Goal: Information Seeking & Learning: Learn about a topic

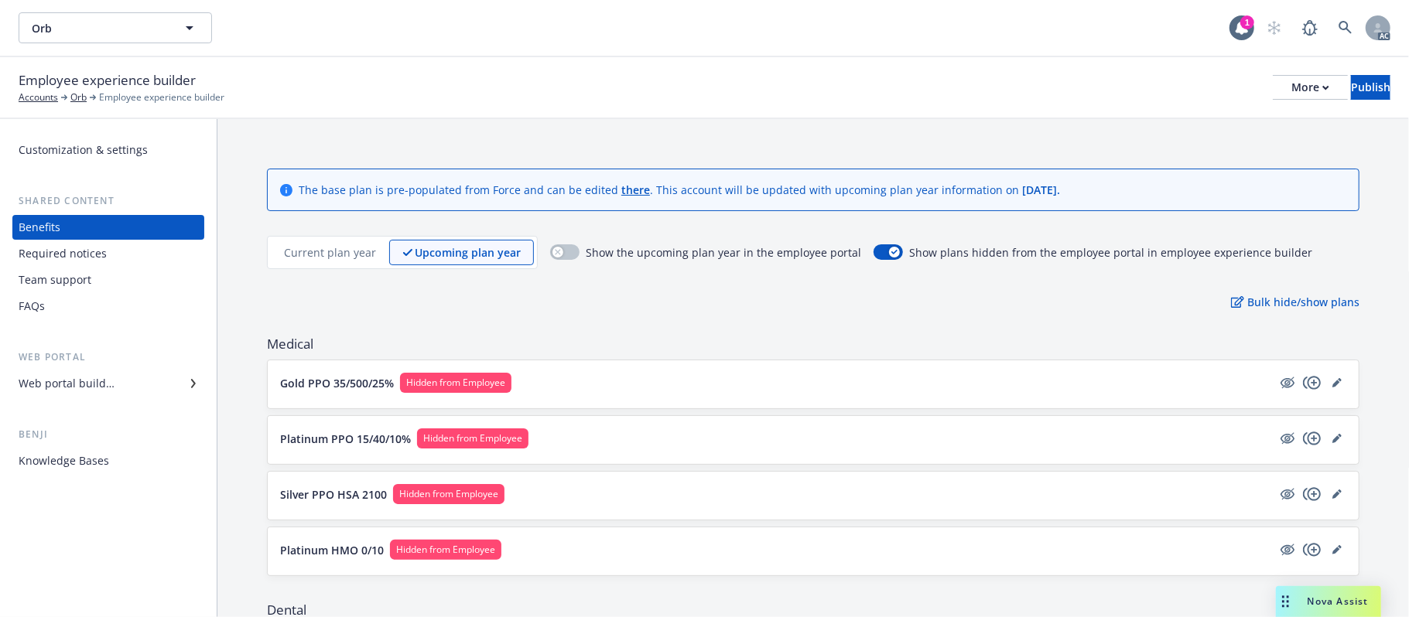
scroll to position [898, 0]
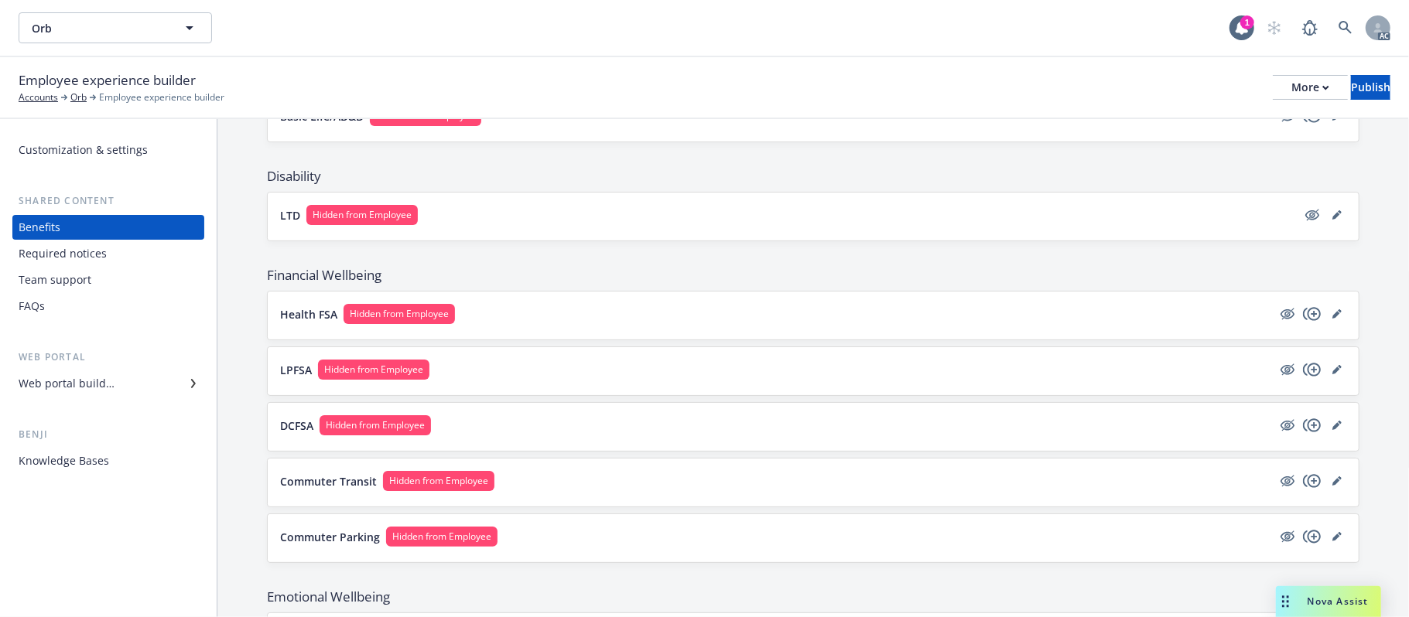
click at [660, 220] on button "LTD Hidden from Employee" at bounding box center [788, 215] width 1016 height 20
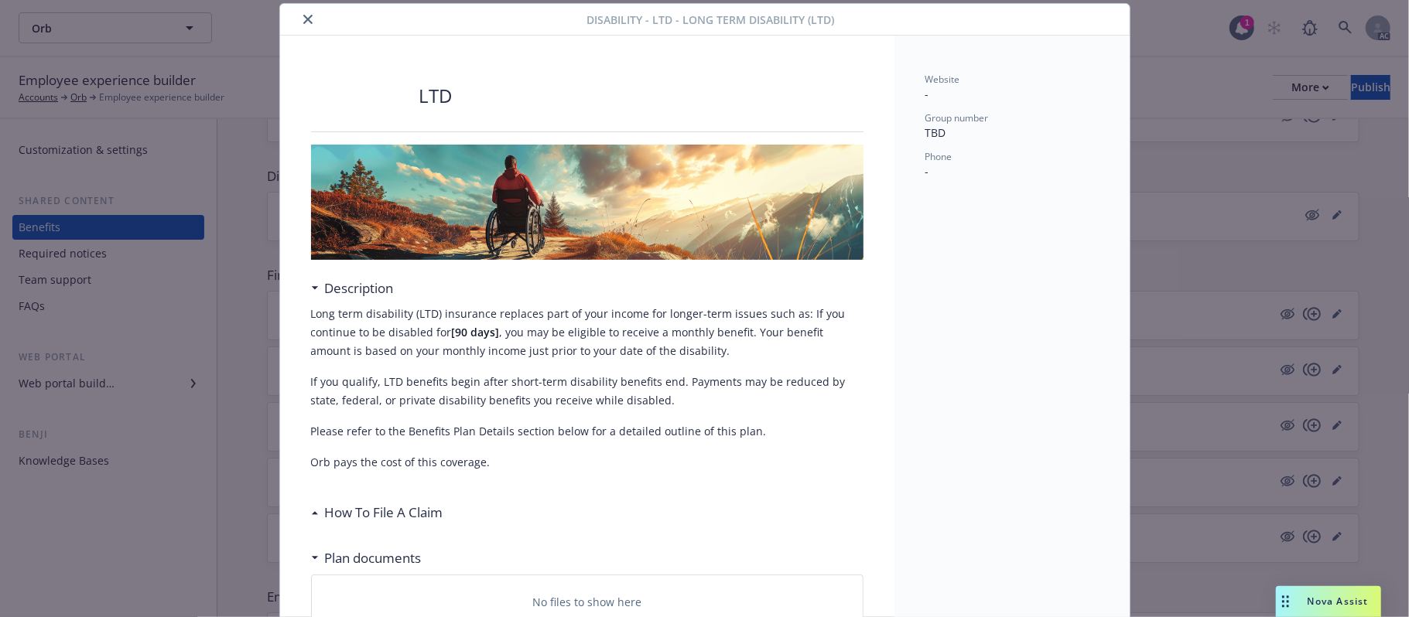
scroll to position [235, 0]
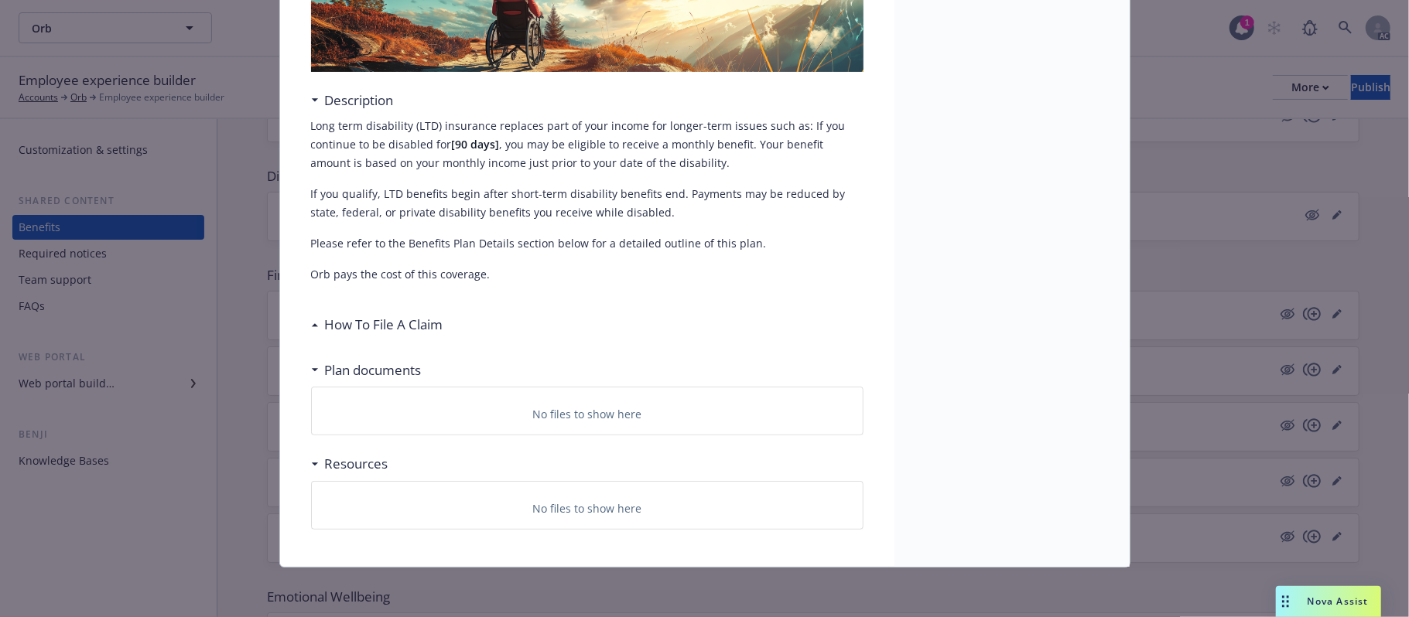
click at [391, 322] on h3 "How To File A Claim" at bounding box center [384, 325] width 118 height 20
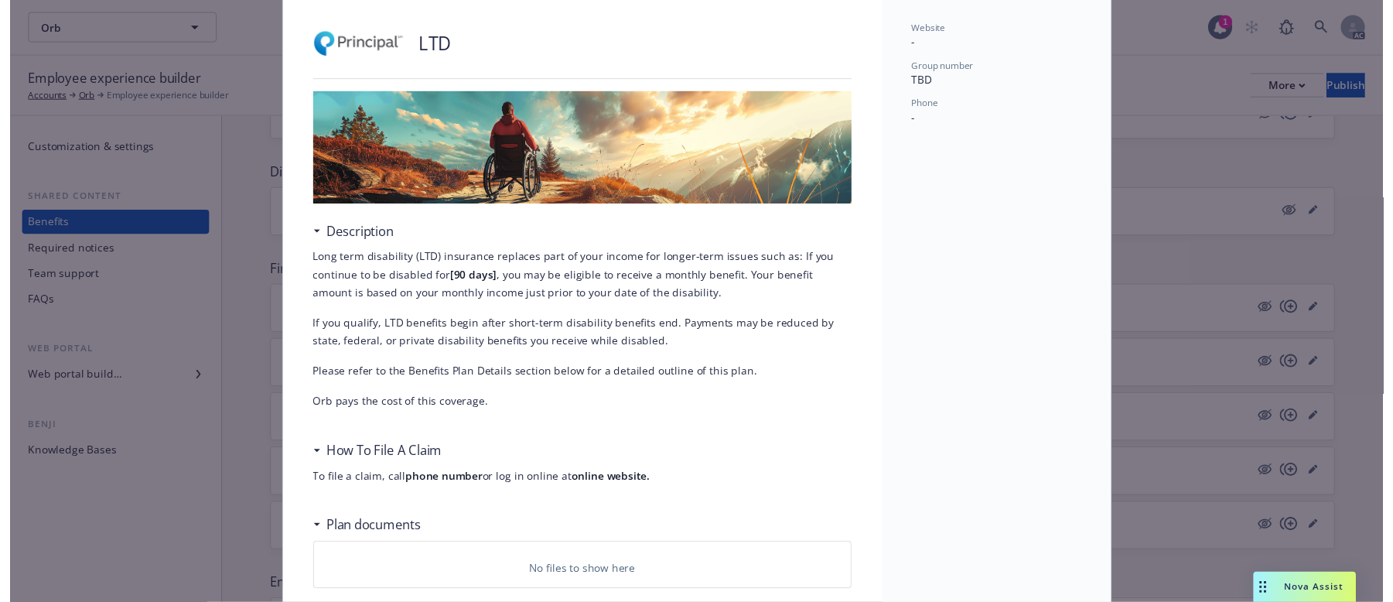
scroll to position [0, 0]
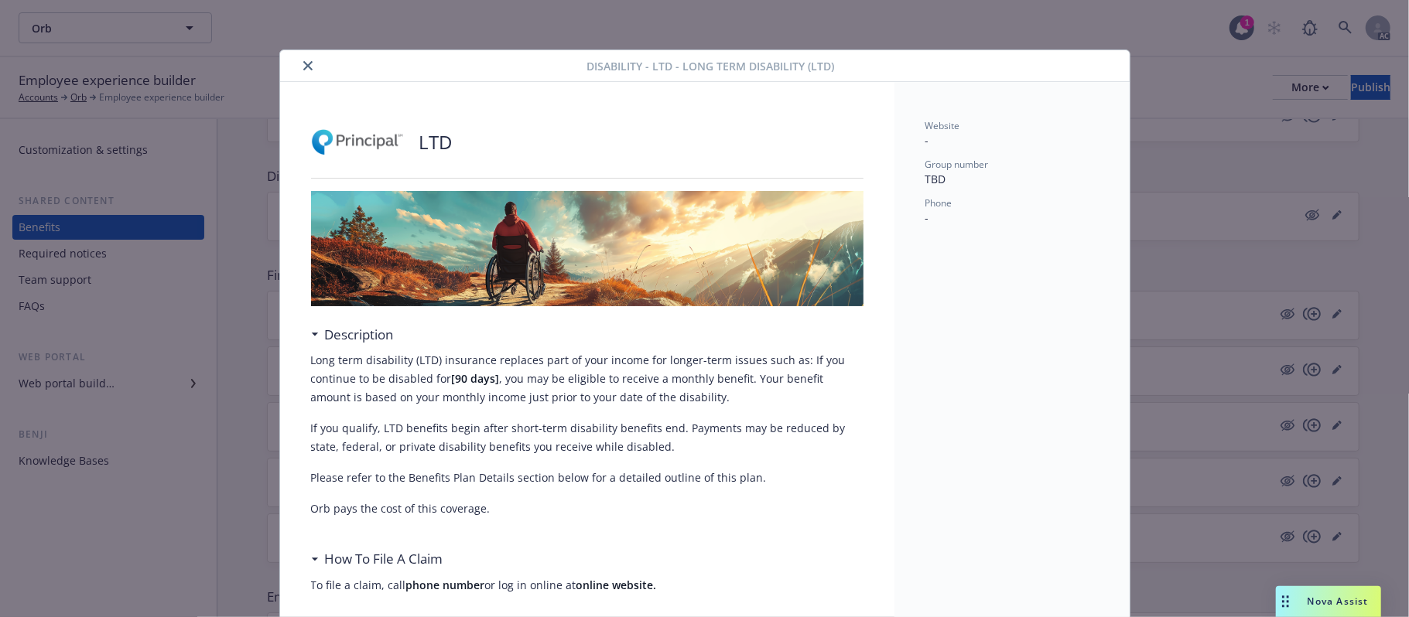
click at [304, 60] on button "close" at bounding box center [308, 65] width 19 height 19
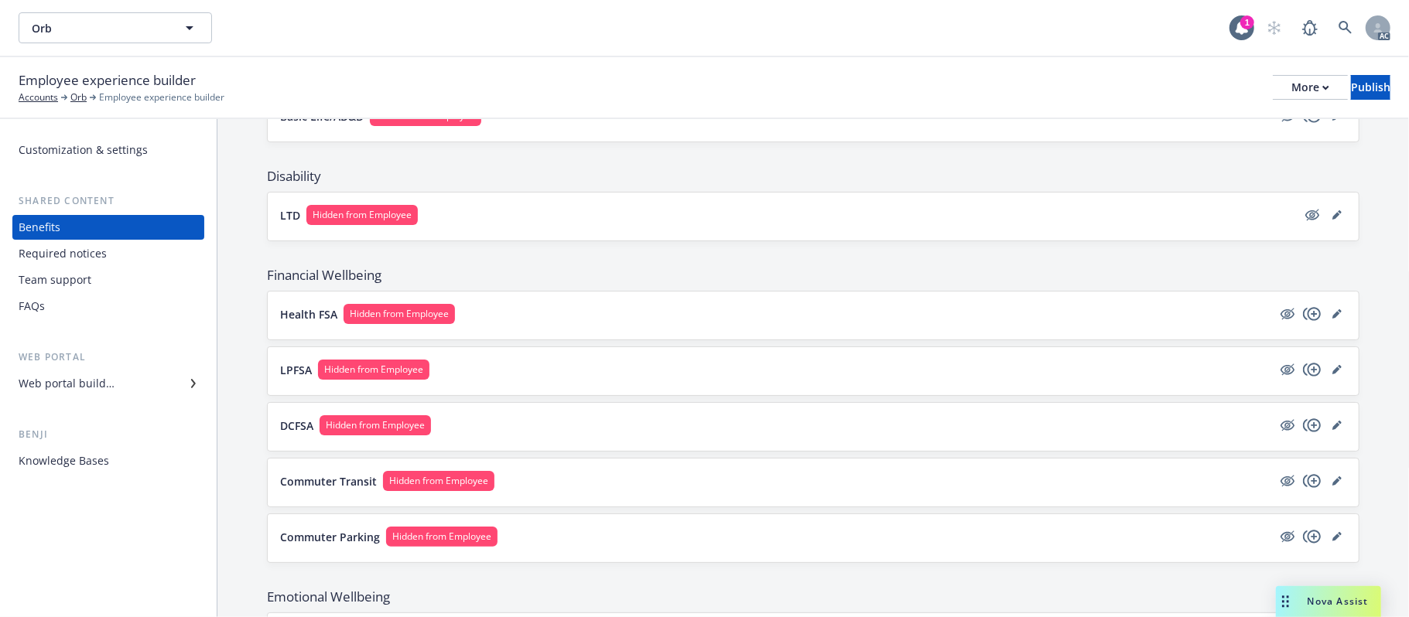
click at [617, 311] on button "Health FSA Hidden from Employee" at bounding box center [776, 314] width 992 height 20
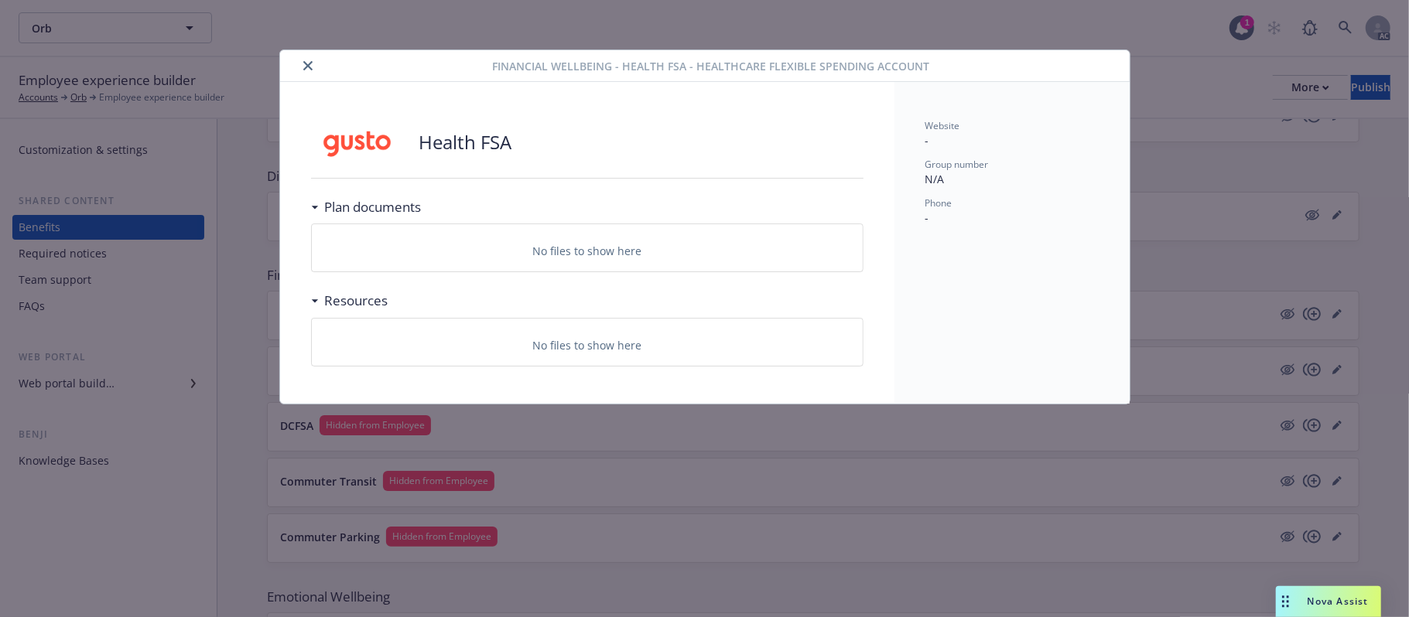
click at [306, 70] on icon "close" at bounding box center [307, 65] width 9 height 9
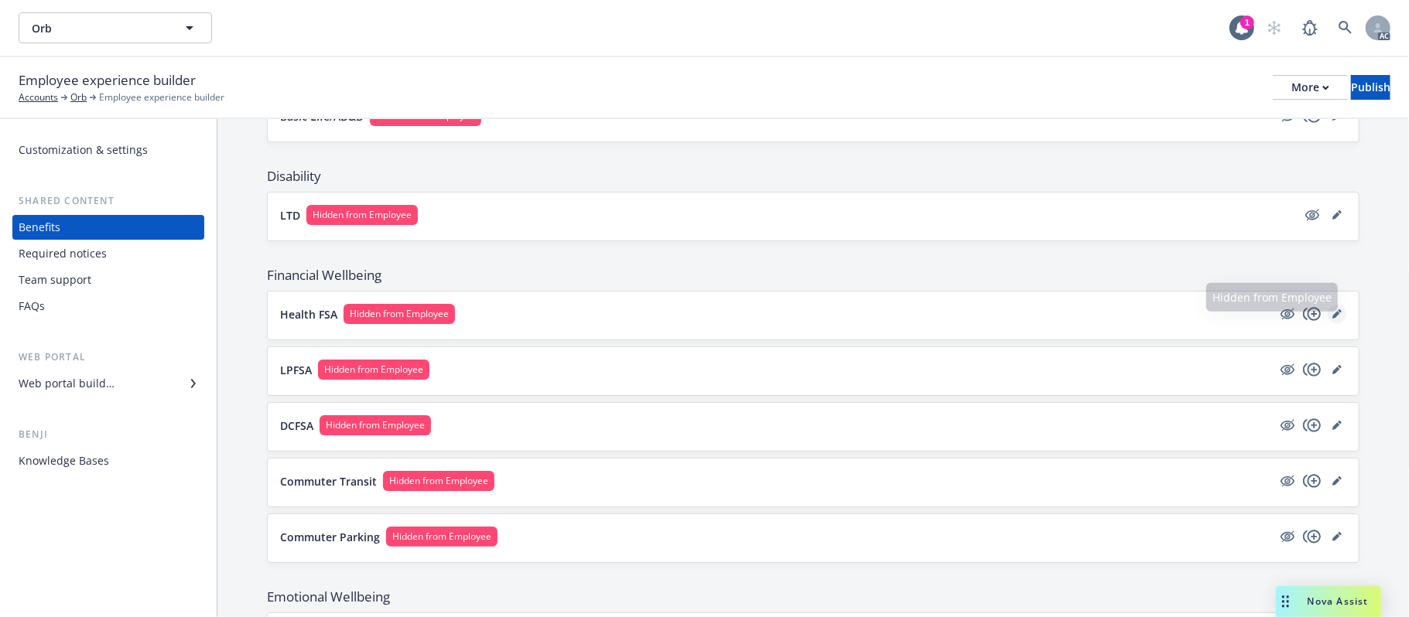
click at [1332, 317] on icon "editPencil" at bounding box center [1336, 313] width 9 height 9
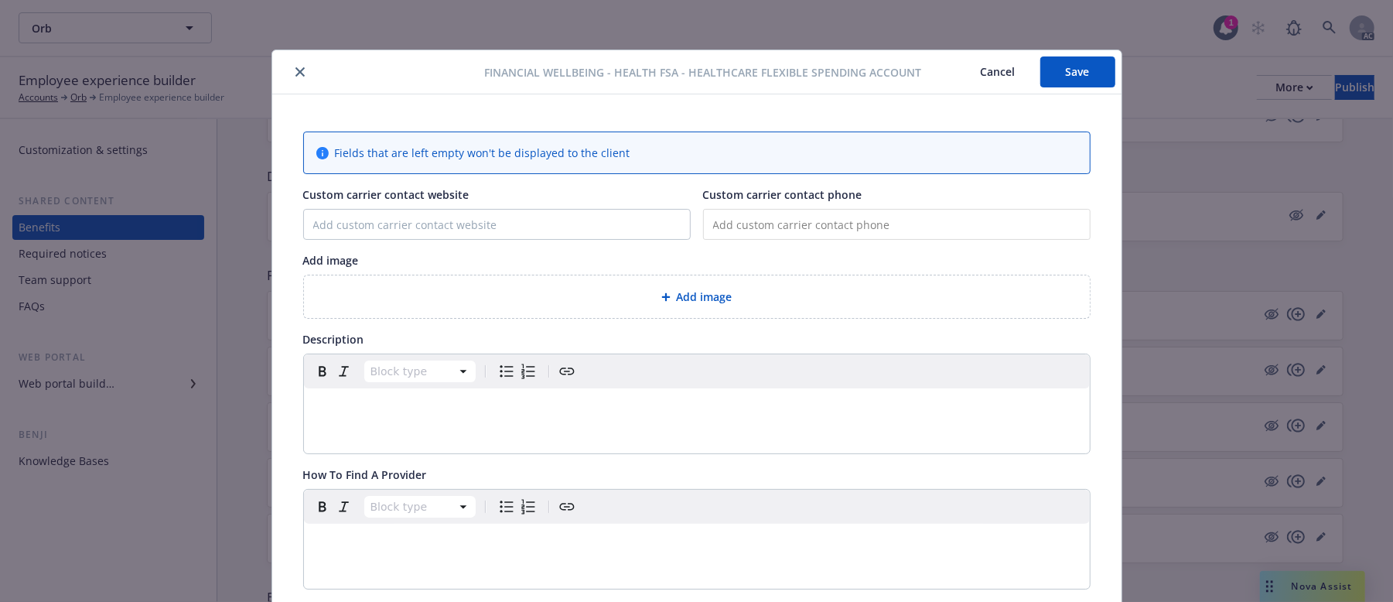
scroll to position [46, 0]
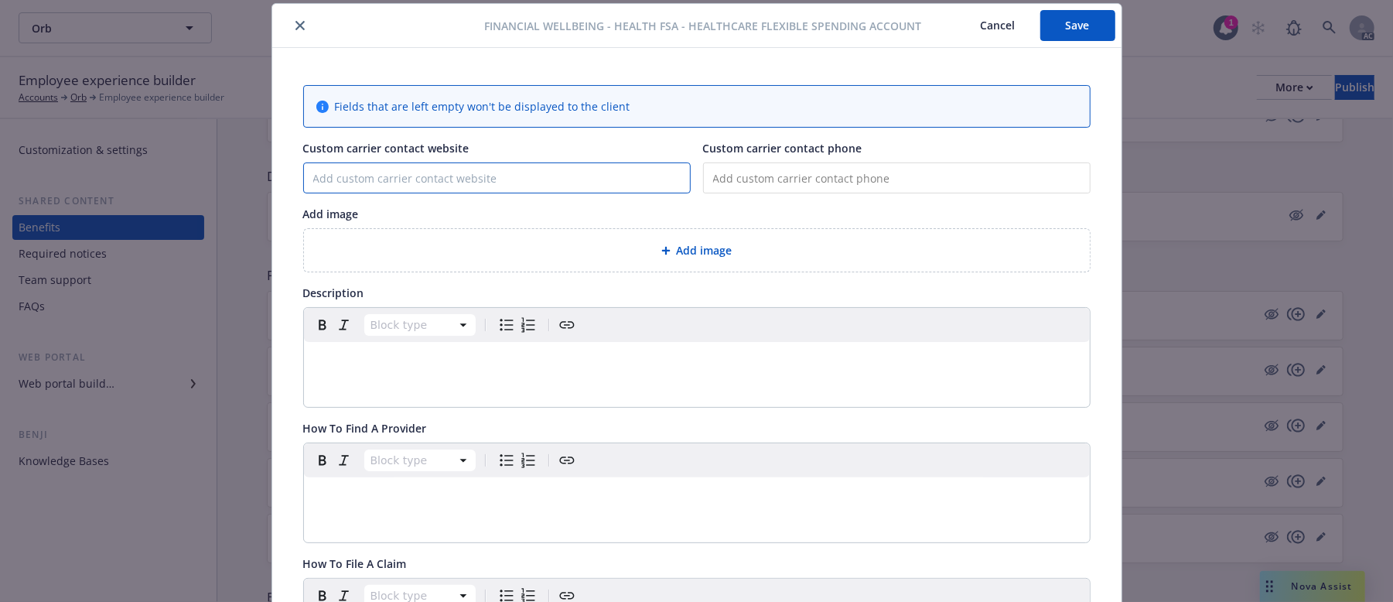
click at [585, 171] on input "Custom carrier contact website" at bounding box center [497, 177] width 386 height 29
paste input "[DOMAIN_NAME]"
type input "[DOMAIN_NAME]"
click at [771, 176] on input "tel" at bounding box center [897, 177] width 388 height 31
paste input "[PHONE_NUMBER]"
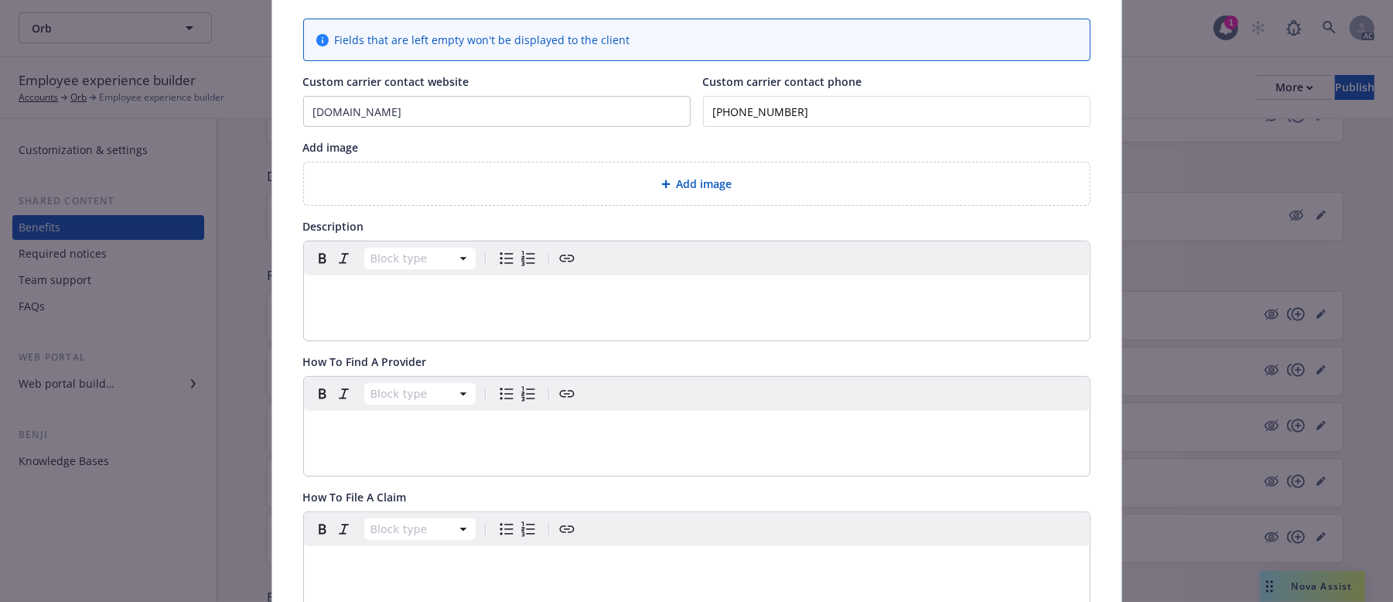
scroll to position [149, 0]
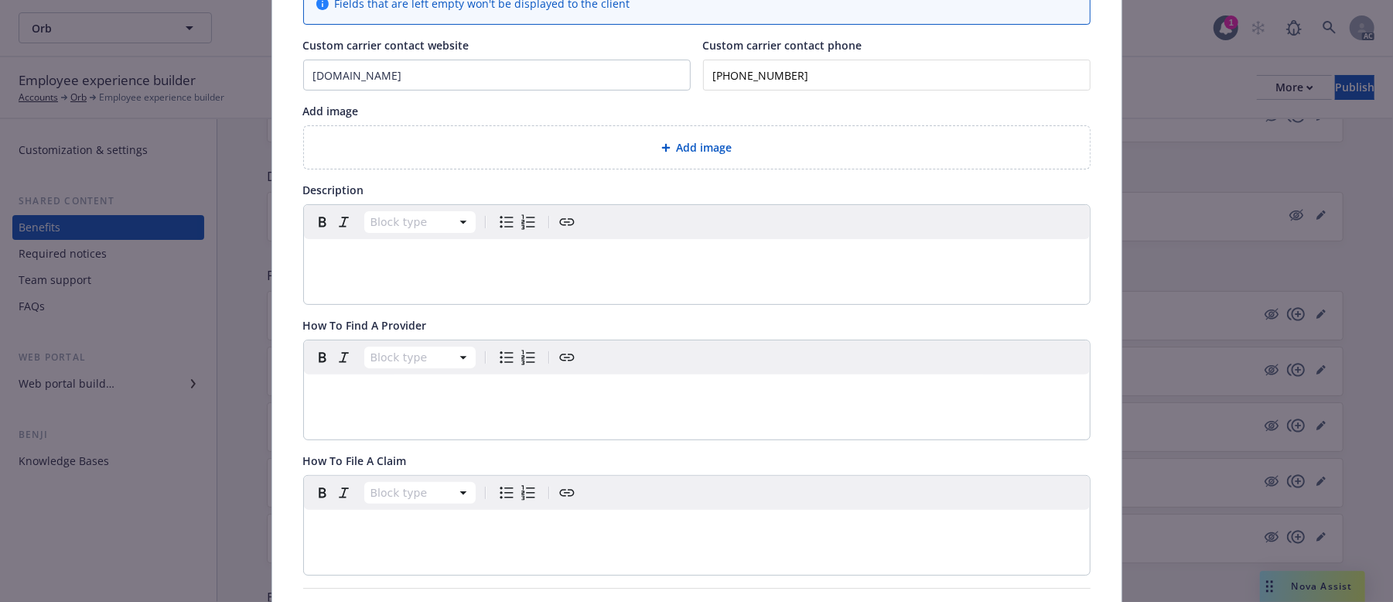
type input "[PHONE_NUMBER]"
click at [784, 146] on div "Add image" at bounding box center [696, 147] width 761 height 18
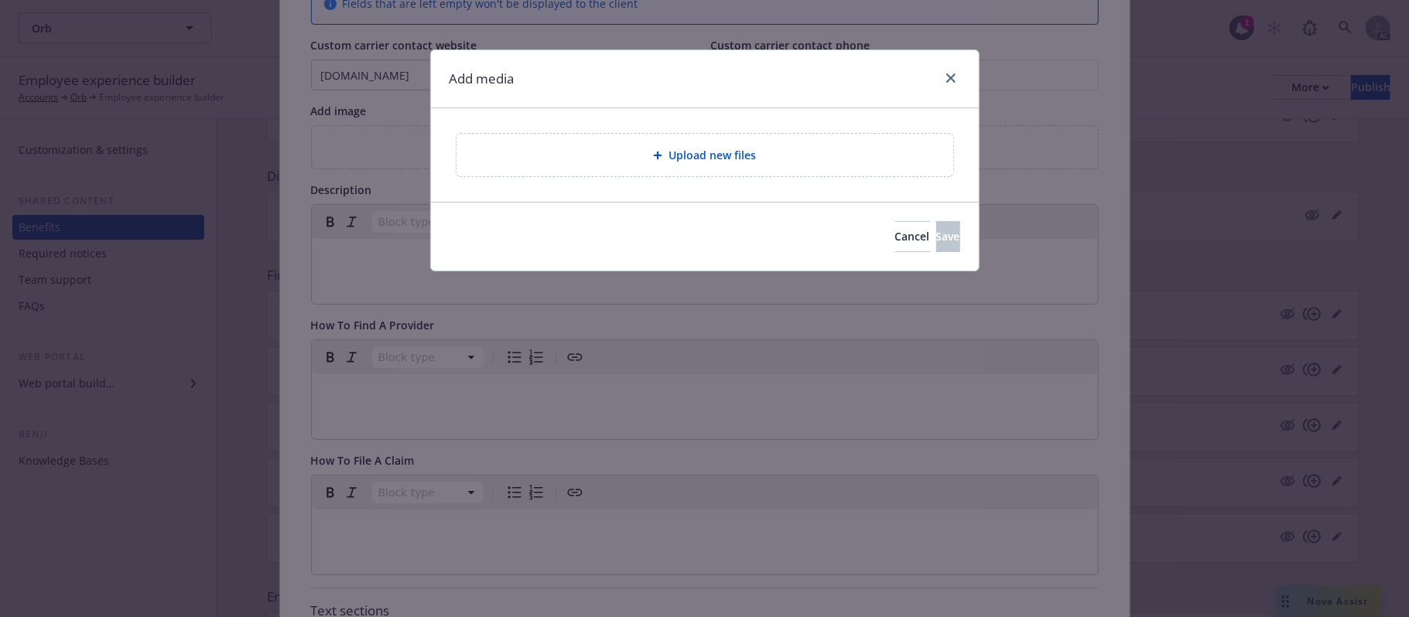
click at [808, 147] on div "Upload new files" at bounding box center [705, 155] width 472 height 18
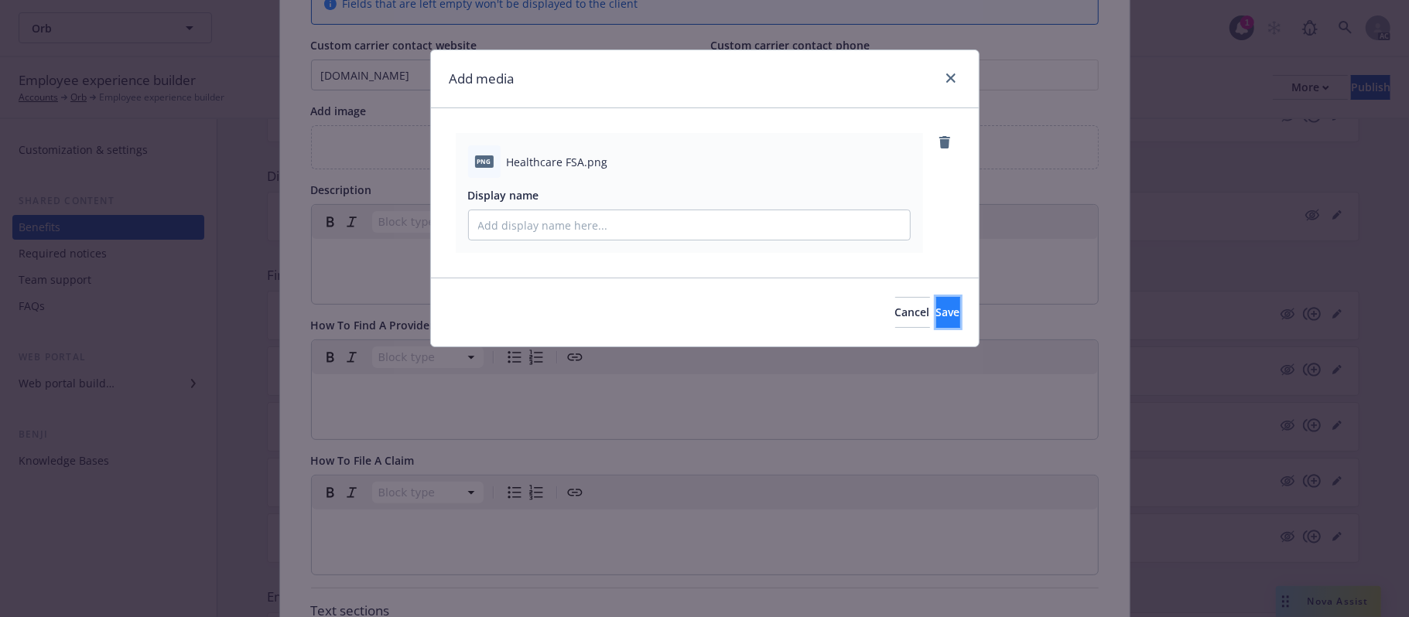
click at [936, 311] on button "Save" at bounding box center [948, 312] width 24 height 31
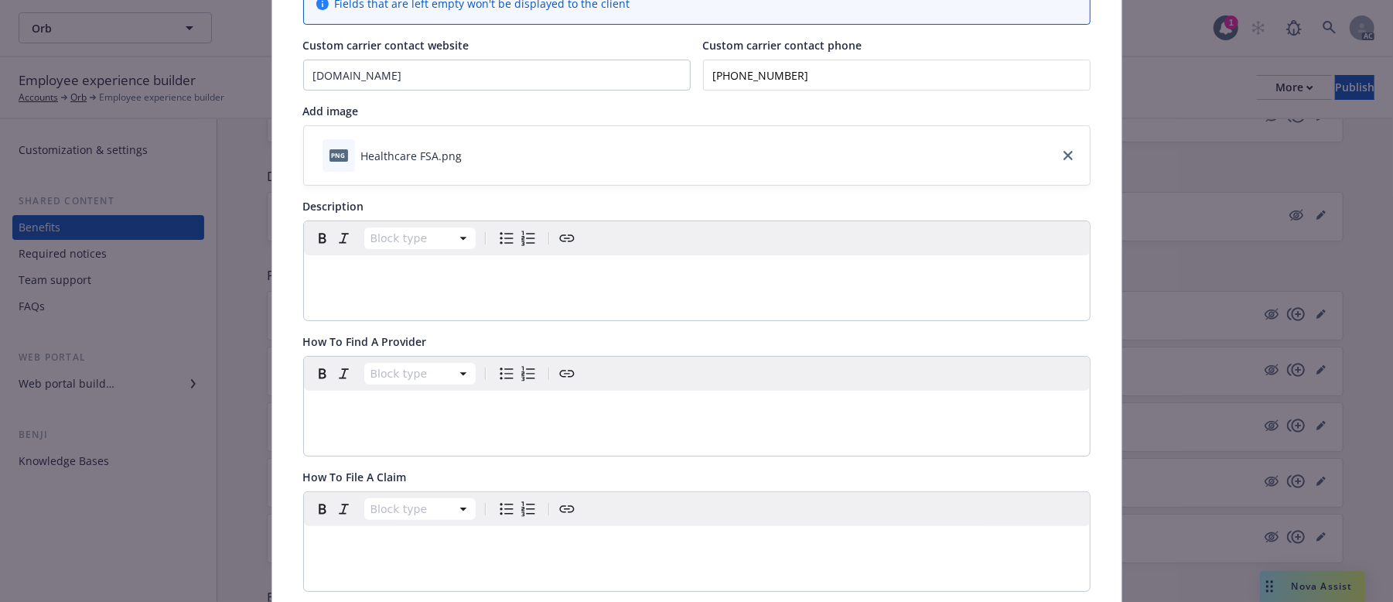
click at [418, 280] on p "editable markdown" at bounding box center [696, 274] width 767 height 19
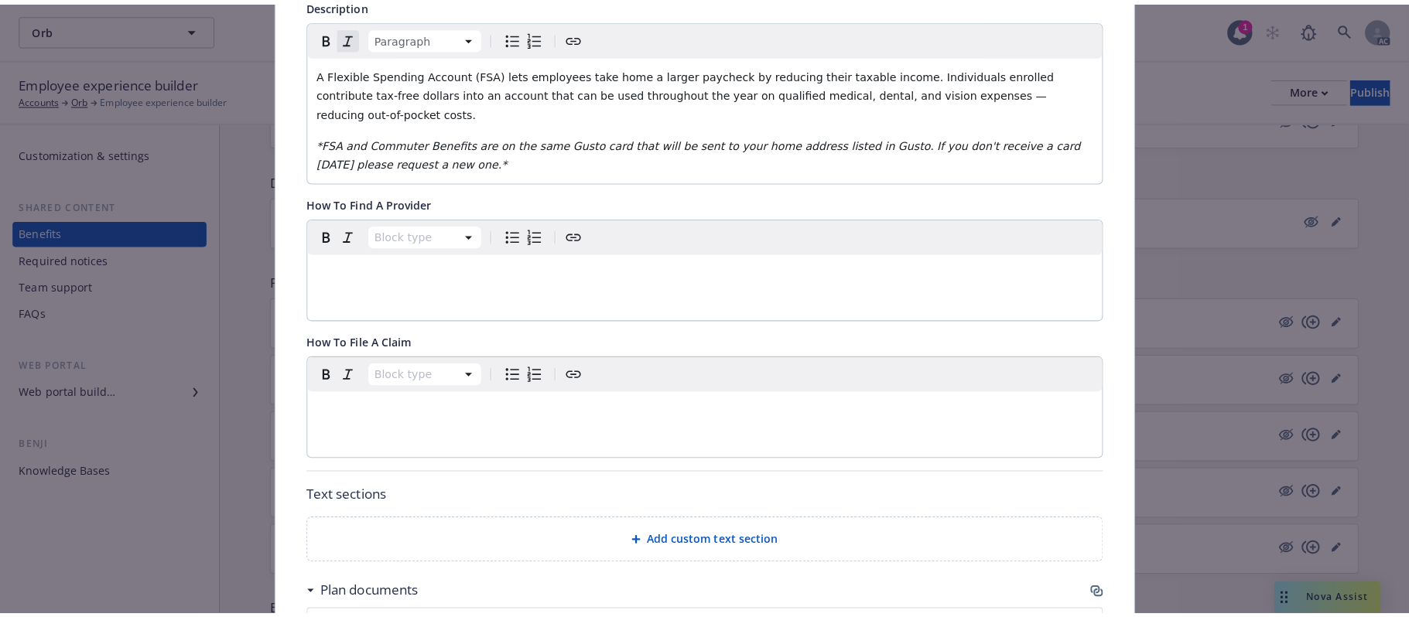
scroll to position [459, 0]
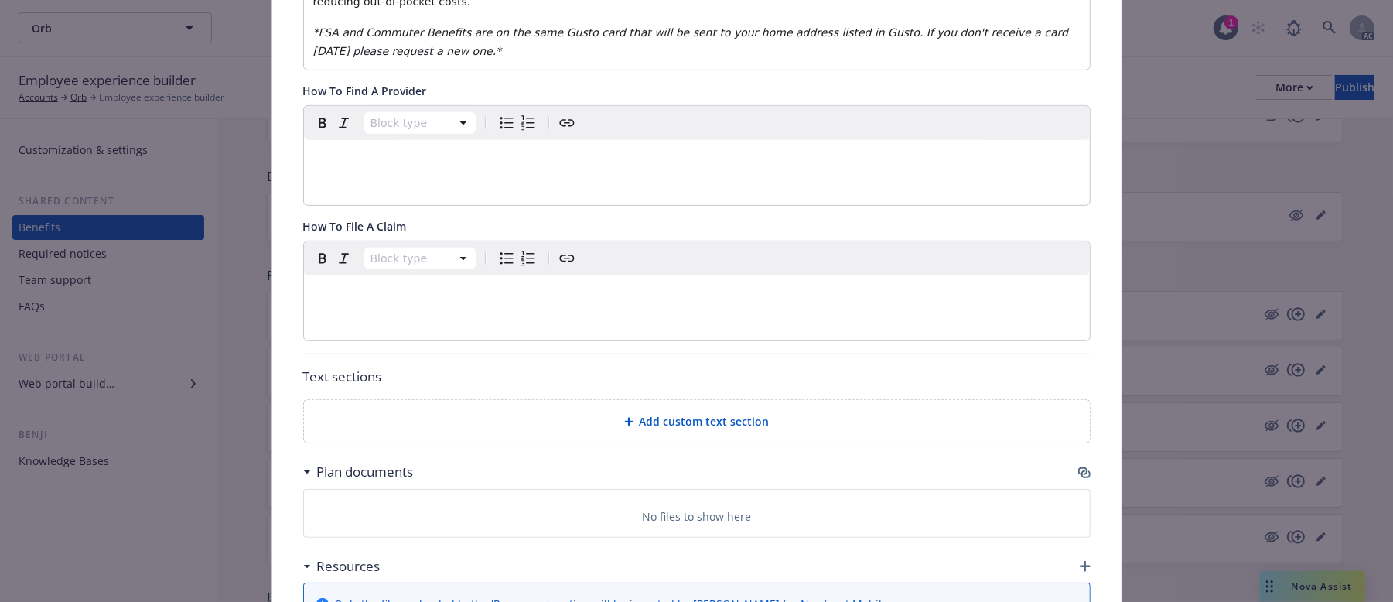
click at [651, 400] on div "Add custom text section" at bounding box center [697, 421] width 786 height 43
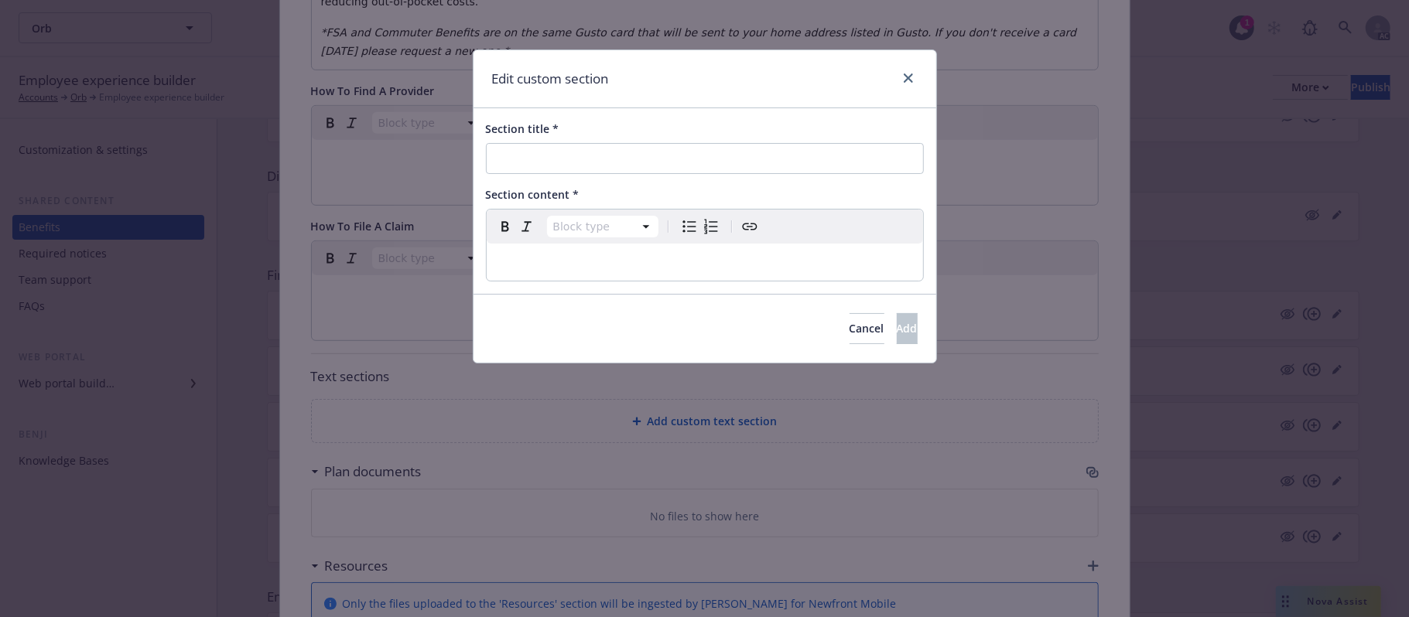
click at [565, 264] on p "editable markdown" at bounding box center [705, 262] width 418 height 19
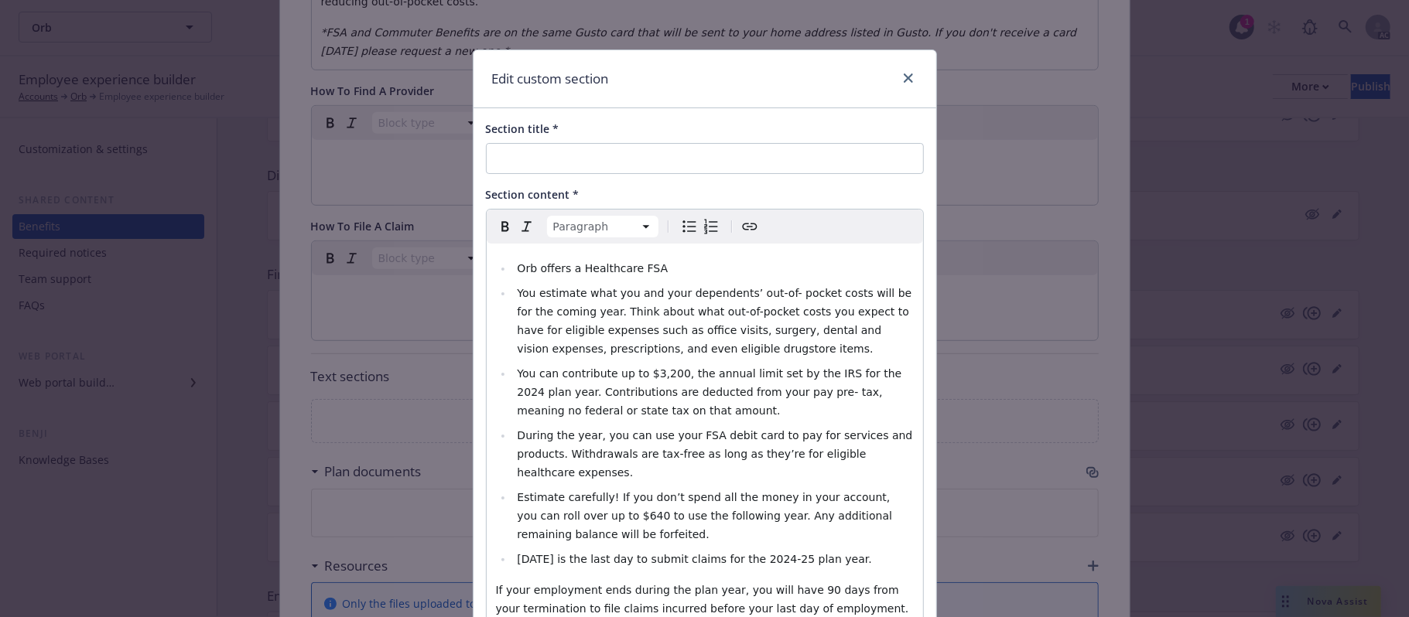
scroll to position [36, 0]
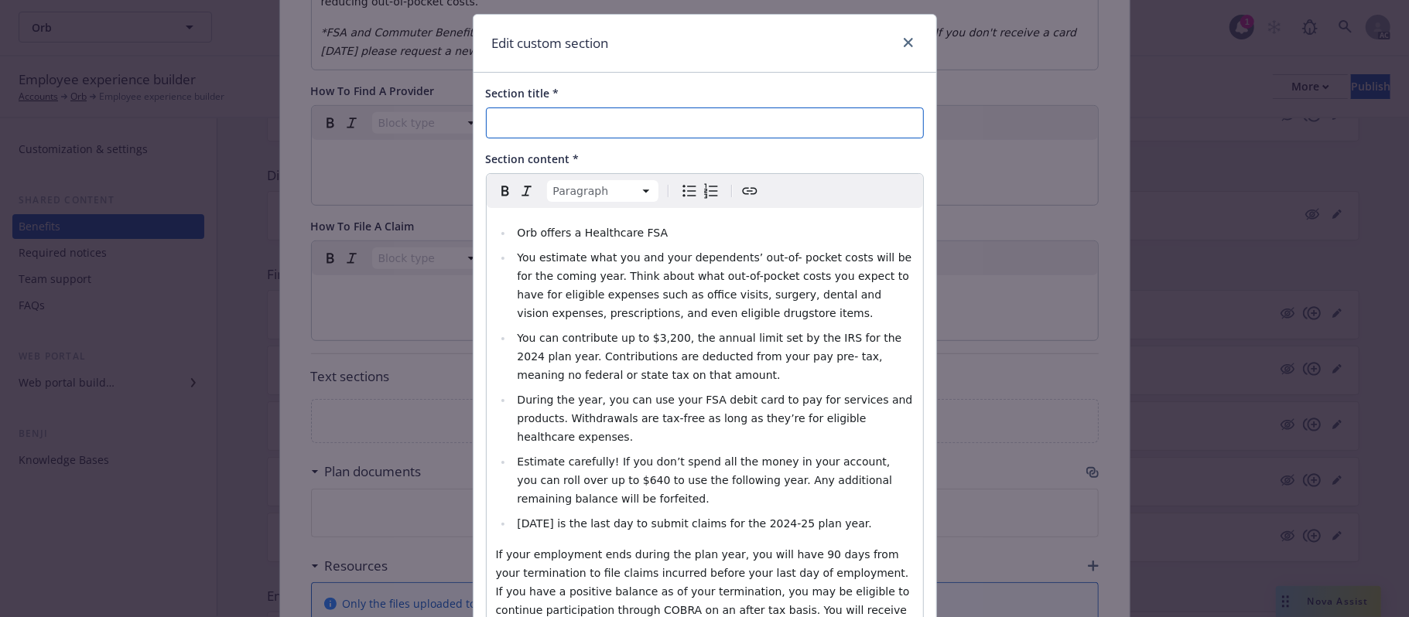
click at [518, 124] on input "Section title *" at bounding box center [705, 123] width 438 height 31
paste input "How the FSA Works"
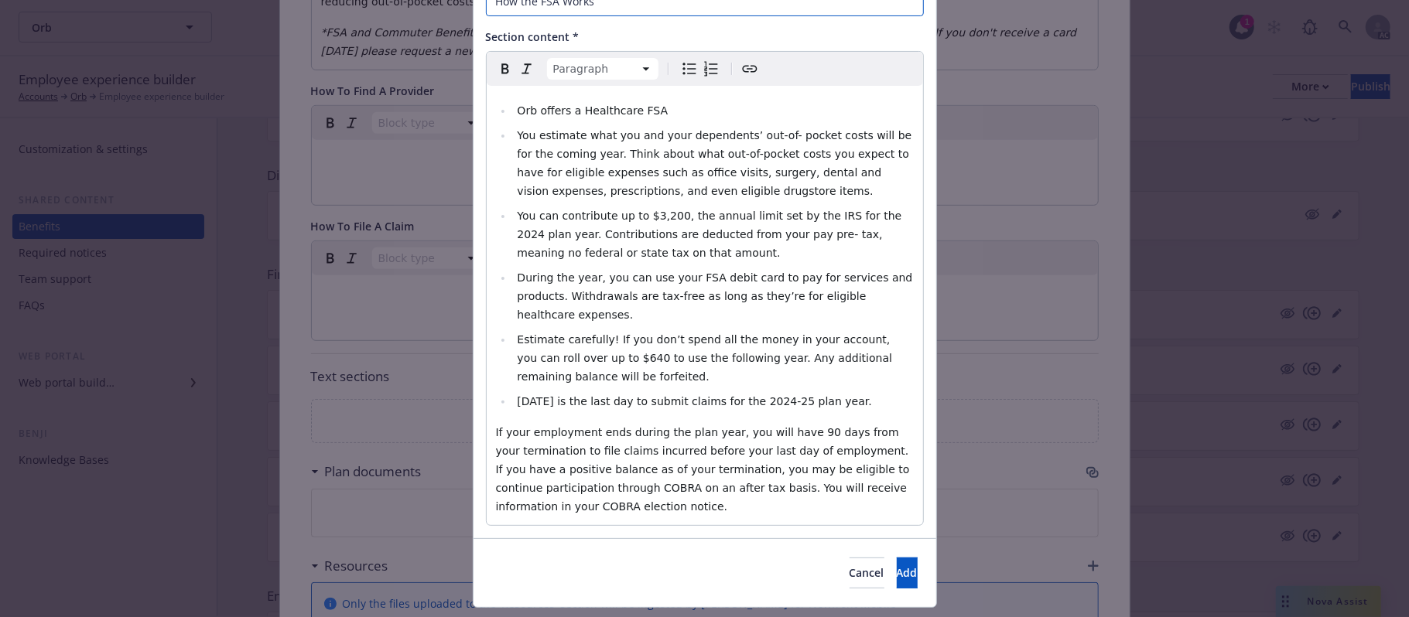
scroll to position [180, 0]
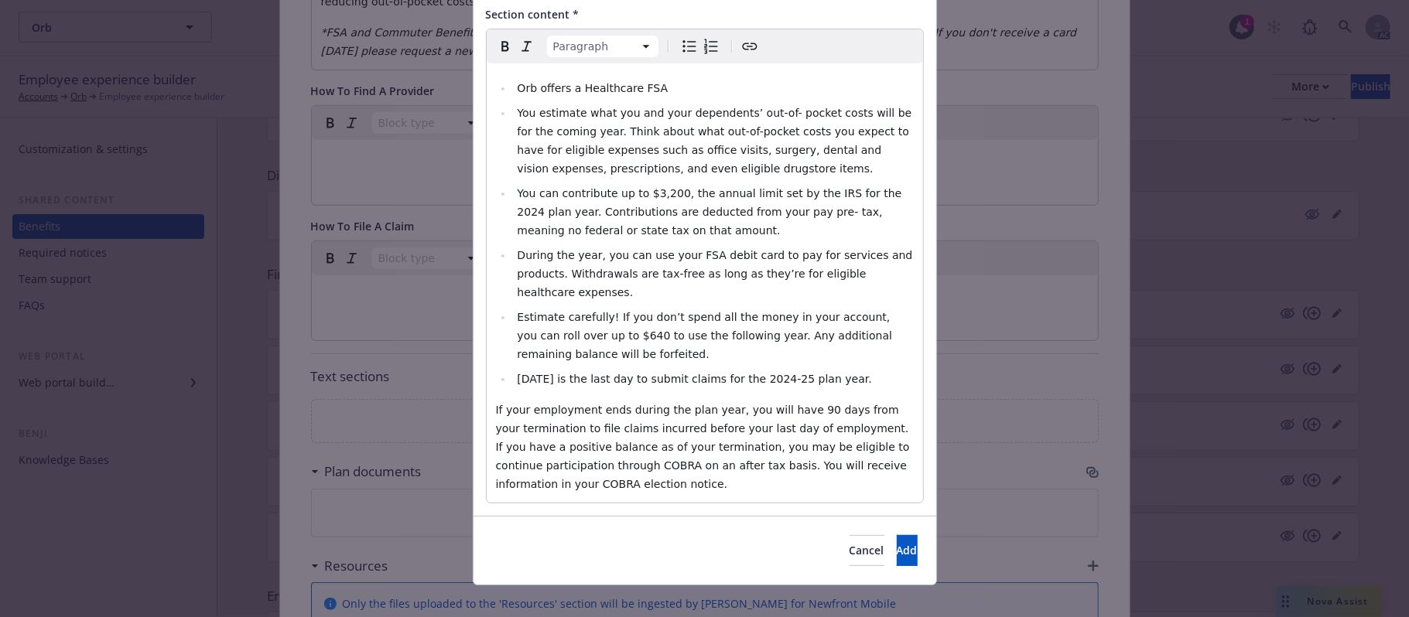
type input "How the FSA Works"
select select
click at [647, 193] on span "You can contribute up to $3,200, the annual limit set by the IRS for the 2024 p…" at bounding box center [711, 212] width 388 height 50
click at [579, 317] on span "Estimate carefully! If you don’t spend all the money in your account, you can r…" at bounding box center [706, 336] width 378 height 50
click at [867, 192] on span "You can contribute up to $3,300, the annual limit set by the IRS for the 2024 p…" at bounding box center [711, 212] width 388 height 50
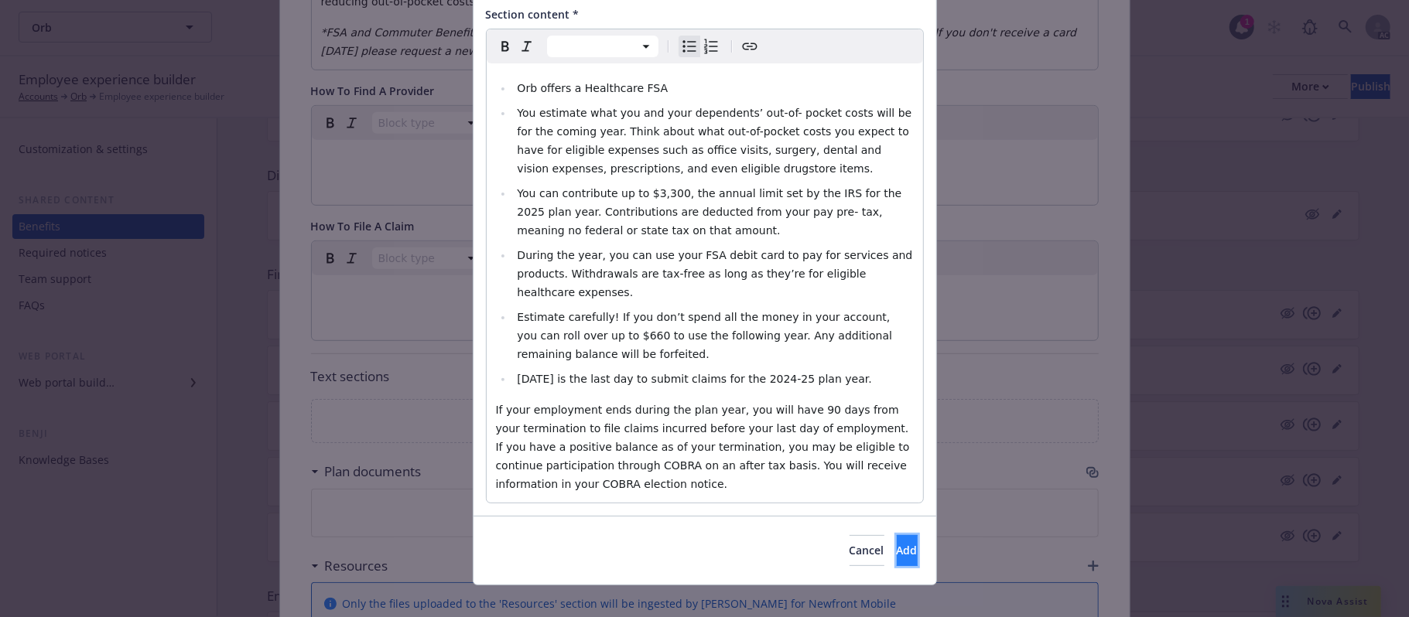
click at [897, 535] on button "Add" at bounding box center [907, 550] width 21 height 31
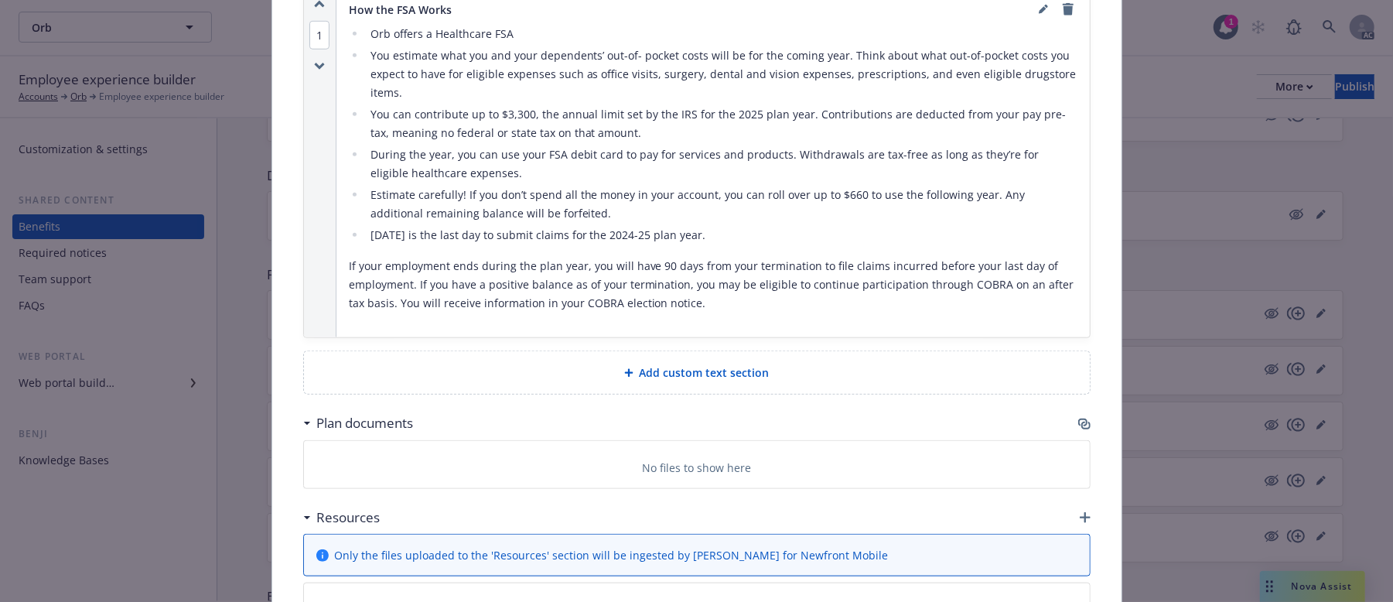
scroll to position [975, 0]
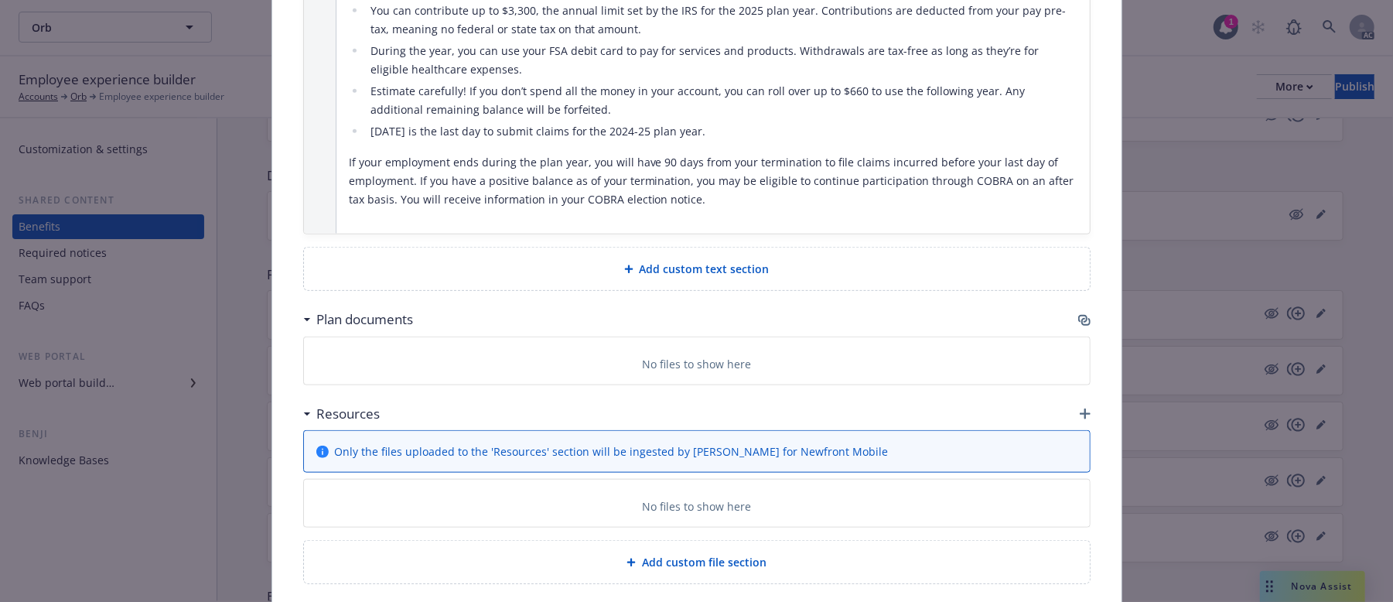
click at [1078, 314] on icon "button" at bounding box center [1084, 320] width 12 height 12
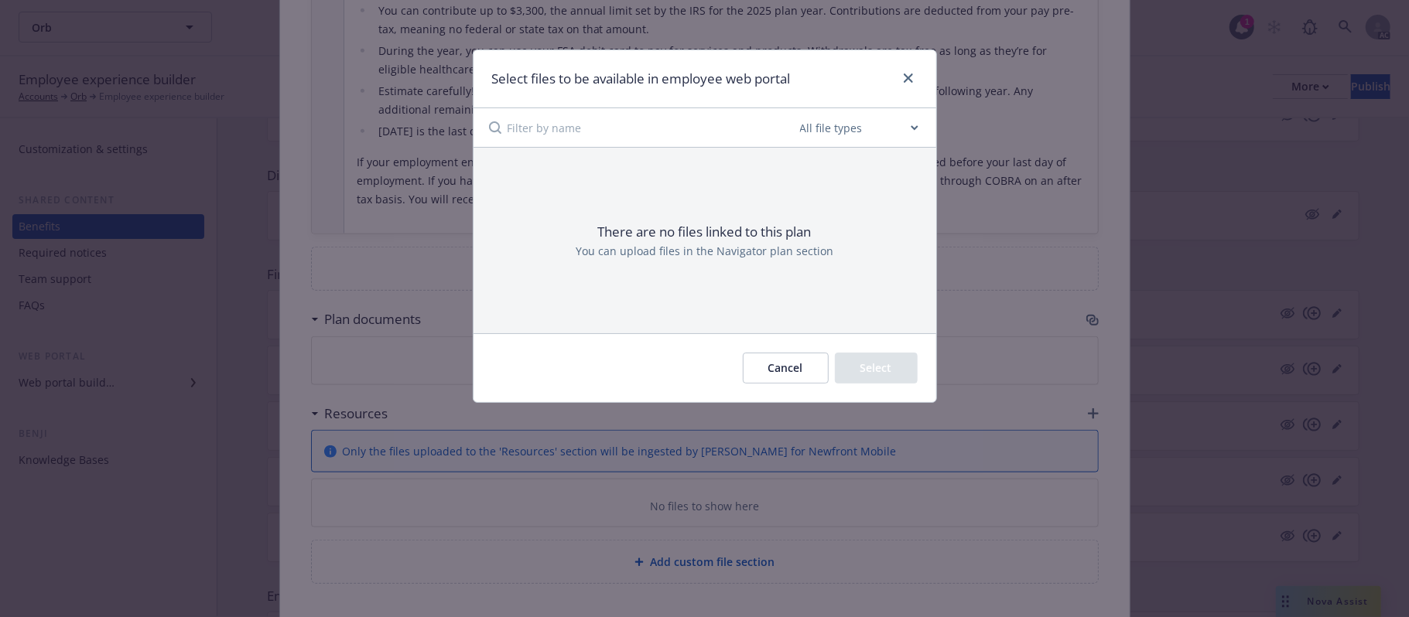
click at [763, 367] on button "Cancel" at bounding box center [786, 368] width 86 height 31
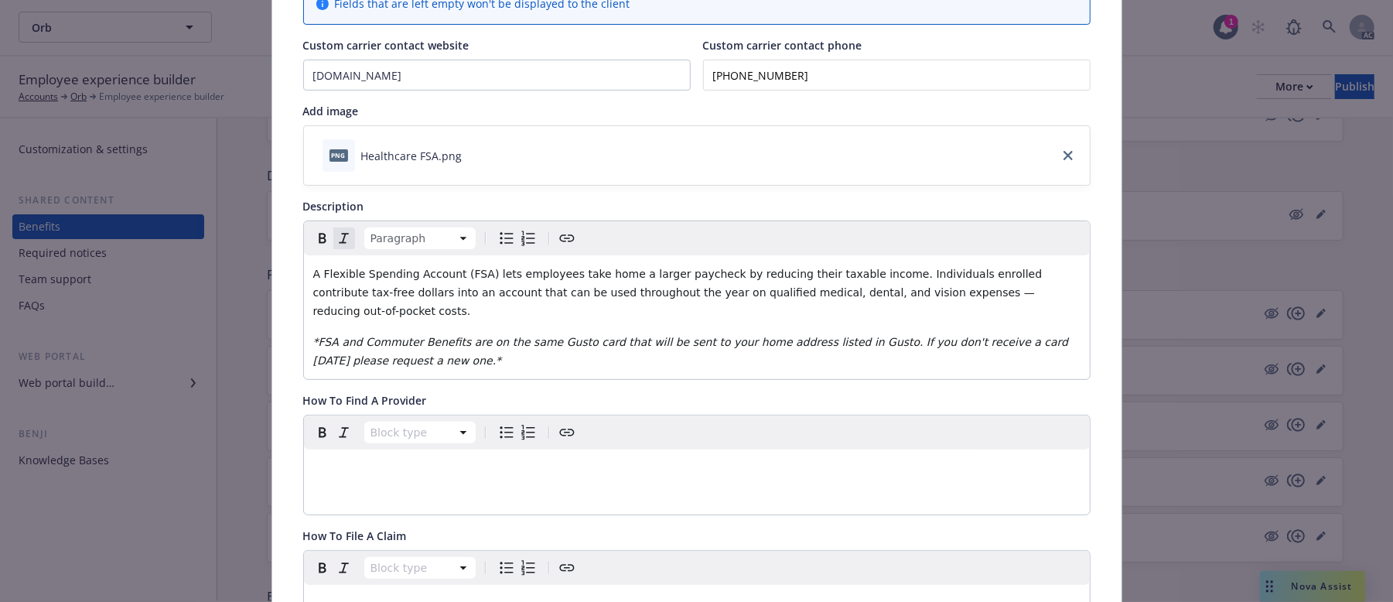
scroll to position [0, 0]
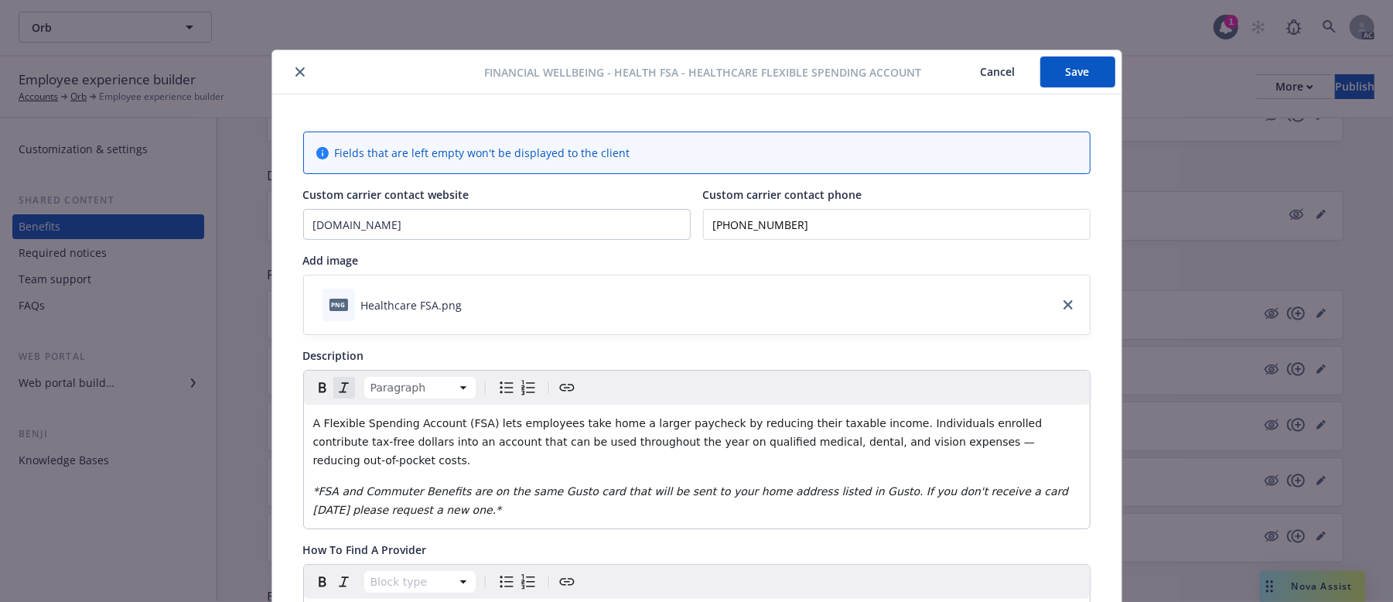
click at [1059, 66] on button "Save" at bounding box center [1077, 71] width 75 height 31
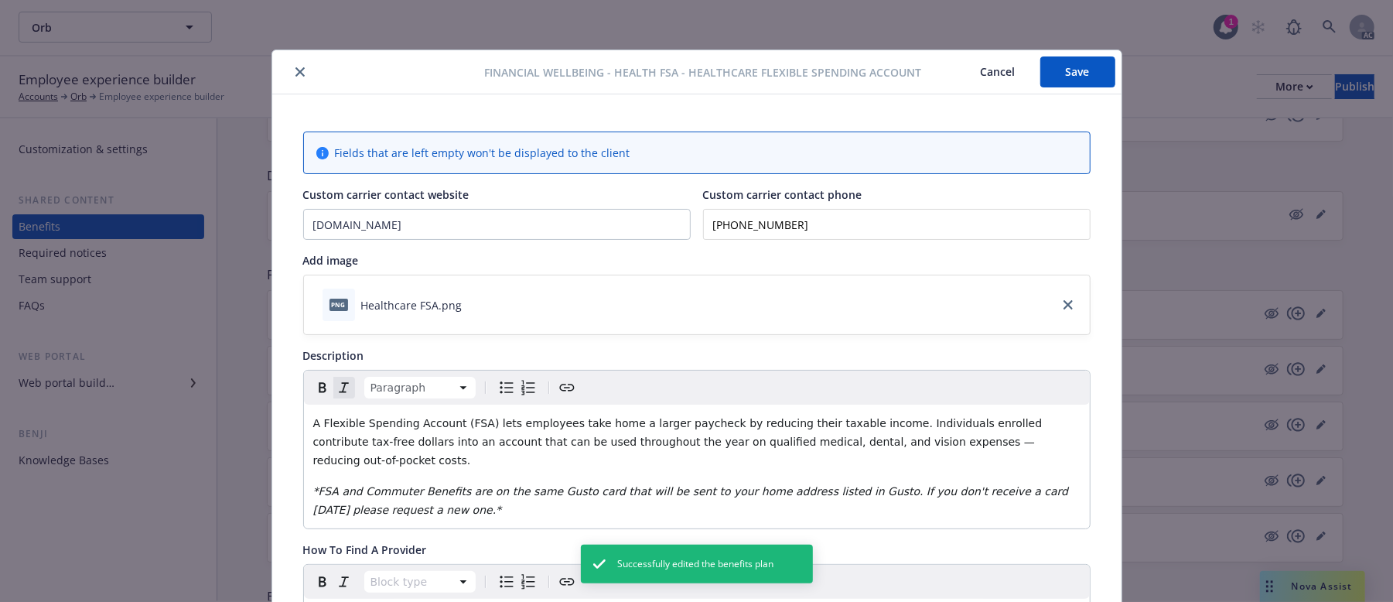
click at [989, 74] on button "Cancel" at bounding box center [998, 71] width 84 height 31
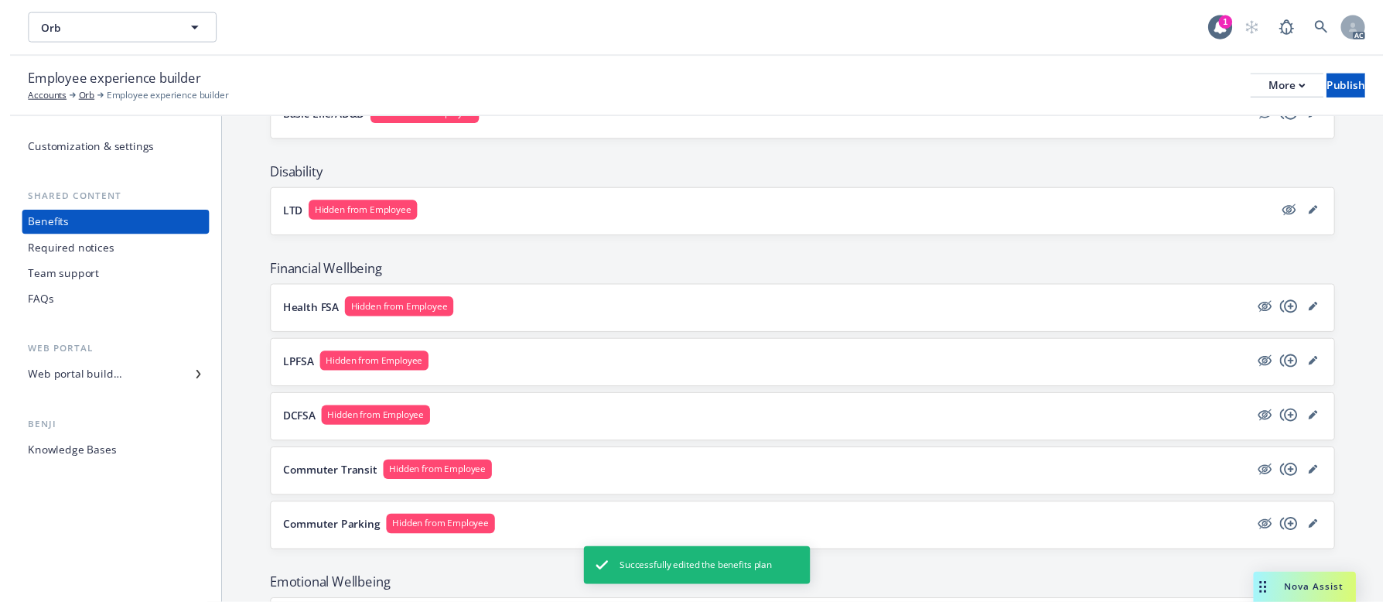
scroll to position [1001, 0]
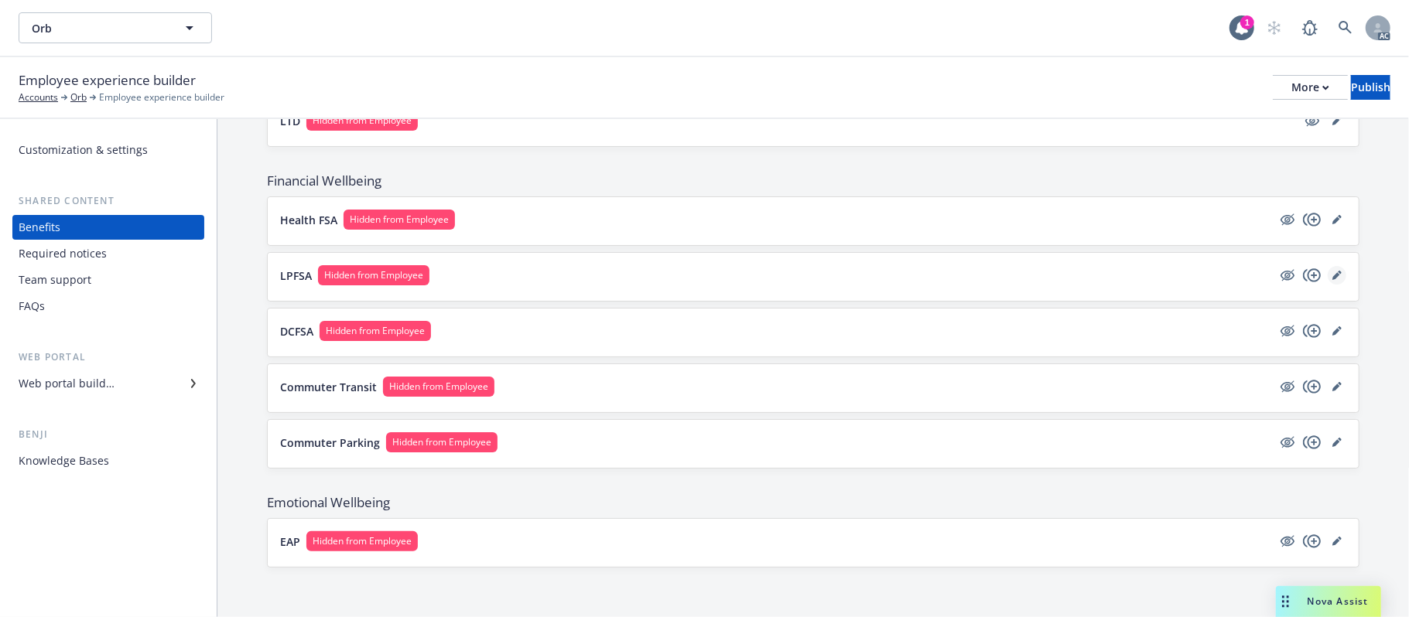
click at [1332, 272] on icon "editPencil" at bounding box center [1336, 275] width 9 height 9
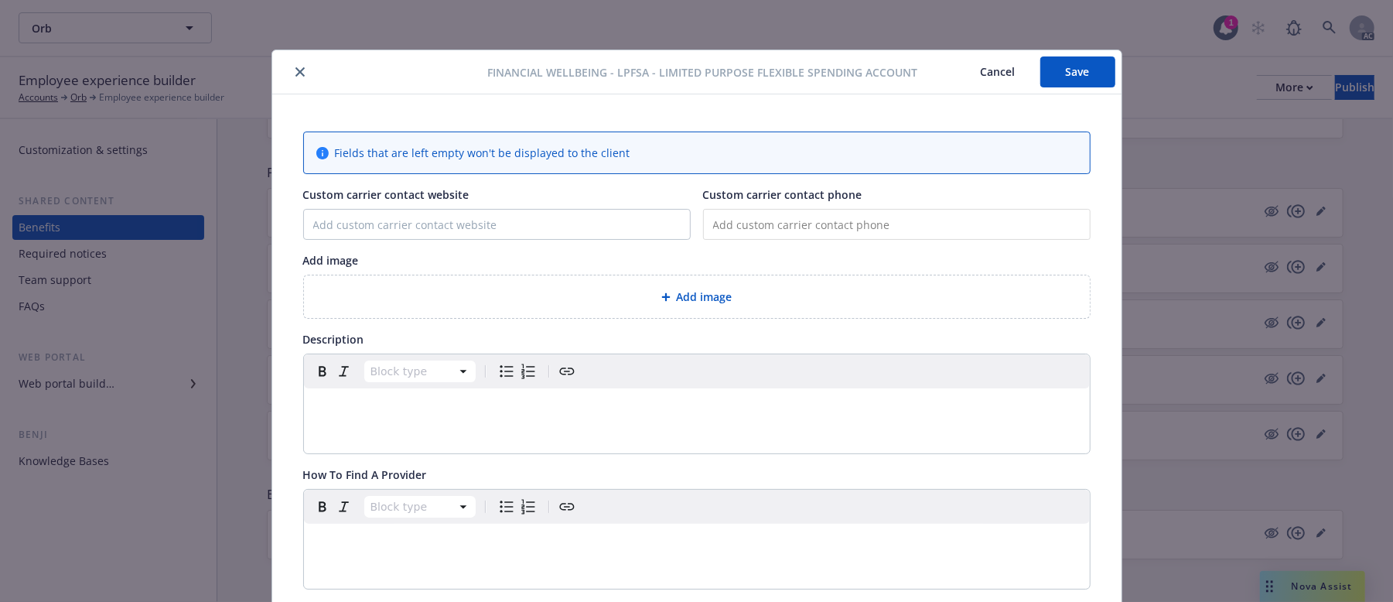
scroll to position [46, 0]
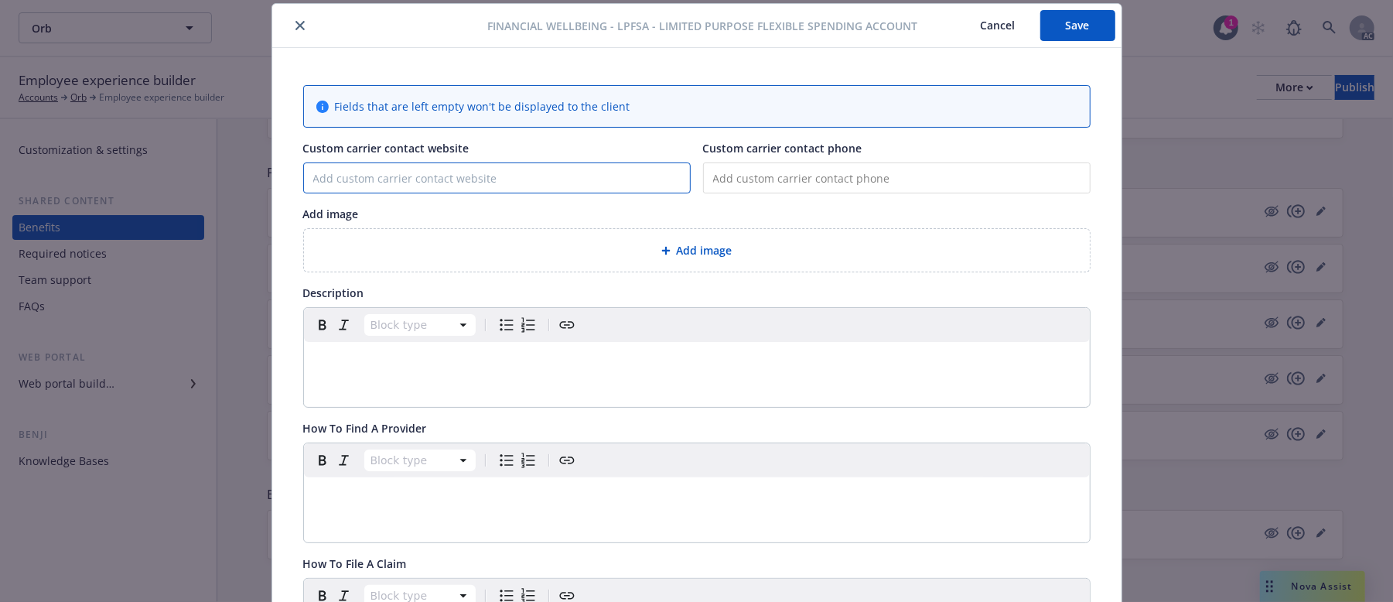
click at [381, 186] on input "Custom carrier contact website" at bounding box center [497, 177] width 386 height 29
paste input "[DOMAIN_NAME]"
type input "[DOMAIN_NAME]"
click at [783, 167] on input "tel" at bounding box center [897, 177] width 388 height 31
paste input "[PHONE_NUMBER]"
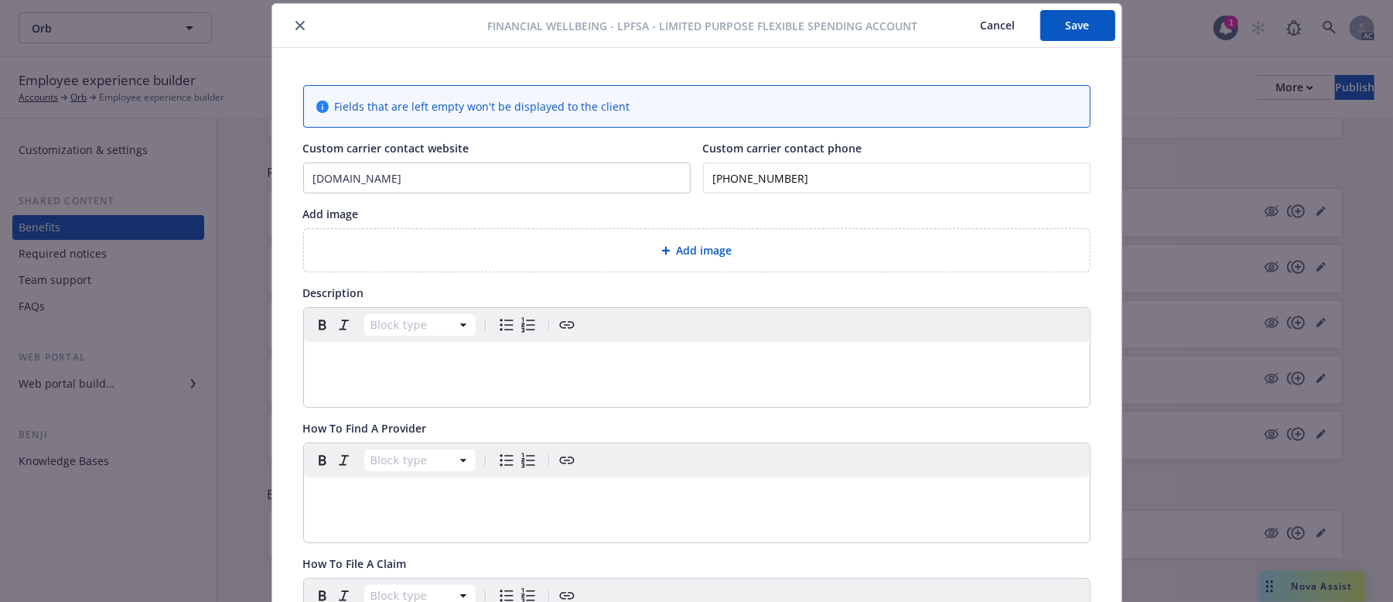
type input "[PHONE_NUMBER]"
click at [681, 249] on span "Add image" at bounding box center [705, 250] width 56 height 16
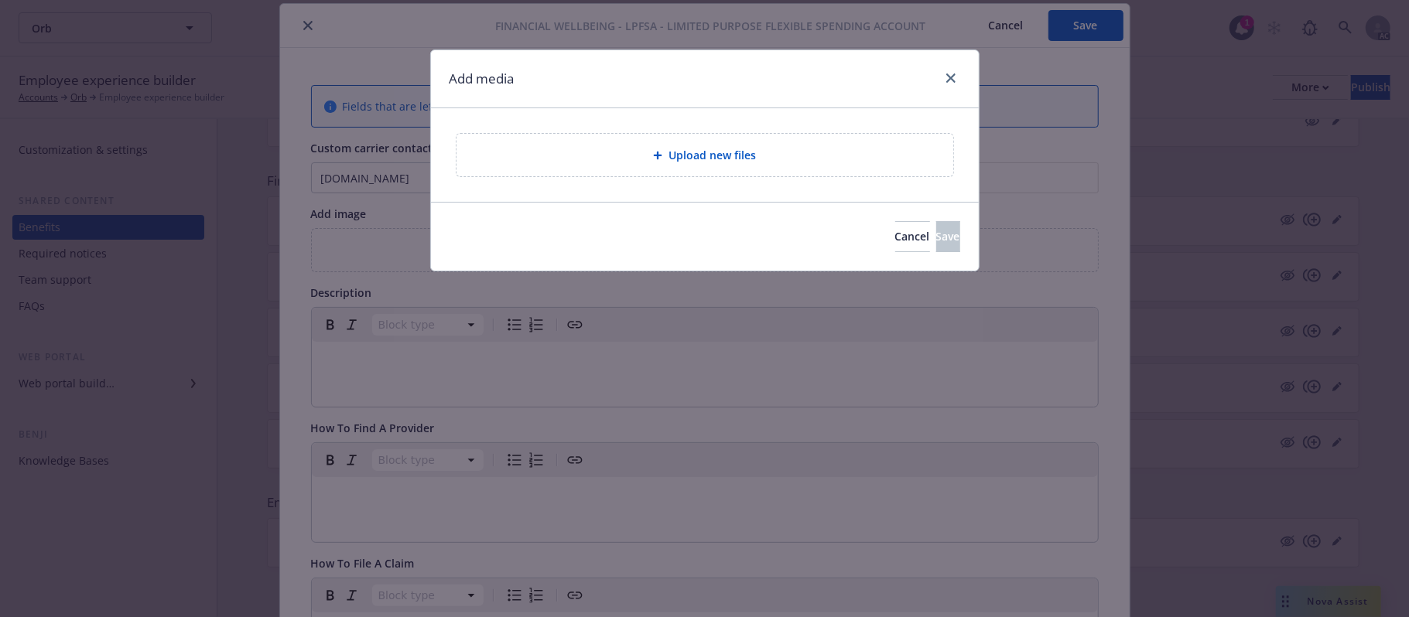
click at [793, 145] on div "Upload new files" at bounding box center [704, 155] width 497 height 43
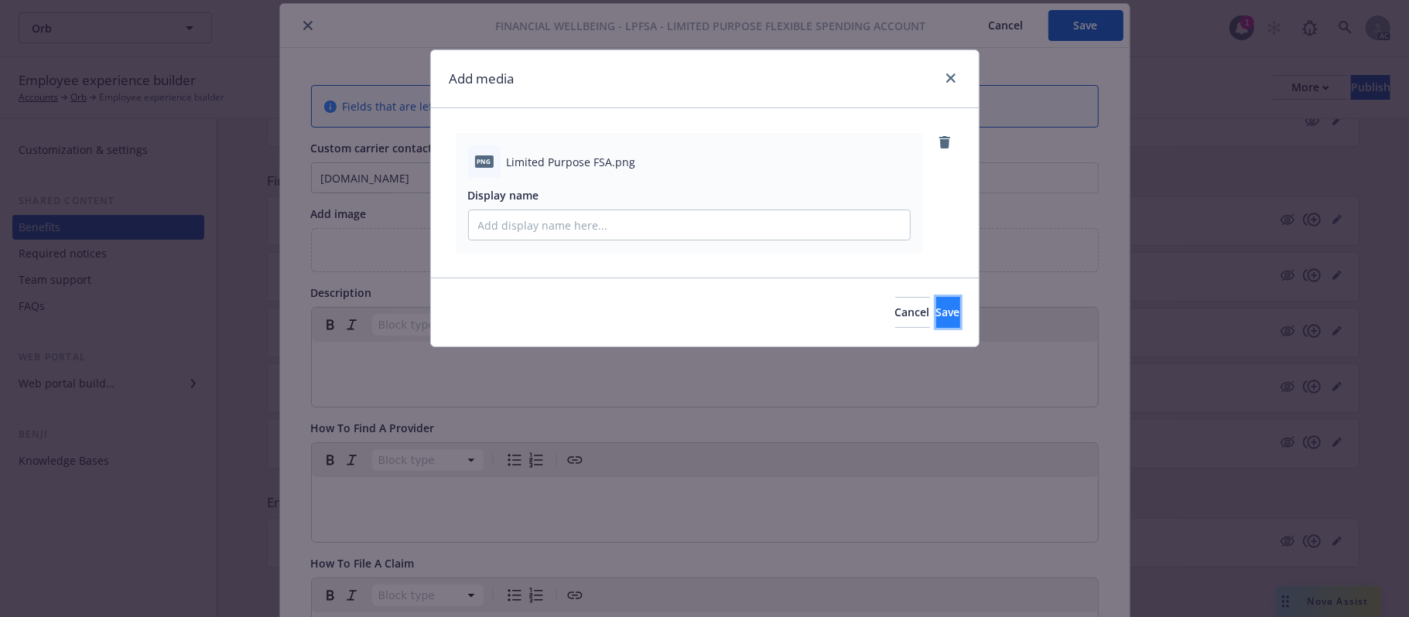
click at [936, 314] on span "Save" at bounding box center [948, 312] width 24 height 15
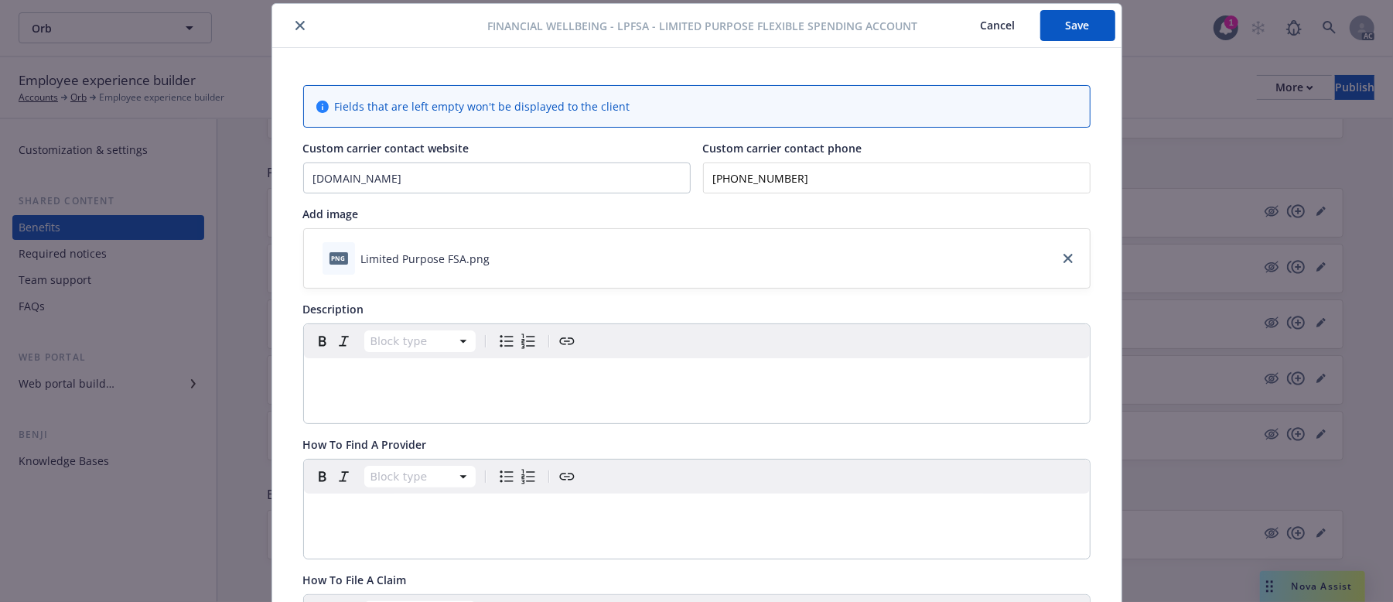
click at [477, 388] on div "editable markdown" at bounding box center [697, 376] width 786 height 37
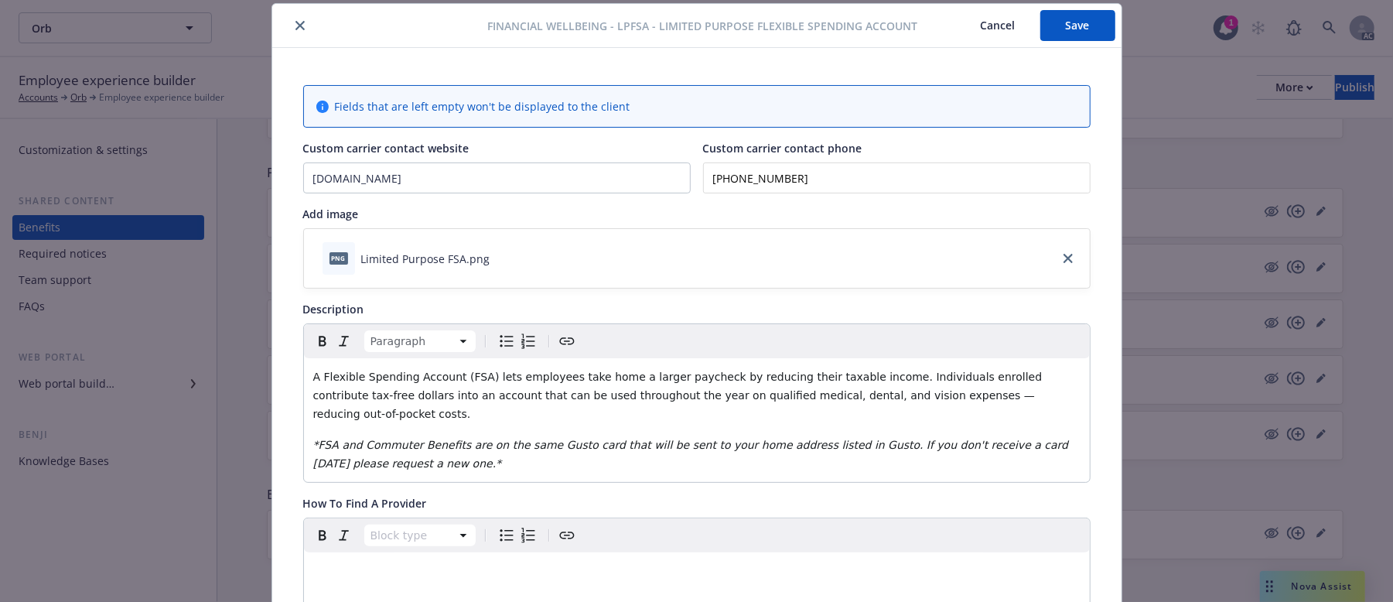
drag, startPoint x: 433, startPoint y: 442, endPoint x: 294, endPoint y: 359, distance: 162.4
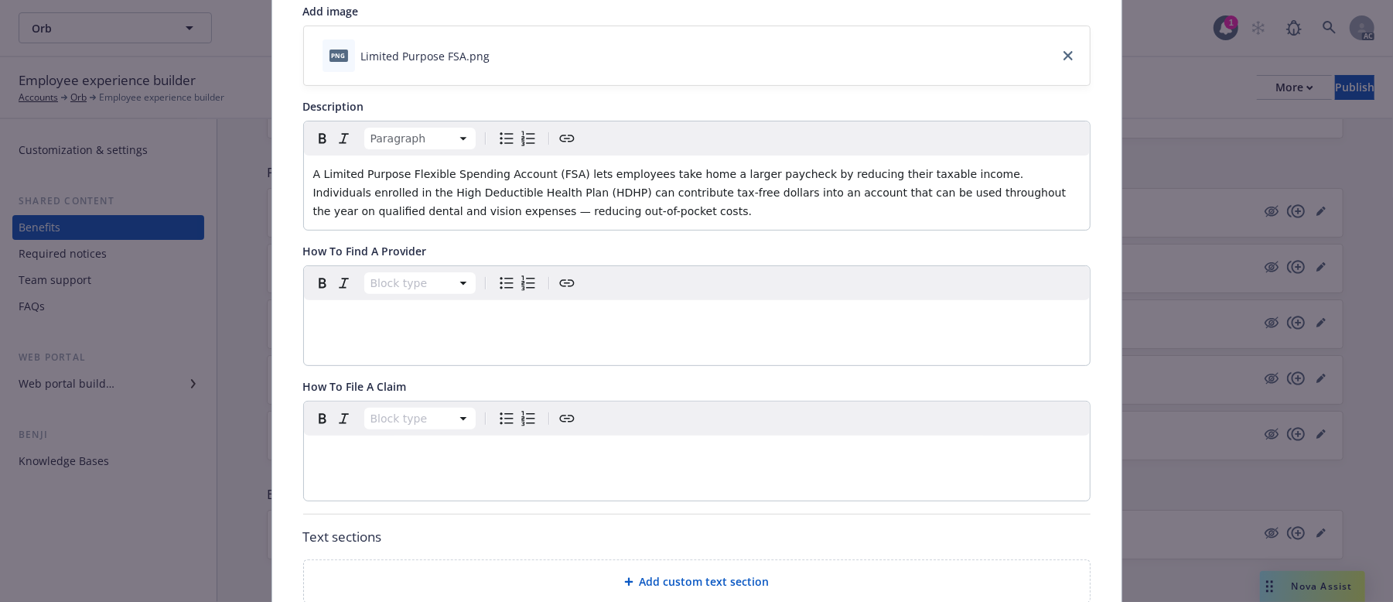
scroll to position [121, 0]
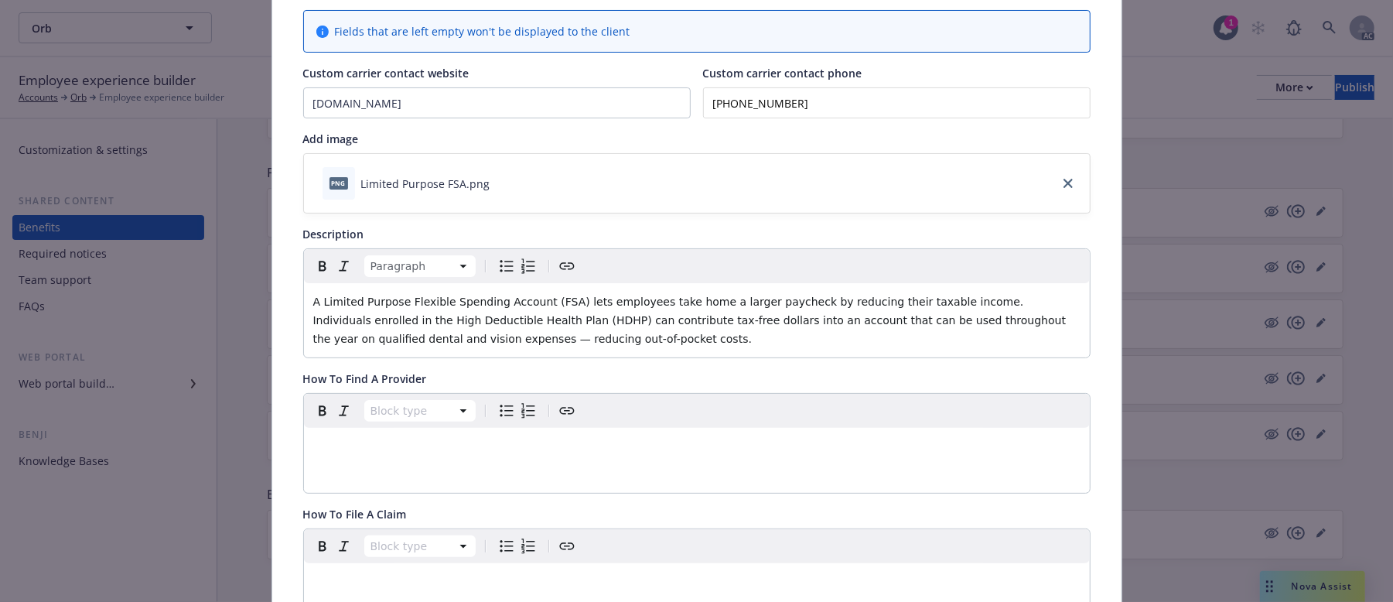
click at [402, 571] on div "editable markdown" at bounding box center [697, 581] width 786 height 37
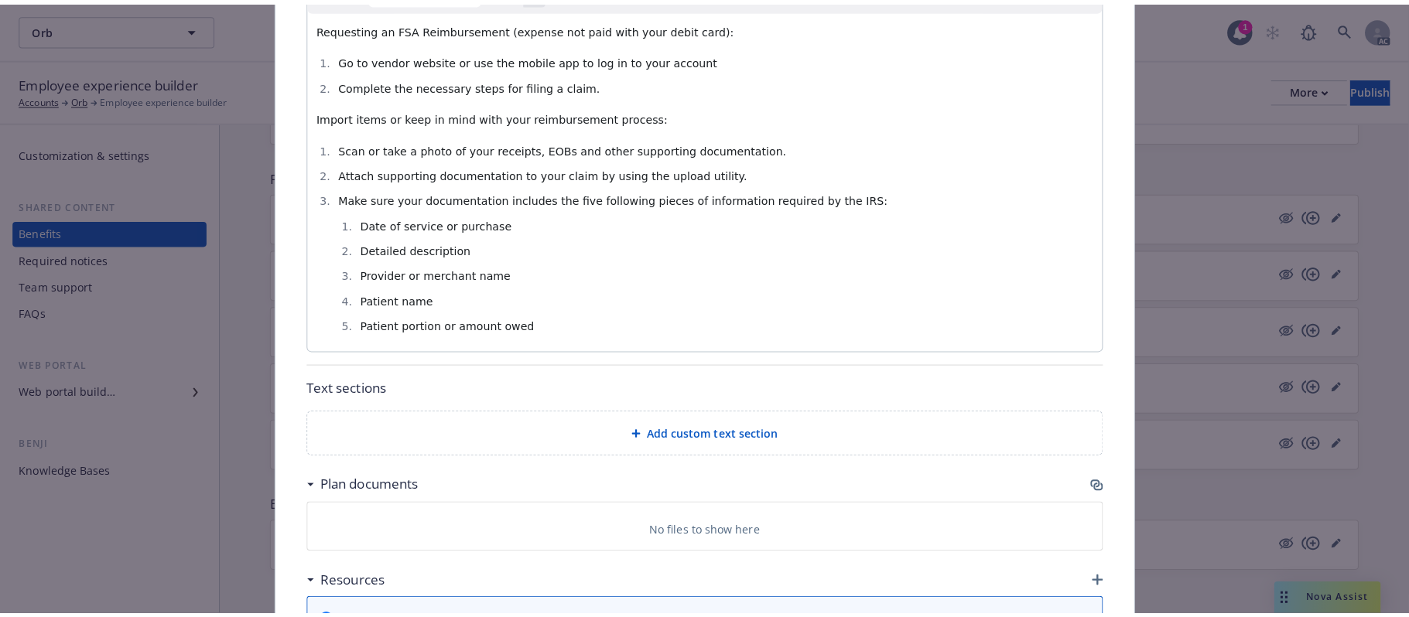
scroll to position [712, 0]
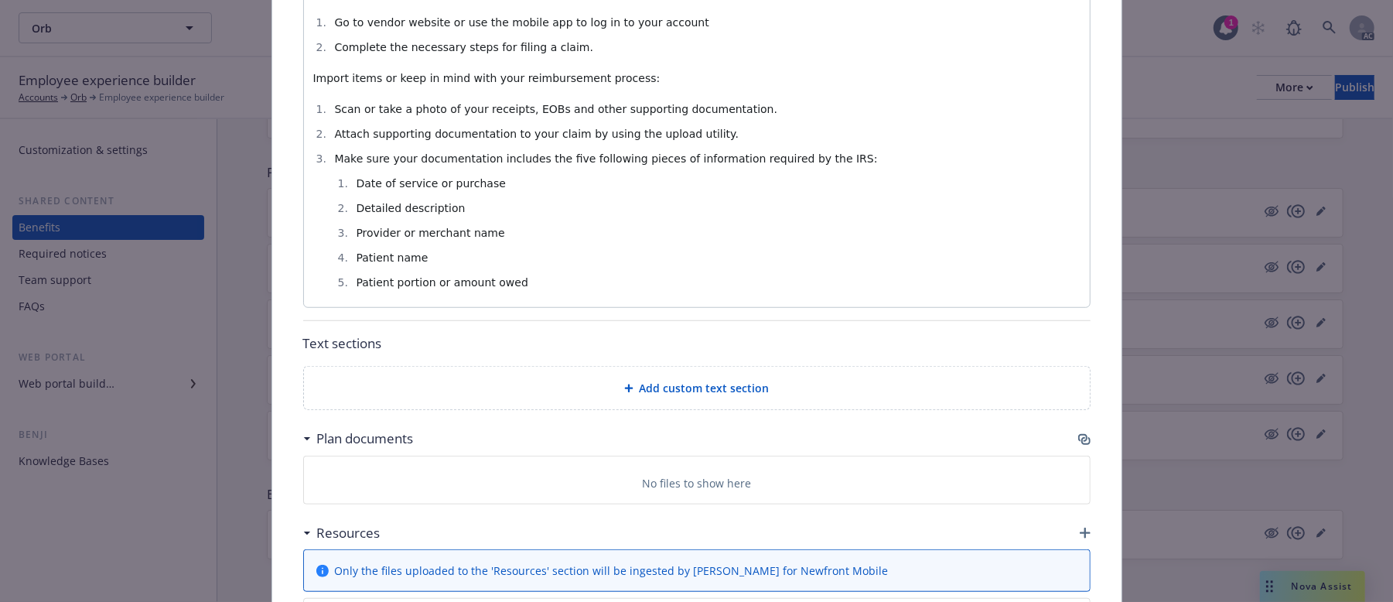
click at [666, 395] on span "Add custom text section" at bounding box center [705, 388] width 130 height 16
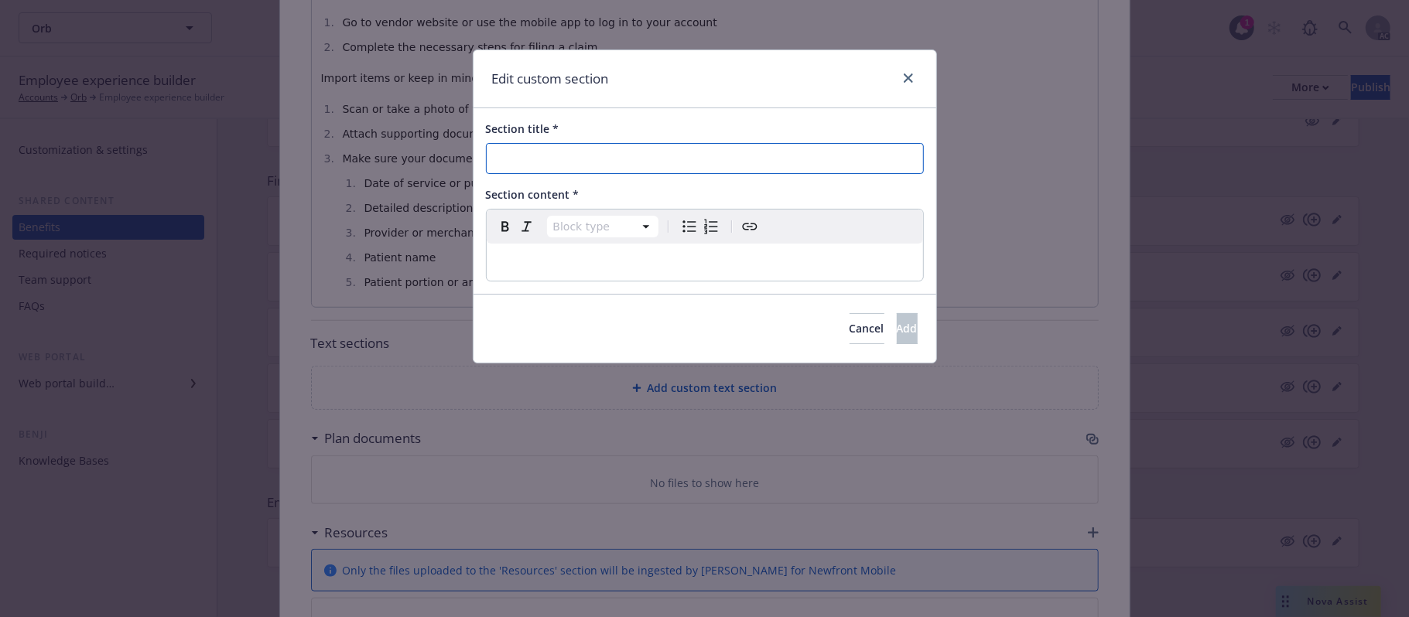
click at [636, 159] on input "Section title *" at bounding box center [705, 158] width 438 height 31
paste input "How The Limited Purpose FSA Plan Works"
type input "How The Limited Purpose FSA Plan Works"
click at [567, 261] on p "editable markdown" at bounding box center [705, 262] width 418 height 19
select select
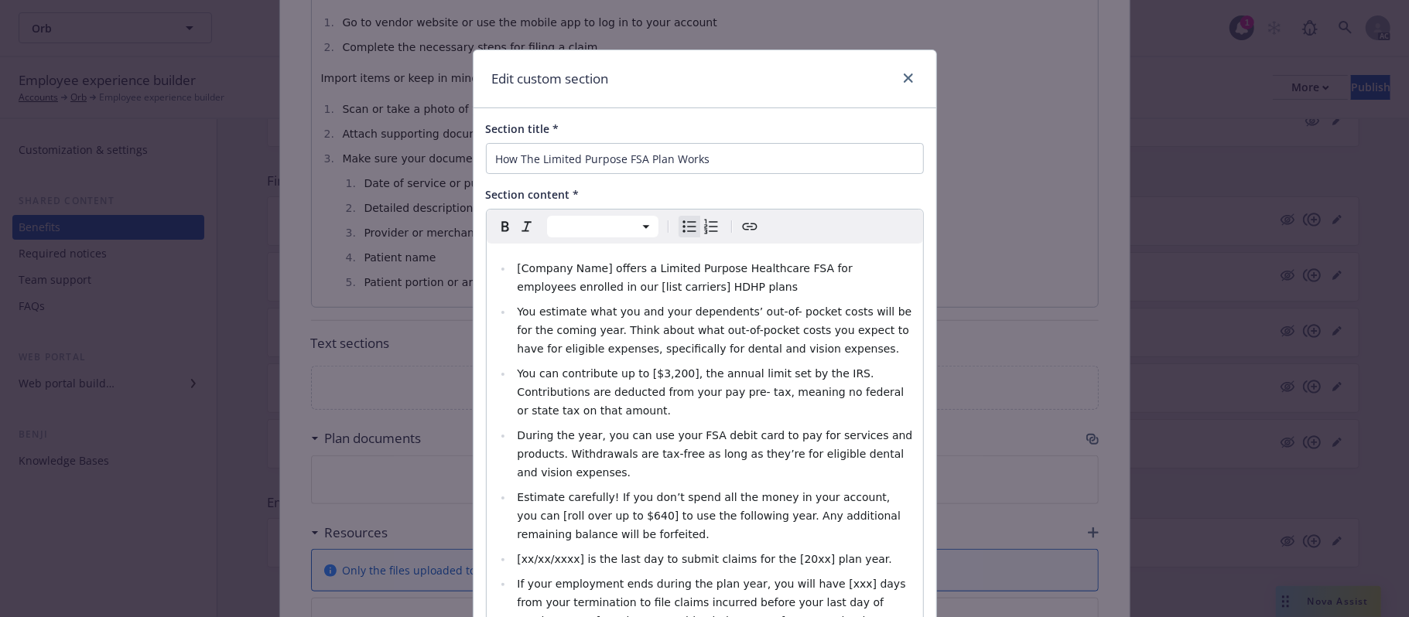
scroll to position [1, 0]
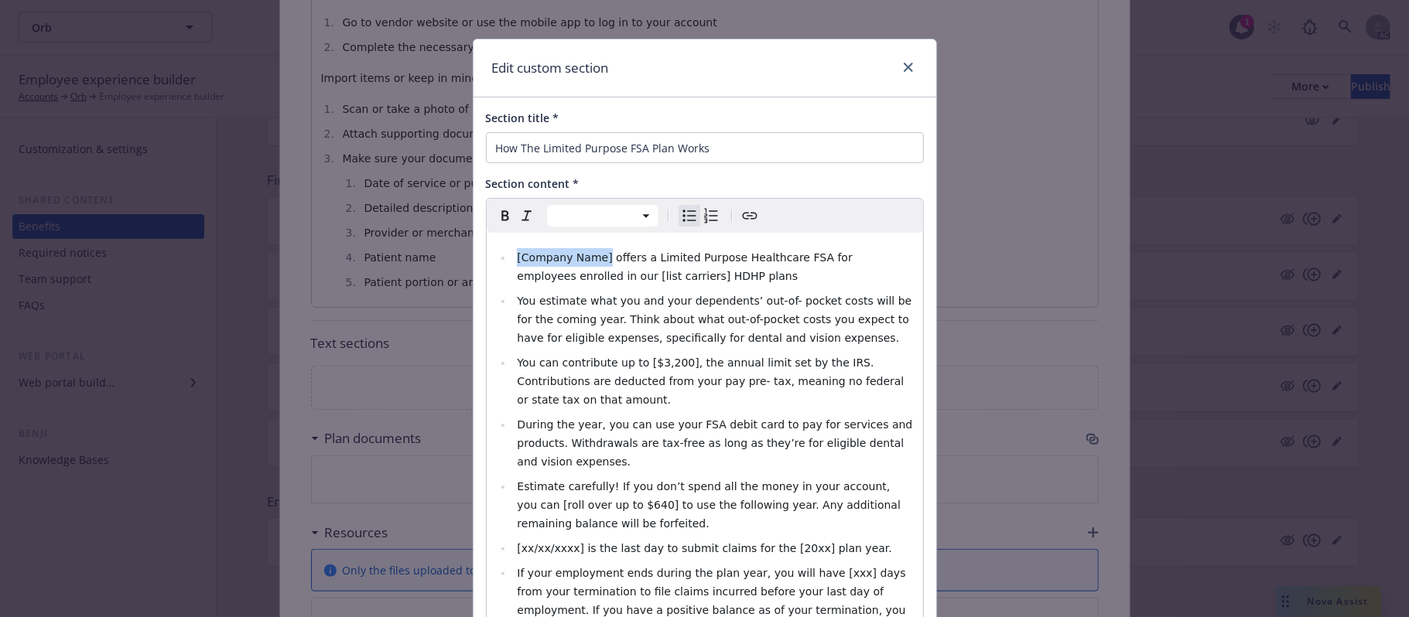
drag, startPoint x: 595, startPoint y: 254, endPoint x: 504, endPoint y: 249, distance: 90.6
click at [504, 249] on ul "[Company Name] offers a Limited Purpose Healthcare FSA for employees enrolled i…" at bounding box center [705, 452] width 418 height 408
click at [651, 363] on span "You can contribute up to [$3,200], the annual limit set by the IRS. Contributio…" at bounding box center [712, 382] width 390 height 50
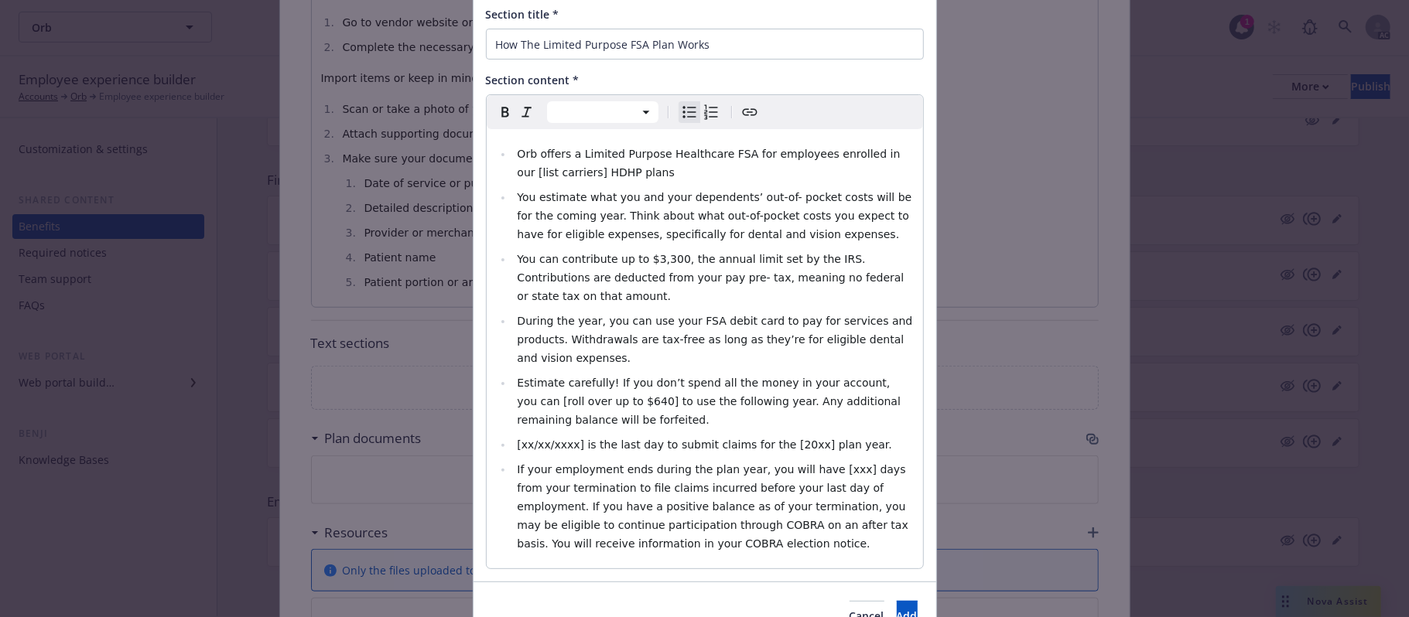
click at [588, 377] on span "Estimate carefully! If you don’t spend all the money in your account, you can […" at bounding box center [710, 402] width 387 height 50
click at [880, 377] on span "Estimate carefully! If you don’t spend all the money in your account, you can […" at bounding box center [708, 402] width 383 height 50
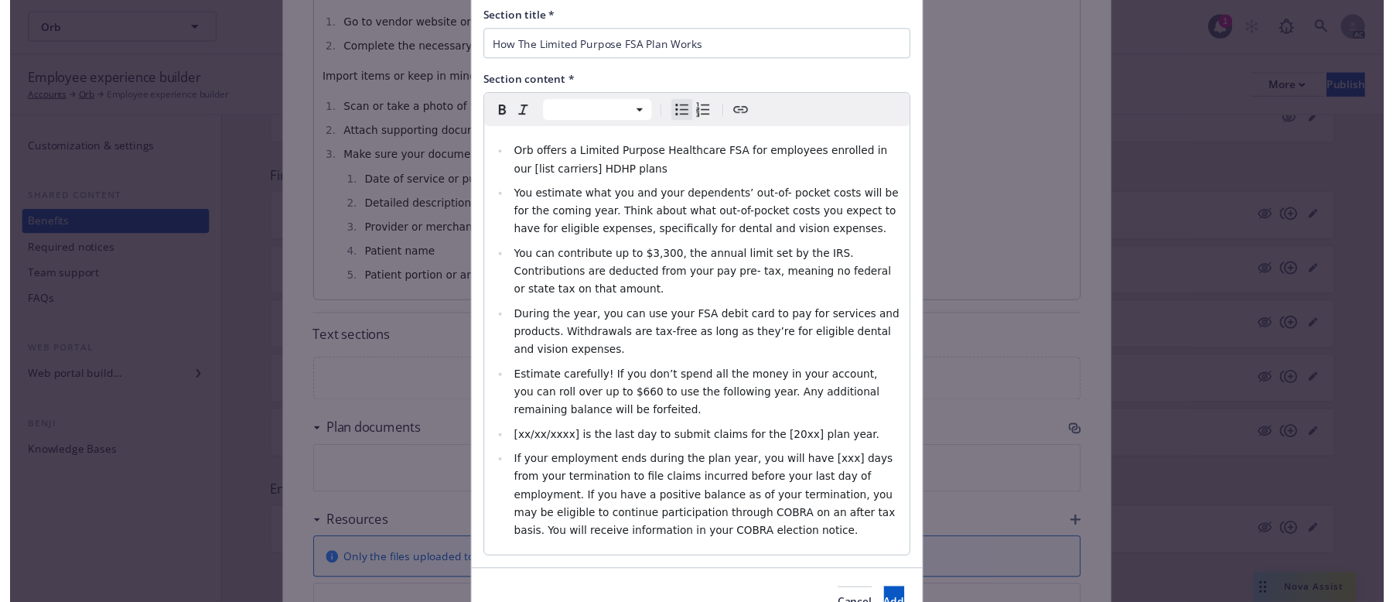
scroll to position [162, 0]
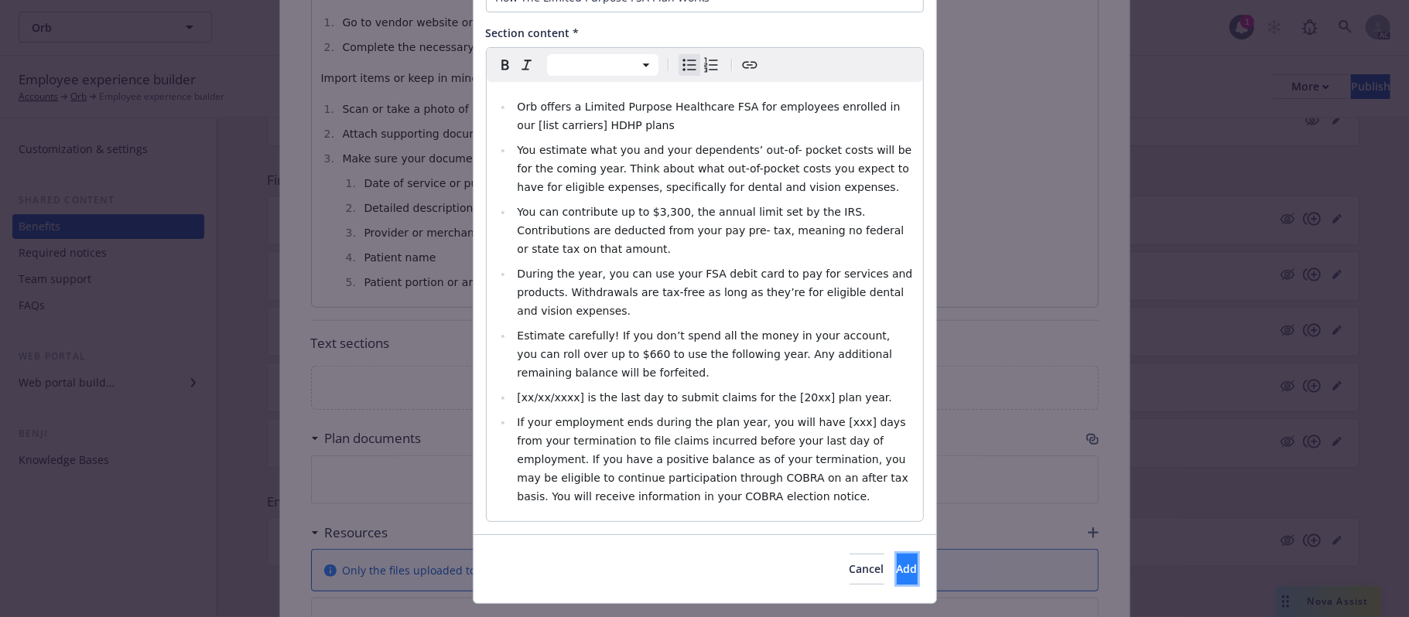
click at [897, 562] on span "Add" at bounding box center [907, 569] width 21 height 15
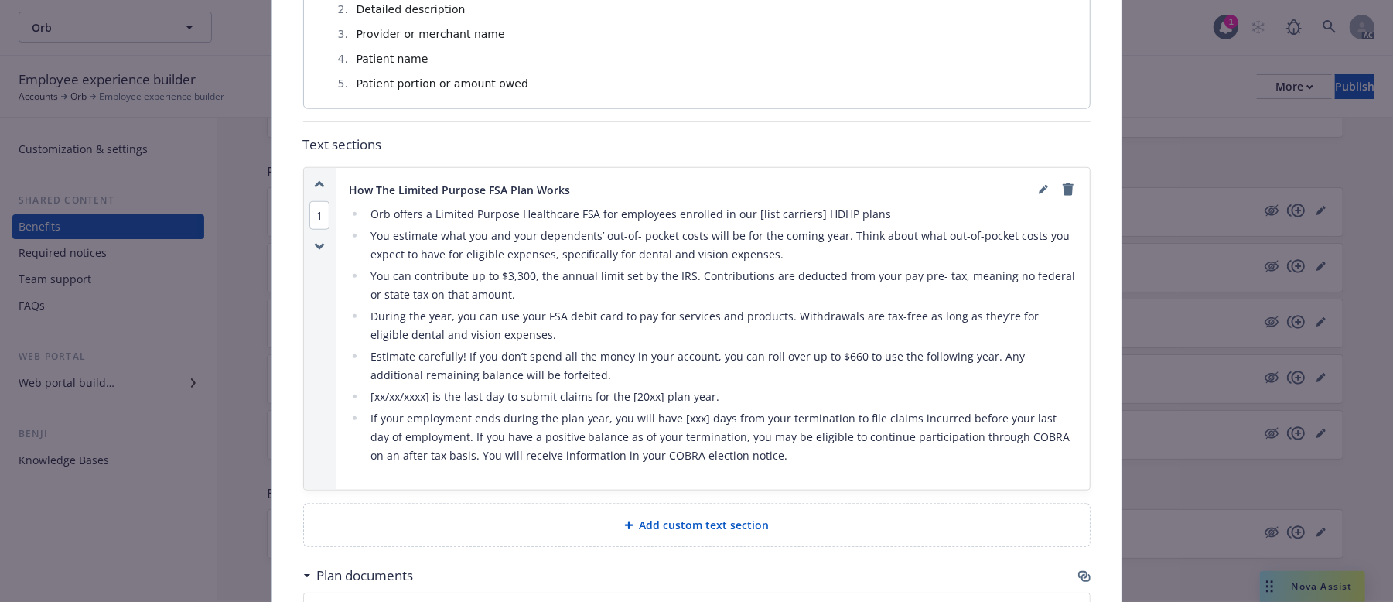
scroll to position [917, 0]
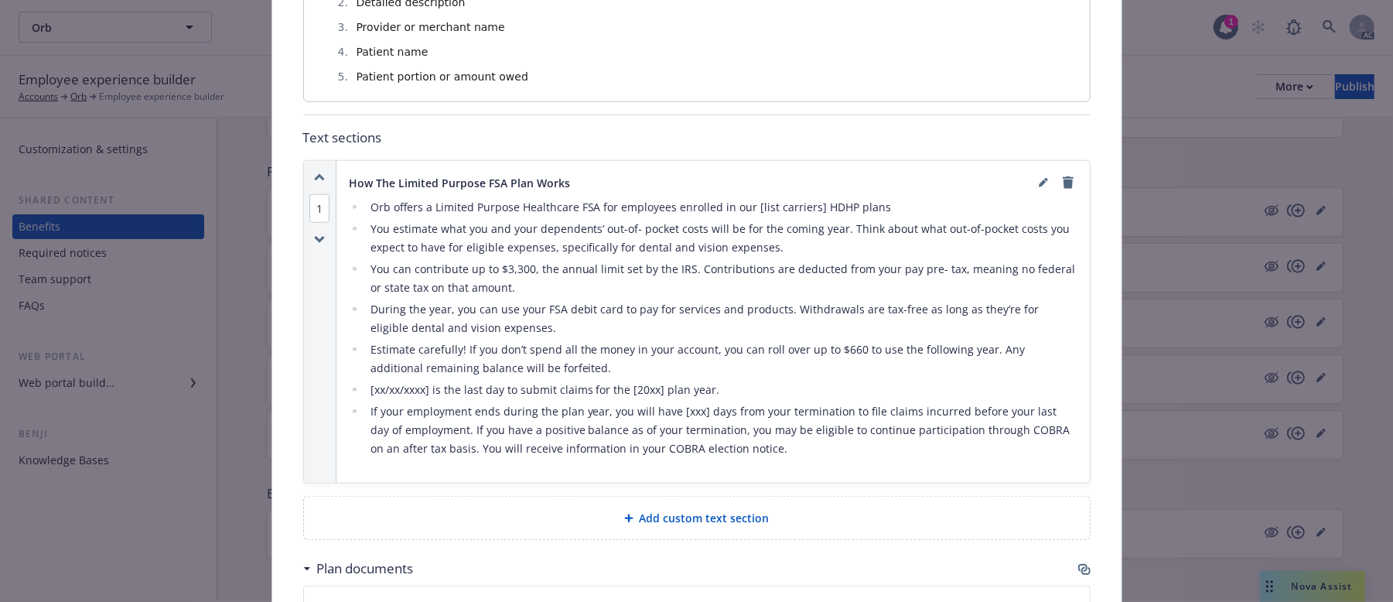
click at [626, 520] on icon at bounding box center [628, 518] width 9 height 9
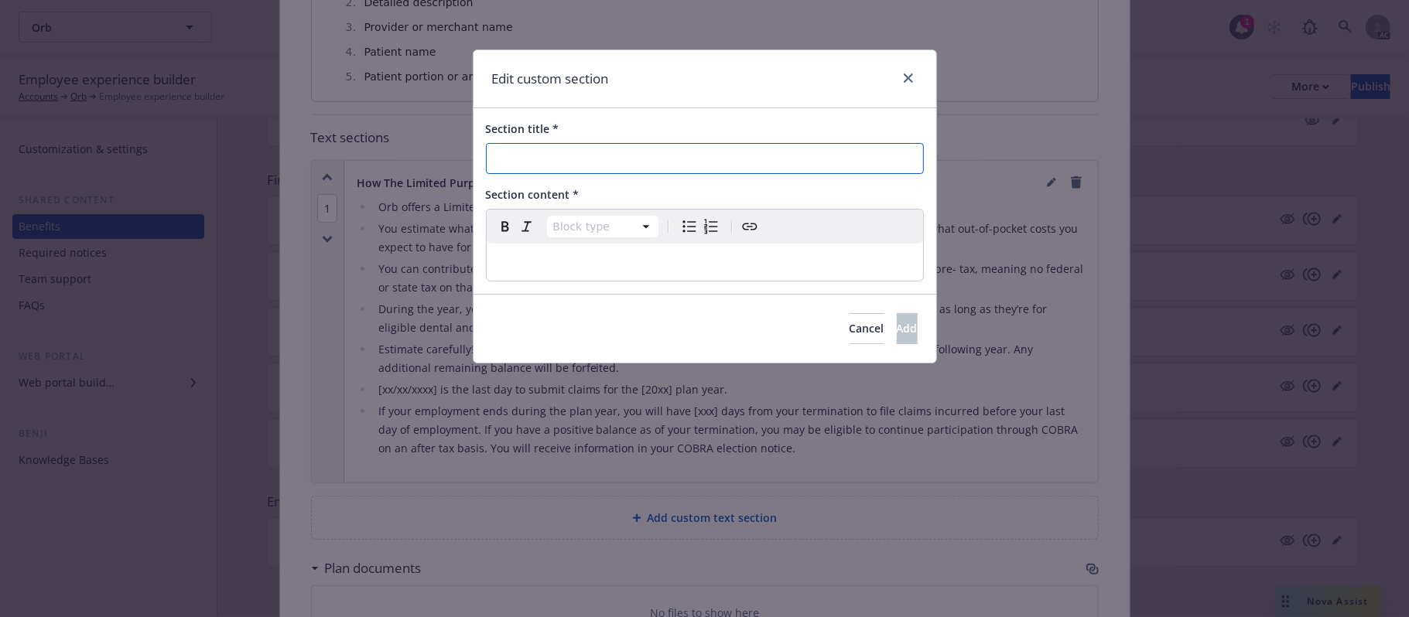
click at [582, 162] on input "Section title *" at bounding box center [705, 158] width 438 height 31
paste input "Limited Purpose FSA Tax Savings Examples"
type input "Limited Purpose FSA Tax Savings Examples"
click at [582, 263] on p "editable markdown" at bounding box center [705, 262] width 418 height 19
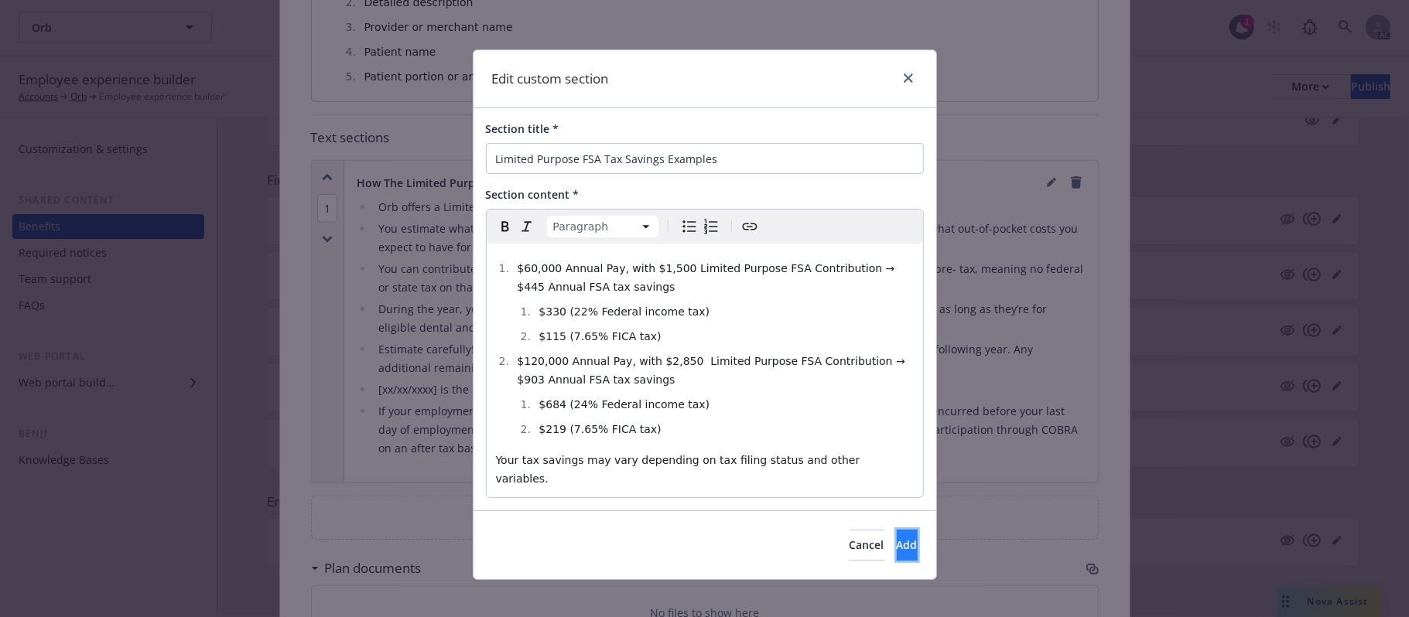
click at [898, 530] on button "Add" at bounding box center [907, 545] width 21 height 31
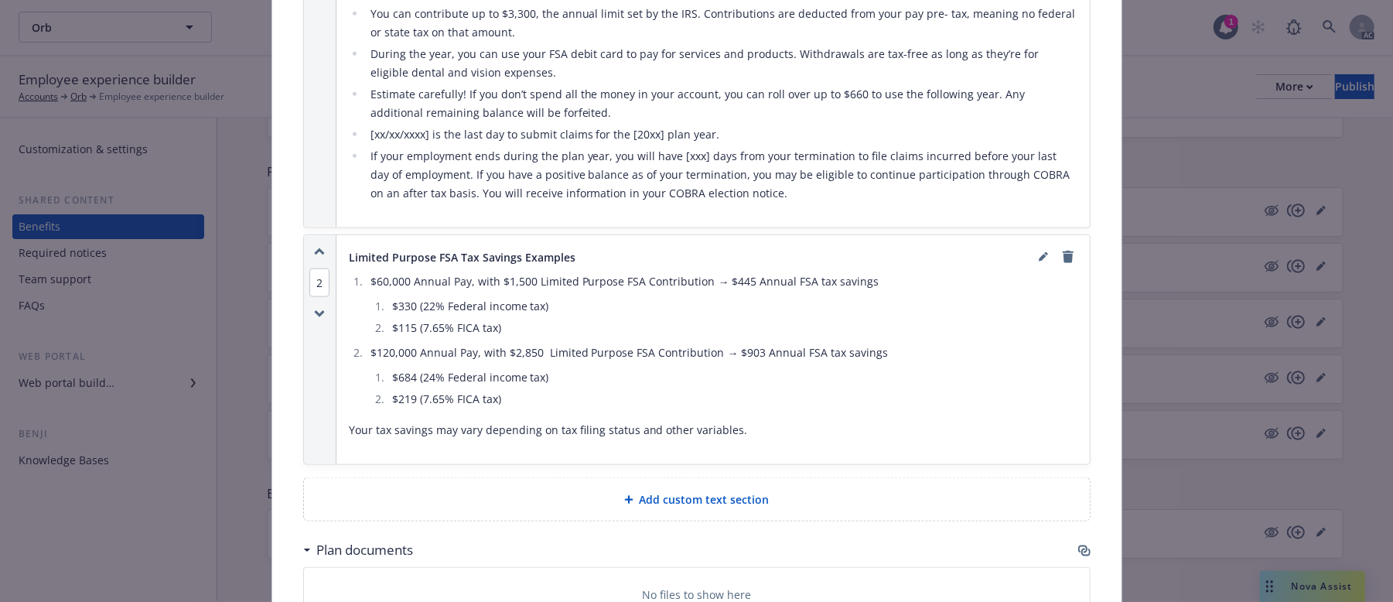
scroll to position [1227, 0]
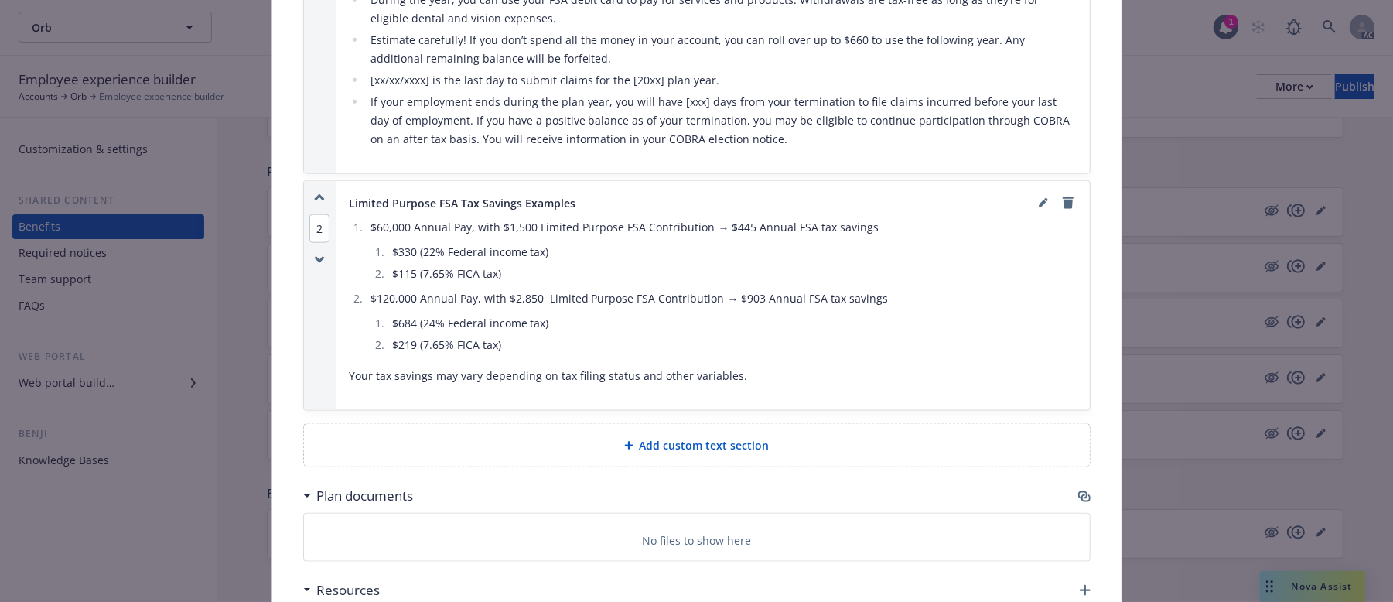
click at [702, 439] on div "Add custom text section" at bounding box center [697, 445] width 786 height 43
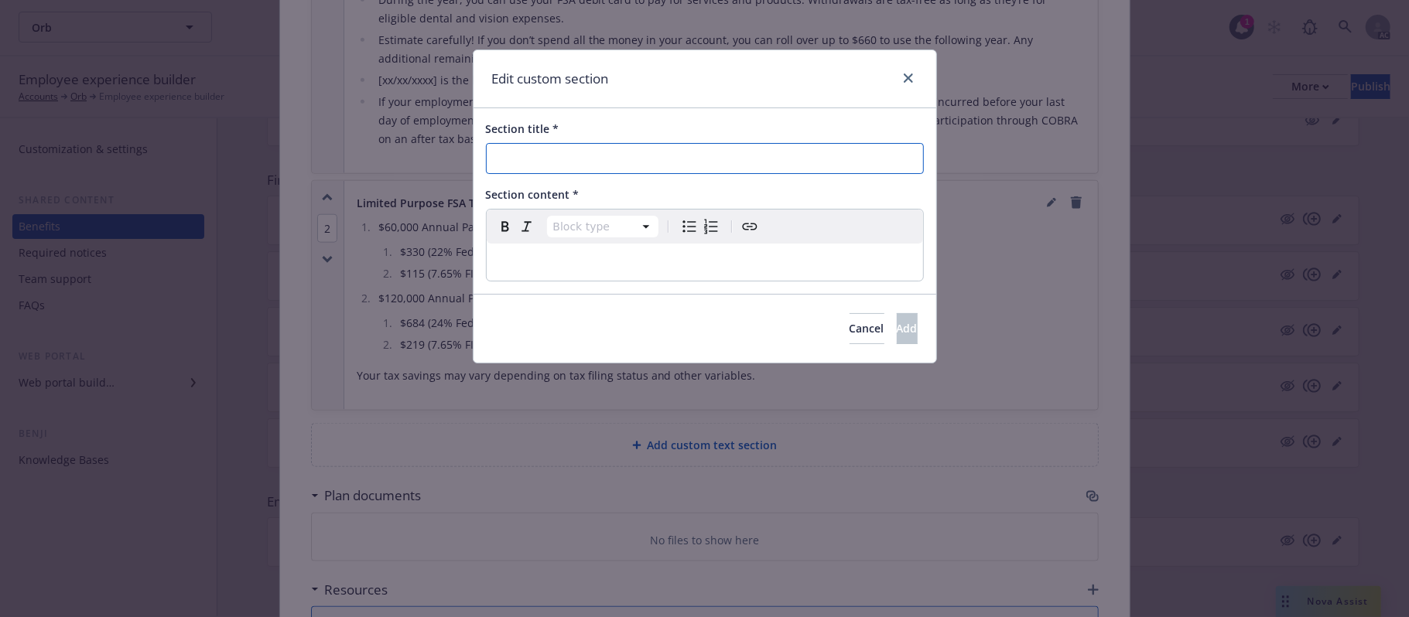
click at [580, 152] on input "Section title *" at bounding box center [705, 158] width 438 height 31
paste input "Are you Eligible?"
type input "Are you Eligible?"
click at [514, 261] on p "editable markdown" at bounding box center [705, 262] width 418 height 19
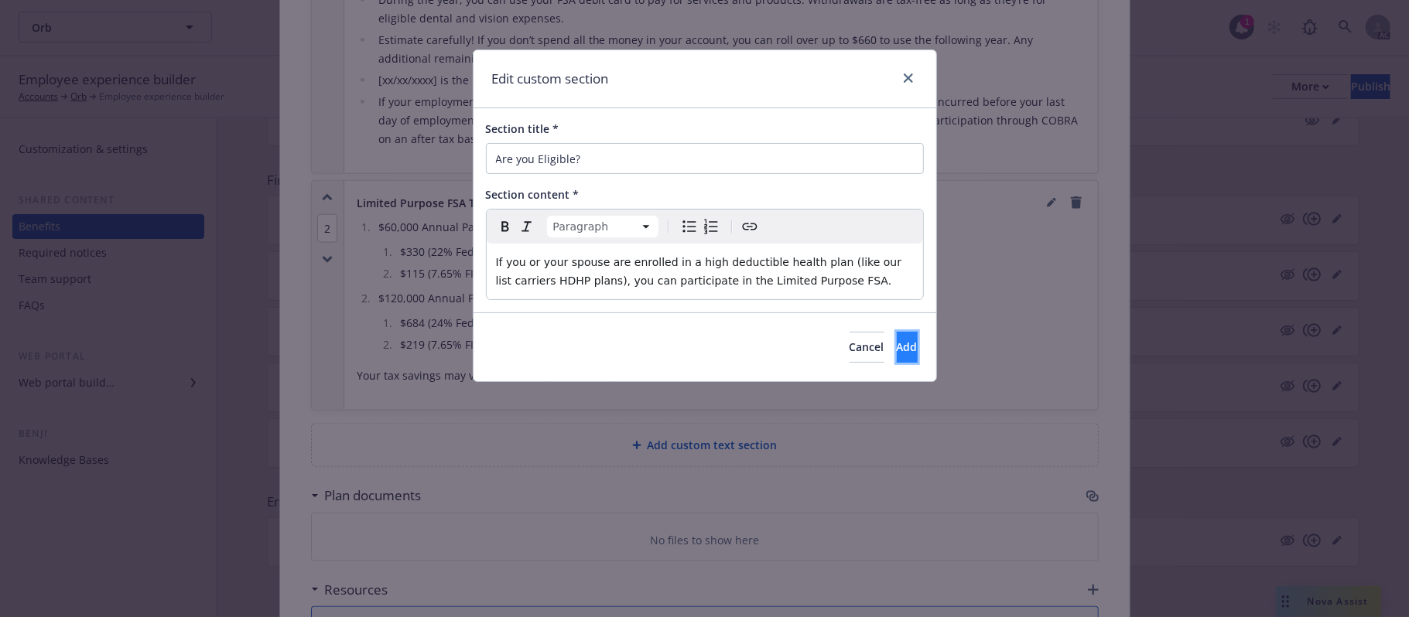
click at [897, 344] on span "Add" at bounding box center [907, 347] width 21 height 15
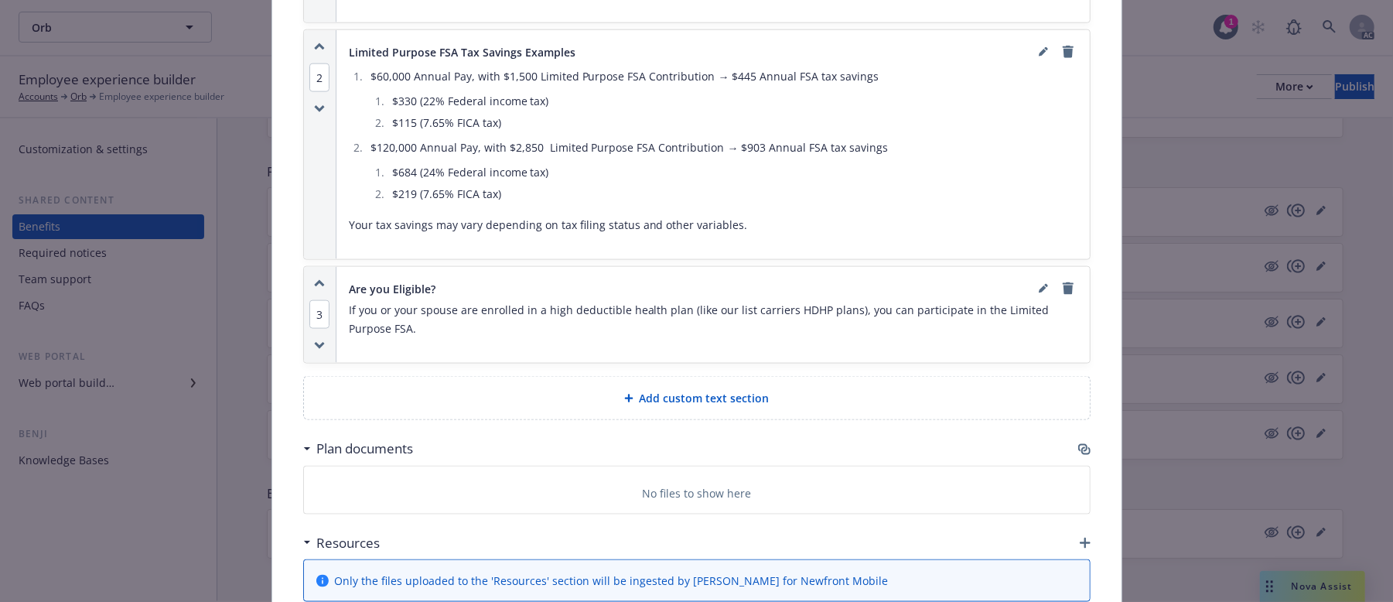
scroll to position [1443, 0]
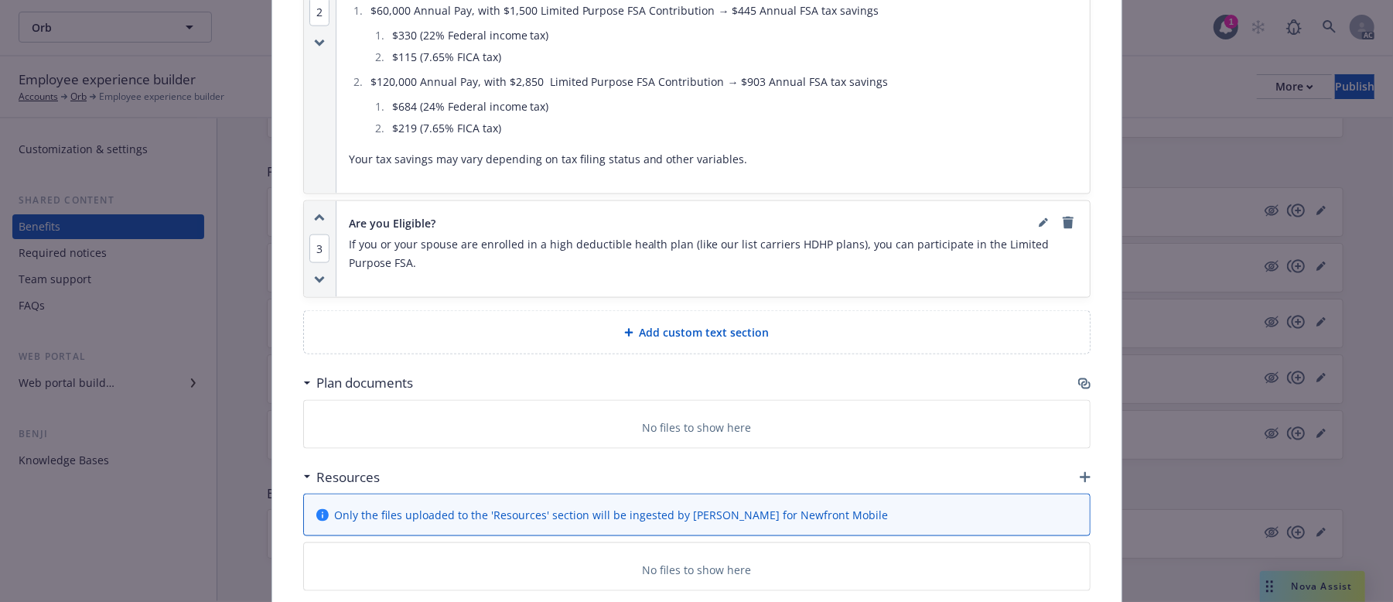
click at [1078, 388] on icon "button" at bounding box center [1084, 383] width 12 height 12
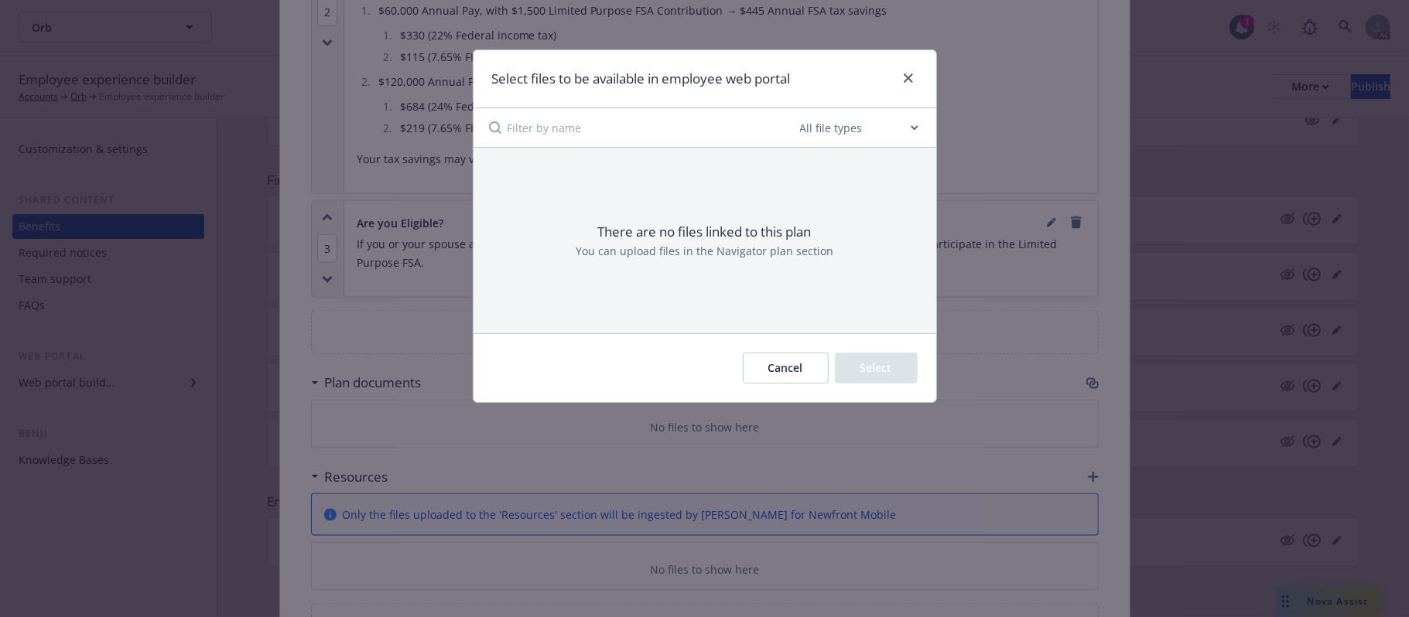
click at [799, 368] on button "Cancel" at bounding box center [786, 368] width 86 height 31
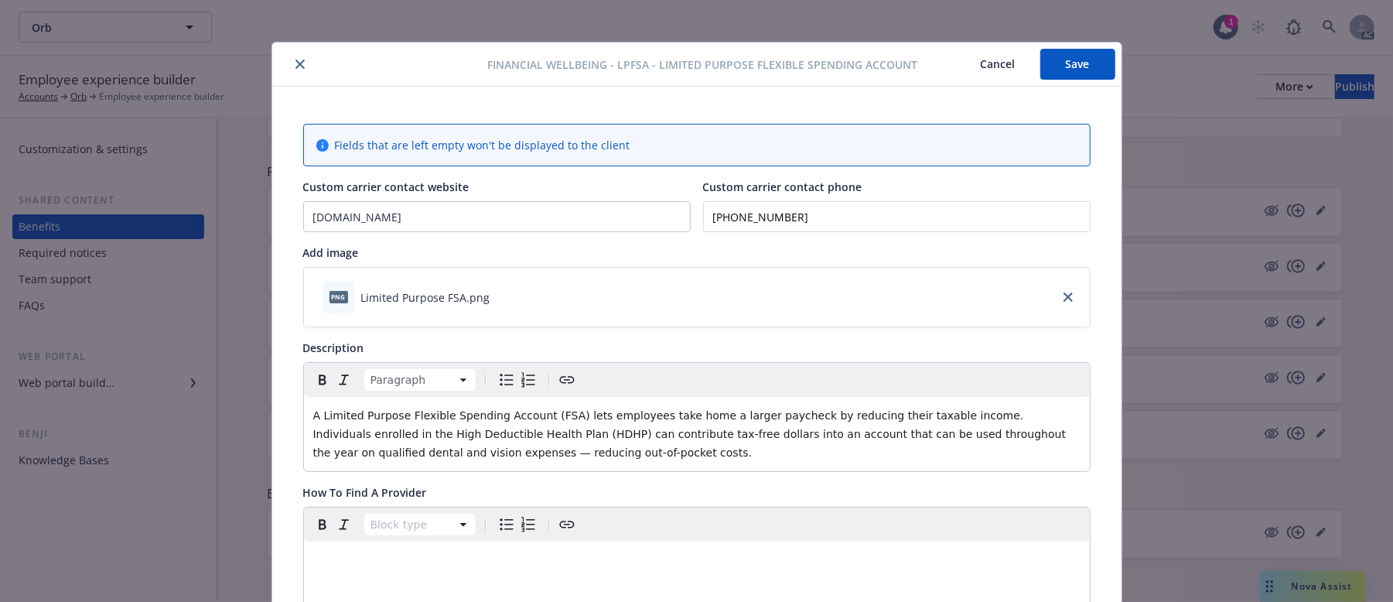
scroll to position [0, 0]
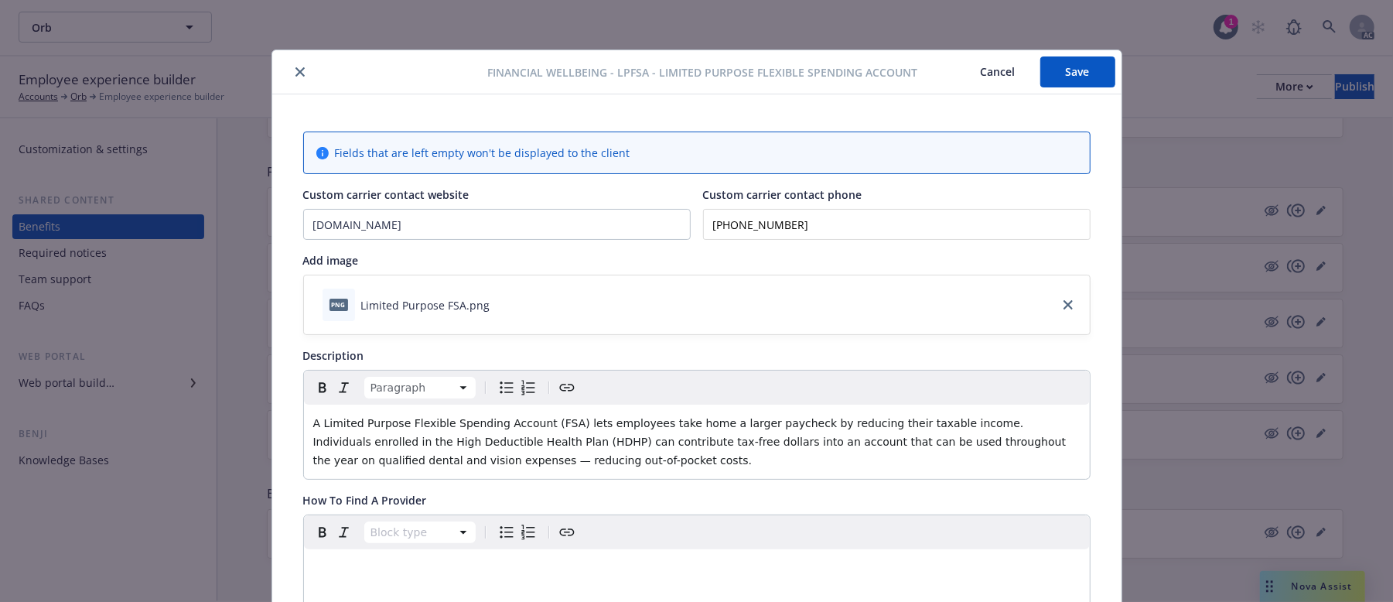
click at [1058, 59] on button "Save" at bounding box center [1077, 71] width 75 height 31
click at [1078, 69] on button "Save" at bounding box center [1077, 71] width 75 height 31
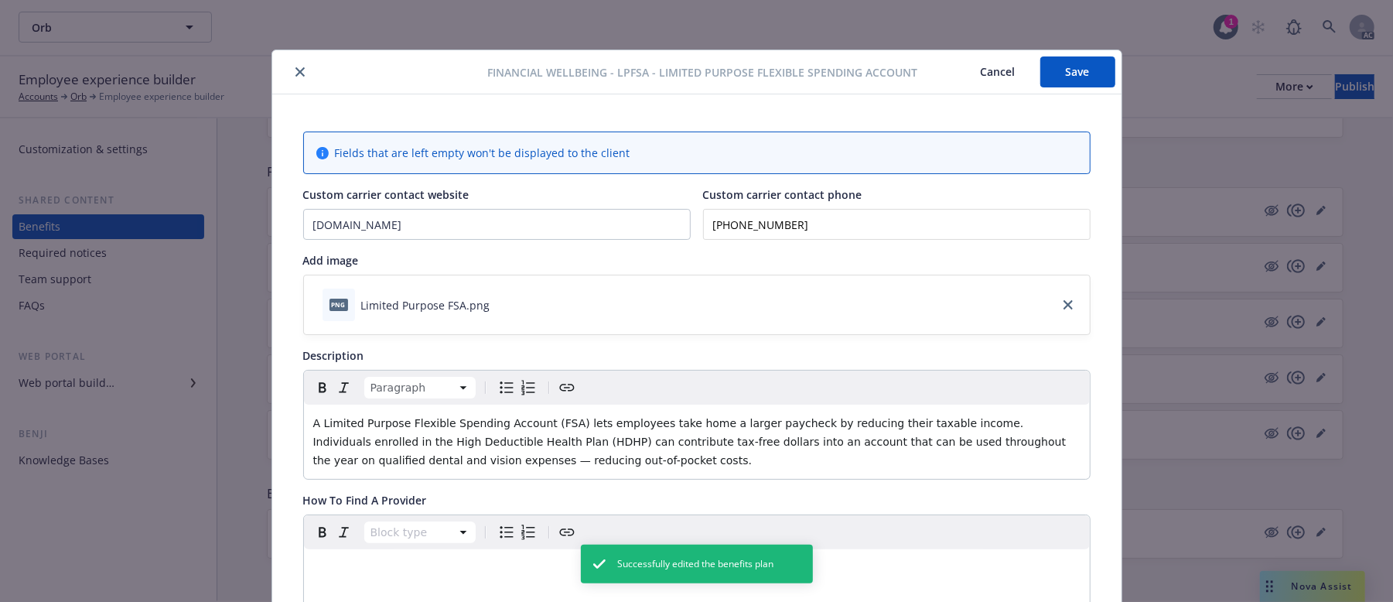
click at [978, 72] on button "Cancel" at bounding box center [998, 71] width 84 height 31
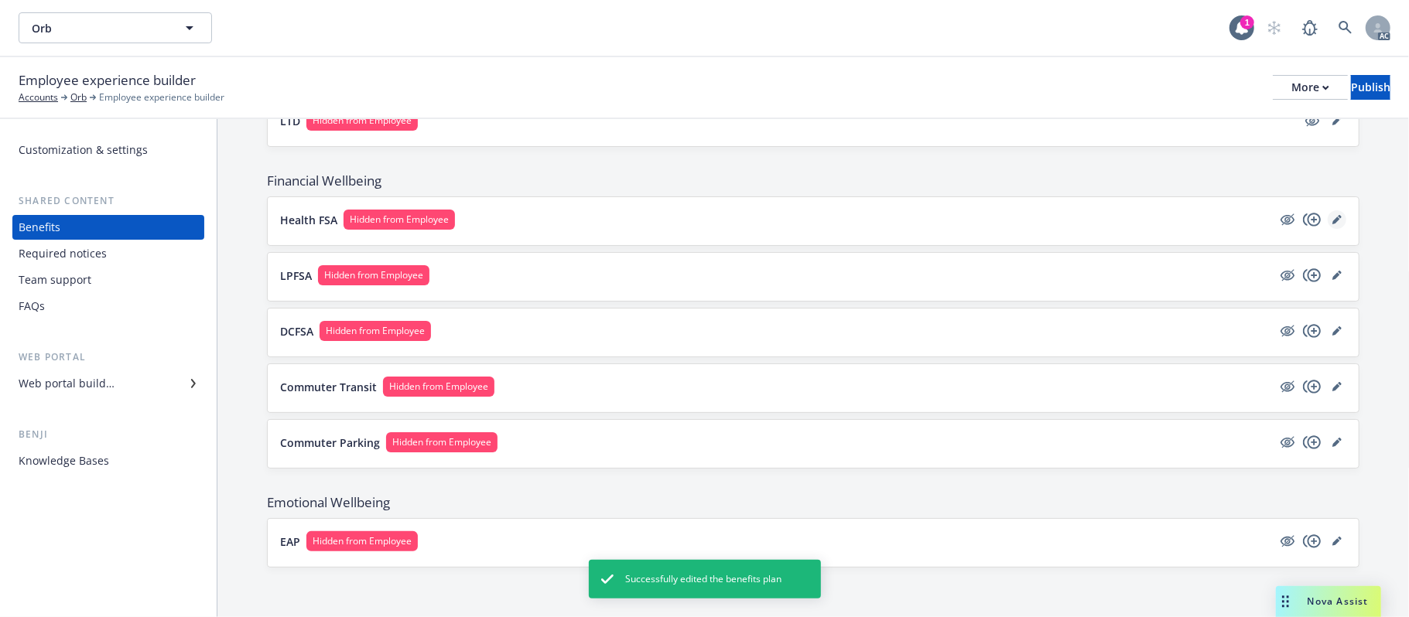
click at [1332, 218] on icon "editPencil" at bounding box center [1336, 221] width 8 height 8
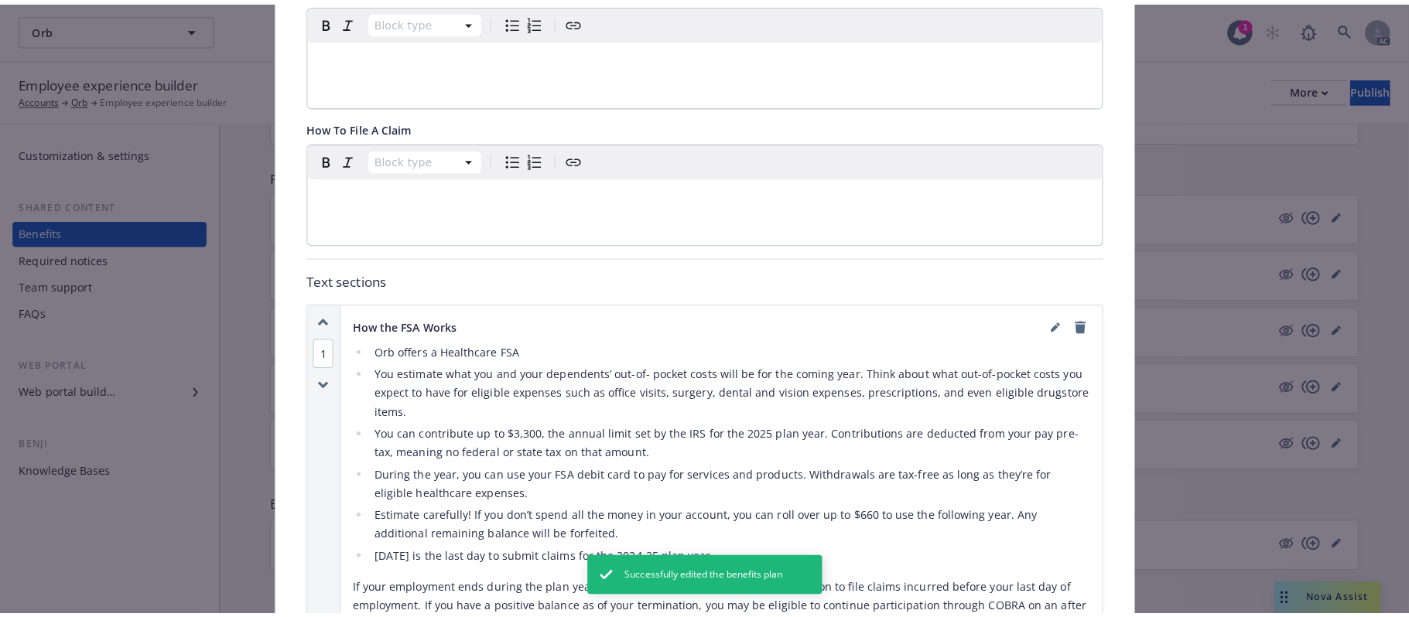
scroll to position [562, 0]
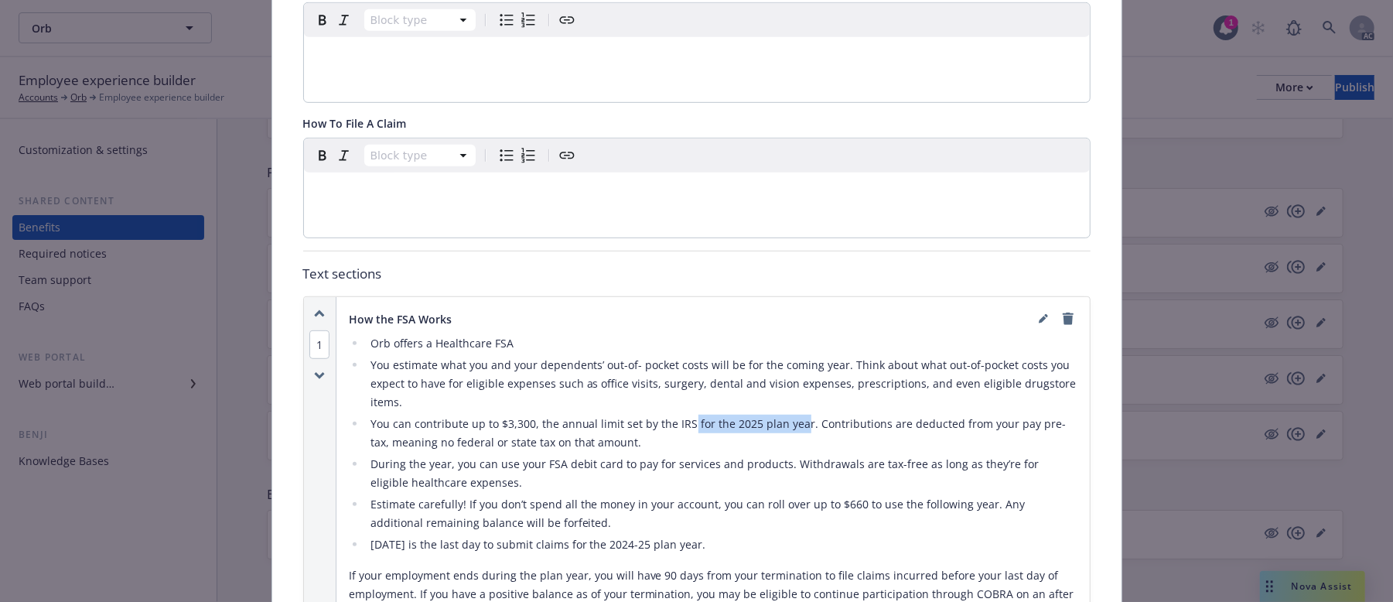
drag, startPoint x: 791, startPoint y: 409, endPoint x: 676, endPoint y: 409, distance: 114.5
click at [676, 415] on li "You can contribute up to $3,300, the annual limit set by the IRS for the 2025 p…" at bounding box center [722, 433] width 712 height 37
click at [1039, 314] on icon "editPencil" at bounding box center [1043, 318] width 9 height 9
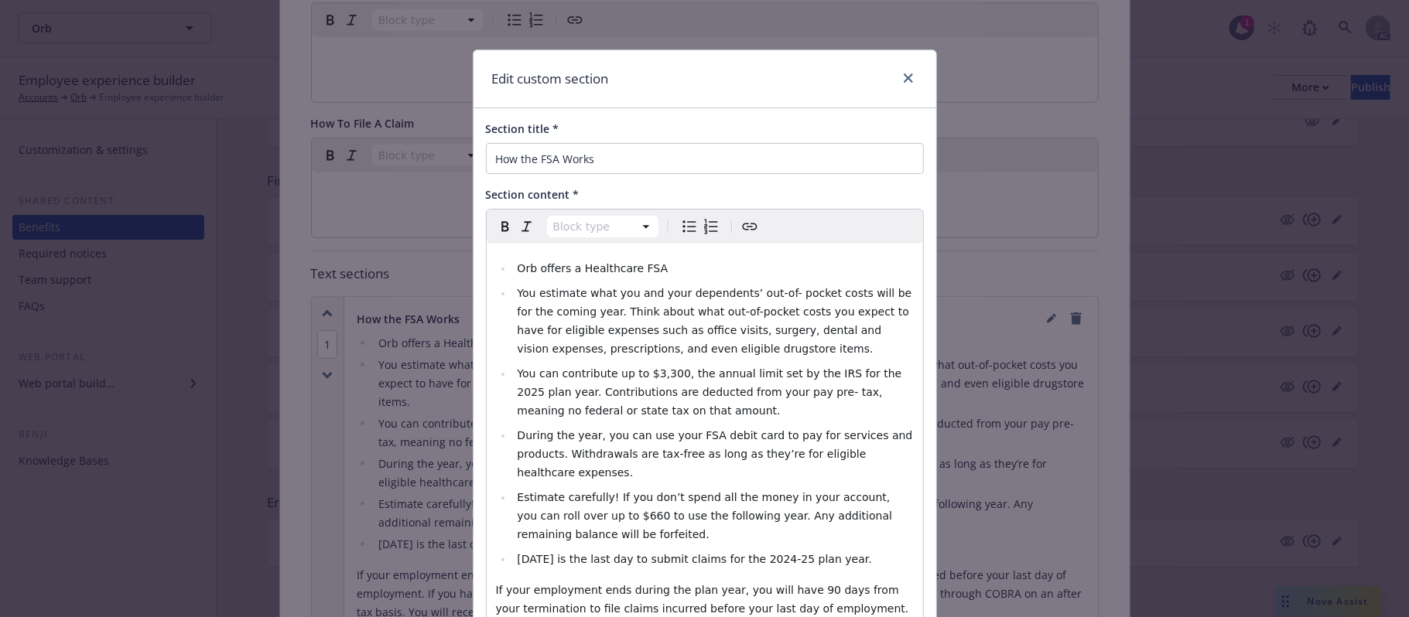
select select
drag, startPoint x: 529, startPoint y: 393, endPoint x: 812, endPoint y: 363, distance: 284.7
click at [812, 363] on ul "Orb offers a Healthcare FSA You estimate what you and your dependents’ out-of- …" at bounding box center [705, 413] width 418 height 309
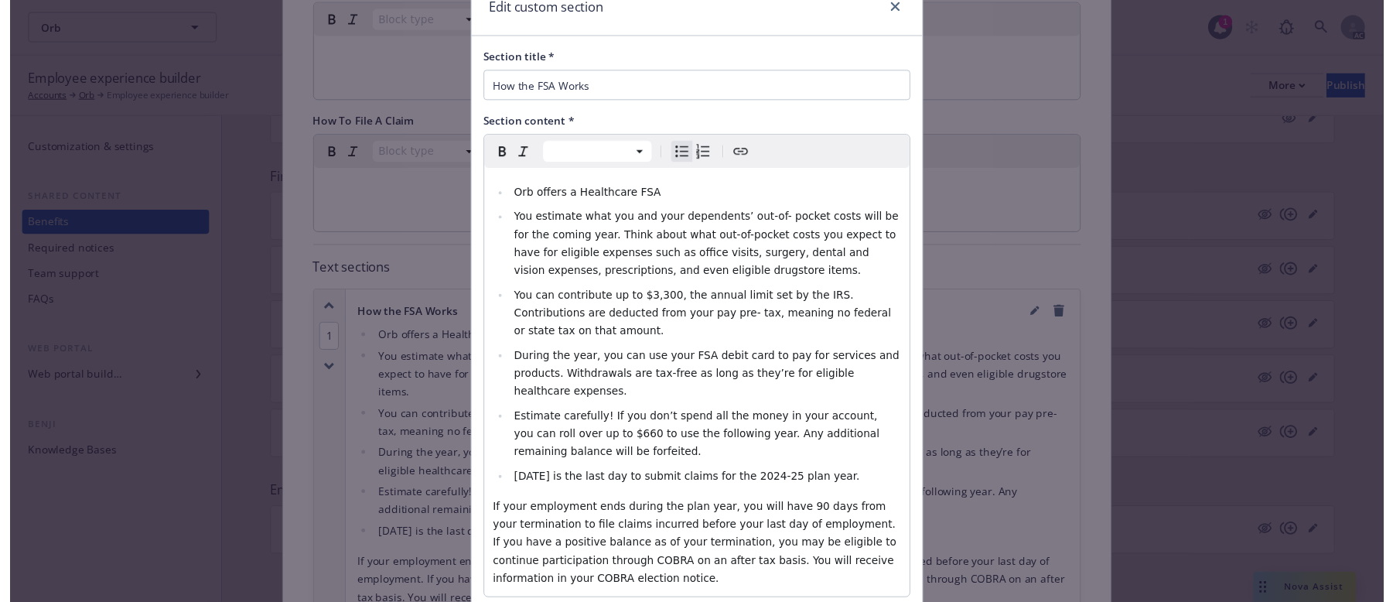
scroll to position [162, 0]
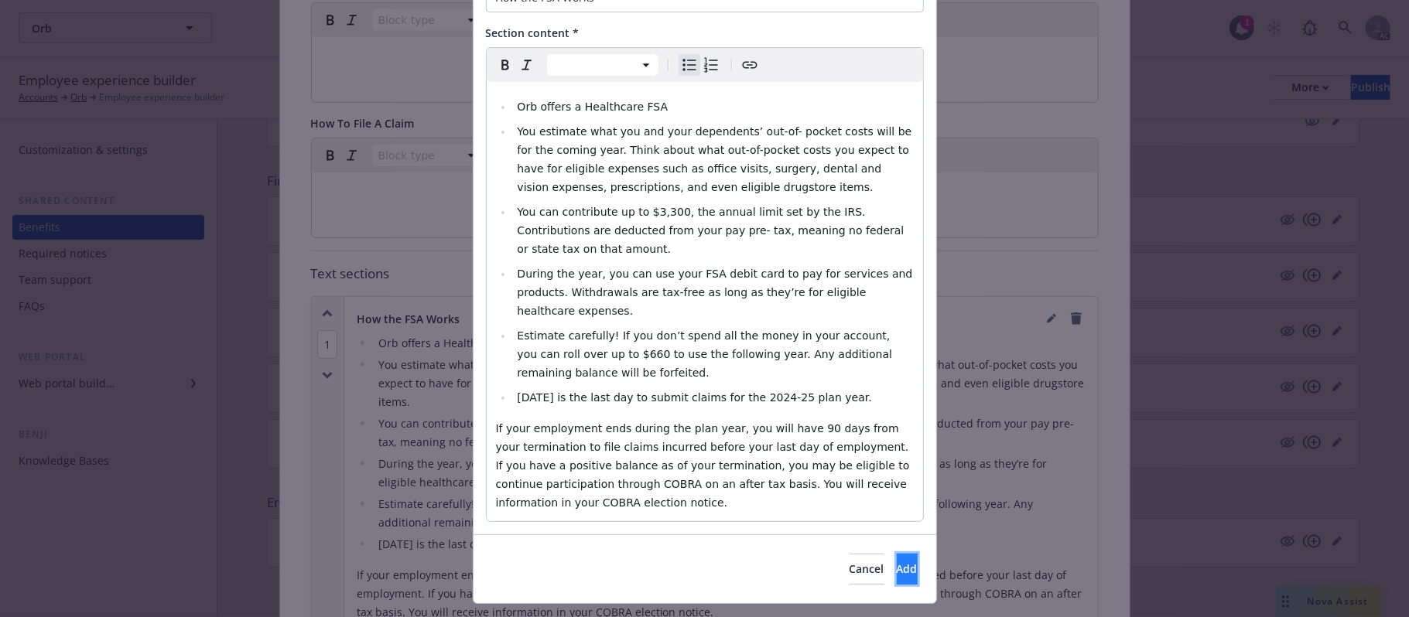
click at [897, 562] on span "Add" at bounding box center [907, 569] width 21 height 15
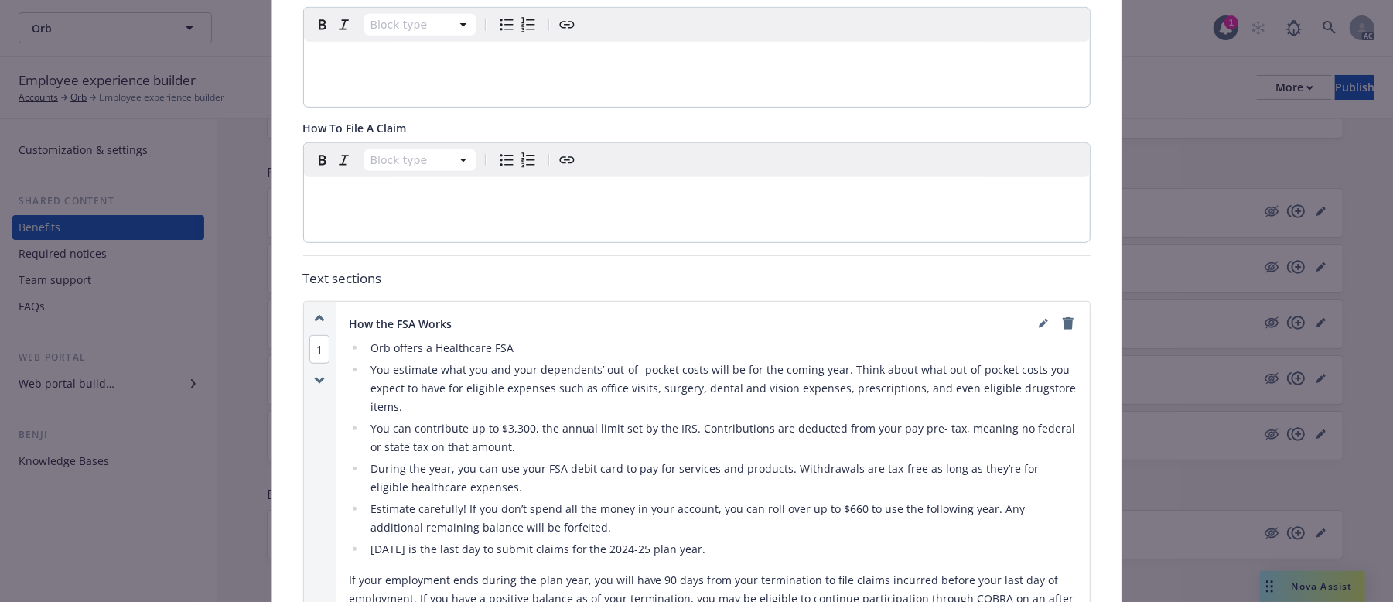
scroll to position [356, 0]
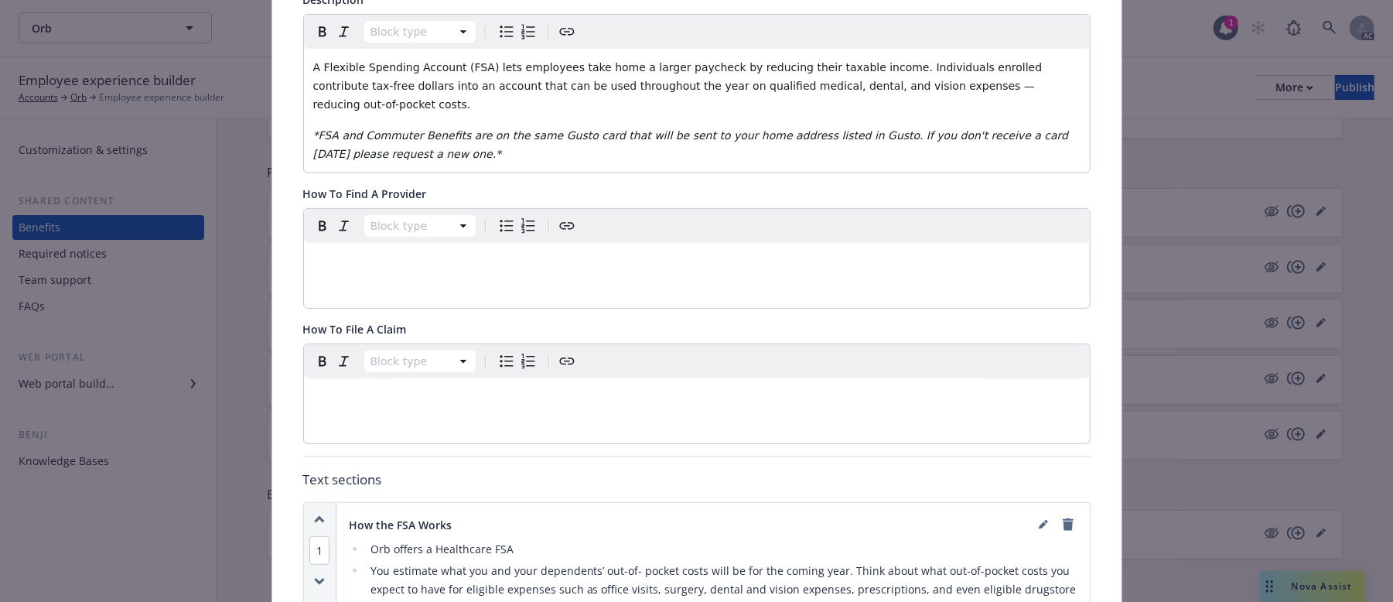
click at [372, 388] on p "editable markdown" at bounding box center [696, 397] width 767 height 19
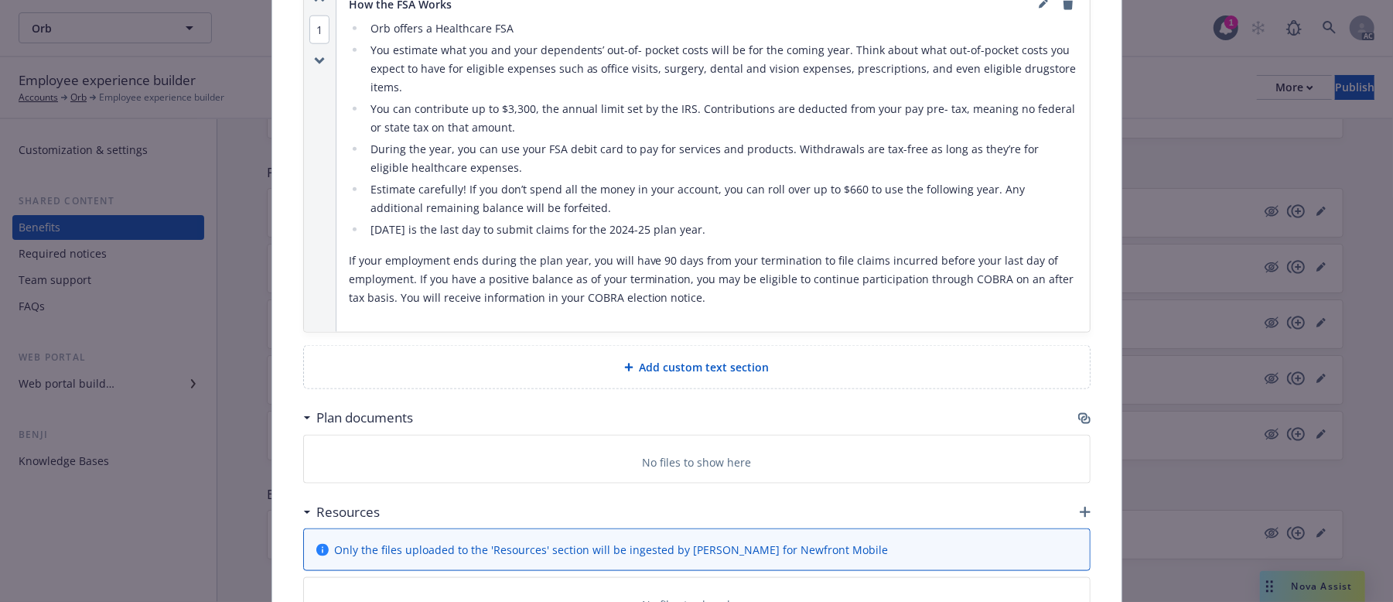
scroll to position [1235, 0]
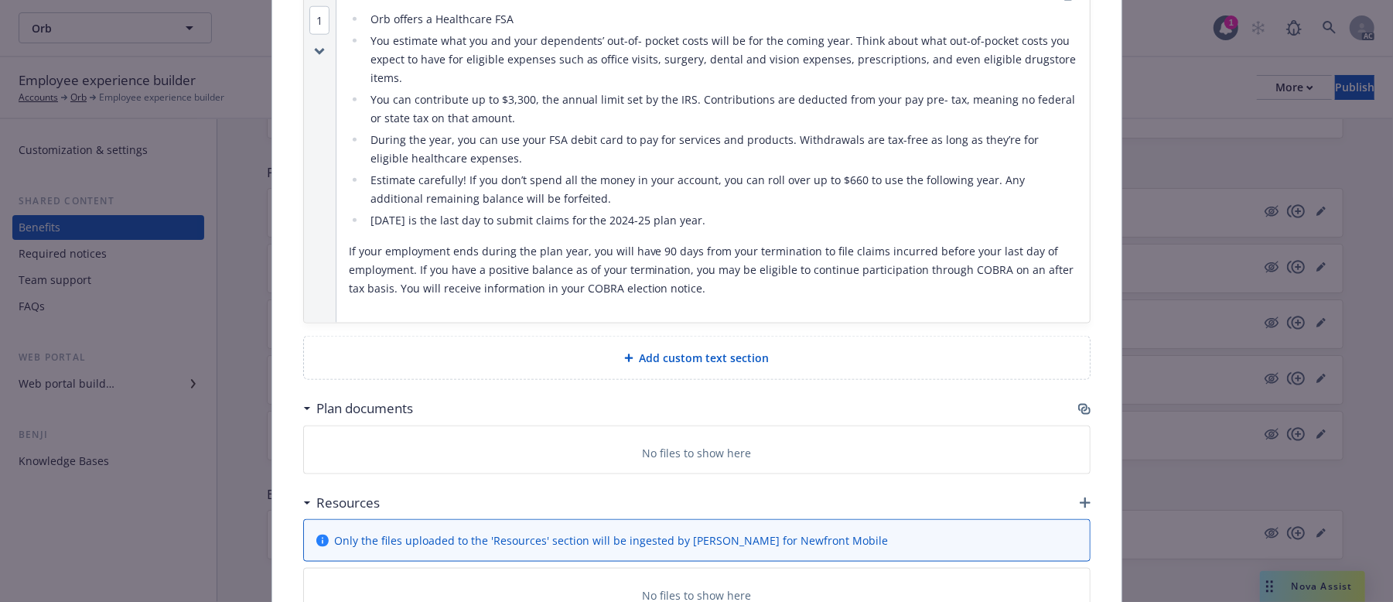
drag, startPoint x: 709, startPoint y: 204, endPoint x: 366, endPoint y: 209, distance: 343.5
click at [366, 211] on li "[DATE] is the last day to submit claims for the 2024-25 plan year." at bounding box center [722, 220] width 712 height 19
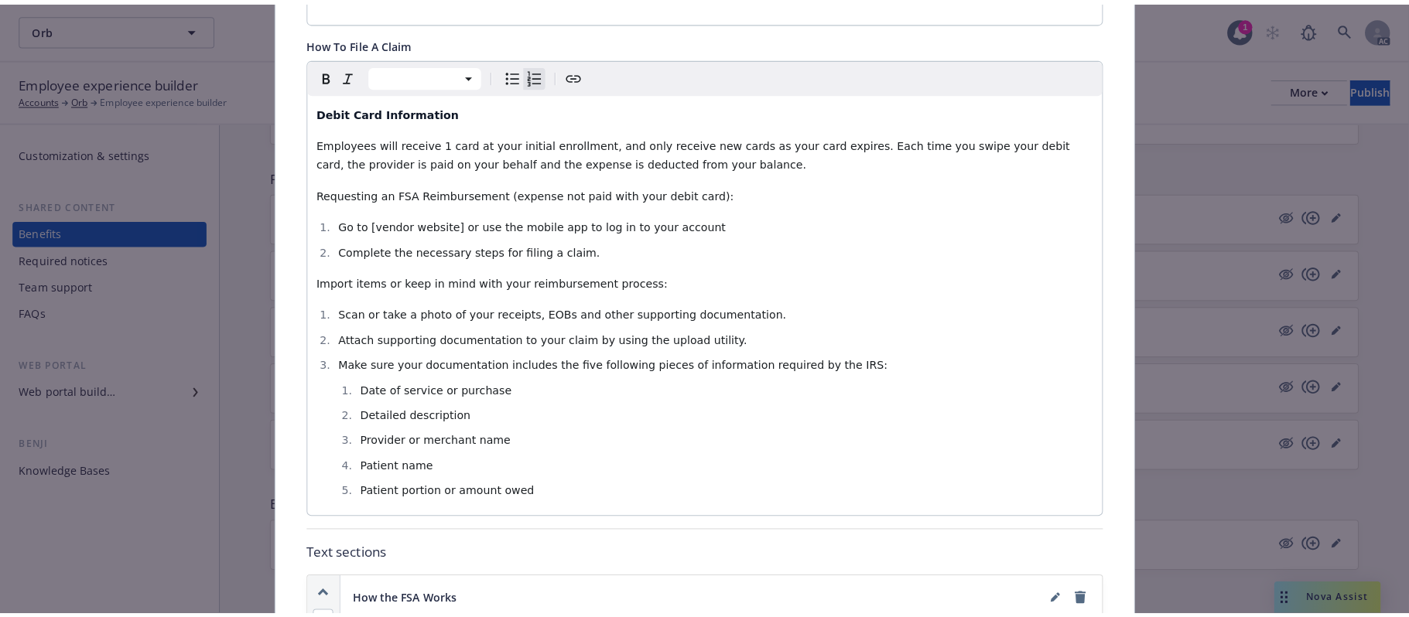
scroll to position [823, 0]
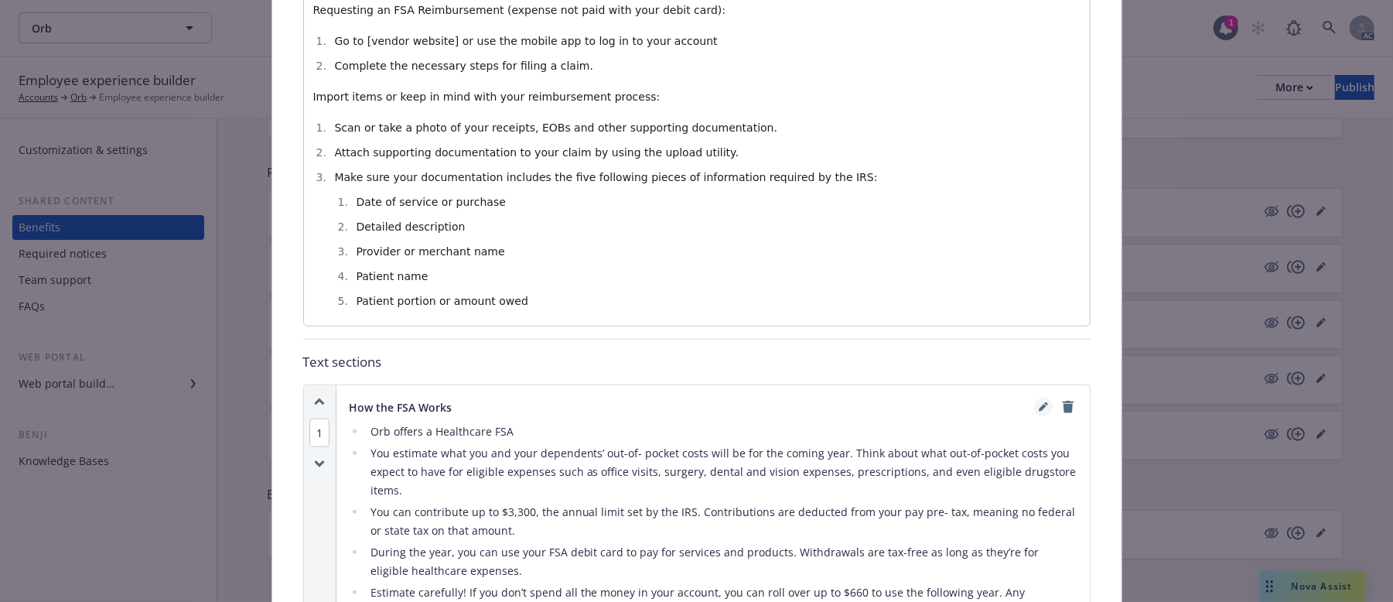
click at [1039, 402] on icon "editPencil" at bounding box center [1043, 406] width 9 height 9
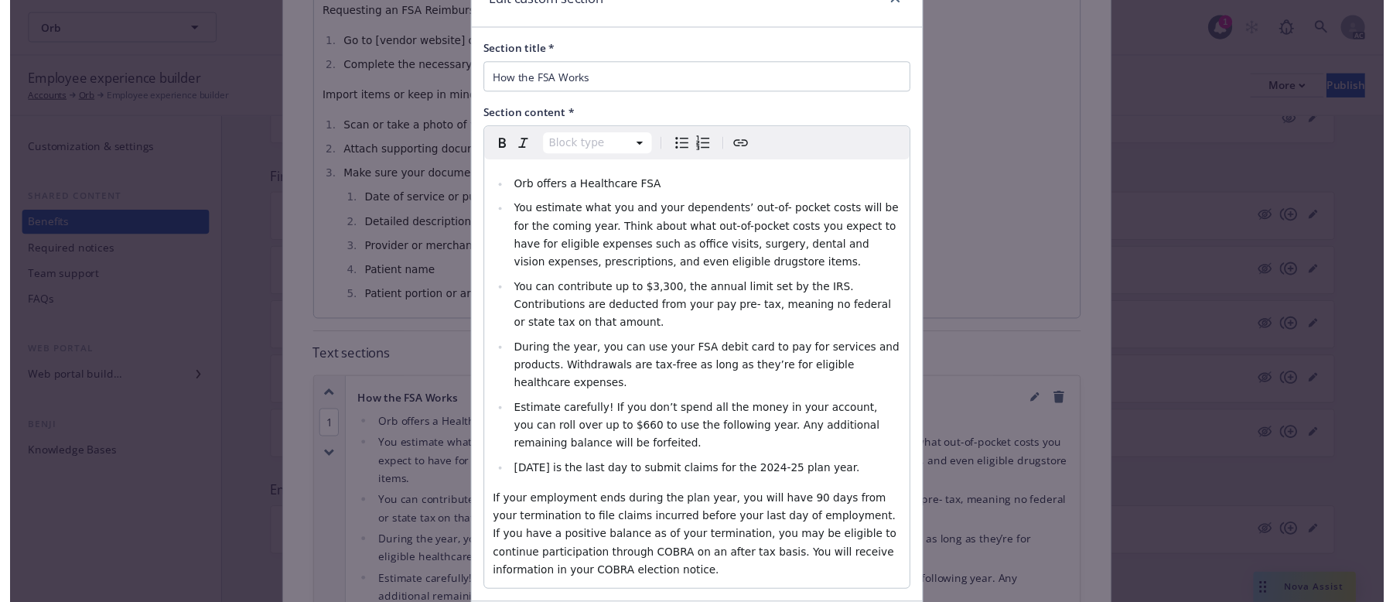
scroll to position [162, 0]
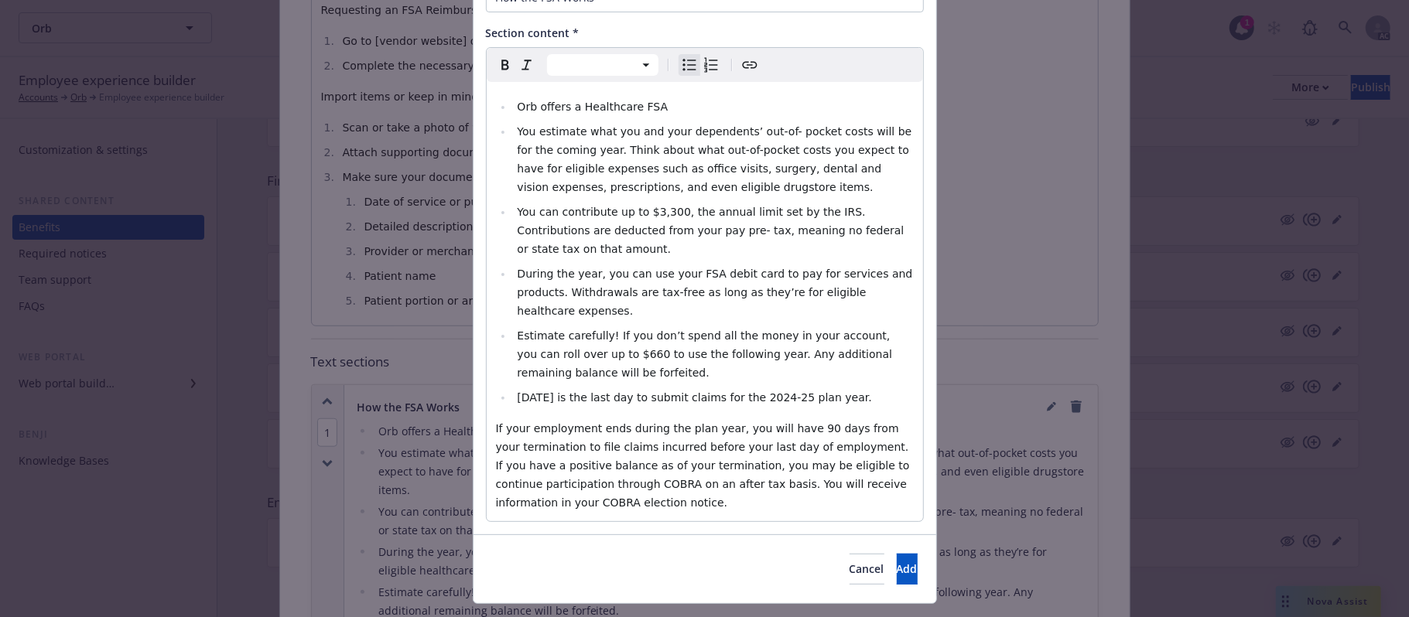
drag, startPoint x: 842, startPoint y: 357, endPoint x: 511, endPoint y: 348, distance: 332.0
click at [511, 348] on ul "Orb offers a Healthcare FSA You estimate what you and your dependents’ out-of- …" at bounding box center [705, 251] width 418 height 309
select select "paragraph"
click at [783, 422] on span "If your employment ends during the plan year, you will have 90 days from your t…" at bounding box center [705, 465] width 418 height 87
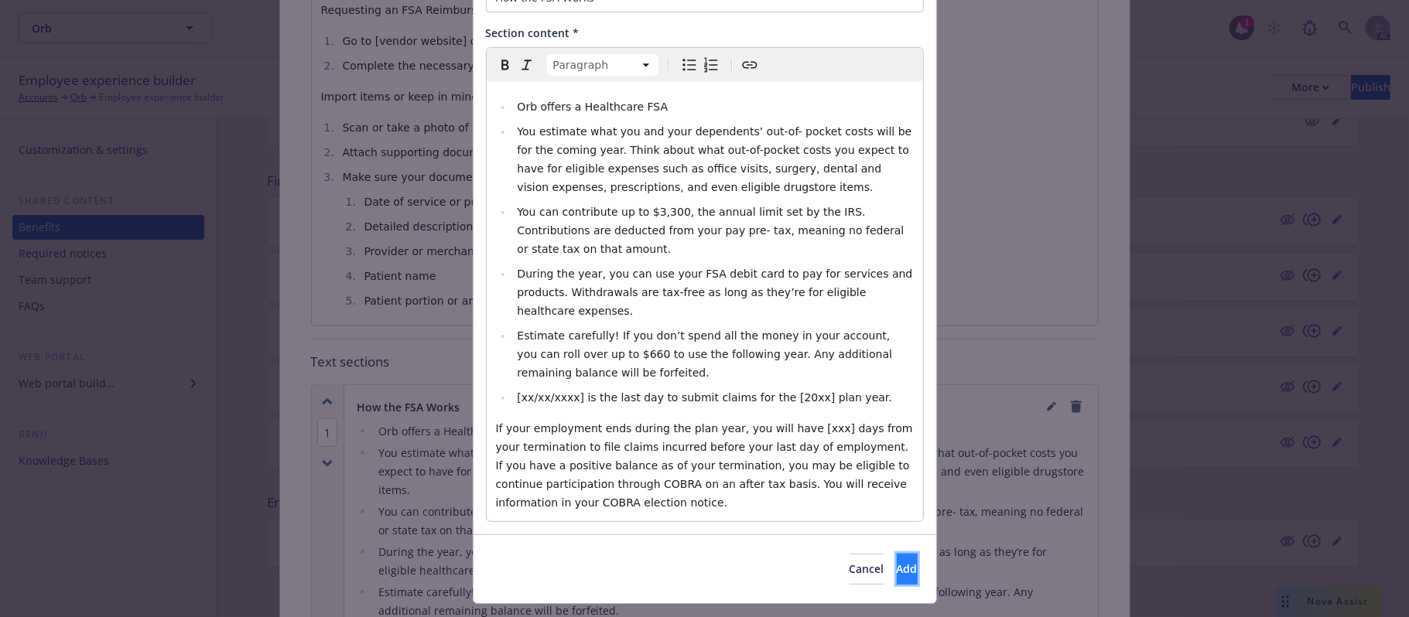
click at [897, 562] on span "Add" at bounding box center [907, 569] width 21 height 15
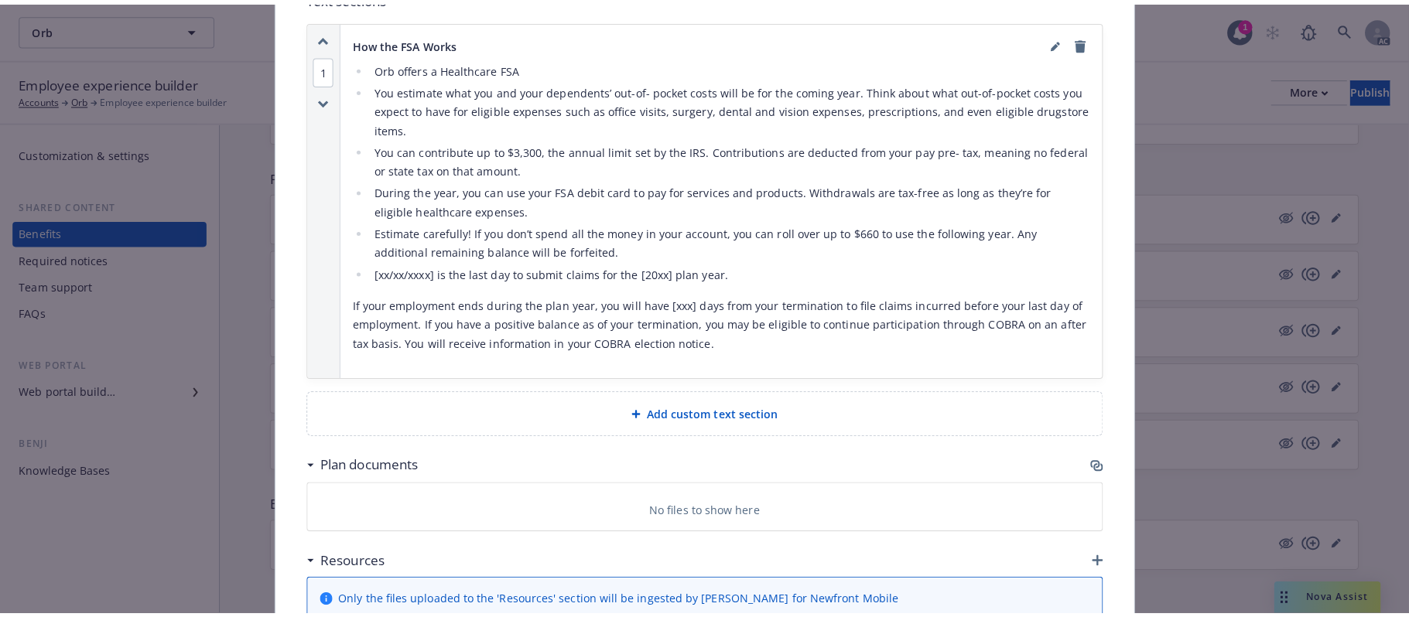
scroll to position [1382, 0]
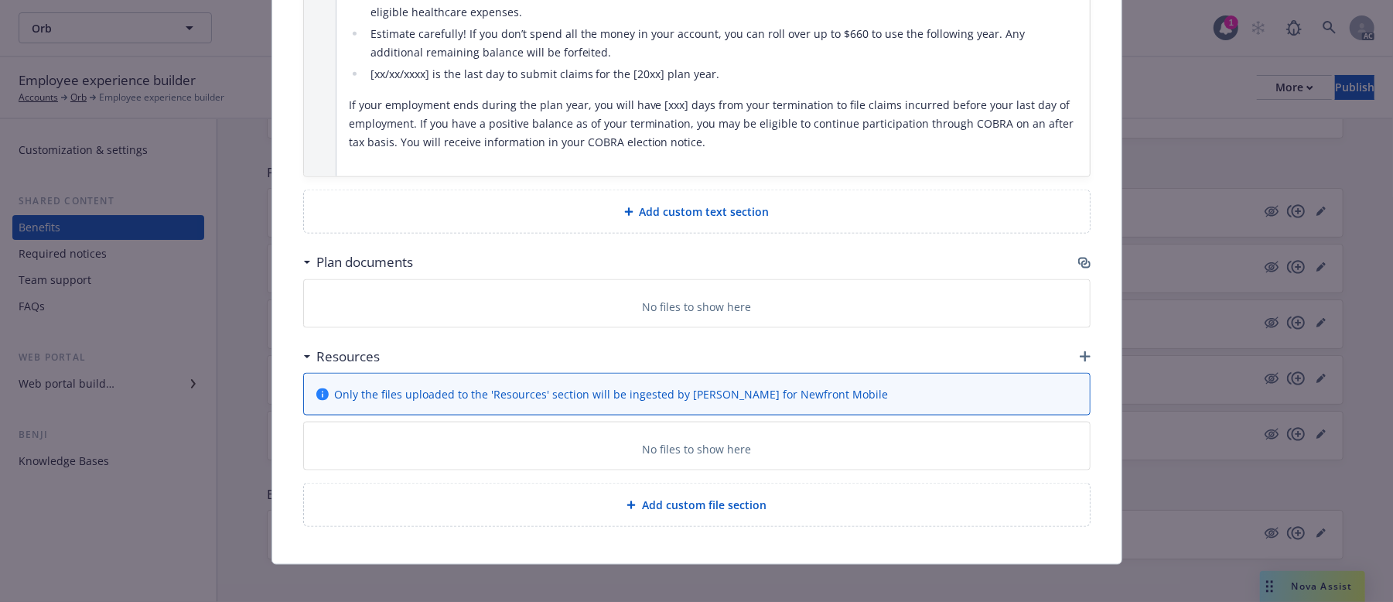
click at [696, 207] on div "Add custom text section" at bounding box center [697, 211] width 786 height 43
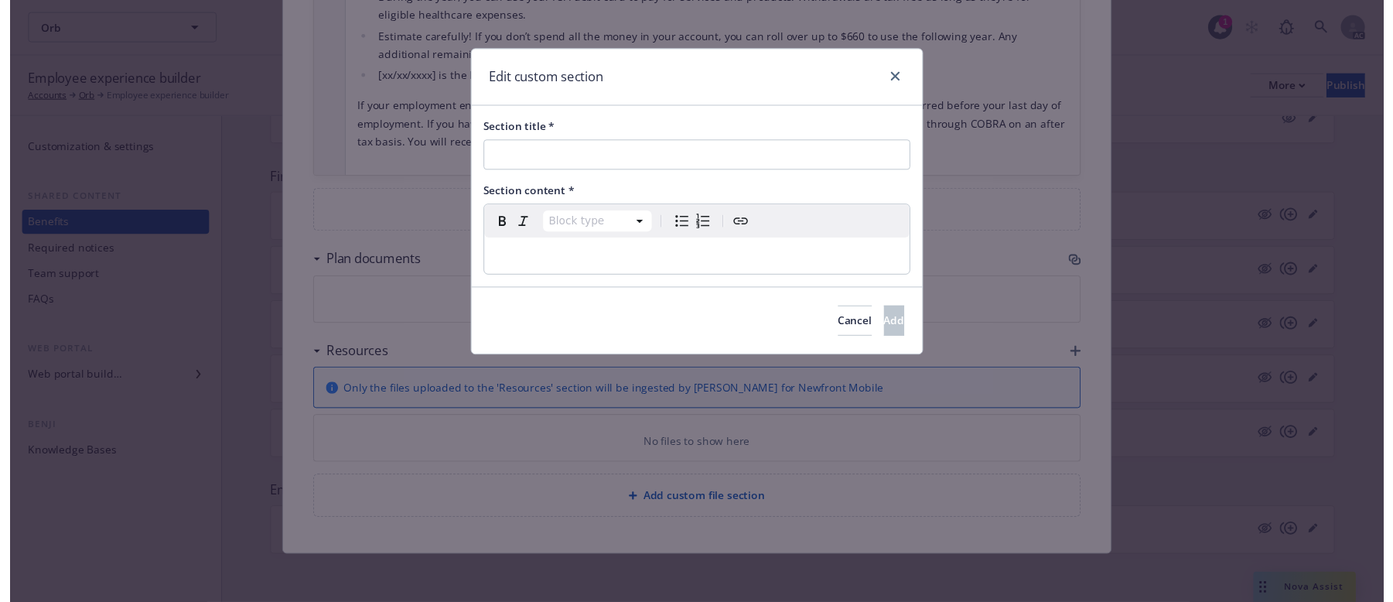
scroll to position [1366, 0]
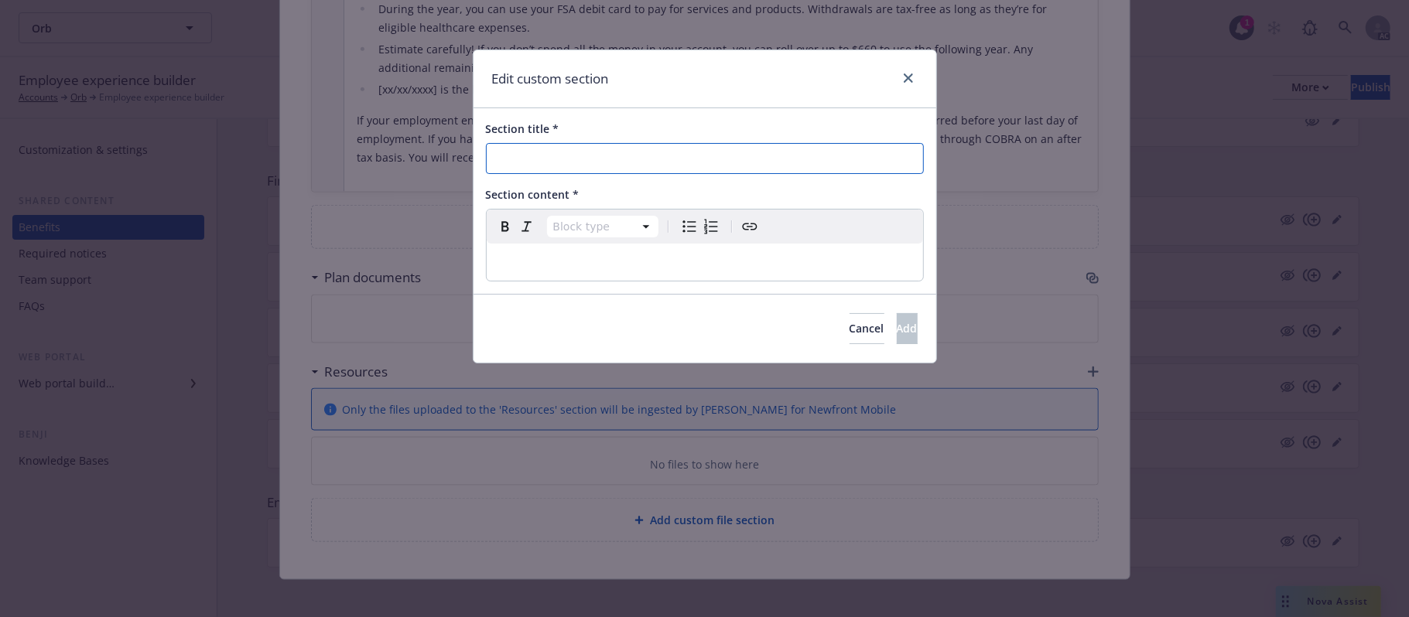
click at [591, 153] on input "Section title *" at bounding box center [705, 158] width 438 height 31
paste input "FSA Tax Savings Examples"
type input "FSA Tax Savings Examples"
click at [528, 269] on p "editable markdown" at bounding box center [705, 262] width 418 height 19
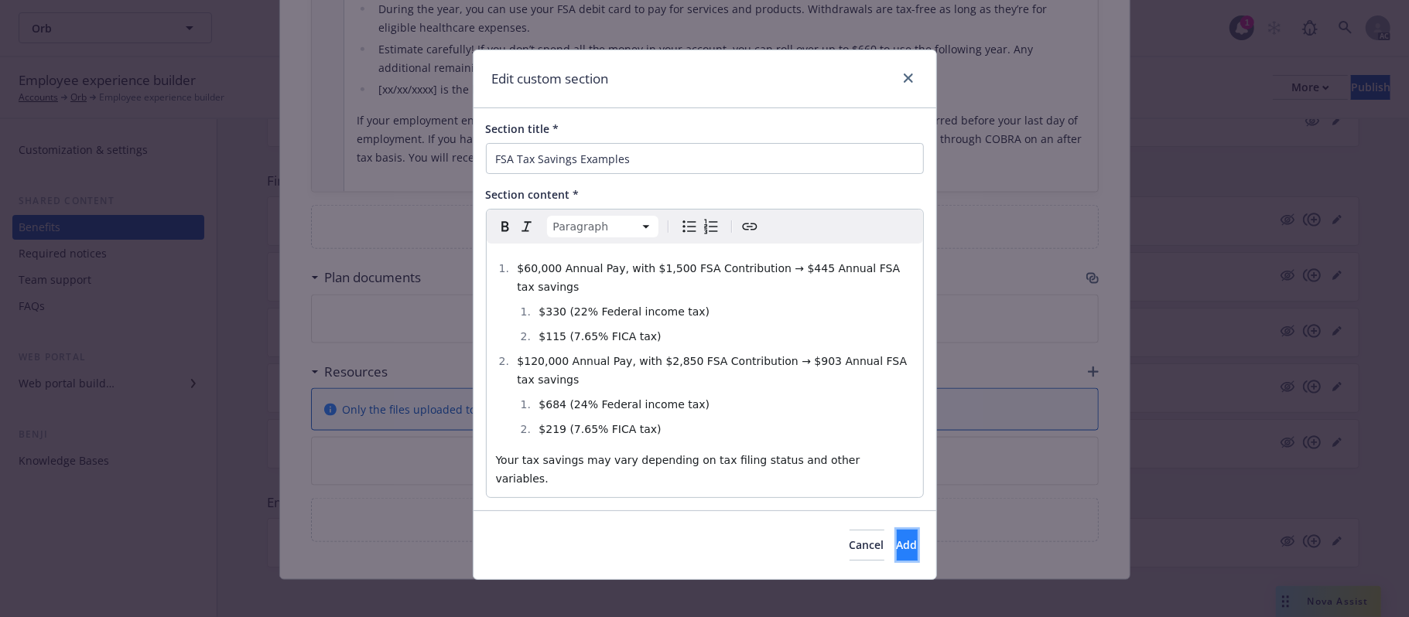
click at [897, 538] on span "Add" at bounding box center [907, 545] width 21 height 15
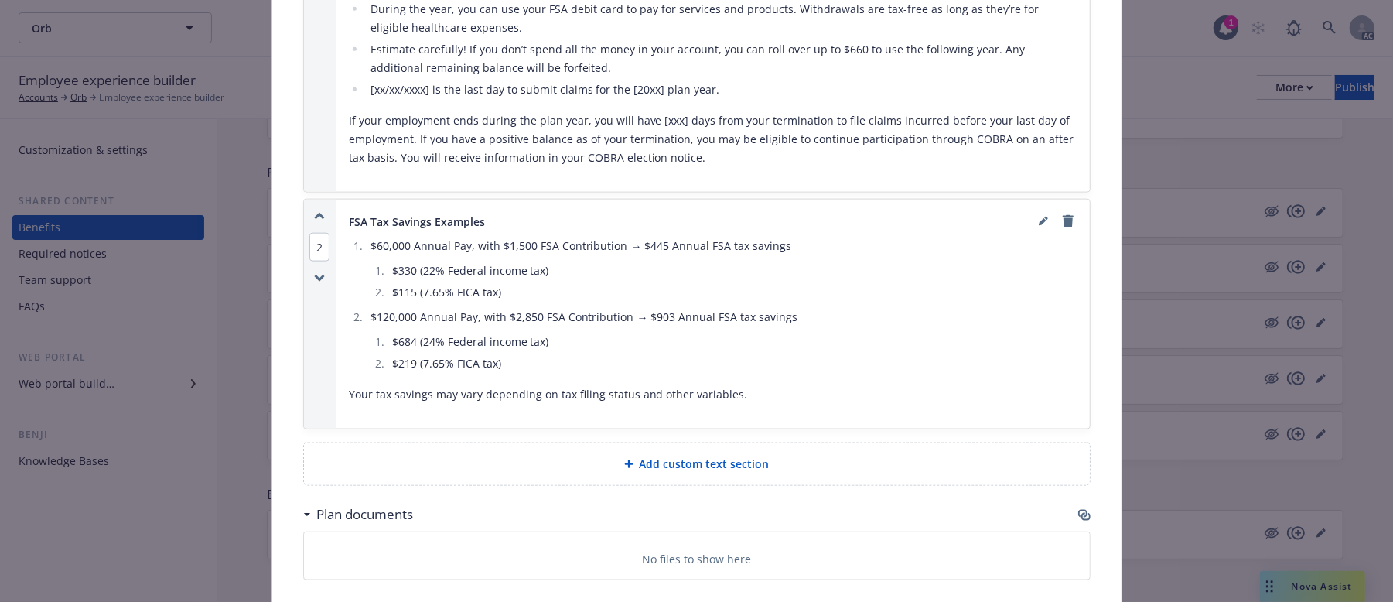
click at [685, 442] on div "Add custom text section" at bounding box center [697, 463] width 786 height 43
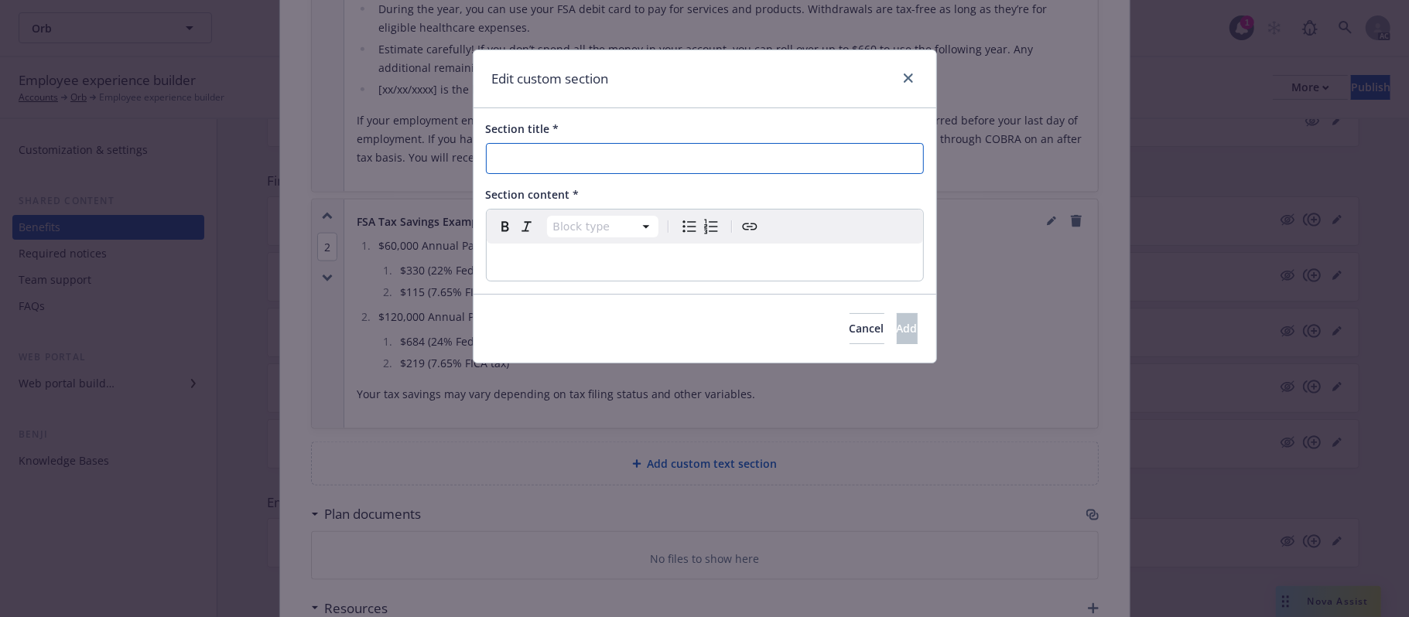
click at [555, 162] on input "Section title *" at bounding box center [705, 158] width 438 height 31
paste input "Are you Eligible?"
type input "Are you Eligible?"
click at [572, 260] on p "editable markdown" at bounding box center [705, 262] width 418 height 19
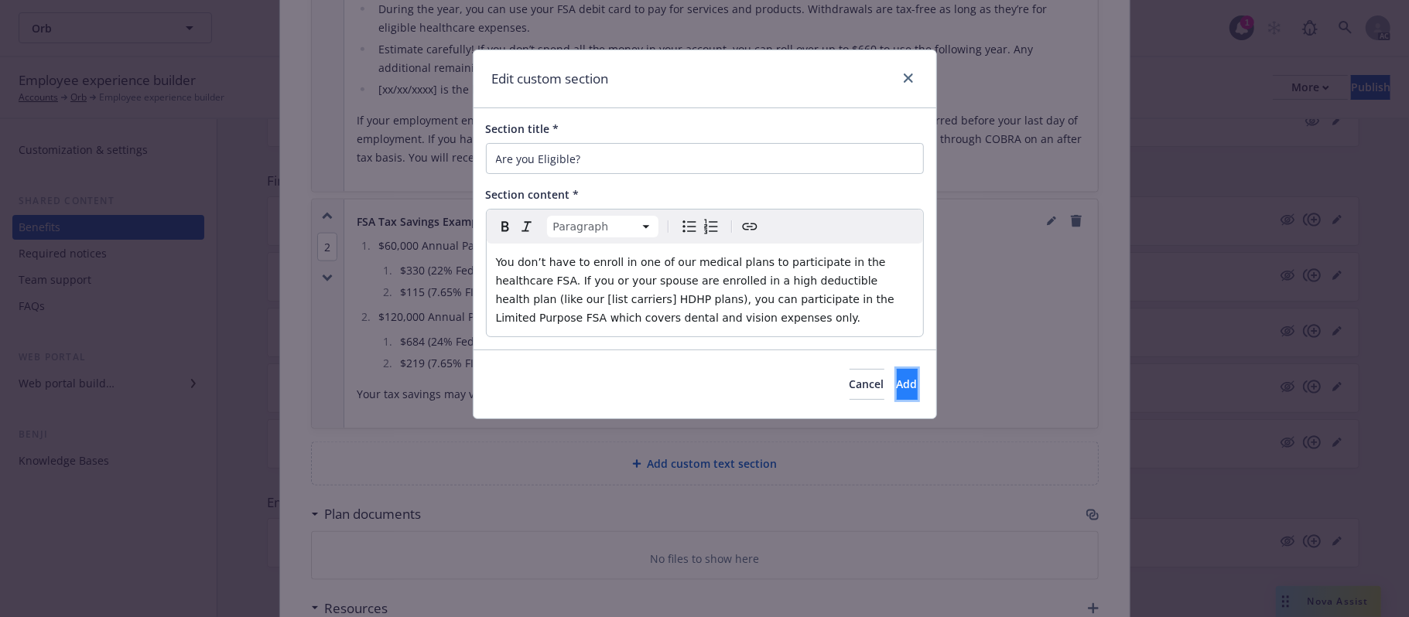
click at [897, 381] on span "Add" at bounding box center [907, 384] width 21 height 15
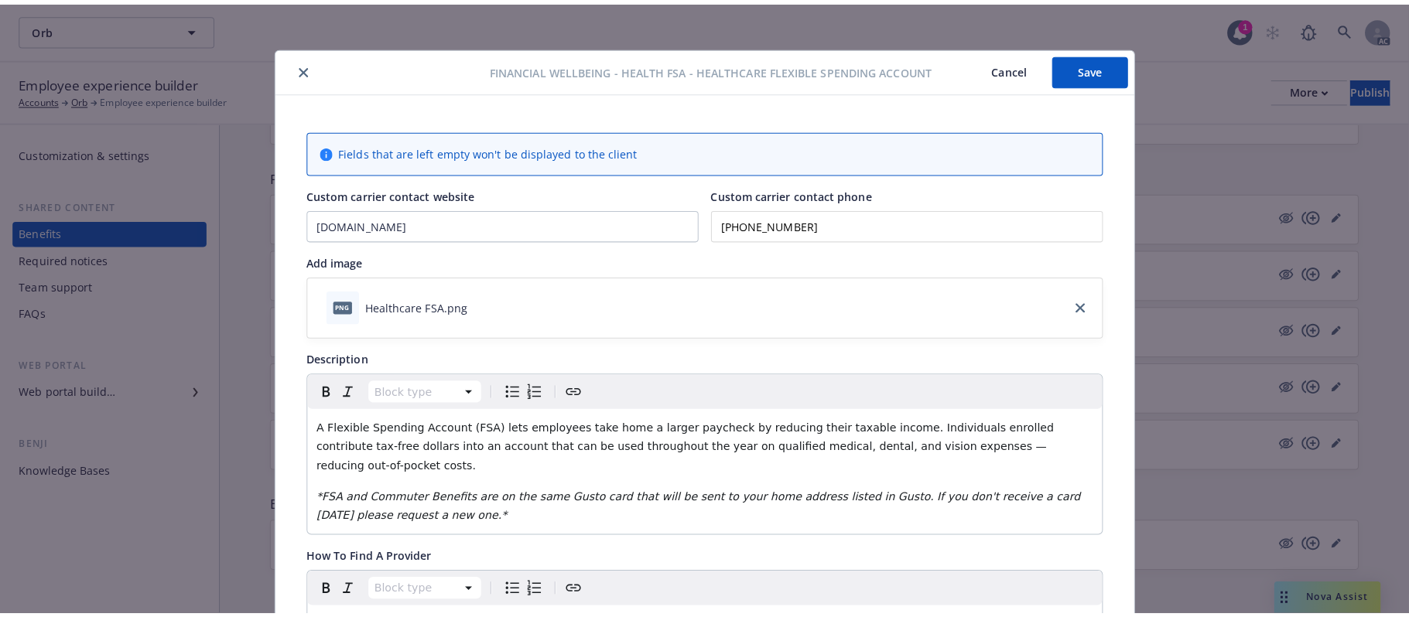
scroll to position [0, 0]
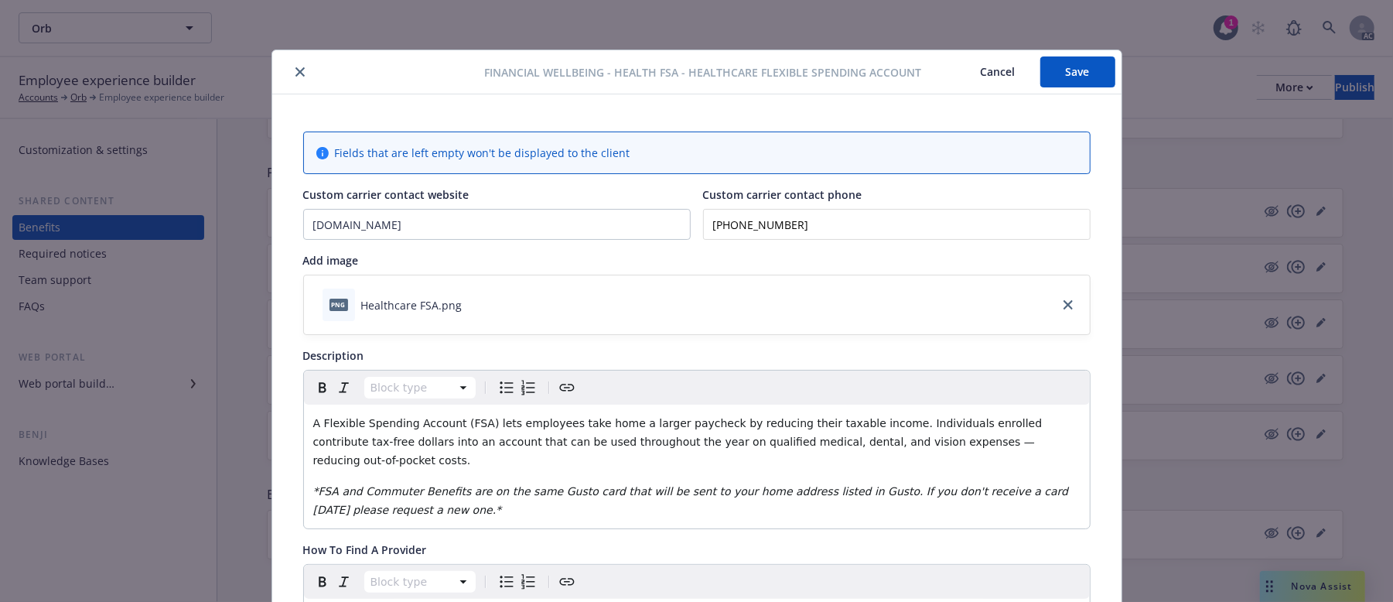
click at [1061, 54] on div "Financial Wellbeing - Health FSA - Healthcare Flexible Spending Account Cancel …" at bounding box center [696, 72] width 849 height 44
click at [1063, 68] on button "Save" at bounding box center [1077, 71] width 75 height 31
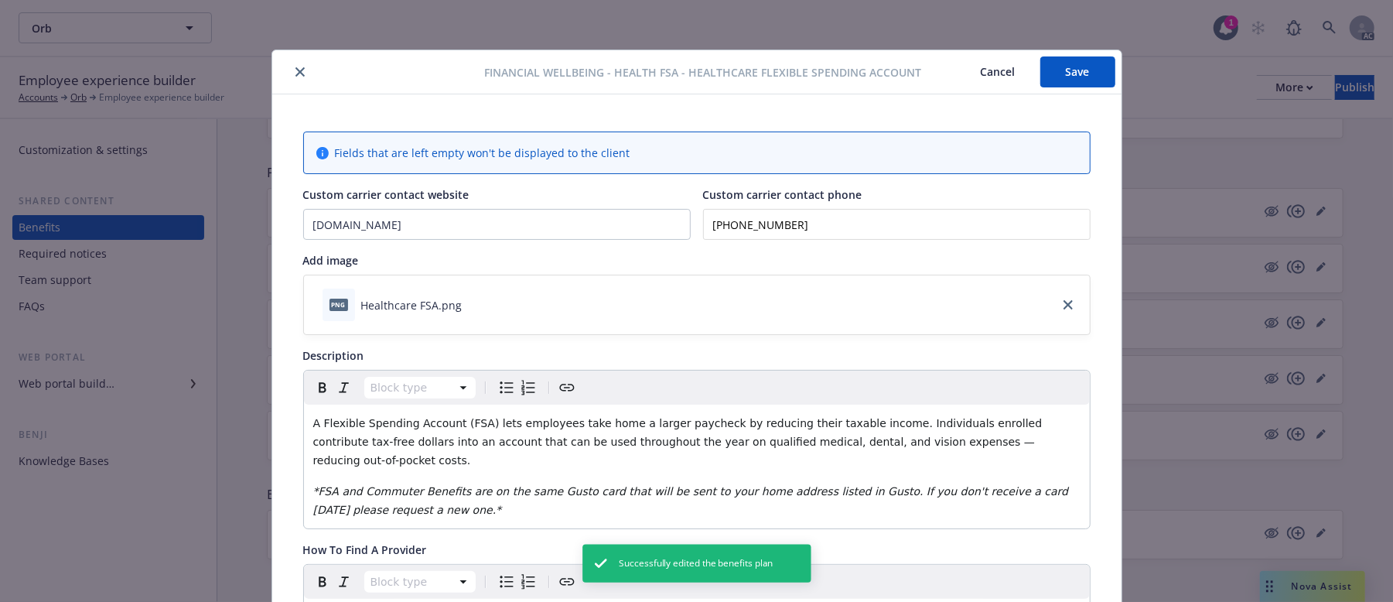
click at [978, 69] on button "Cancel" at bounding box center [998, 71] width 84 height 31
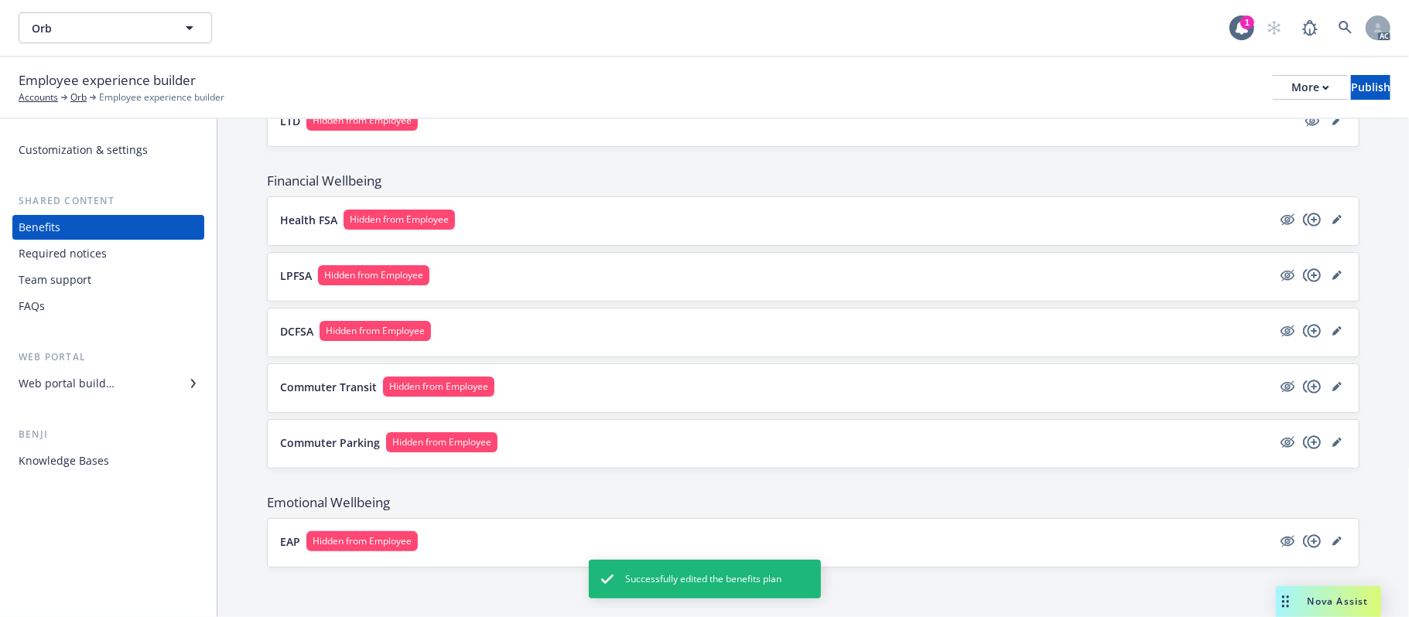
click at [623, 220] on button "Health FSA Hidden from Employee" at bounding box center [776, 220] width 992 height 20
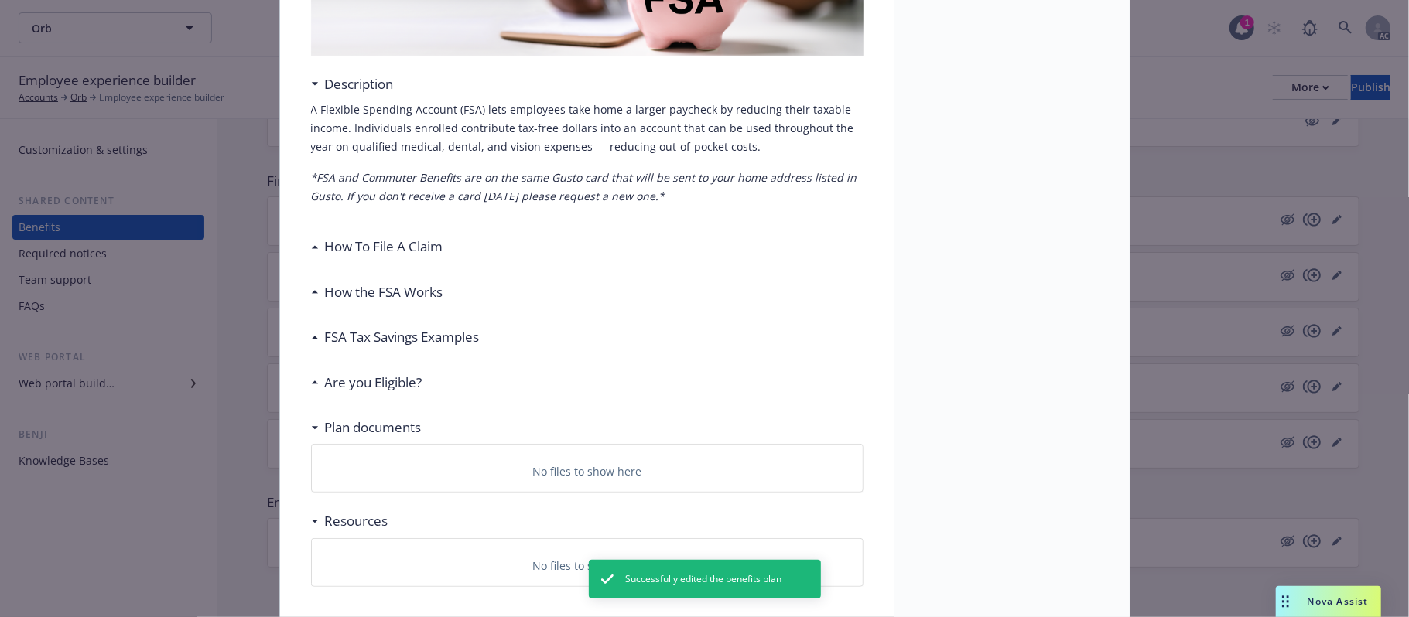
scroll to position [252, 0]
click at [390, 241] on h3 "How To File A Claim" at bounding box center [384, 245] width 118 height 20
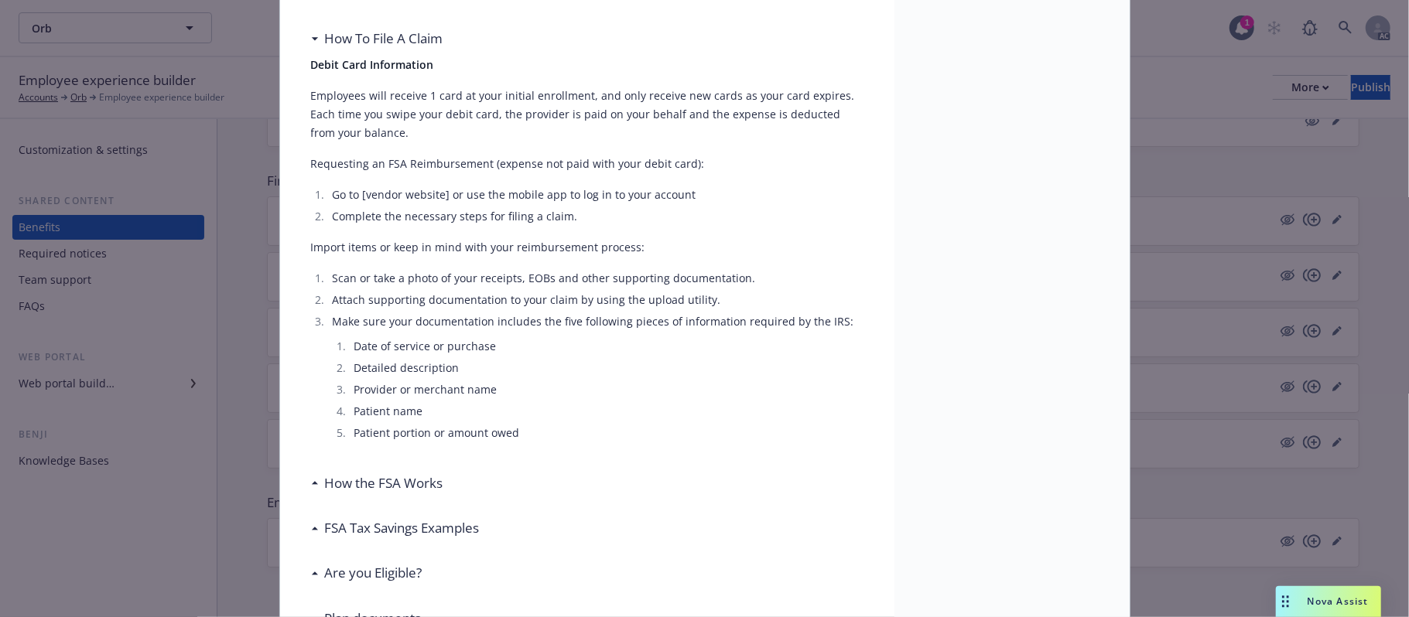
scroll to position [665, 0]
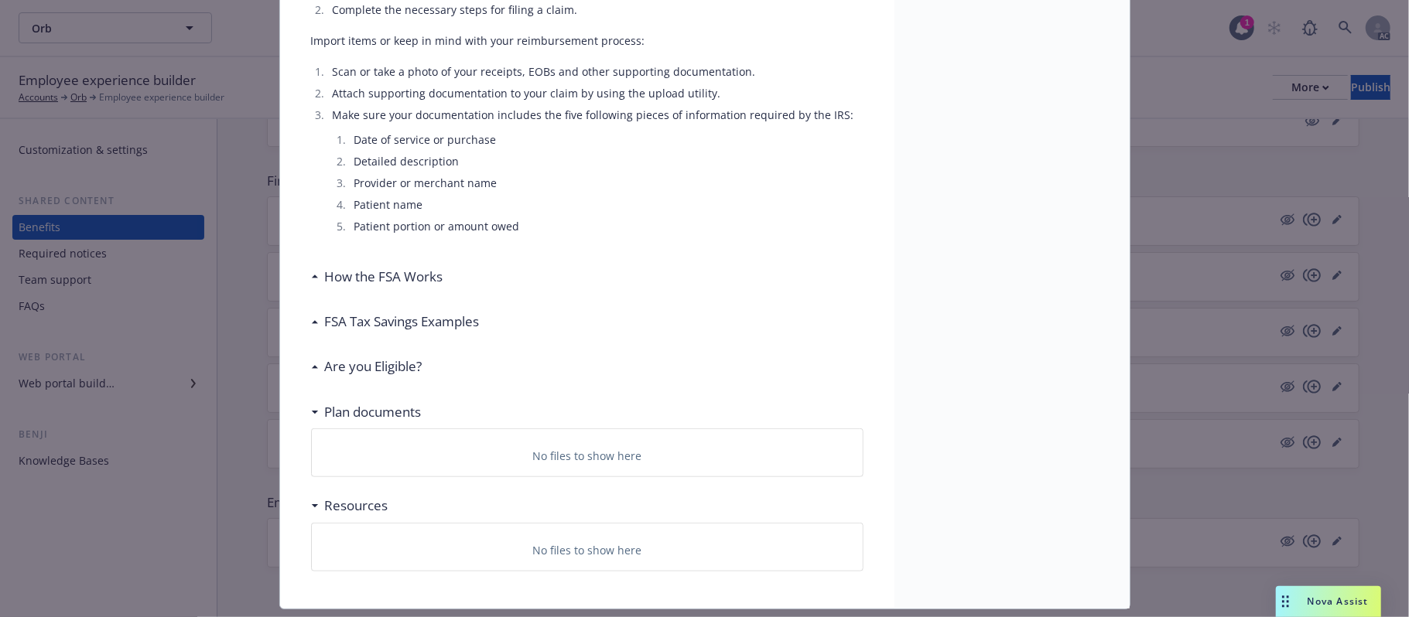
click at [410, 272] on h3 "How the FSA Works" at bounding box center [384, 277] width 118 height 20
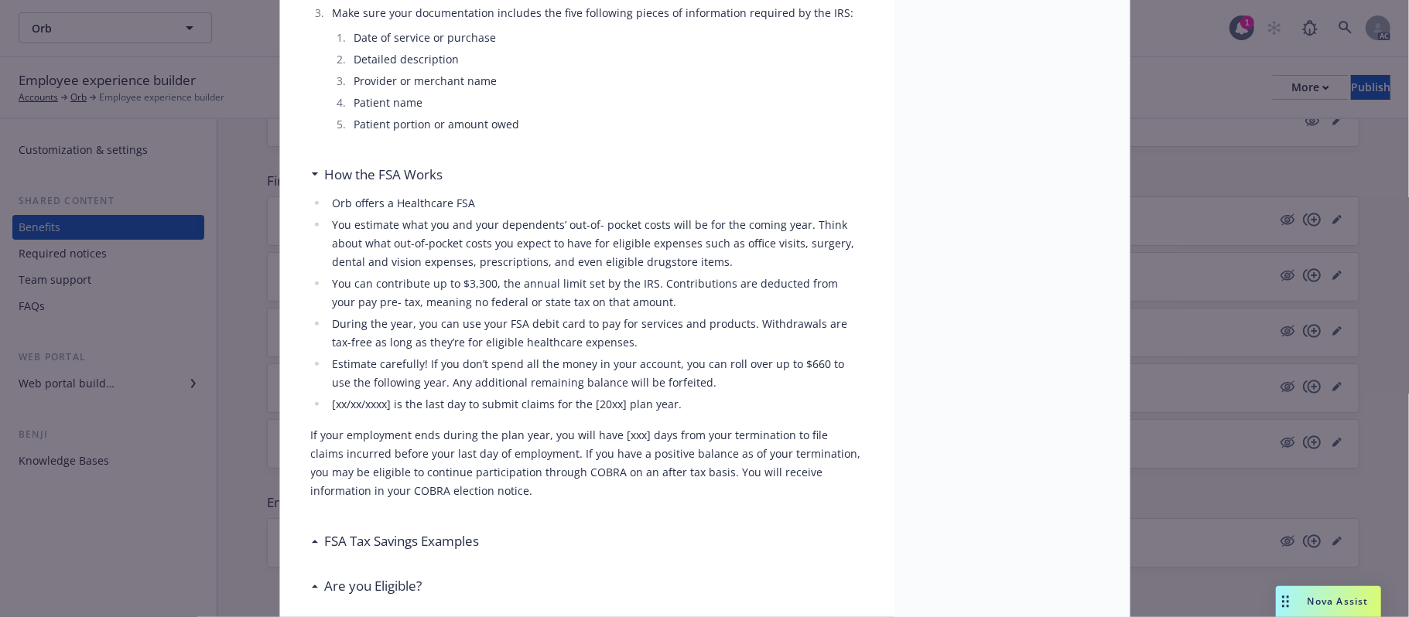
scroll to position [975, 0]
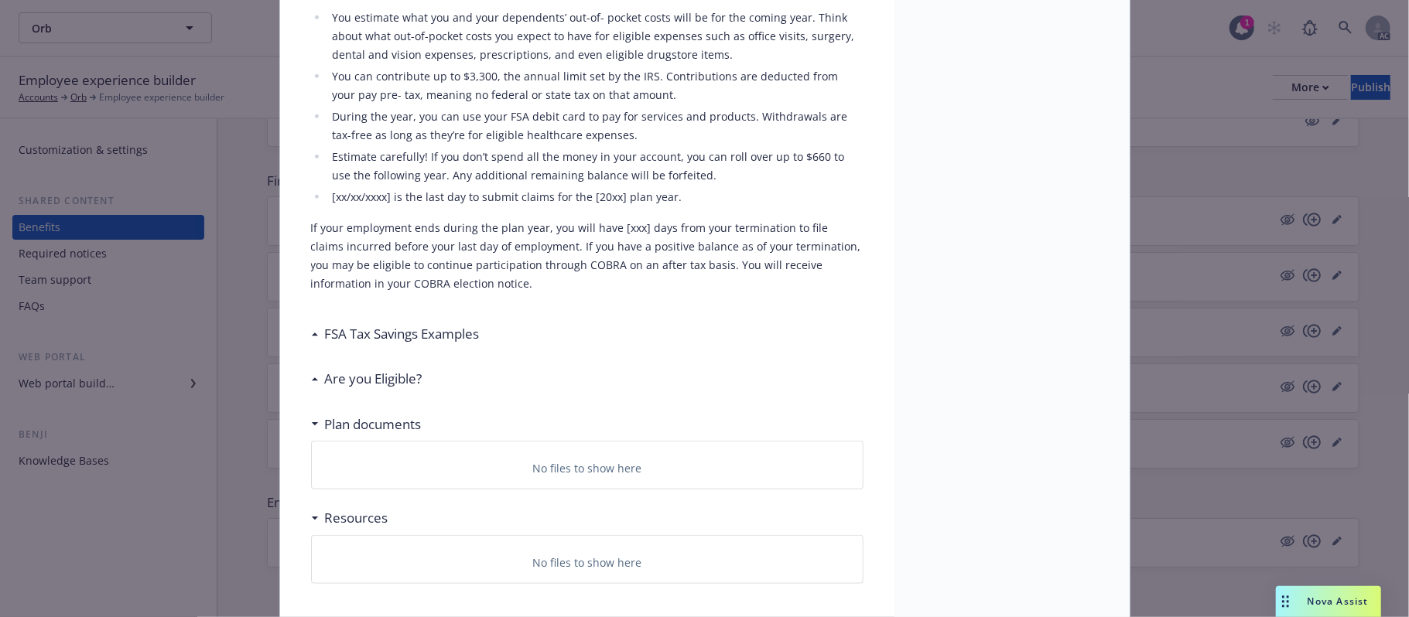
click at [435, 336] on h3 "FSA Tax Savings Examples" at bounding box center [402, 334] width 155 height 20
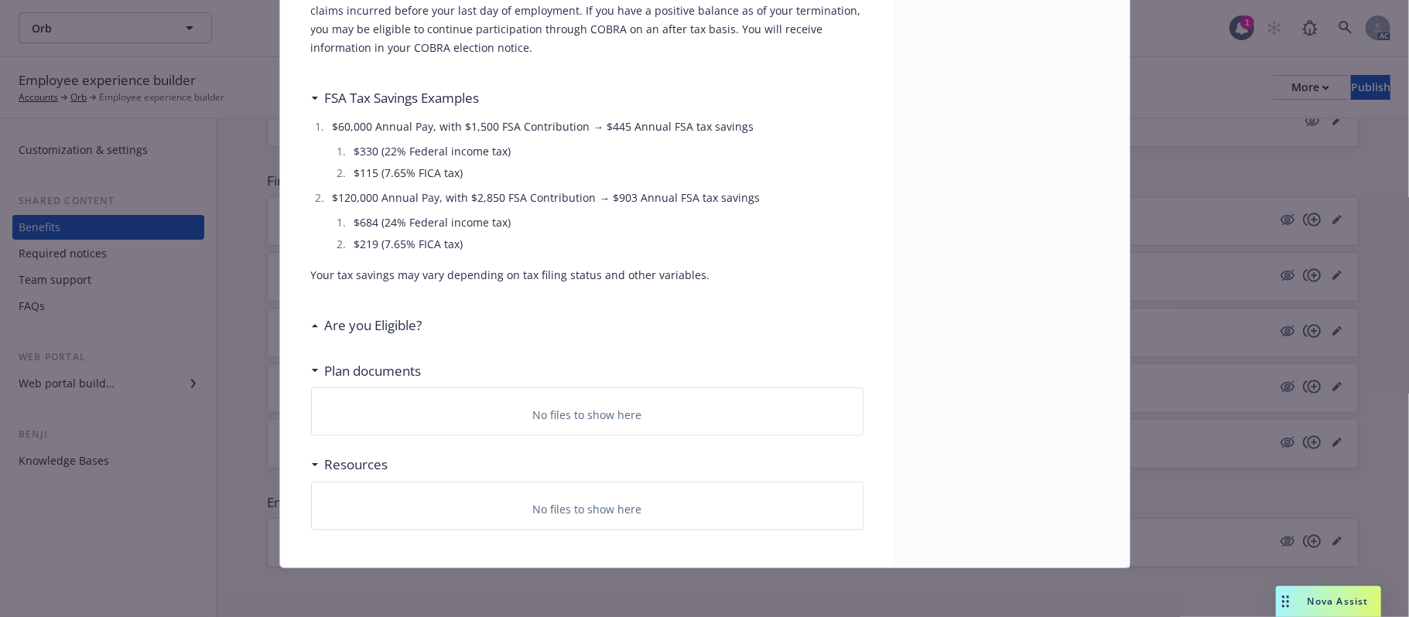
scroll to position [1213, 0]
click at [378, 320] on h3 "Are you Eligible?" at bounding box center [373, 325] width 97 height 20
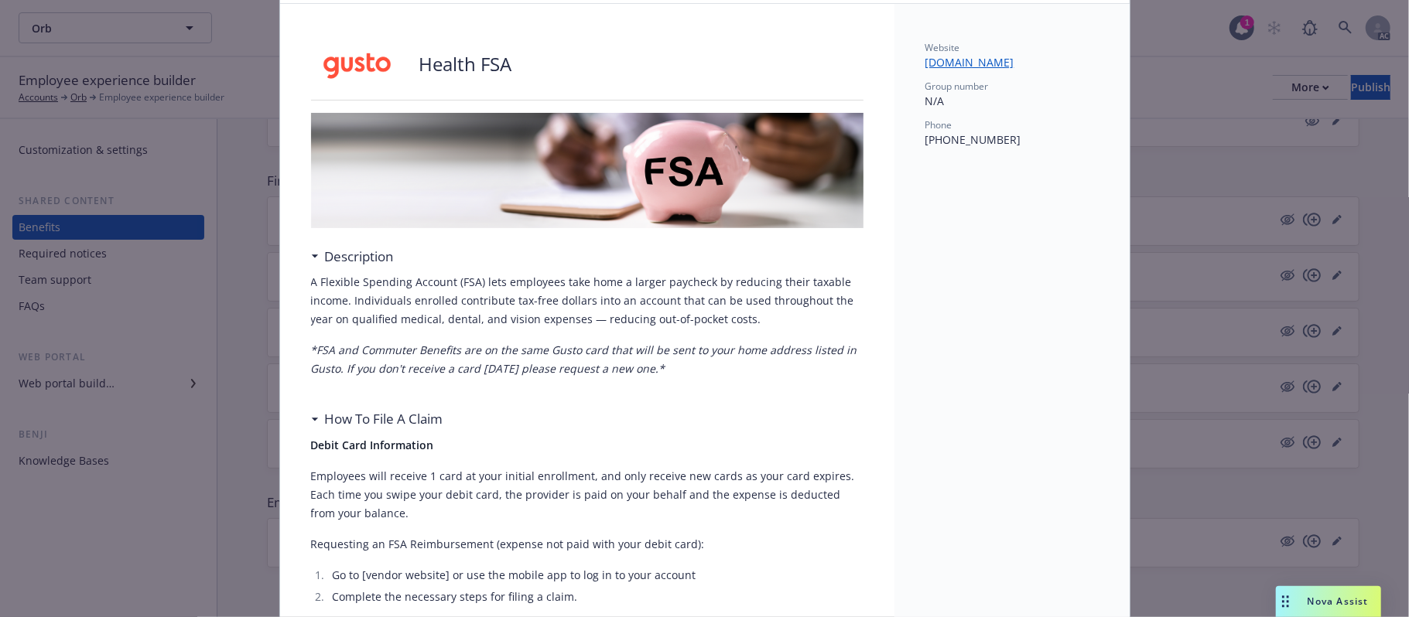
scroll to position [0, 0]
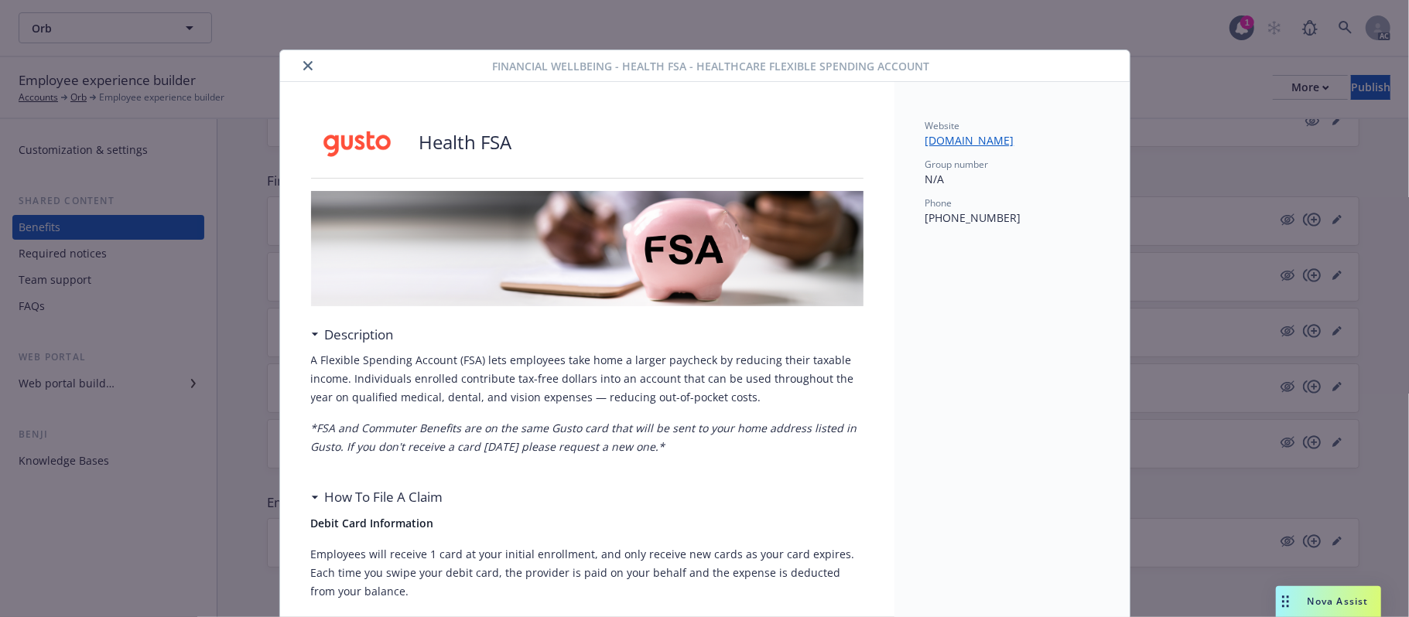
click at [303, 63] on icon "close" at bounding box center [307, 65] width 9 height 9
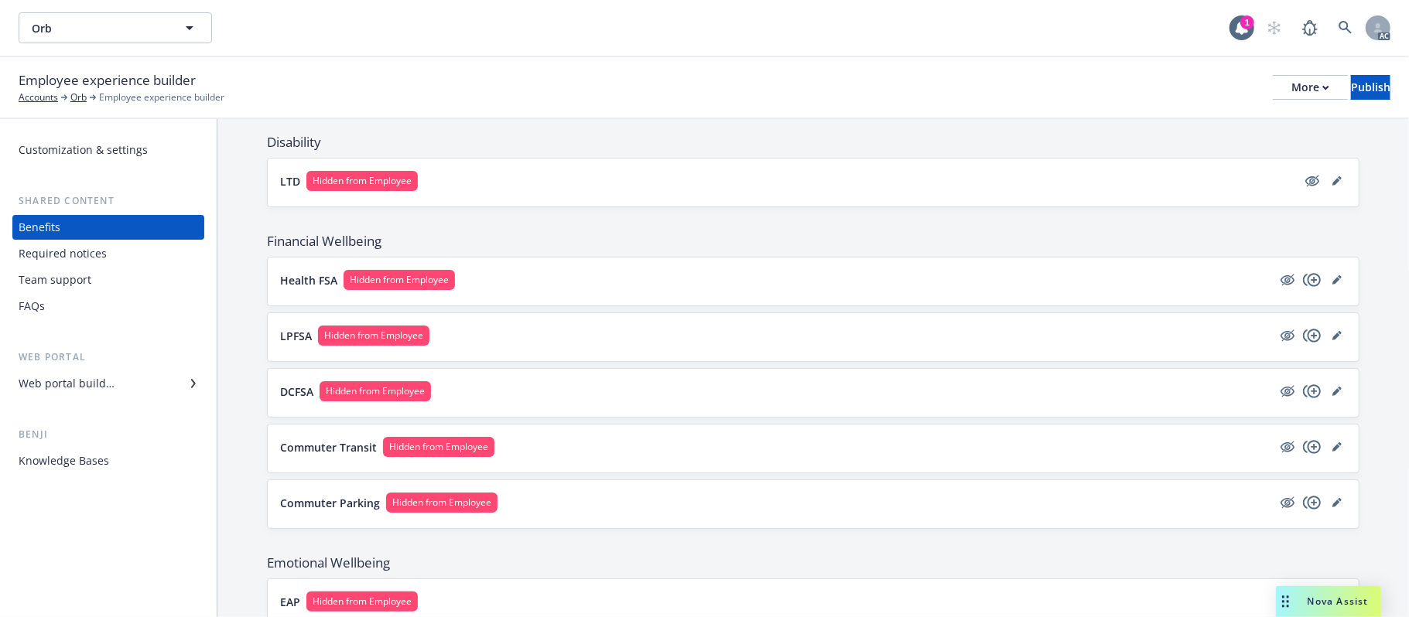
scroll to position [898, 0]
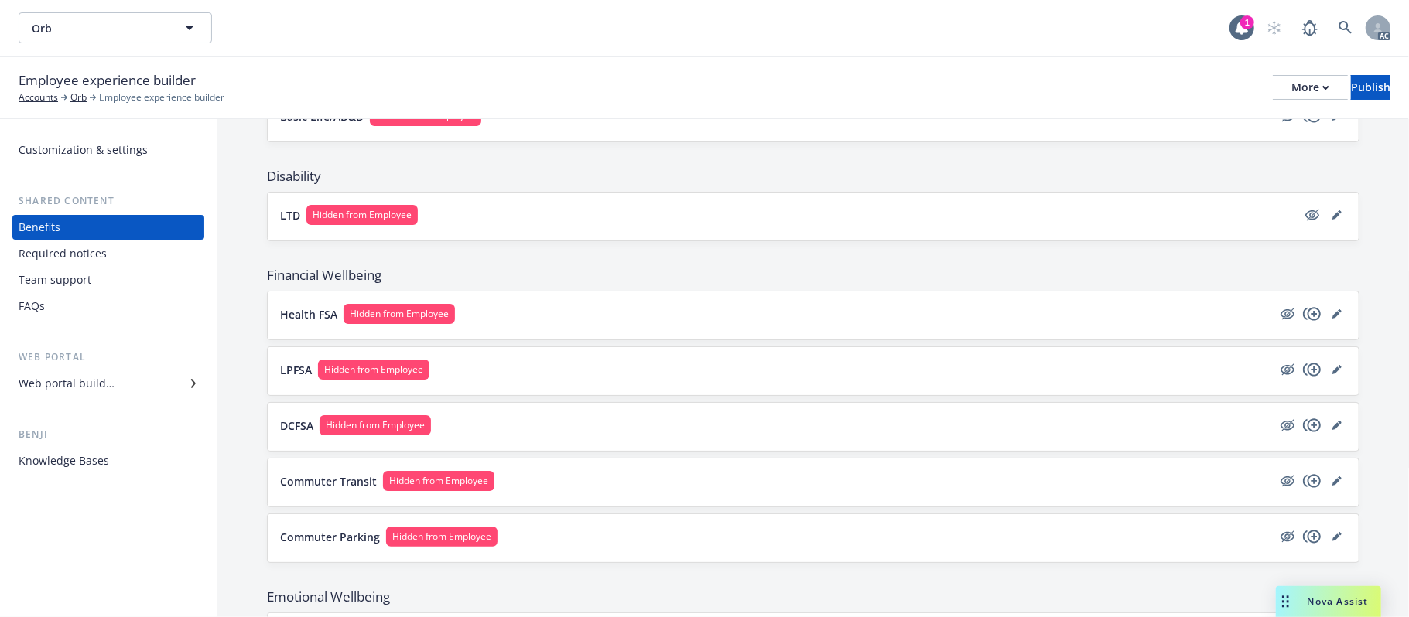
click at [1180, 220] on button "LTD Hidden from Employee" at bounding box center [788, 215] width 1016 height 20
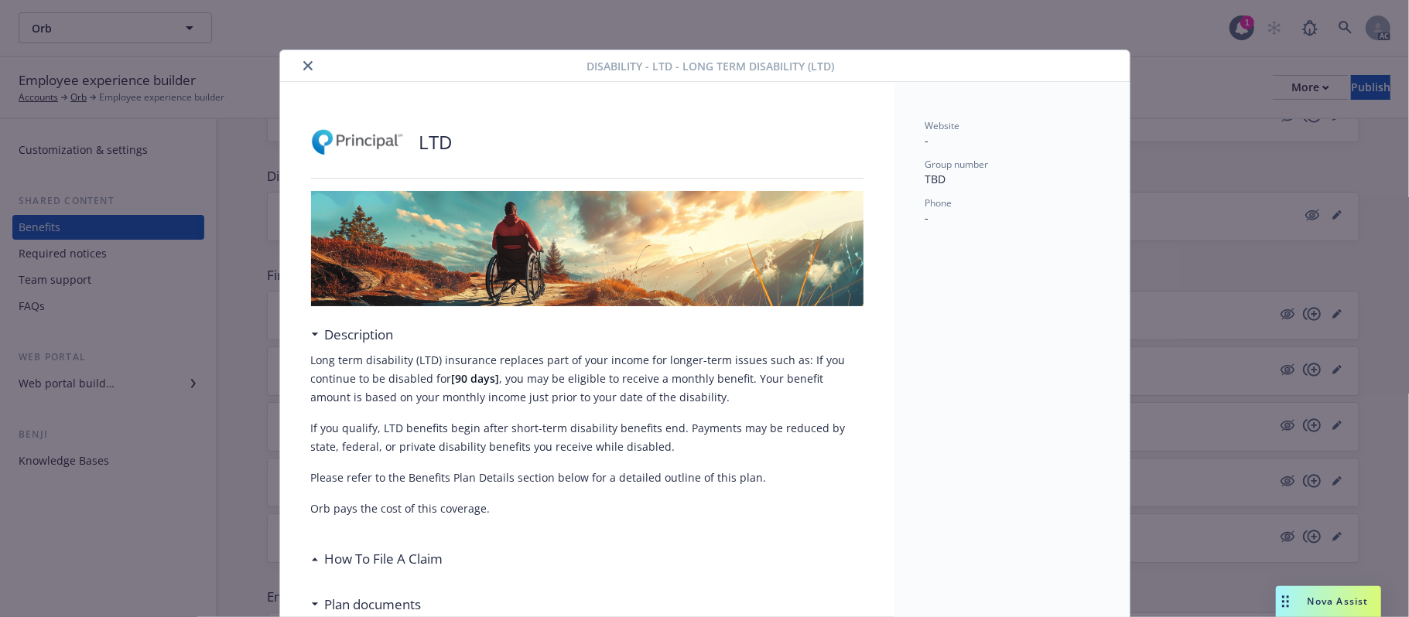
scroll to position [46, 0]
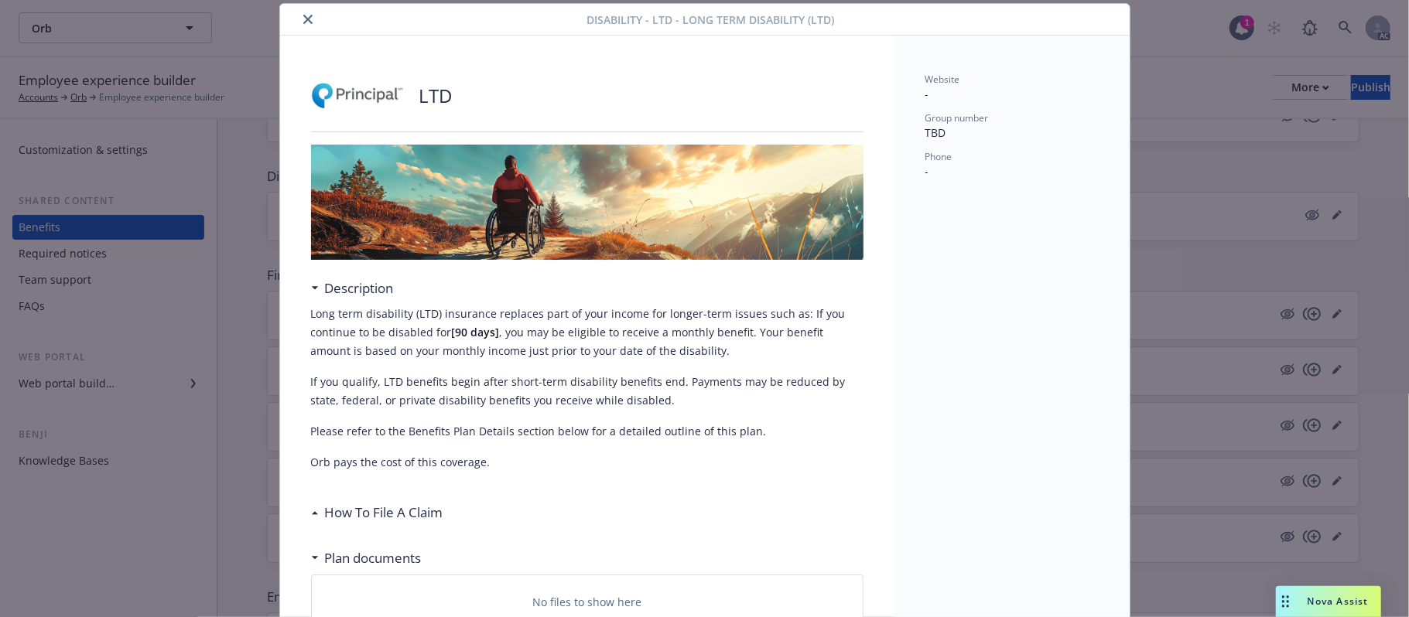
click at [373, 503] on h3 "How To File A Claim" at bounding box center [384, 513] width 118 height 20
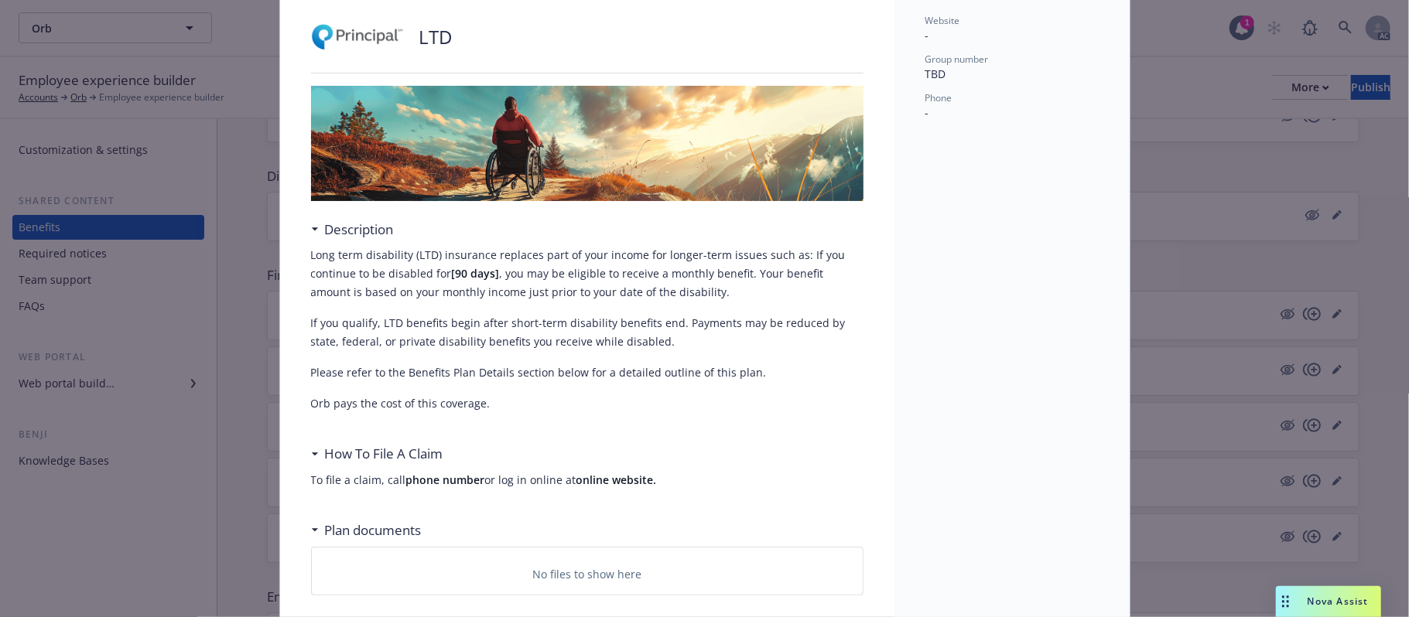
scroll to position [0, 0]
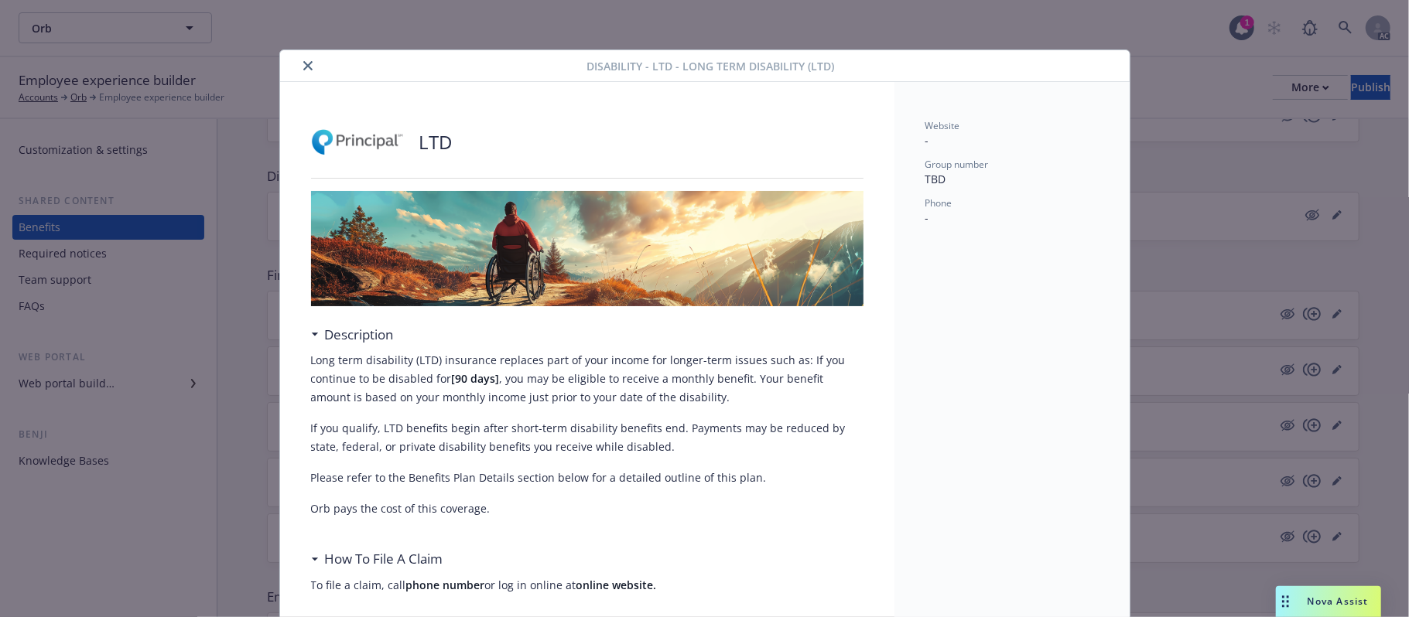
click at [303, 67] on icon "close" at bounding box center [307, 65] width 9 height 9
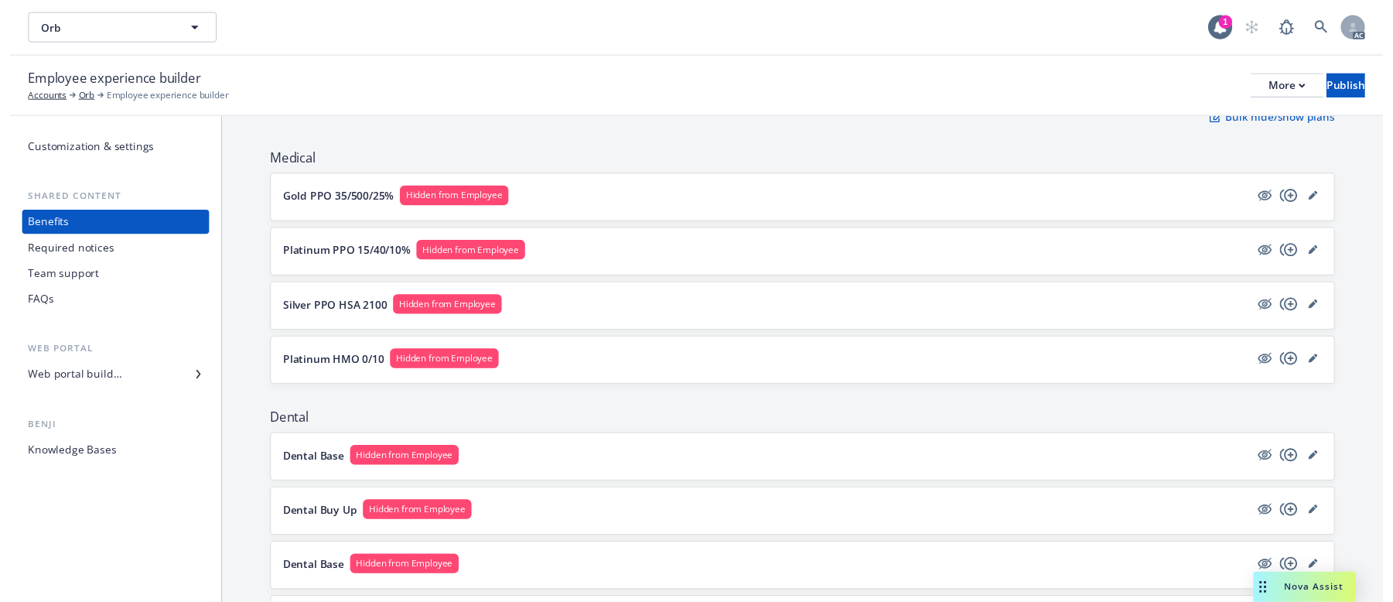
scroll to position [176, 0]
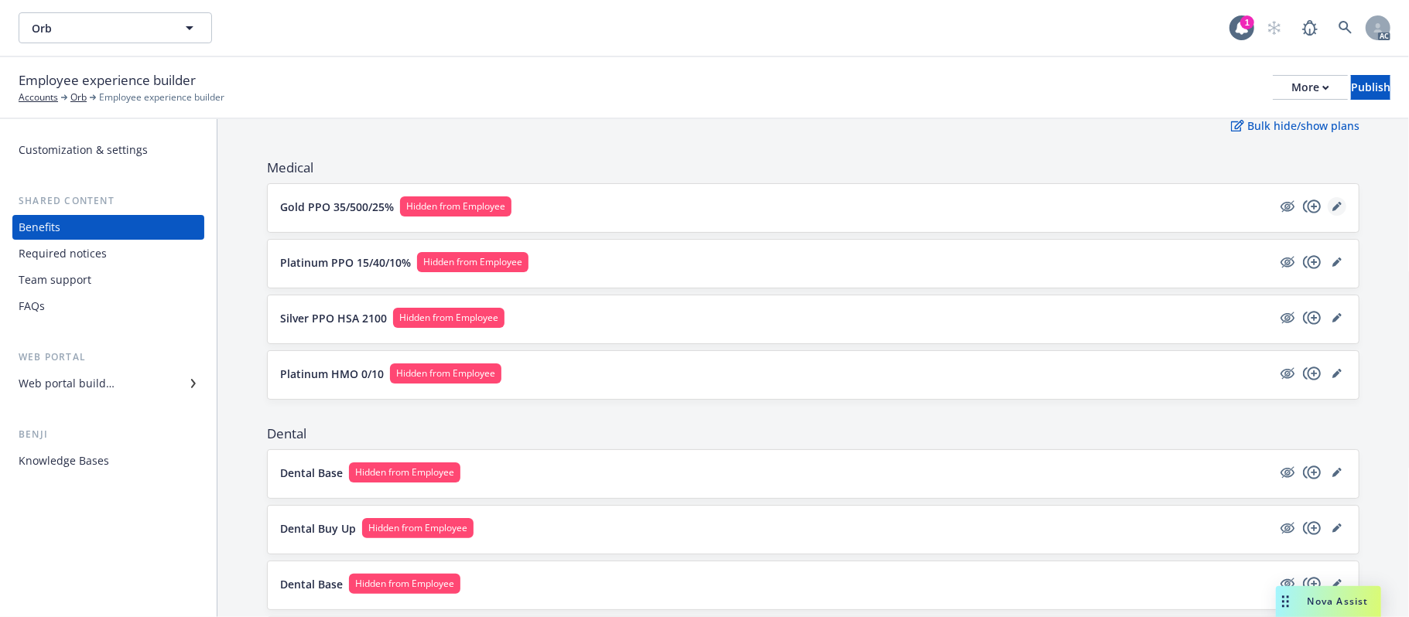
click at [1332, 208] on icon "editPencil" at bounding box center [1336, 206] width 9 height 9
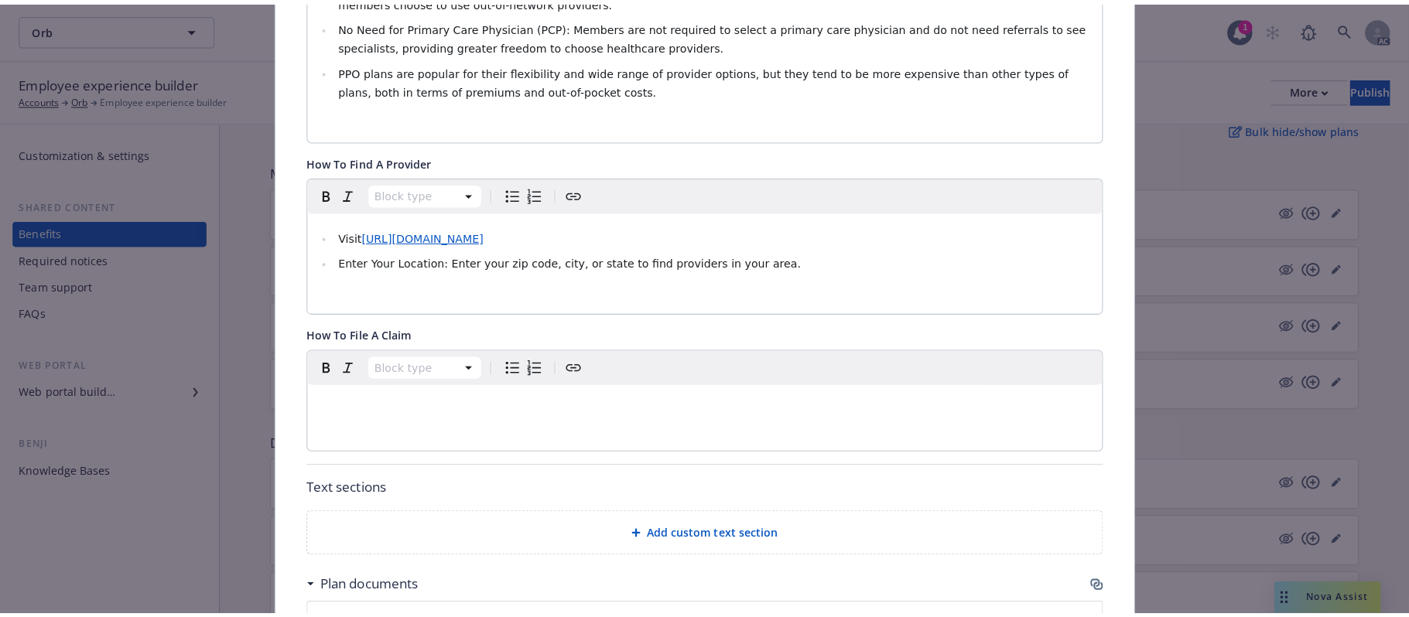
scroll to position [825, 0]
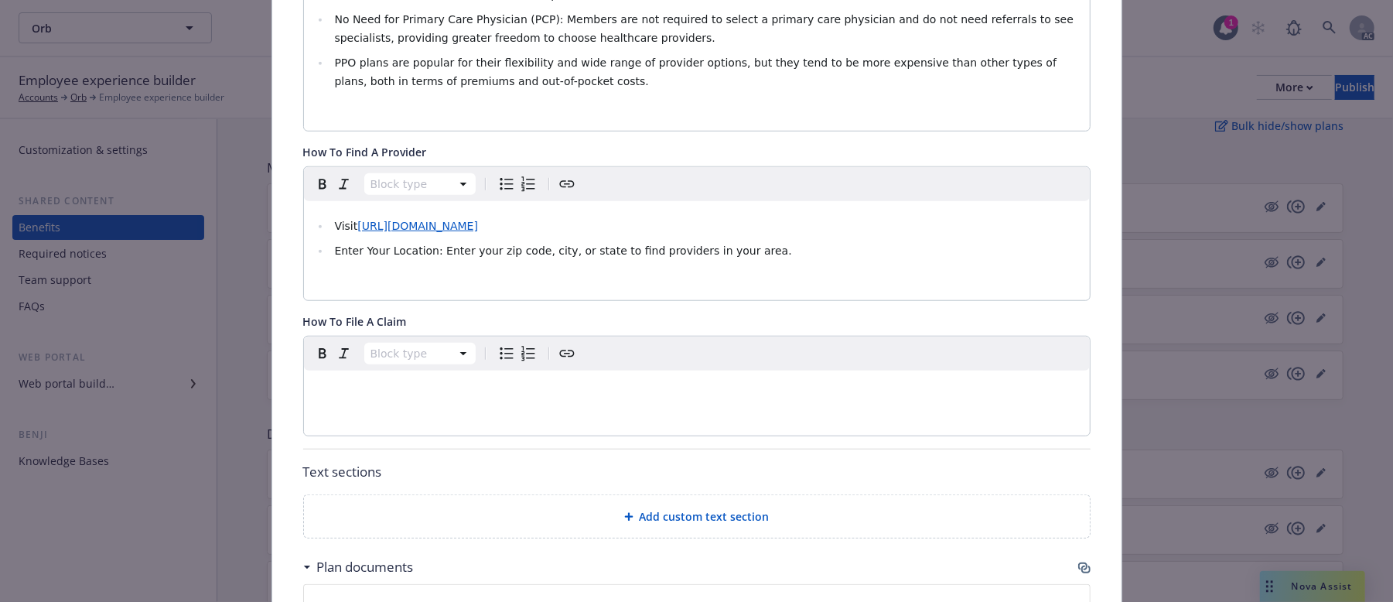
click at [709, 508] on span "Add custom text section" at bounding box center [705, 516] width 130 height 16
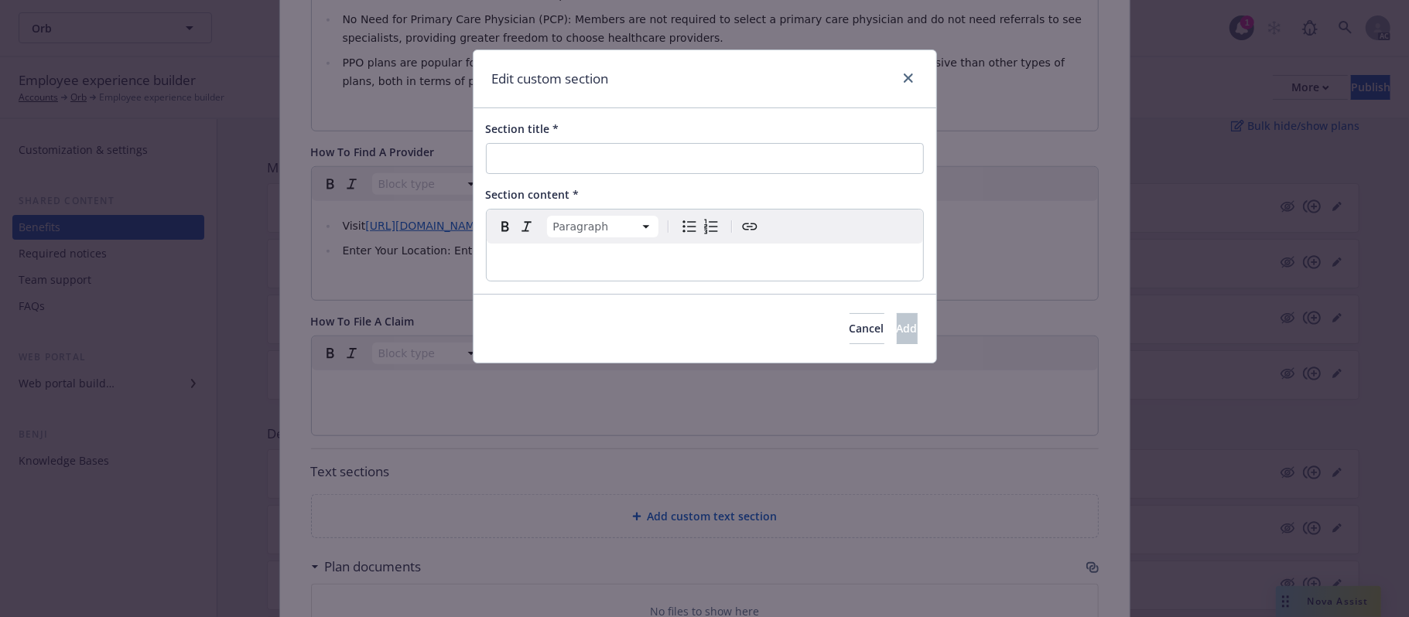
click at [623, 252] on div "editable markdown" at bounding box center [705, 262] width 436 height 37
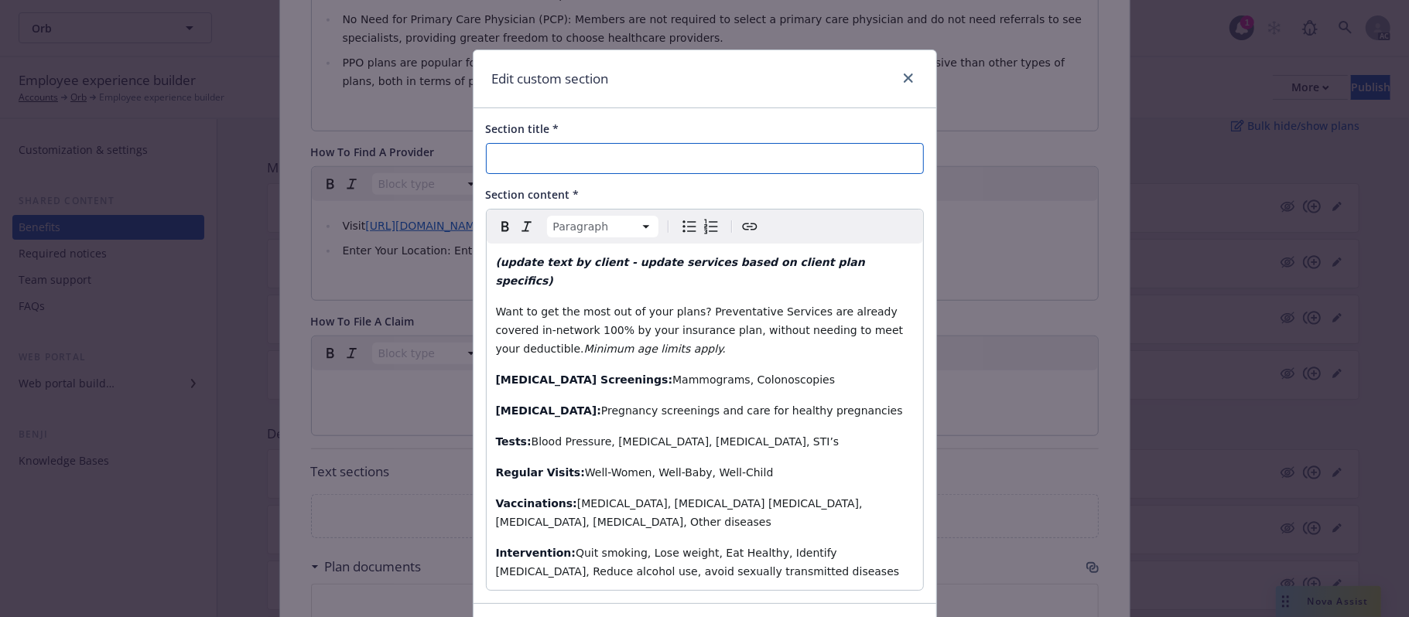
click at [599, 146] on input "Section title *" at bounding box center [705, 158] width 438 height 31
paste input "Preventative Care"
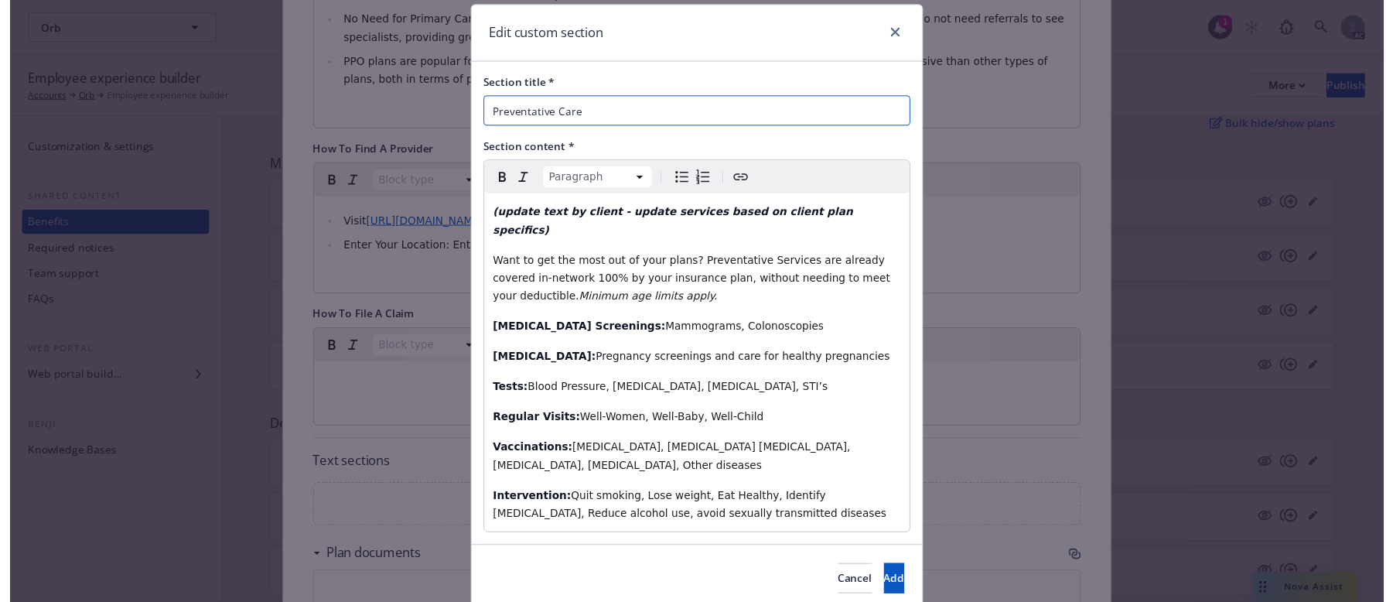
scroll to position [69, 0]
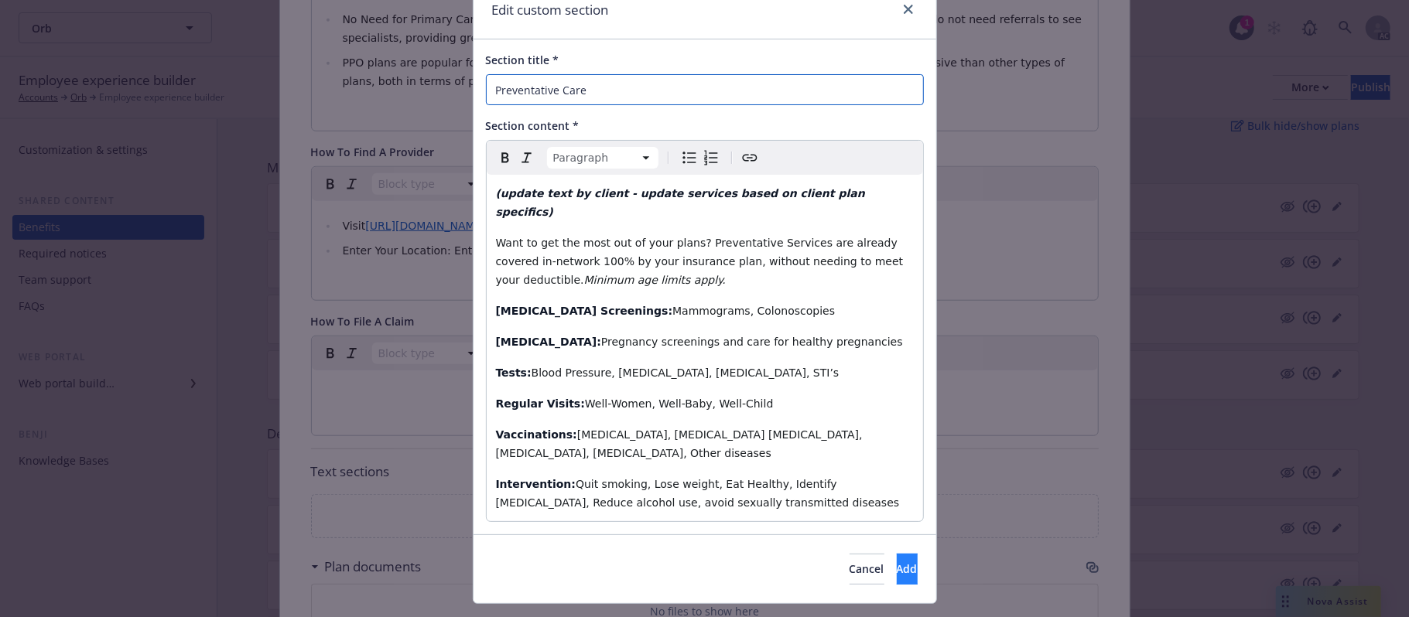
type input "Preventative Care"
click at [897, 562] on span "Add" at bounding box center [907, 569] width 21 height 15
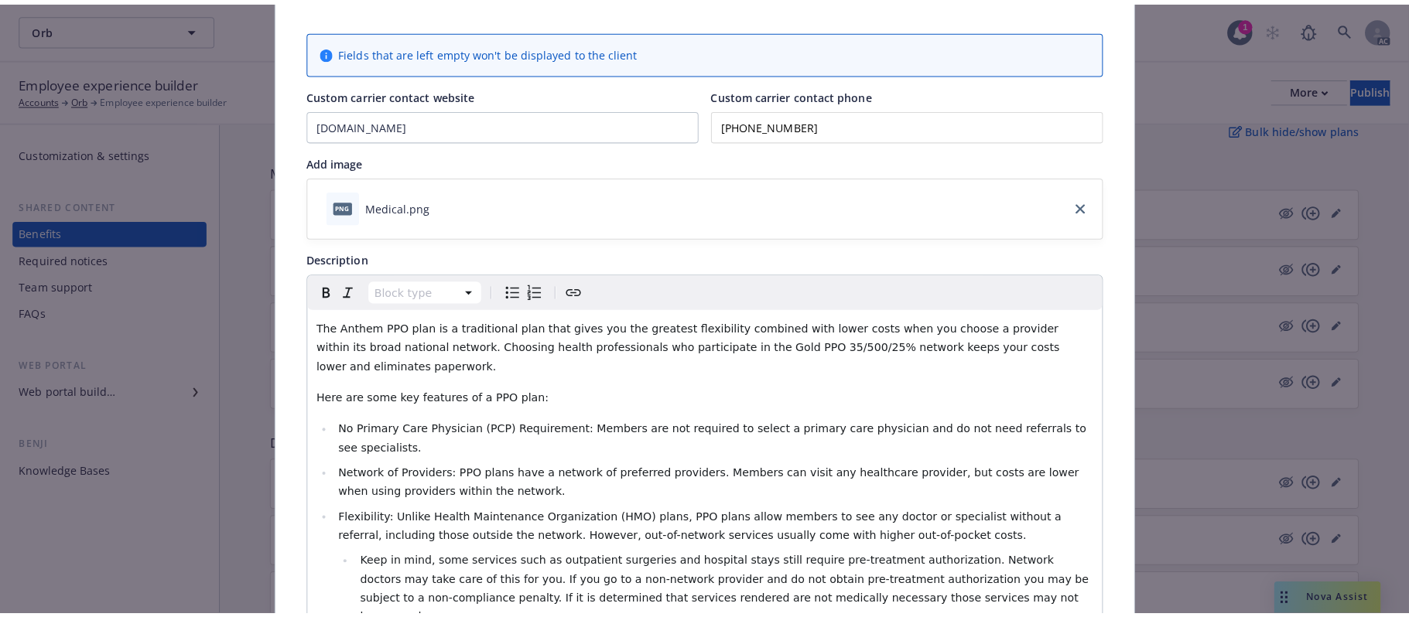
scroll to position [0, 0]
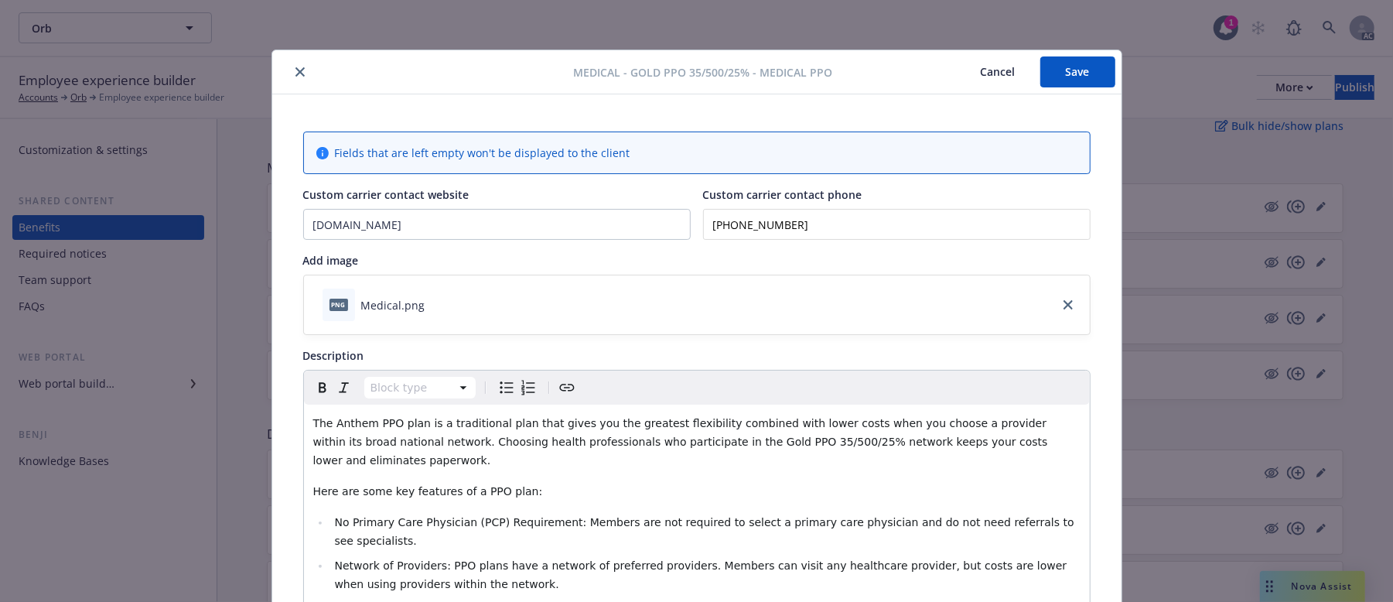
click at [1068, 80] on button "Save" at bounding box center [1077, 71] width 75 height 31
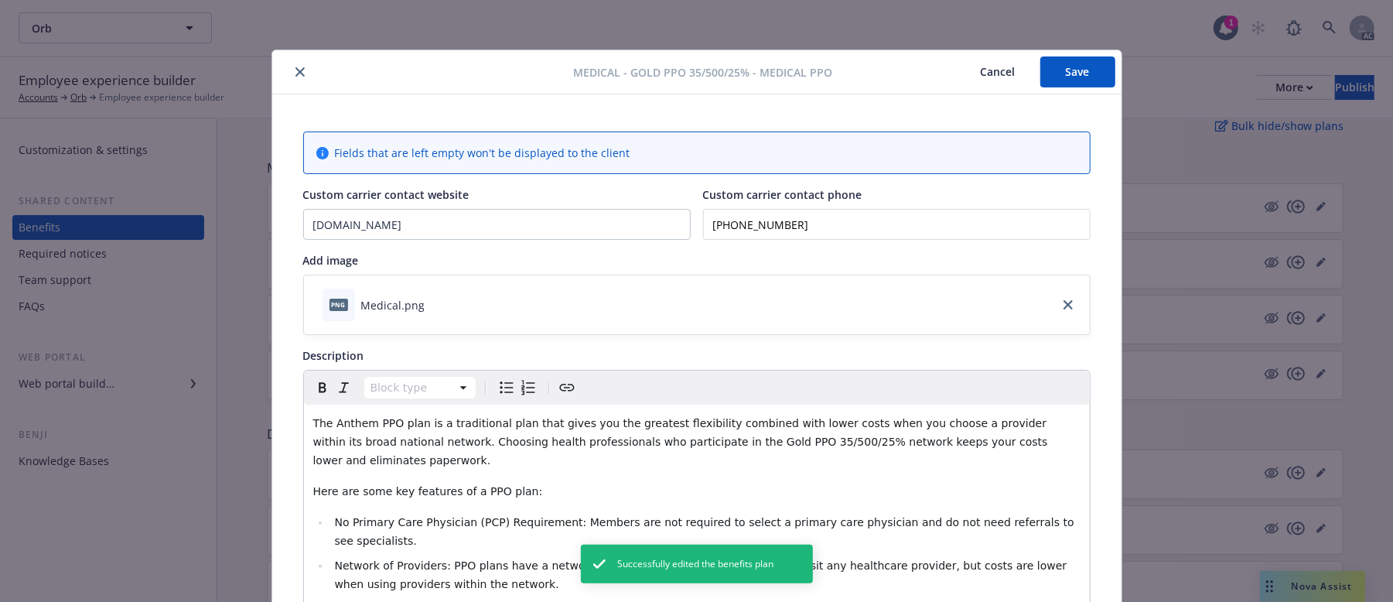
click at [982, 68] on button "Cancel" at bounding box center [998, 71] width 84 height 31
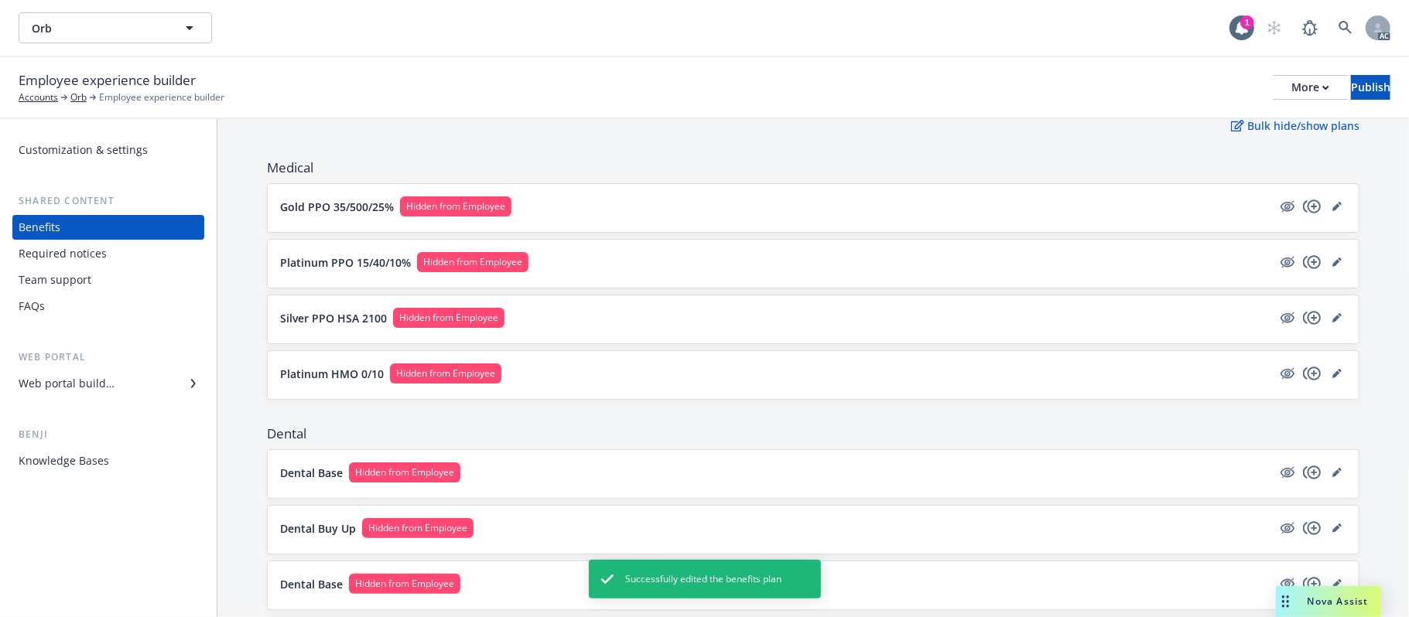
click at [732, 264] on button "Platinum PPO 15/40/10% Hidden from Employee" at bounding box center [776, 262] width 992 height 20
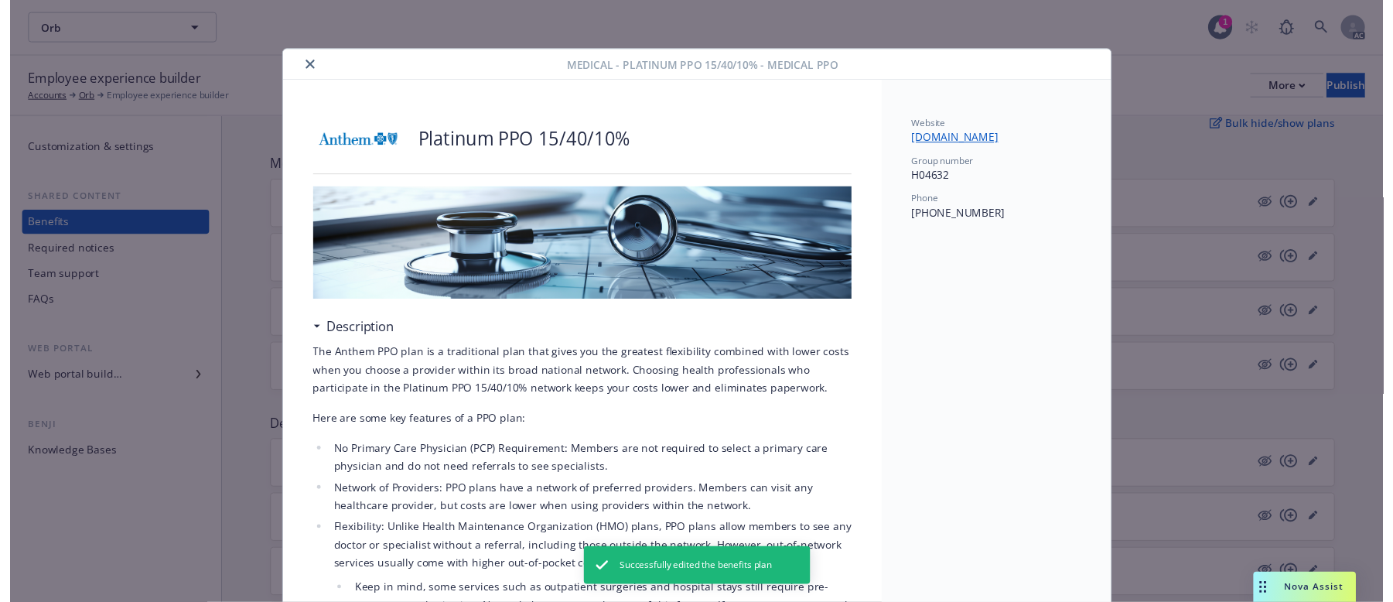
scroll to position [46, 0]
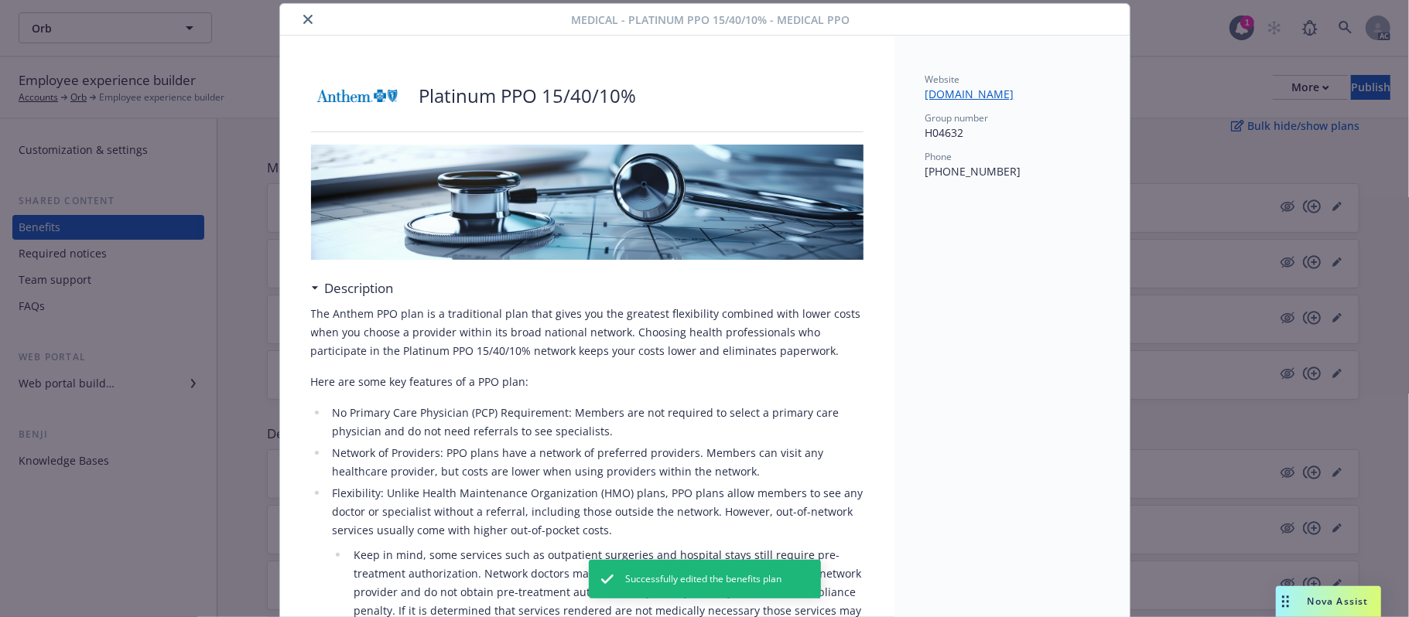
click at [303, 17] on icon "close" at bounding box center [307, 19] width 9 height 9
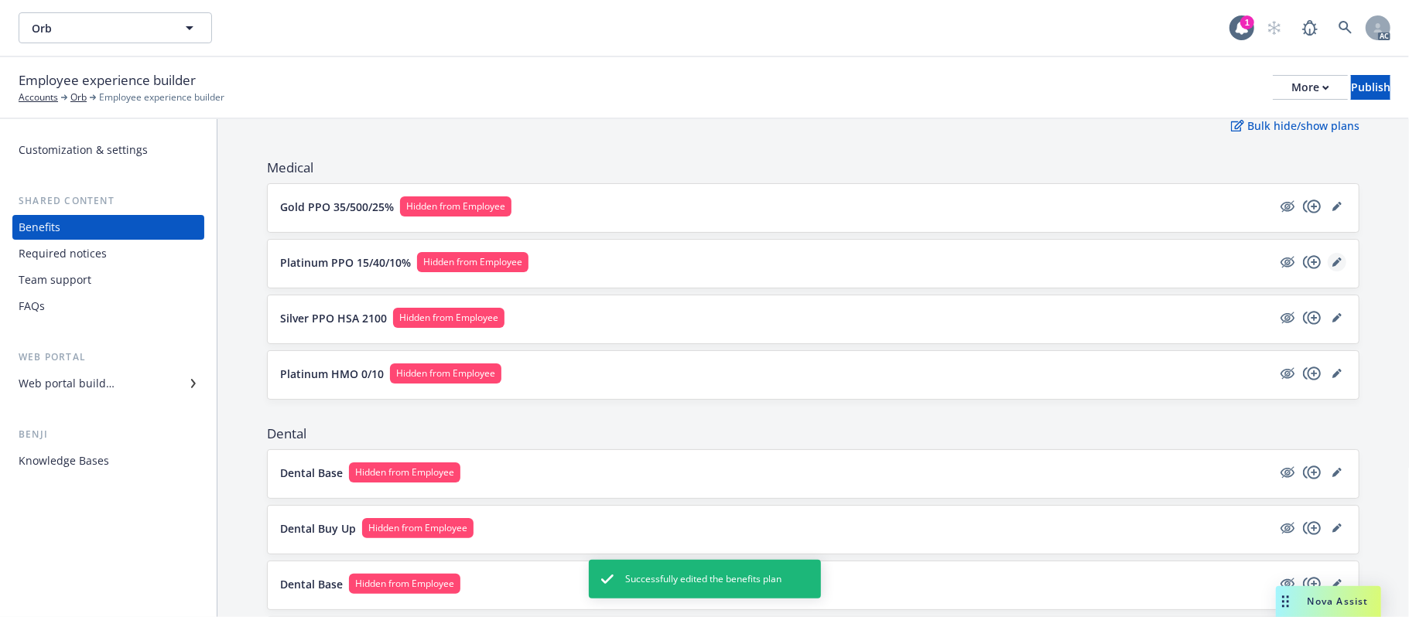
click at [1327, 263] on link "editPencil" at bounding box center [1336, 262] width 19 height 19
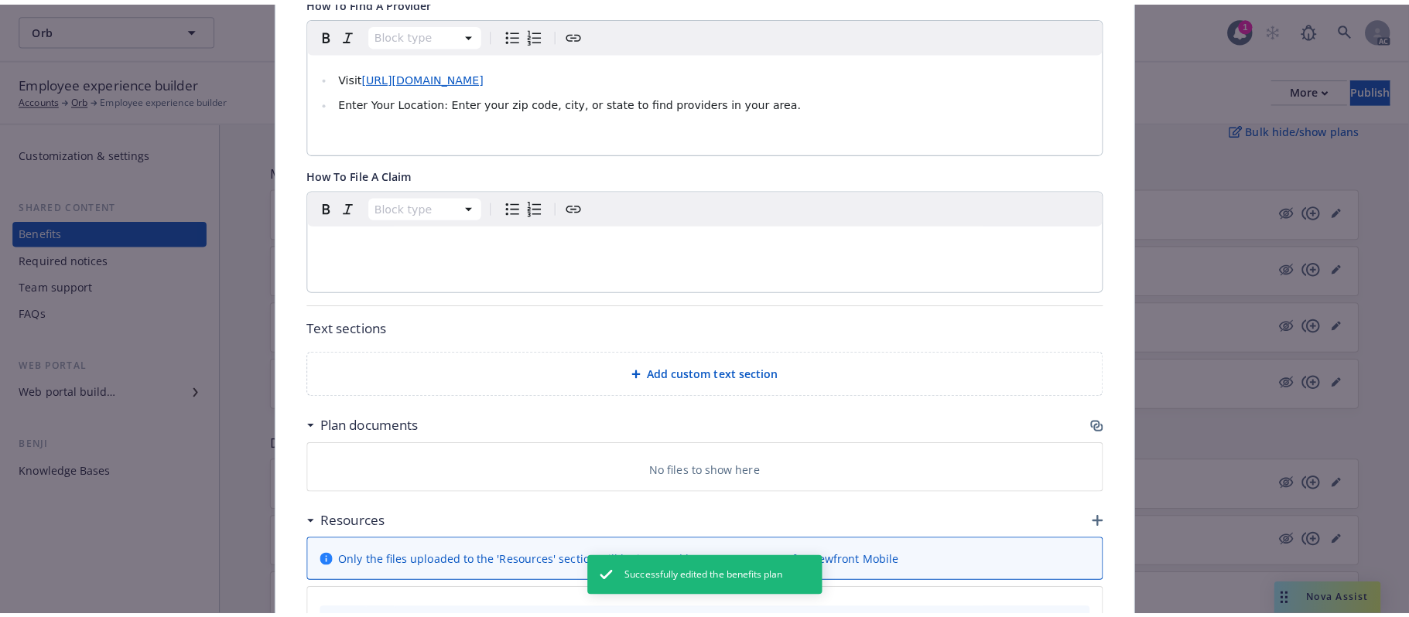
scroll to position [1180, 0]
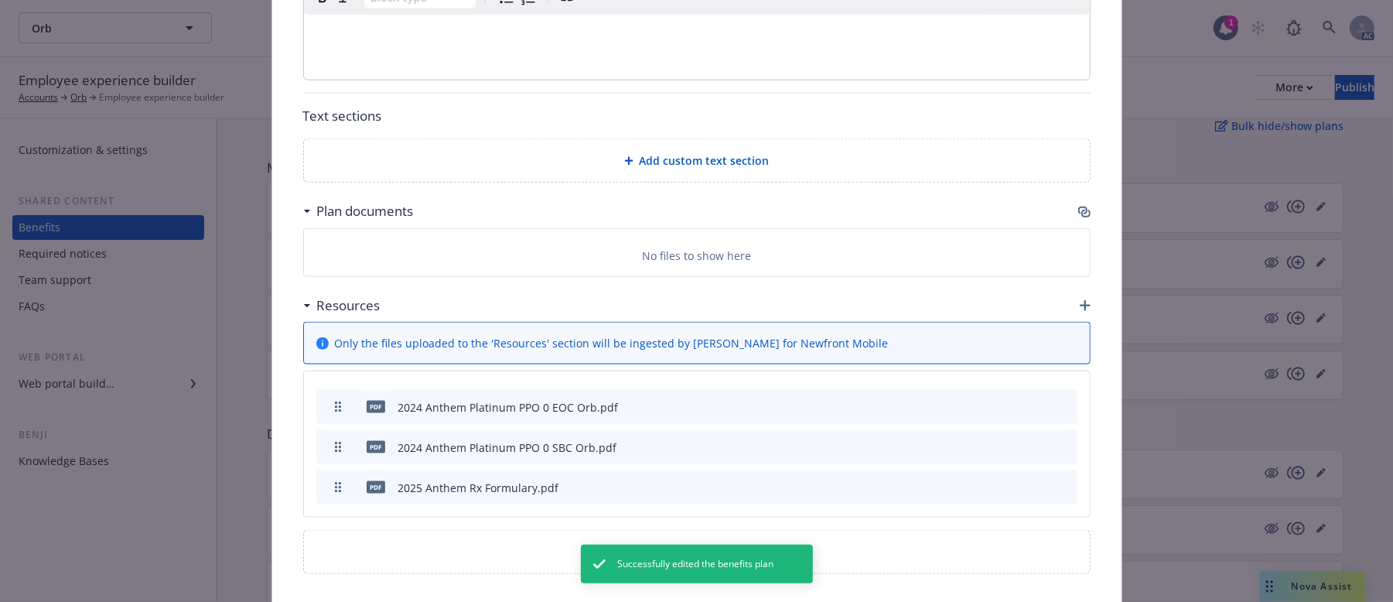
click at [687, 152] on span "Add custom text section" at bounding box center [705, 160] width 130 height 16
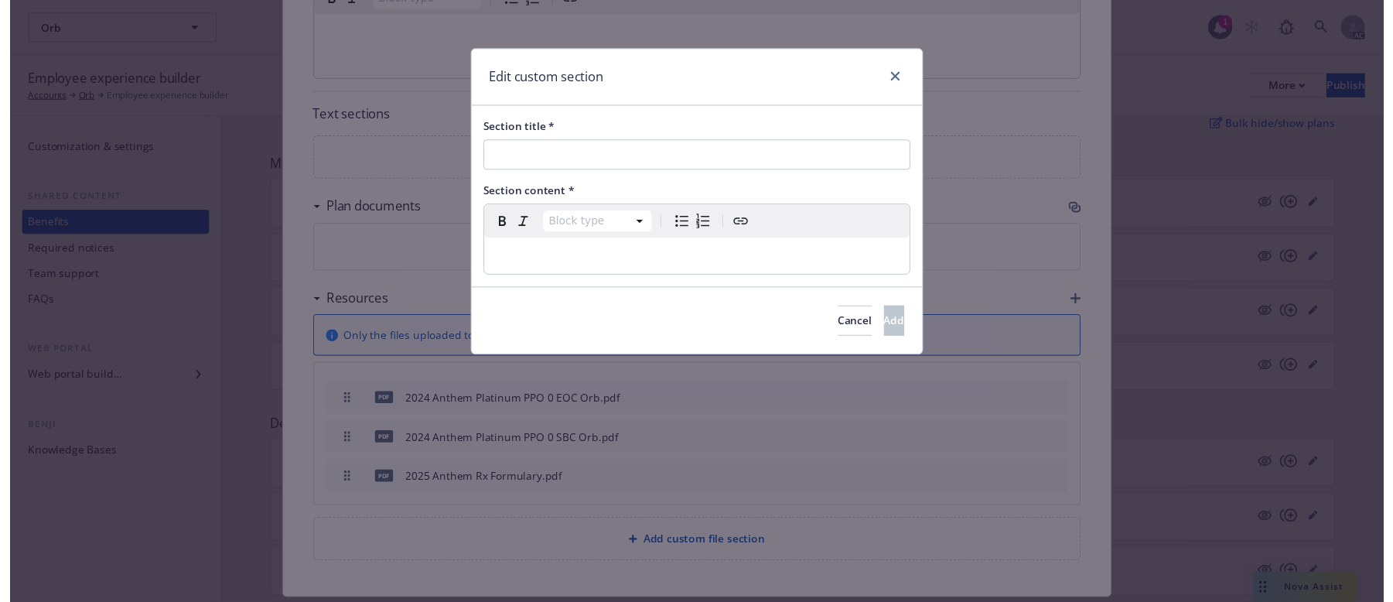
scroll to position [1174, 0]
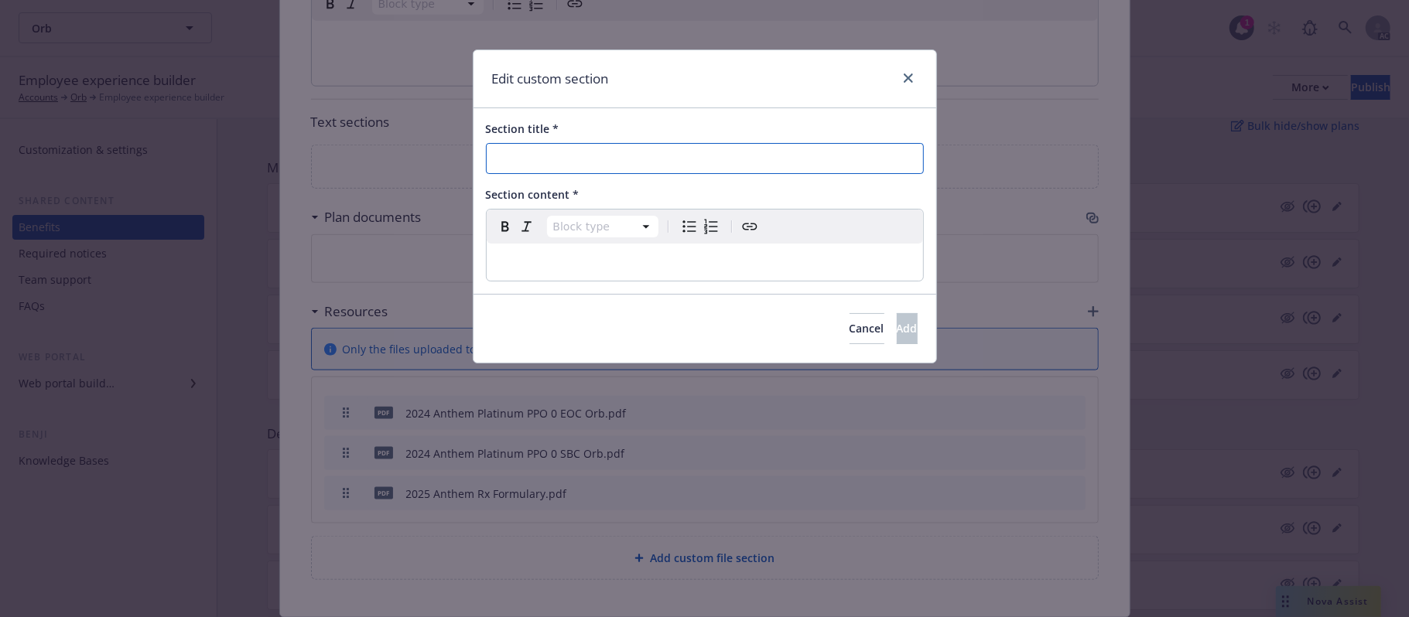
click at [567, 168] on input "Section title *" at bounding box center [705, 158] width 438 height 31
paste input "Preventative Care"
type input "Preventative Care"
click at [580, 264] on p "editable markdown" at bounding box center [705, 262] width 418 height 19
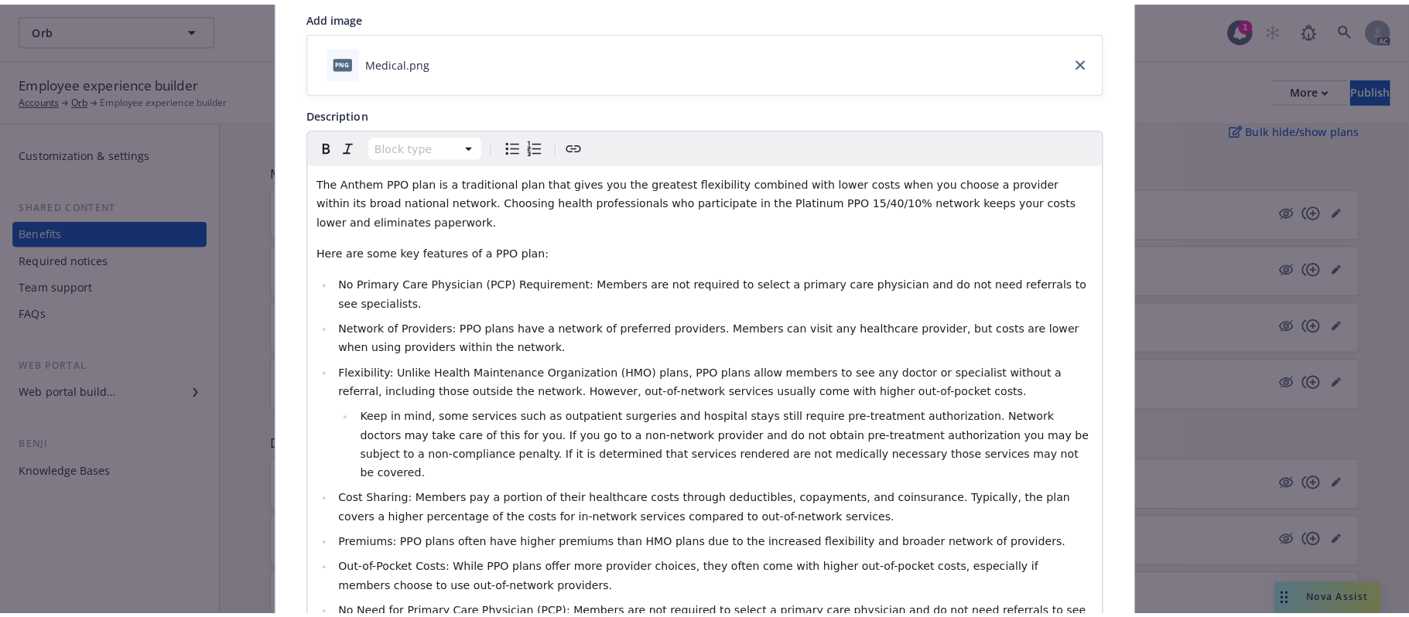
scroll to position [0, 0]
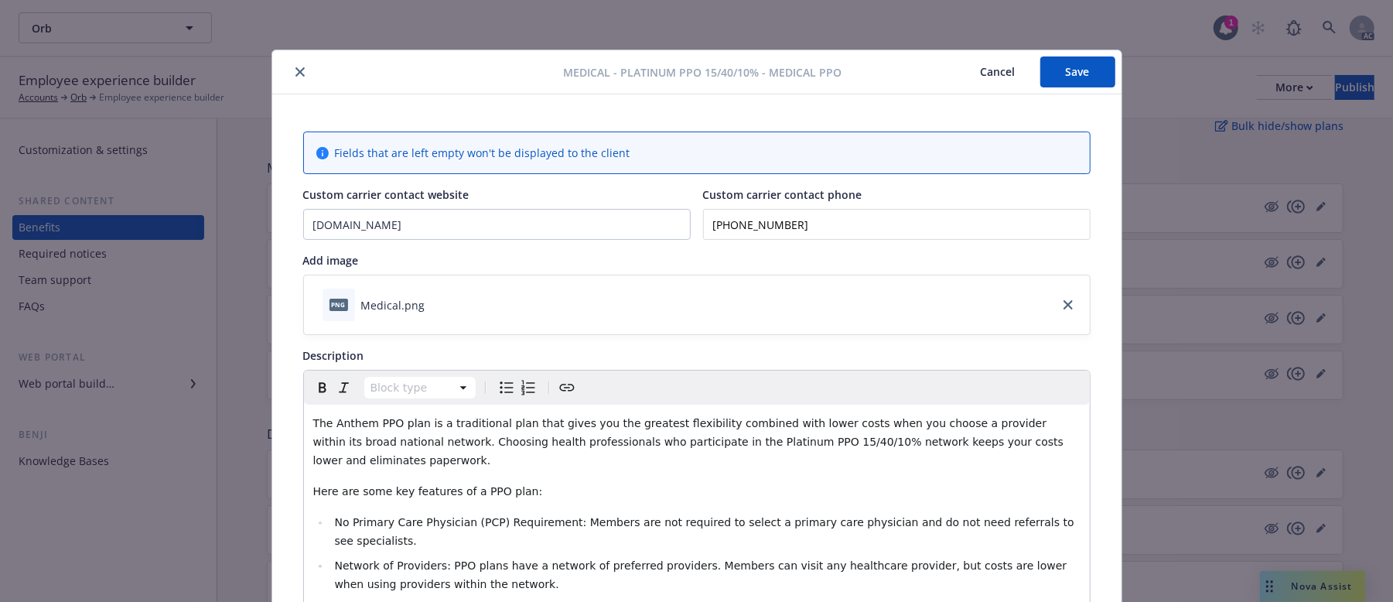
click at [1077, 74] on button "Save" at bounding box center [1077, 71] width 75 height 31
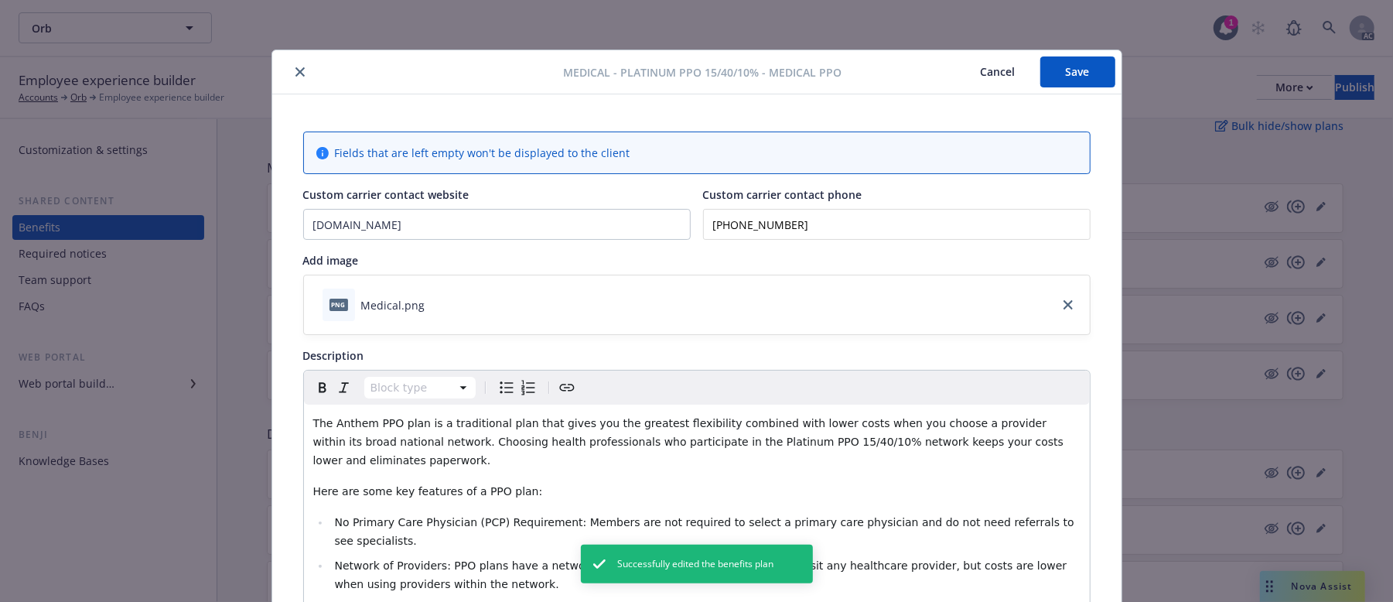
click at [985, 69] on button "Cancel" at bounding box center [998, 71] width 84 height 31
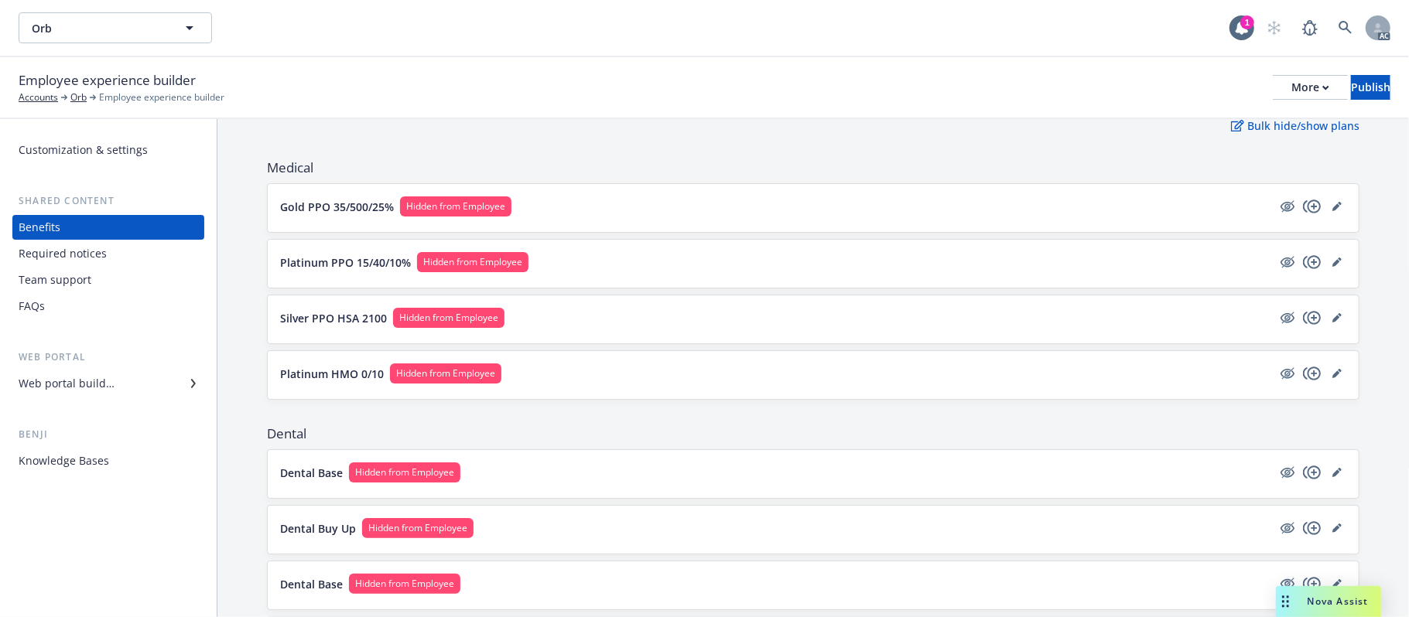
click at [634, 323] on button "Silver PPO HSA 2100 Hidden from Employee" at bounding box center [776, 318] width 992 height 20
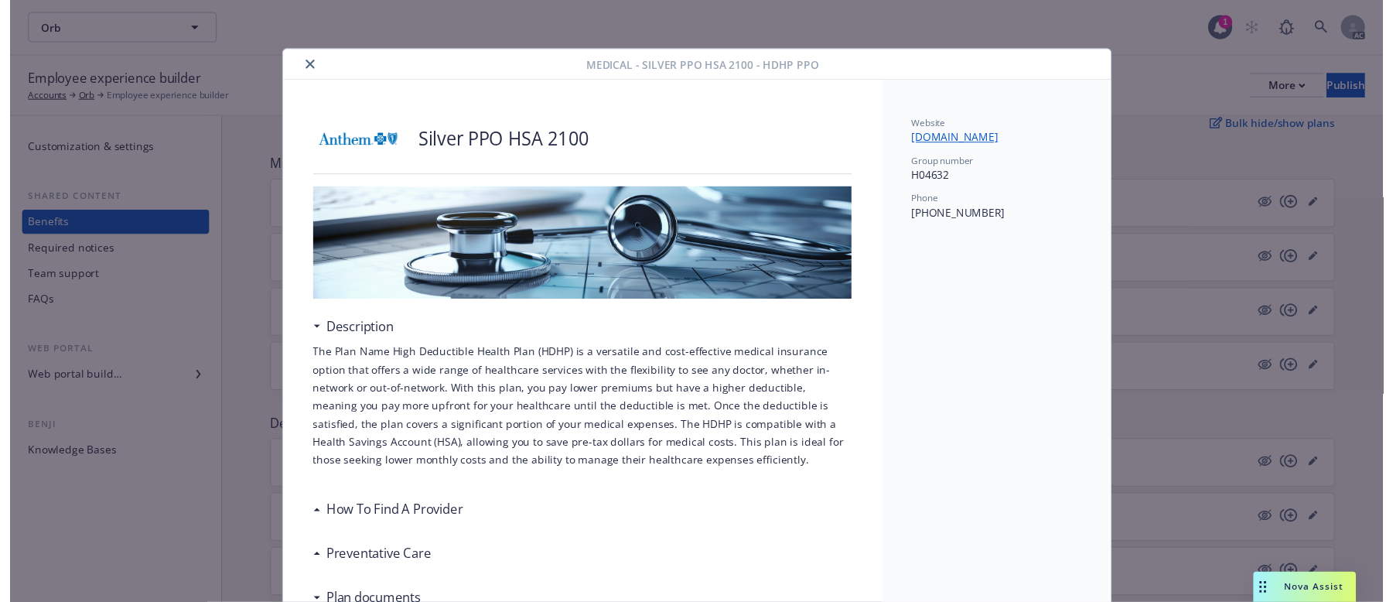
scroll to position [46, 0]
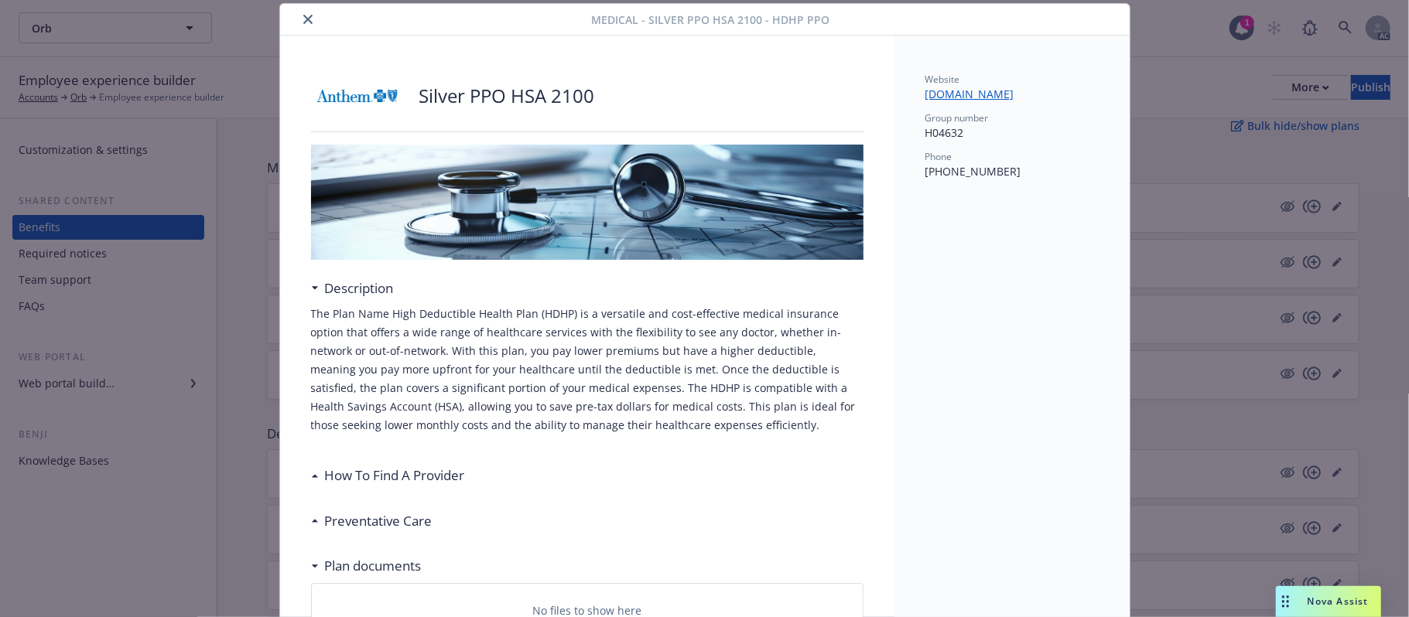
click at [303, 15] on icon "close" at bounding box center [307, 19] width 9 height 9
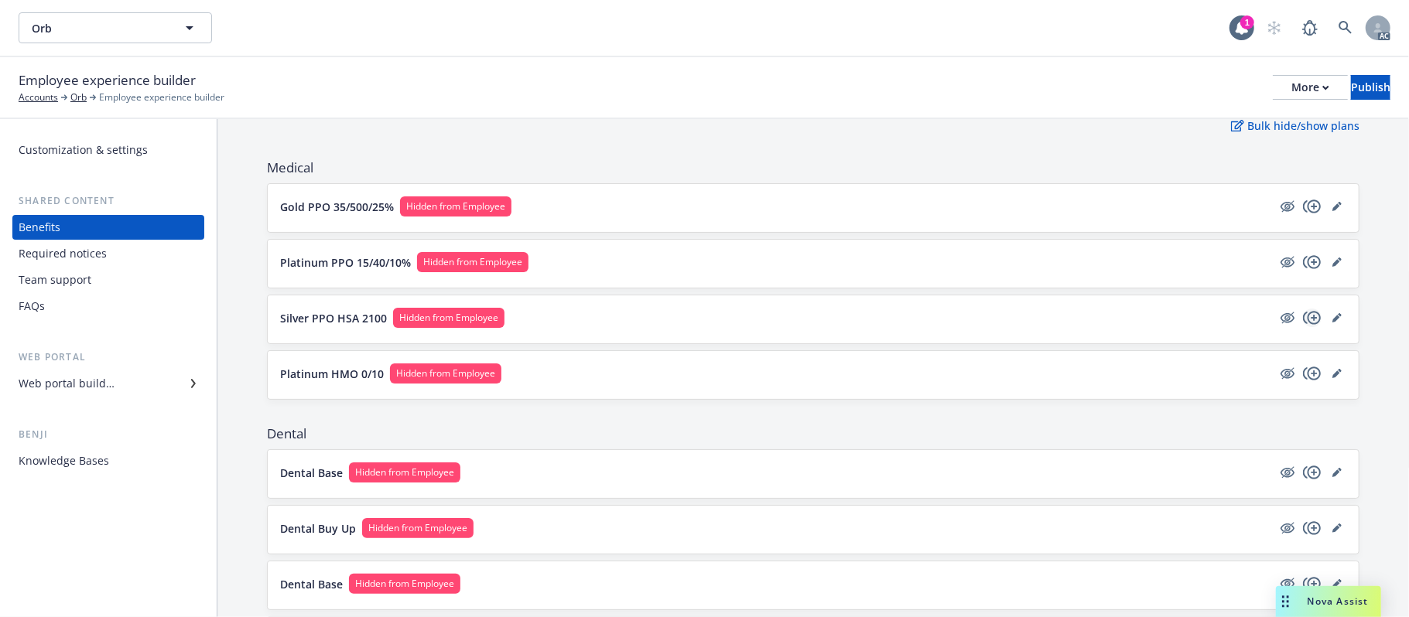
drag, startPoint x: 1318, startPoint y: 322, endPoint x: 1298, endPoint y: 323, distance: 20.1
click at [1332, 320] on icon "editPencil" at bounding box center [1336, 317] width 9 height 9
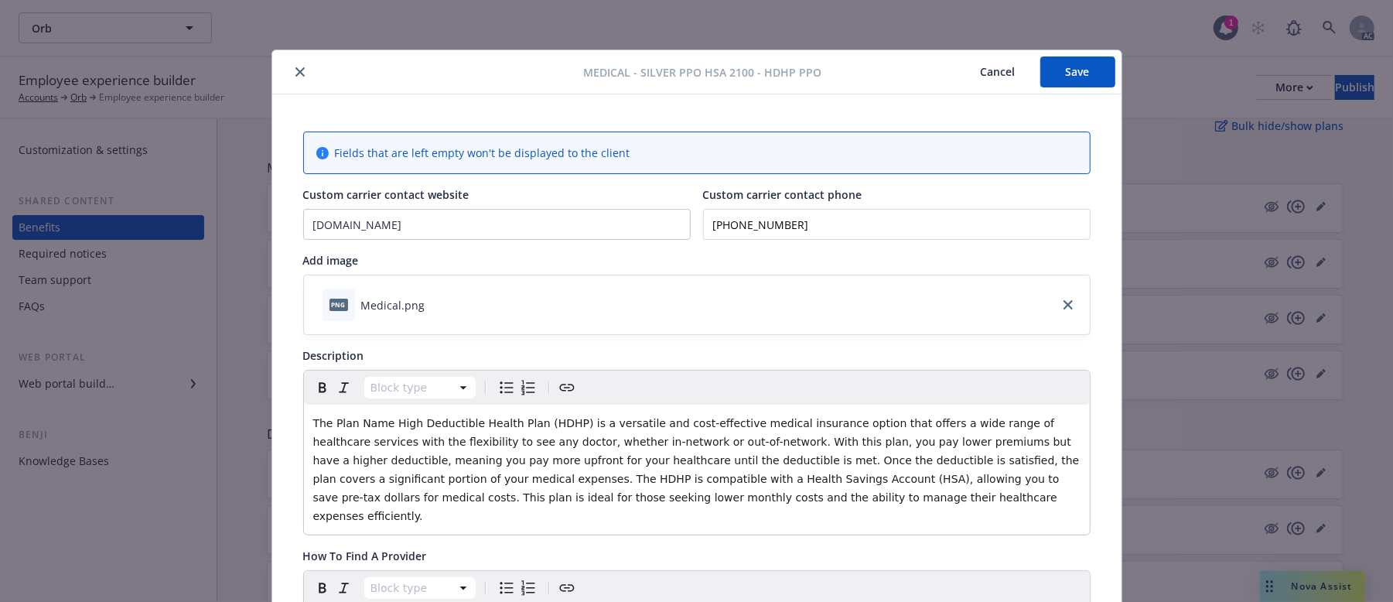
click at [298, 68] on button "close" at bounding box center [300, 72] width 19 height 19
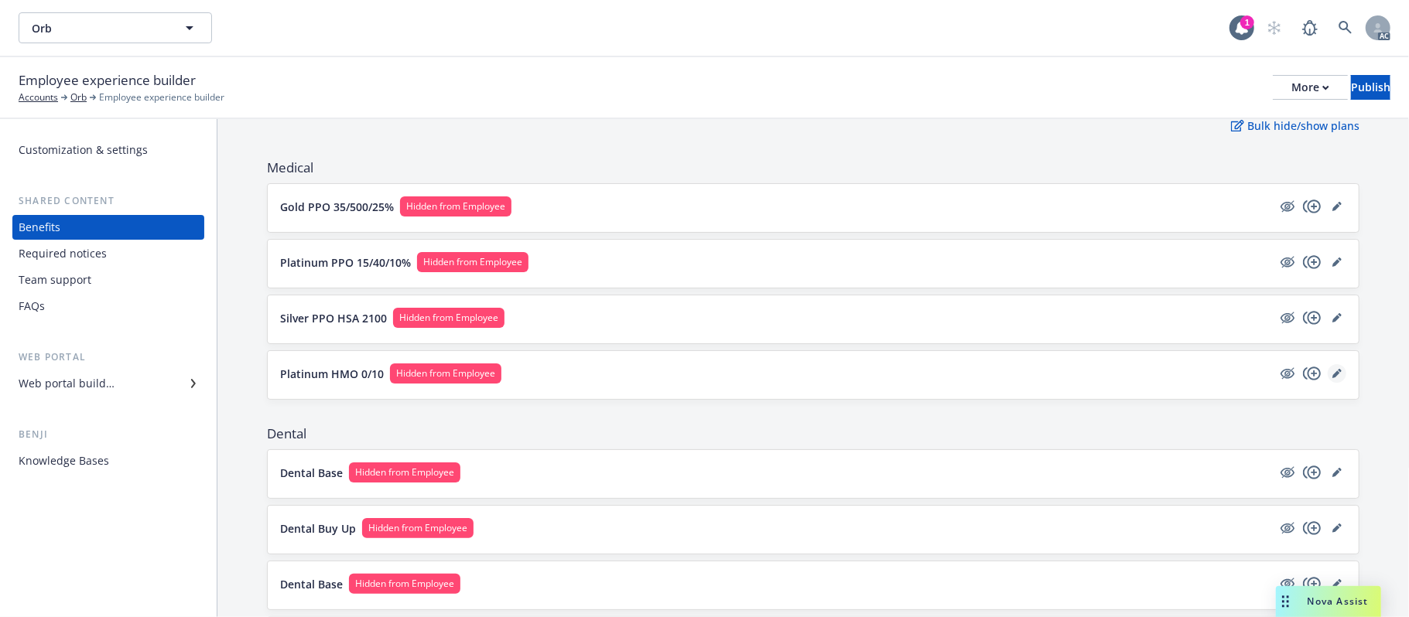
click at [1332, 377] on icon "editPencil" at bounding box center [1336, 373] width 9 height 9
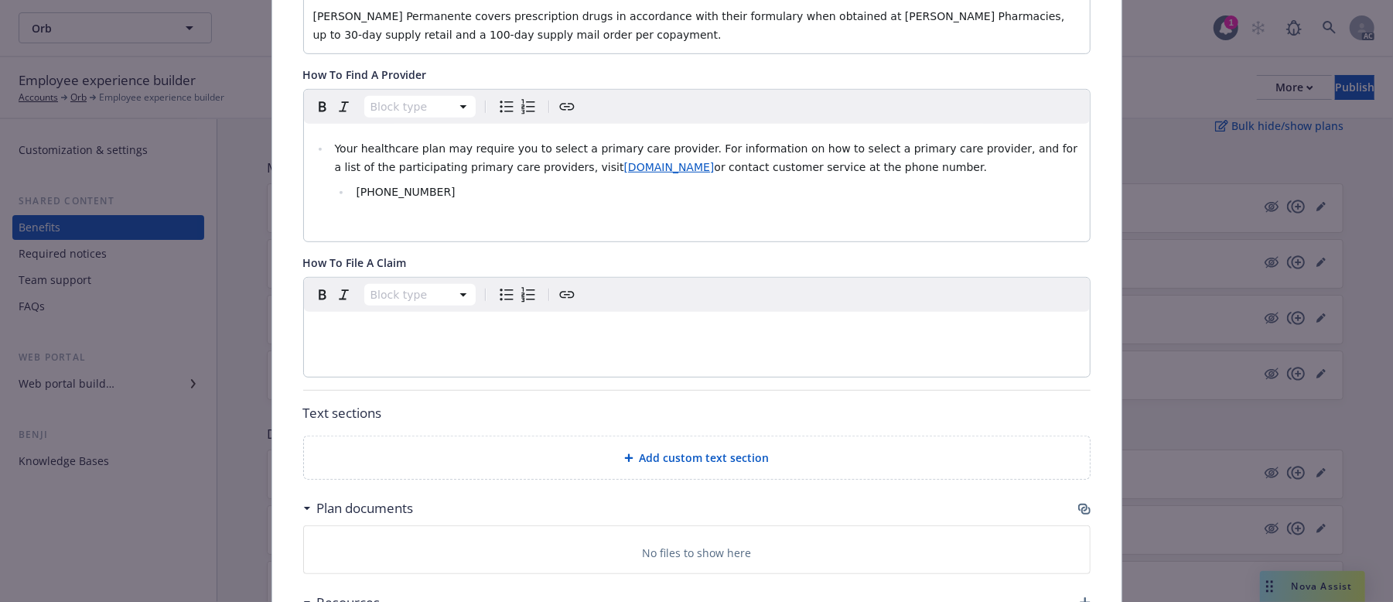
scroll to position [665, 0]
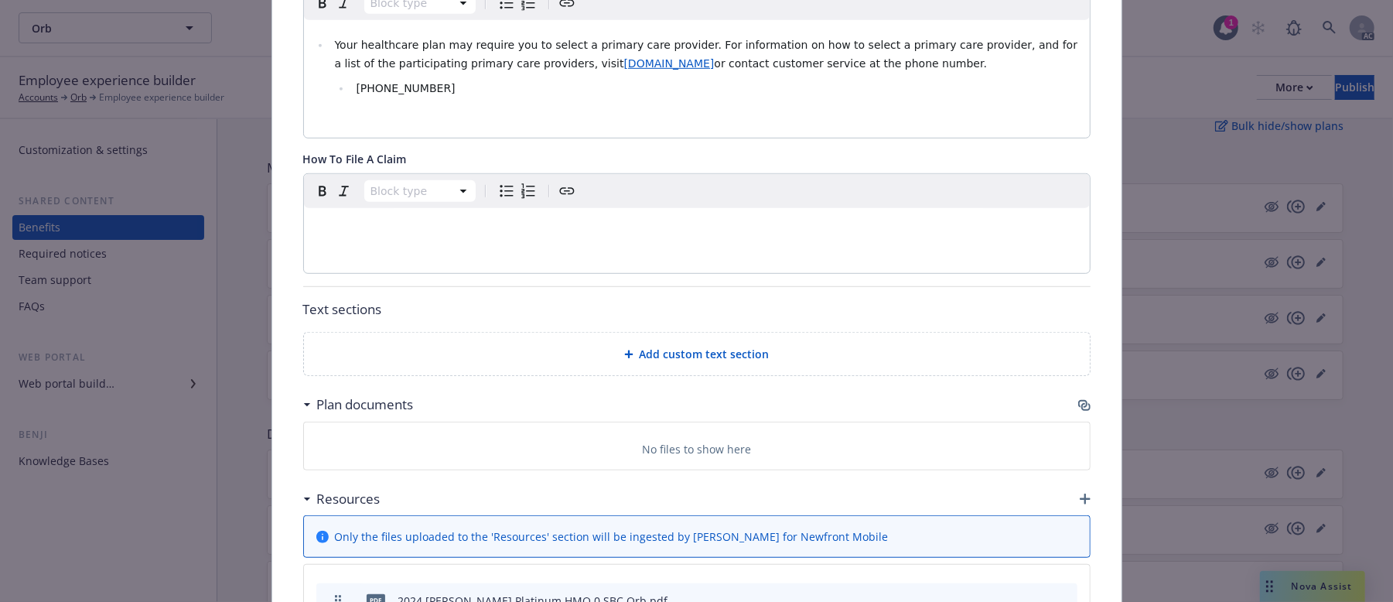
click at [693, 346] on span "Add custom text section" at bounding box center [705, 354] width 130 height 16
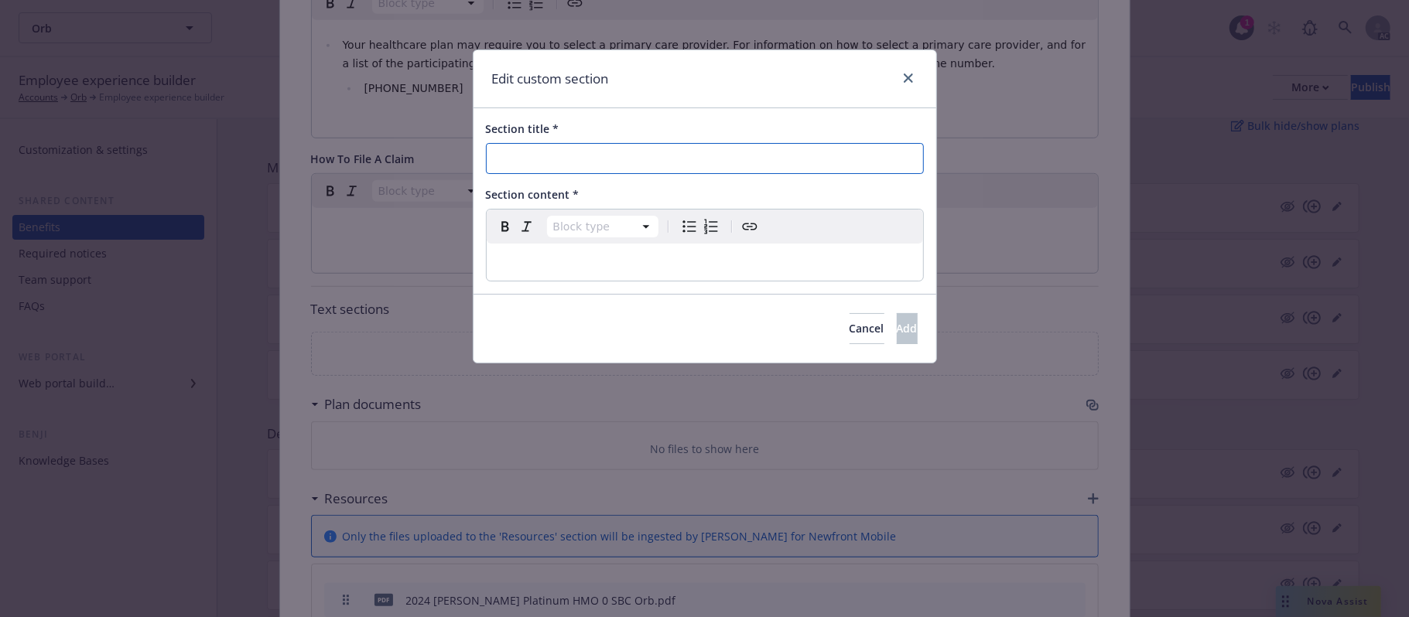
click at [586, 159] on input "Section title *" at bounding box center [705, 158] width 438 height 31
paste input "Prescription Drug Tools and Resources"
click at [541, 159] on input "Anthem Prescription Drug Tools and Resources" at bounding box center [705, 158] width 438 height 31
type input "Anthem Prescription Drug Tools and Resources"
click at [592, 267] on p "editable markdown" at bounding box center [705, 262] width 418 height 19
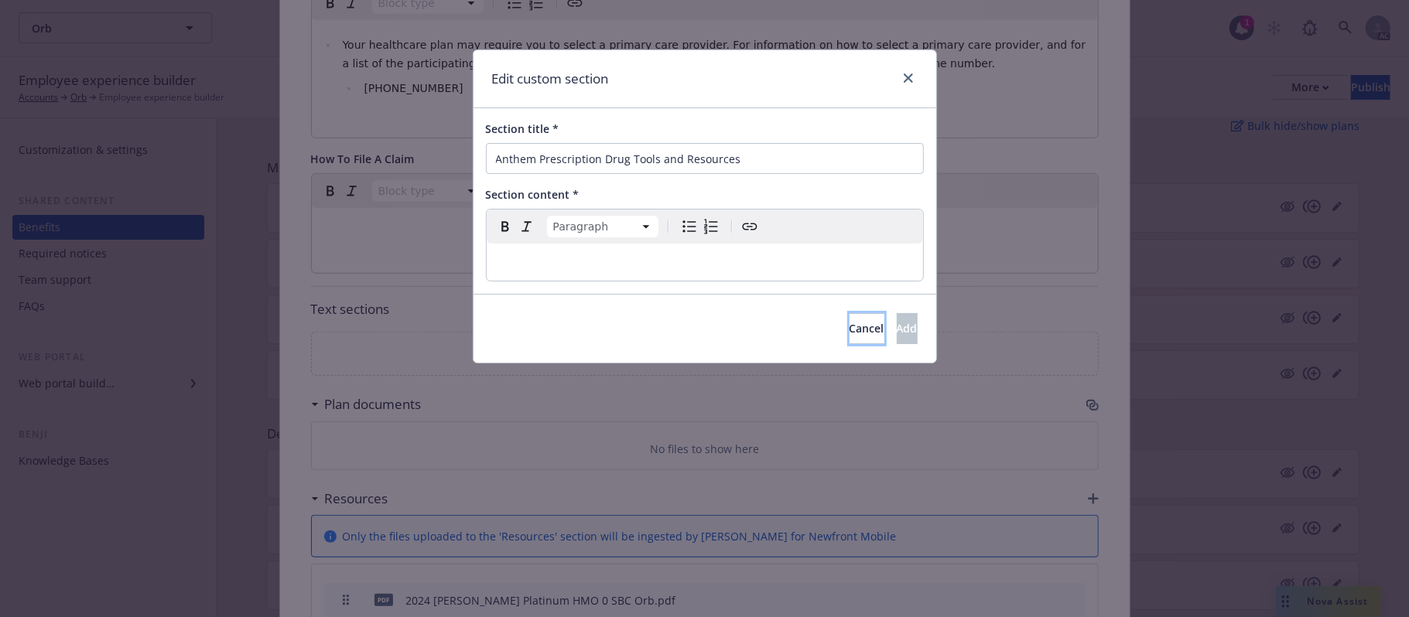
click at [849, 334] on button "Cancel" at bounding box center [866, 328] width 35 height 31
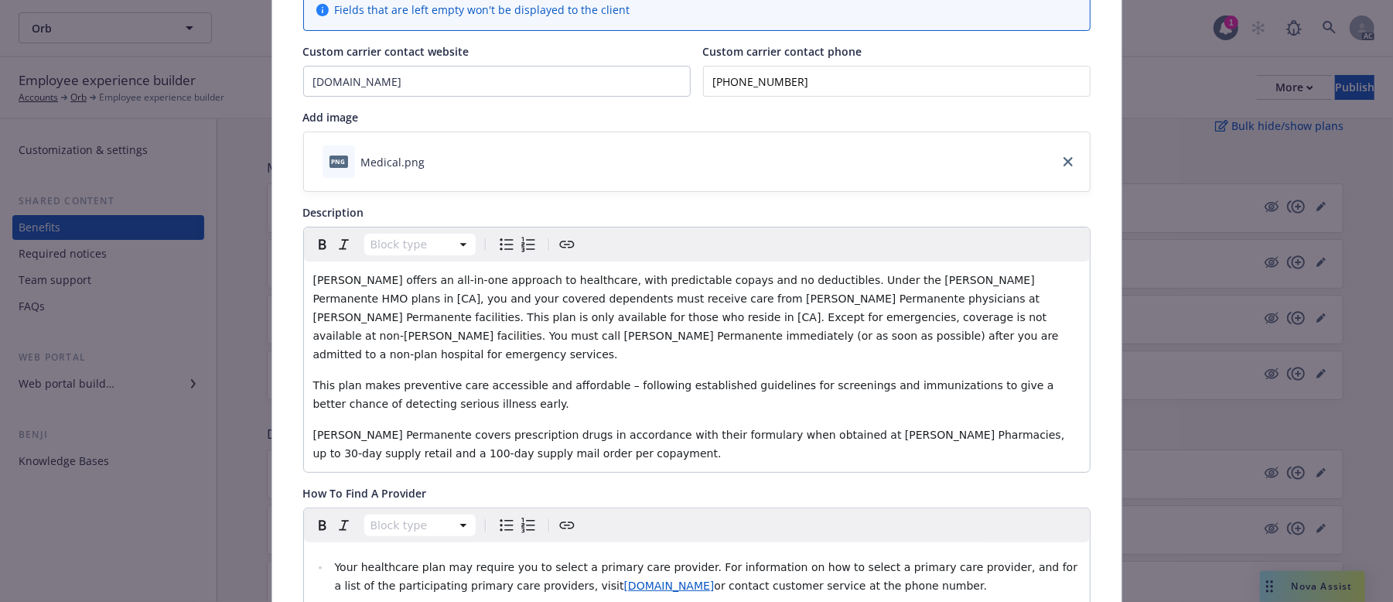
scroll to position [0, 0]
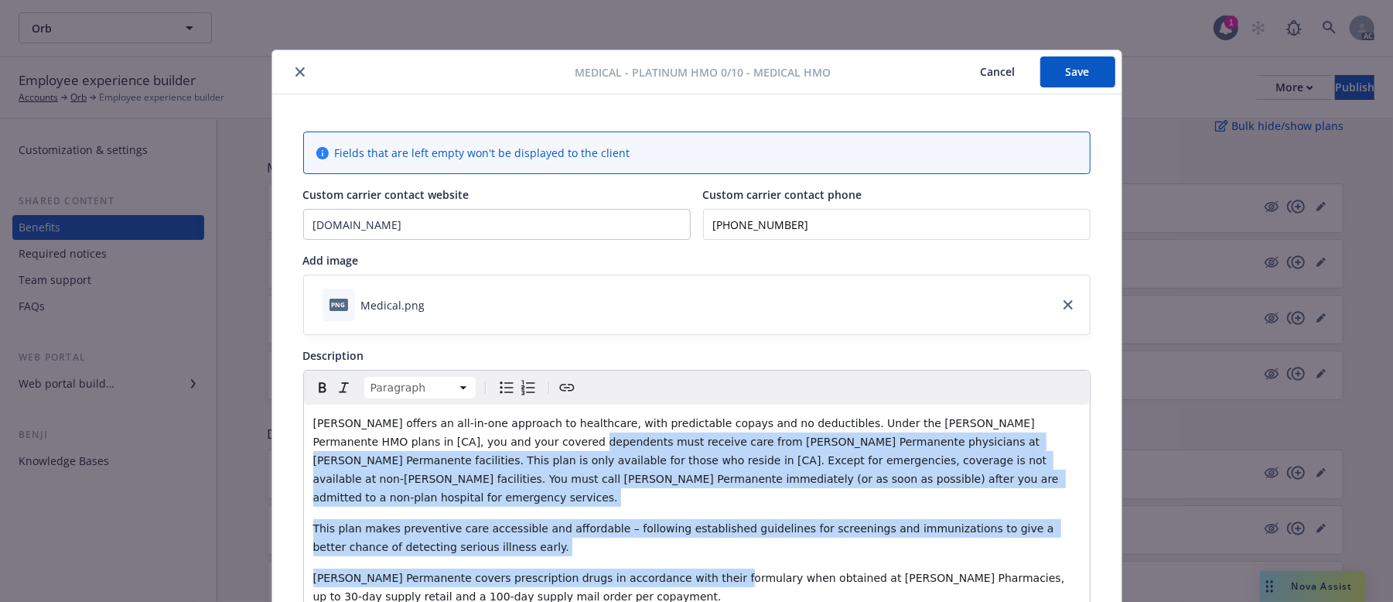
drag, startPoint x: 526, startPoint y: 452, endPoint x: 688, endPoint y: 560, distance: 195.2
click at [687, 545] on div "Kaiser offers an all-in-one approach to healthcare, with predictable copays and…" at bounding box center [697, 510] width 786 height 210
click at [558, 540] on div "Kaiser offers an all-in-one approach to healthcare, with predictable copays and…" at bounding box center [697, 510] width 786 height 210
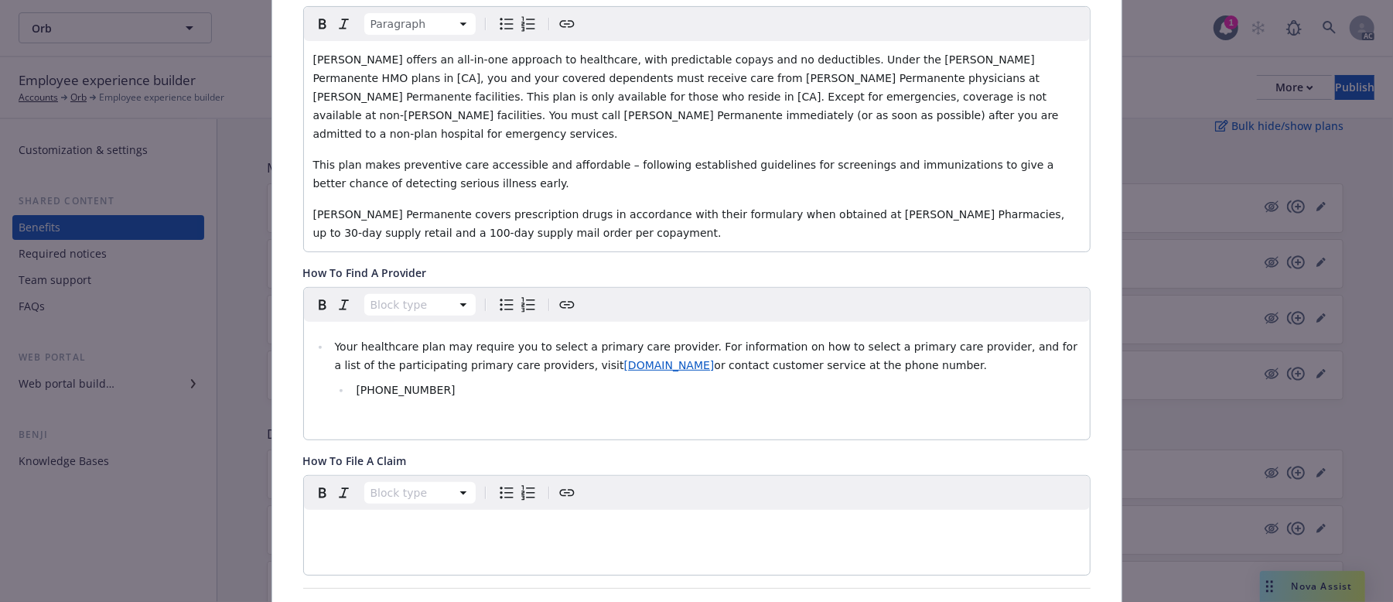
scroll to position [246, 0]
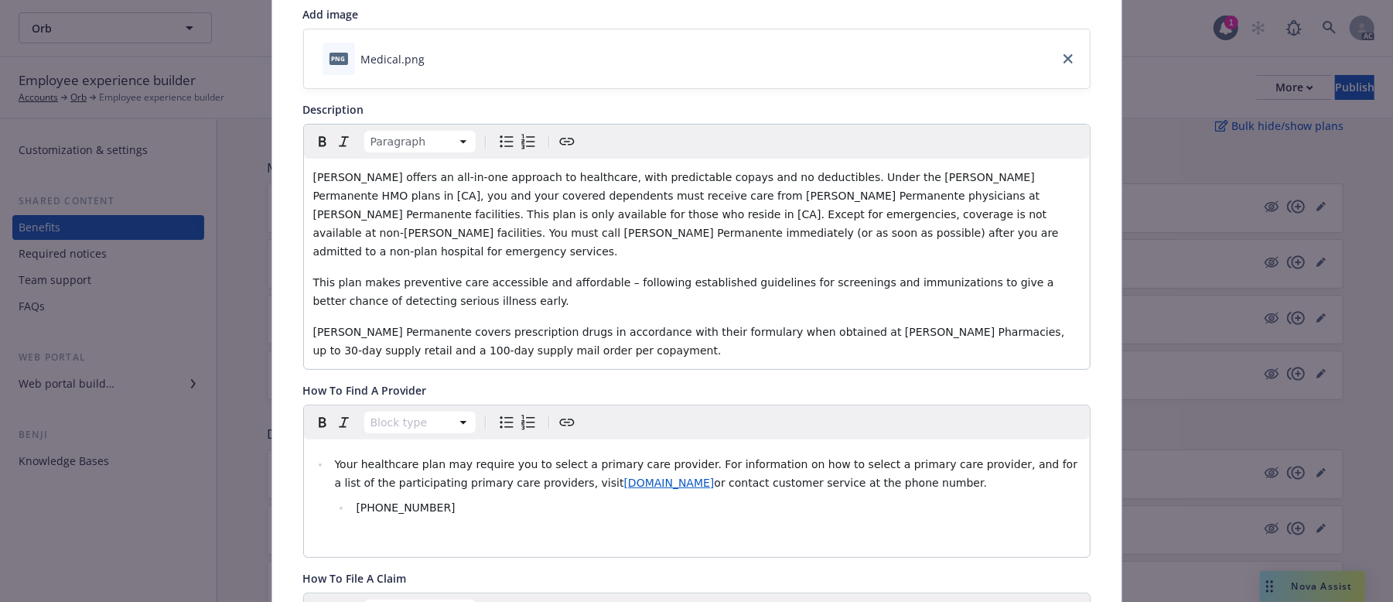
click at [498, 341] on p "Kaiser Permanente covers prescription drugs in accordance with their formulary …" at bounding box center [696, 341] width 767 height 37
click at [453, 285] on p "This plan makes preventive care accessible and affordable – following establish…" at bounding box center [696, 291] width 767 height 37
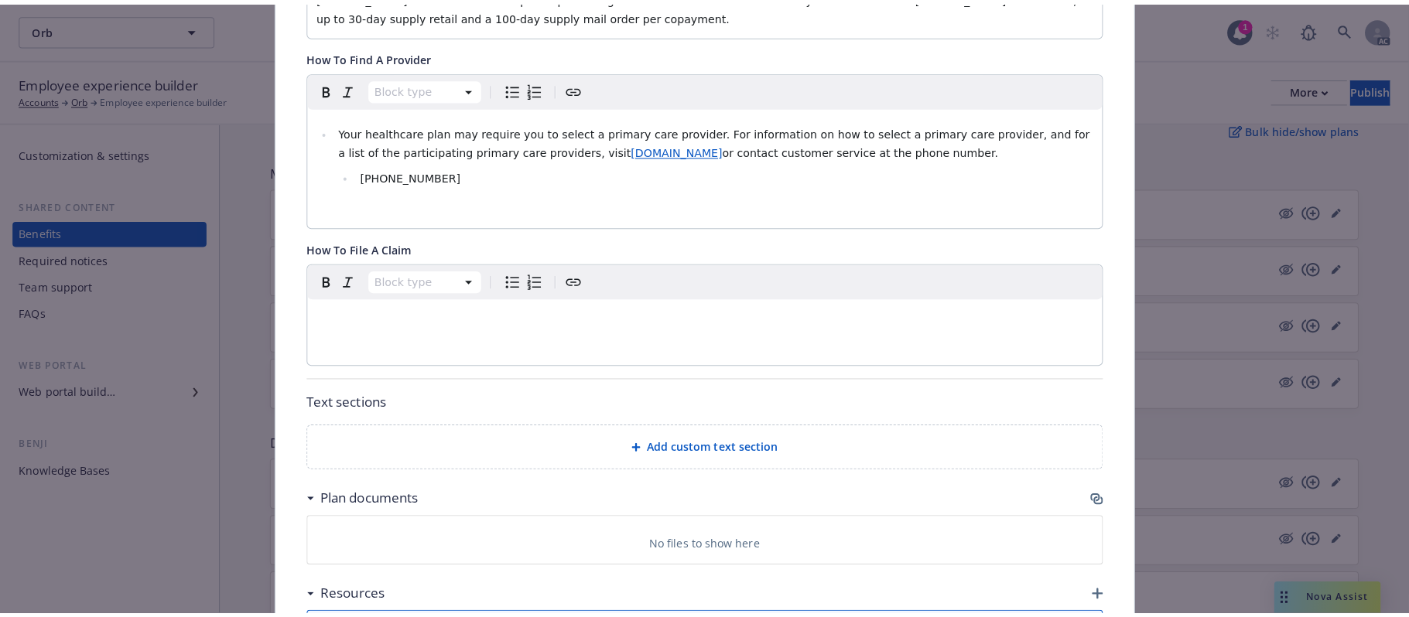
scroll to position [722, 0]
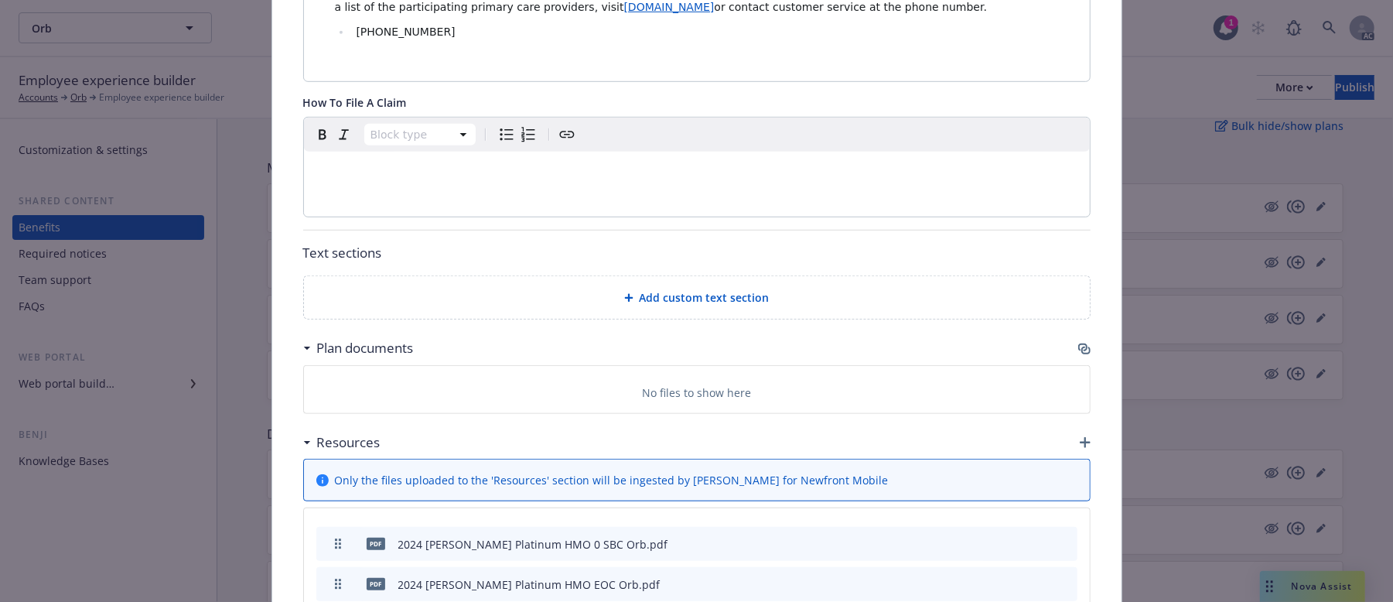
click at [632, 291] on div "Add custom text section" at bounding box center [696, 298] width 761 height 18
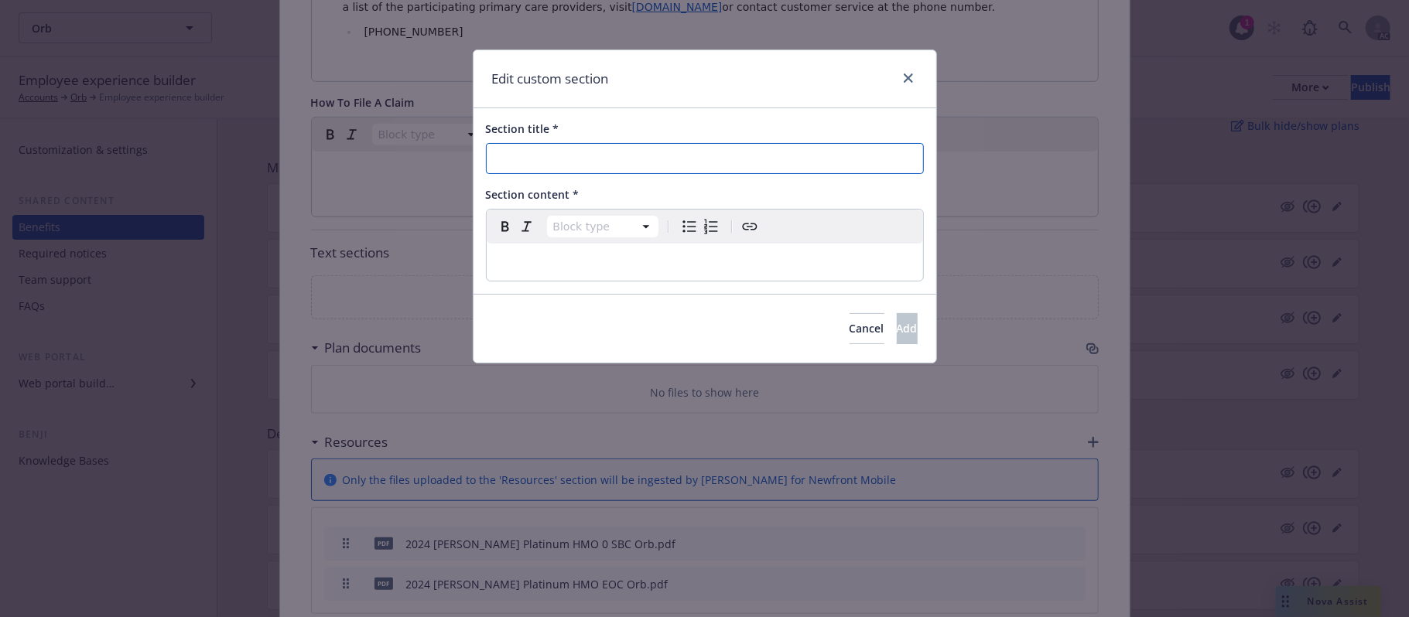
click at [540, 156] on input "Section title *" at bounding box center [705, 158] width 438 height 31
paste input "Prescription Drug Tools and Resources"
type input "Kaiser Prescription Drug Tools and Resources"
click at [520, 252] on div "editable markdown" at bounding box center [705, 262] width 436 height 37
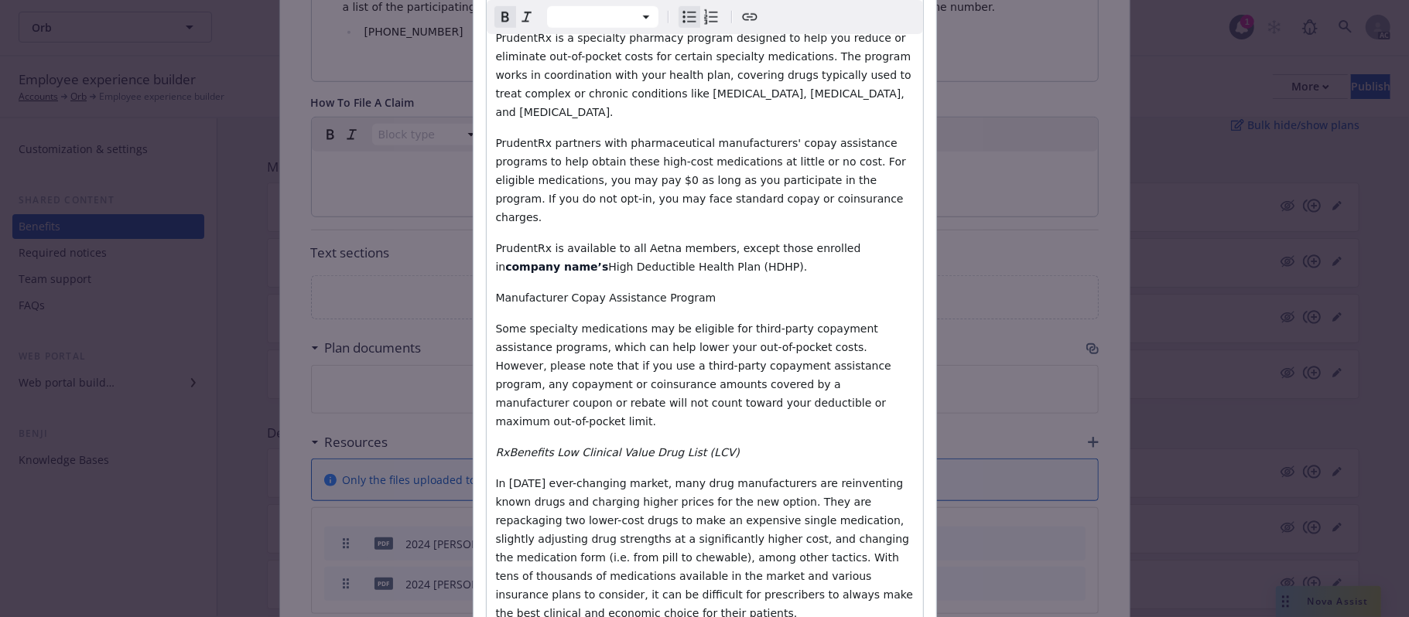
scroll to position [929, 0]
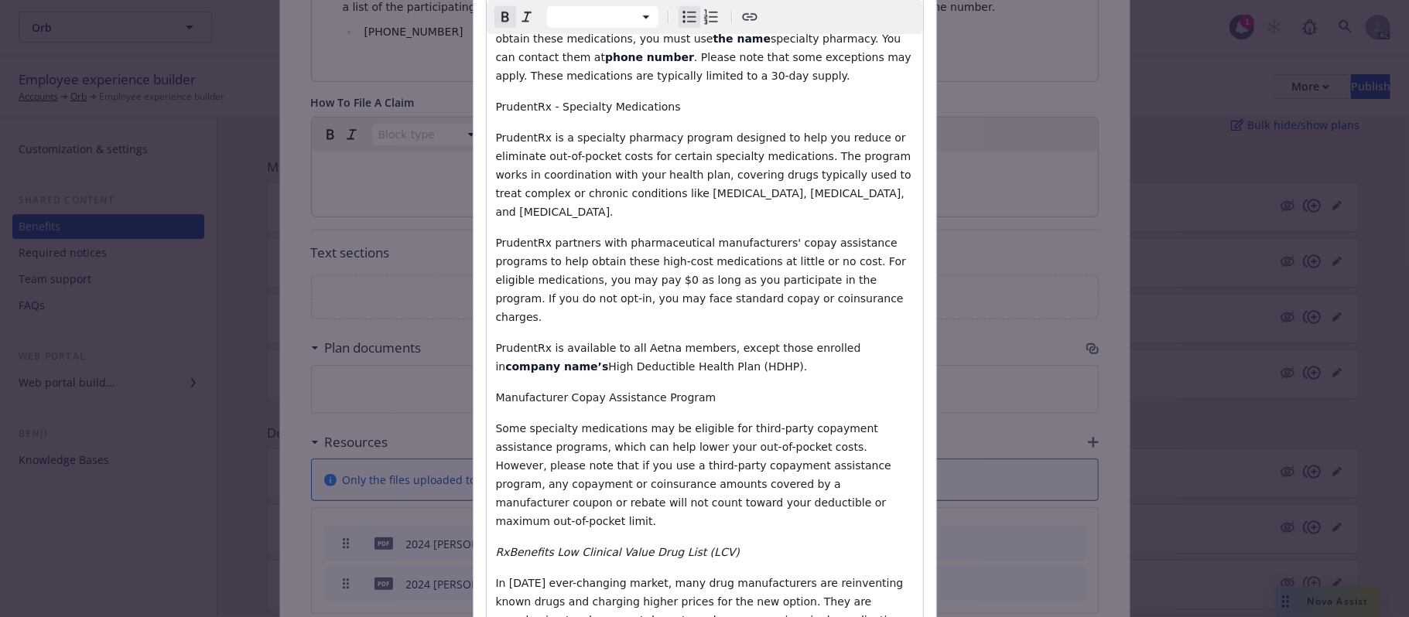
select select "paragraph"
drag, startPoint x: 821, startPoint y: 255, endPoint x: 523, endPoint y: 274, distance: 298.4
click at [523, 339] on p "PrudentRx is available to all Aetna members, except those enrolled in company n…" at bounding box center [705, 357] width 418 height 37
click at [727, 543] on p "RxBenefits Low Clinical Value Drug List (LCV)" at bounding box center [705, 552] width 418 height 19
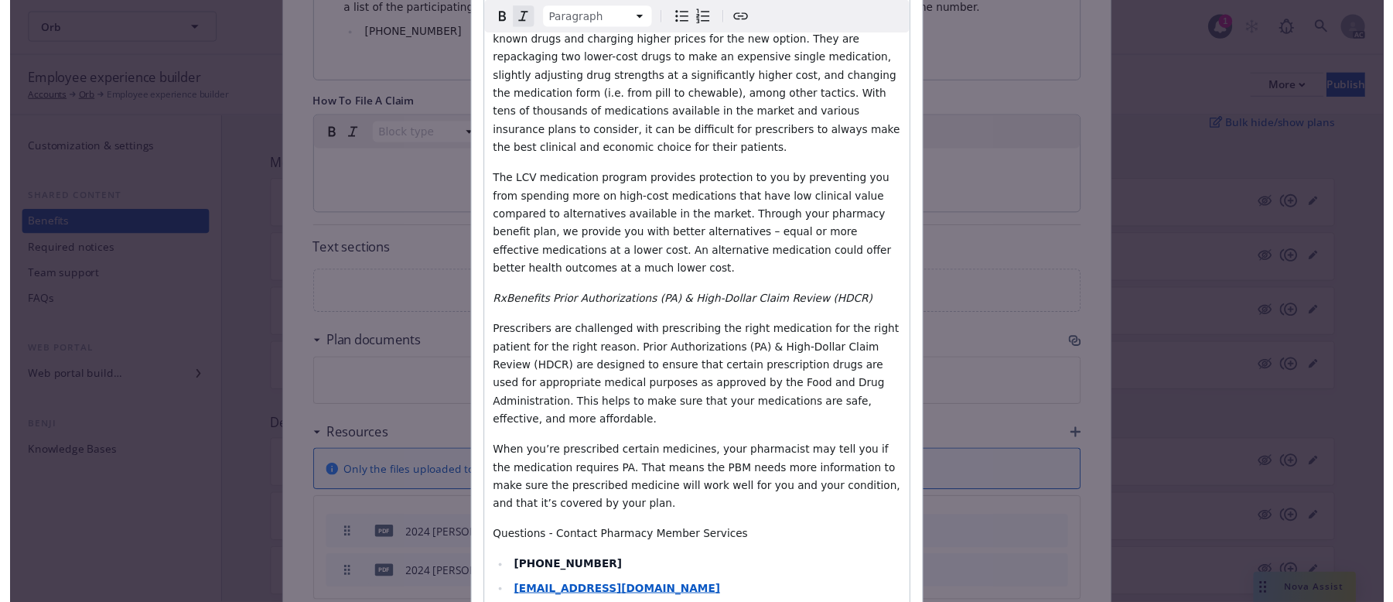
scroll to position [1492, 0]
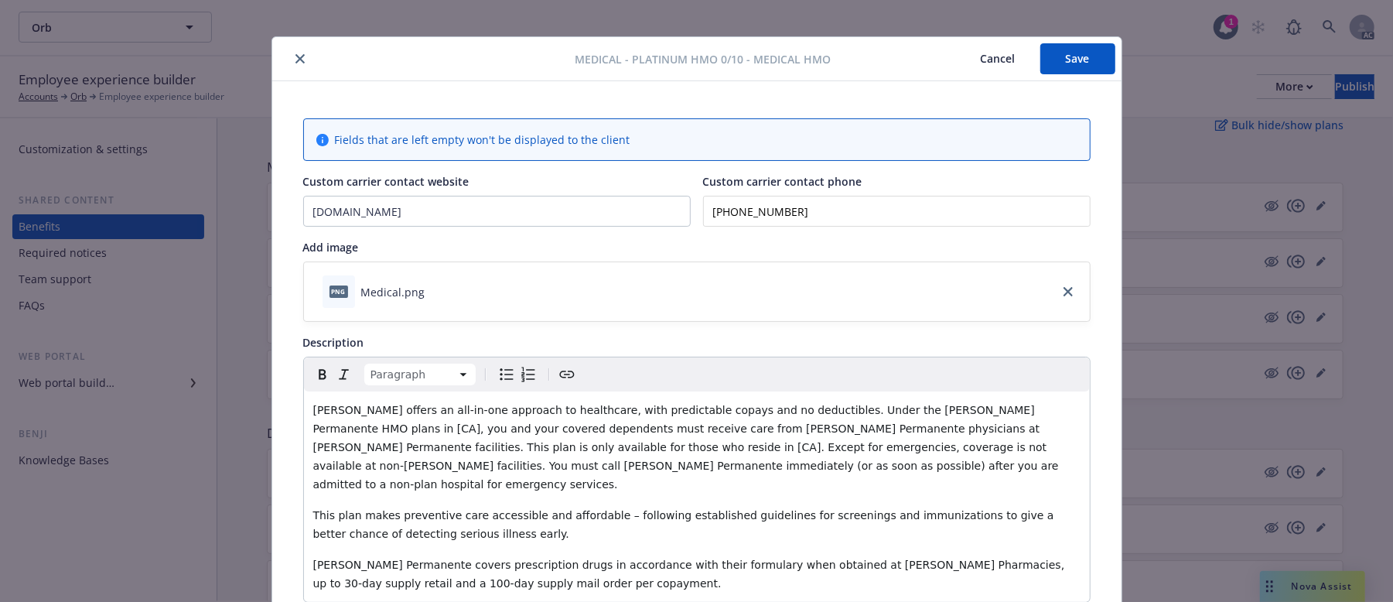
scroll to position [0, 0]
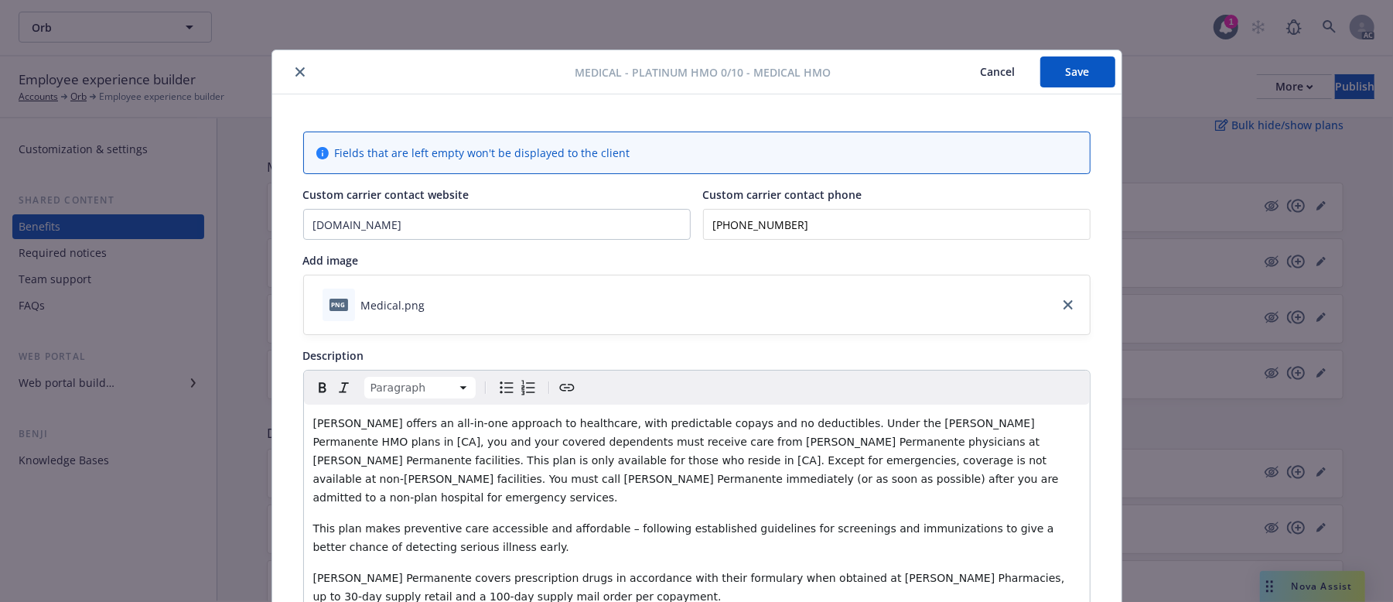
click at [1058, 60] on button "Save" at bounding box center [1077, 71] width 75 height 31
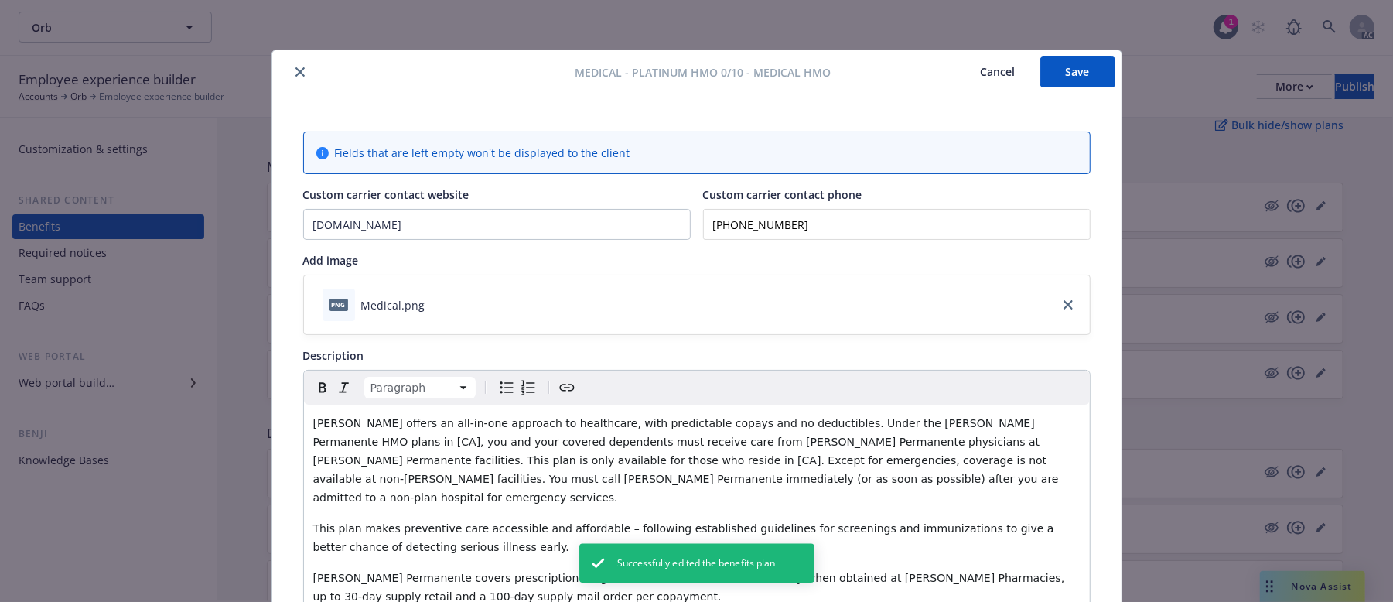
click at [985, 69] on button "Cancel" at bounding box center [998, 71] width 84 height 31
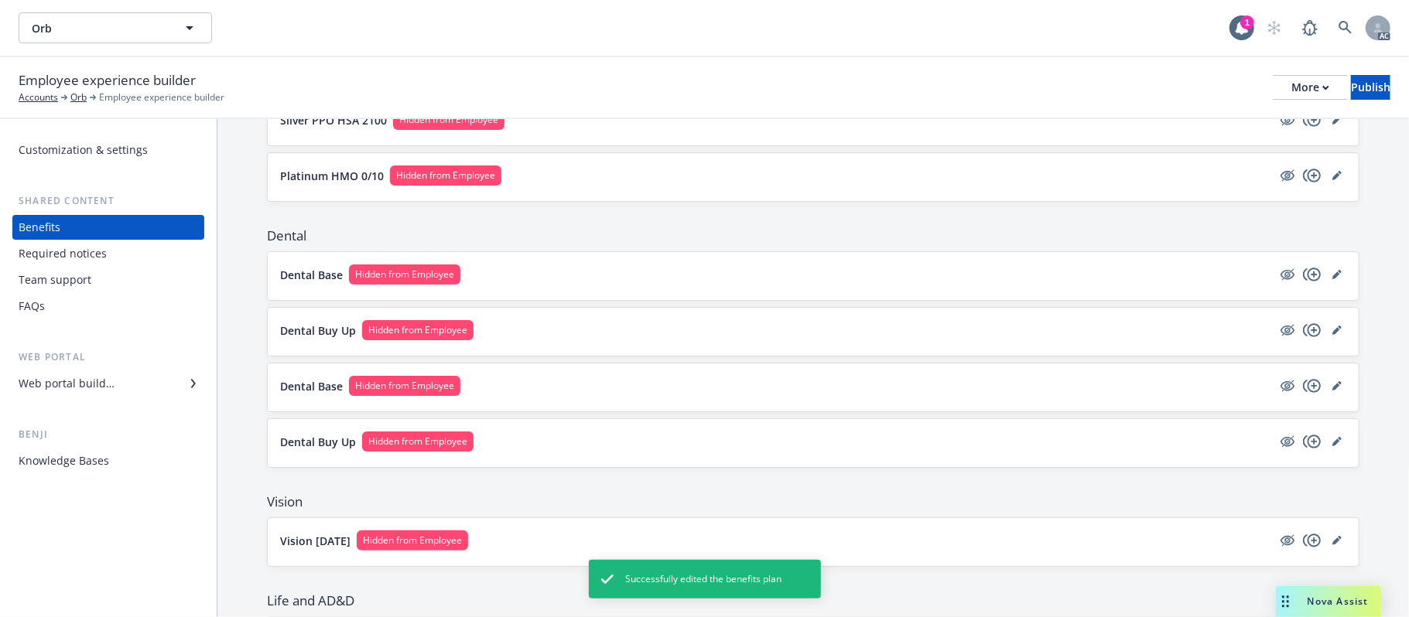
scroll to position [382, 0]
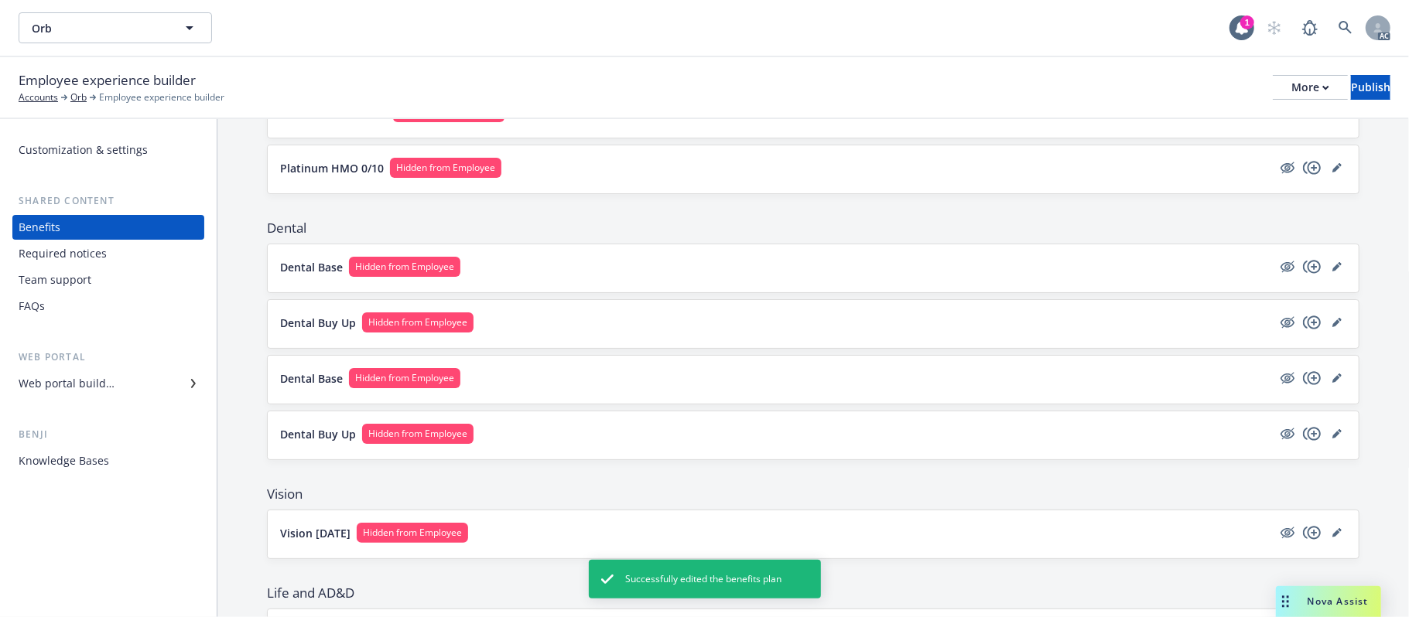
click at [837, 274] on button "Dental Base Hidden from Employee" at bounding box center [776, 267] width 992 height 20
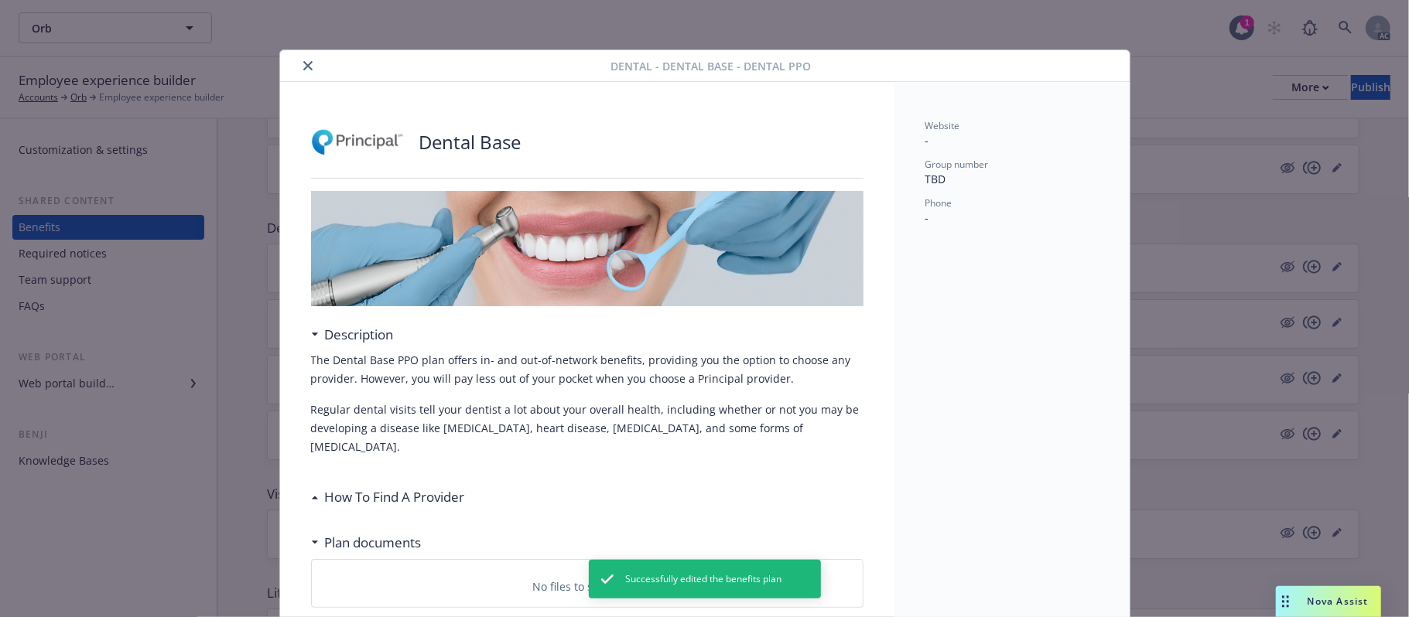
scroll to position [46, 0]
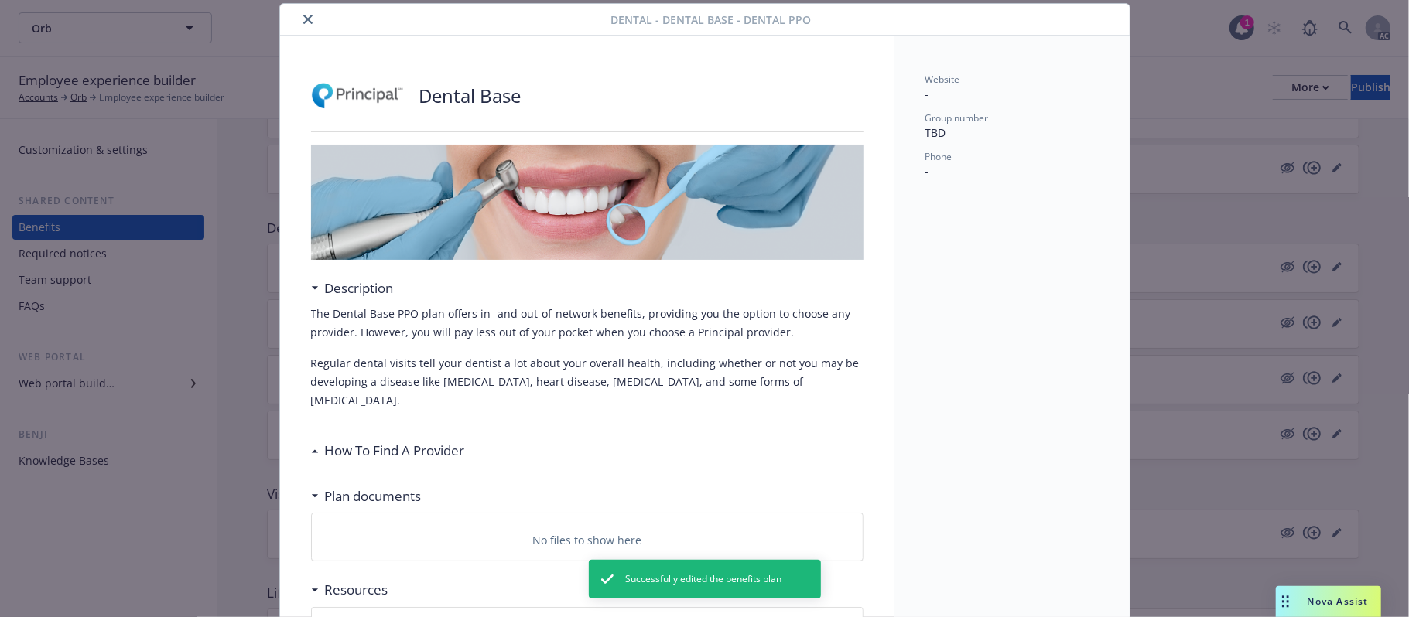
click at [362, 441] on h3 "How To Find A Provider" at bounding box center [395, 451] width 140 height 20
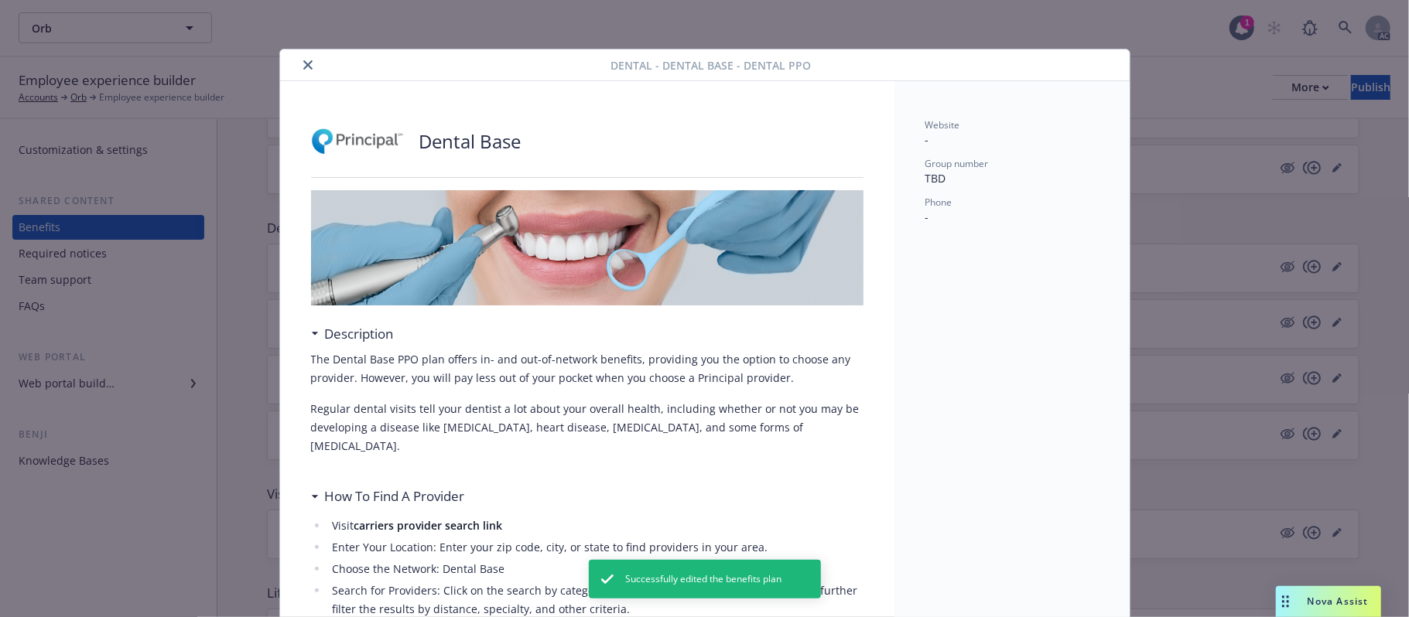
scroll to position [0, 0]
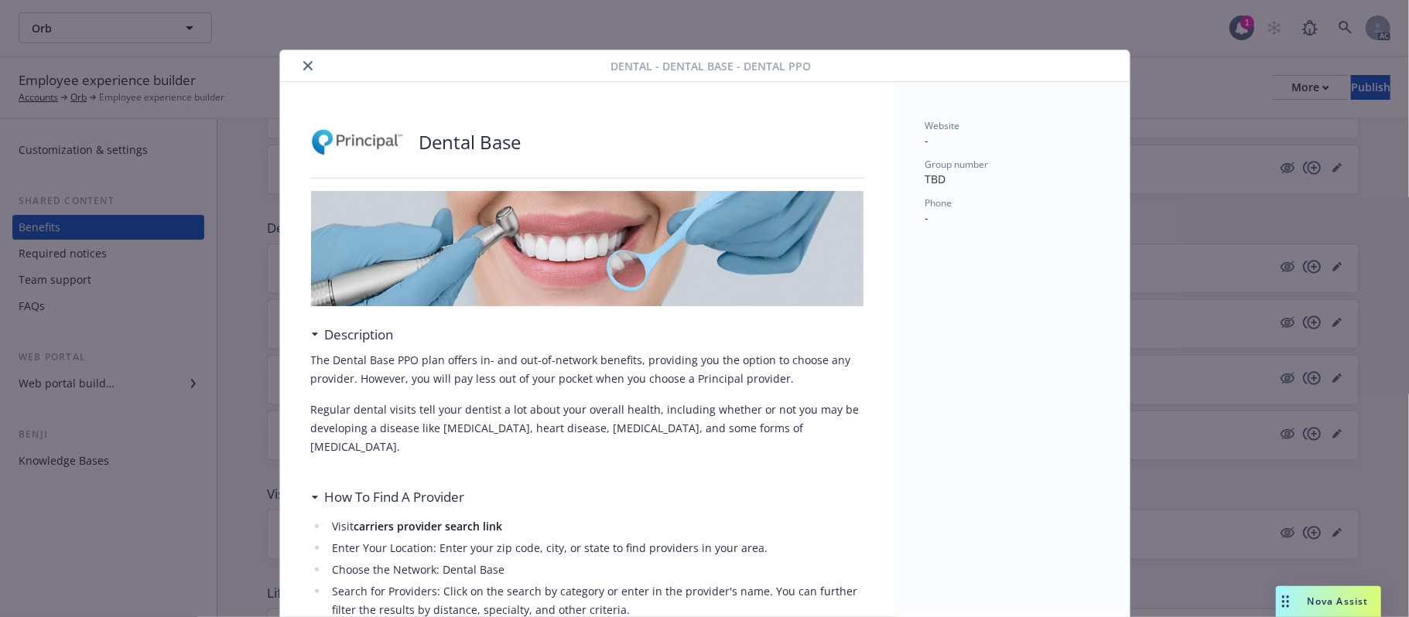
click at [303, 63] on icon "close" at bounding box center [307, 65] width 9 height 9
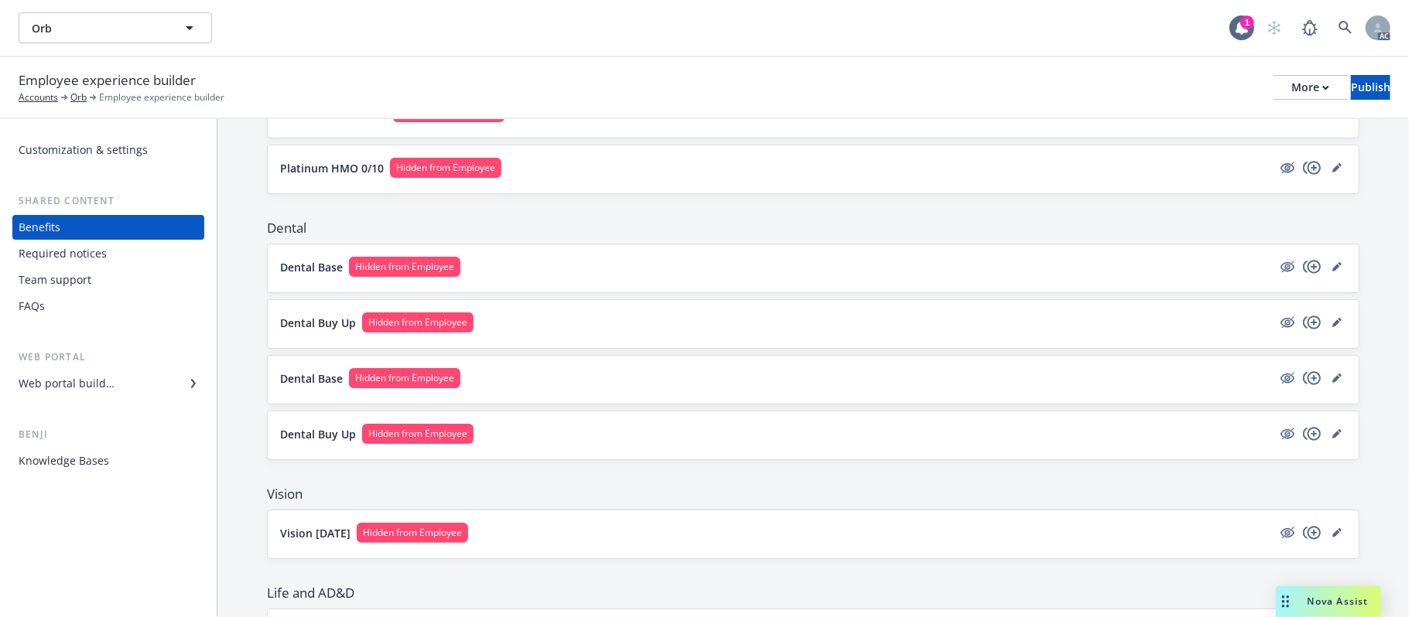
click at [709, 381] on button "Dental Base Hidden from Employee" at bounding box center [776, 378] width 992 height 20
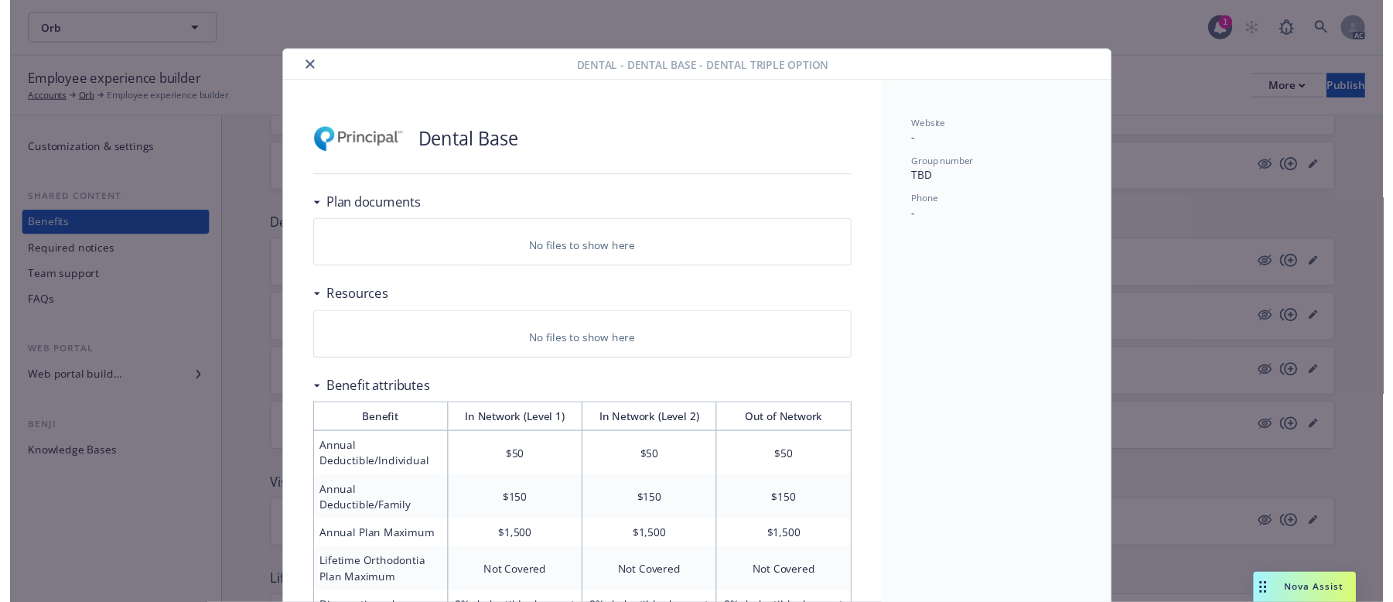
scroll to position [46, 0]
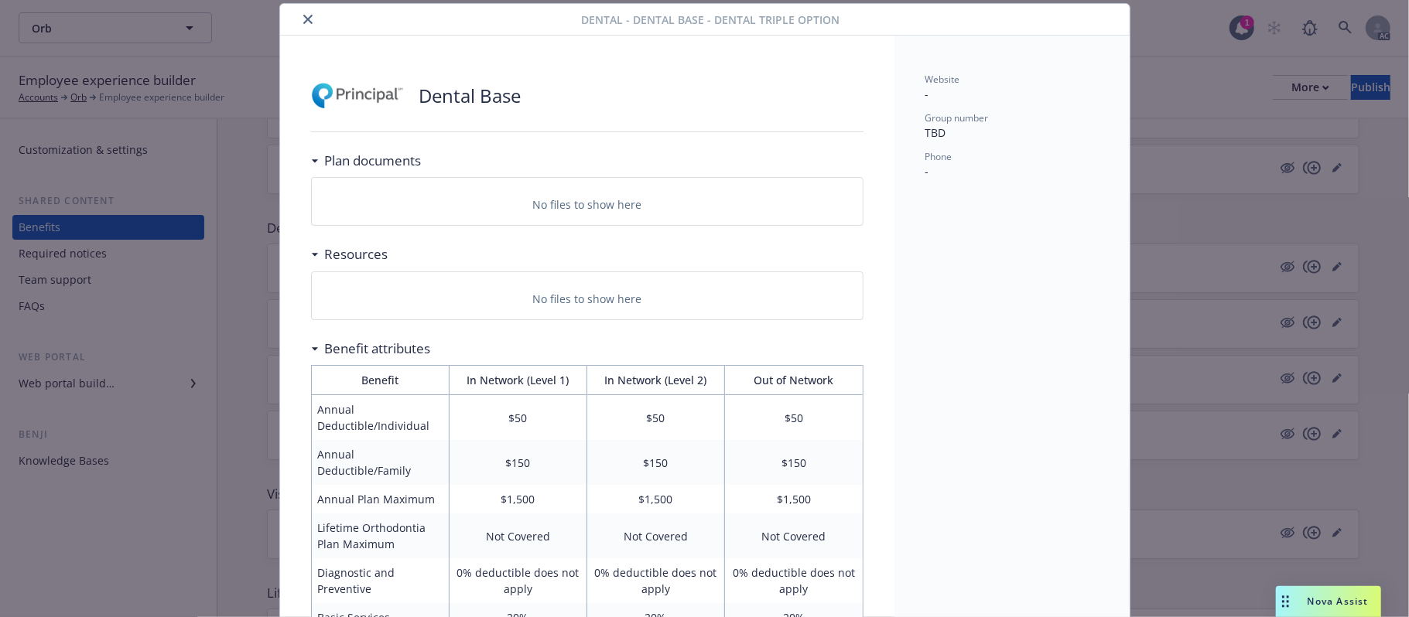
click at [308, 14] on button "close" at bounding box center [308, 19] width 19 height 19
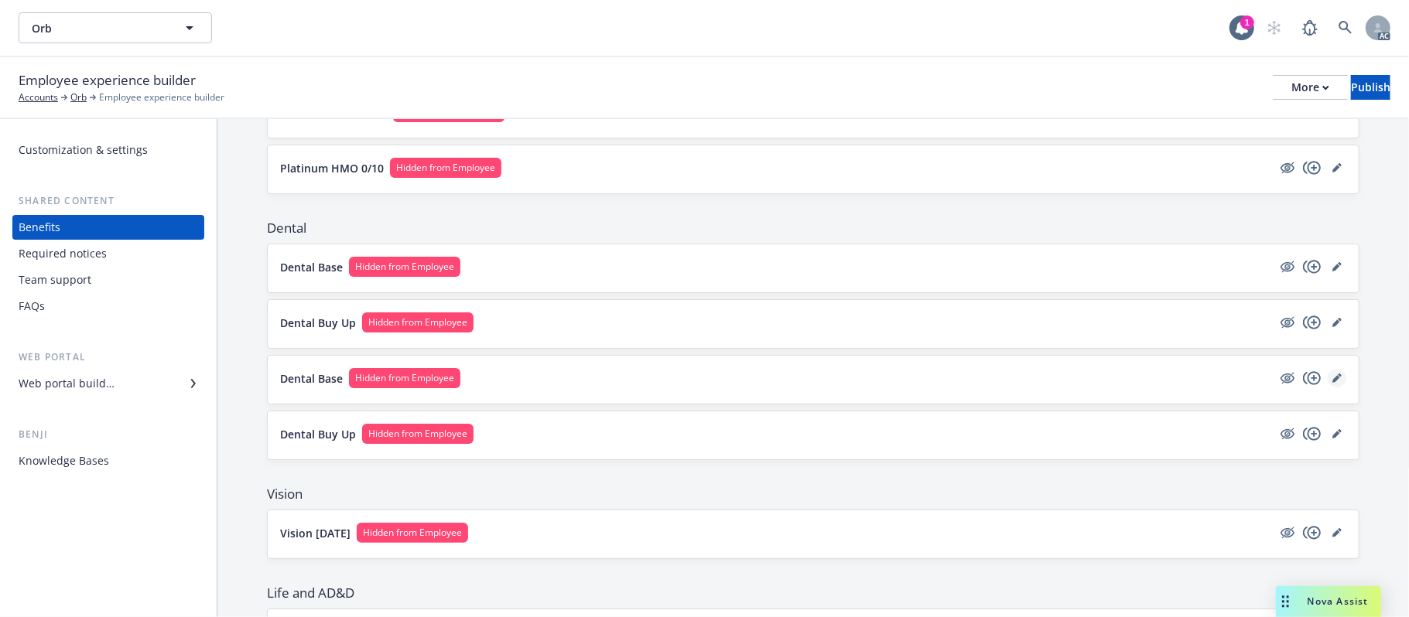
click at [1332, 379] on icon "editPencil" at bounding box center [1336, 378] width 9 height 9
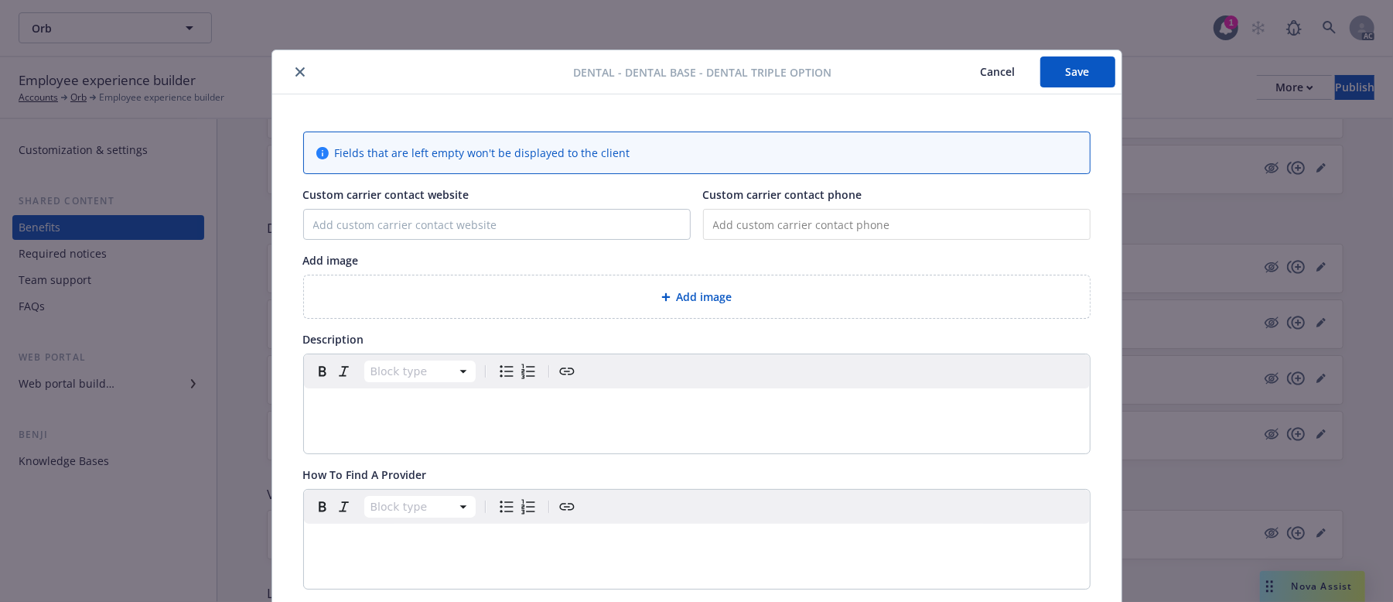
scroll to position [46, 0]
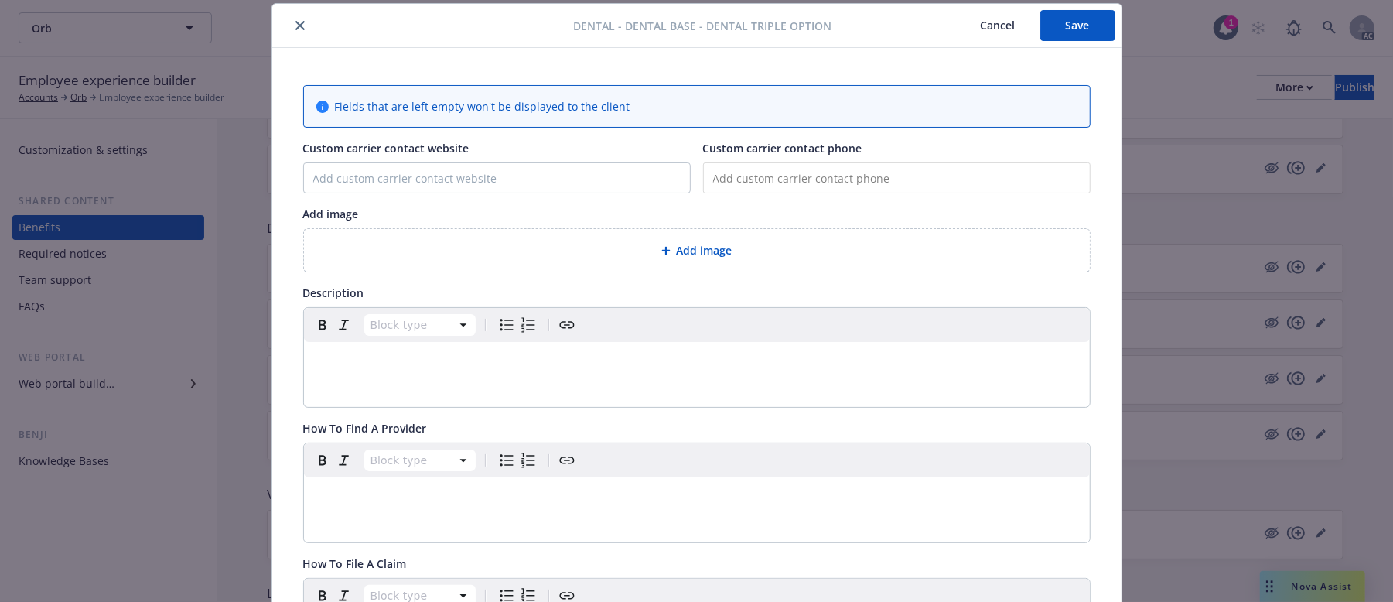
click at [627, 243] on div "Add image" at bounding box center [696, 250] width 761 height 18
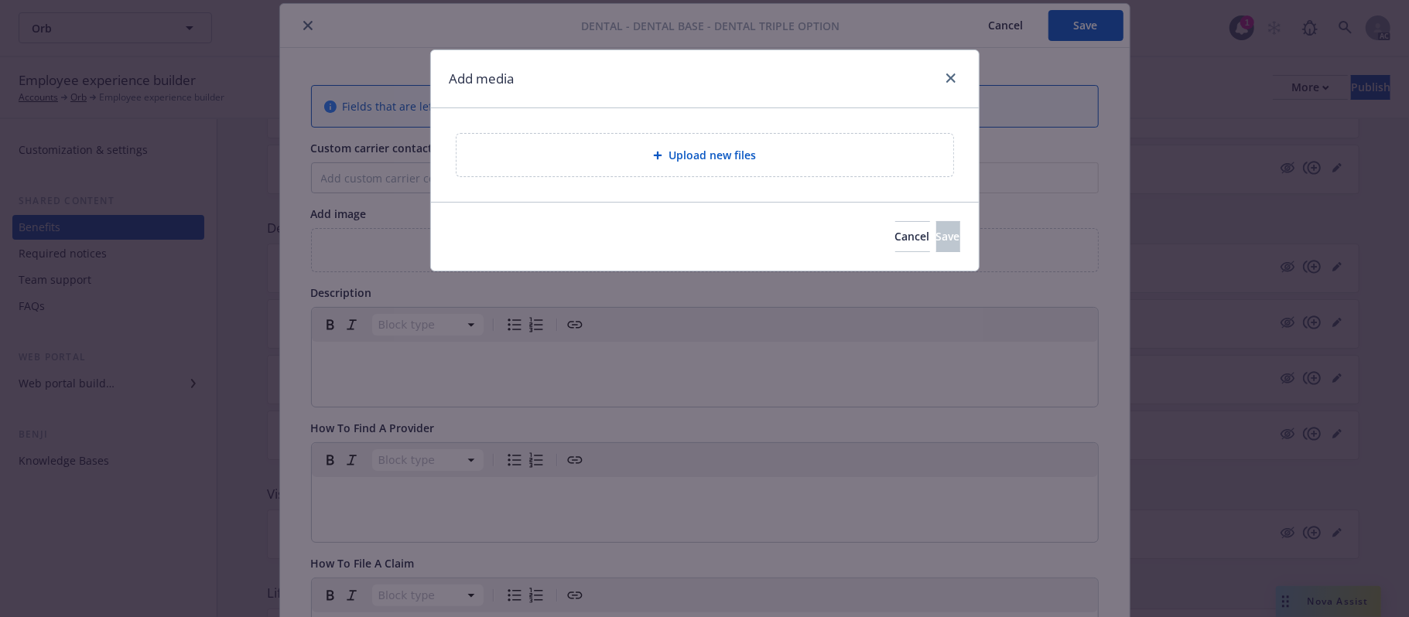
click at [650, 139] on div "Upload new files" at bounding box center [704, 155] width 497 height 43
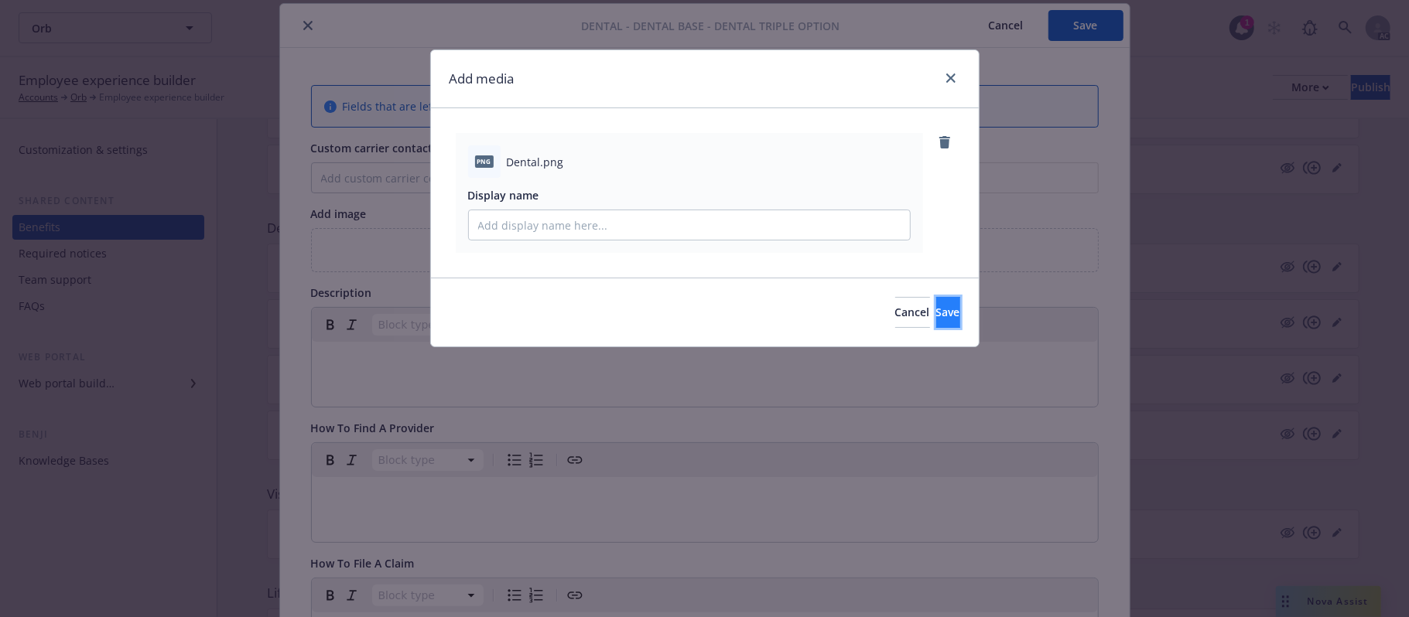
click at [936, 313] on button "Save" at bounding box center [948, 312] width 24 height 31
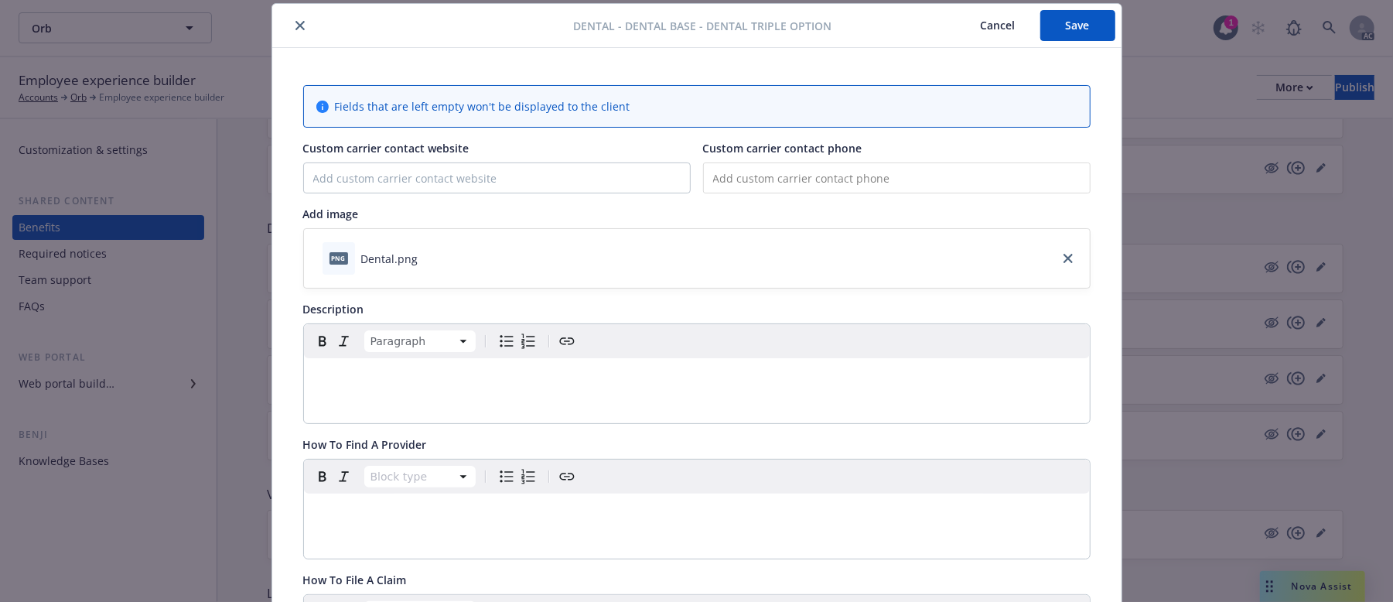
click at [387, 377] on p "editable markdown" at bounding box center [696, 376] width 767 height 19
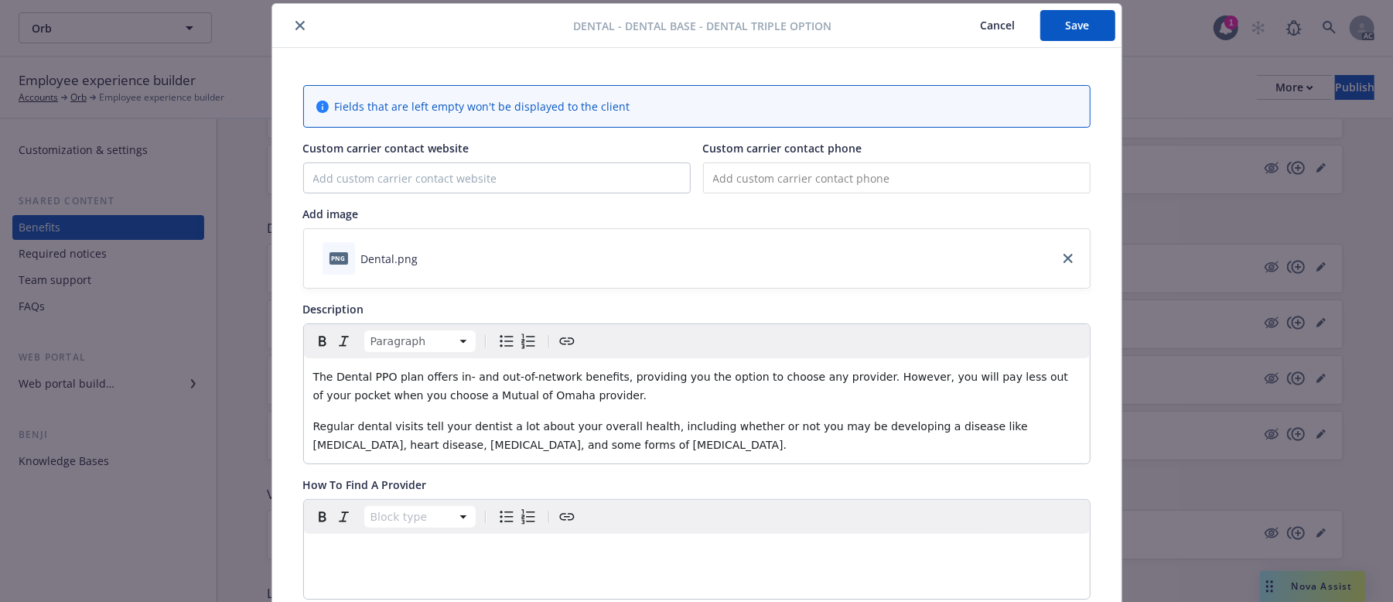
scroll to position [149, 0]
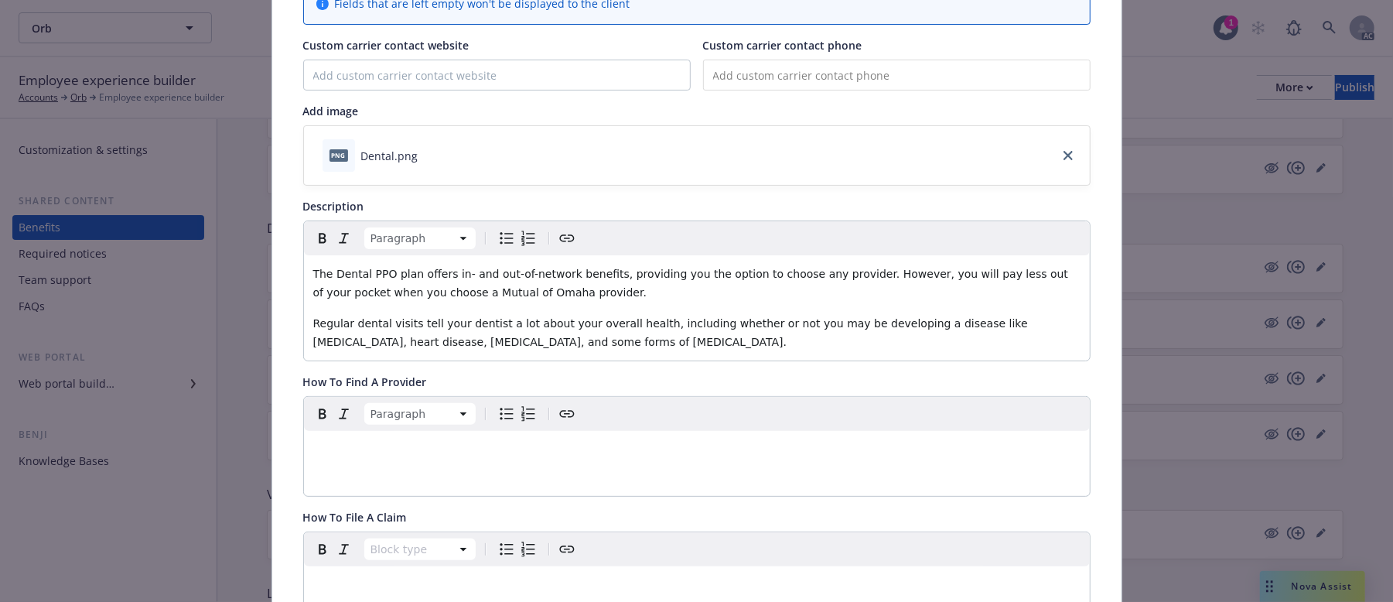
click at [399, 443] on p "editable markdown" at bounding box center [696, 449] width 767 height 19
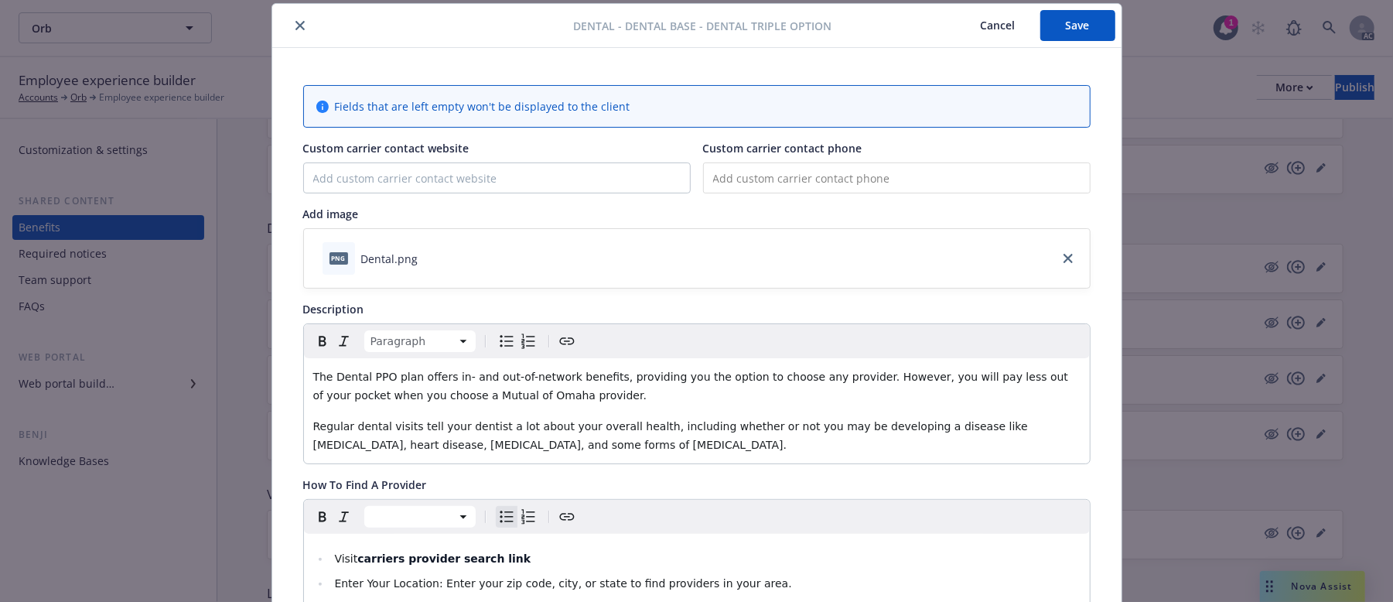
scroll to position [0, 0]
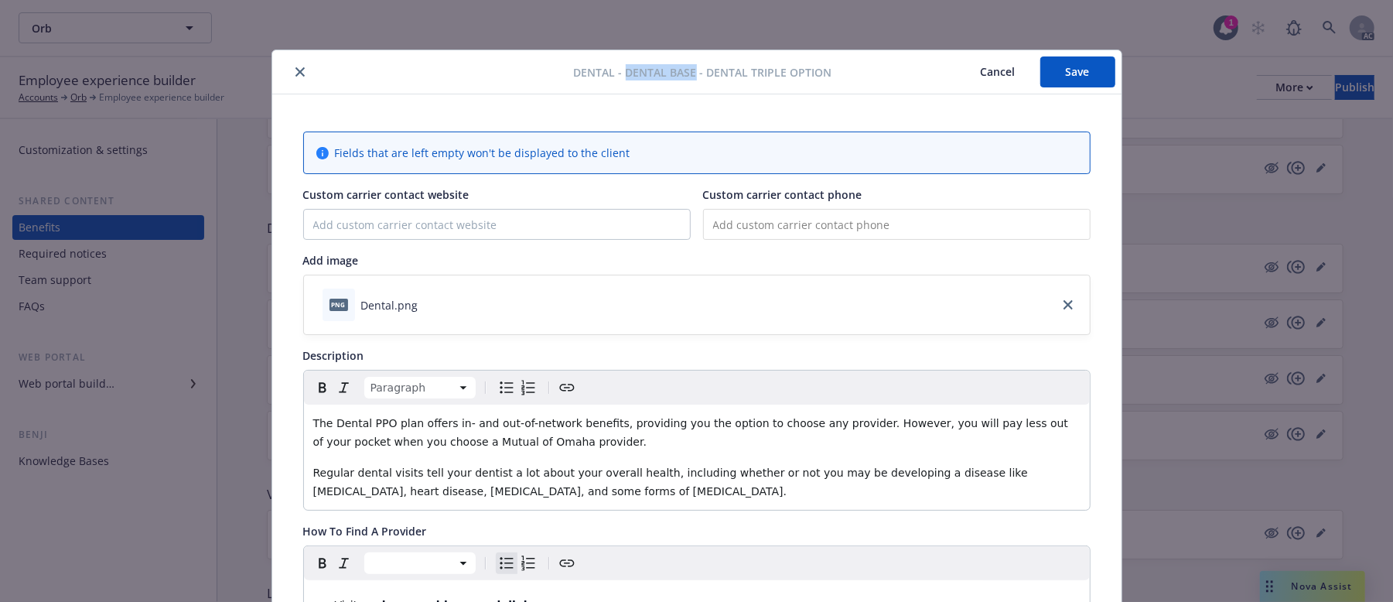
drag, startPoint x: 620, startPoint y: 70, endPoint x: 688, endPoint y: 69, distance: 68.9
click at [688, 69] on span "Dental - Dental Base - Dental Triple Option" at bounding box center [703, 72] width 258 height 16
copy span "Dental Base"
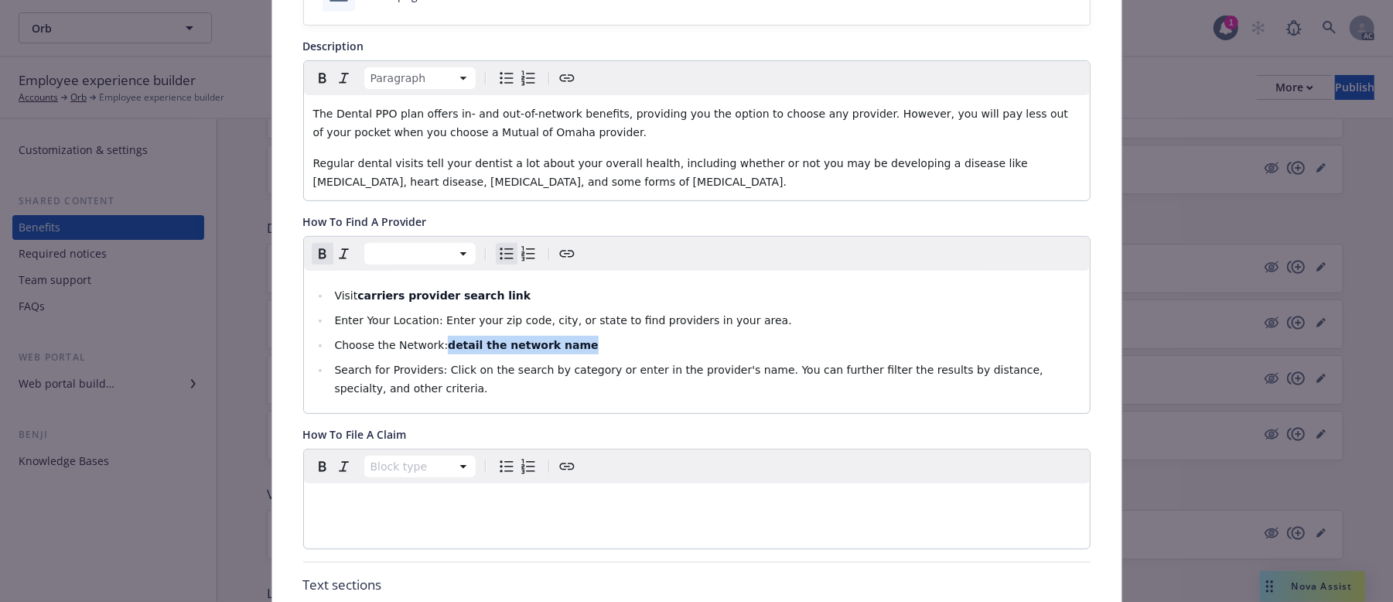
drag, startPoint x: 565, startPoint y: 343, endPoint x: 433, endPoint y: 347, distance: 131.6
click at [433, 347] on li "Choose the Network: detail the network name" at bounding box center [705, 345] width 750 height 19
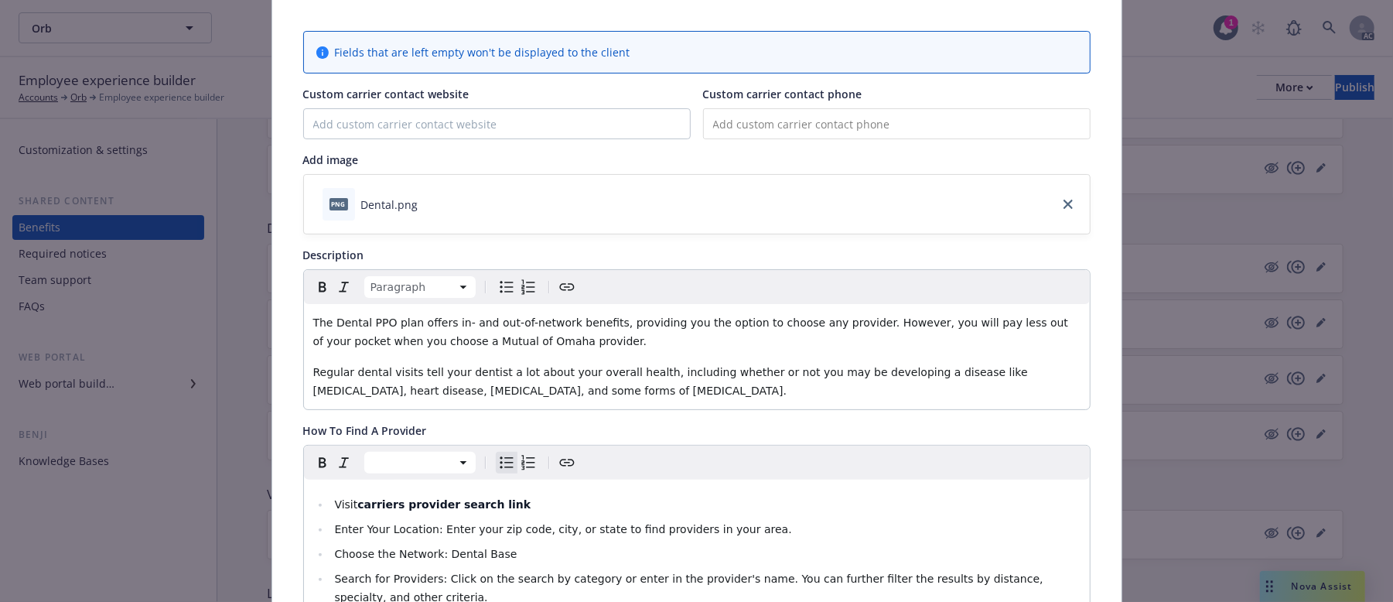
scroll to position [0, 0]
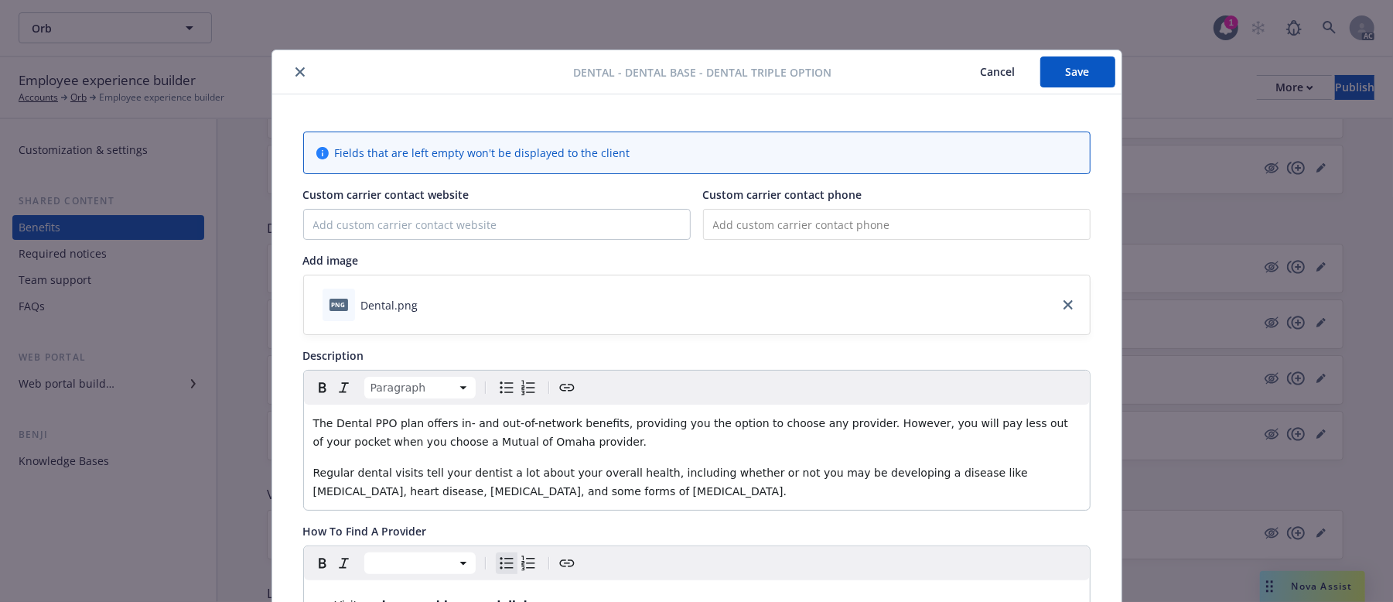
click at [1050, 79] on button "Save" at bounding box center [1077, 71] width 75 height 31
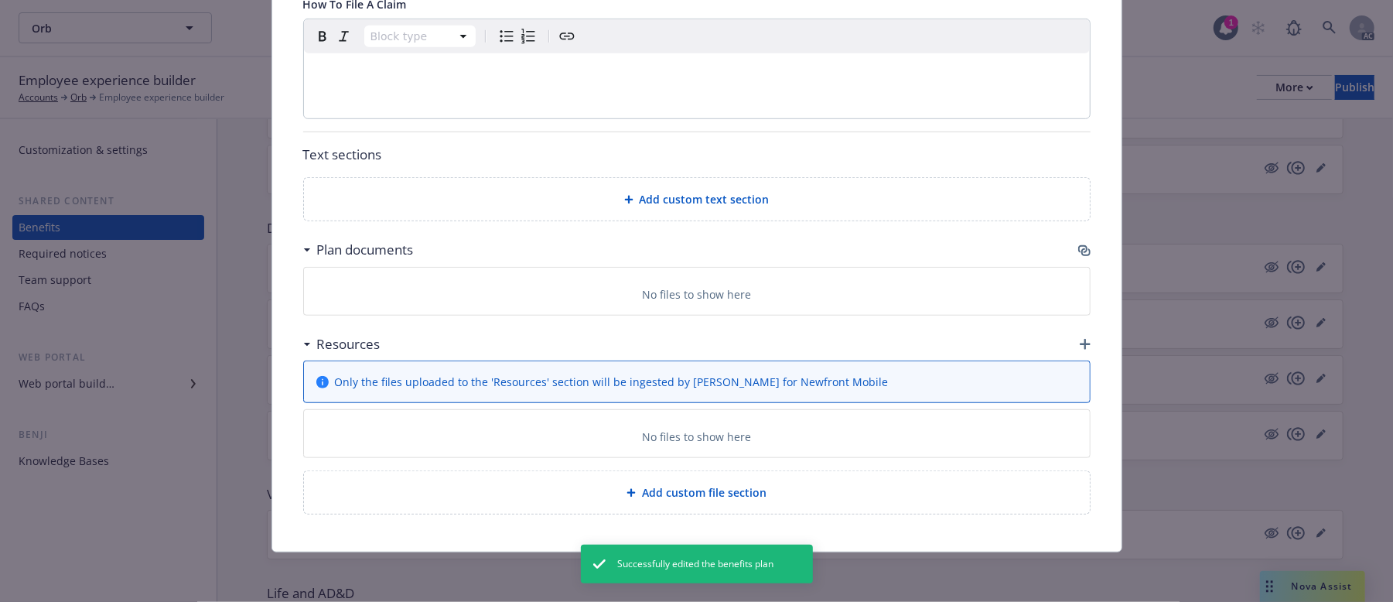
click at [1078, 246] on icon "button" at bounding box center [1082, 249] width 9 height 8
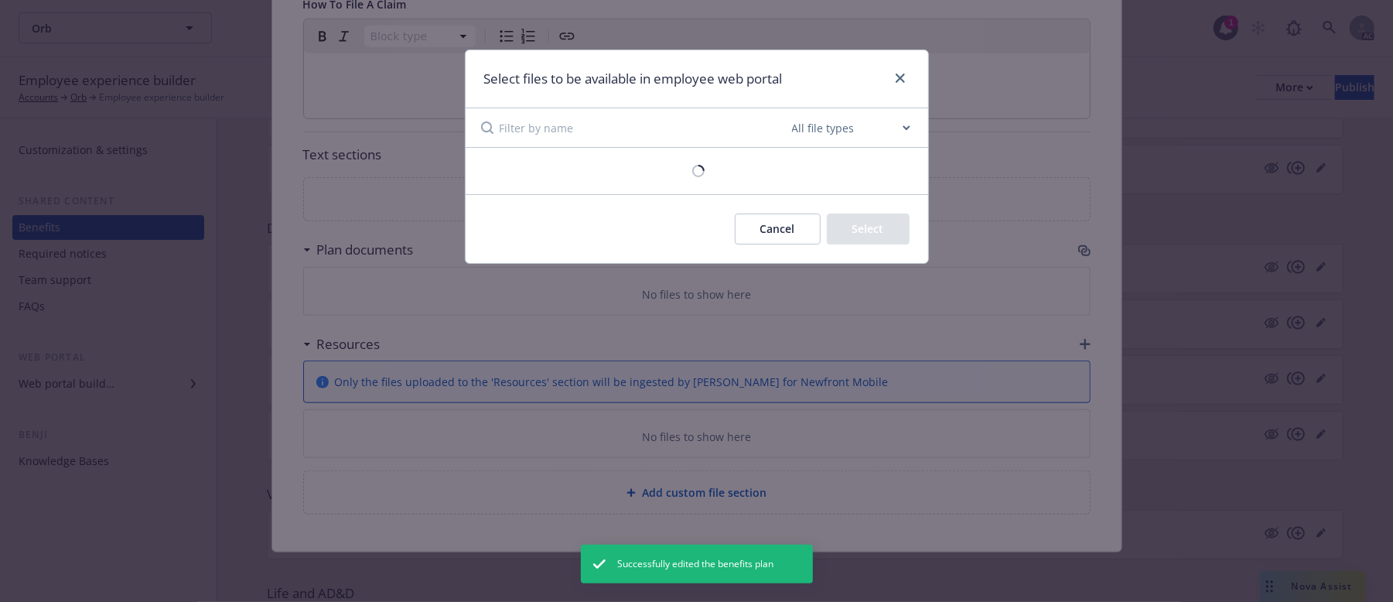
scroll to position [730, 0]
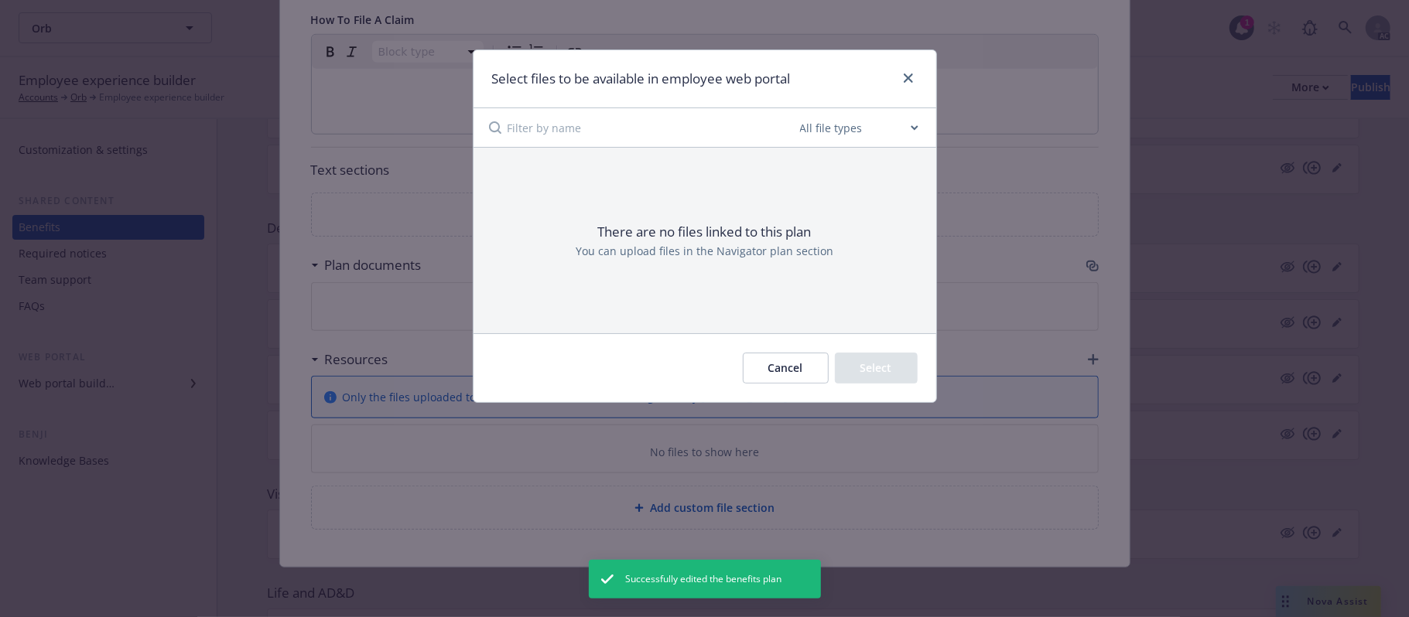
click at [791, 381] on button "Cancel" at bounding box center [786, 368] width 86 height 31
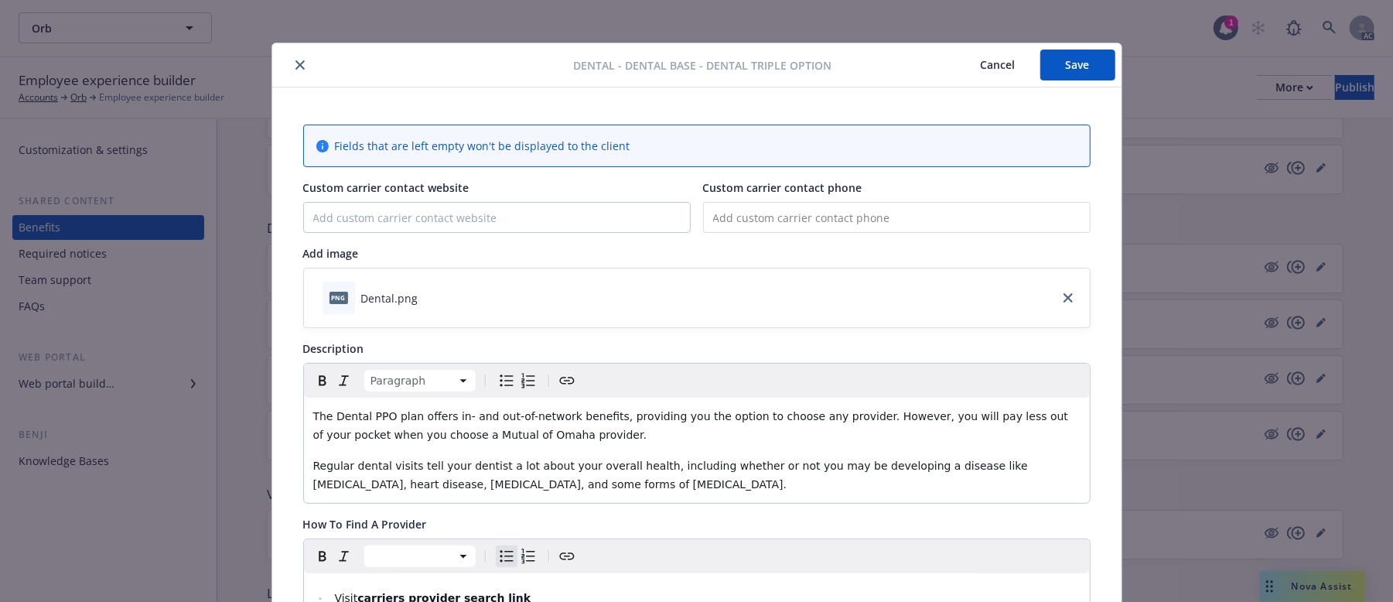
scroll to position [0, 0]
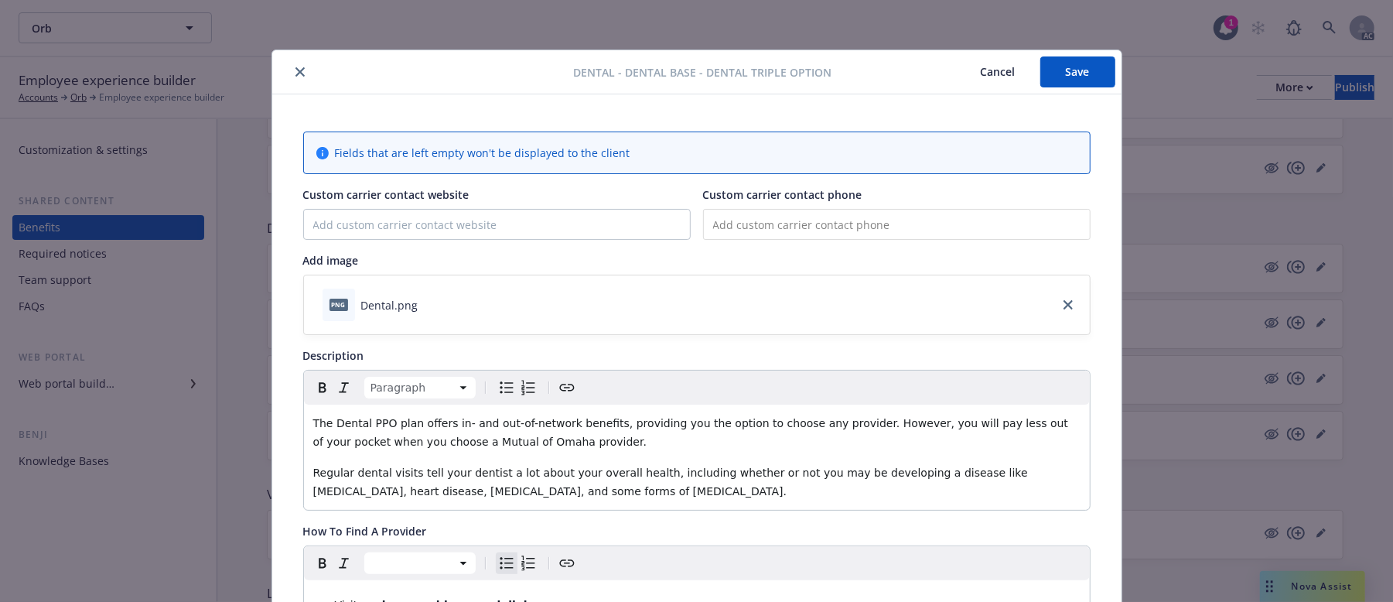
click at [976, 70] on button "Cancel" at bounding box center [998, 71] width 84 height 31
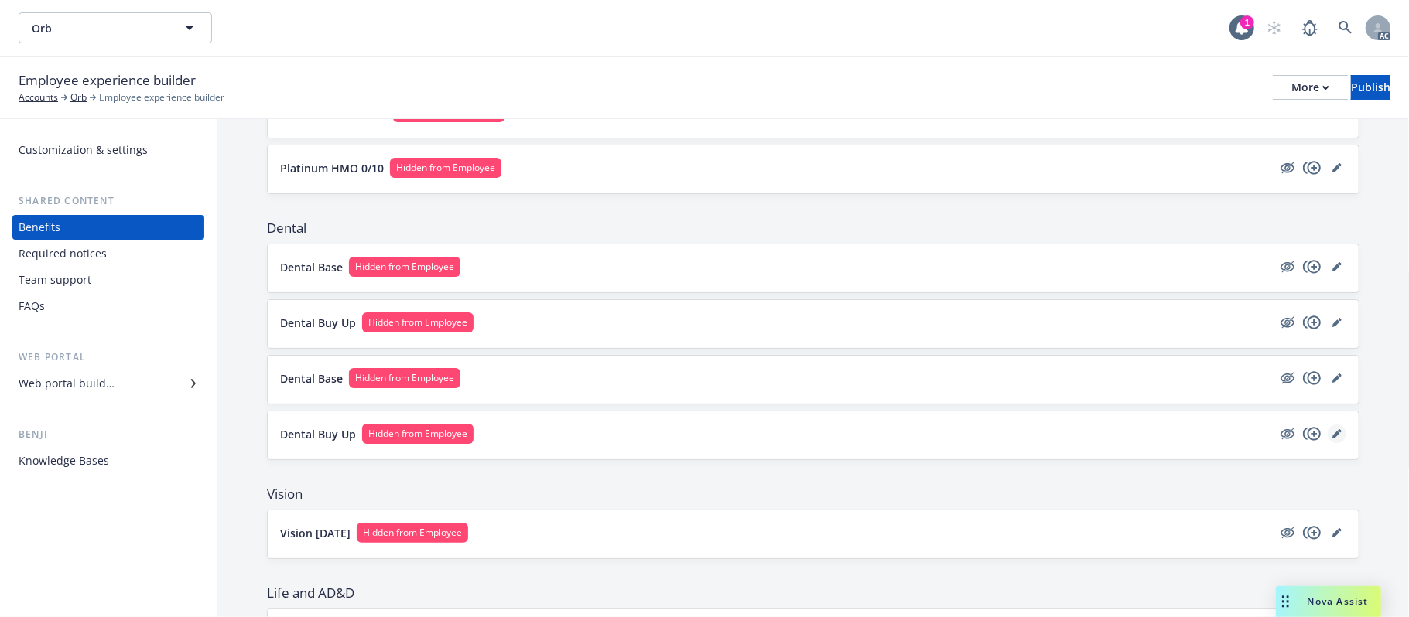
click at [1332, 439] on icon "editPencil" at bounding box center [1336, 435] width 8 height 8
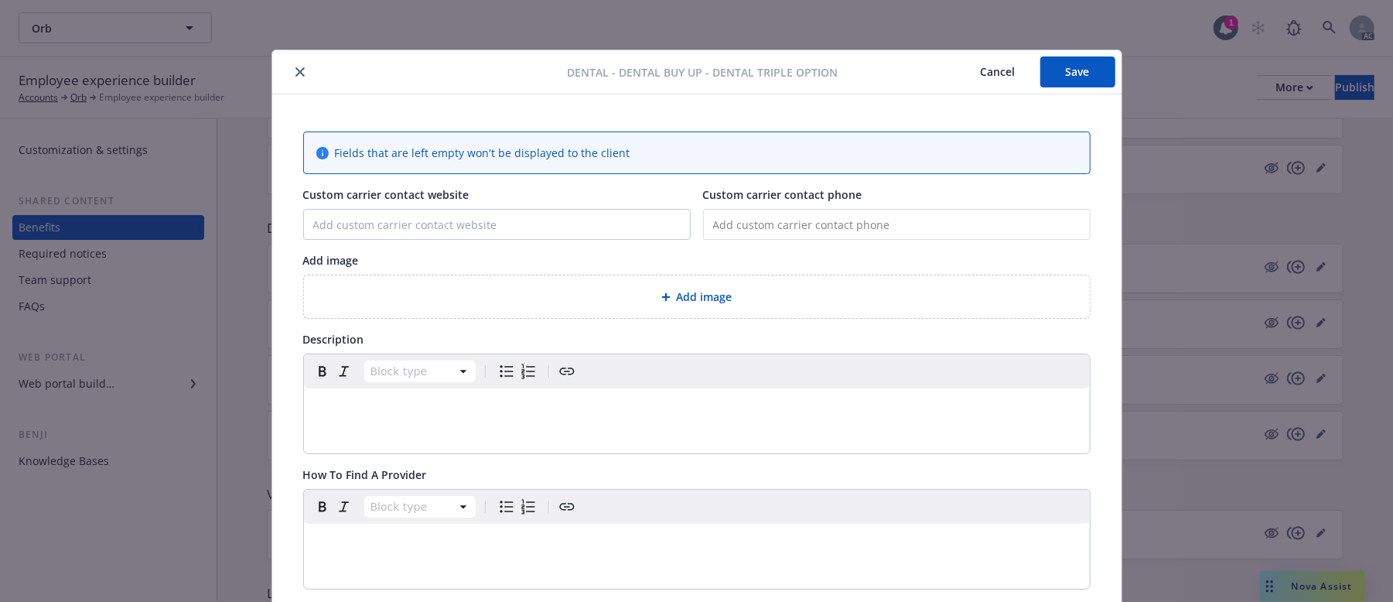
scroll to position [46, 0]
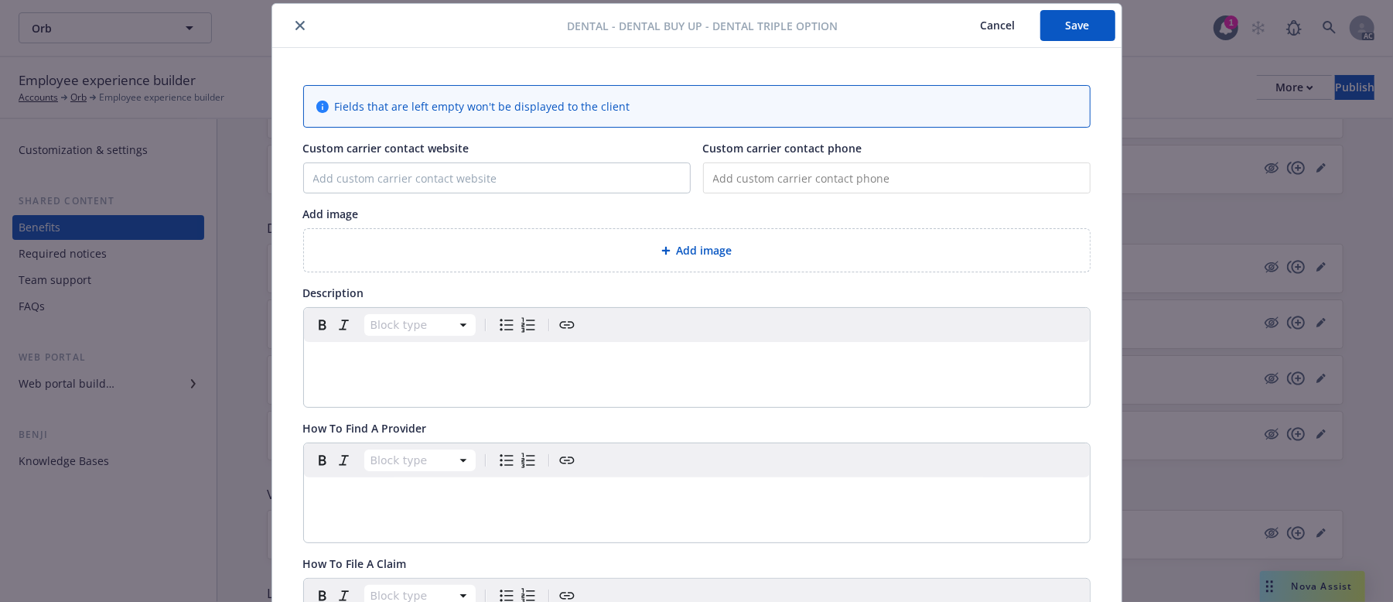
click at [701, 254] on span "Add image" at bounding box center [705, 250] width 56 height 16
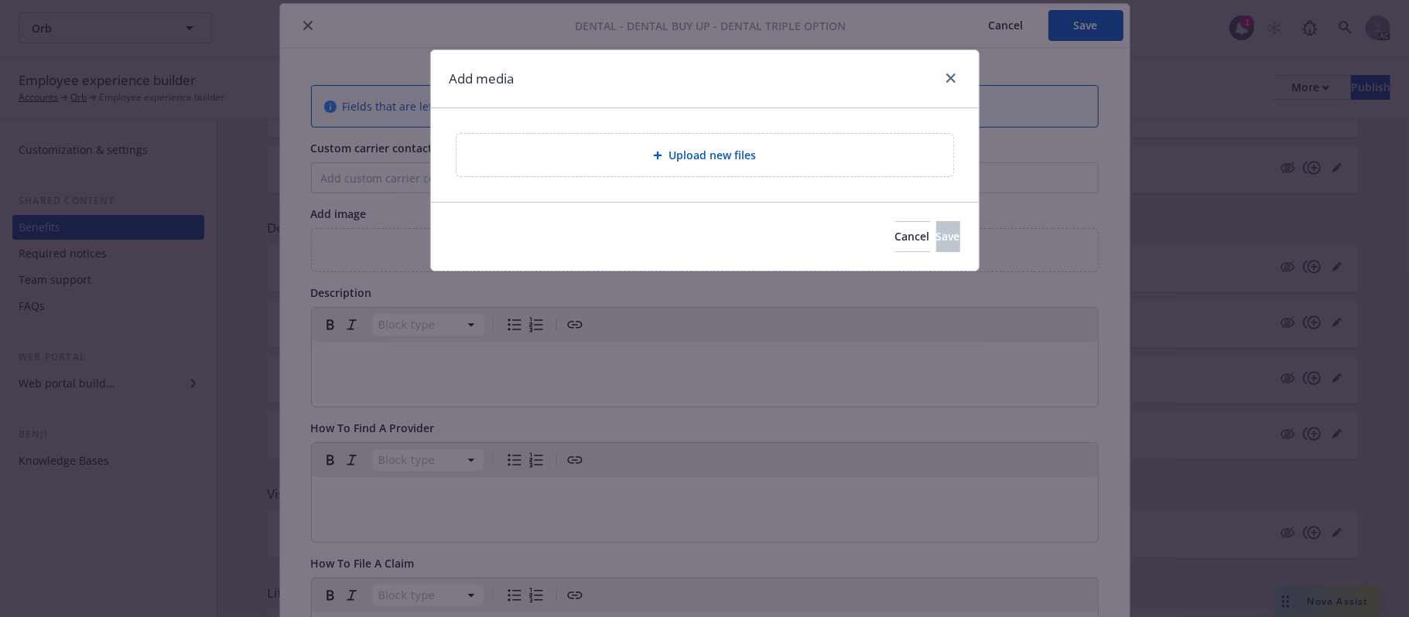
click at [730, 156] on span "Upload new files" at bounding box center [711, 155] width 87 height 16
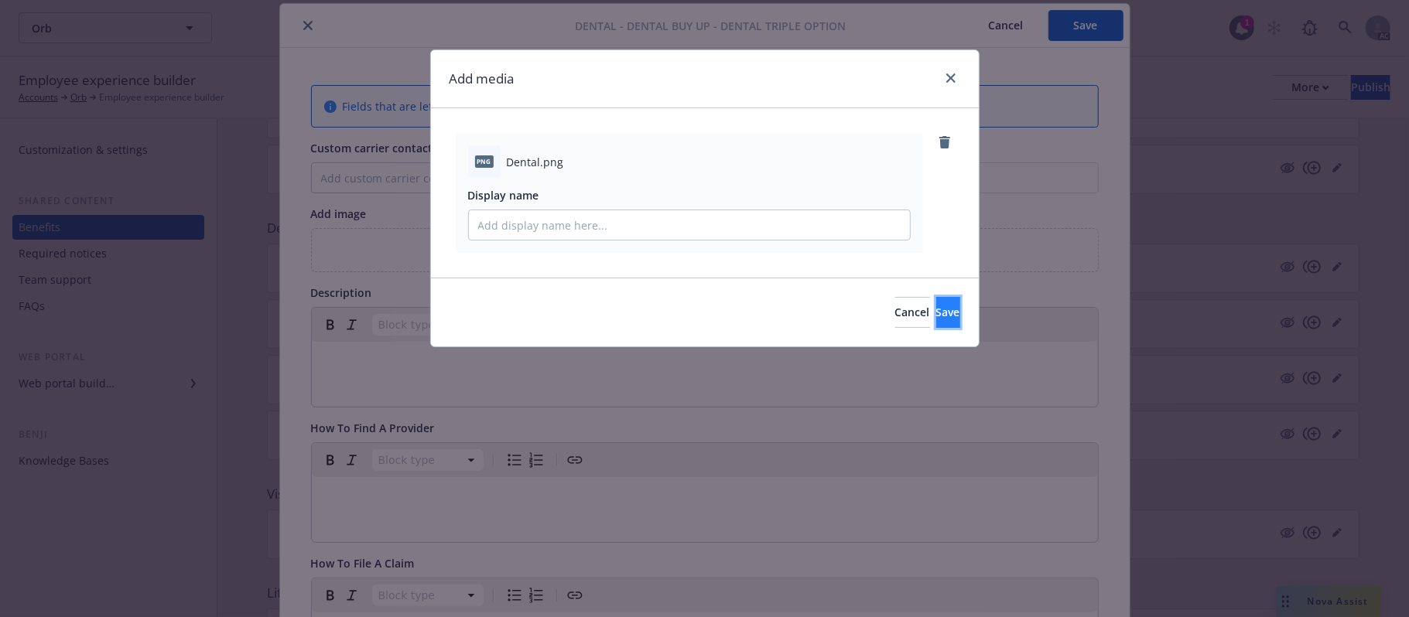
click at [936, 323] on button "Save" at bounding box center [948, 312] width 24 height 31
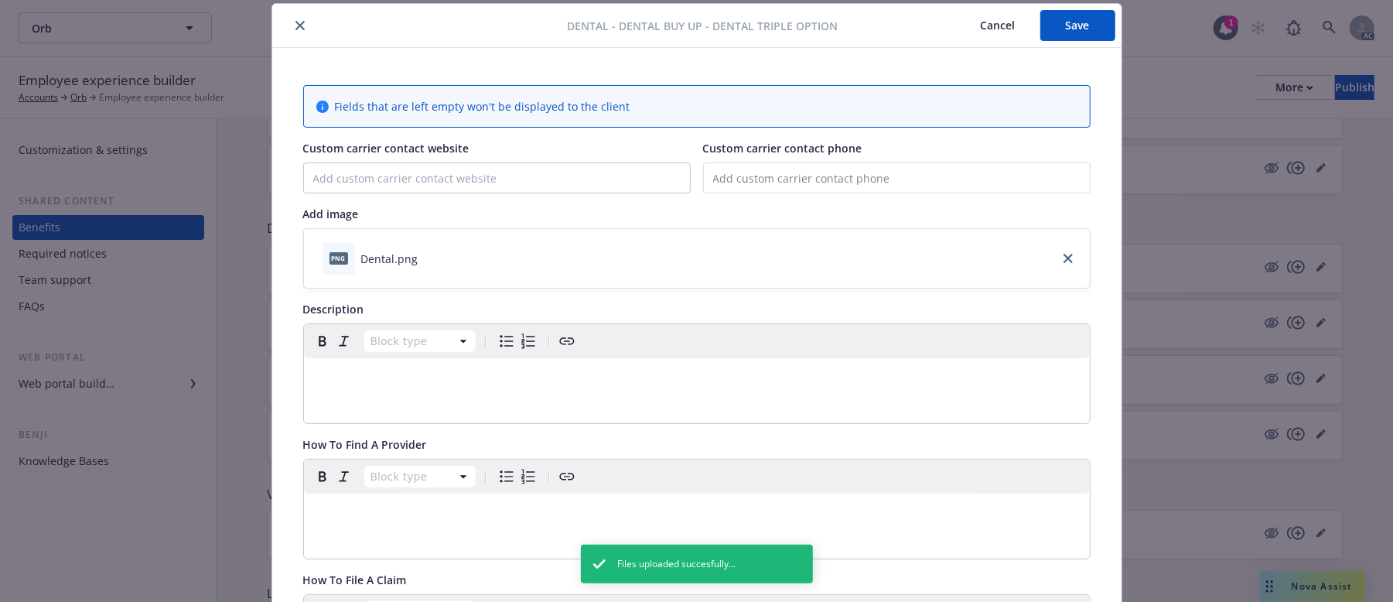
scroll to position [0, 0]
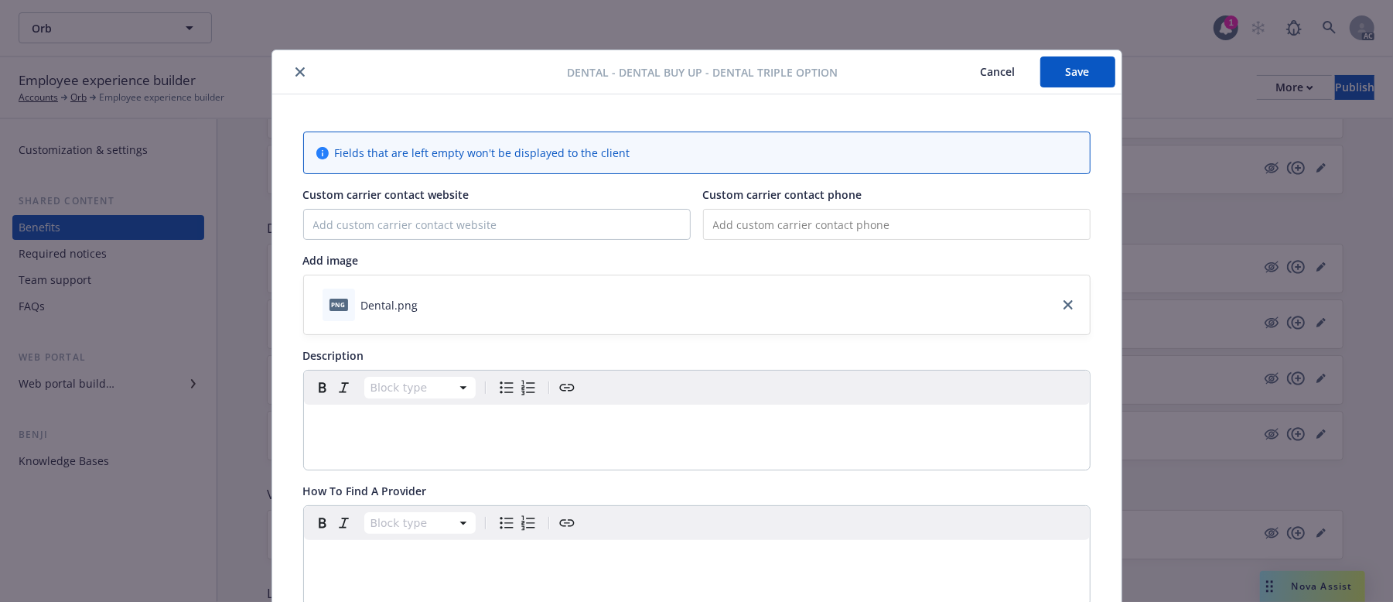
click at [388, 422] on p "editable markdown" at bounding box center [696, 423] width 767 height 19
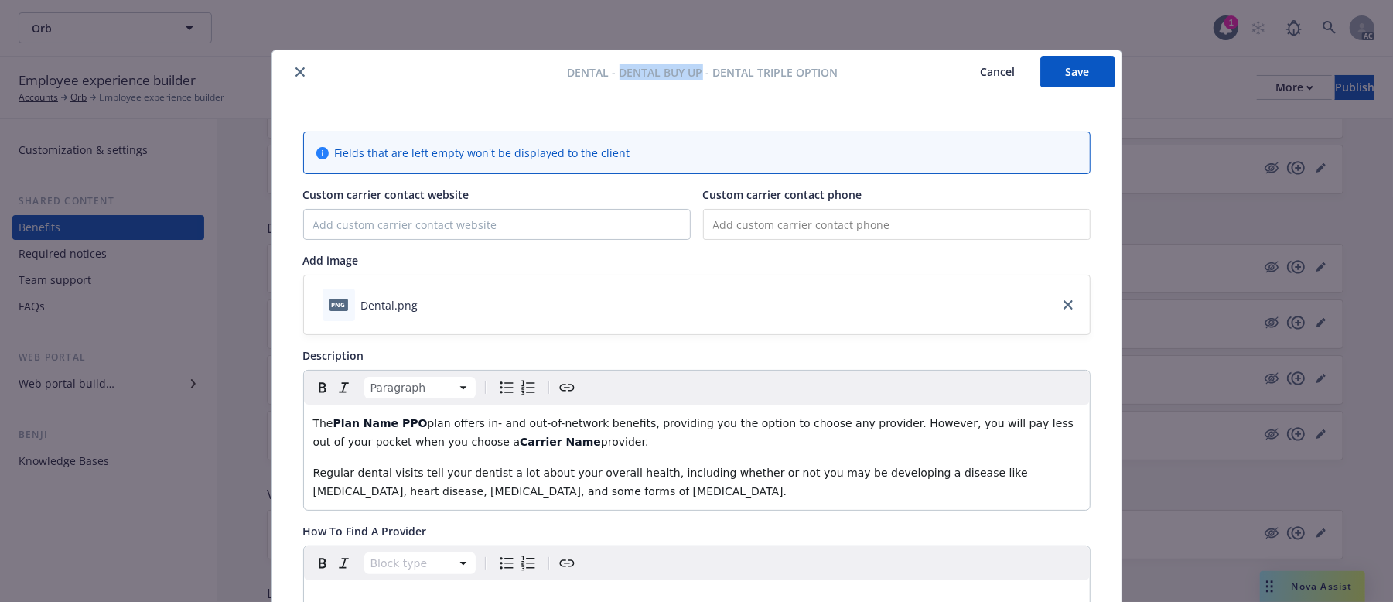
drag, startPoint x: 613, startPoint y: 70, endPoint x: 694, endPoint y: 70, distance: 81.2
click at [694, 70] on span "Dental - Dental Buy Up - Dental Triple Option" at bounding box center [703, 72] width 271 height 16
copy span "Dental Buy Up"
drag, startPoint x: 381, startPoint y: 424, endPoint x: 329, endPoint y: 427, distance: 52.7
click at [333, 427] on strong "Plan Name PPO" at bounding box center [380, 423] width 94 height 12
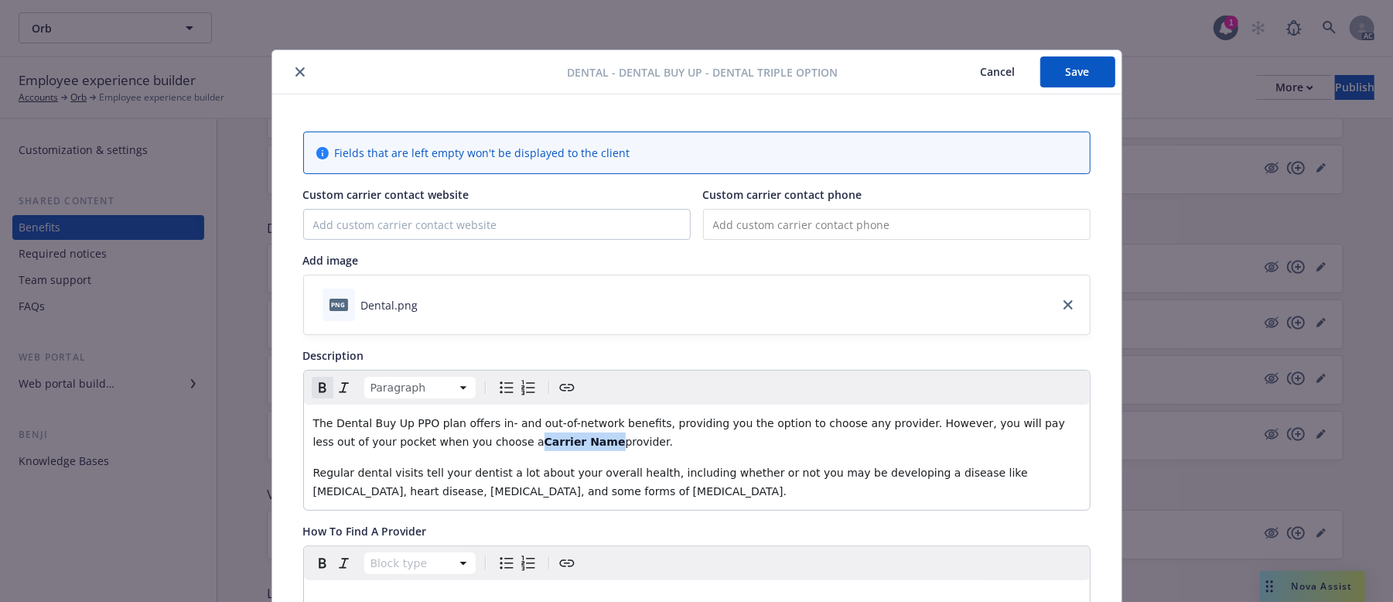
drag, startPoint x: 502, startPoint y: 443, endPoint x: 438, endPoint y: 446, distance: 64.2
click at [545, 446] on strong "Carrier Name" at bounding box center [585, 442] width 81 height 12
click at [562, 462] on div "The Dental Buy Up PPO plan offers in- and out-of-network benefits, providing yo…" at bounding box center [697, 457] width 786 height 105
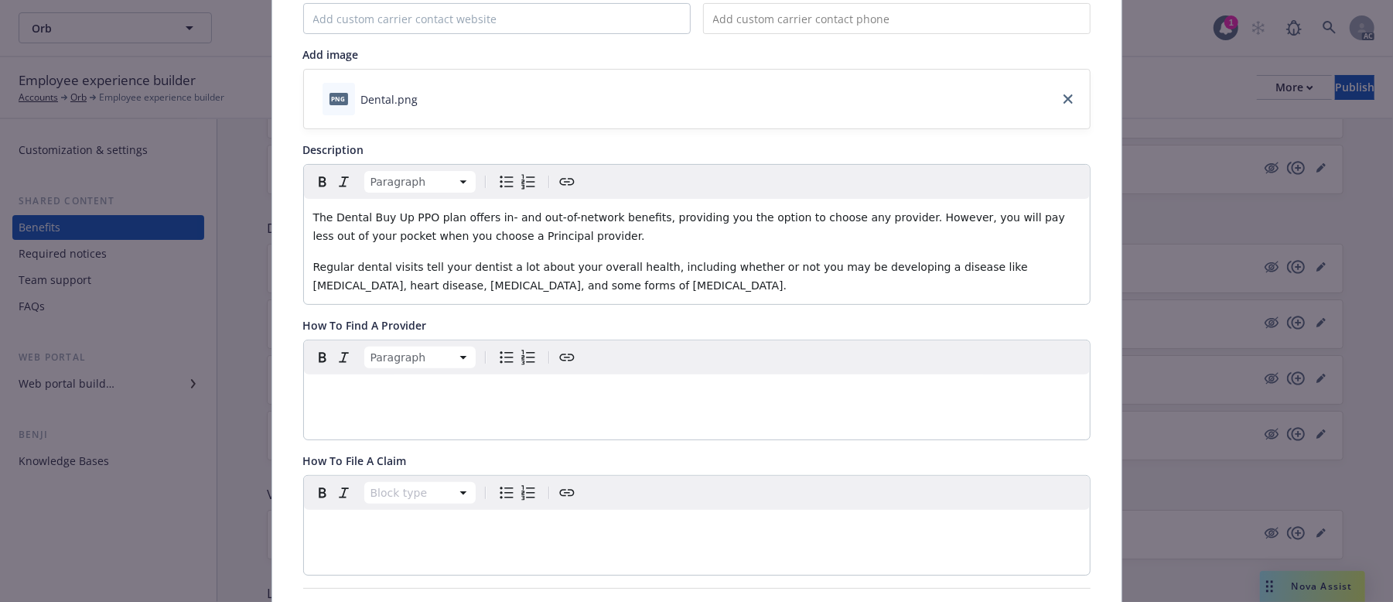
click at [356, 396] on p "editable markdown" at bounding box center [696, 393] width 767 height 19
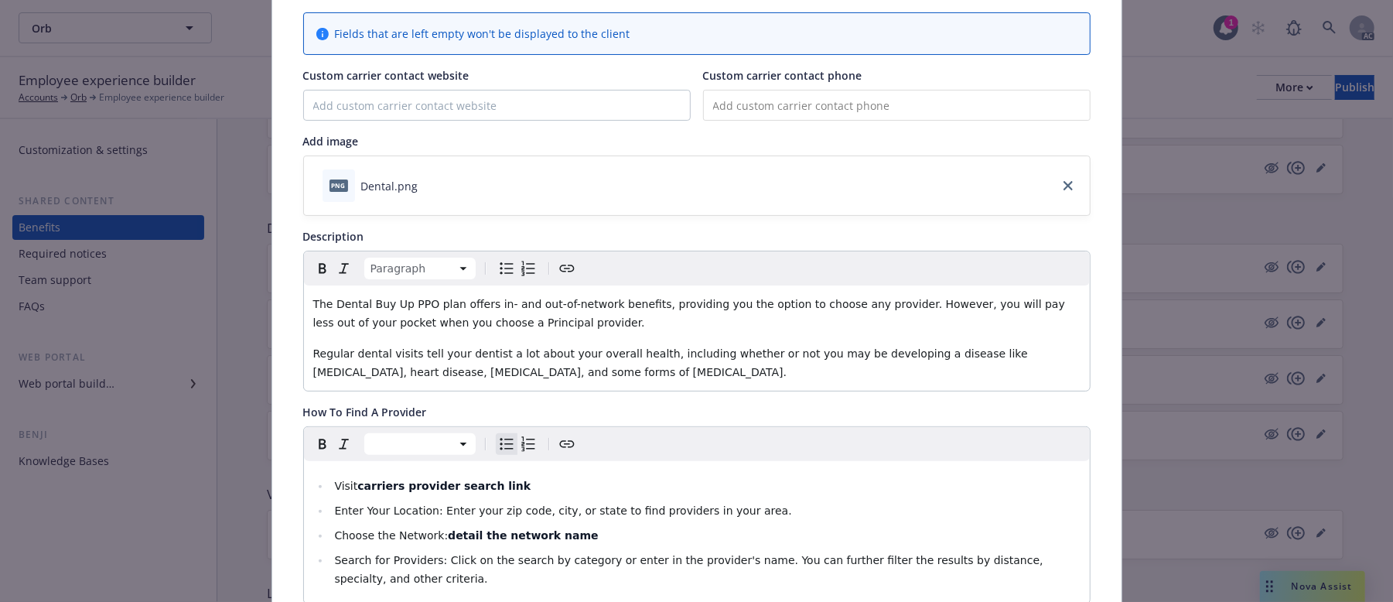
scroll to position [0, 0]
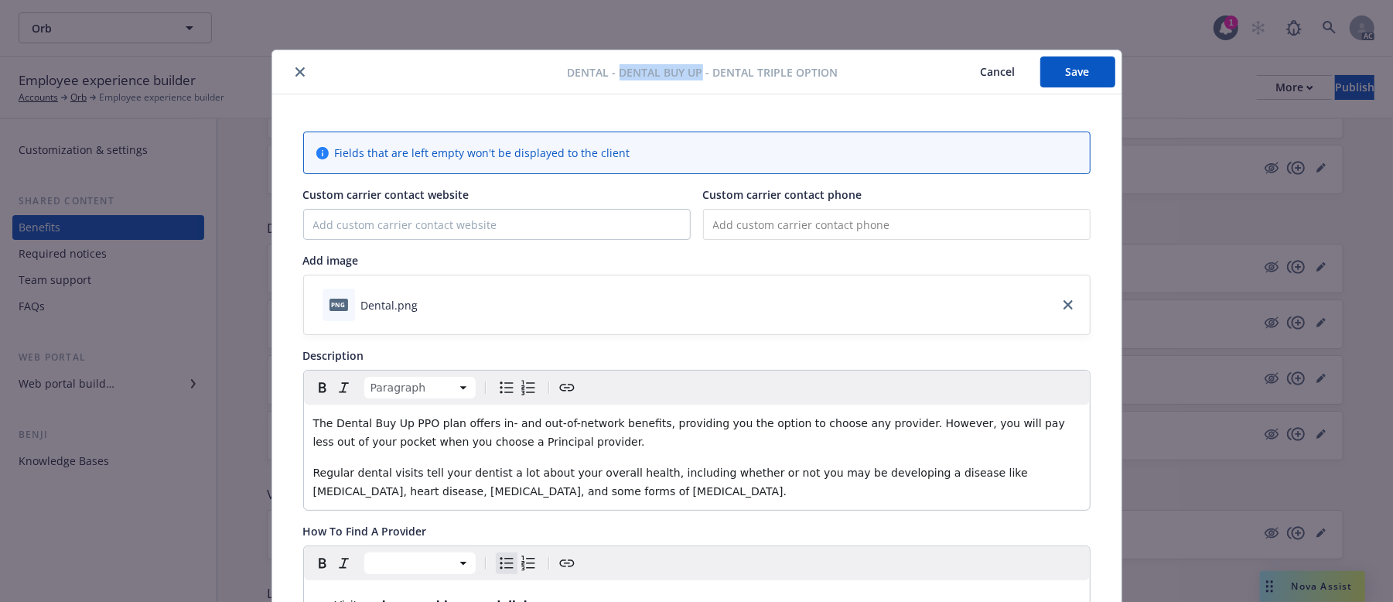
drag, startPoint x: 611, startPoint y: 72, endPoint x: 694, endPoint y: 69, distance: 82.8
click at [694, 69] on span "Dental - Dental Buy Up - Dental Triple Option" at bounding box center [703, 72] width 271 height 16
copy span "Dental Buy Up"
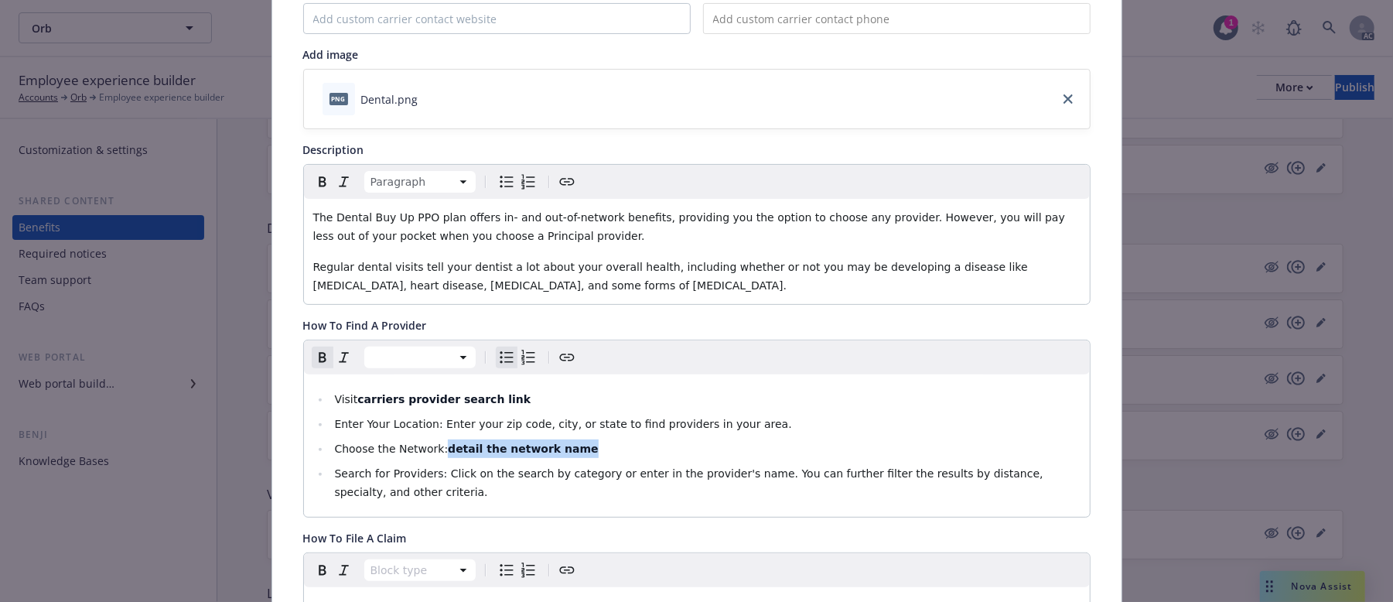
drag, startPoint x: 432, startPoint y: 450, endPoint x: 565, endPoint y: 444, distance: 133.2
click at [565, 444] on li "Choose the Network: detail the network name" at bounding box center [705, 448] width 750 height 19
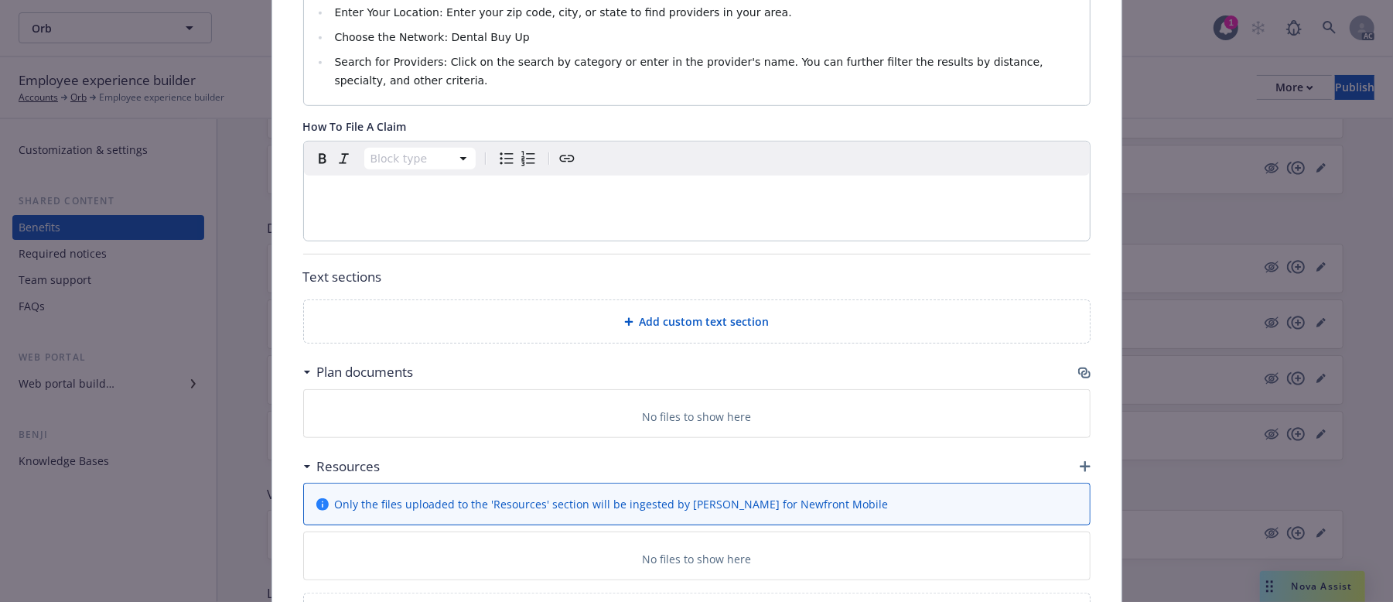
scroll to position [619, 0]
click at [1078, 371] on icon "button" at bounding box center [1084, 371] width 12 height 12
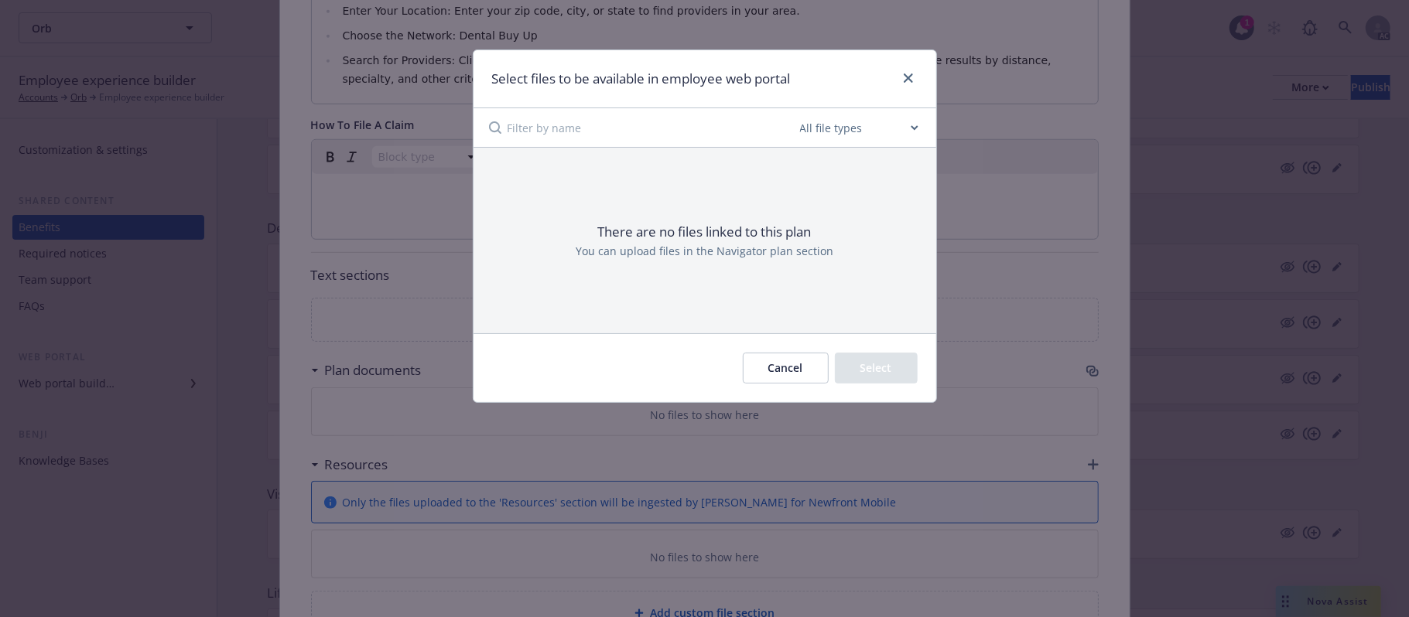
click at [790, 373] on button "Cancel" at bounding box center [786, 368] width 86 height 31
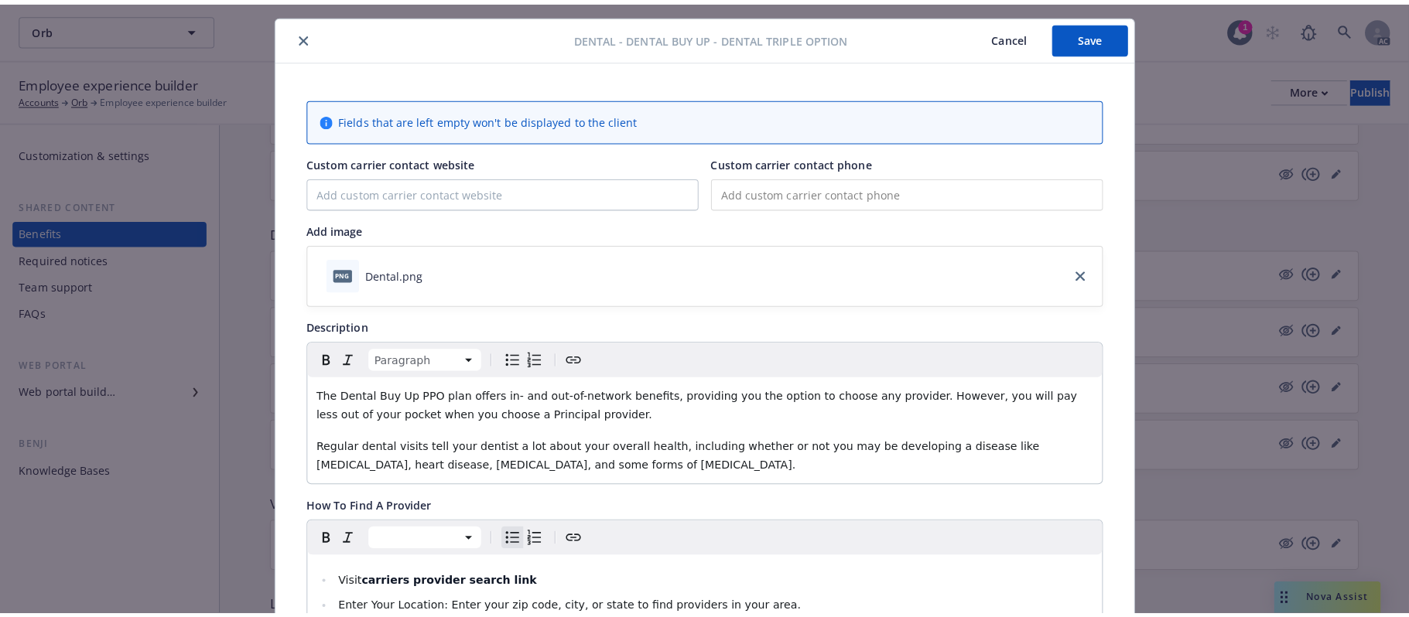
scroll to position [0, 0]
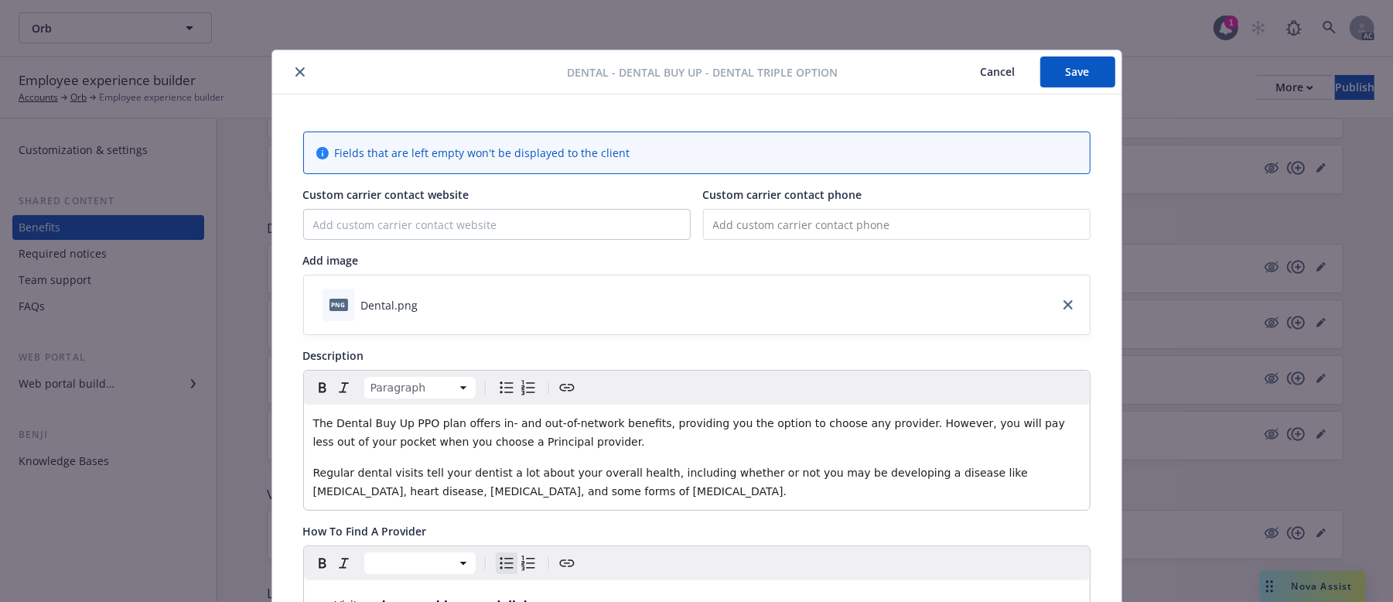
click at [1059, 75] on button "Save" at bounding box center [1077, 71] width 75 height 31
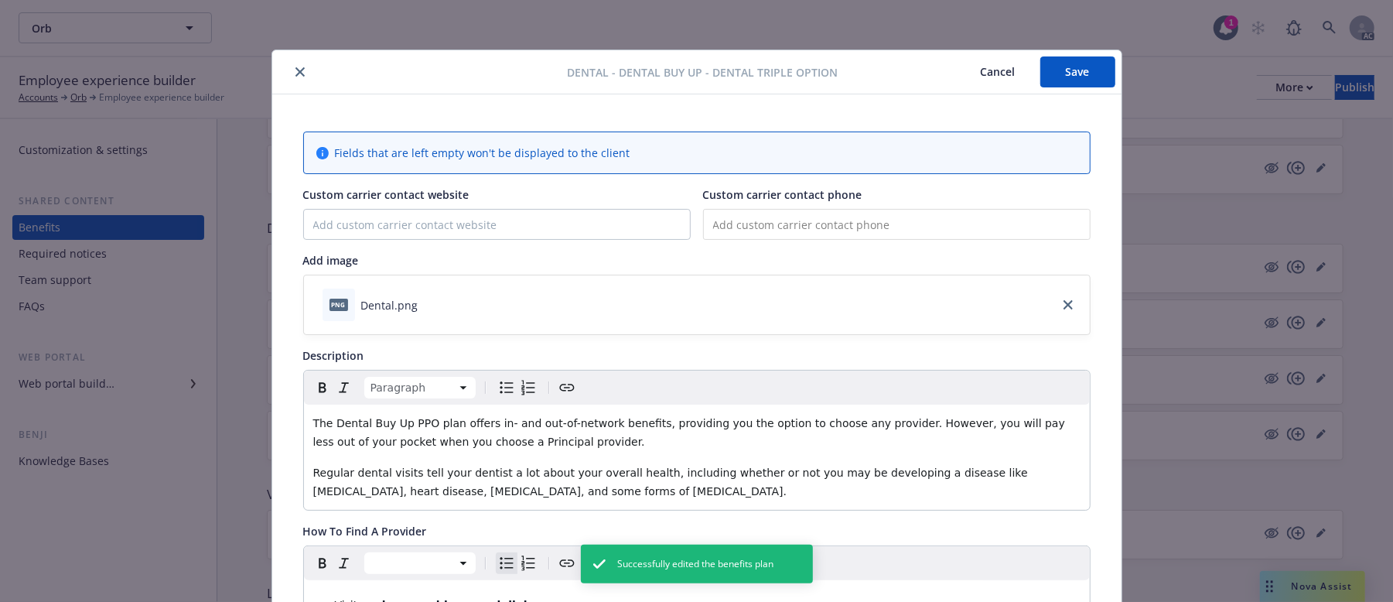
click at [996, 70] on button "Cancel" at bounding box center [998, 71] width 84 height 31
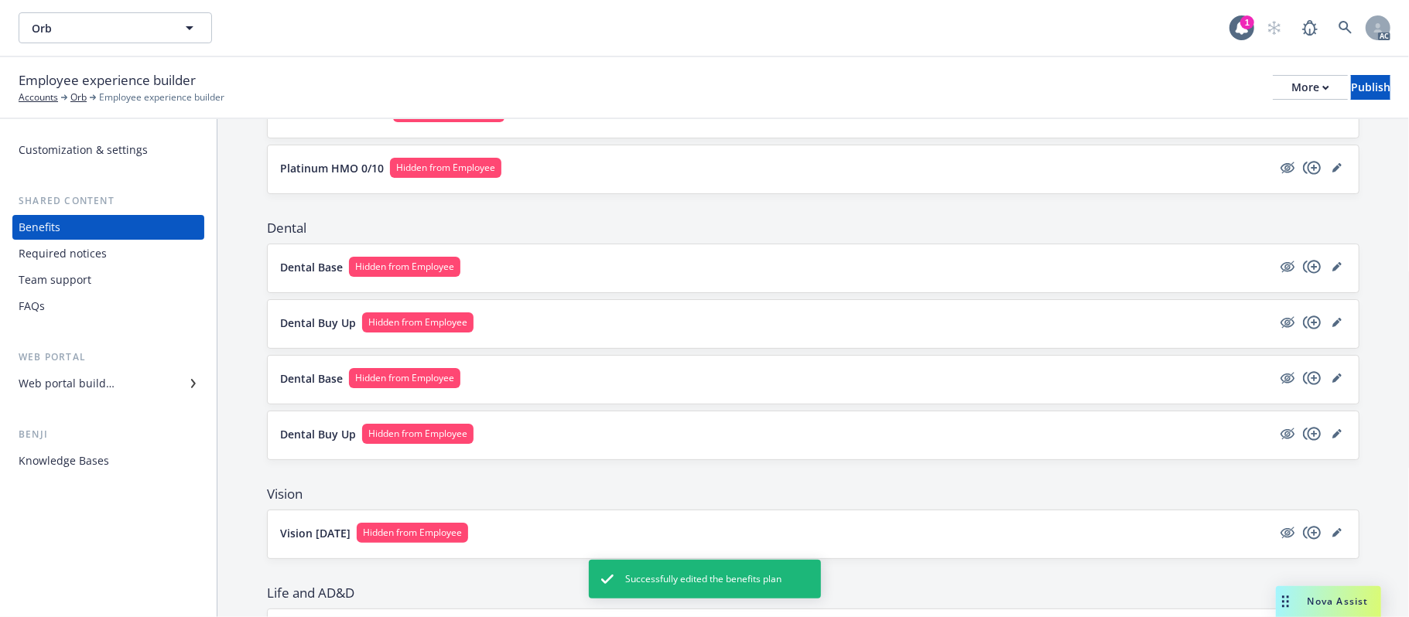
click at [727, 439] on button "Dental Buy Up Hidden from Employee" at bounding box center [776, 434] width 992 height 20
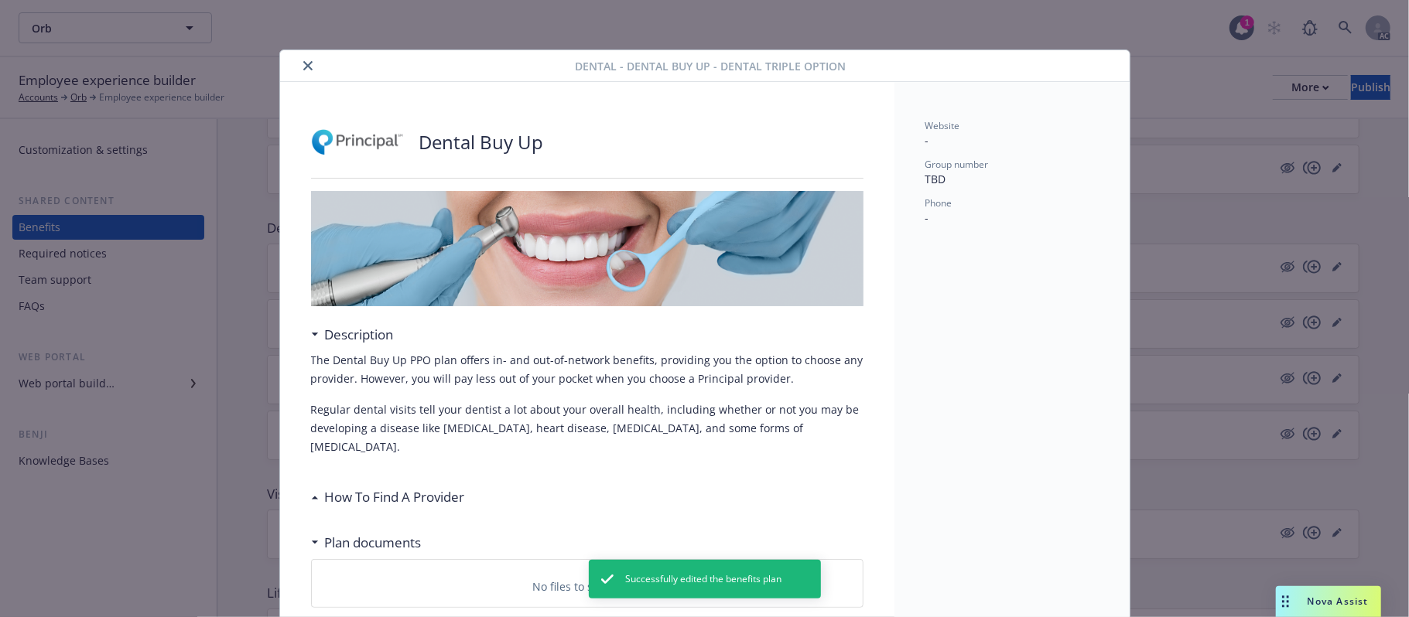
scroll to position [46, 0]
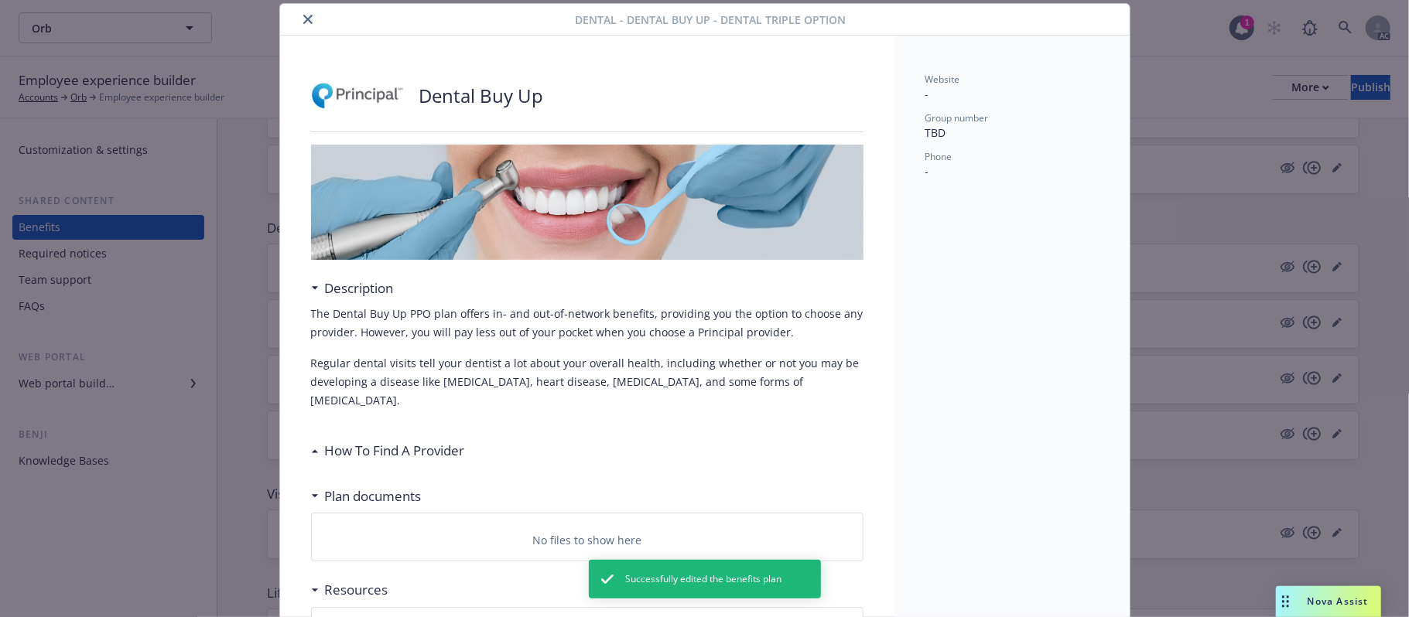
click at [422, 441] on h3 "How To Find A Provider" at bounding box center [395, 451] width 140 height 20
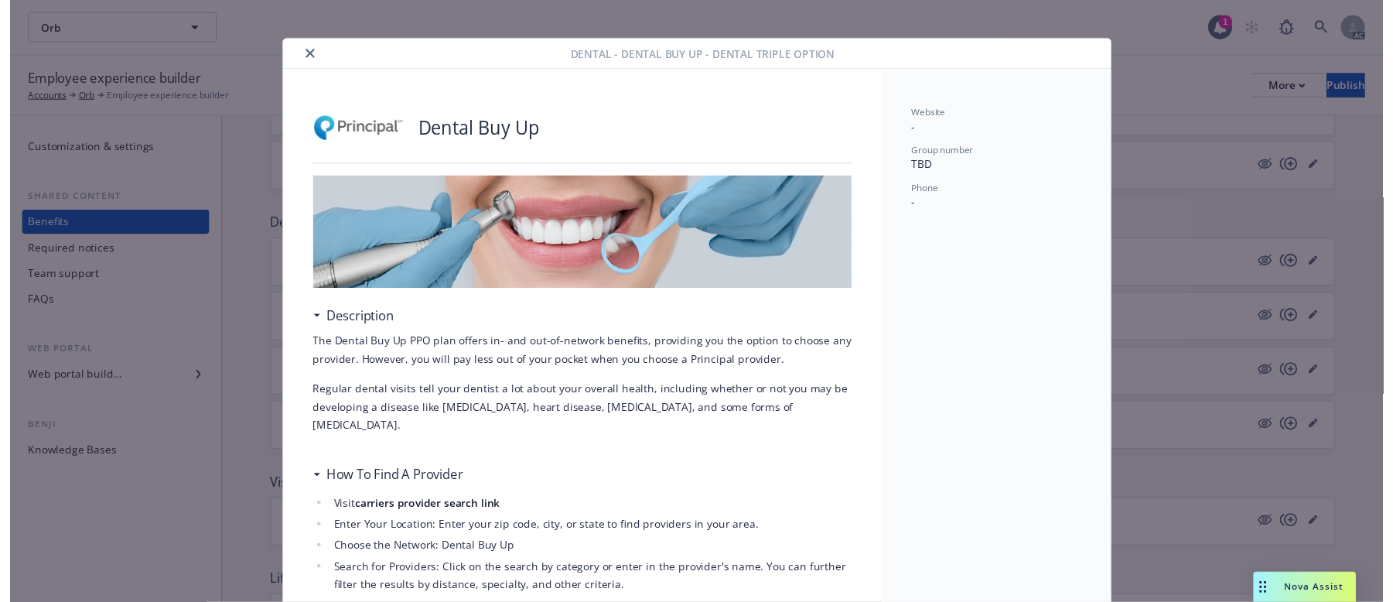
scroll to position [0, 0]
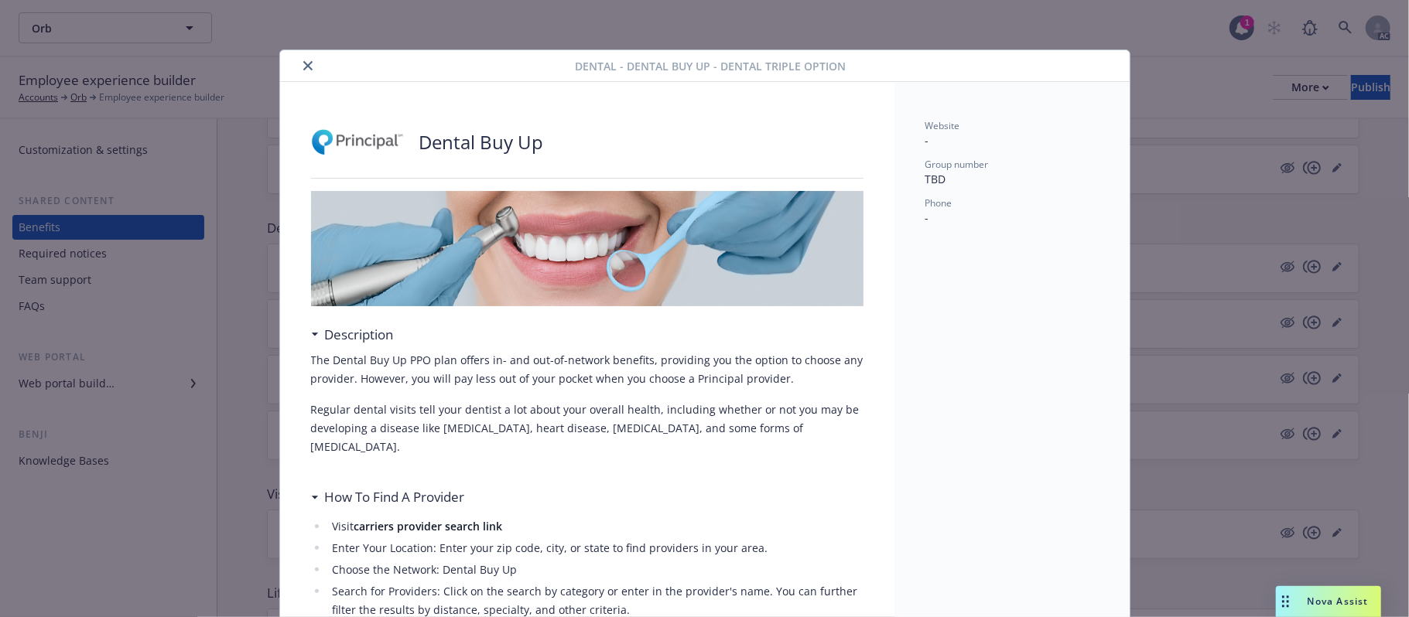
click at [780, 379] on p "The Dental Buy Up PPO plan offers in- and out-of-network benefits, providing yo…" at bounding box center [587, 369] width 552 height 37
drag, startPoint x: 395, startPoint y: 415, endPoint x: 645, endPoint y: 415, distance: 250.6
click at [645, 415] on p "Regular dental visits tell your dentist a lot about your overall health, includ…" at bounding box center [587, 429] width 552 height 56
click at [579, 437] on p "Regular dental visits tell your dentist a lot about your overall health, includ…" at bounding box center [587, 429] width 552 height 56
drag, startPoint x: 298, startPoint y: 67, endPoint x: 447, endPoint y: 213, distance: 209.5
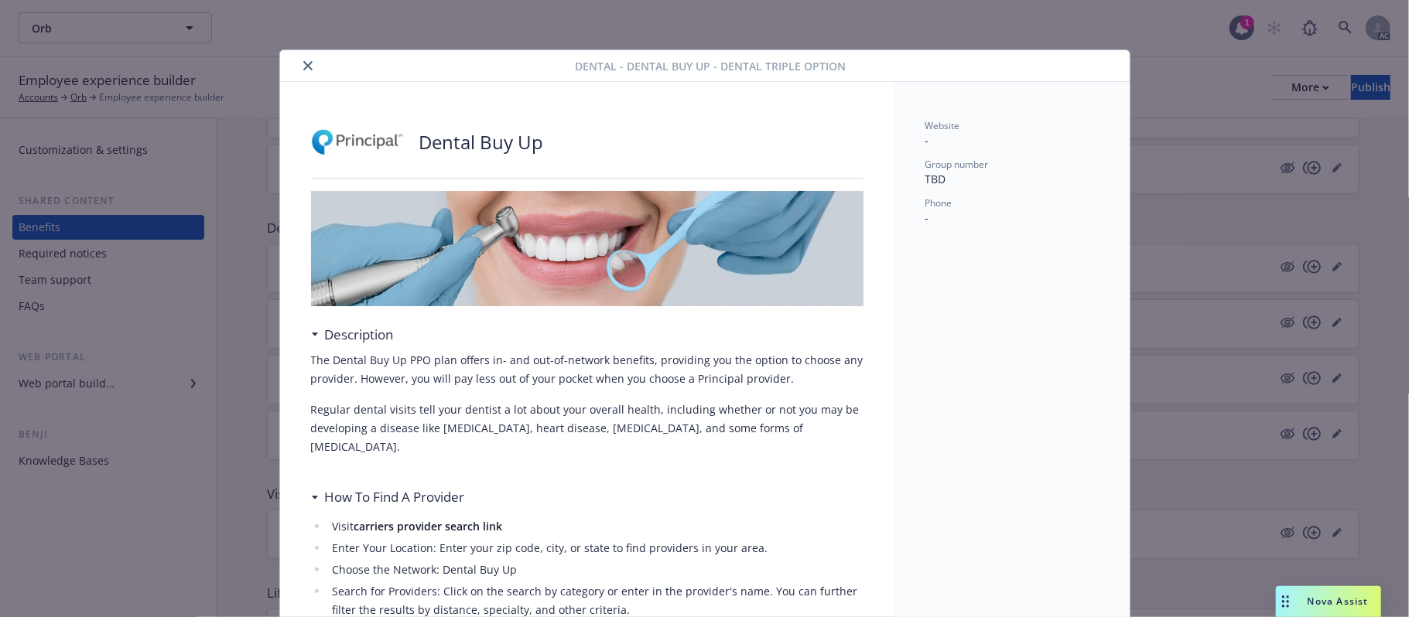
click at [303, 69] on icon "close" at bounding box center [307, 65] width 9 height 9
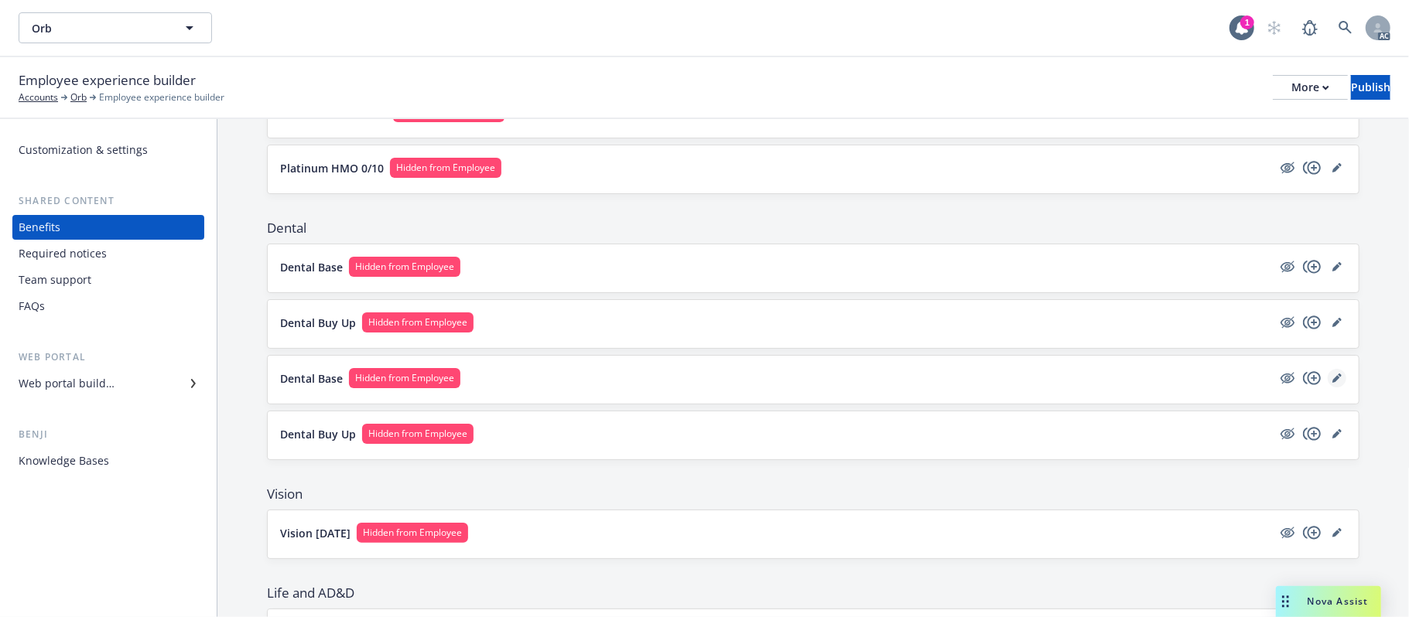
click at [1332, 381] on icon "editPencil" at bounding box center [1336, 379] width 8 height 8
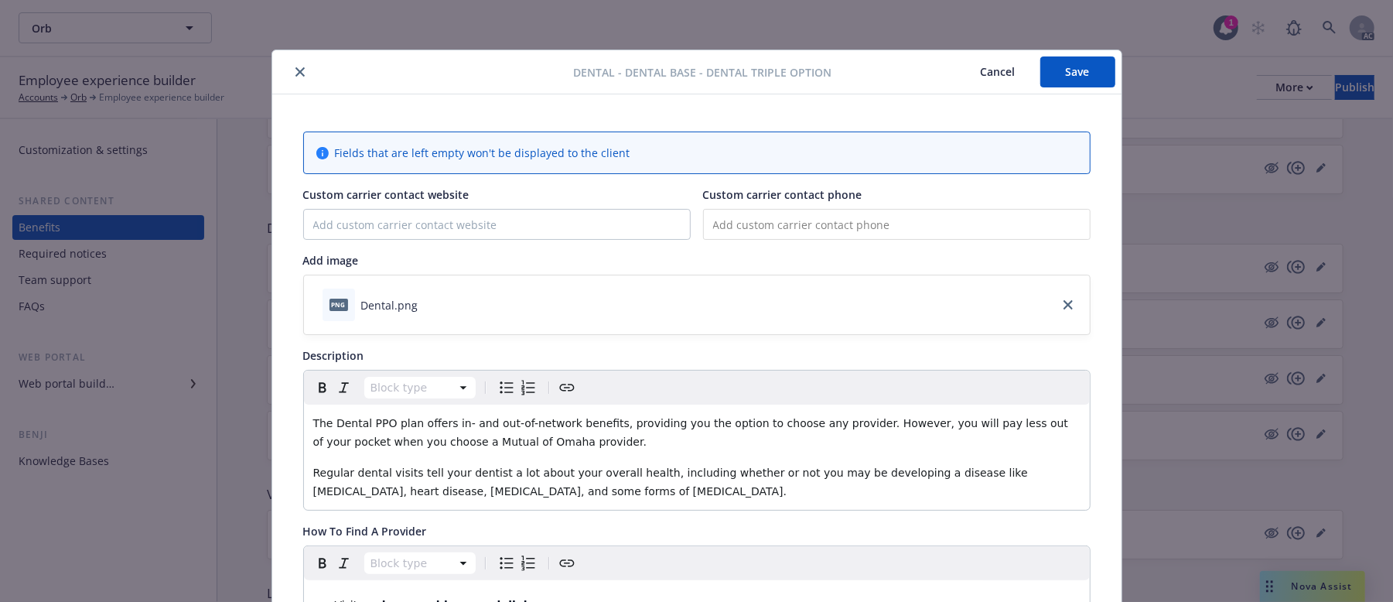
scroll to position [46, 0]
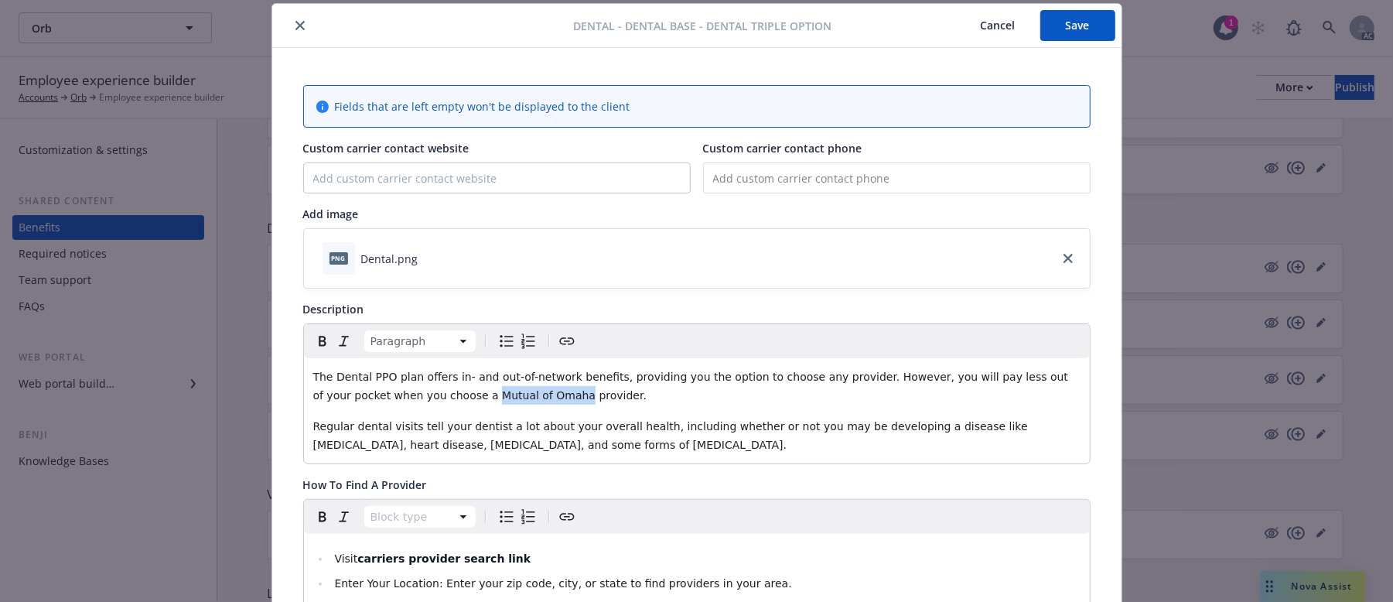
drag, startPoint x: 402, startPoint y: 396, endPoint x: 484, endPoint y: 397, distance: 82.0
click at [484, 397] on span "The Dental PPO plan offers in- and out-of-network benefits, providing you the o…" at bounding box center [692, 386] width 759 height 31
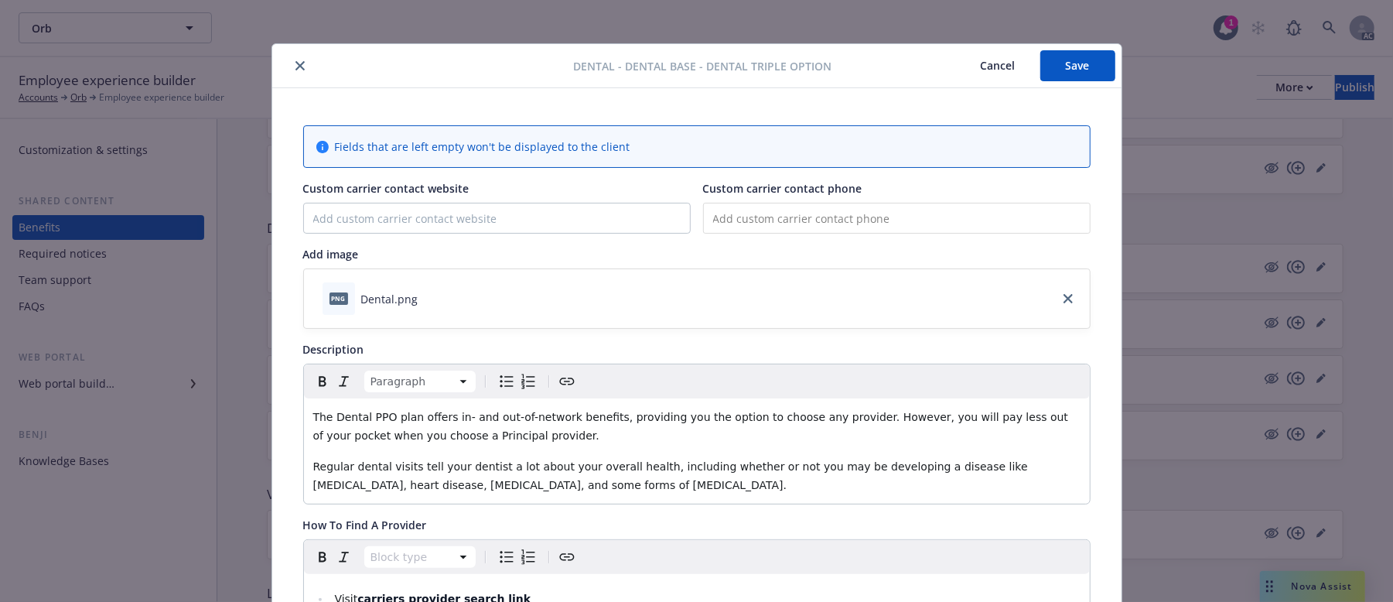
scroll to position [0, 0]
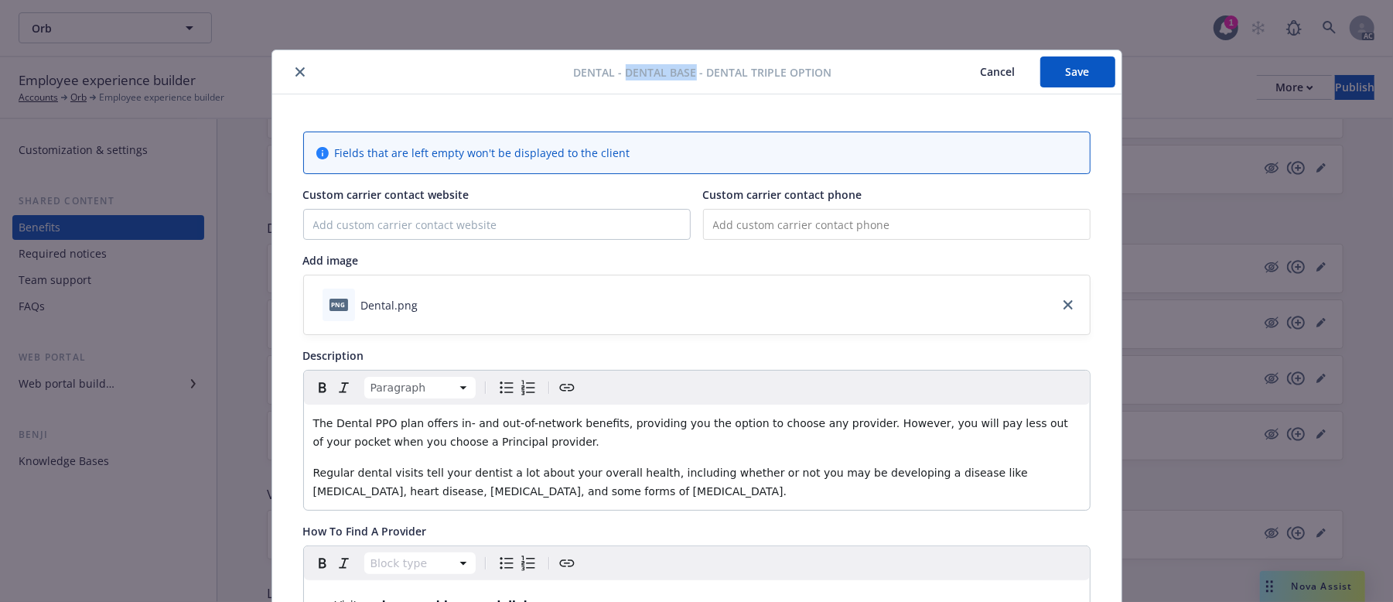
drag, startPoint x: 690, startPoint y: 69, endPoint x: 620, endPoint y: 68, distance: 70.4
click at [620, 68] on span "Dental - Dental Base - Dental Triple Option" at bounding box center [703, 72] width 258 height 16
copy span "Dental Base"
click at [338, 425] on span "The Dental PPO plan offers in- and out-of-network benefits, providing you the o…" at bounding box center [692, 432] width 759 height 31
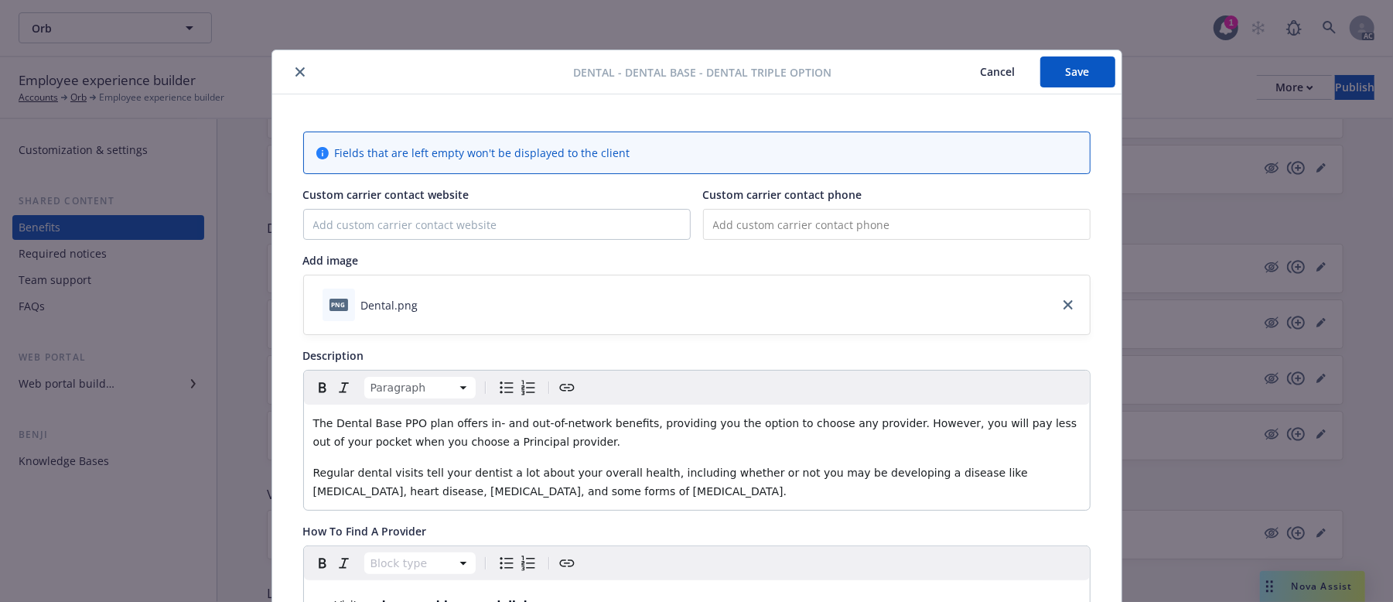
click at [1077, 63] on button "Save" at bounding box center [1077, 71] width 75 height 31
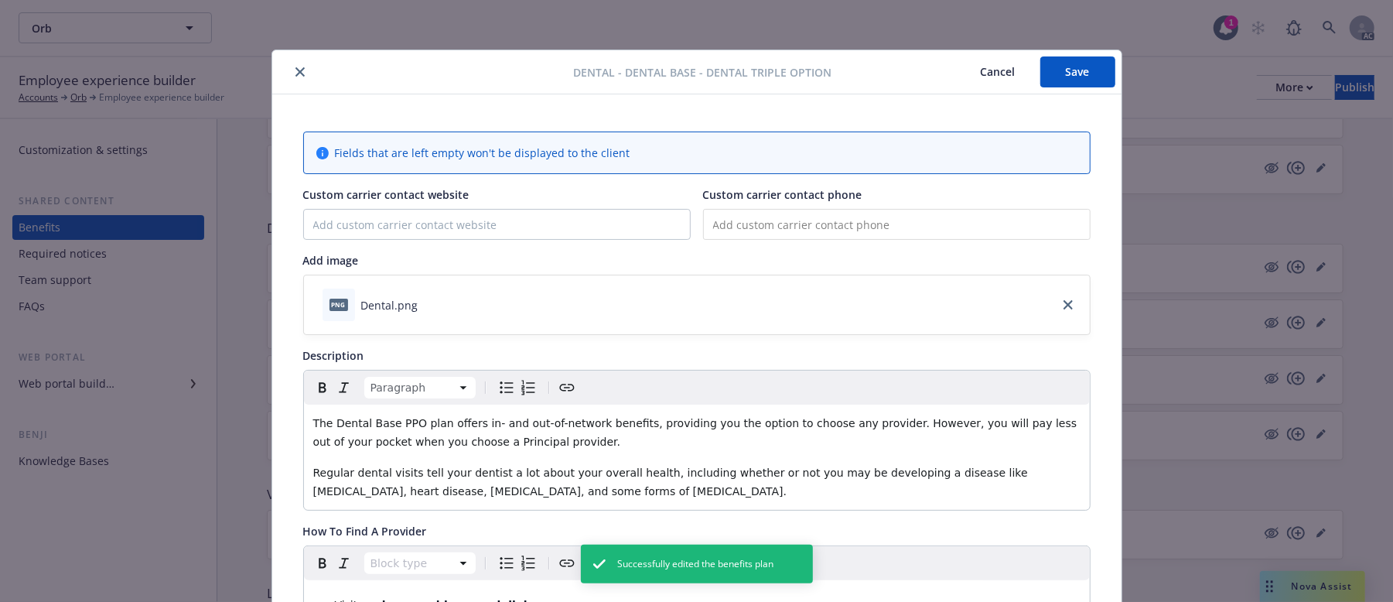
click at [993, 71] on button "Cancel" at bounding box center [998, 71] width 84 height 31
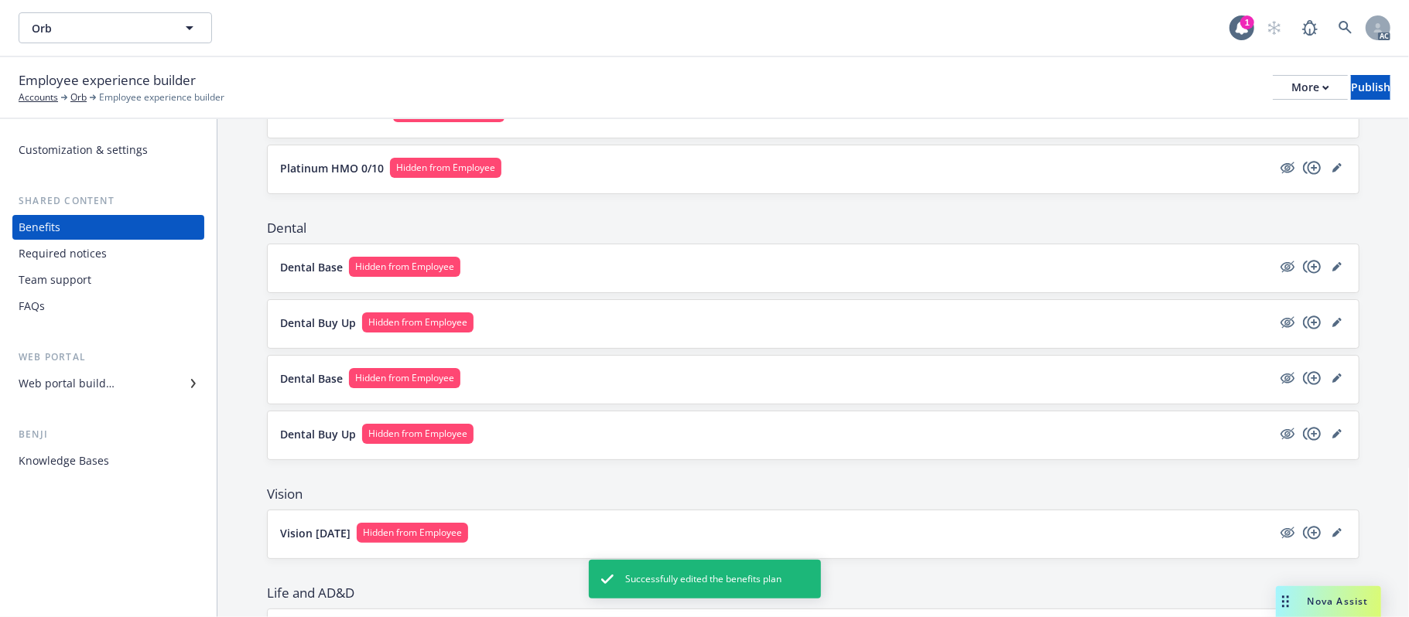
click at [654, 333] on button "Dental Buy Up Hidden from Employee" at bounding box center [776, 323] width 992 height 20
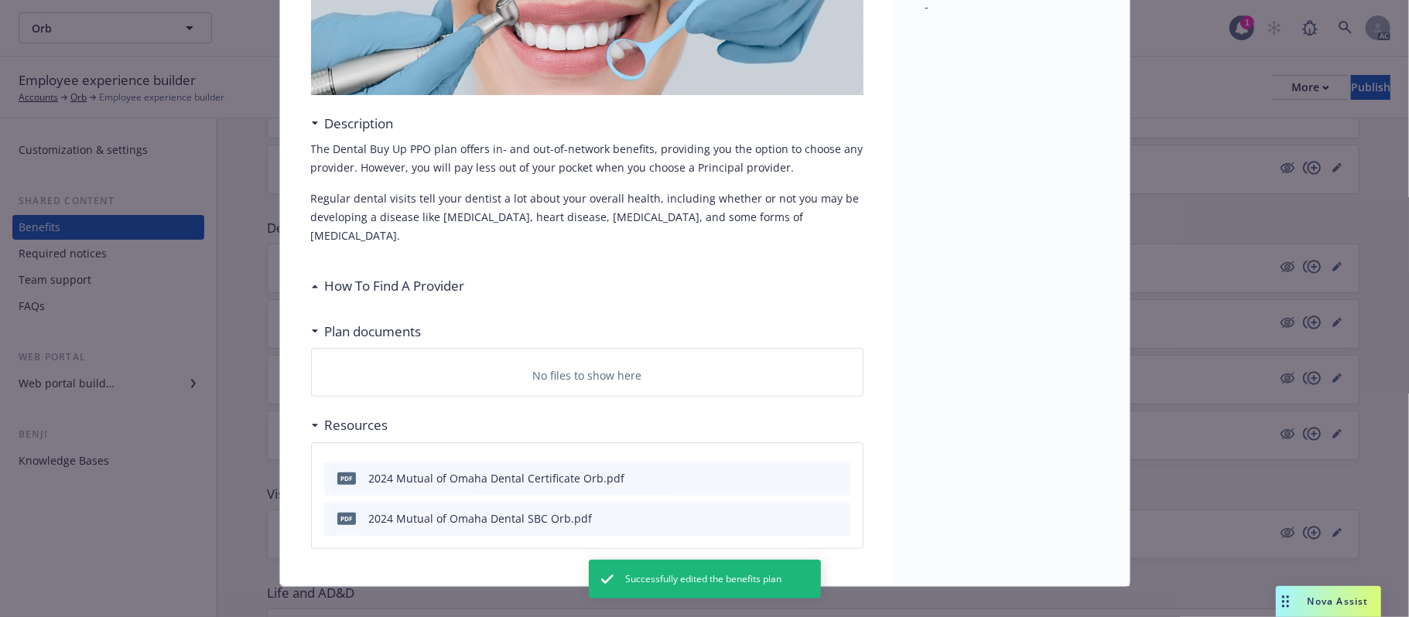
scroll to position [213, 0]
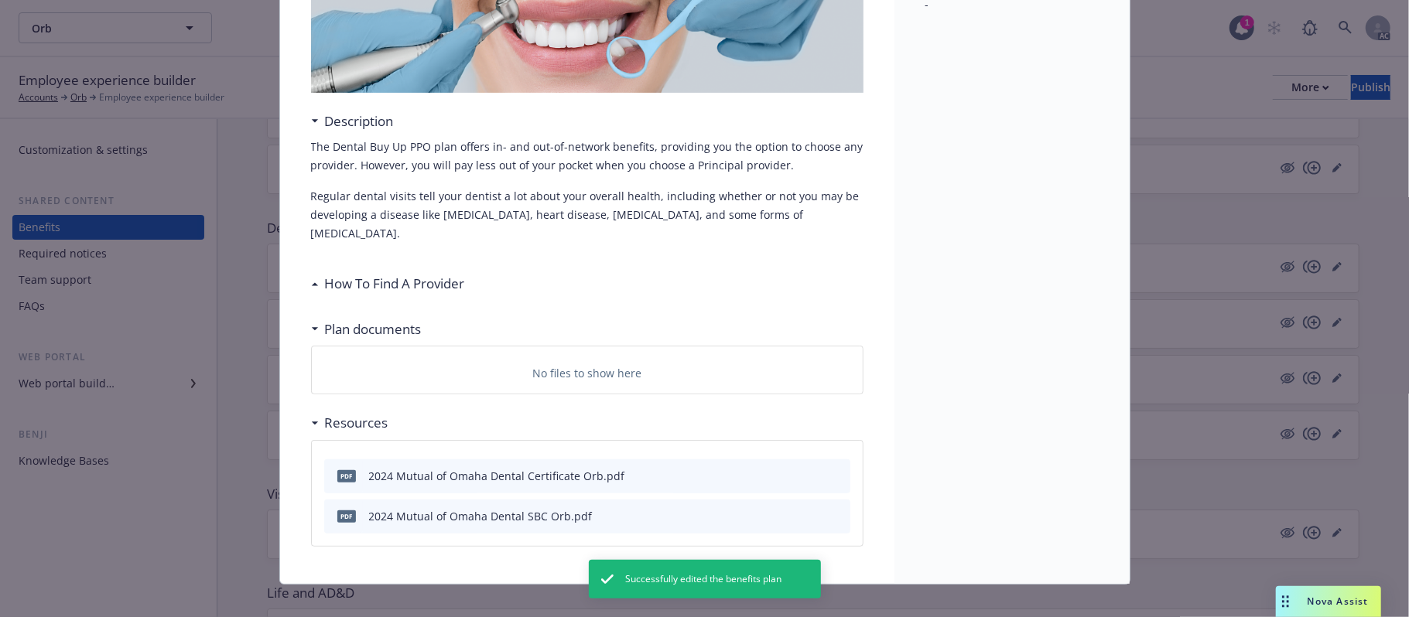
click at [453, 274] on h3 "How To Find A Provider" at bounding box center [395, 284] width 140 height 20
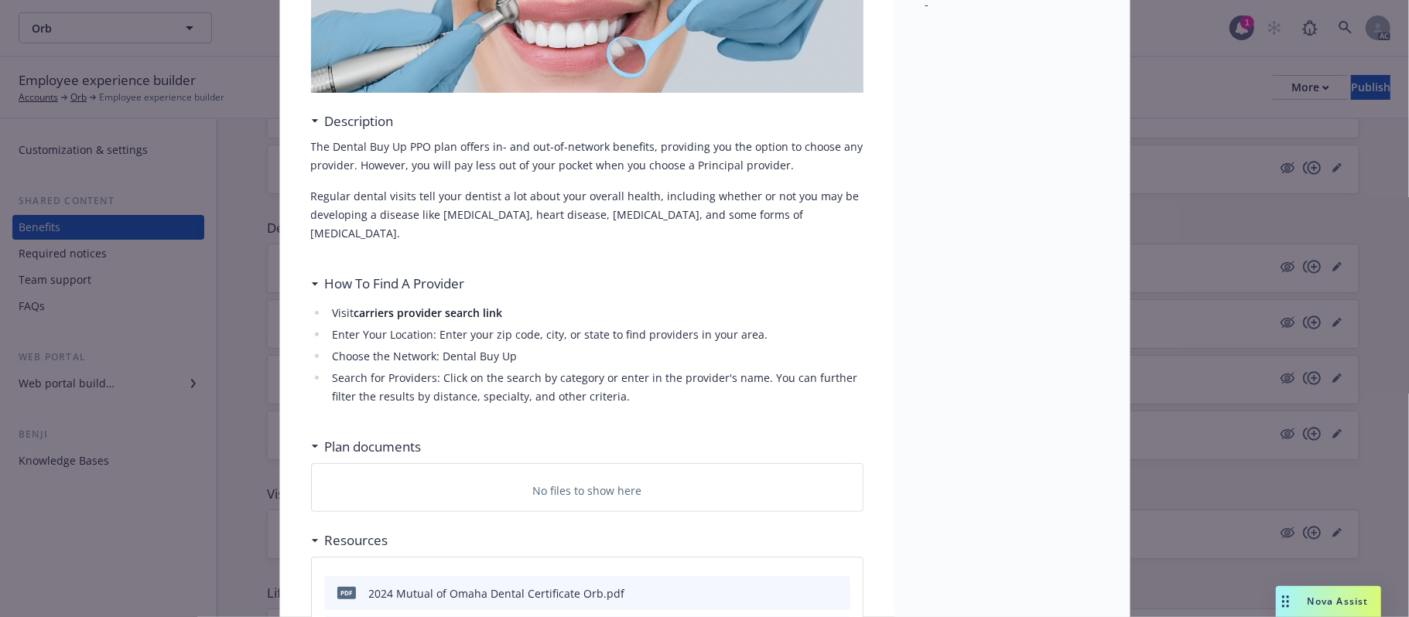
click at [365, 437] on h3 "Plan documents" at bounding box center [373, 447] width 97 height 20
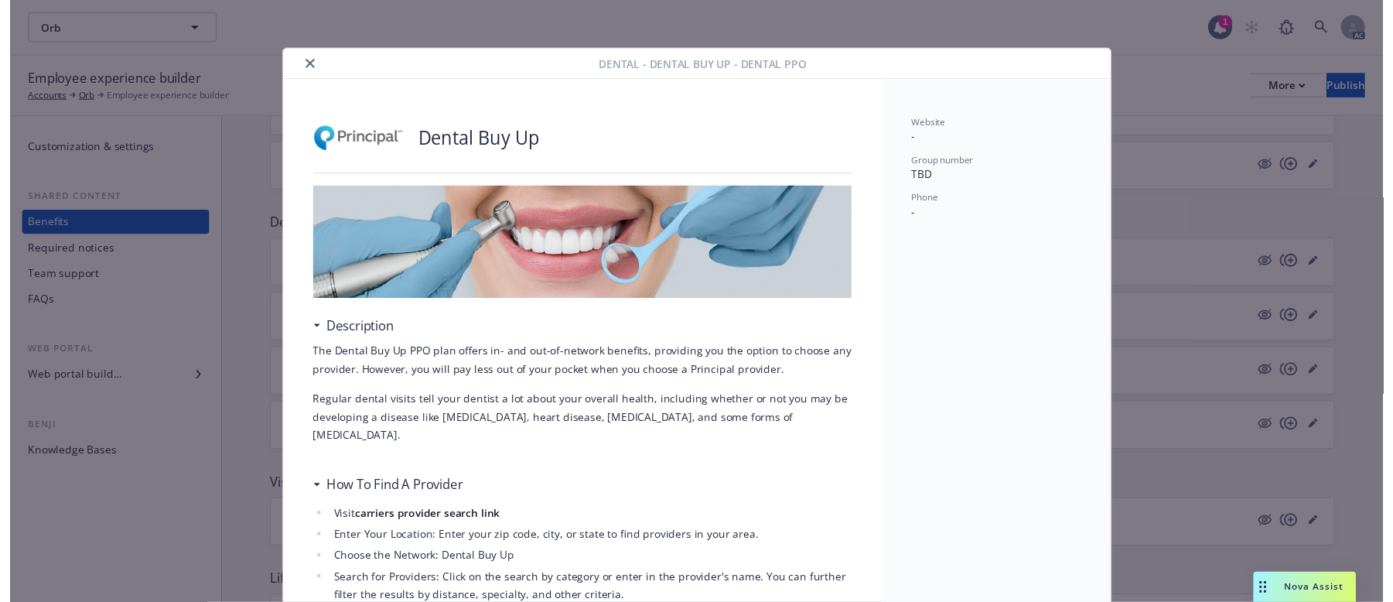
scroll to position [0, 0]
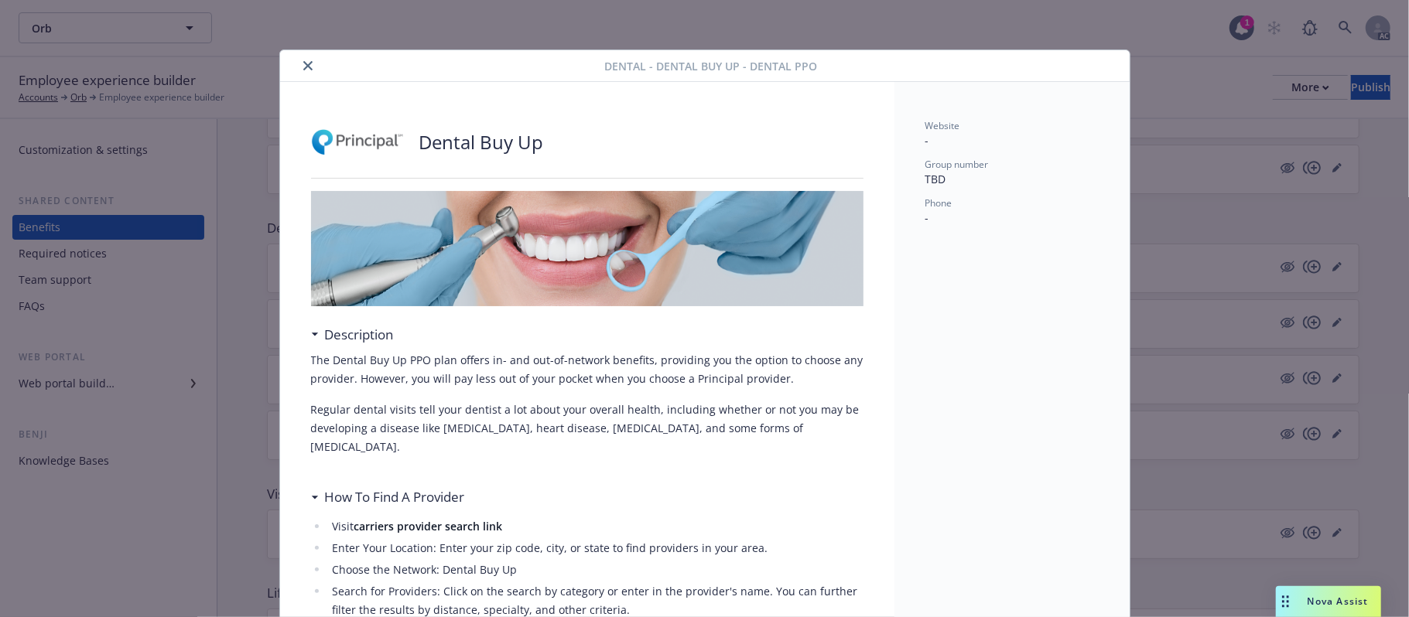
click at [303, 63] on icon "close" at bounding box center [307, 65] width 9 height 9
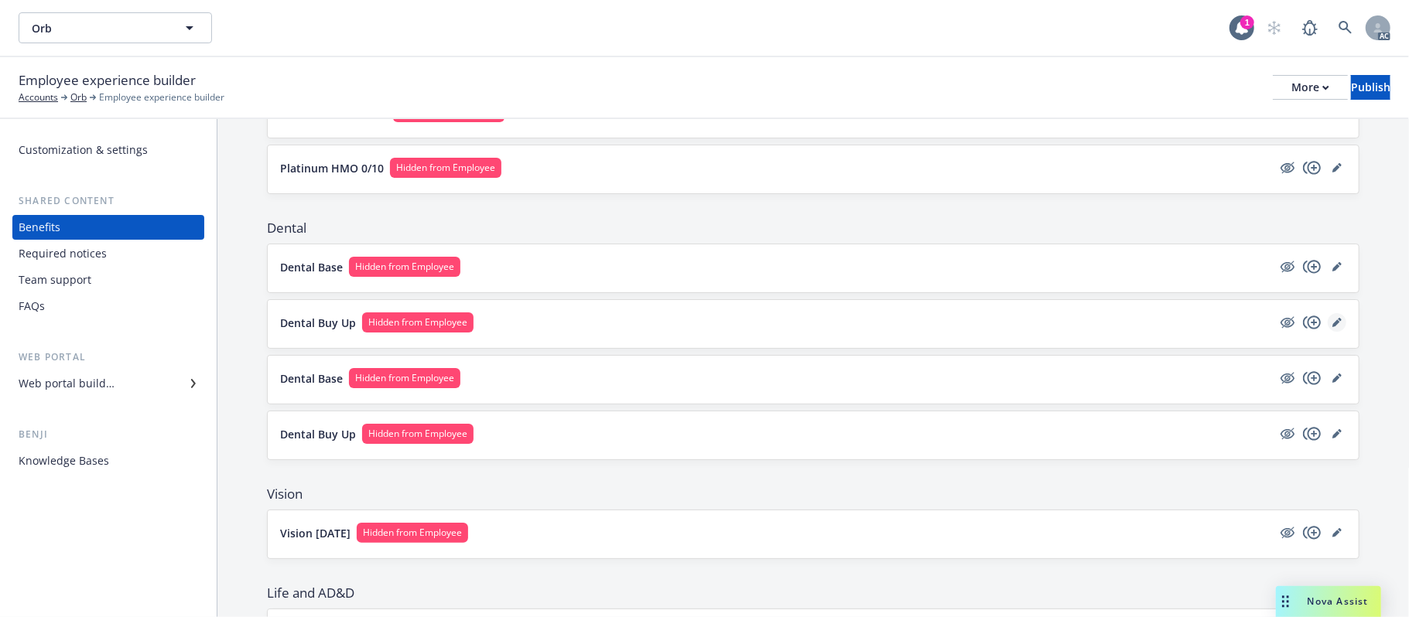
click at [1332, 326] on icon "editPencil" at bounding box center [1336, 323] width 8 height 8
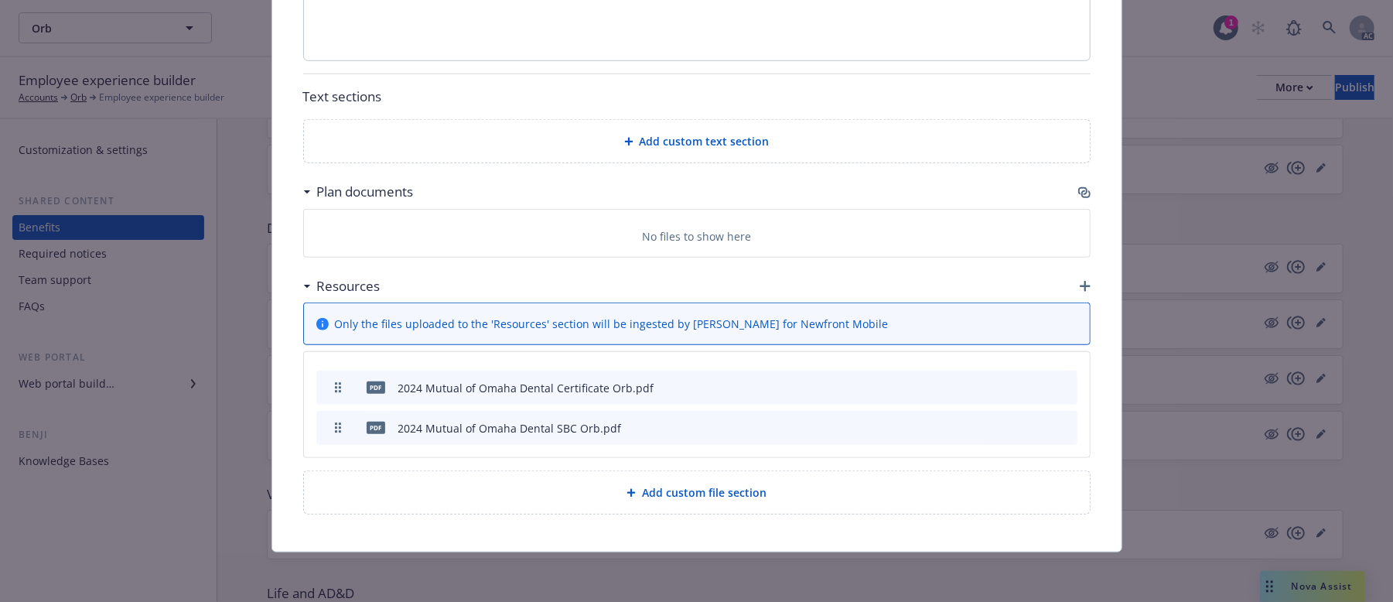
click at [1060, 427] on icon "archive file" at bounding box center [1063, 427] width 12 height 12
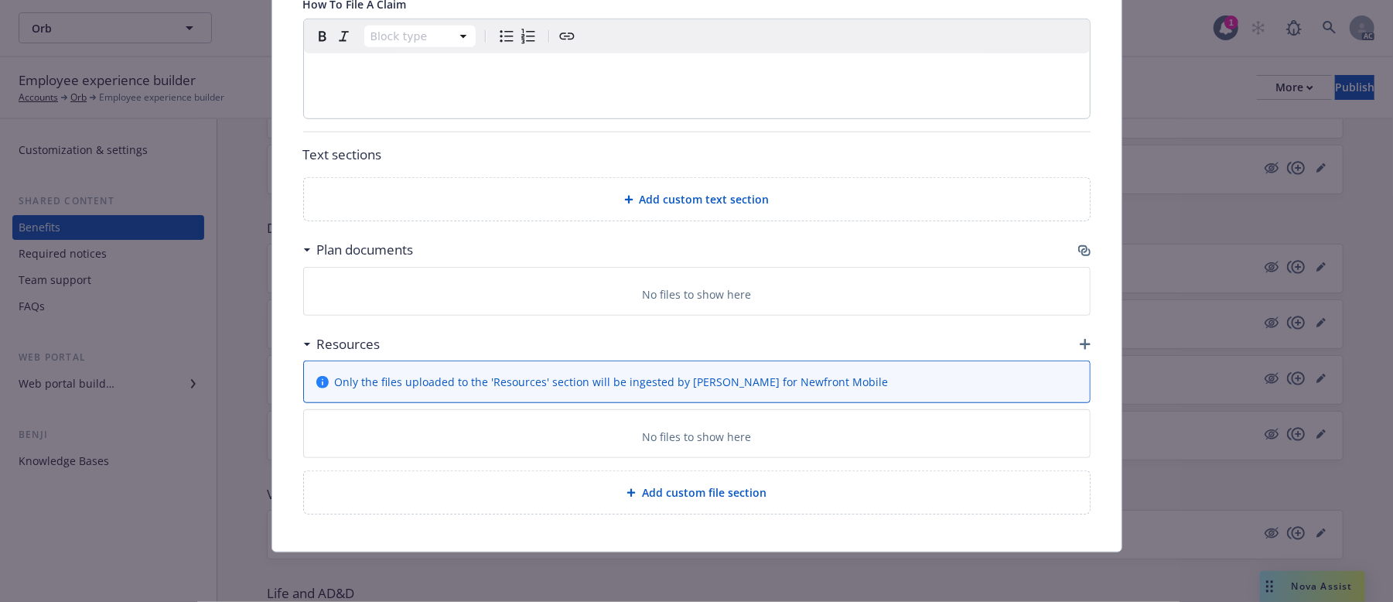
scroll to position [787, 0]
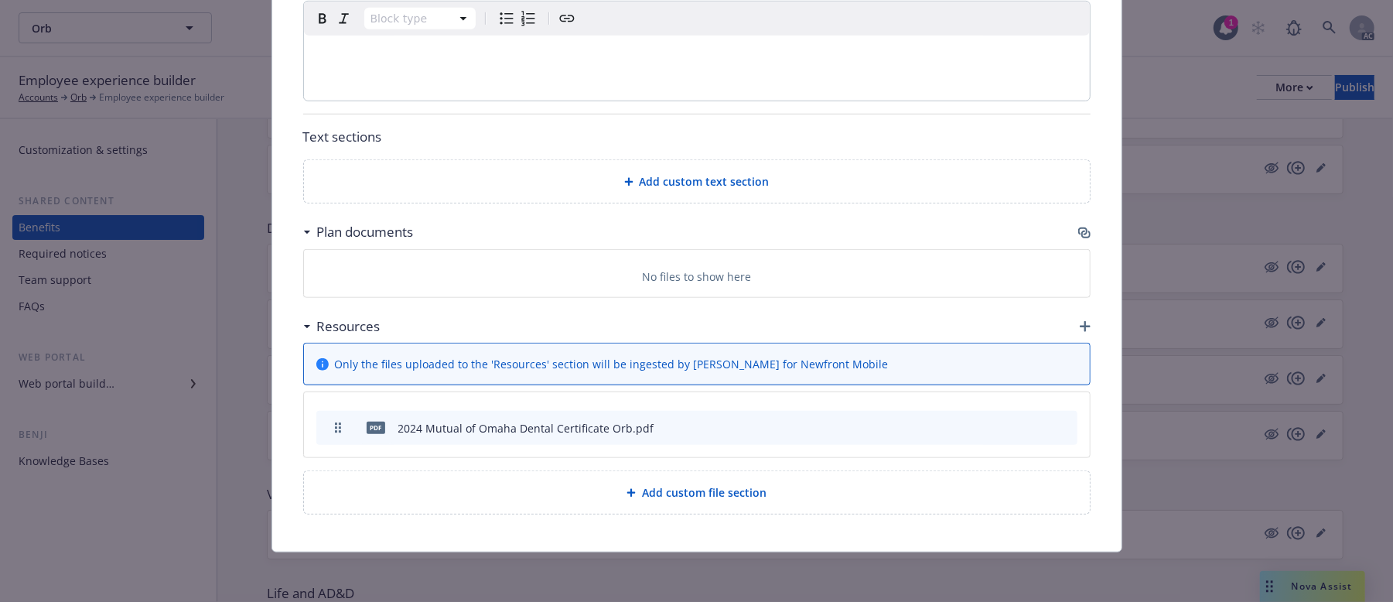
click at [1058, 427] on icon "archive file" at bounding box center [1063, 427] width 11 height 12
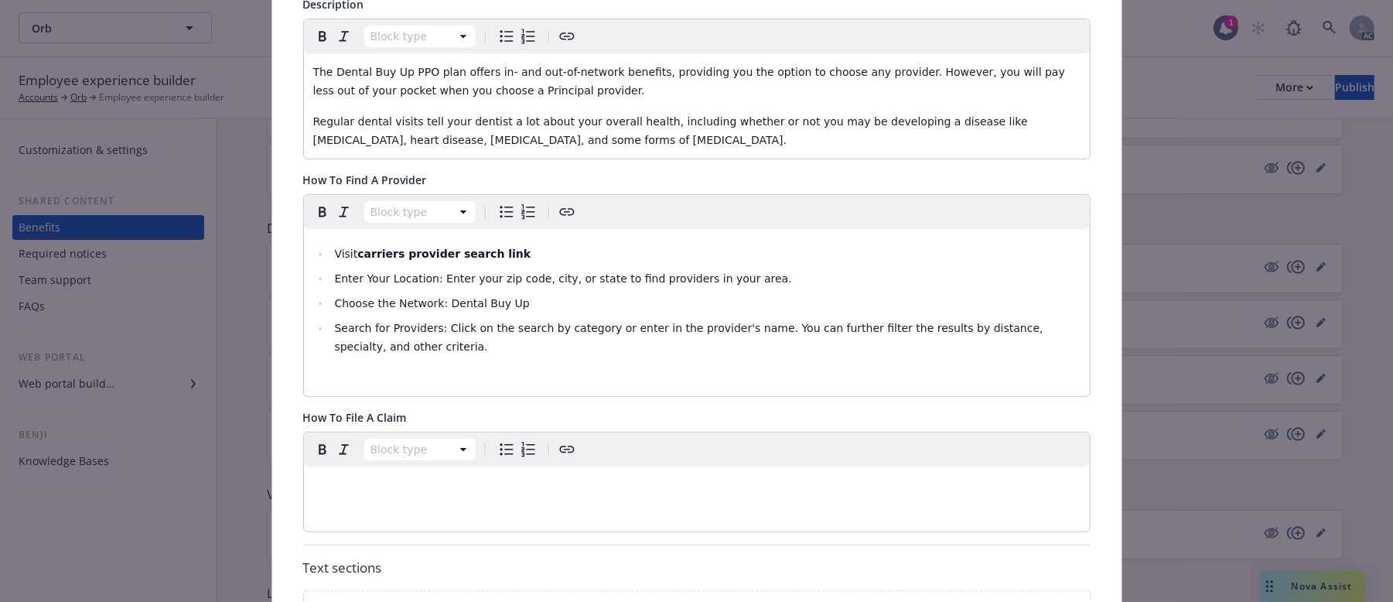
scroll to position [0, 0]
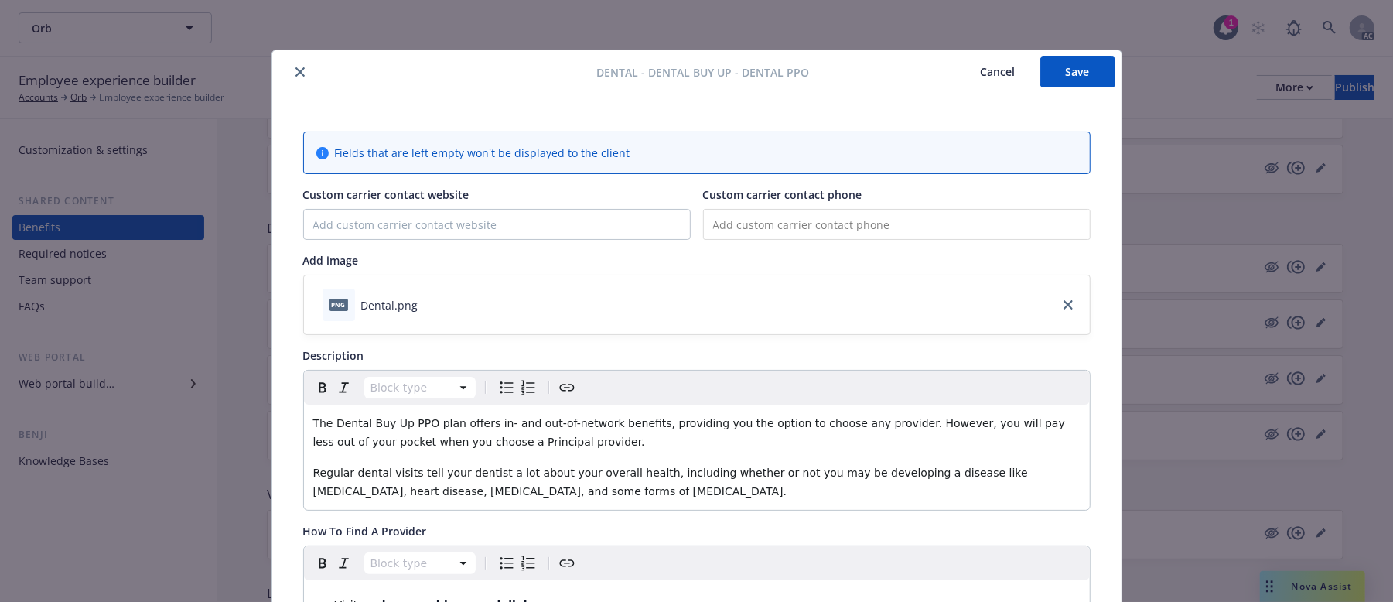
click at [1089, 72] on button "Save" at bounding box center [1077, 71] width 75 height 31
click at [1003, 69] on button "Cancel" at bounding box center [998, 71] width 84 height 31
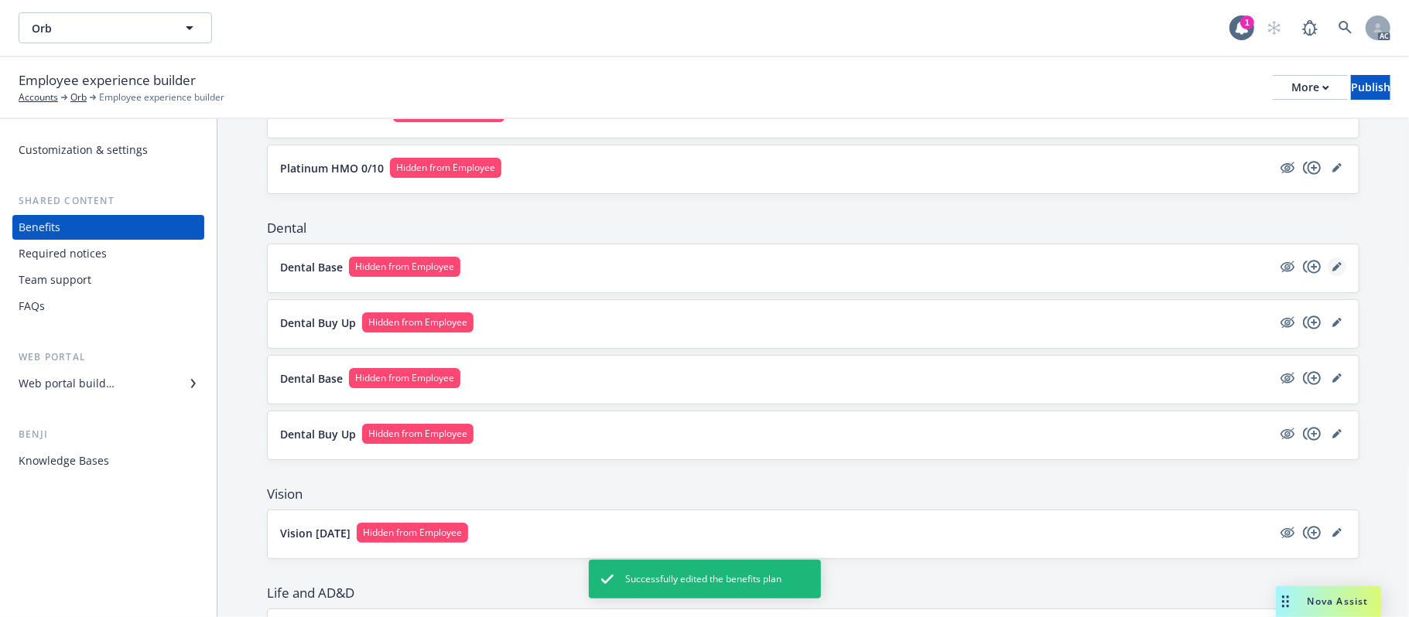
click at [1332, 270] on icon "editPencil" at bounding box center [1336, 266] width 9 height 9
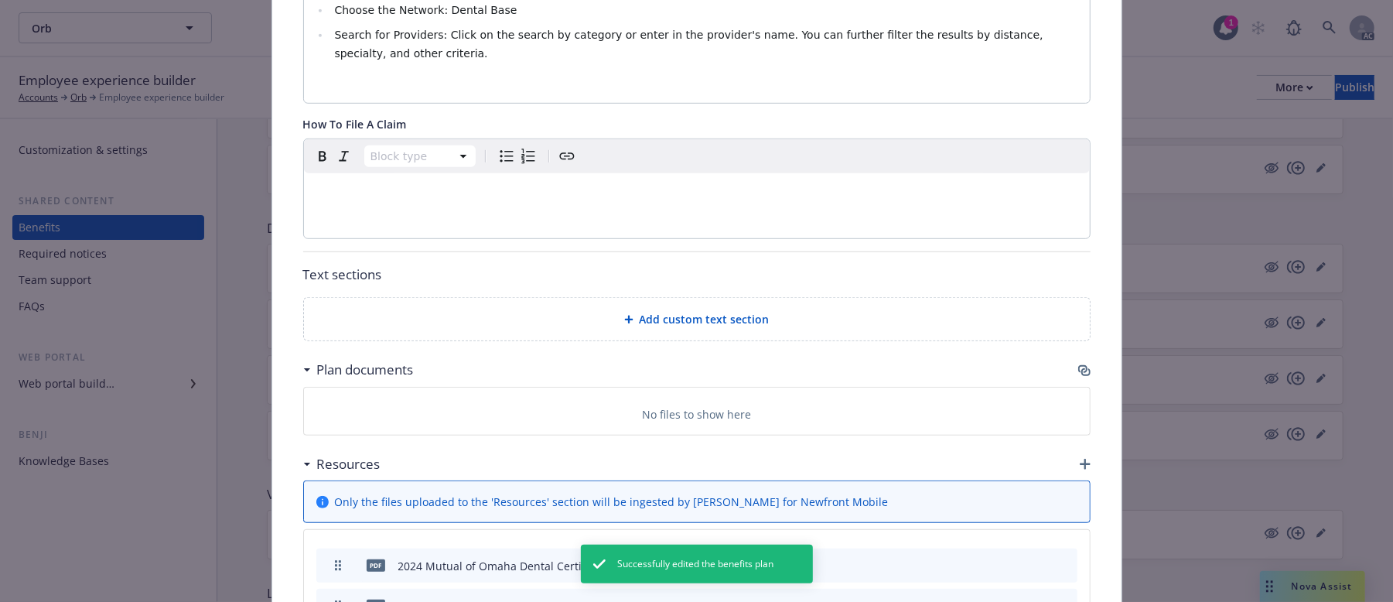
scroll to position [828, 0]
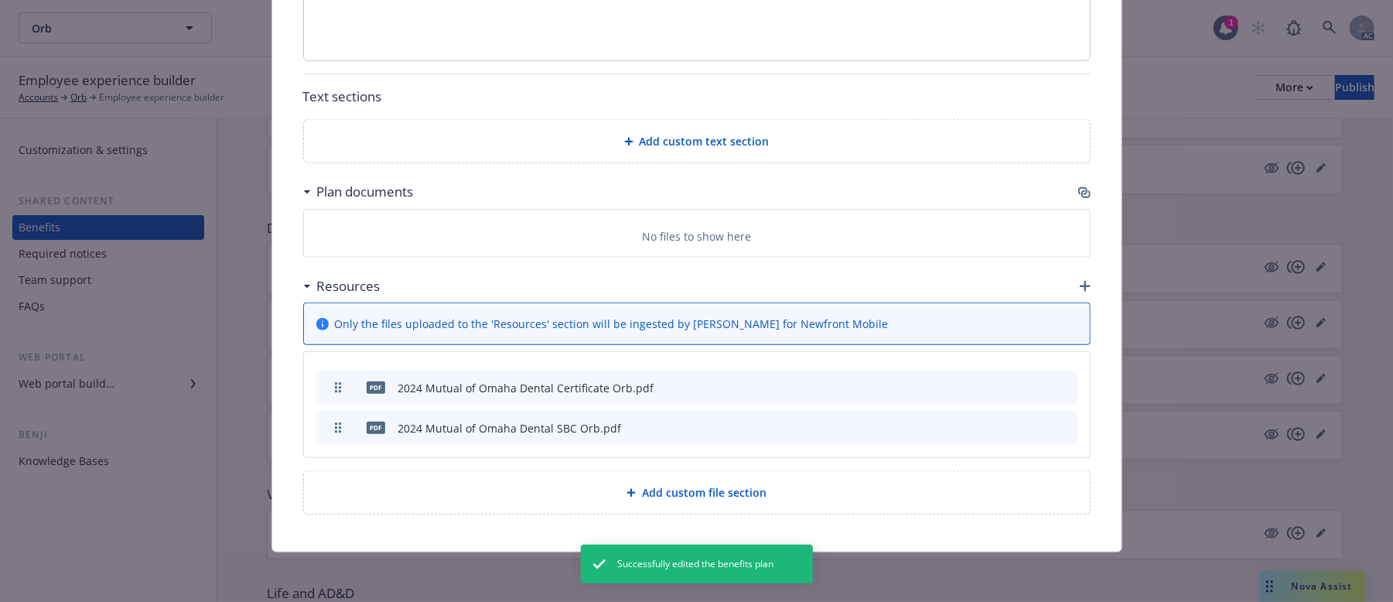
click at [1058, 384] on icon "archive file" at bounding box center [1063, 387] width 11 height 12
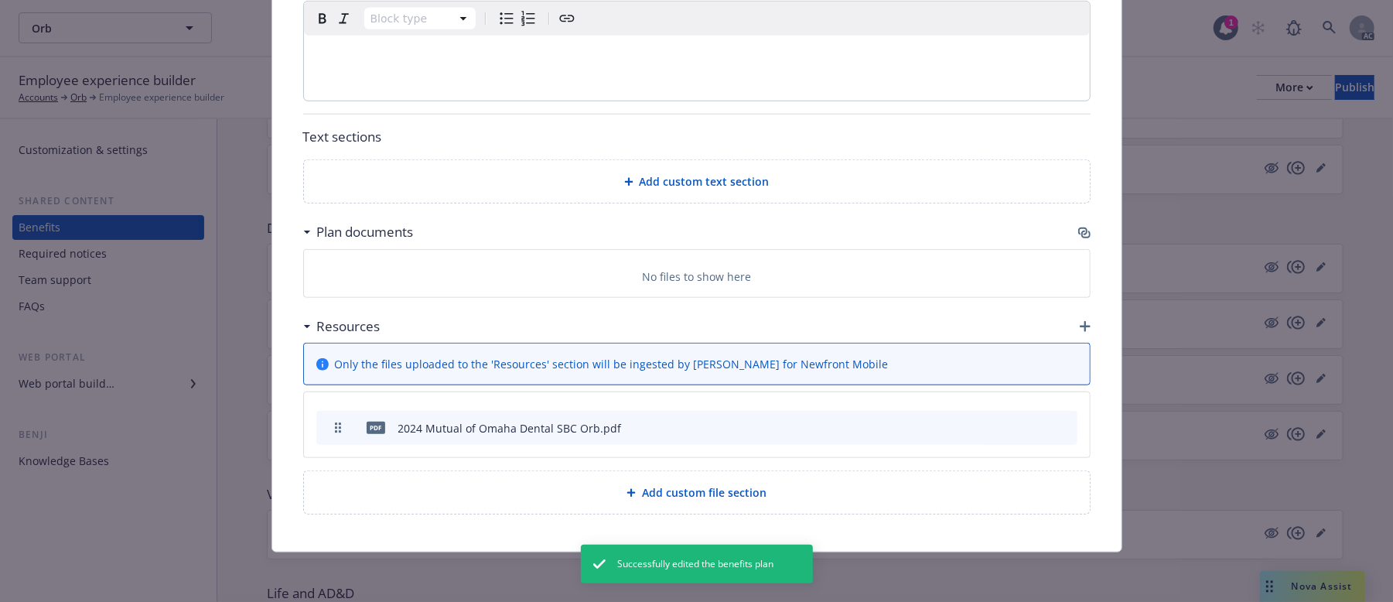
click at [1058, 427] on icon "archive file" at bounding box center [1063, 427] width 11 height 12
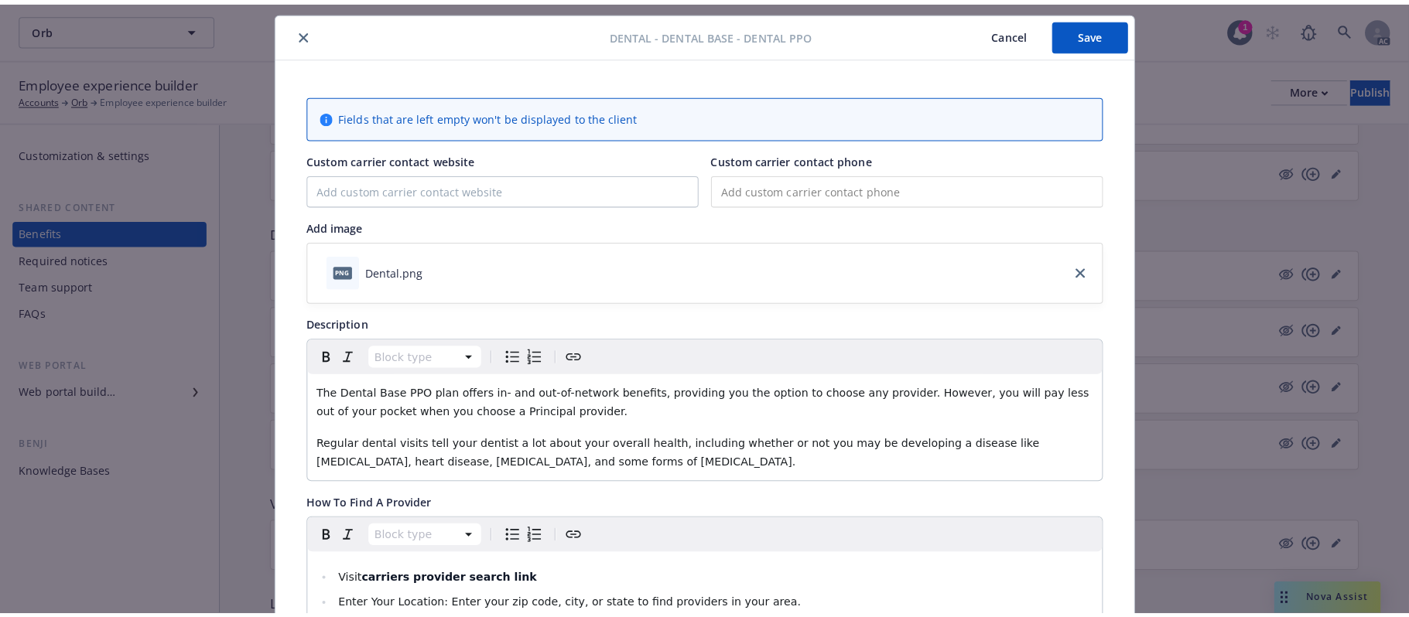
scroll to position [0, 0]
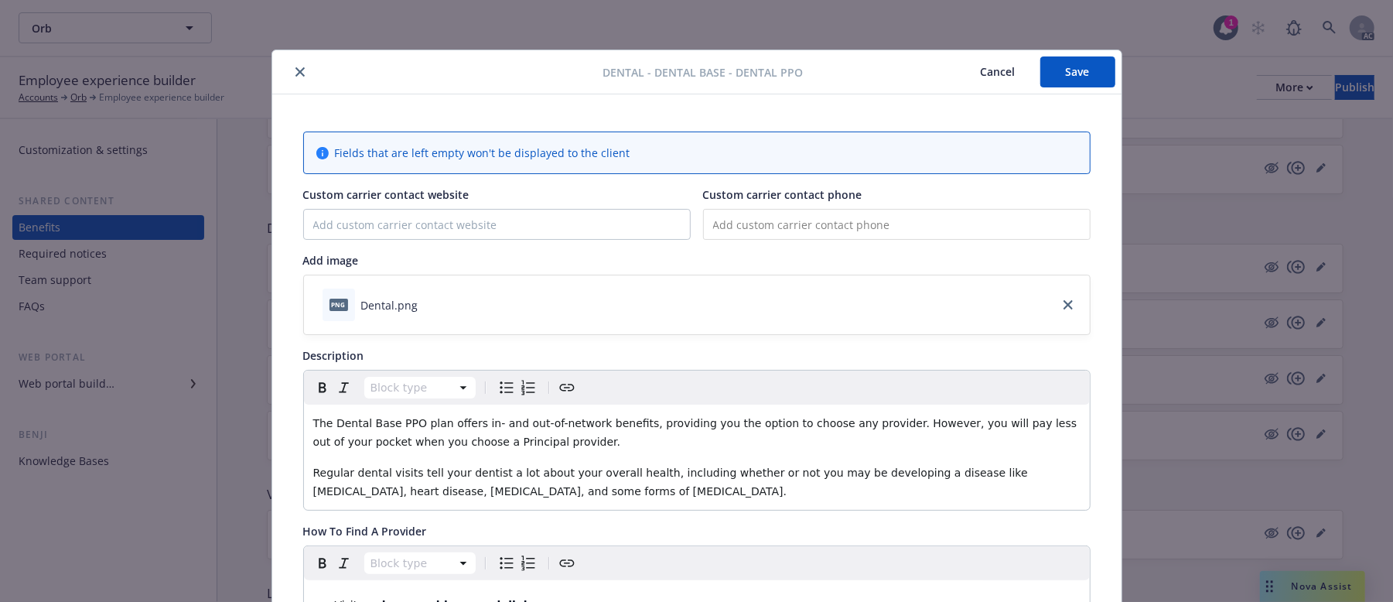
click at [1068, 79] on button "Save" at bounding box center [1077, 71] width 75 height 31
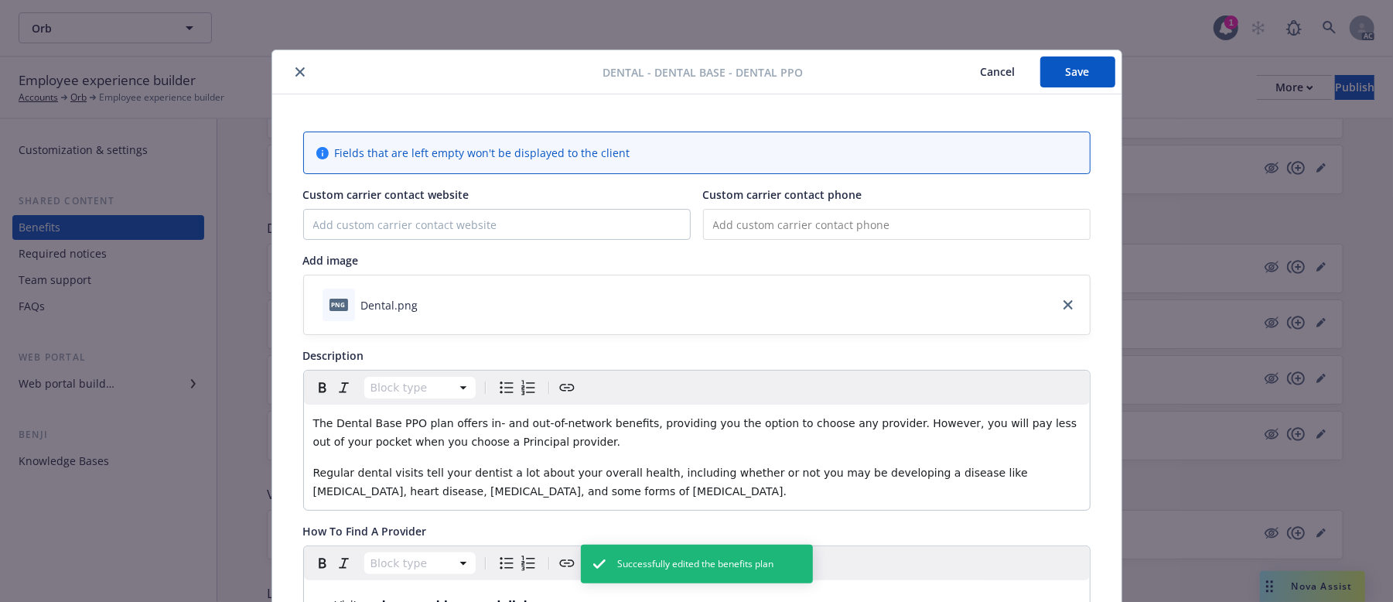
click at [982, 72] on button "Cancel" at bounding box center [998, 71] width 84 height 31
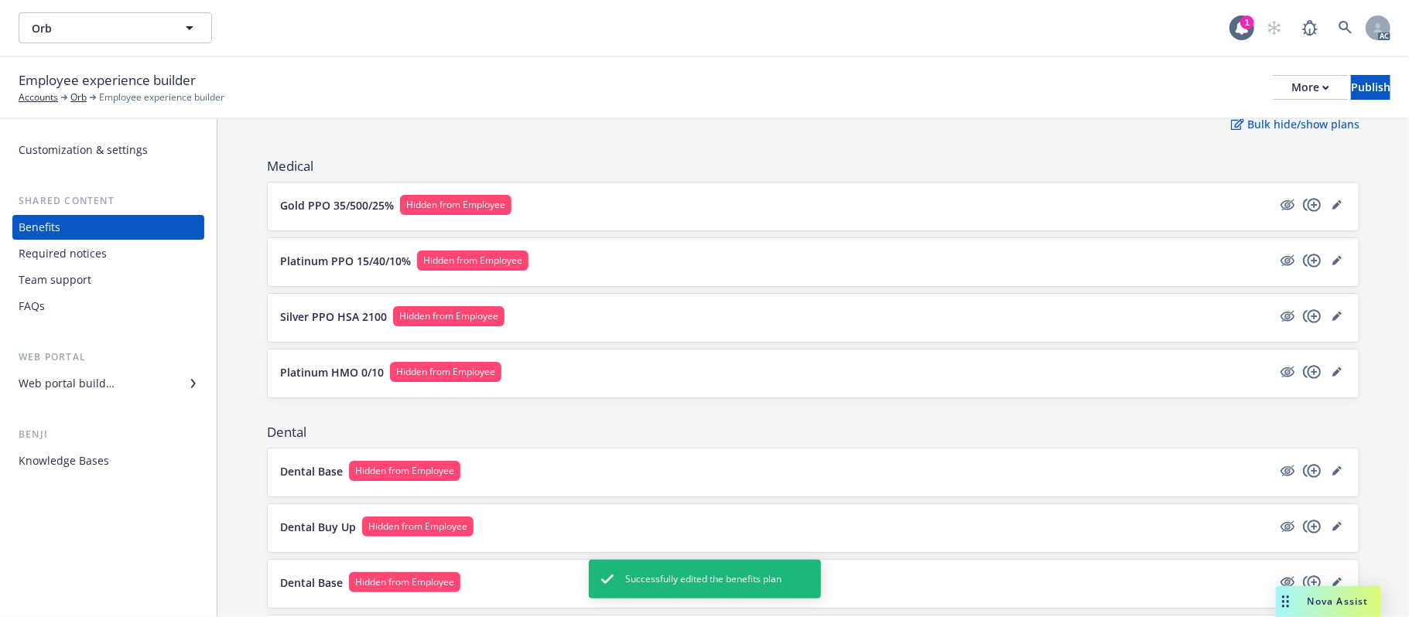
scroll to position [176, 0]
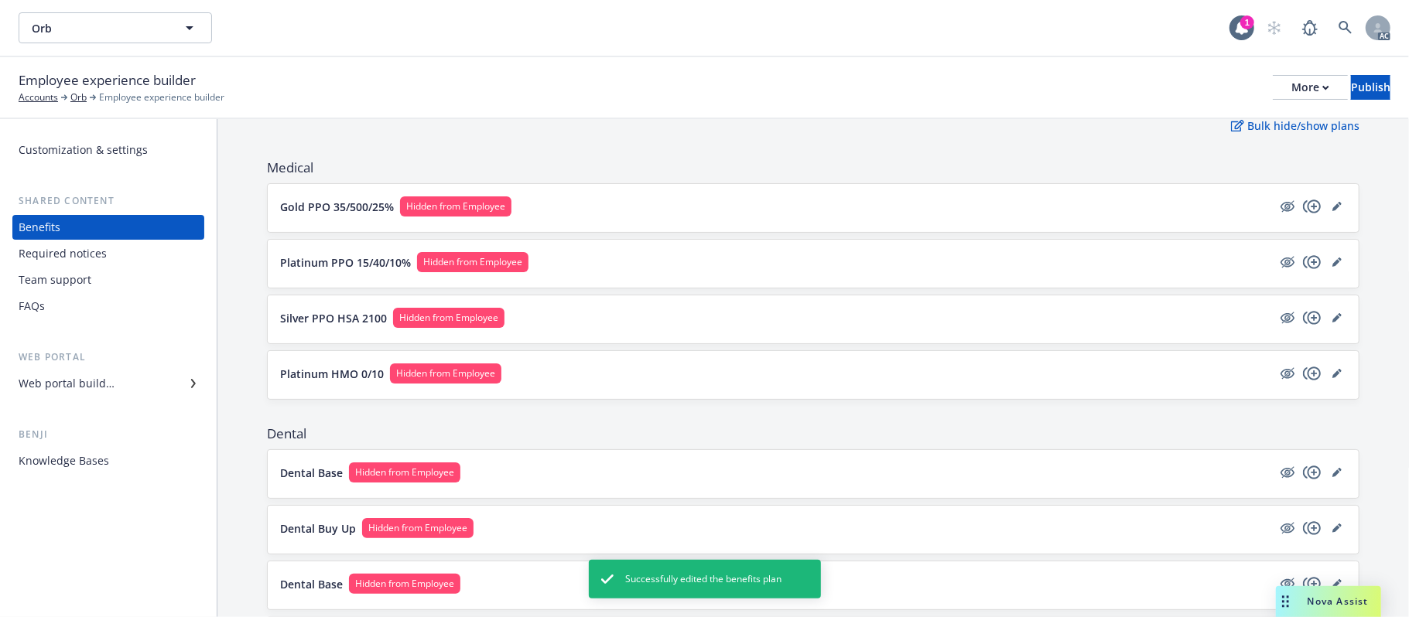
click at [597, 375] on button "Platinum HMO 0/10 Hidden from Employee" at bounding box center [776, 374] width 992 height 20
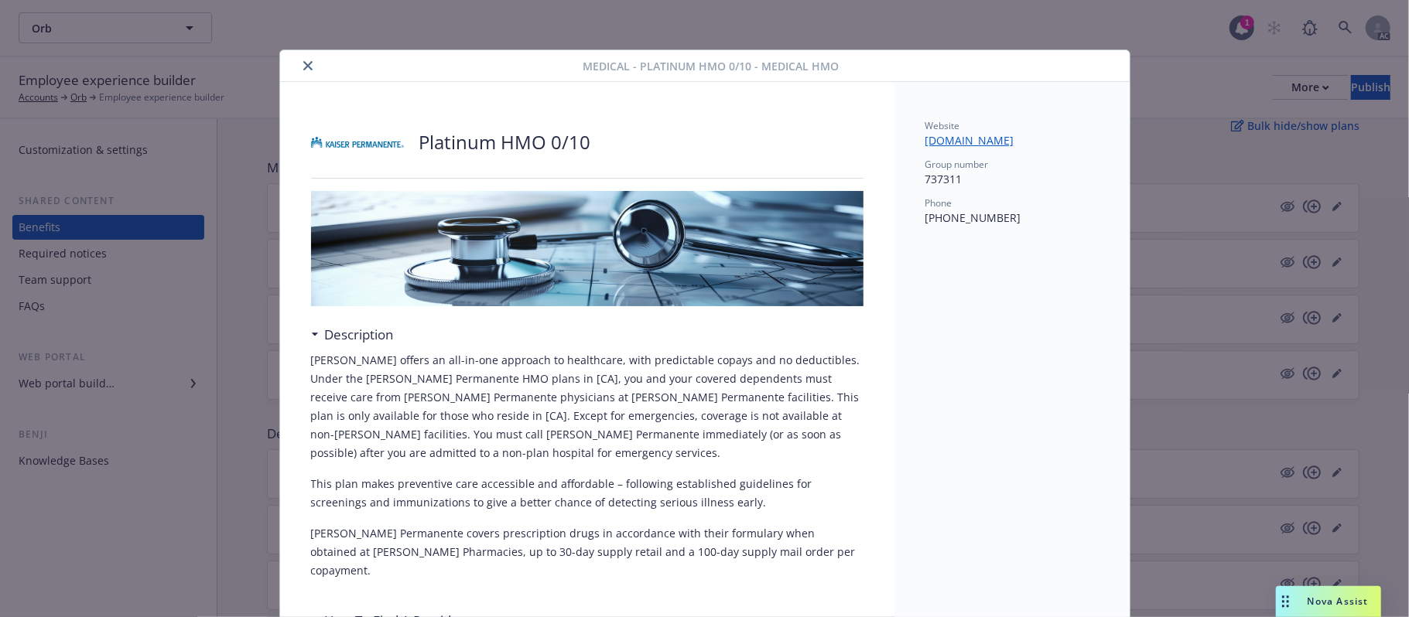
click at [303, 67] on icon "close" at bounding box center [307, 65] width 9 height 9
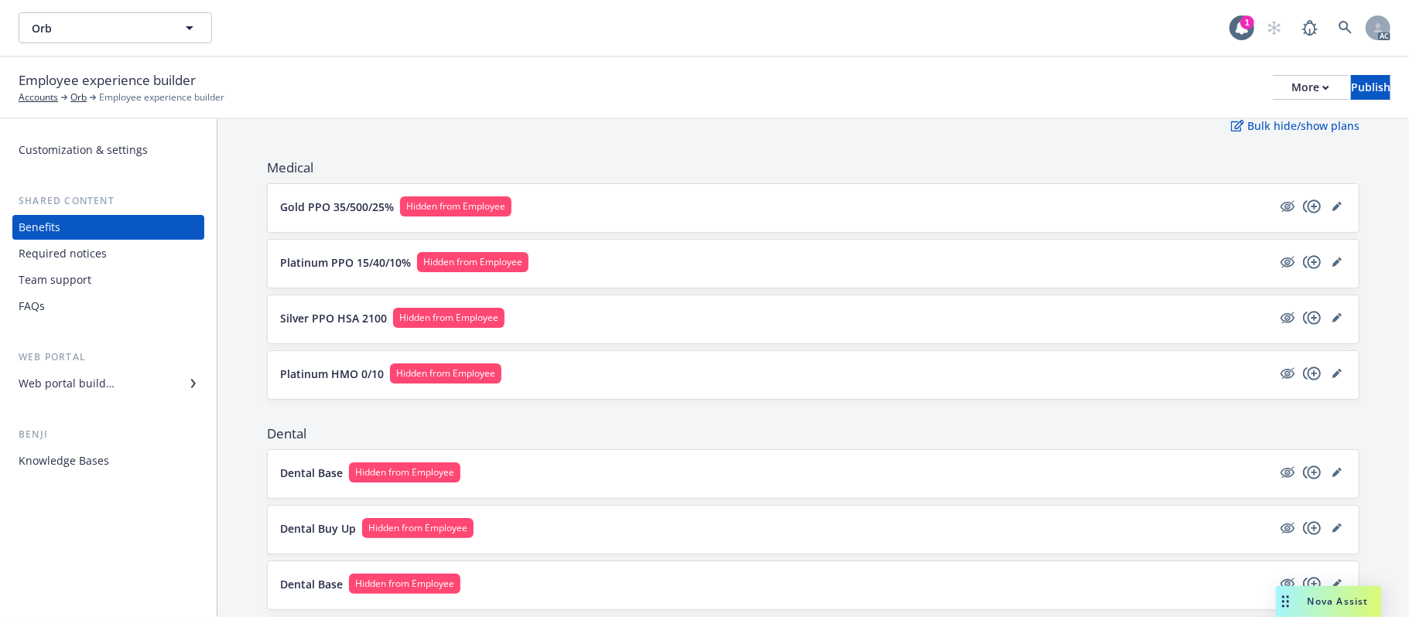
click at [781, 319] on button "Silver PPO HSA 2100 Hidden from Employee" at bounding box center [776, 318] width 992 height 20
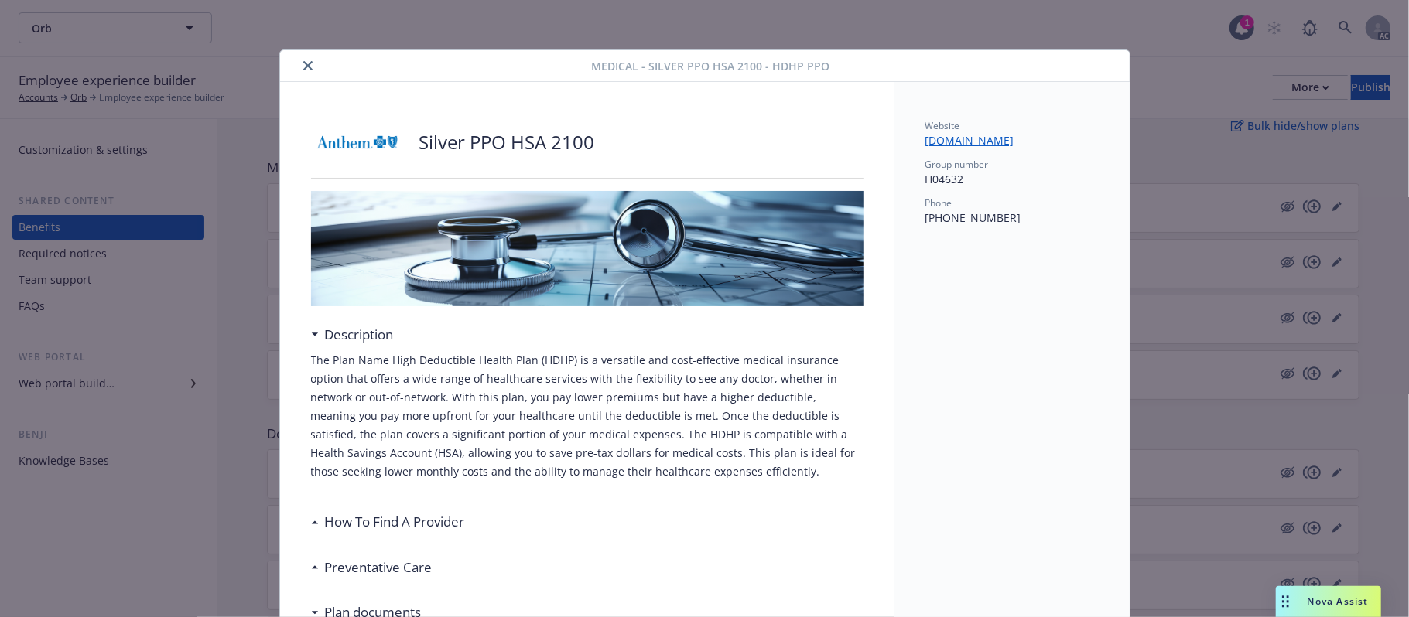
click at [299, 70] on button "close" at bounding box center [308, 65] width 19 height 19
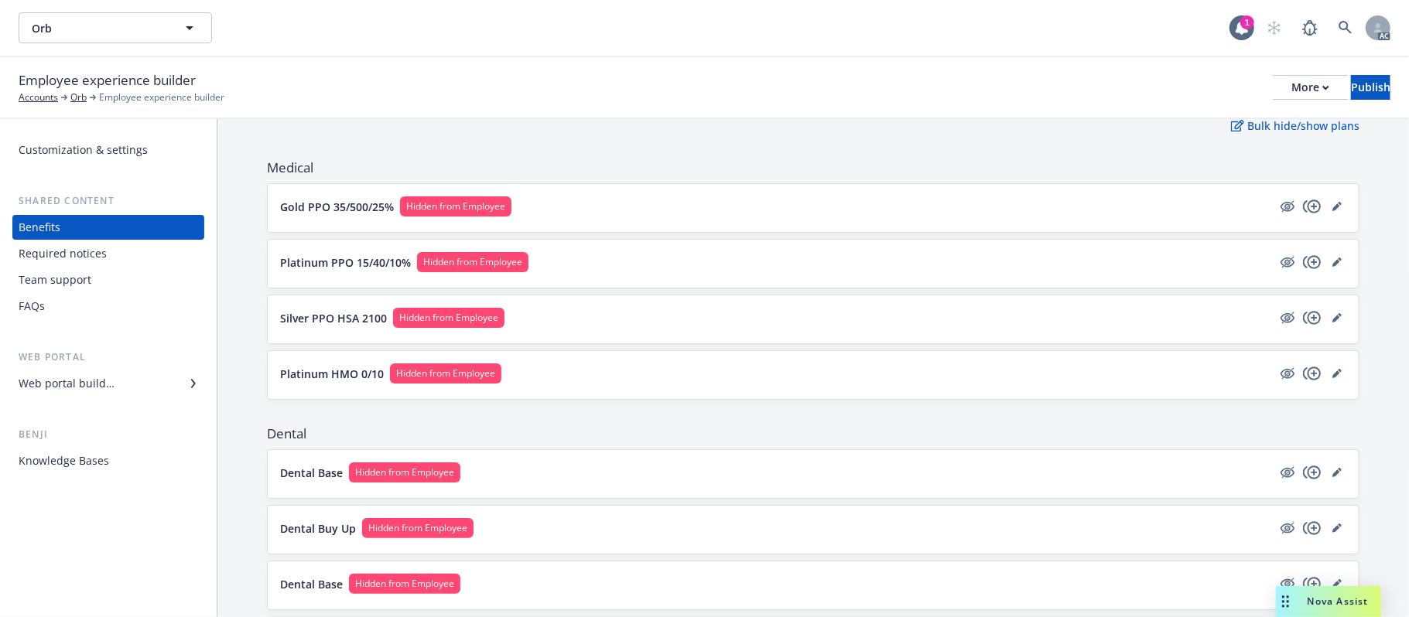
click at [886, 263] on button "Platinum PPO 15/40/10% Hidden from Employee" at bounding box center [776, 262] width 992 height 20
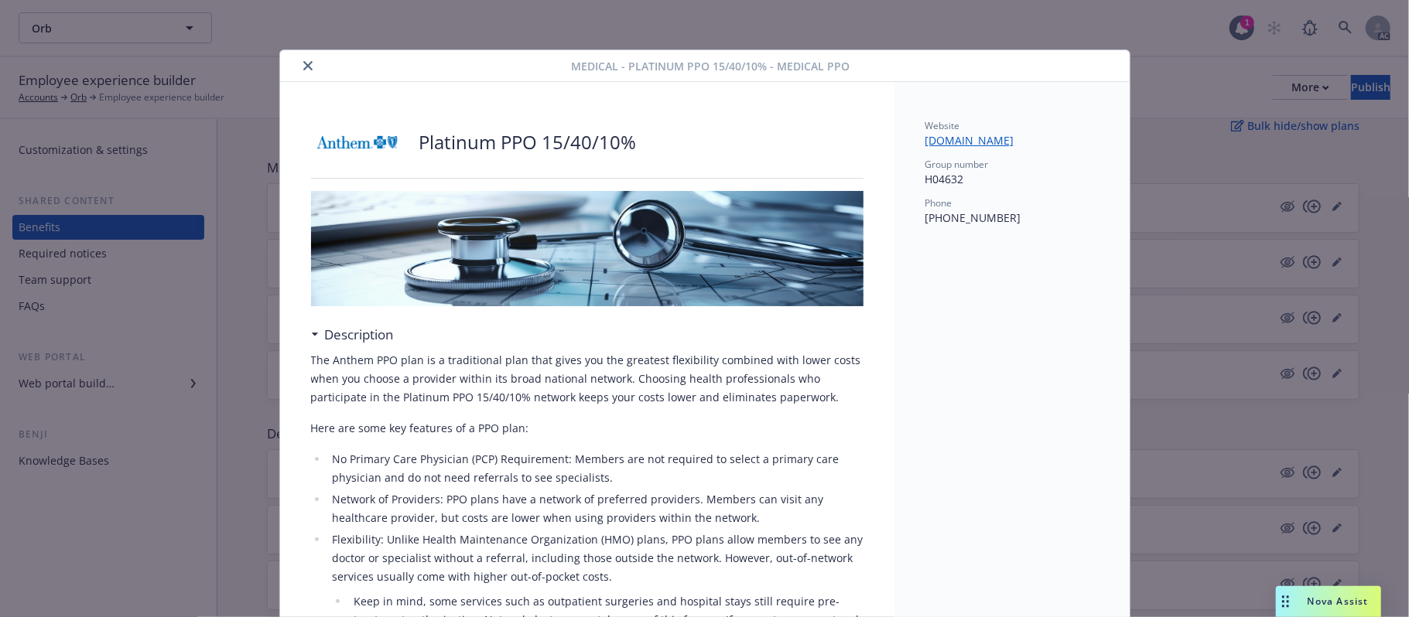
click at [303, 63] on icon "close" at bounding box center [307, 65] width 9 height 9
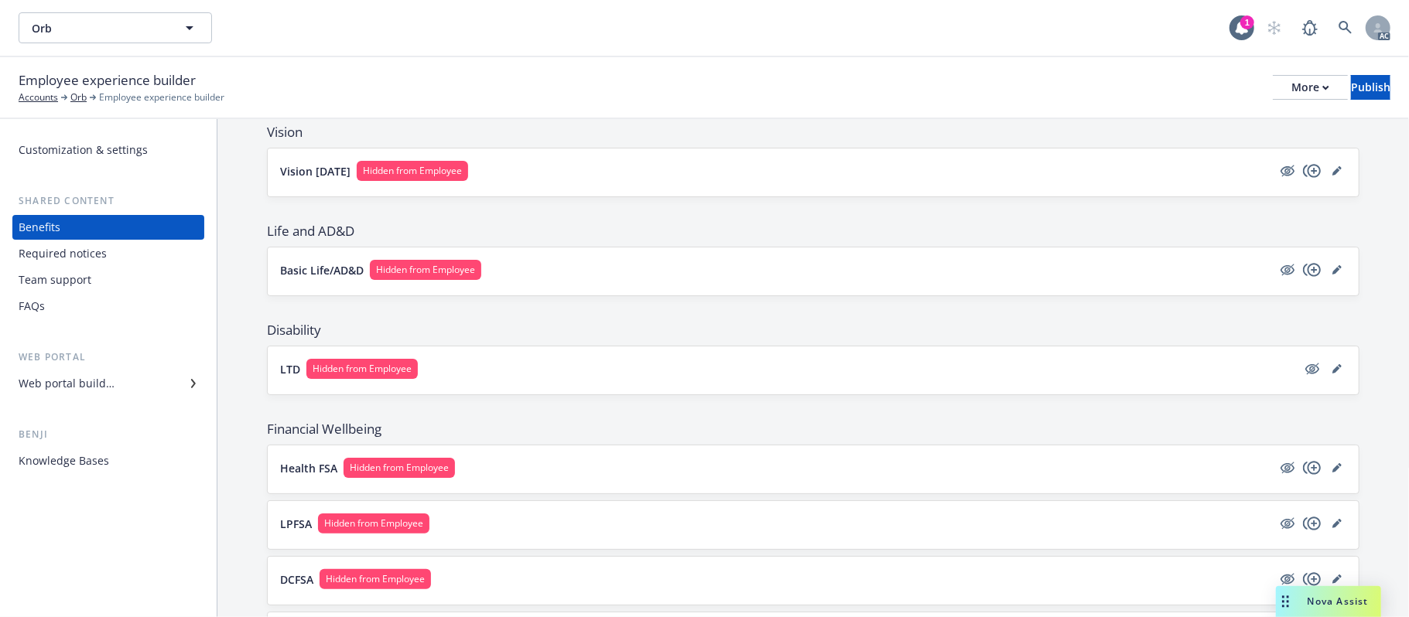
scroll to position [795, 0]
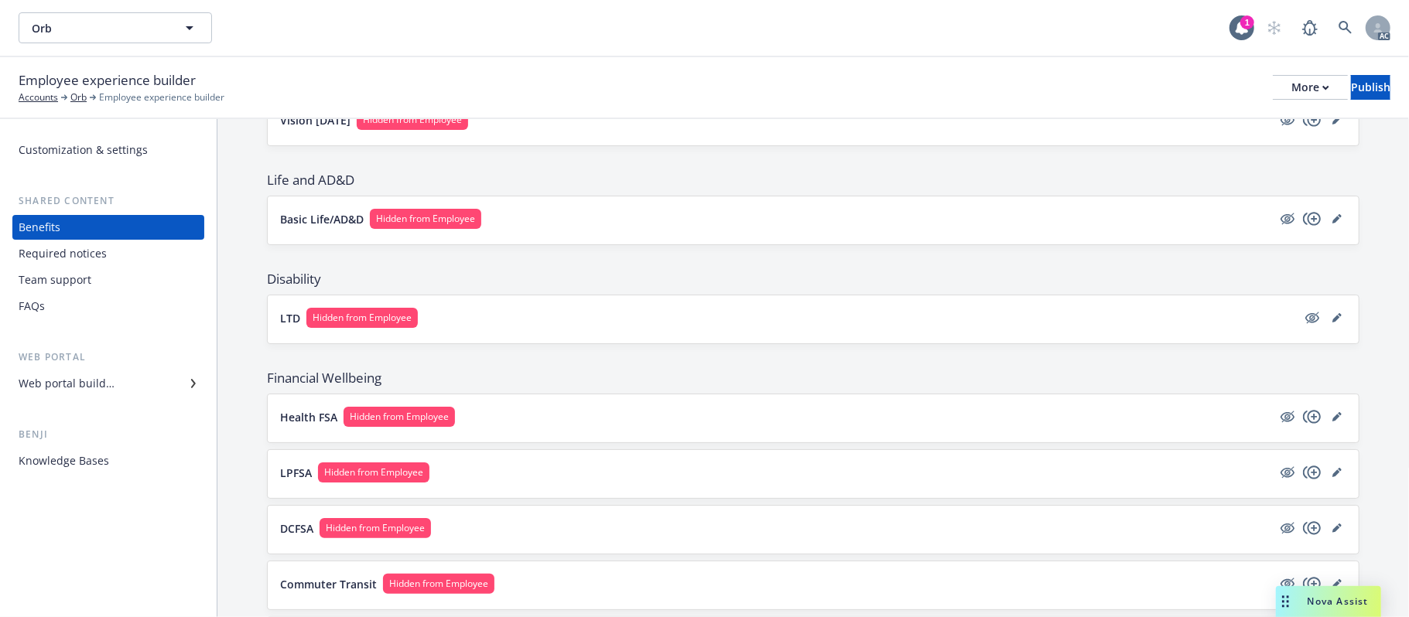
click at [679, 323] on button "LTD Hidden from Employee" at bounding box center [788, 318] width 1016 height 20
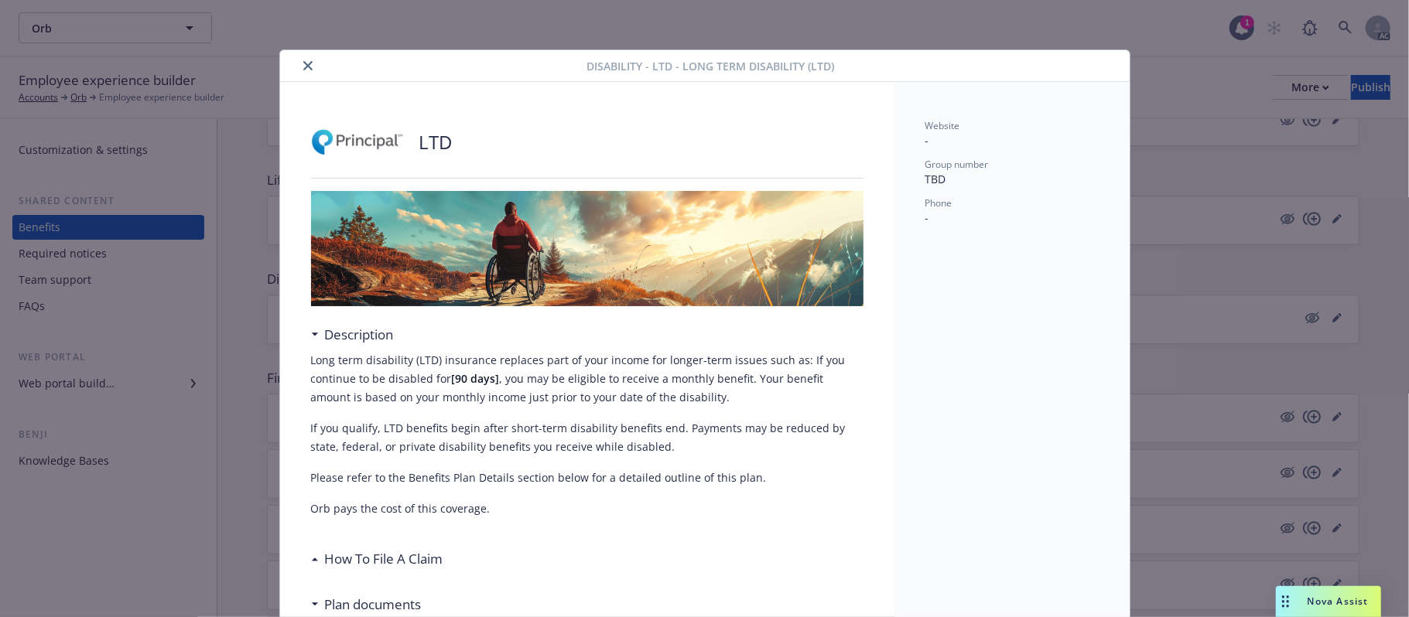
scroll to position [46, 0]
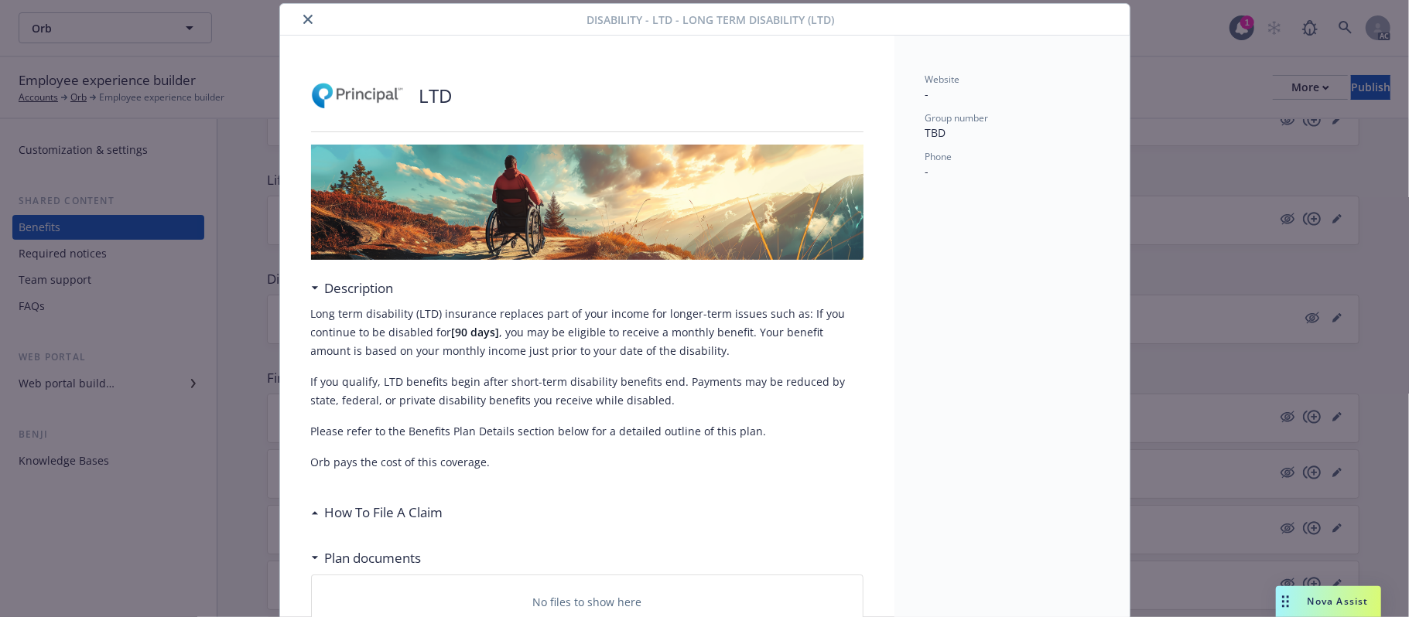
click at [354, 509] on h3 "How To File A Claim" at bounding box center [384, 513] width 118 height 20
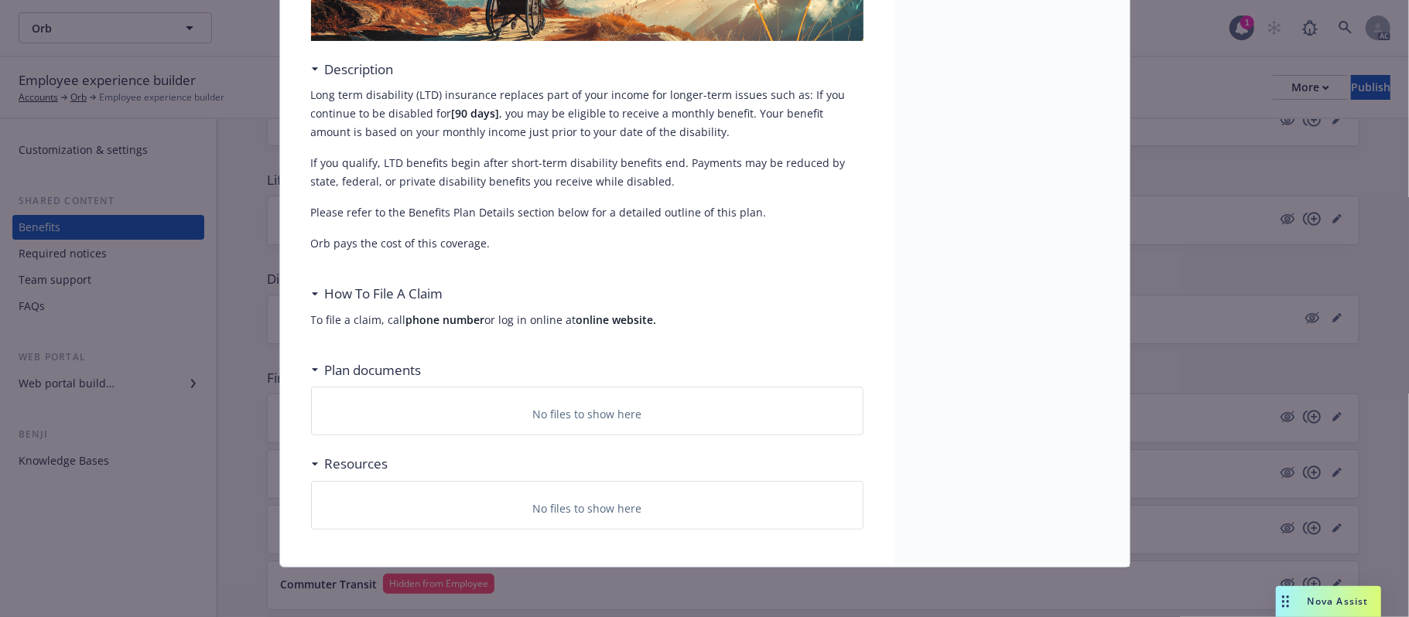
click at [367, 369] on h3 "Plan documents" at bounding box center [373, 370] width 97 height 20
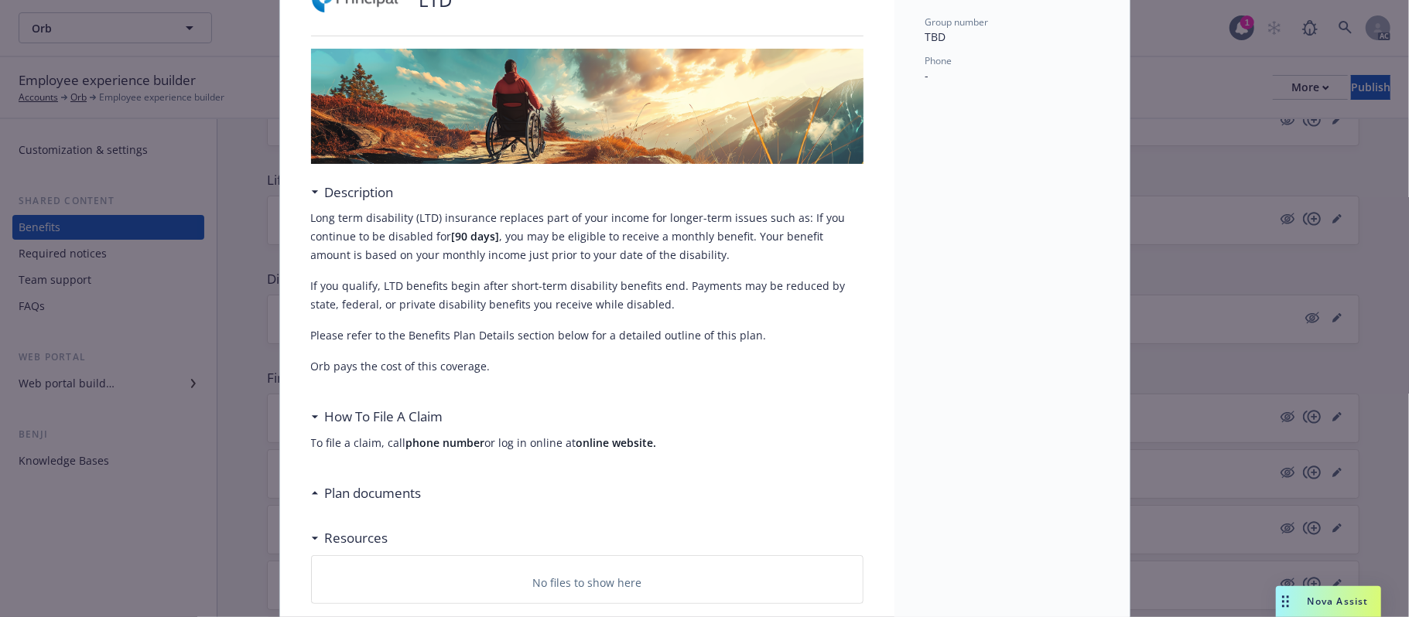
scroll to position [0, 0]
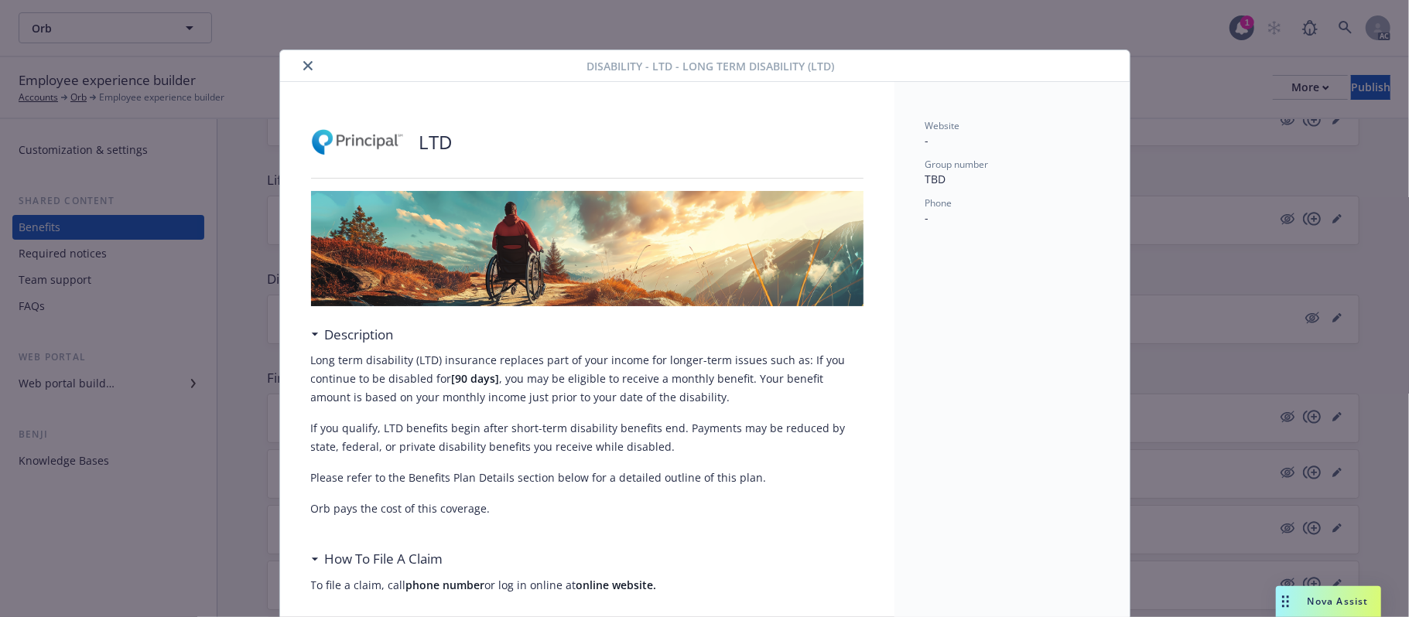
click at [303, 62] on icon "close" at bounding box center [307, 65] width 9 height 9
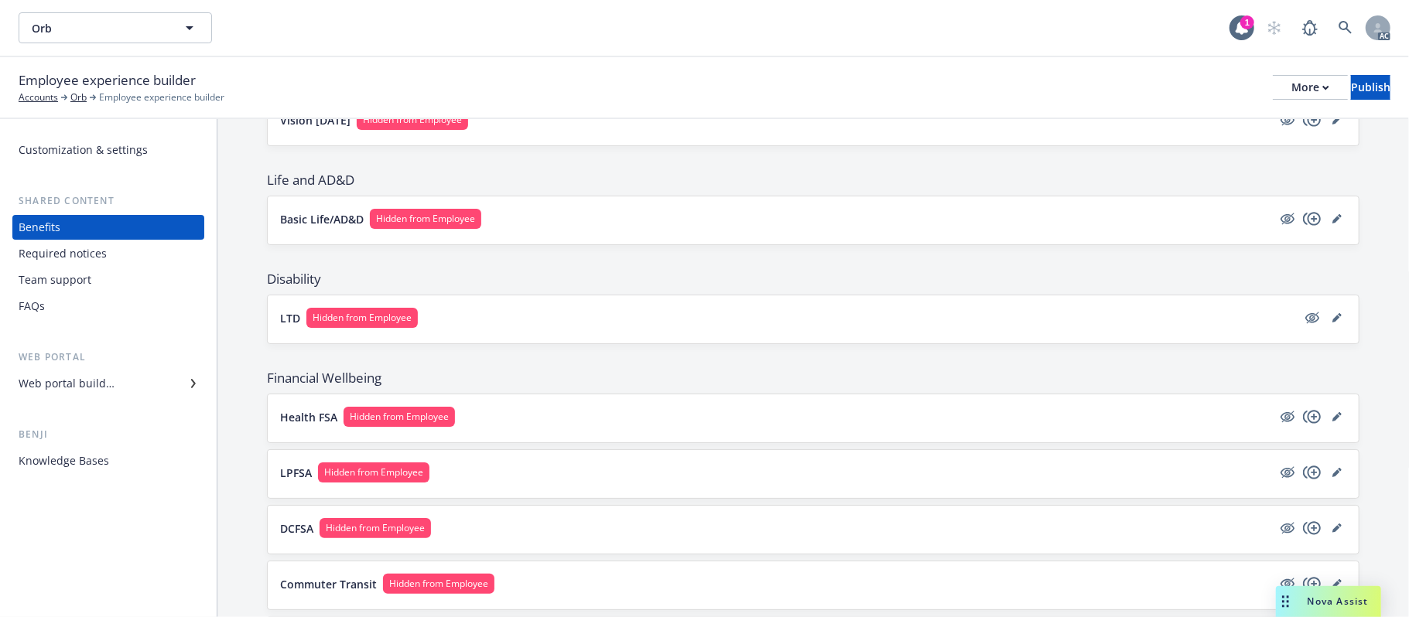
click at [735, 224] on button "Basic Life/AD&D Hidden from Employee" at bounding box center [776, 219] width 992 height 20
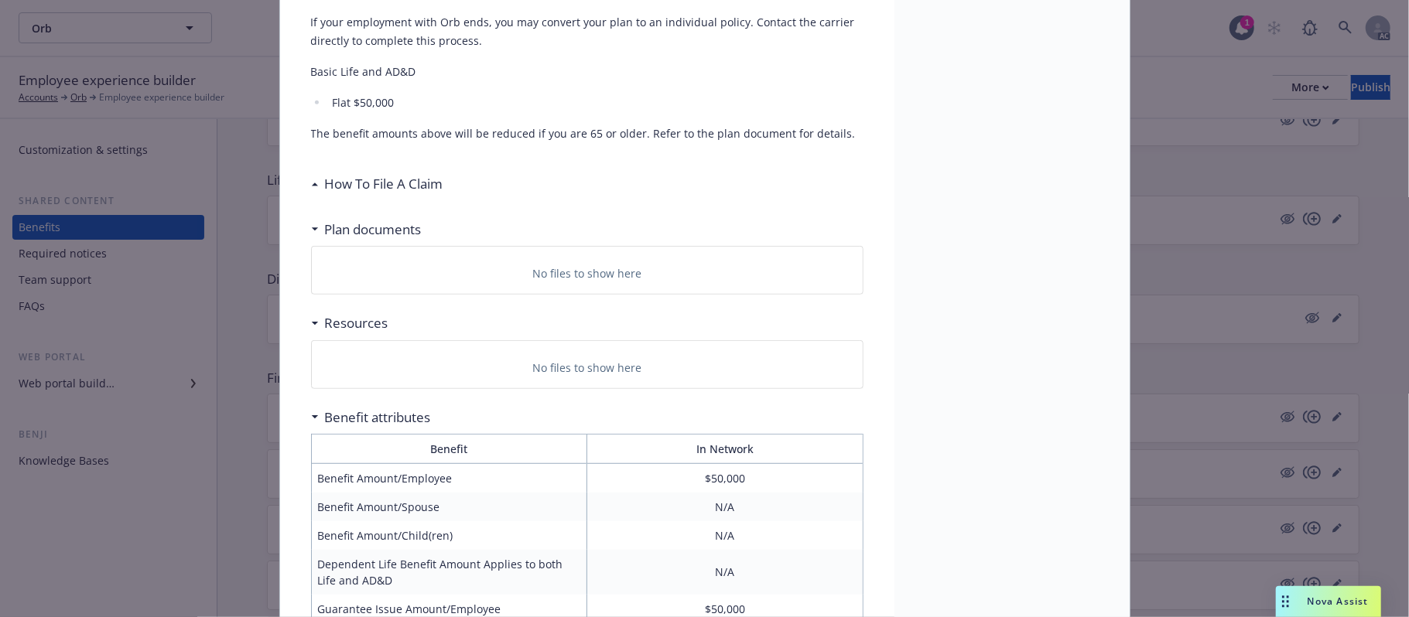
scroll to position [562, 0]
click at [325, 173] on h3 "How To File A Claim" at bounding box center [384, 183] width 118 height 20
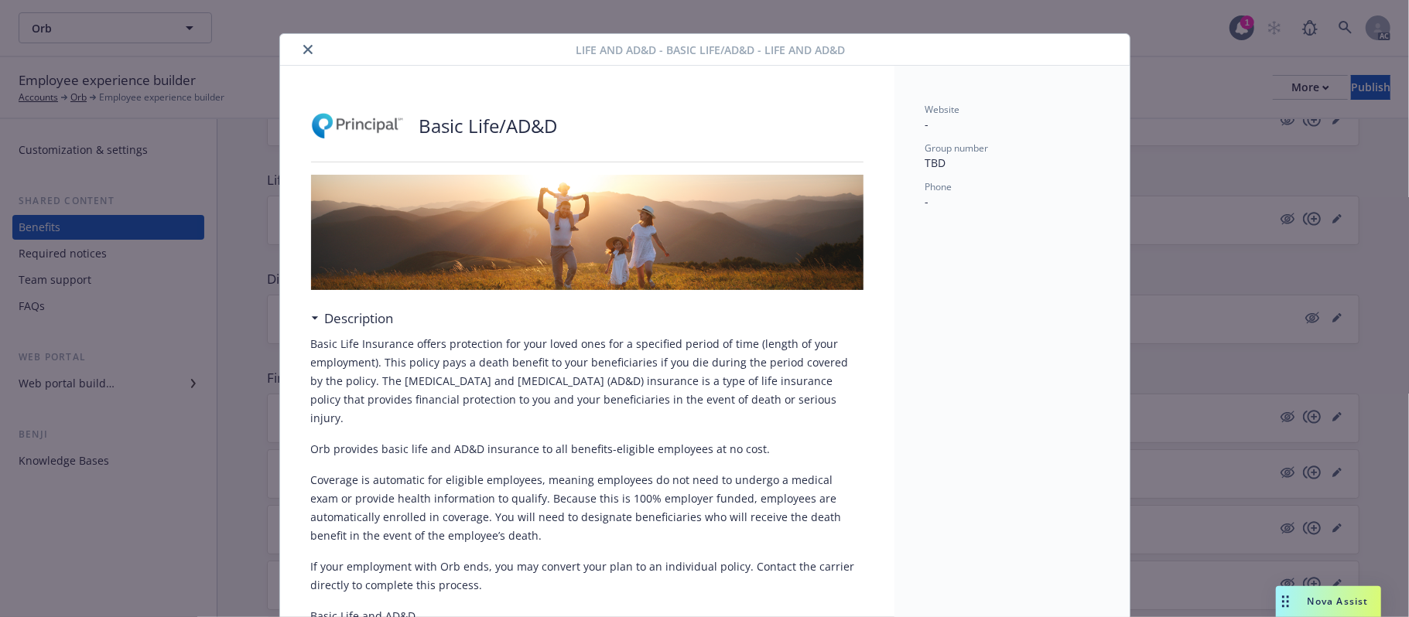
scroll to position [0, 0]
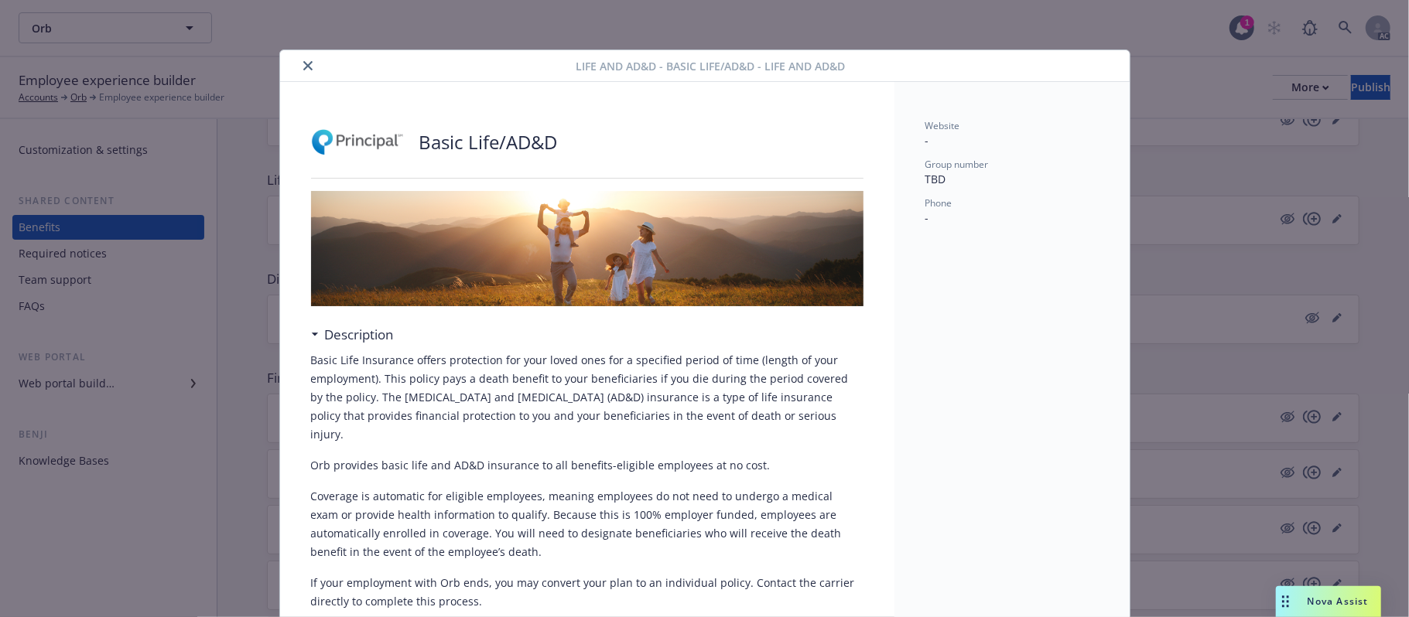
click at [300, 60] on button "close" at bounding box center [308, 65] width 19 height 19
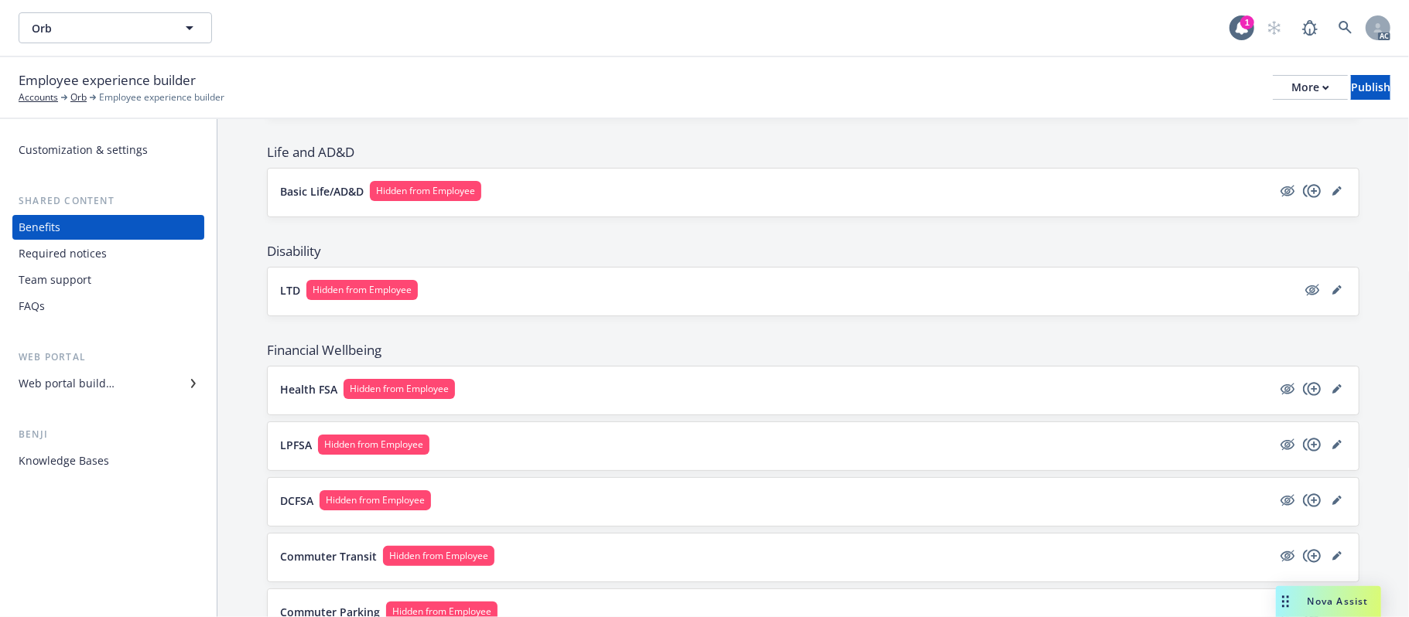
scroll to position [692, 0]
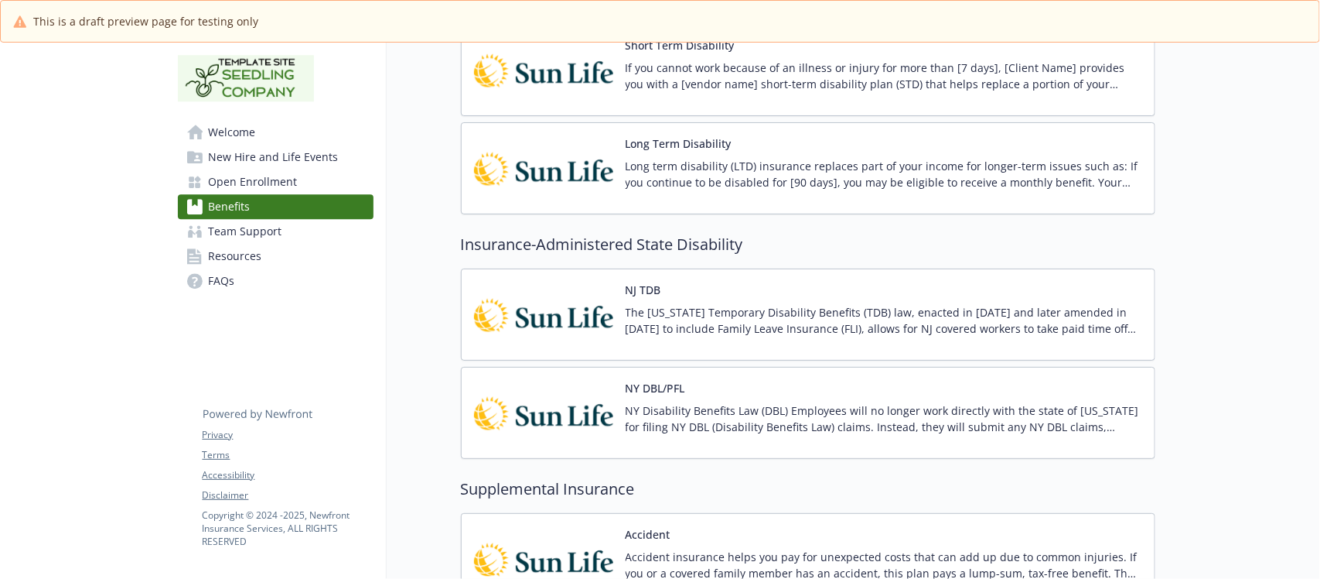
scroll to position [1837, 0]
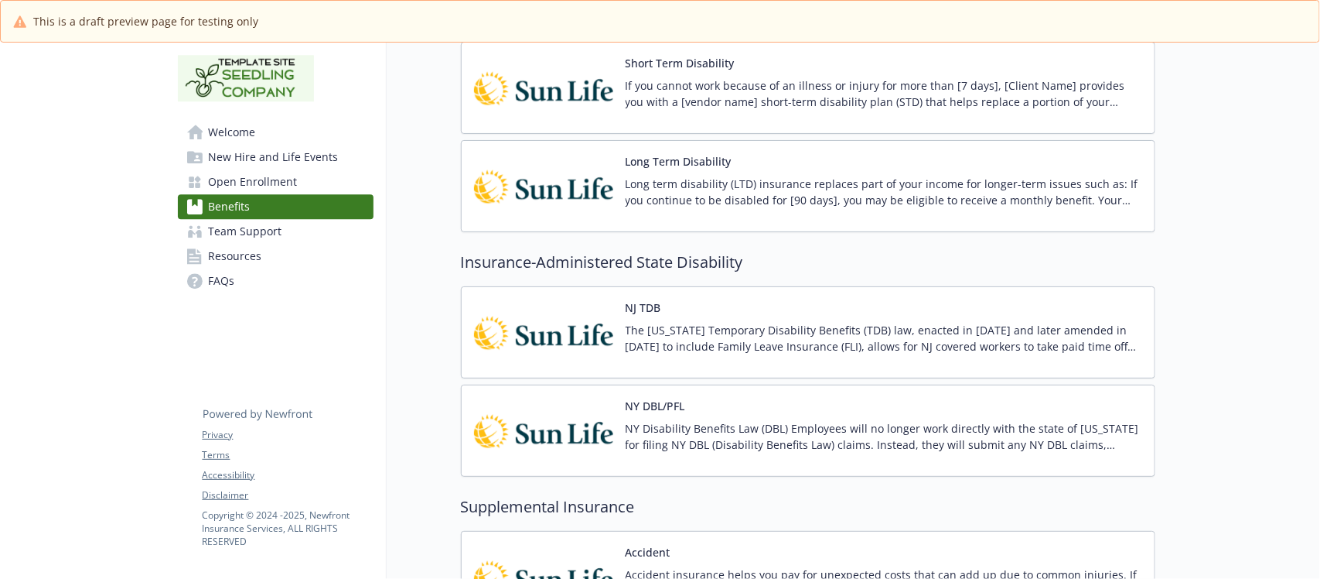
click at [821, 168] on div "Long Term Disability Long term disability (LTD) insurance replaces part of your…" at bounding box center [884, 186] width 517 height 66
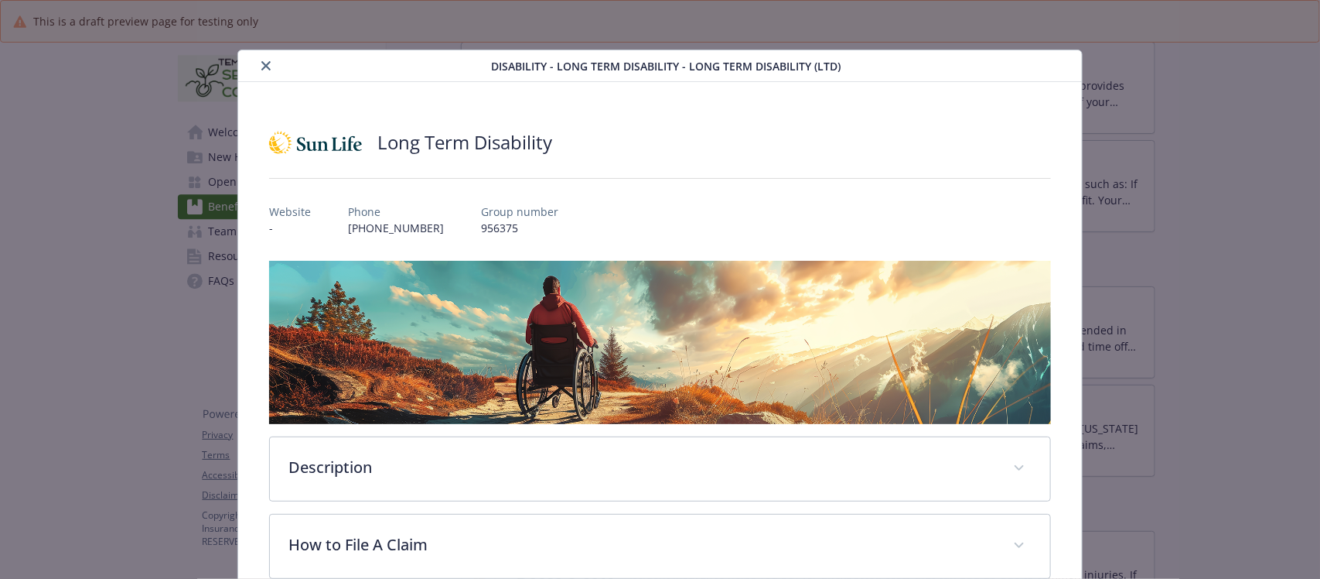
click at [261, 67] on icon "close" at bounding box center [265, 65] width 9 height 9
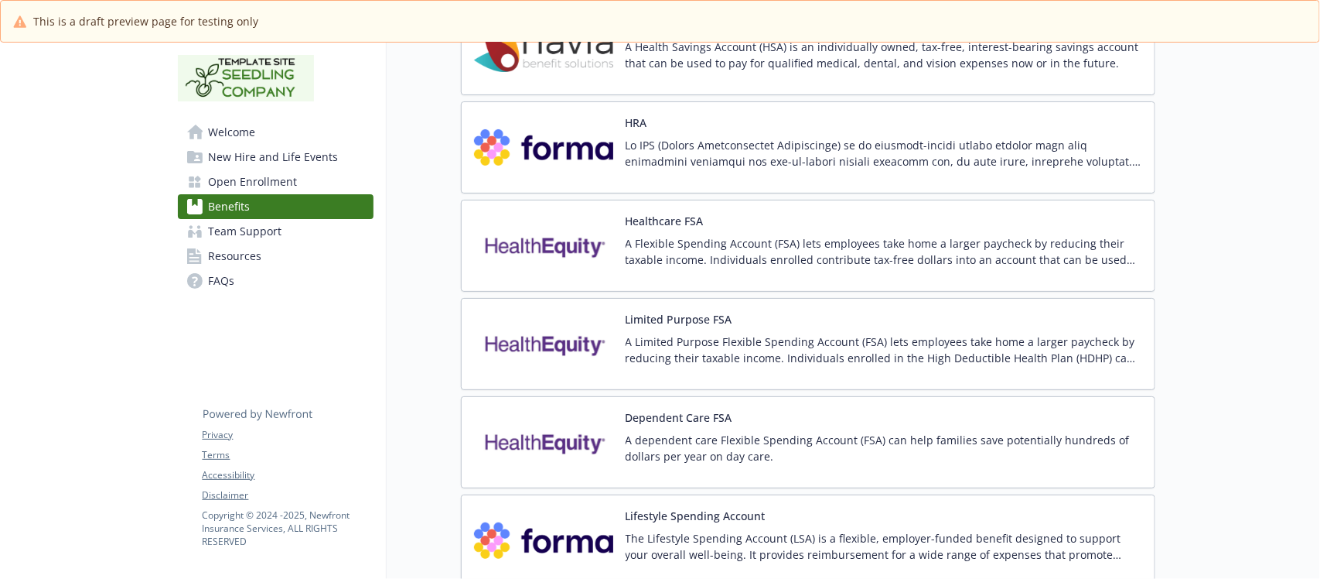
click at [821, 330] on div "Limited Purpose FSA A Limited Purpose Flexible Spending Account (FSA) lets empl…" at bounding box center [884, 344] width 517 height 66
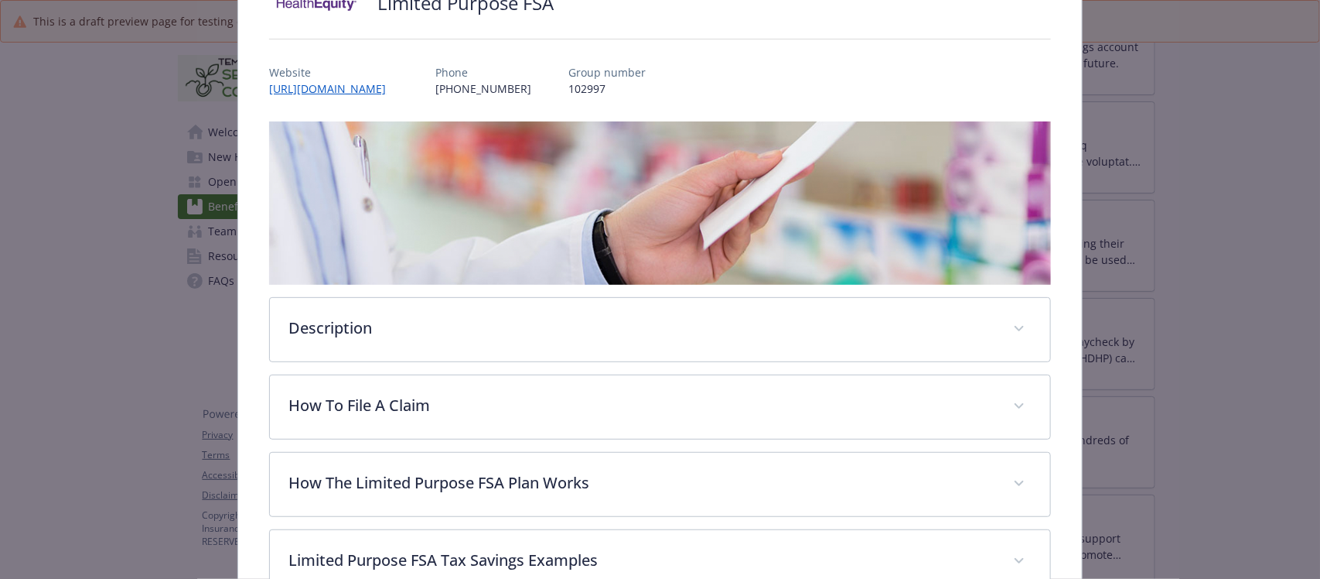
scroll to position [240, 0]
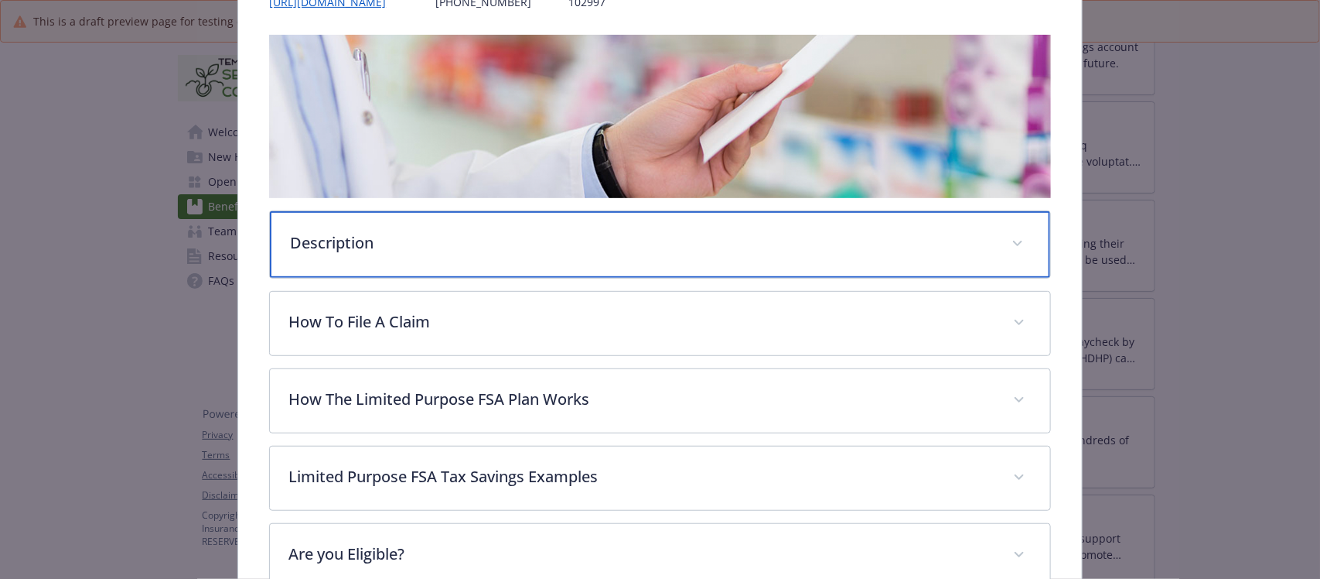
click at [516, 246] on p "Description" at bounding box center [641, 242] width 702 height 23
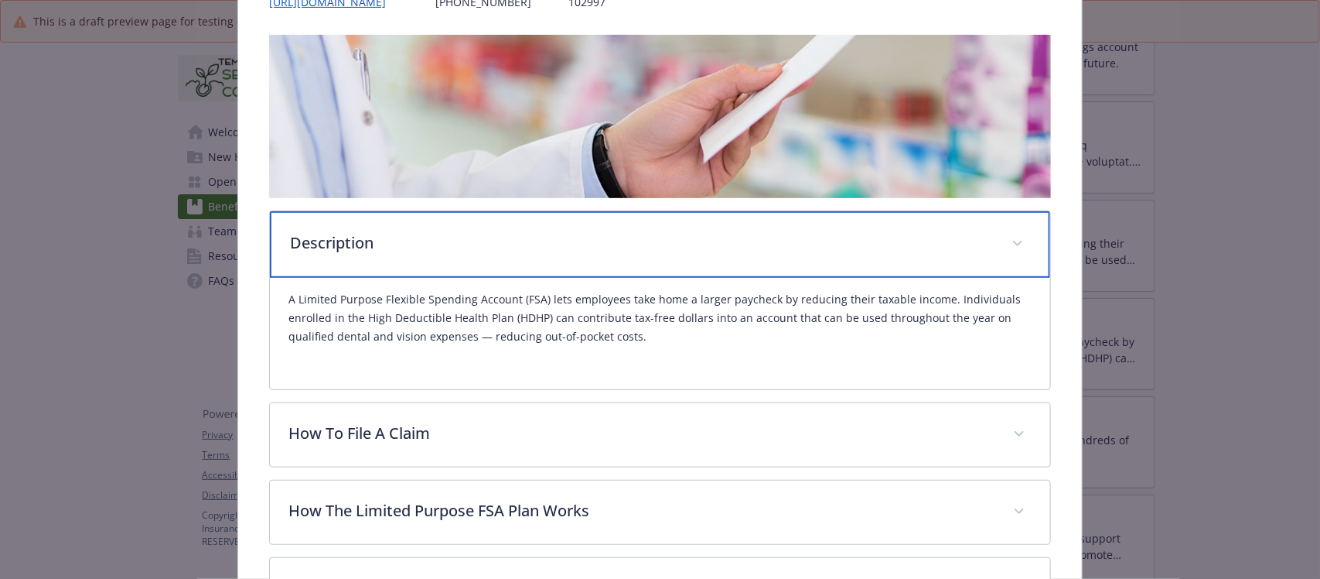
scroll to position [433, 0]
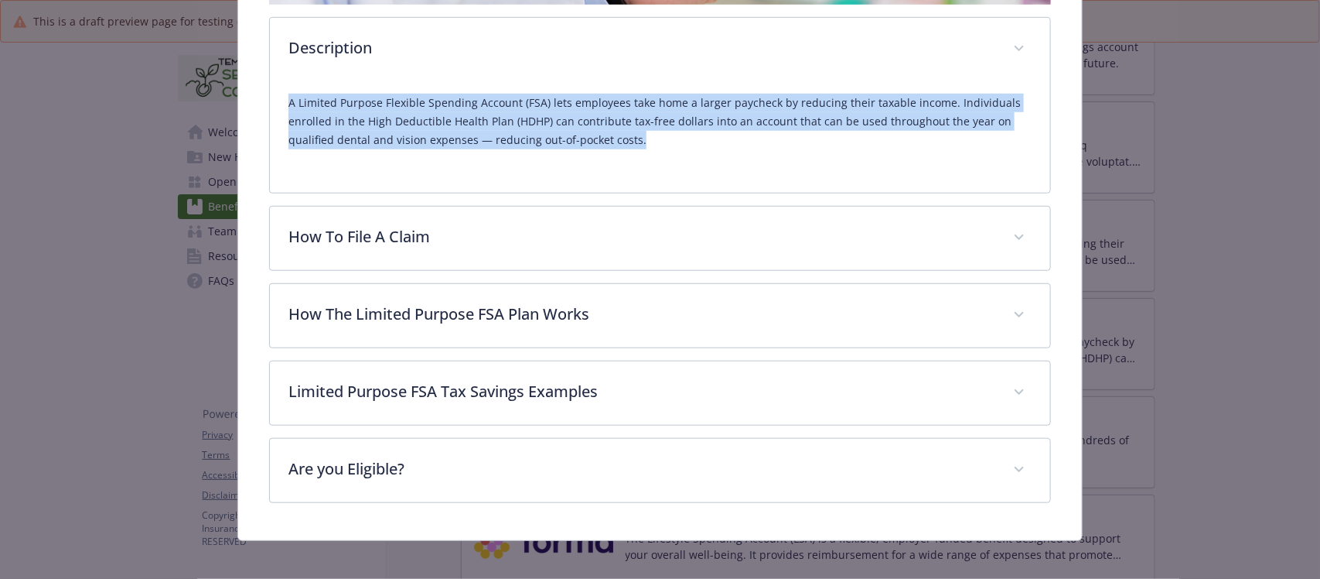
drag, startPoint x: 281, startPoint y: 98, endPoint x: 658, endPoint y: 152, distance: 380.5
click at [658, 152] on div "A Limited Purpose Flexible Spending Account (FSA) lets employees take home a la…" at bounding box center [660, 136] width 780 height 111
copy p "A Limited Purpose Flexible Spending Account (FSA) lets employees take home a la…"
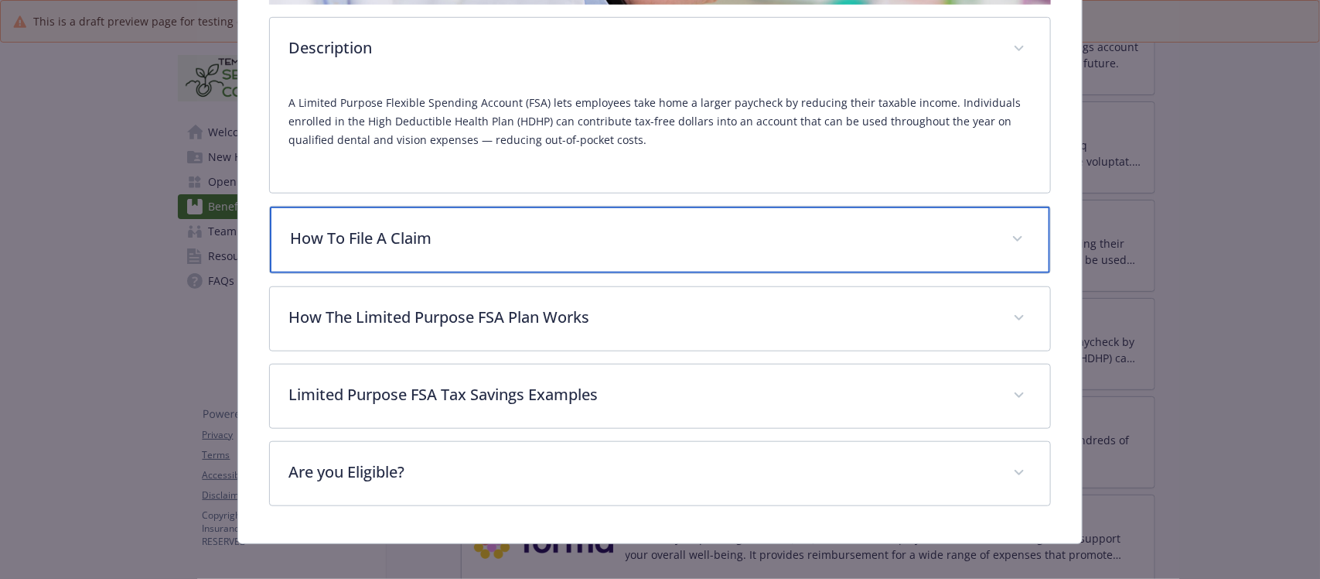
click at [431, 240] on p "How To File A Claim" at bounding box center [641, 238] width 702 height 23
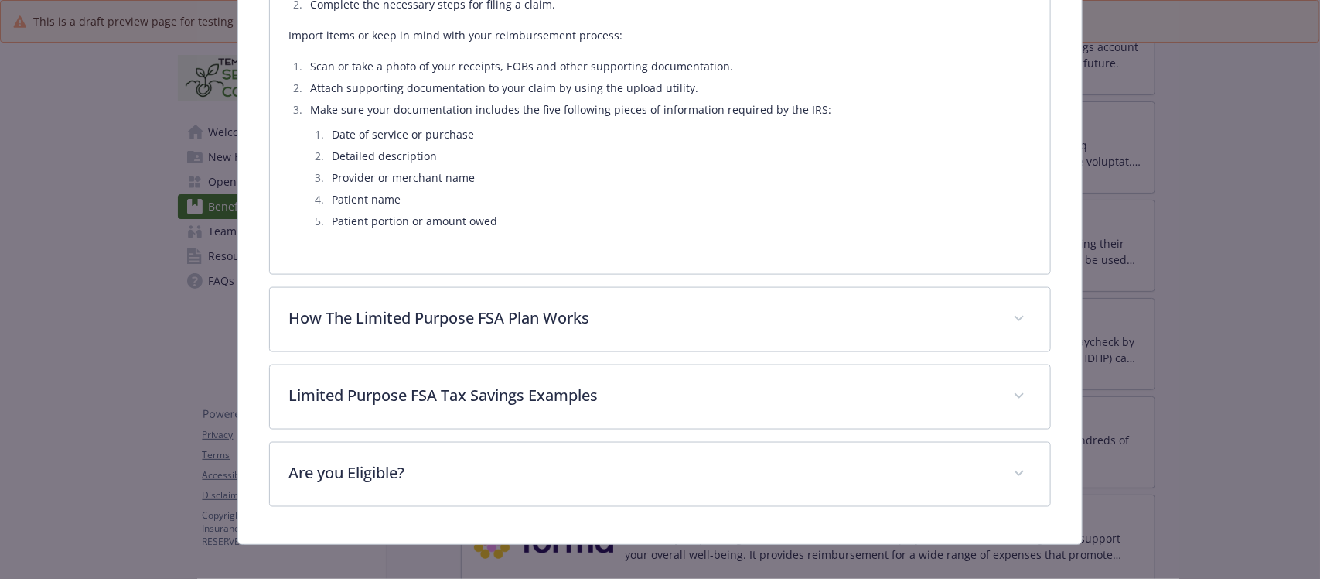
scroll to position [790, 0]
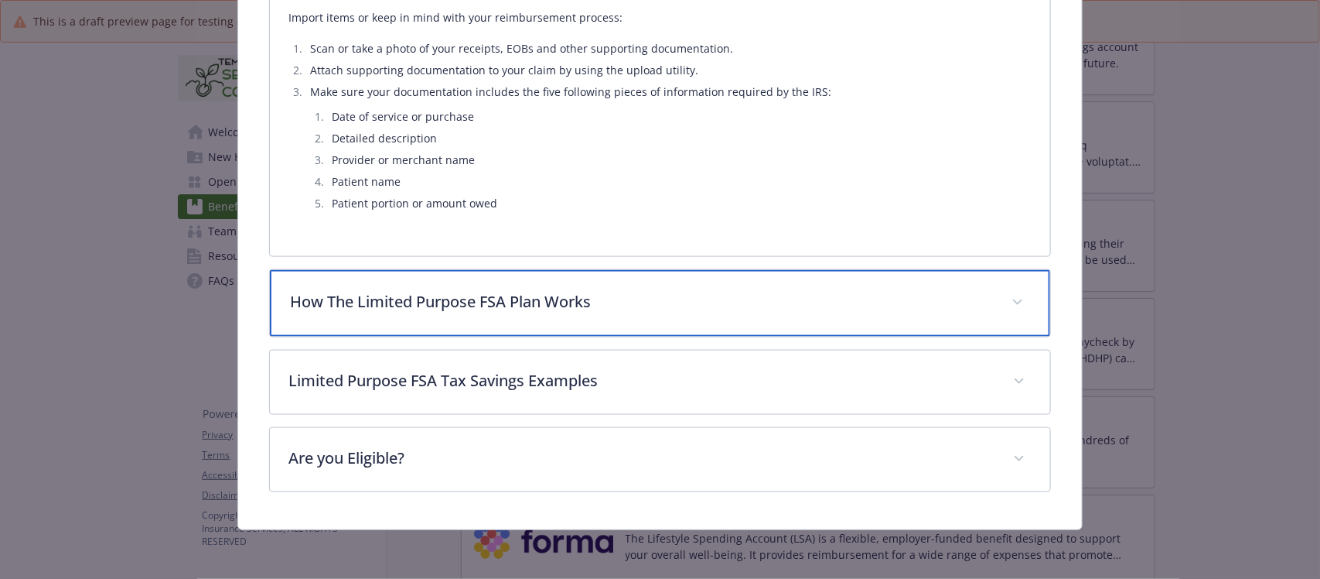
click at [540, 304] on p "How The Limited Purpose FSA Plan Works" at bounding box center [641, 301] width 702 height 23
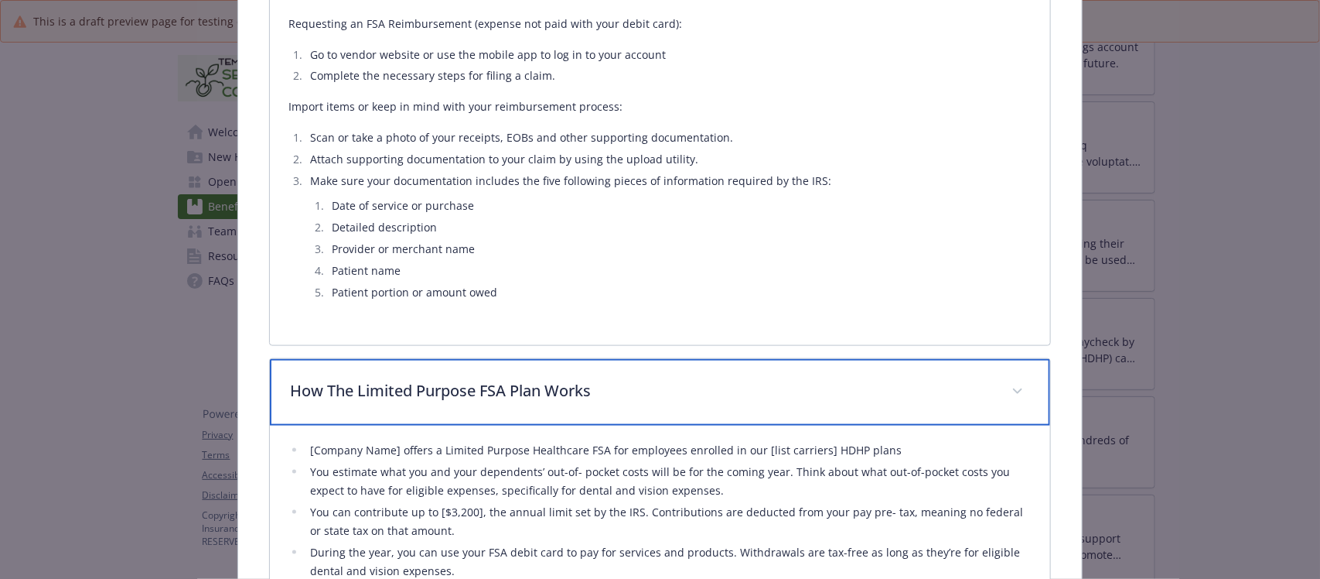
scroll to position [594, 0]
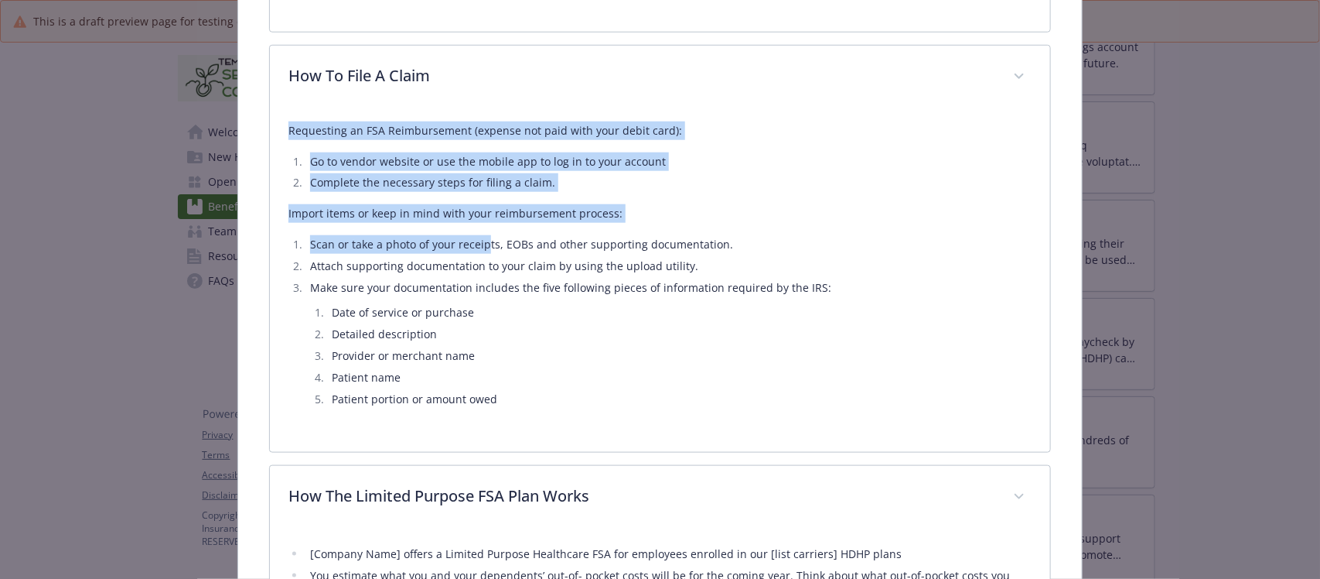
drag, startPoint x: 285, startPoint y: 128, endPoint x: 493, endPoint y: 217, distance: 226.3
click at [487, 227] on div "Requesting an FSA Reimbursement (expense not paid with your debit card): Go to …" at bounding box center [660, 280] width 780 height 343
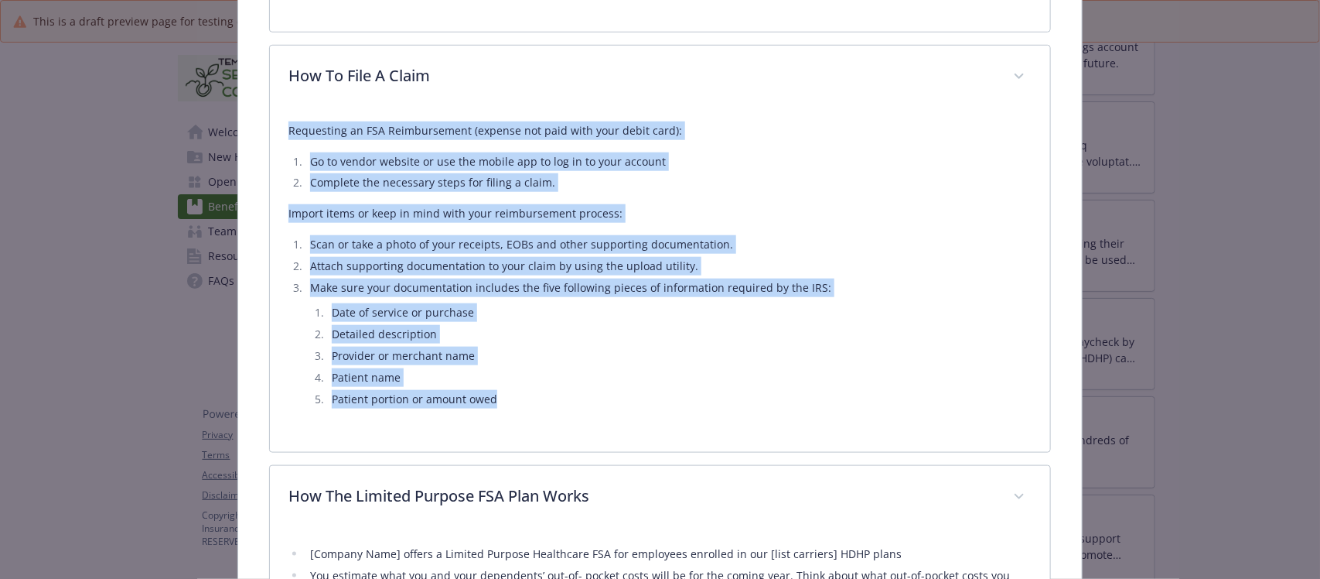
click at [515, 395] on li "Patient portion or amount owed" at bounding box center [679, 399] width 704 height 19
copy div "Requesting an FSA Reimbursement (expense not paid with your debit card): Go to …"
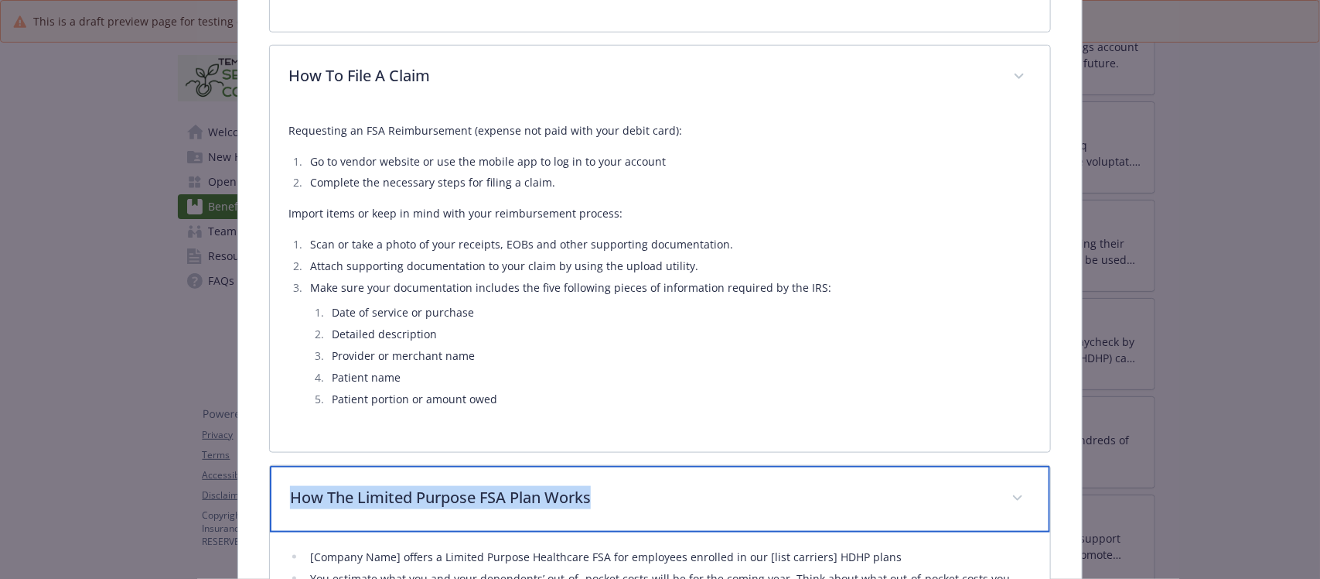
drag, startPoint x: 562, startPoint y: 497, endPoint x: 290, endPoint y: 496, distance: 271.5
click at [290, 496] on p "How The Limited Purpose FSA Plan Works" at bounding box center [641, 497] width 702 height 23
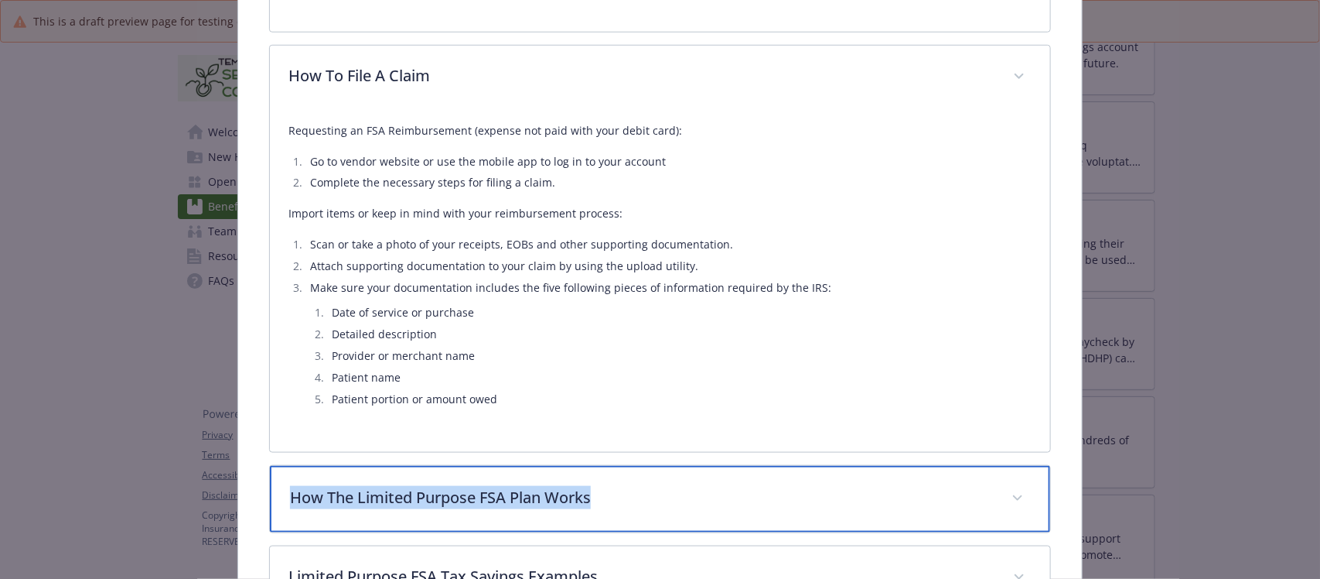
copy p "How The Limited Purpose FSA Plan Works"
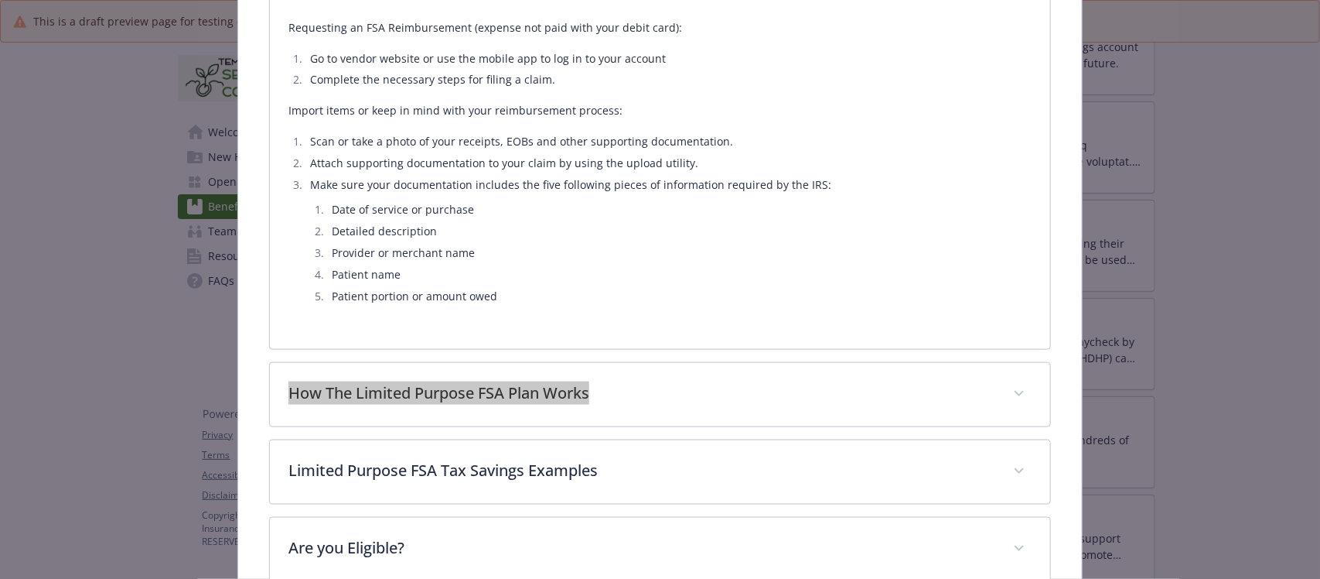
scroll to position [787, 0]
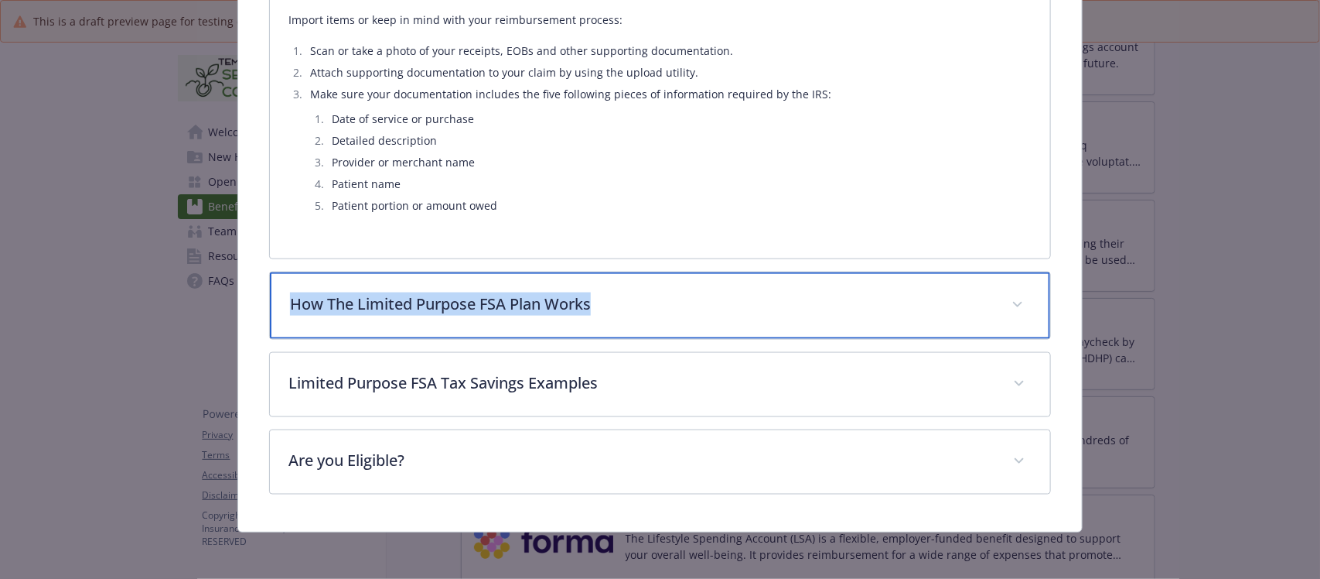
click at [388, 295] on p "How The Limited Purpose FSA Plan Works" at bounding box center [641, 303] width 702 height 23
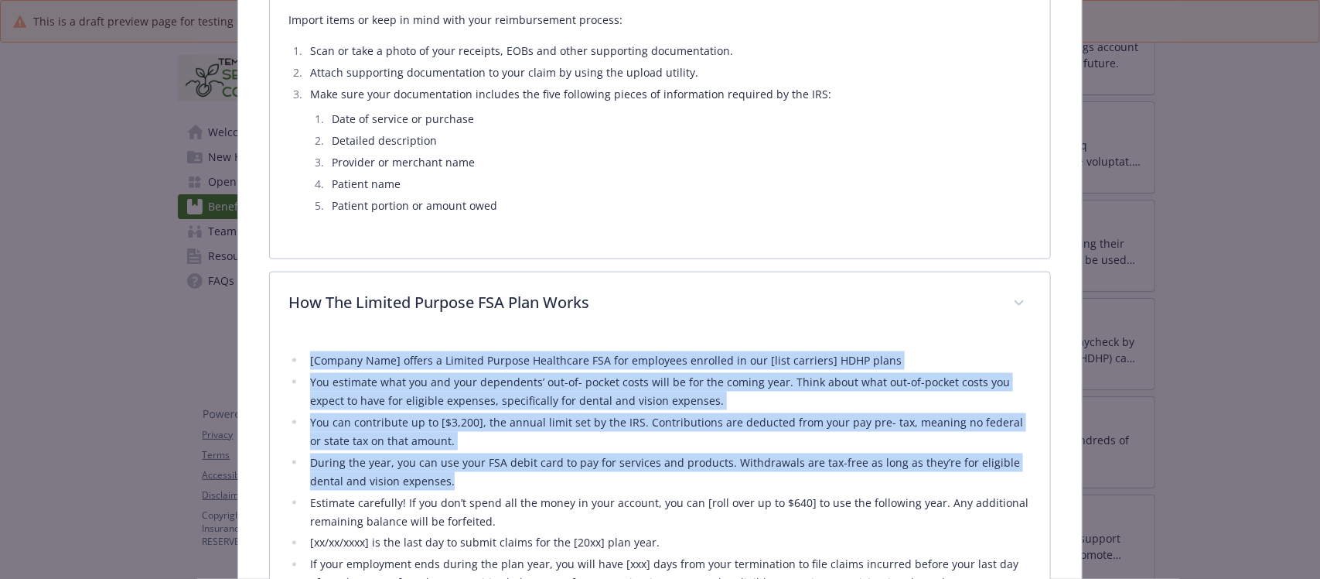
drag, startPoint x: 286, startPoint y: 357, endPoint x: 501, endPoint y: 472, distance: 243.6
click at [501, 472] on ul "[Company Name] offers a Limited Purpose Healthcare FSA for employees enrolled i…" at bounding box center [660, 481] width 743 height 260
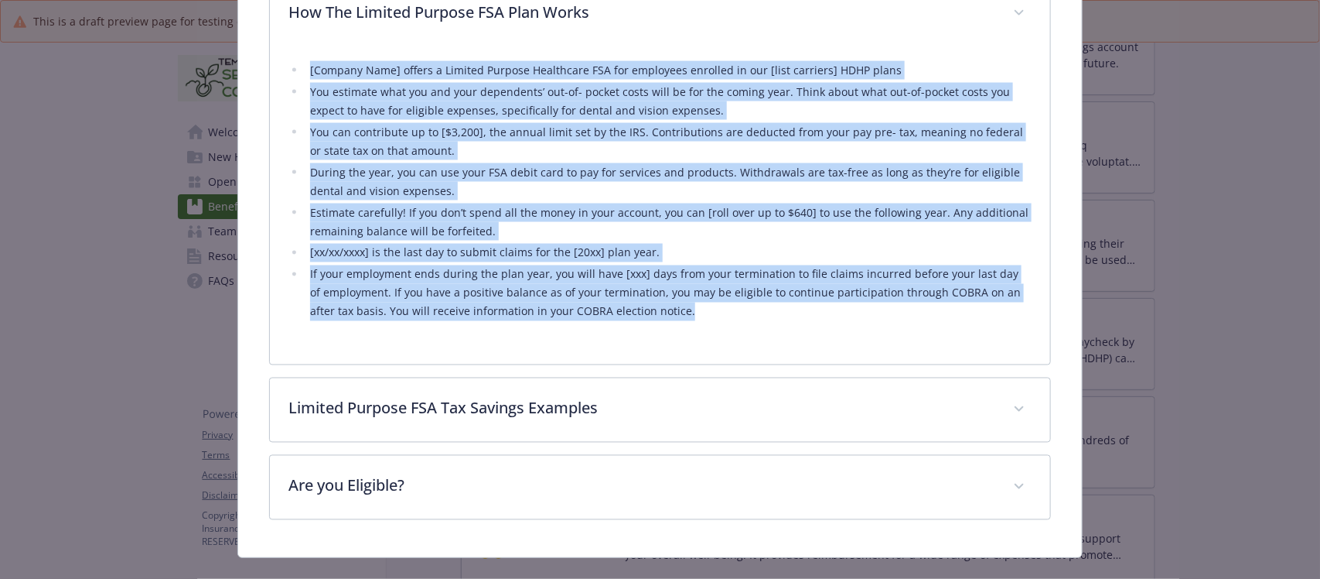
click at [675, 317] on li "If your employment ends during the plan year, you will have [xxx] days from you…" at bounding box center [669, 293] width 726 height 56
copy ul "[Company Name] offers a Limited Purpose Healthcare FSA for employees enrolled i…"
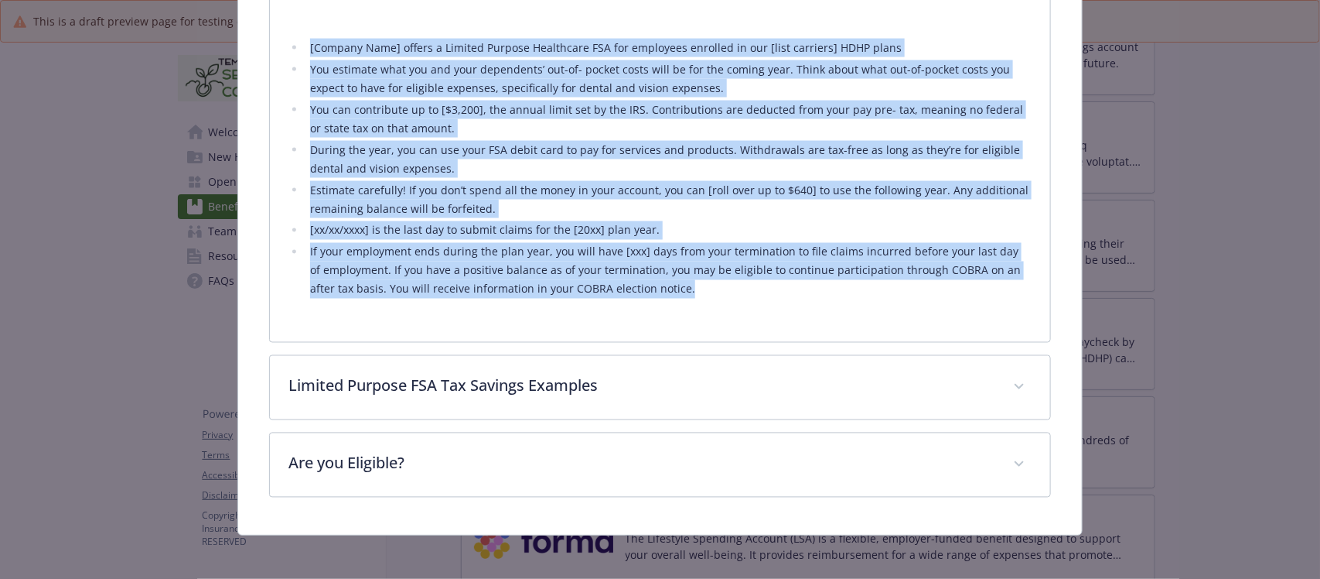
scroll to position [1106, 0]
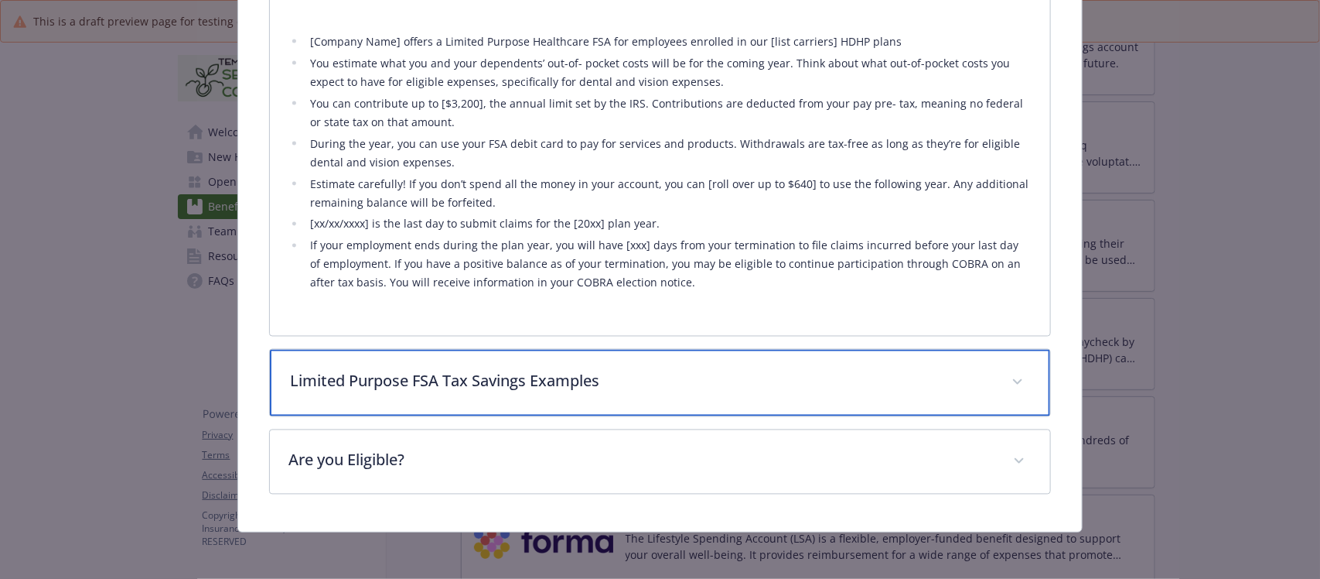
click at [492, 389] on p "Limited Purpose FSA Tax Savings Examples" at bounding box center [641, 381] width 702 height 23
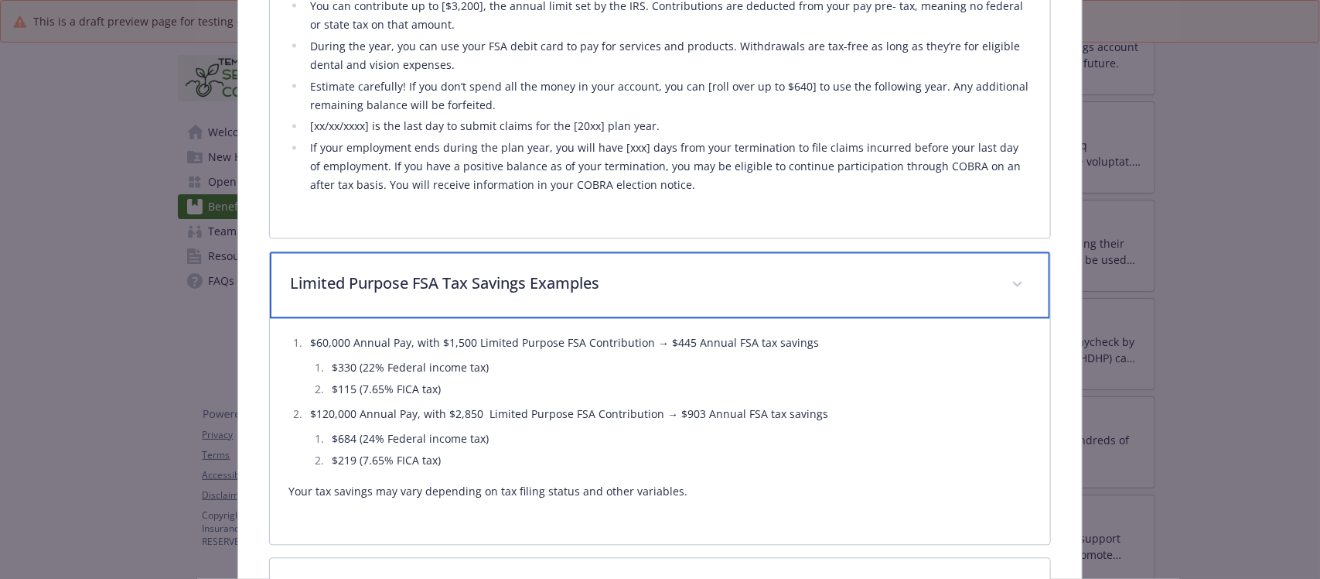
scroll to position [1334, 0]
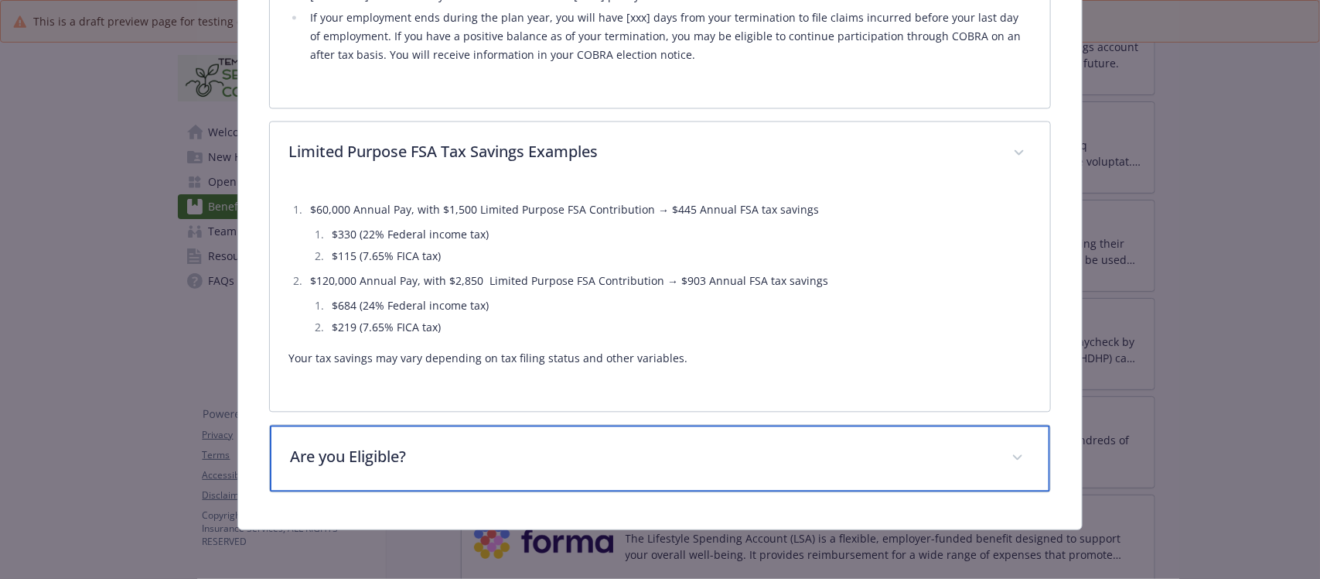
click at [434, 473] on div "Are you Eligible?" at bounding box center [660, 458] width 780 height 67
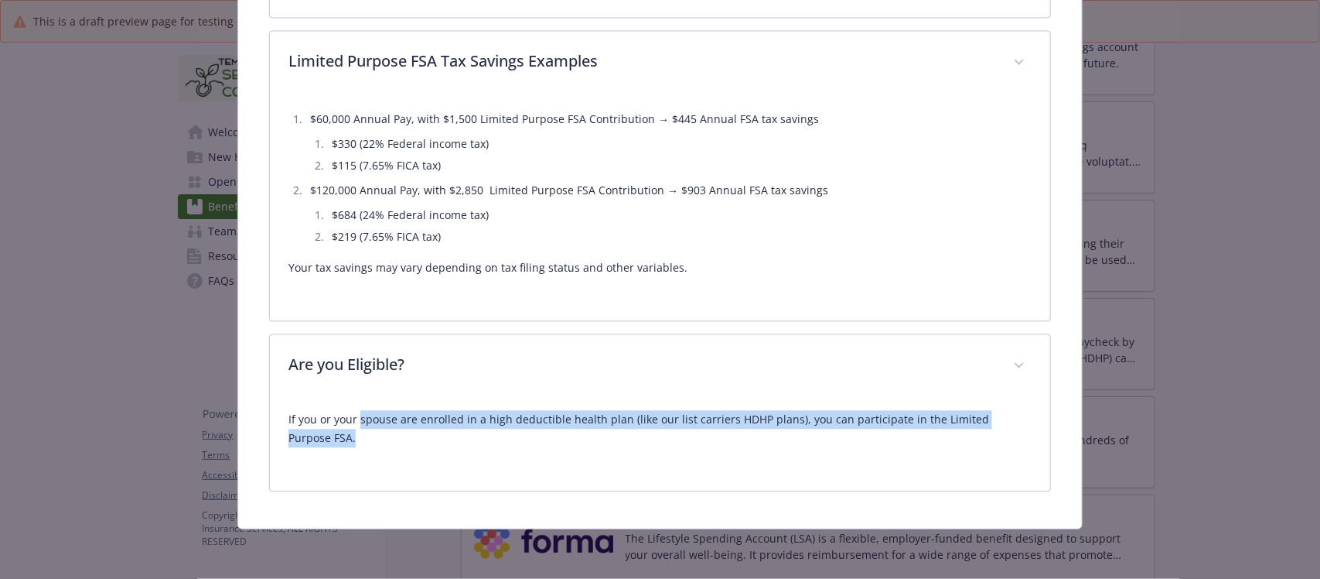
scroll to position [1425, 0]
drag, startPoint x: 357, startPoint y: 428, endPoint x: 241, endPoint y: 412, distance: 116.4
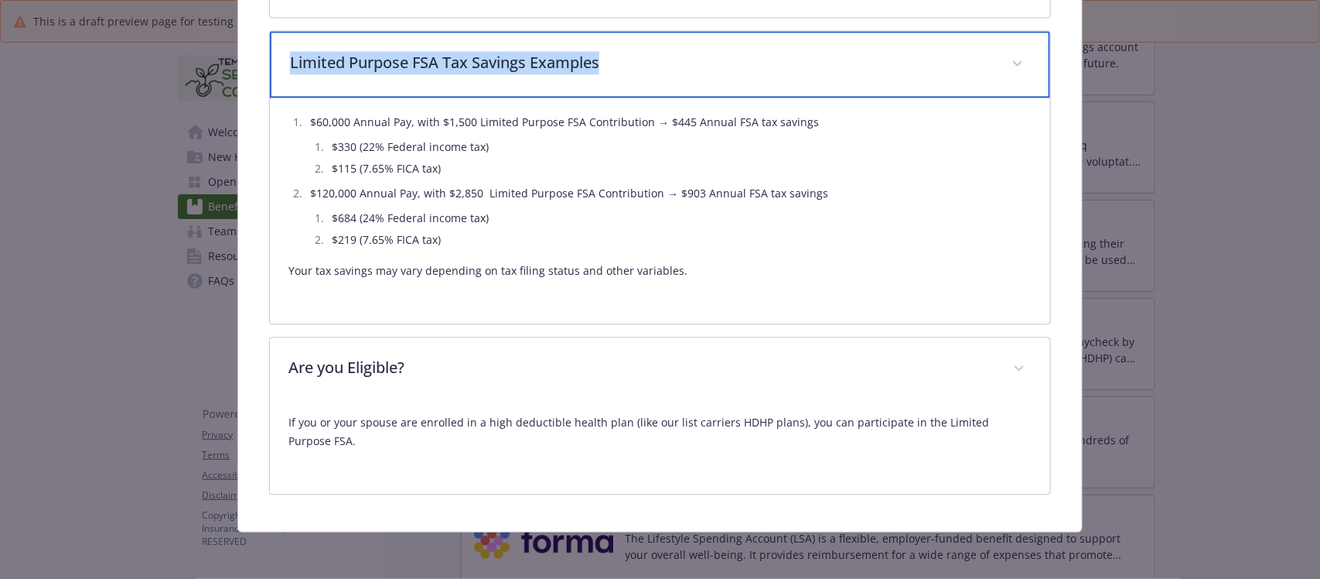
drag, startPoint x: 633, startPoint y: 67, endPoint x: 258, endPoint y: 59, distance: 375.3
copy p "Limited Purpose FSA Tax Savings Examples"
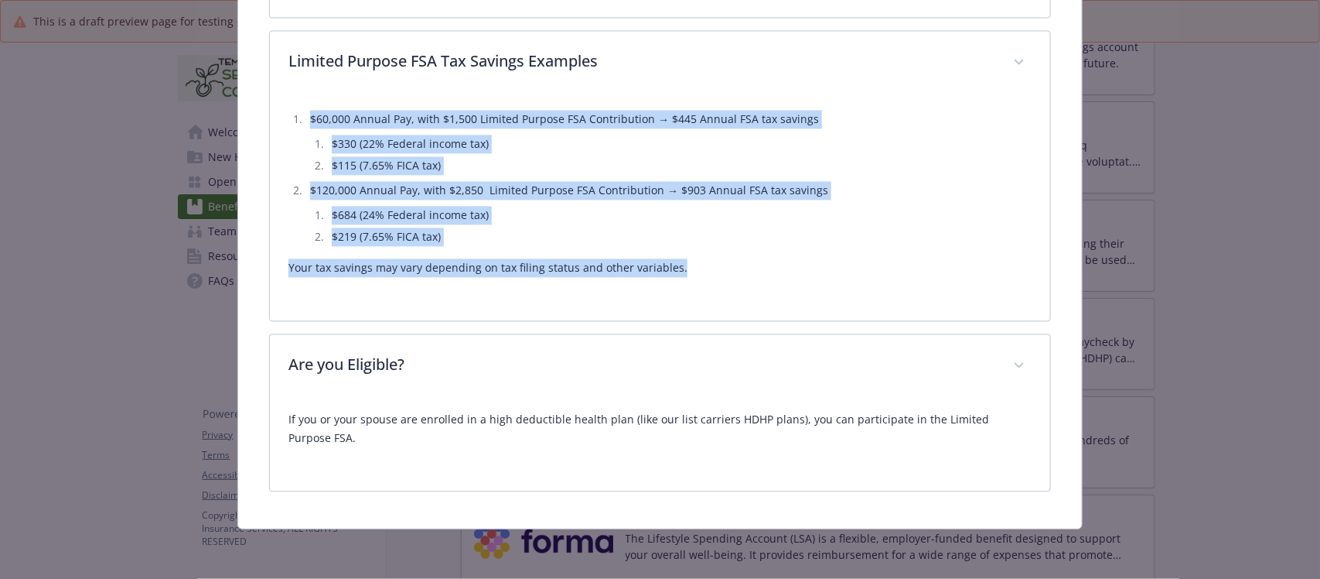
drag, startPoint x: 712, startPoint y: 269, endPoint x: 263, endPoint y: 113, distance: 475.1
copy div "$60,000 Annual Pay, with $1,500 Limited Purpose FSA Contribution → $445 Annual …"
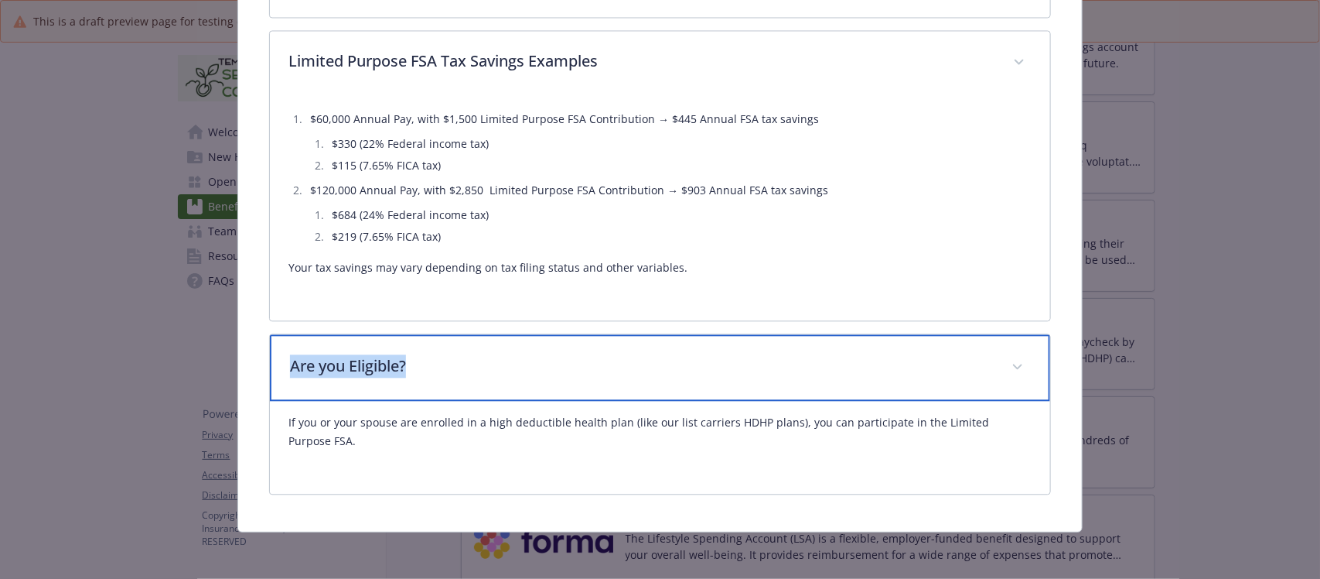
drag, startPoint x: 450, startPoint y: 357, endPoint x: 261, endPoint y: 348, distance: 189.7
copy p "Are you Eligible?"
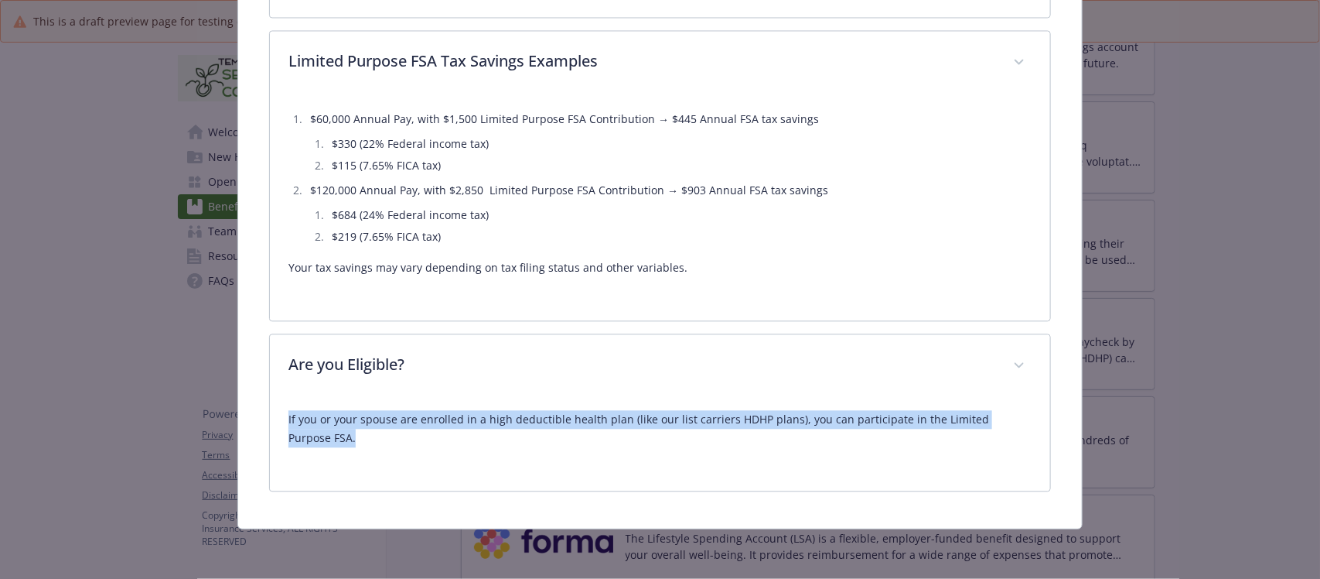
drag, startPoint x: 330, startPoint y: 439, endPoint x: 263, endPoint y: 424, distance: 68.3
copy p "If you or your spouse are enrolled in a high deductible health plan (like our l…"
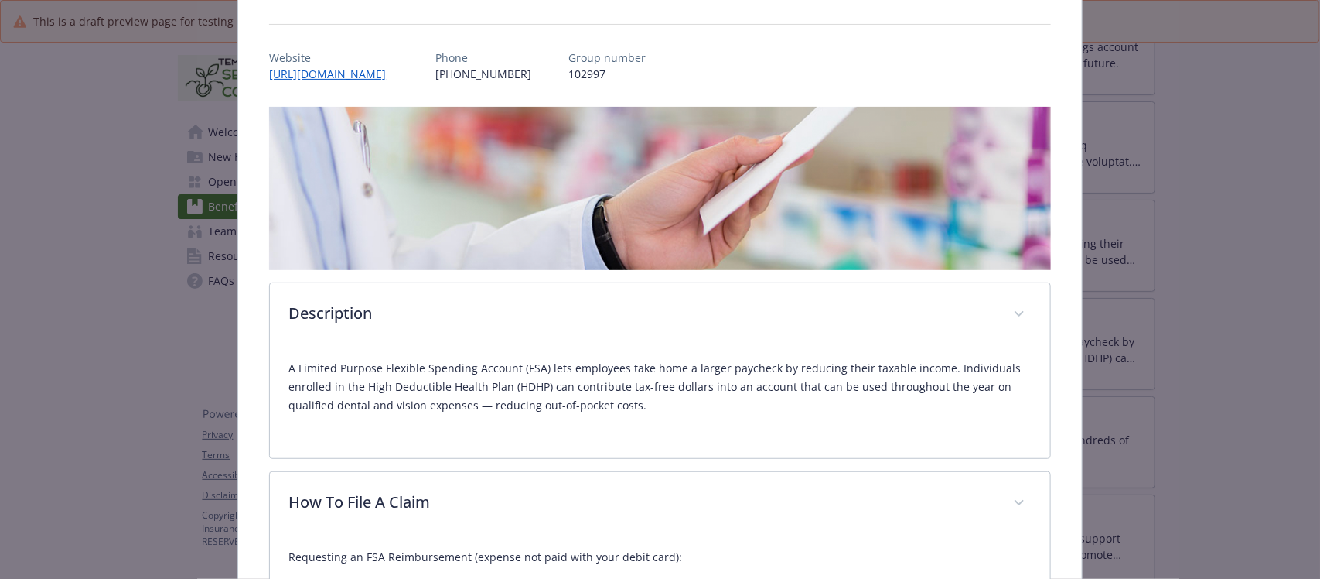
scroll to position [0, 0]
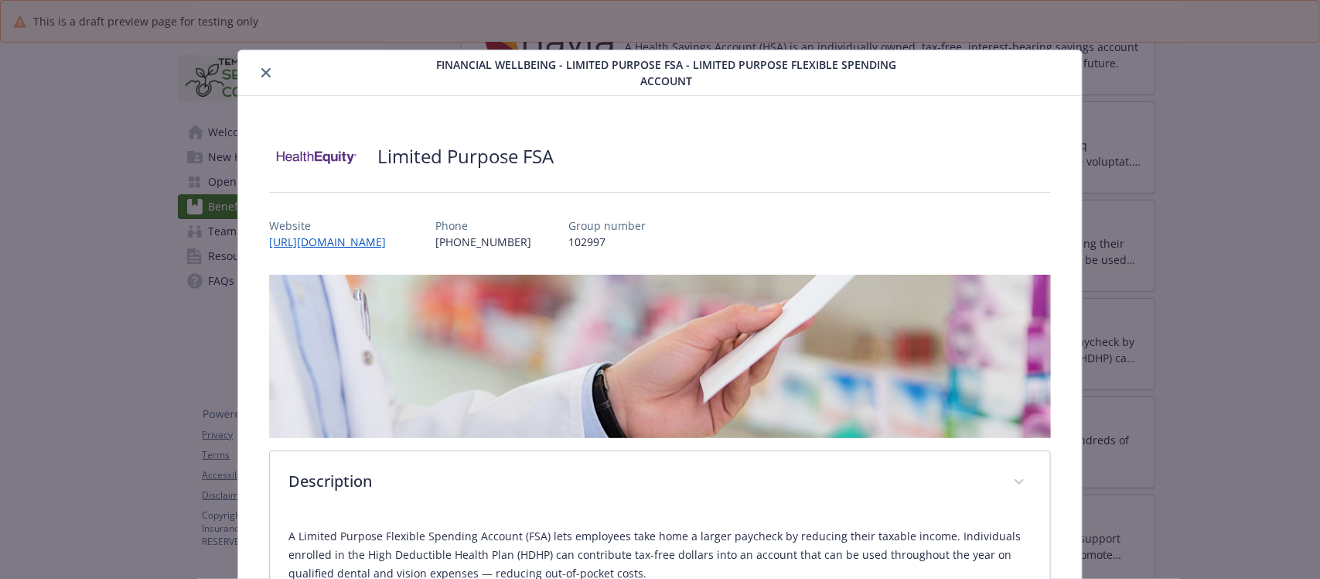
click at [261, 73] on icon "close" at bounding box center [265, 72] width 9 height 9
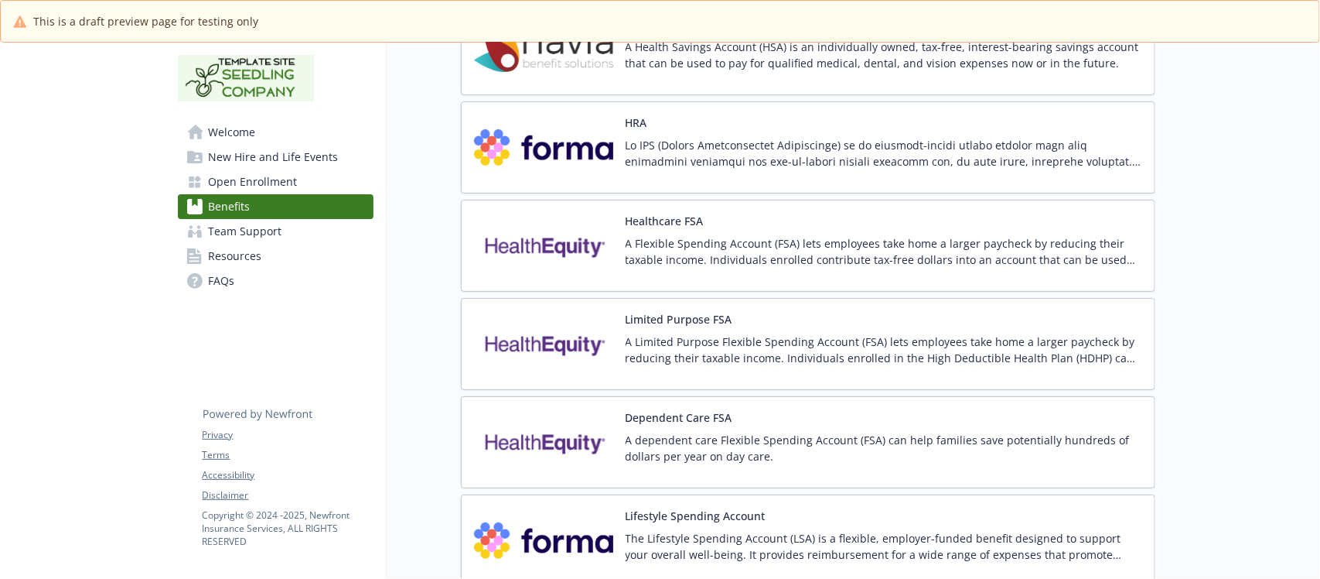
click at [894, 231] on div "Healthcare FSA A Flexible Spending Account (FSA) lets employees take home a lar…" at bounding box center [884, 246] width 517 height 66
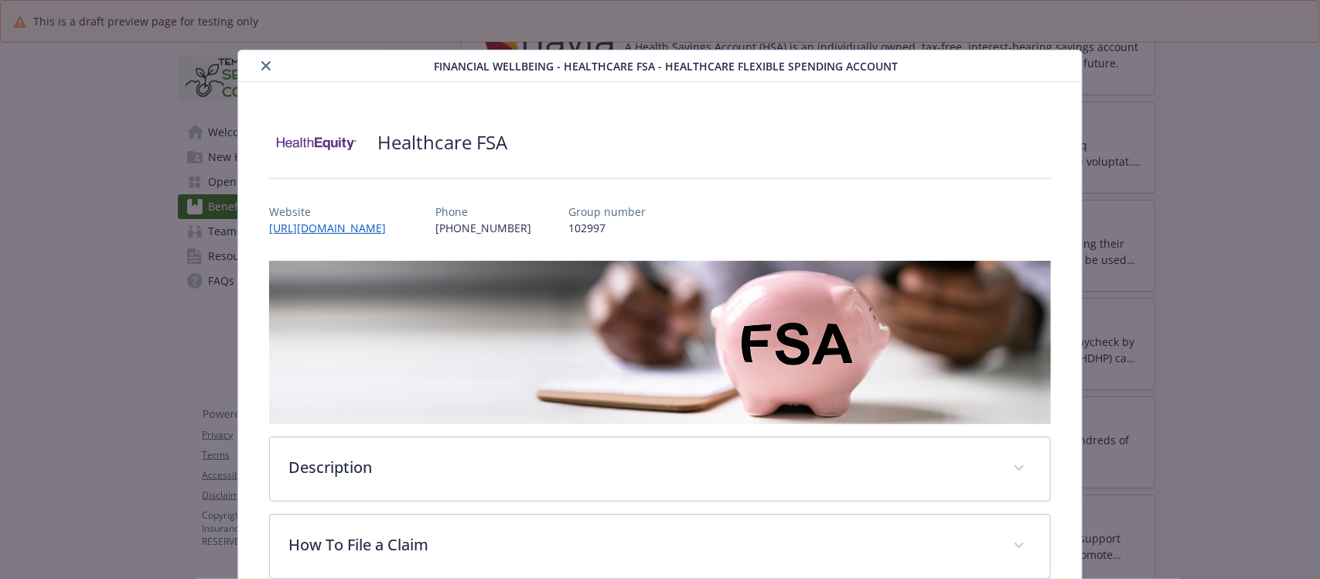
scroll to position [46, 0]
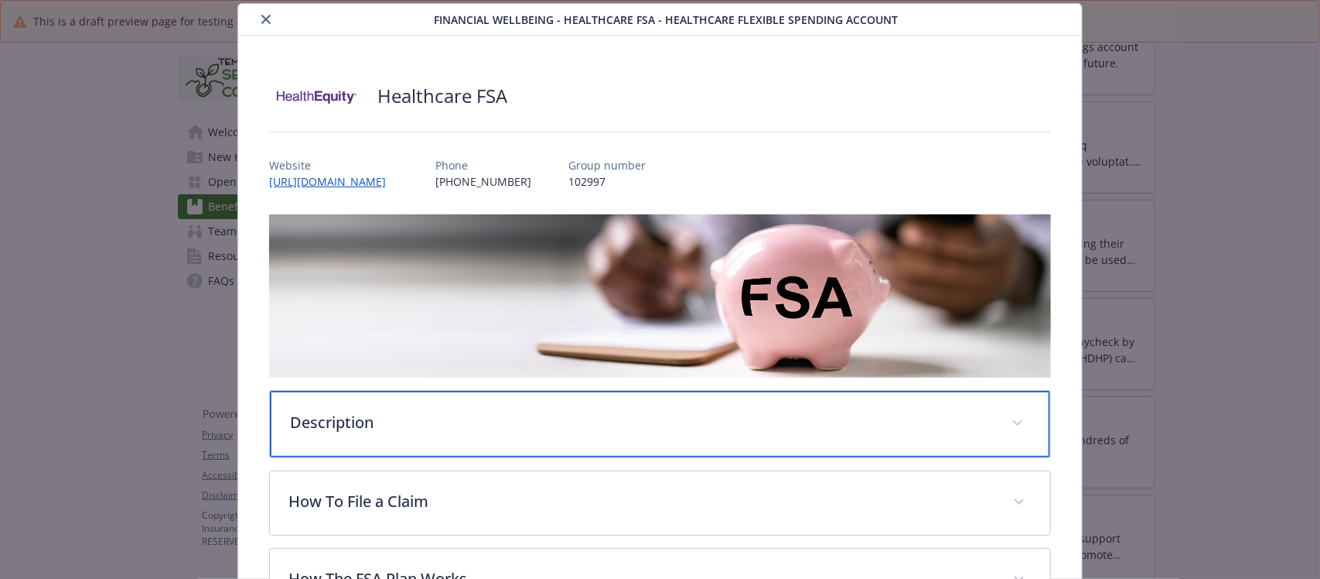
click at [528, 429] on p "Description" at bounding box center [641, 422] width 702 height 23
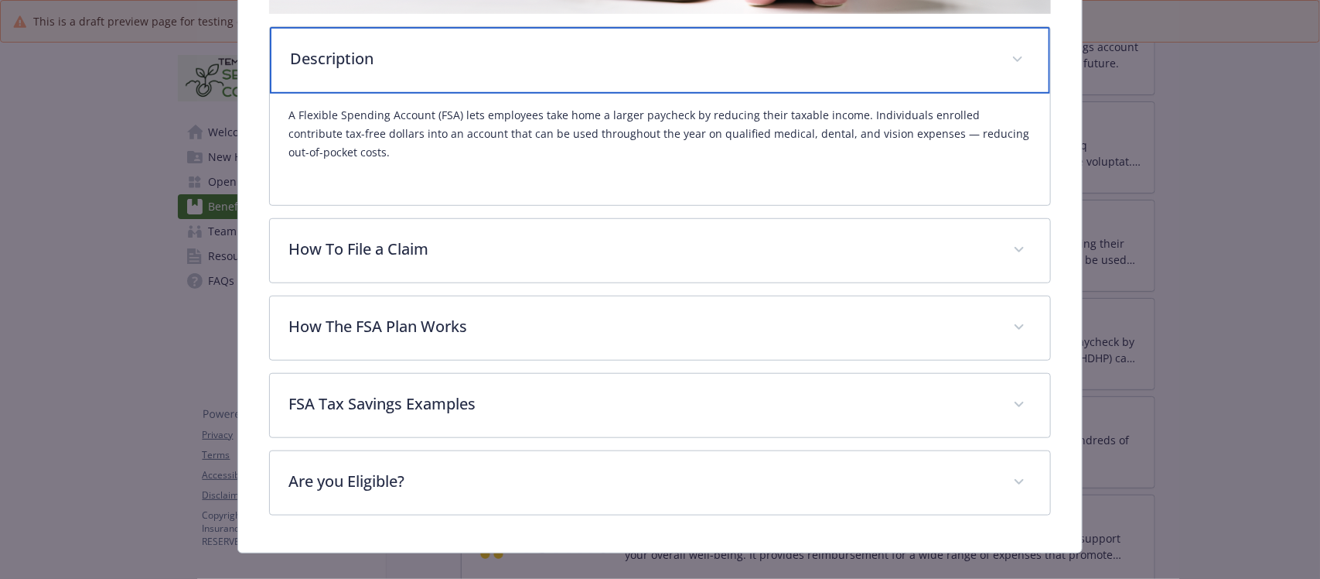
scroll to position [432, 0]
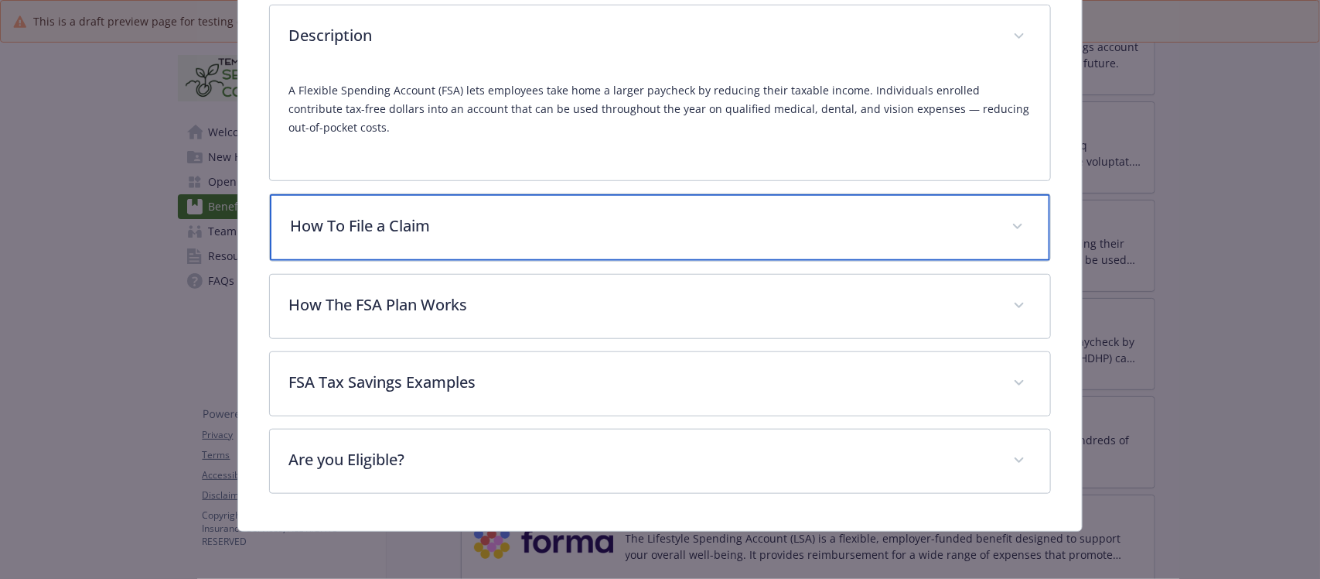
click at [541, 241] on div "How To File a Claim" at bounding box center [660, 227] width 780 height 67
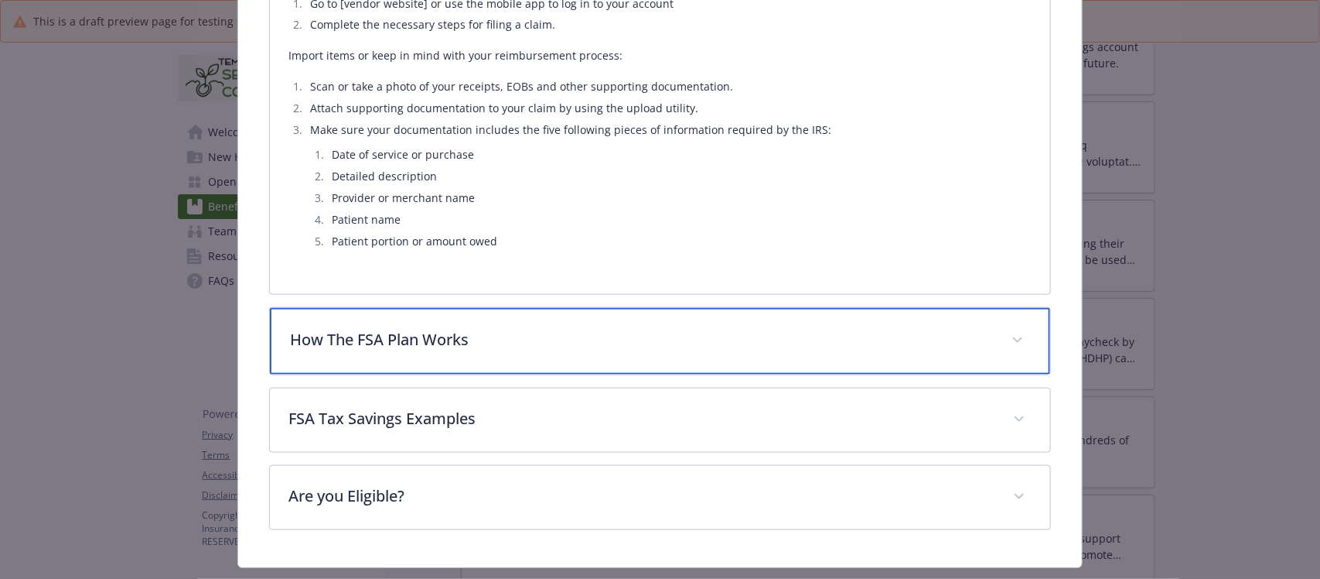
click at [553, 343] on p "How The FSA Plan Works" at bounding box center [641, 339] width 702 height 23
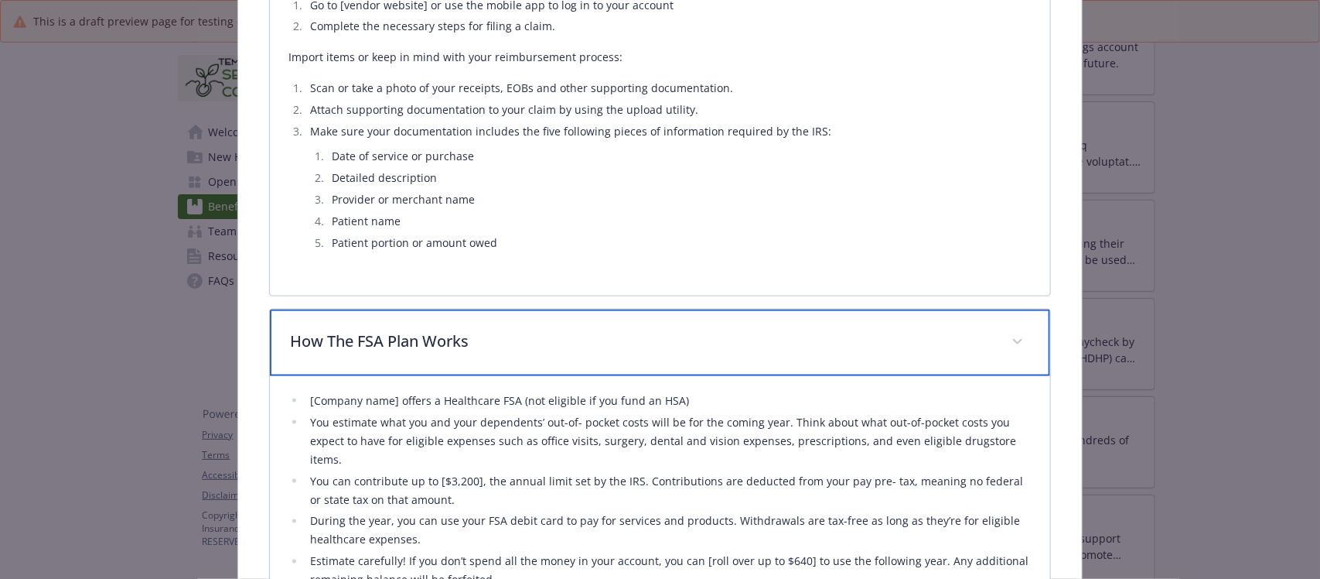
scroll to position [623, 0]
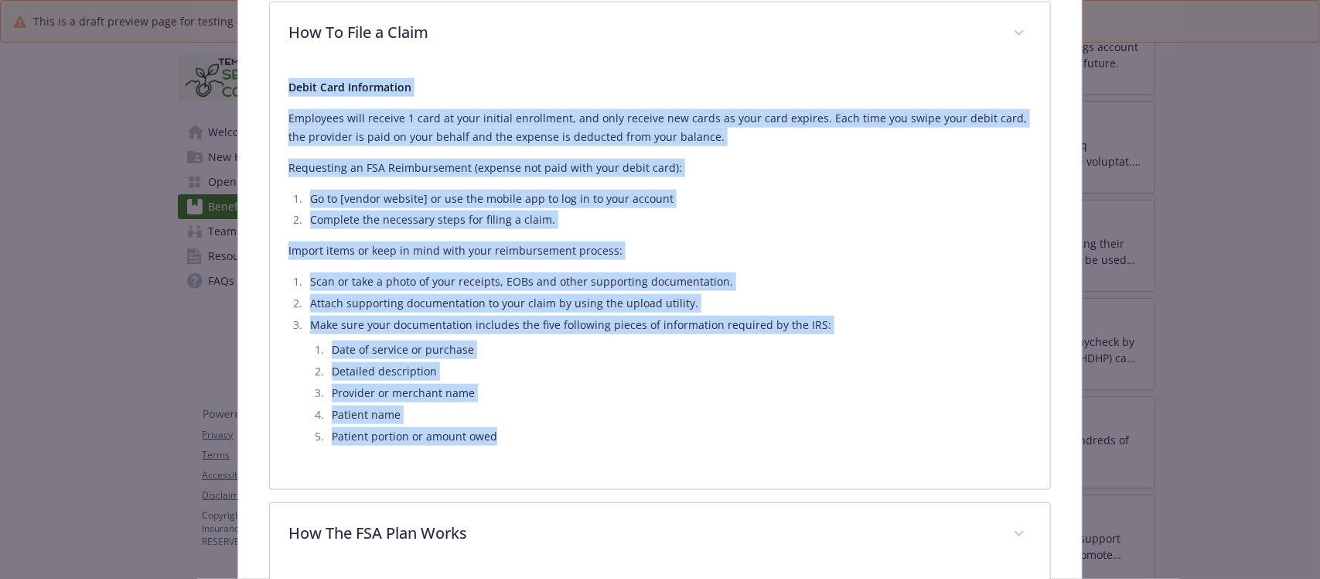
drag, startPoint x: 283, startPoint y: 86, endPoint x: 528, endPoint y: 436, distance: 427.1
click at [528, 436] on div "Debit Card Information Employees will receive 1 card at your initial enrollment…" at bounding box center [660, 278] width 780 height 424
copy div "Debit Card Information Employees will receive 1 card at your initial enrollment…"
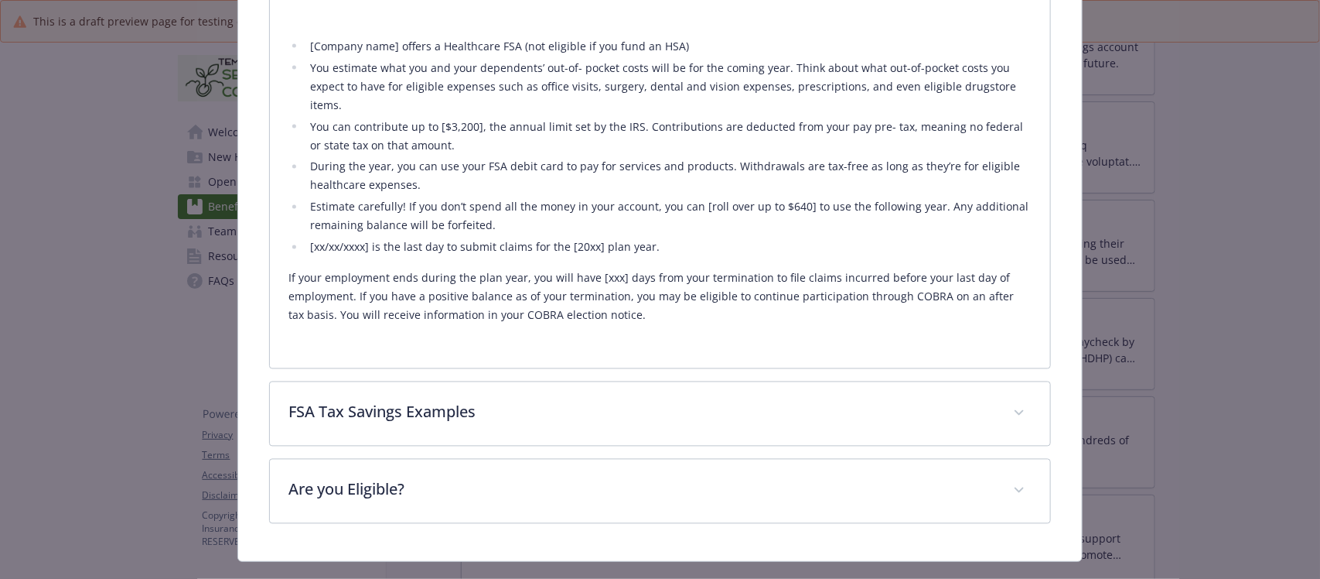
scroll to position [1201, 0]
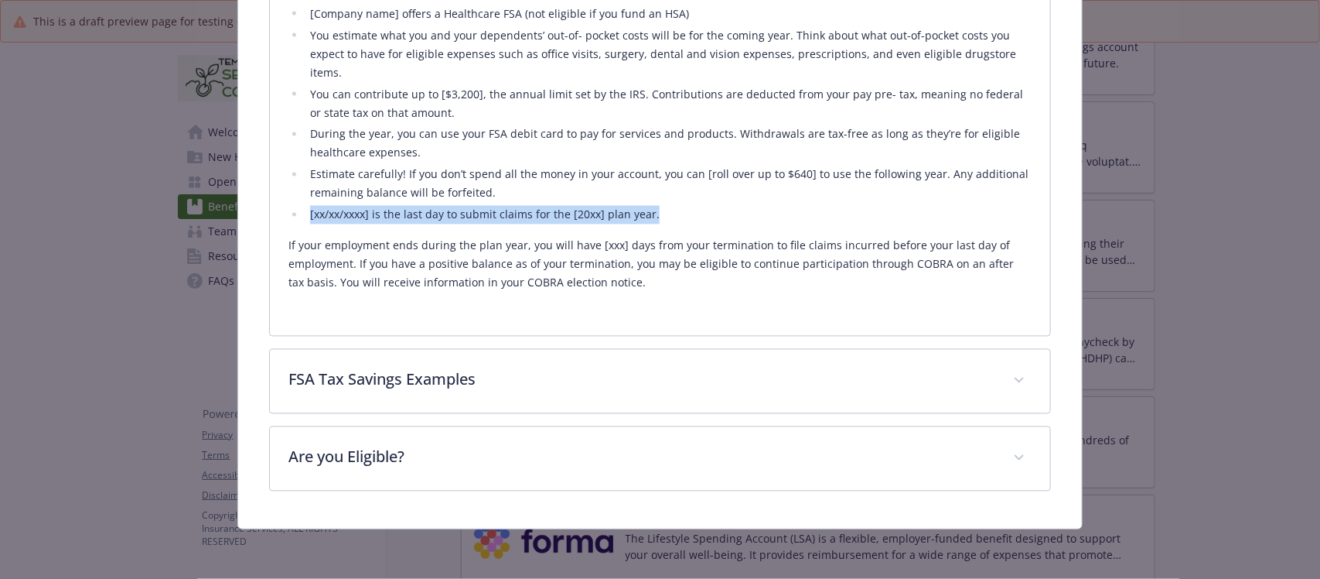
drag, startPoint x: 675, startPoint y: 217, endPoint x: 300, endPoint y: 205, distance: 374.6
click at [300, 205] on ul "[Company name] offers a Healthcare FSA (not eligible if you fund an HSA) You es…" at bounding box center [660, 115] width 743 height 220
copy li "[xx/xx/xxxx] is the last day to submit claims for the [20xx] plan year."
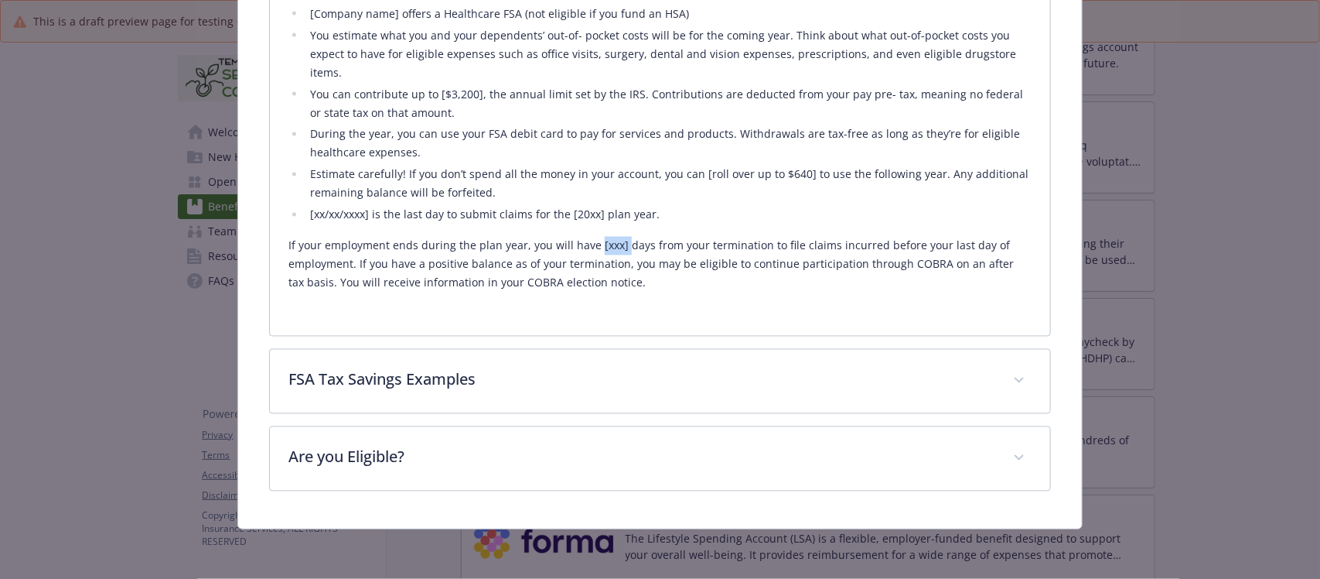
drag, startPoint x: 617, startPoint y: 244, endPoint x: 590, endPoint y: 245, distance: 27.1
click at [590, 245] on p "If your employment ends during the plan year, you will have [xxx] days from you…" at bounding box center [660, 265] width 743 height 56
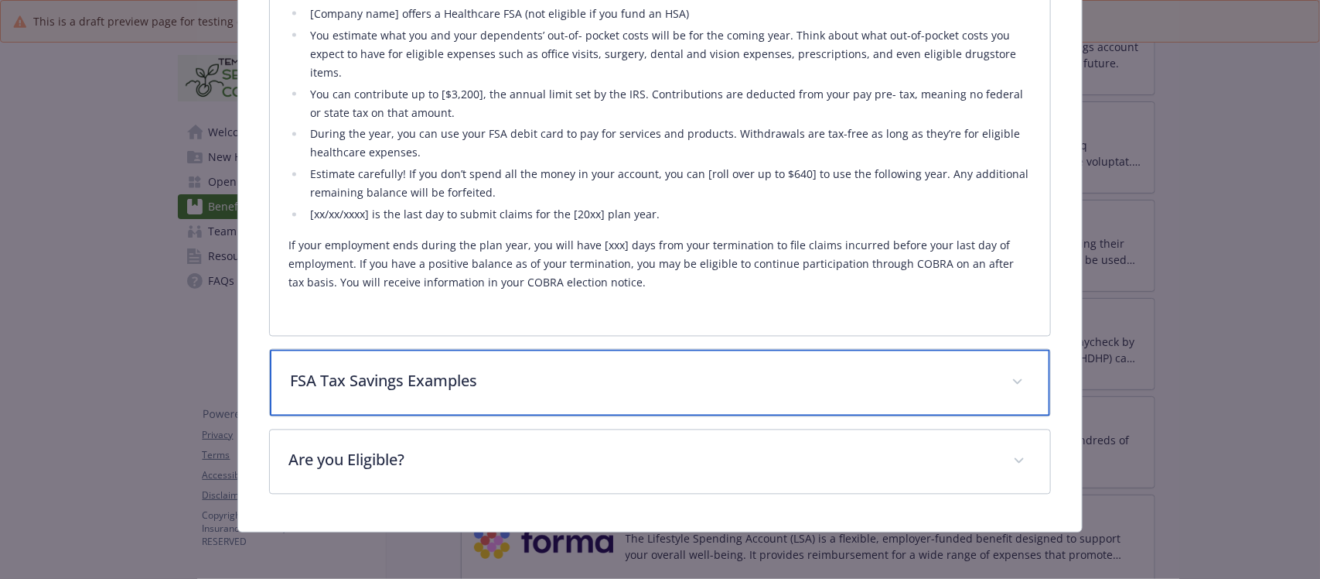
click at [418, 360] on div "FSA Tax Savings Examples" at bounding box center [660, 383] width 780 height 67
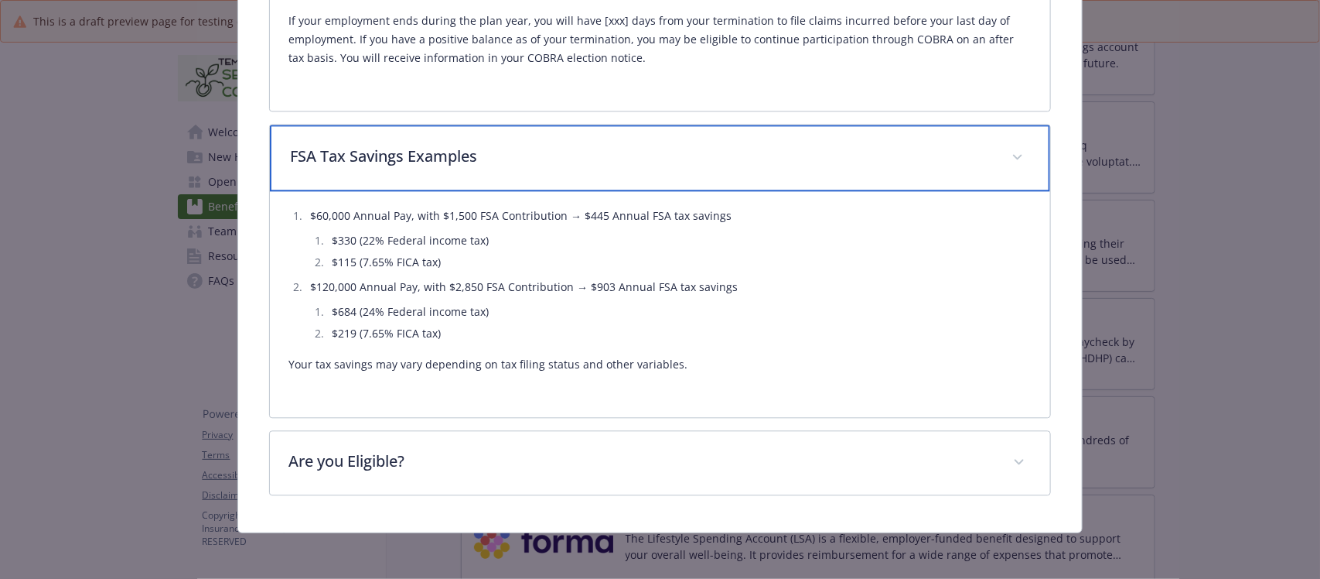
scroll to position [1428, 0]
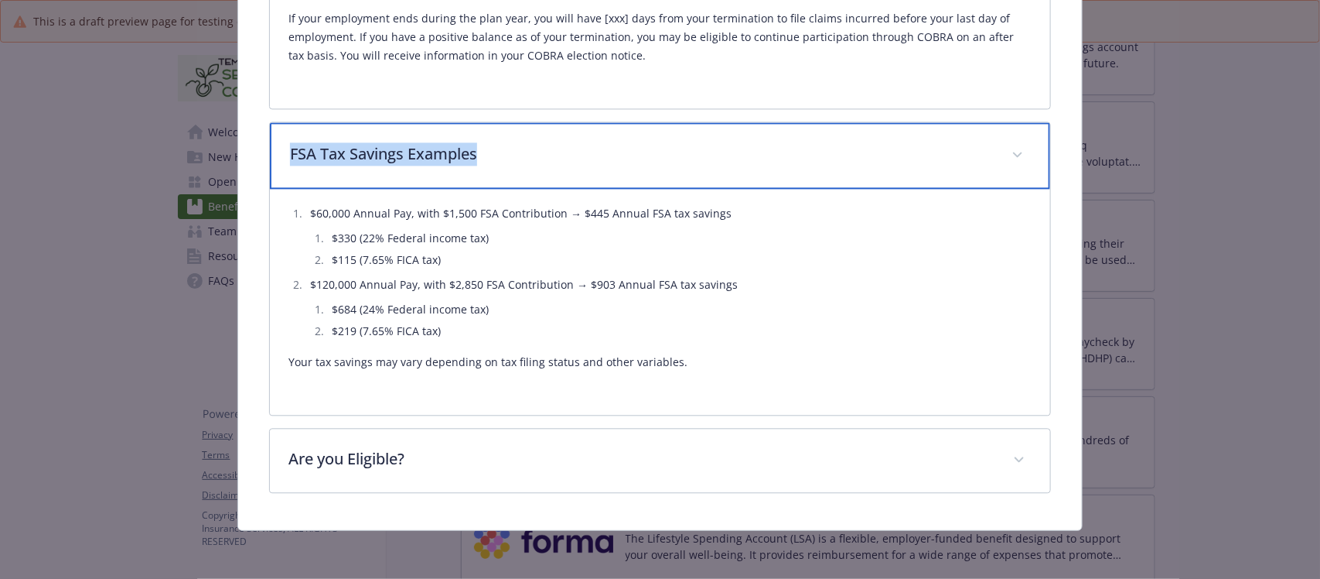
drag, startPoint x: 527, startPoint y: 149, endPoint x: 276, endPoint y: 156, distance: 250.7
click at [276, 156] on div "FSA Tax Savings Examples" at bounding box center [660, 155] width 780 height 67
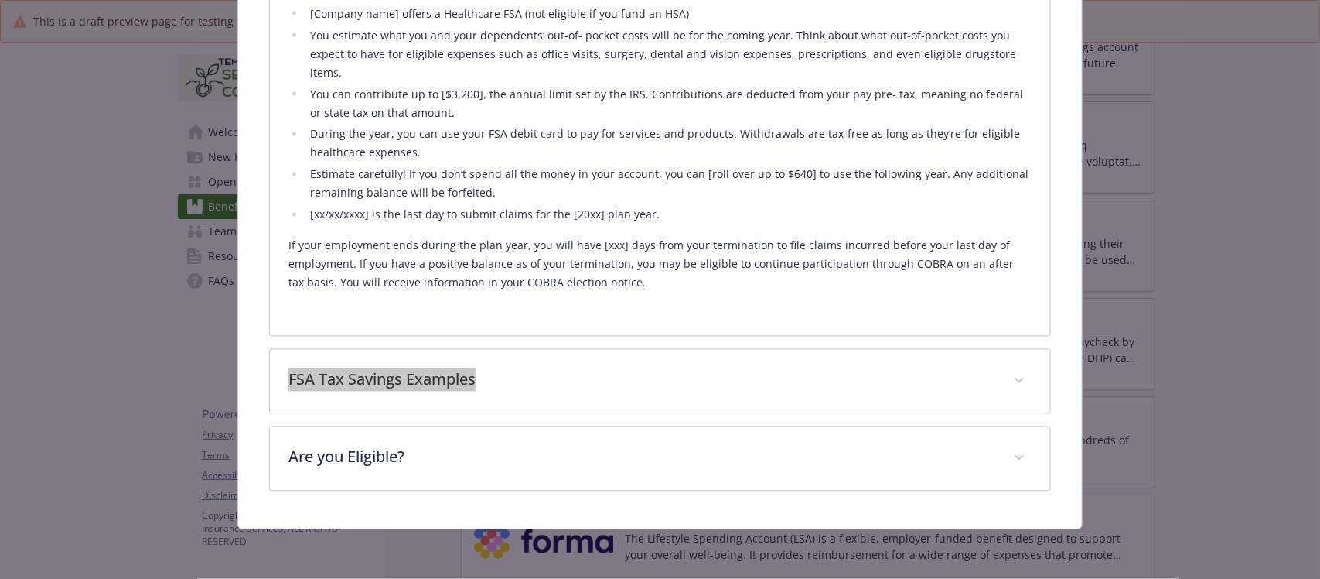
scroll to position [1201, 0]
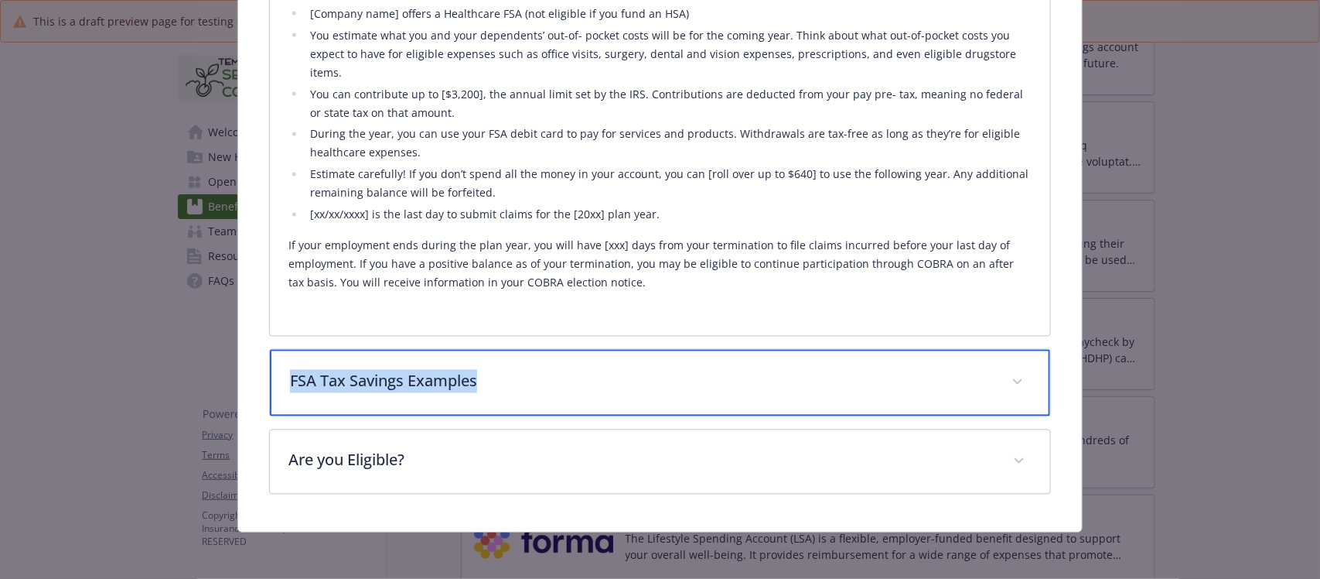
click at [532, 377] on p "FSA Tax Savings Examples" at bounding box center [641, 381] width 702 height 23
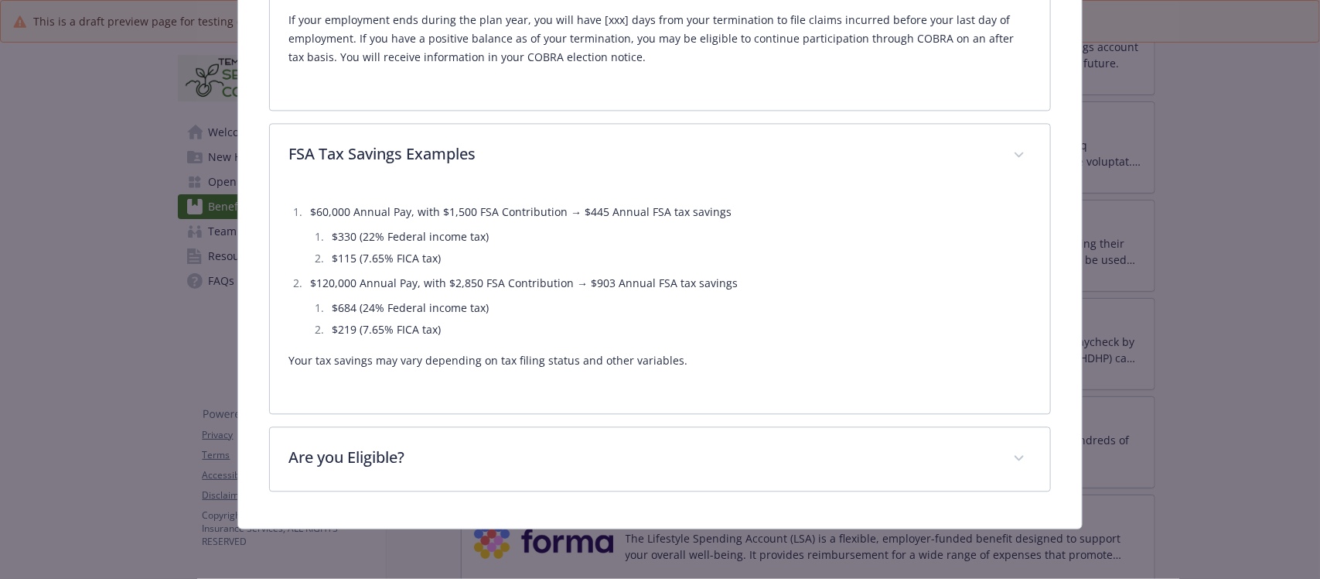
scroll to position [1426, 0]
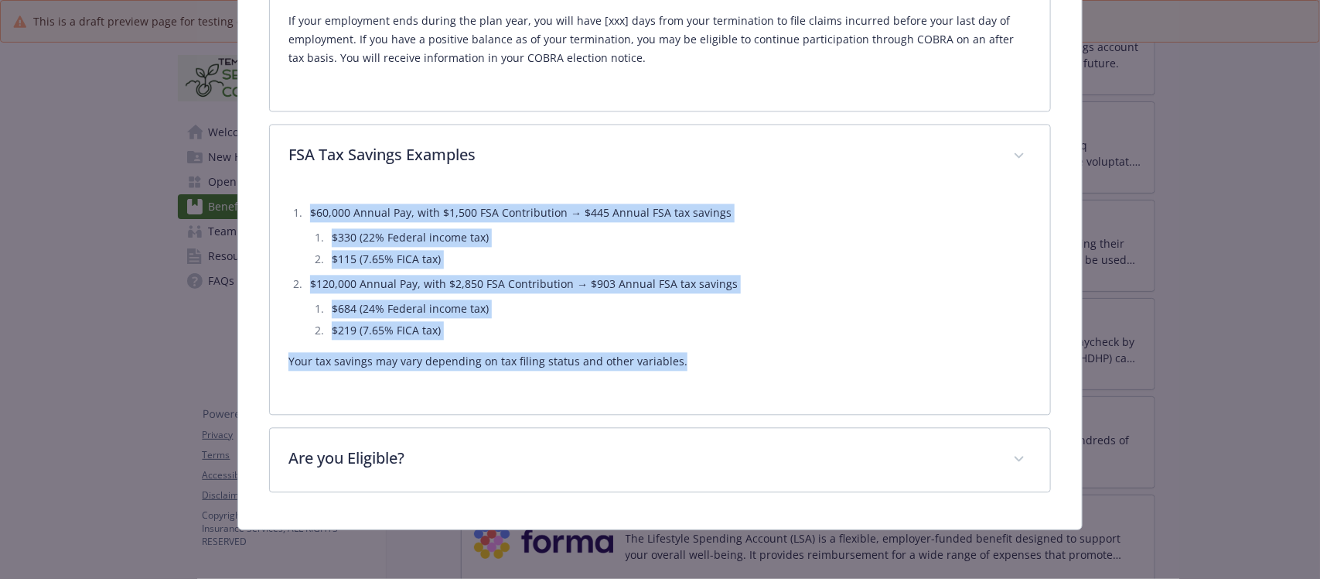
drag, startPoint x: 278, startPoint y: 210, endPoint x: 720, endPoint y: 352, distance: 464.1
click at [720, 352] on div "$60,000 Annual Pay, with $1,500 FSA Contribution → $445 Annual FSA tax savings …" at bounding box center [660, 301] width 780 height 226
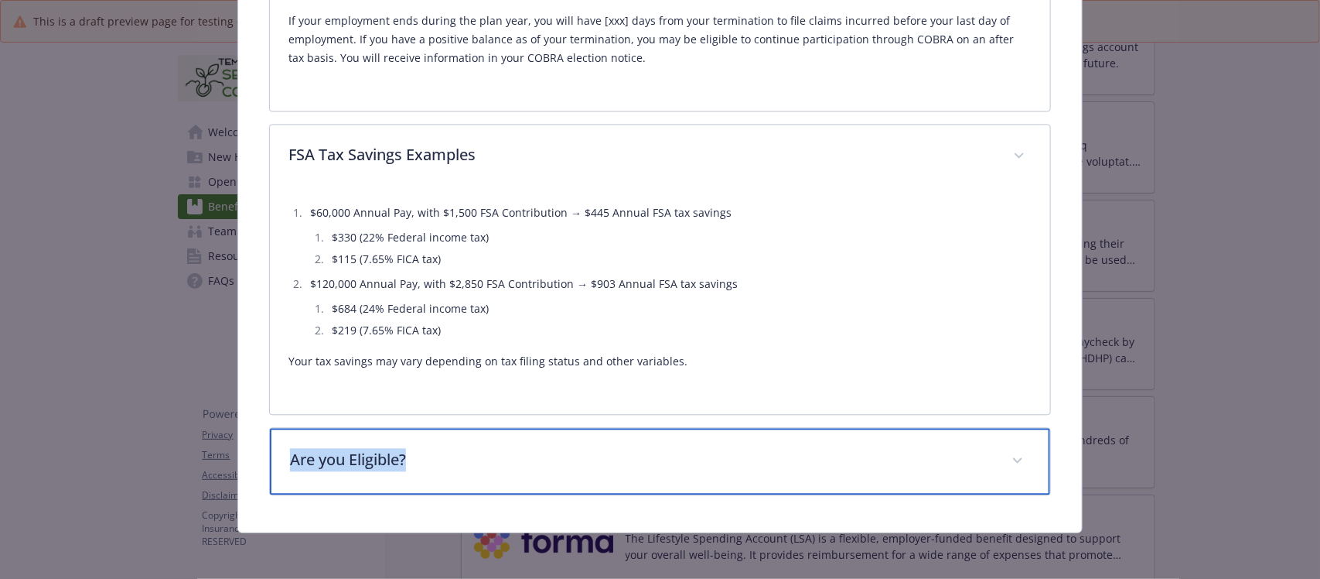
drag, startPoint x: 495, startPoint y: 455, endPoint x: 259, endPoint y: 451, distance: 236.0
click at [456, 462] on p "Are you Eligible?" at bounding box center [641, 459] width 702 height 23
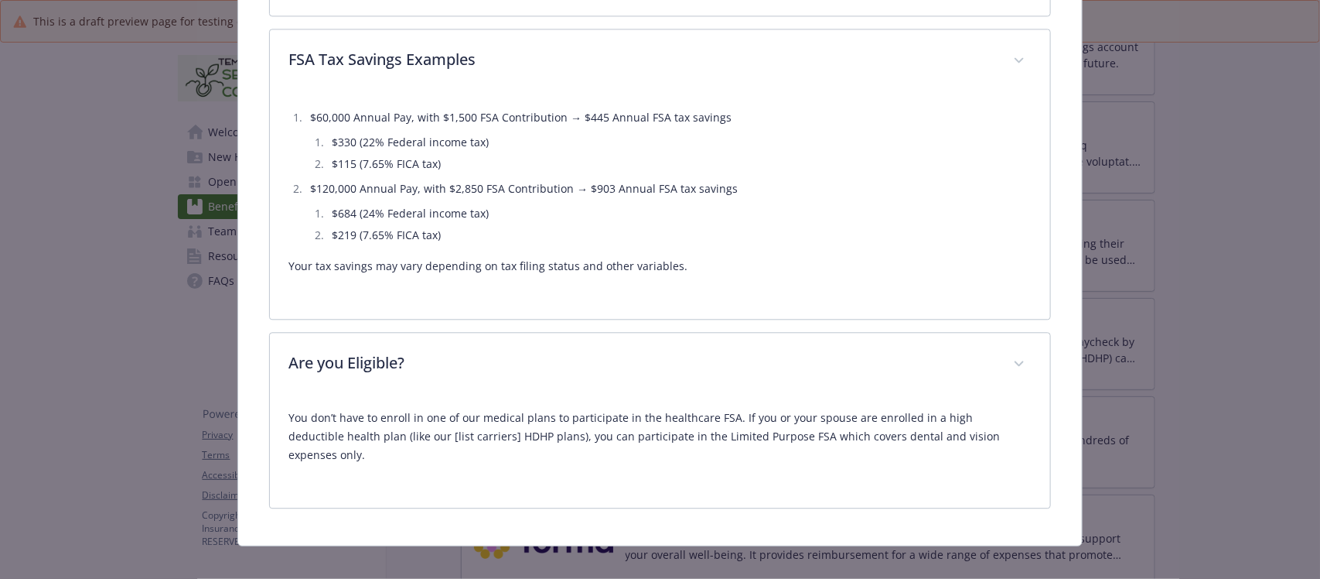
scroll to position [1518, 0]
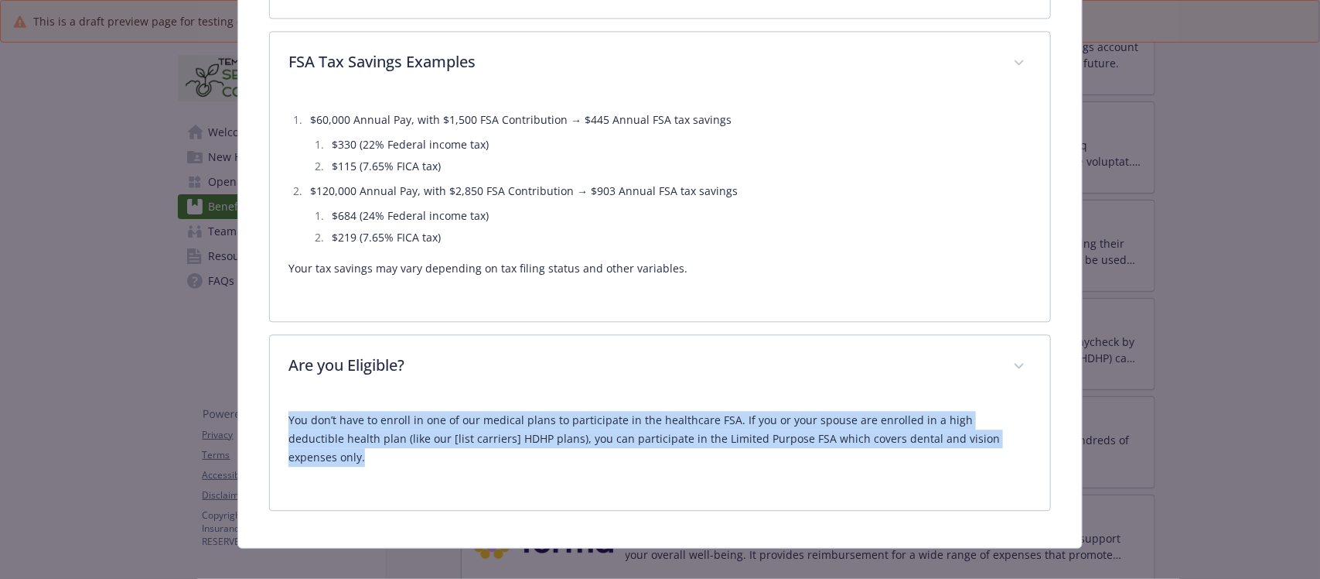
drag, startPoint x: 278, startPoint y: 414, endPoint x: 1022, endPoint y: 449, distance: 744.2
click at [1022, 449] on div "You don’t have to enroll in one of our medical plans to participate in the heal…" at bounding box center [660, 453] width 780 height 111
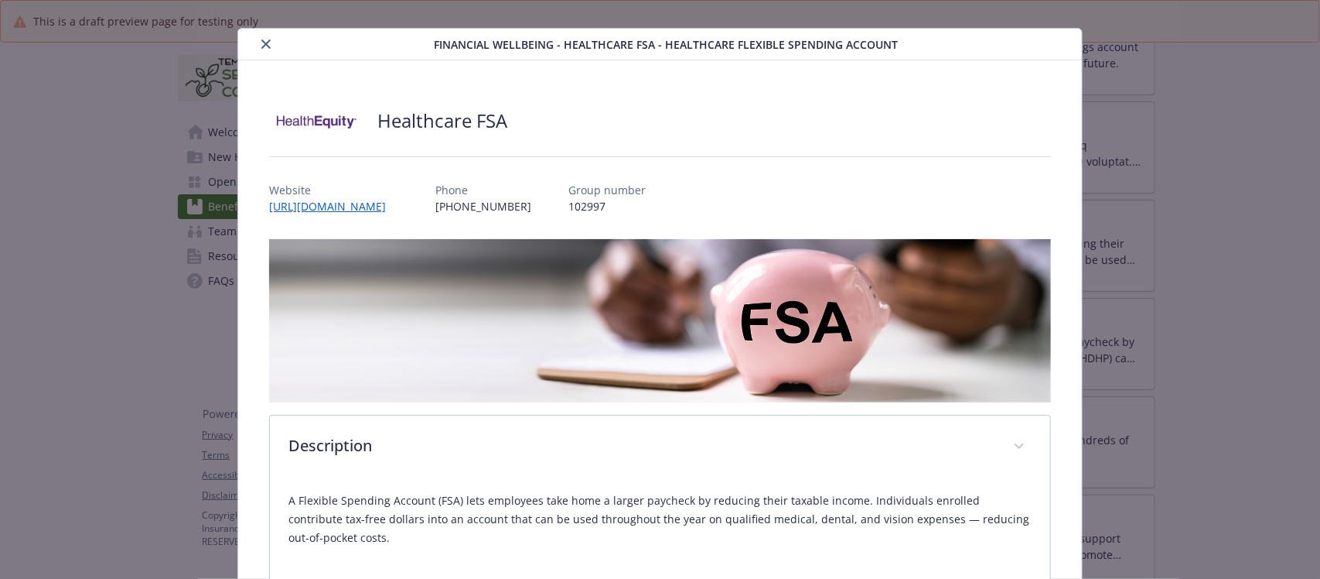
scroll to position [0, 0]
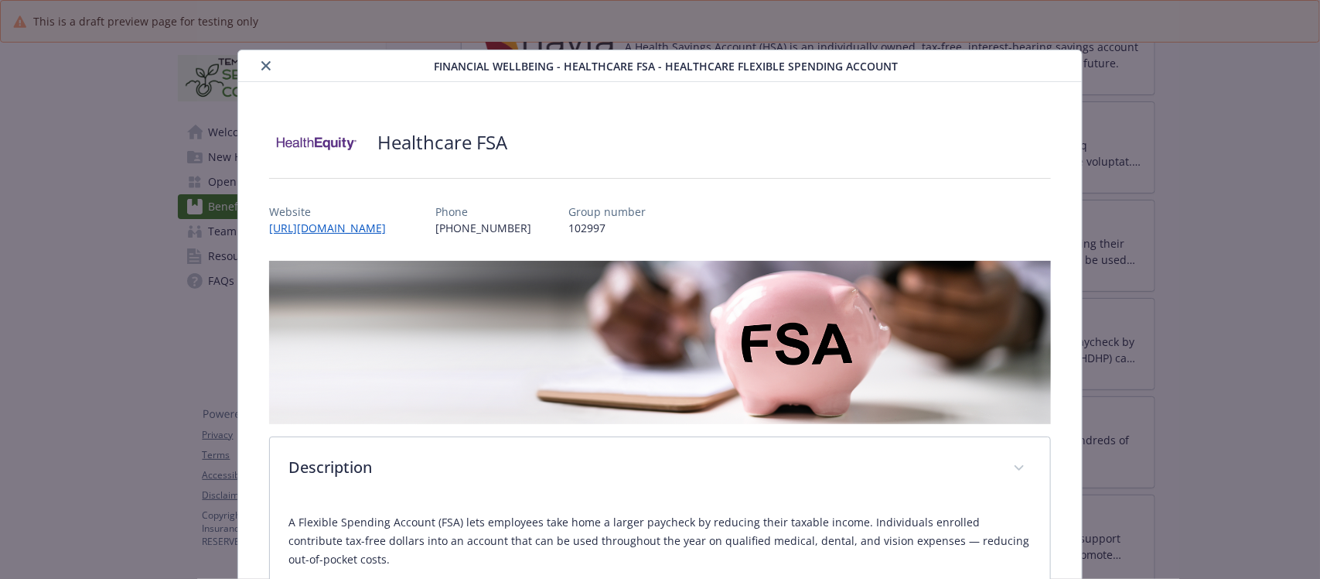
click at [263, 62] on icon "close" at bounding box center [265, 65] width 9 height 9
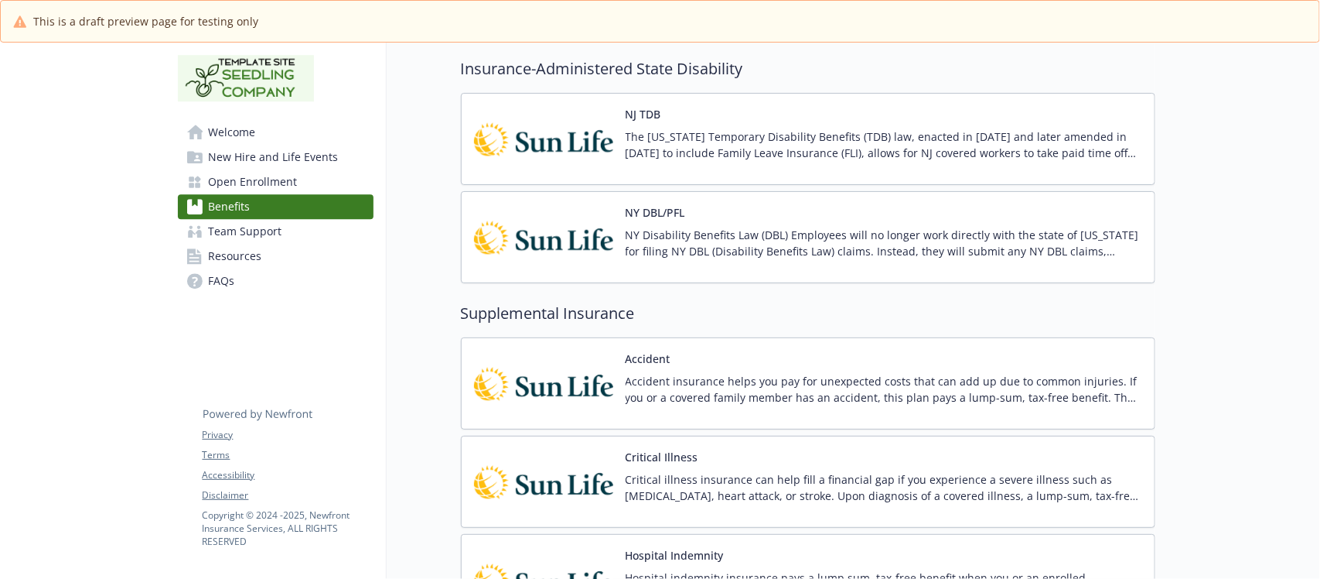
scroll to position [1837, 0]
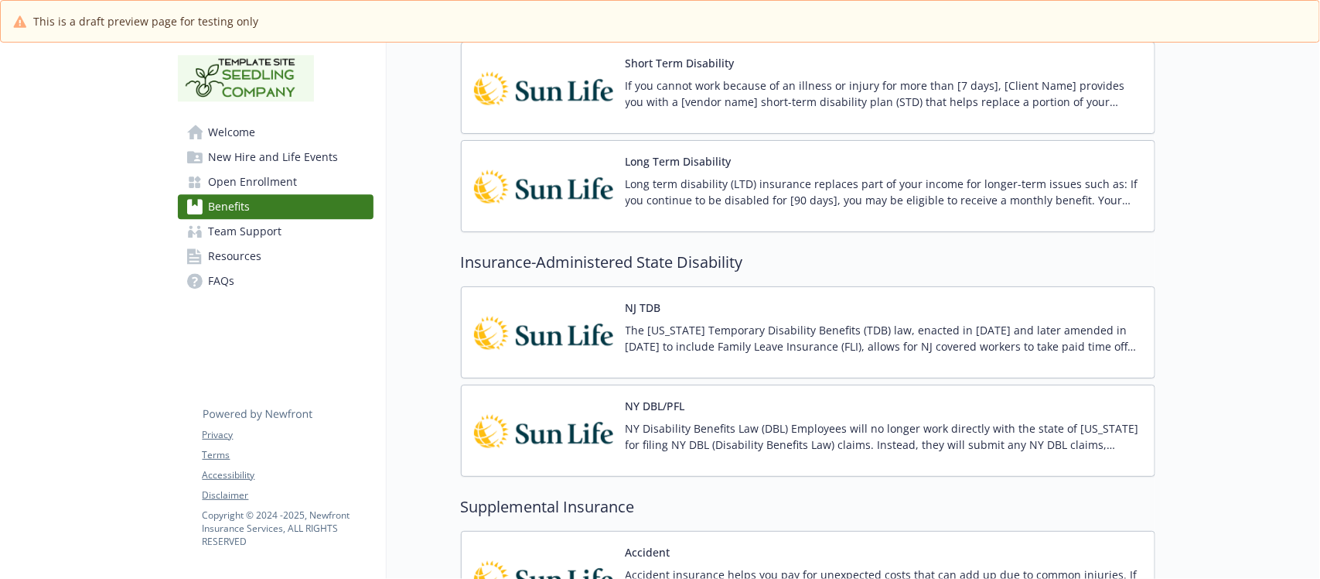
click at [825, 159] on div "Long Term Disability Long term disability (LTD) insurance replaces part of your…" at bounding box center [808, 186] width 695 height 92
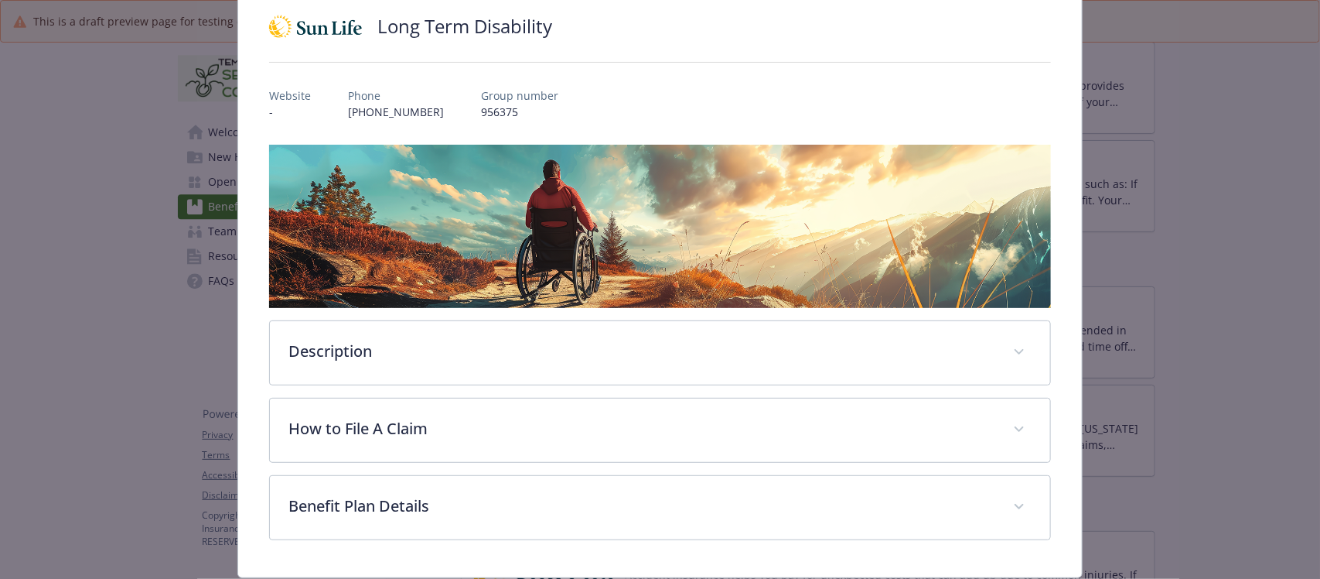
scroll to position [163, 0]
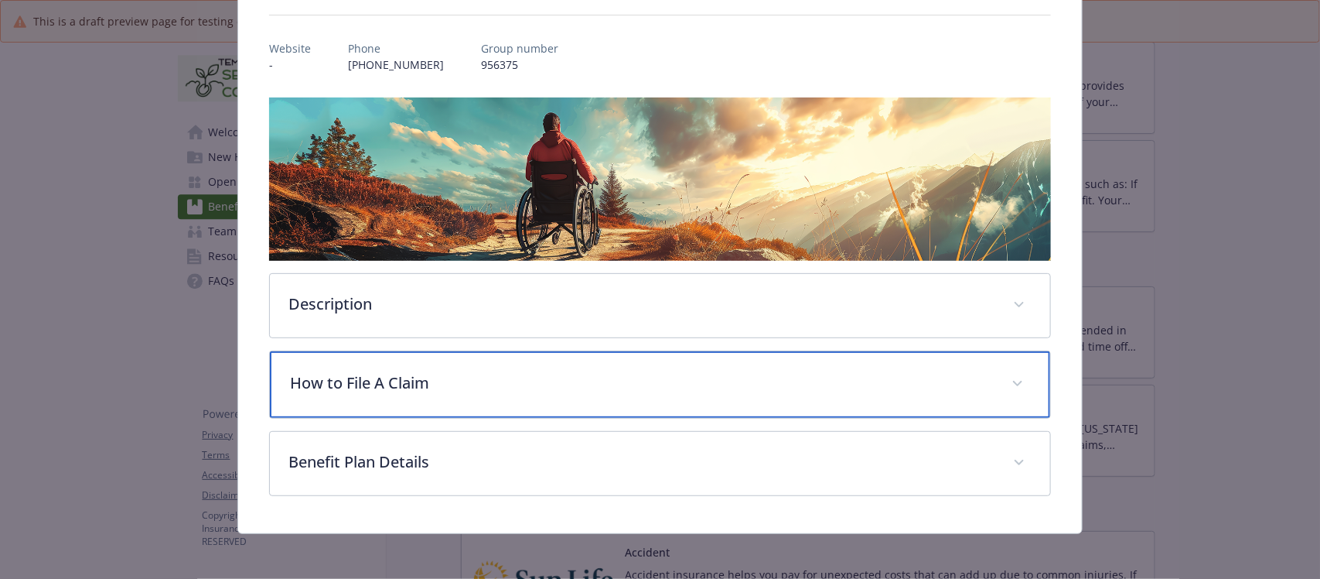
click at [388, 373] on p "How to File A Claim" at bounding box center [641, 382] width 702 height 23
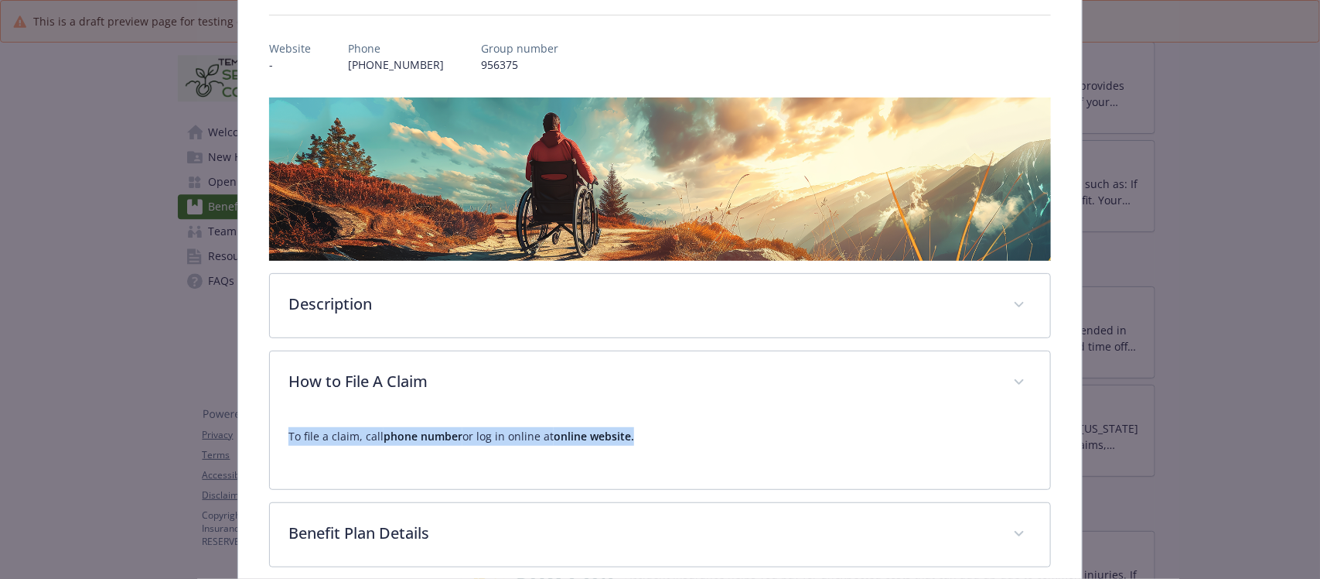
drag, startPoint x: 643, startPoint y: 434, endPoint x: 273, endPoint y: 436, distance: 369.8
click at [273, 436] on div "To file a claim, call phone number or log in online at online website." at bounding box center [660, 452] width 780 height 74
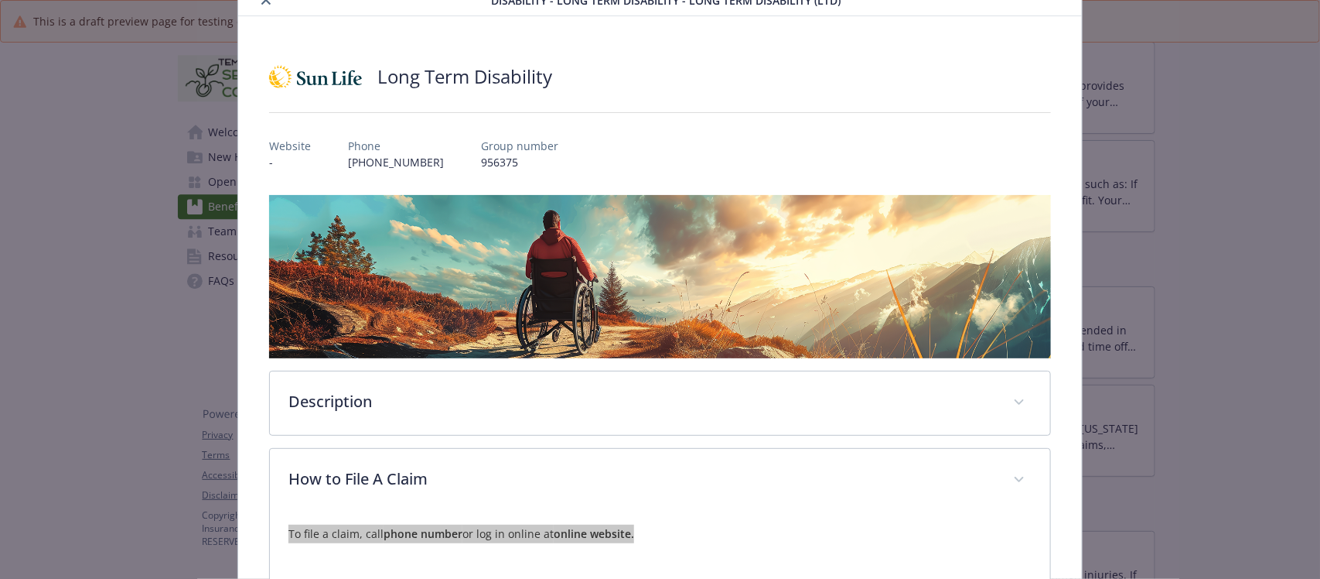
scroll to position [0, 0]
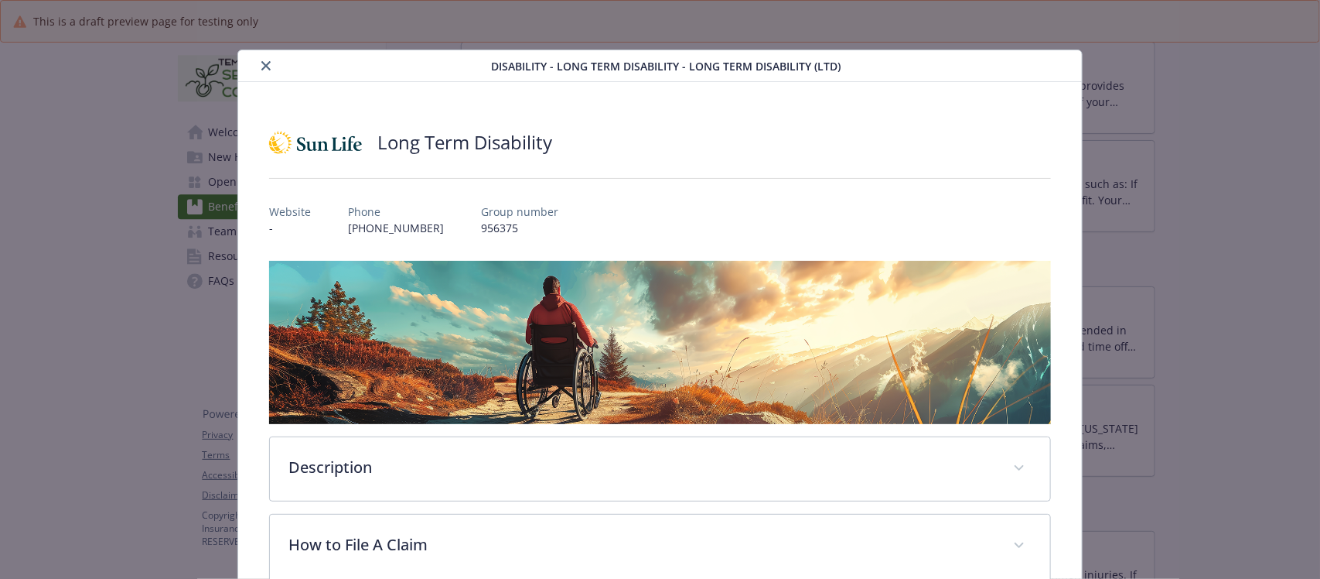
drag, startPoint x: 255, startPoint y: 64, endPoint x: 265, endPoint y: 75, distance: 14.8
click at [257, 64] on button "close" at bounding box center [266, 65] width 19 height 19
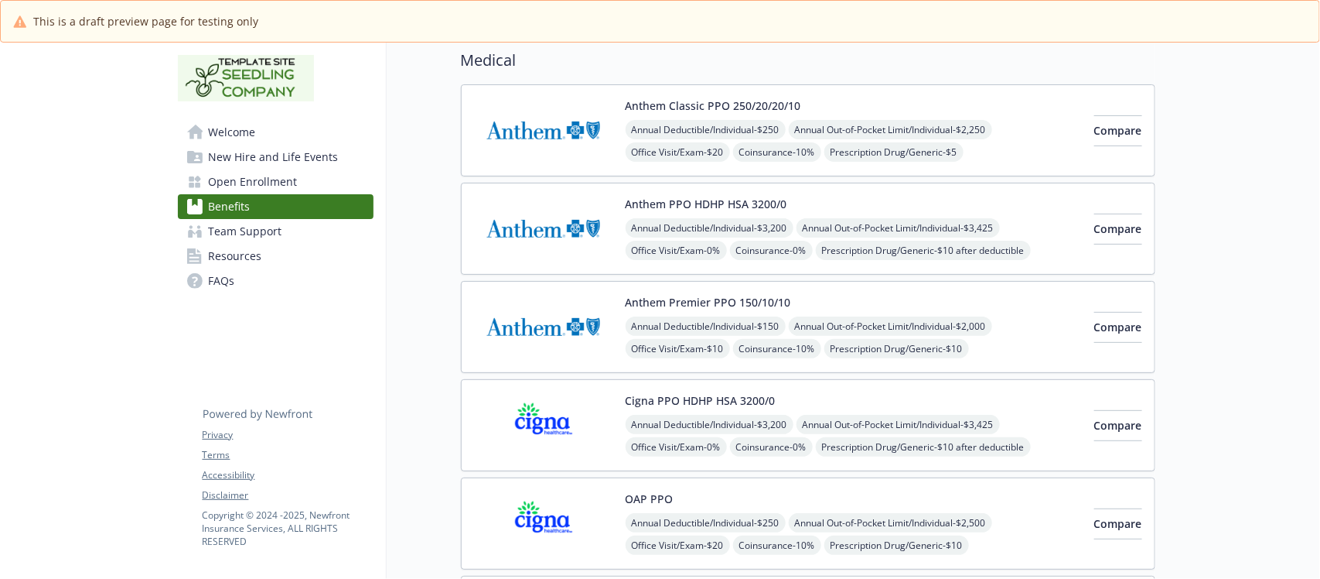
scroll to position [97, 0]
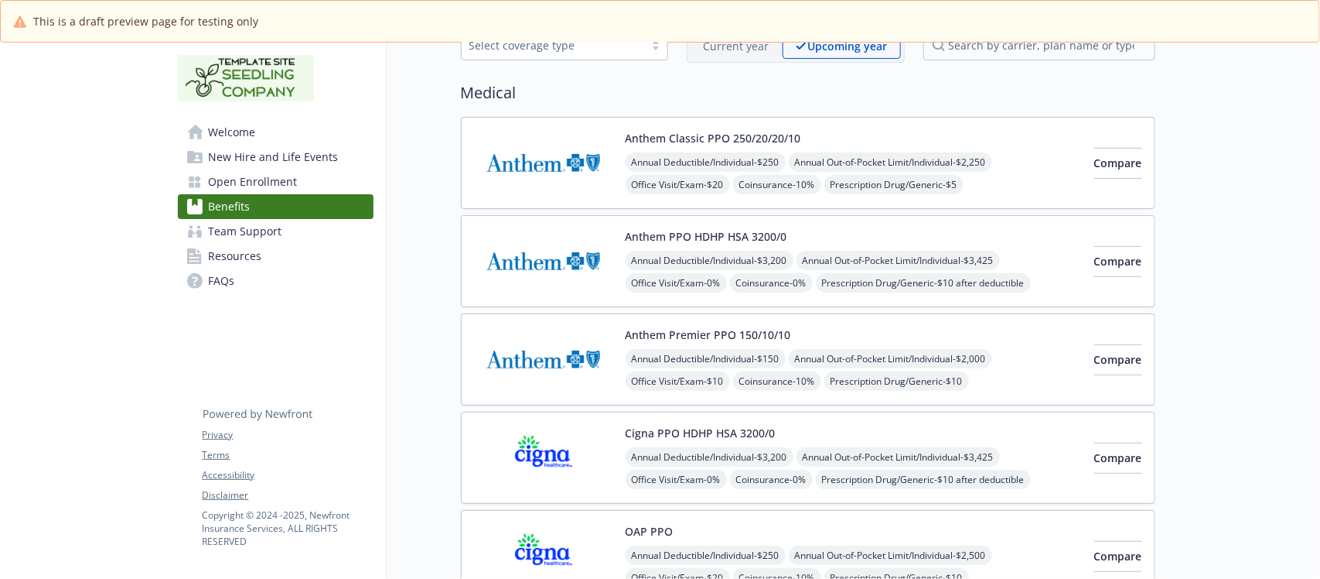
click at [923, 333] on div "Anthem Premier PPO 150/10/10 Annual Deductible/Individual - $150 Annual Out-of-…" at bounding box center [854, 359] width 456 height 66
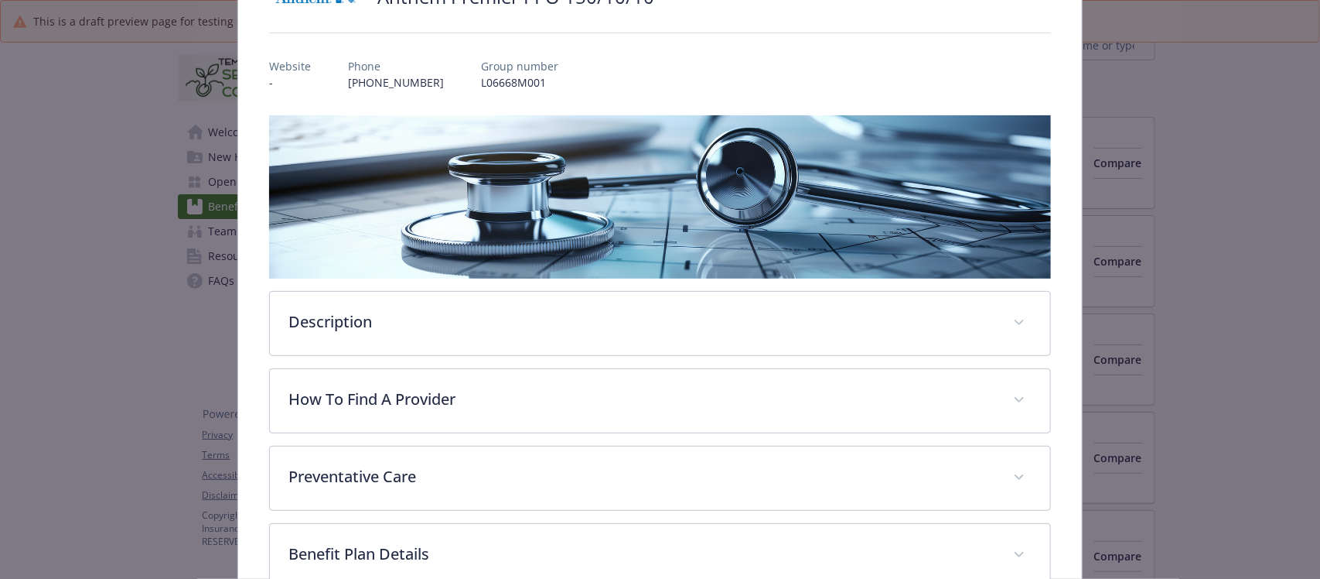
scroll to position [240, 0]
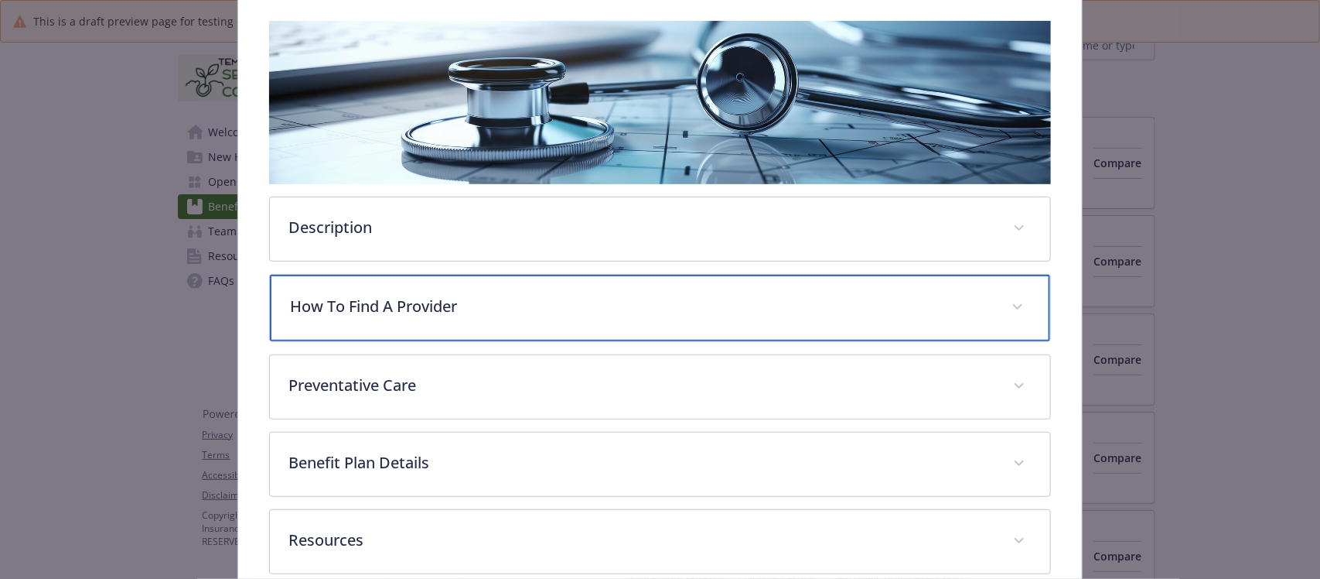
click at [391, 307] on p "How To Find A Provider" at bounding box center [641, 306] width 702 height 23
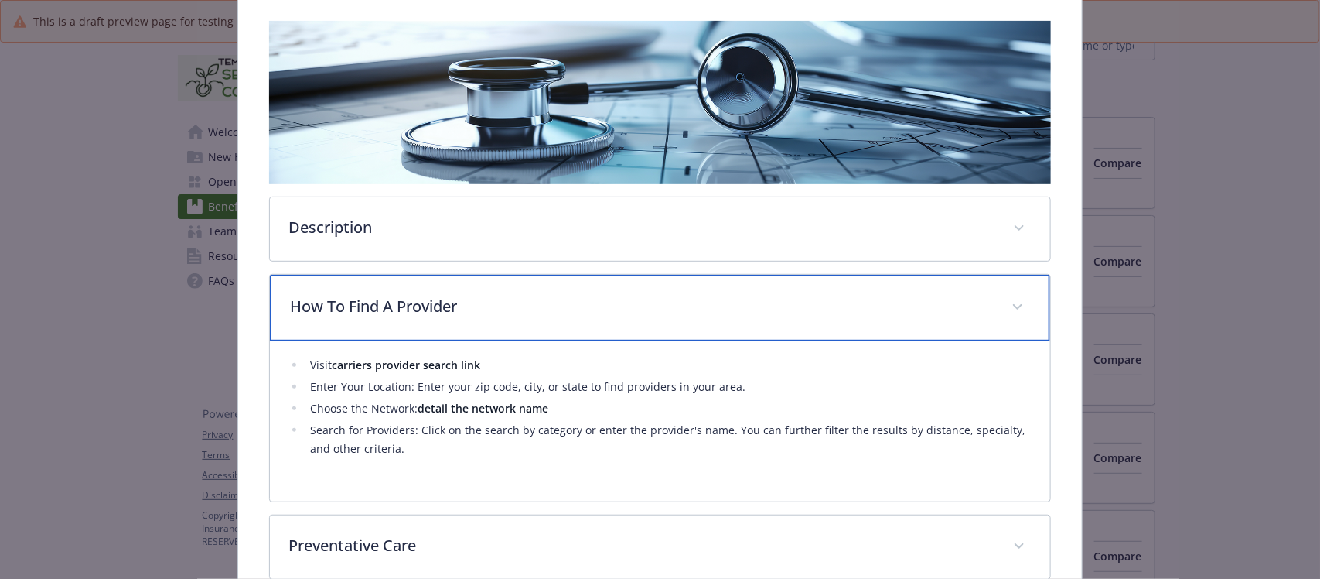
click at [391, 307] on p "How To Find A Provider" at bounding box center [641, 306] width 702 height 23
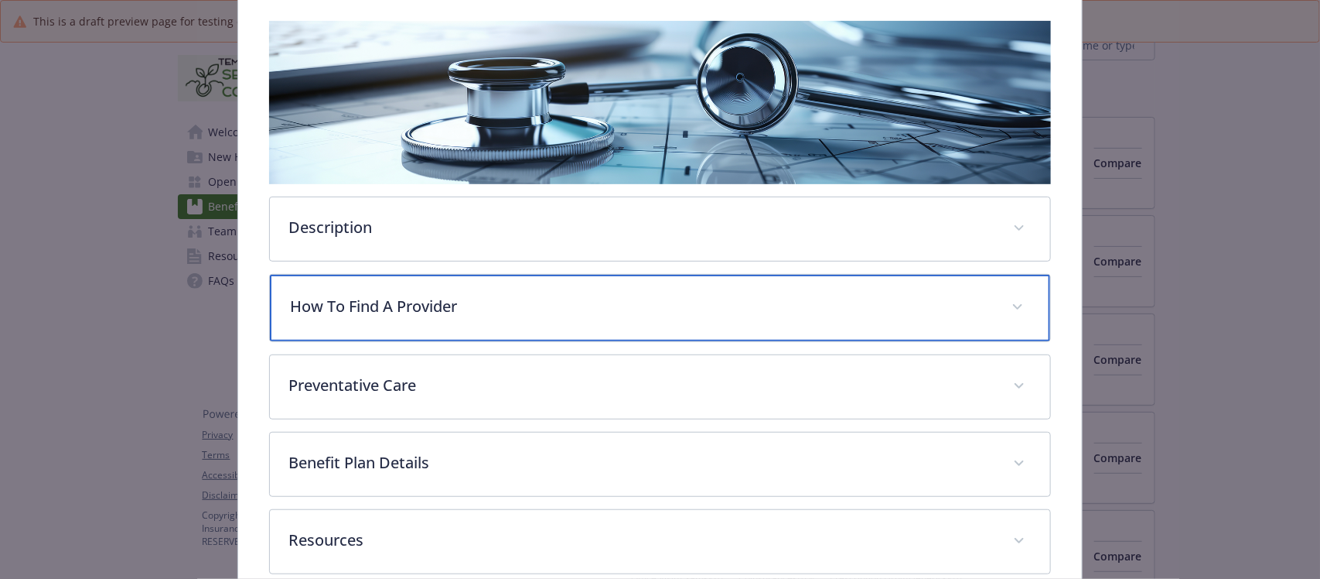
scroll to position [321, 0]
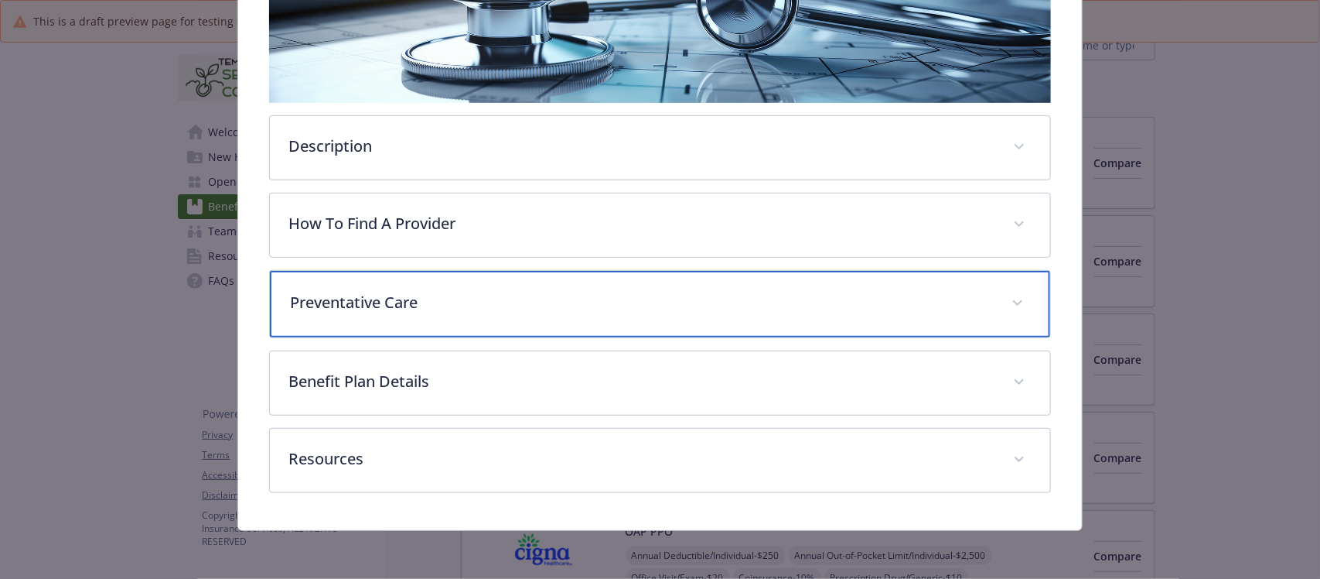
click at [432, 311] on p "Preventative Care" at bounding box center [641, 302] width 702 height 23
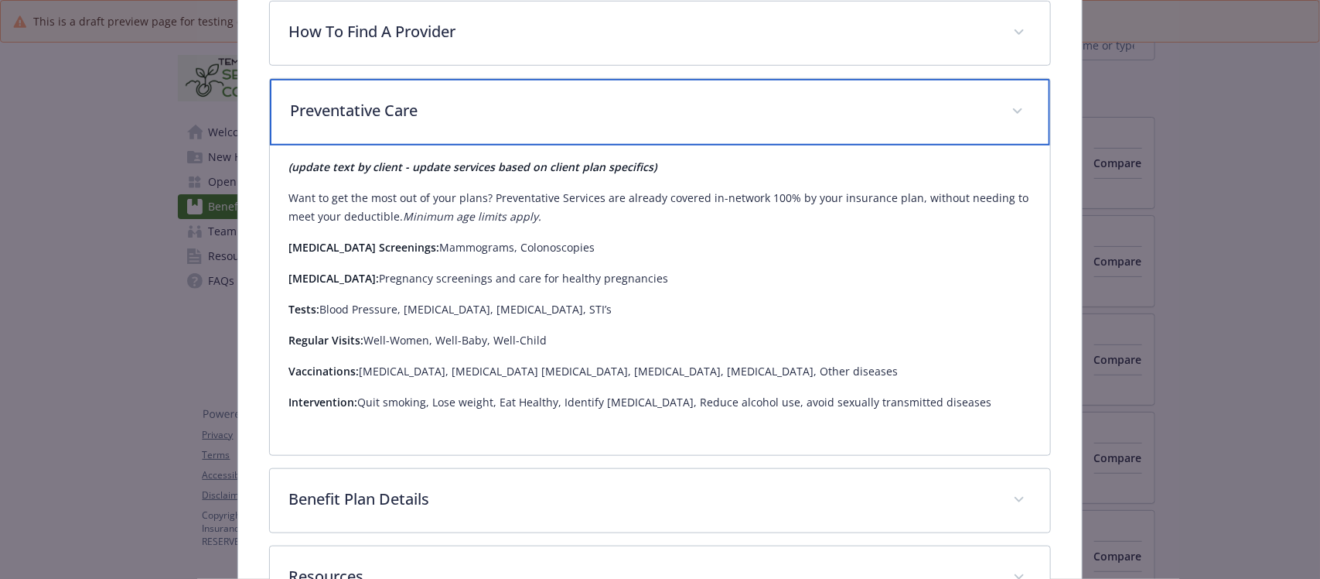
scroll to position [514, 0]
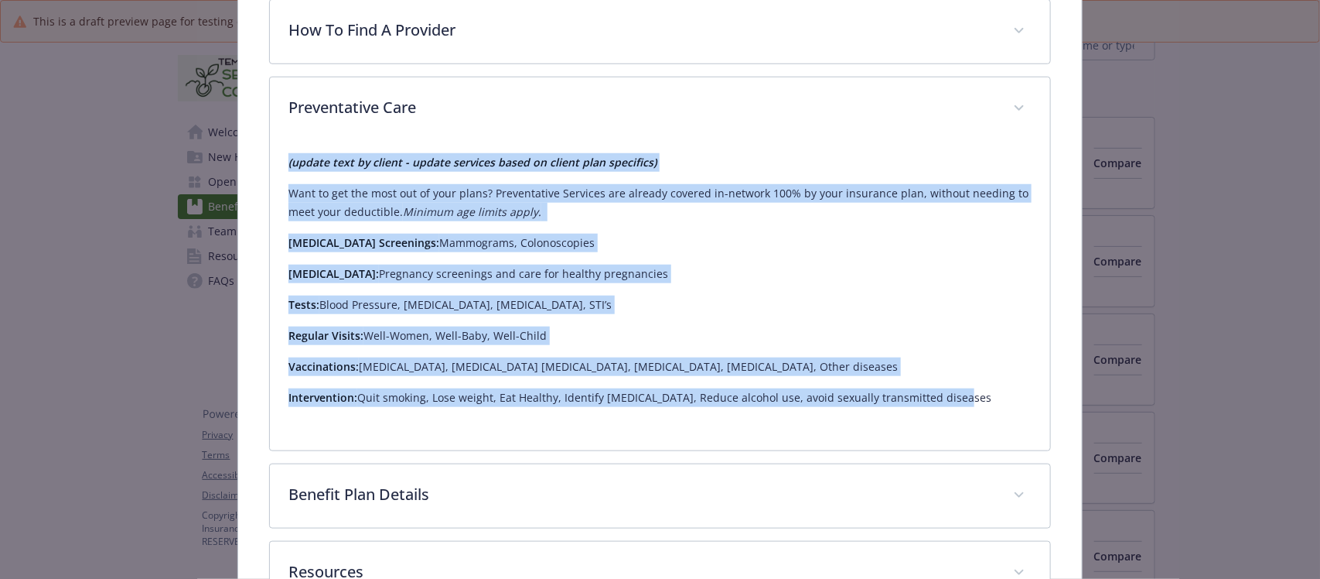
drag, startPoint x: 975, startPoint y: 402, endPoint x: 241, endPoint y: 142, distance: 779.0
click at [241, 142] on div "Anthem Premier PPO 150/10/10 Website - Phone (855) 679-8774 Group number L06668…" at bounding box center [659, 105] width 843 height 1075
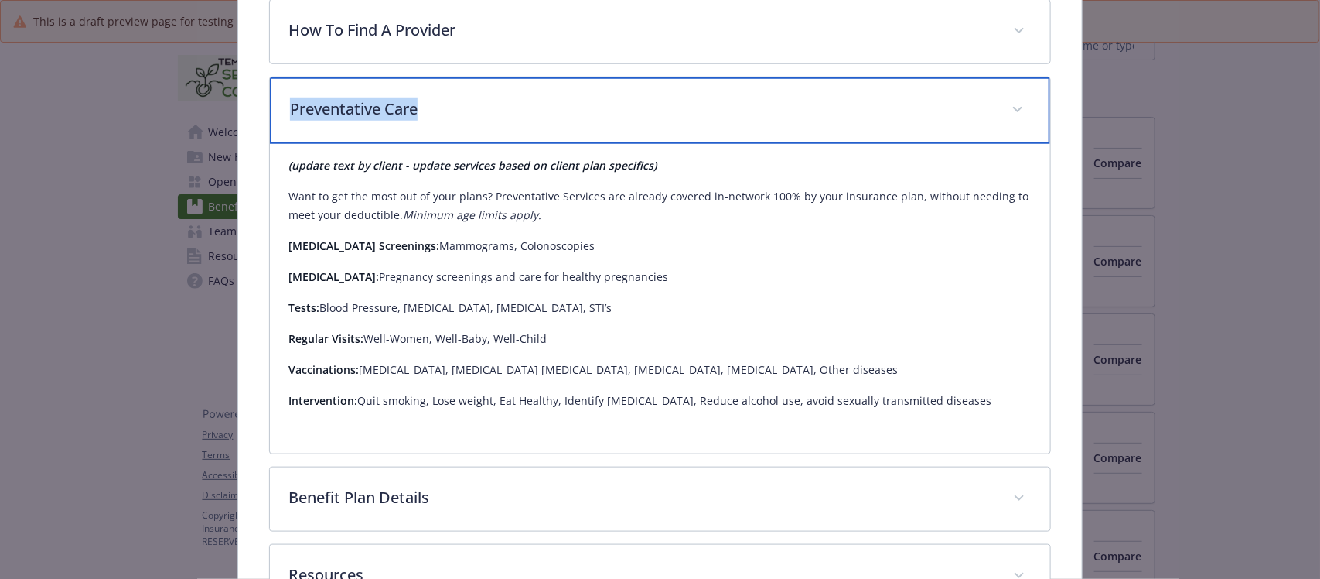
drag, startPoint x: 462, startPoint y: 104, endPoint x: 272, endPoint y: 104, distance: 190.3
click at [272, 104] on div "Preventative Care" at bounding box center [660, 110] width 780 height 67
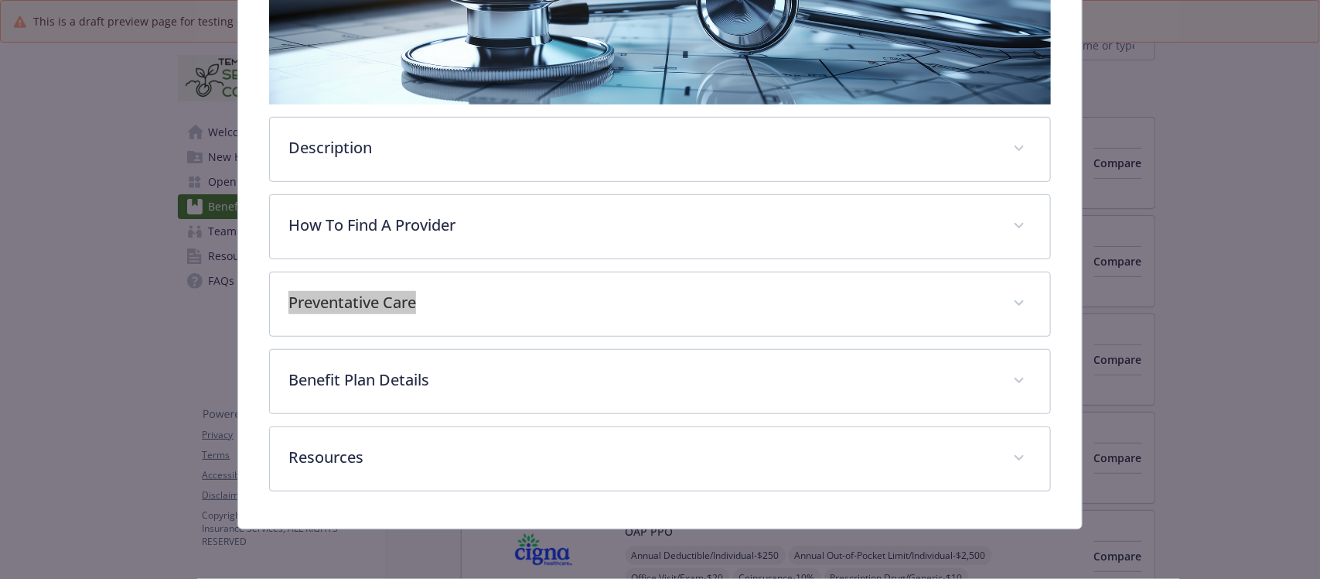
scroll to position [319, 0]
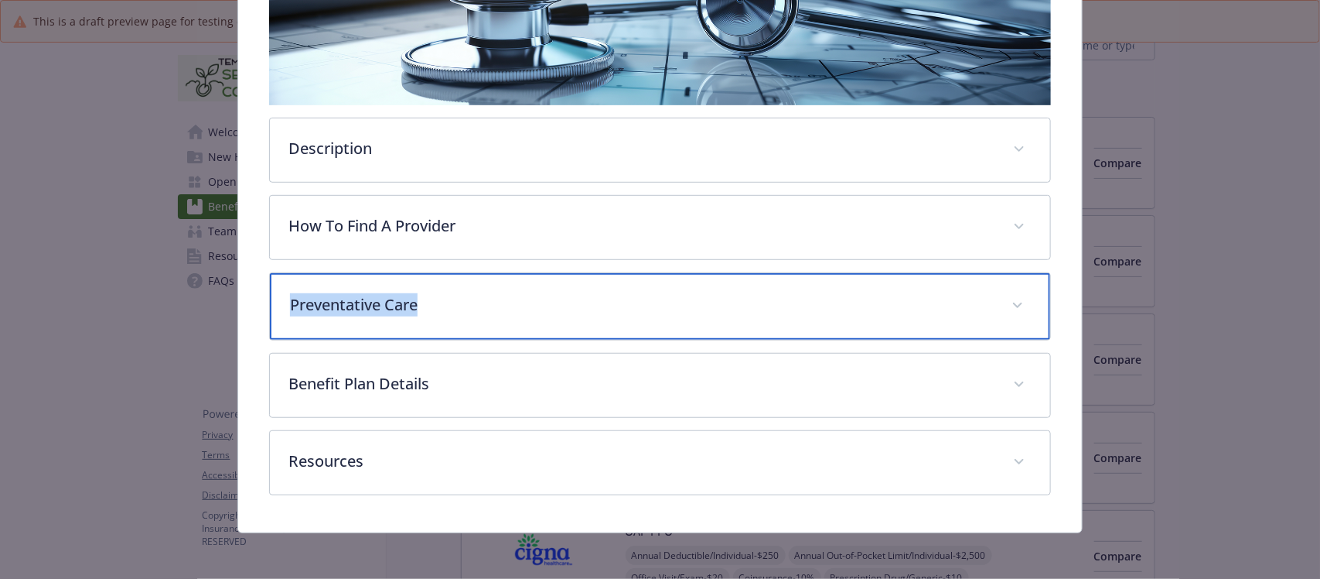
click at [532, 300] on p "Preventative Care" at bounding box center [641, 304] width 702 height 23
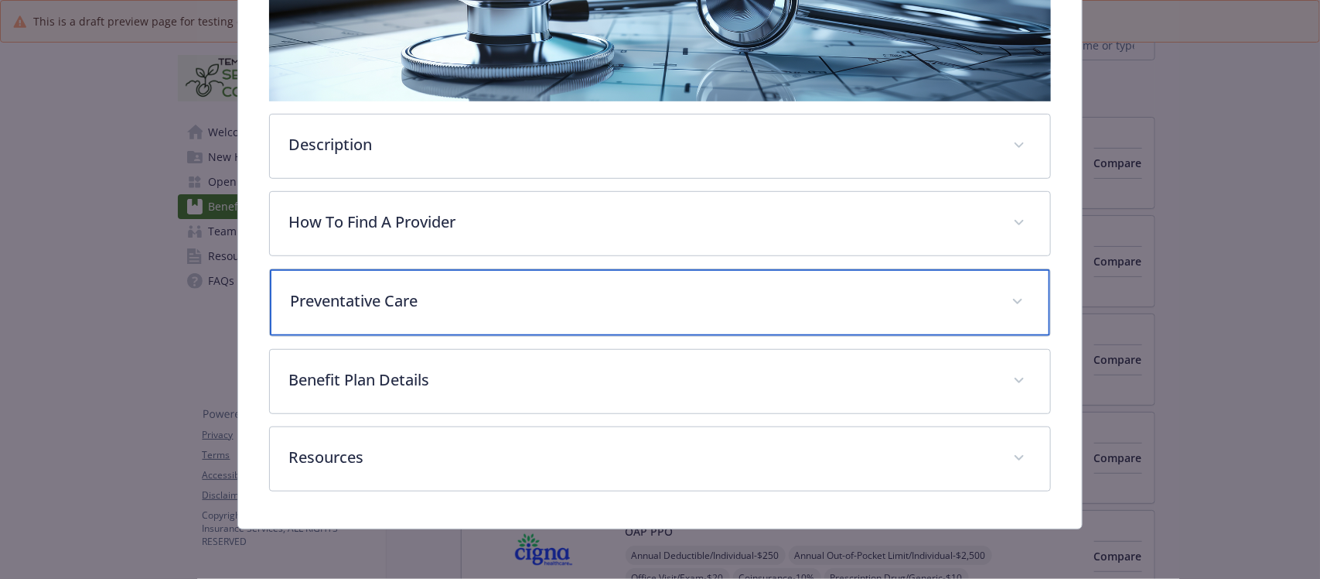
scroll to position [514, 0]
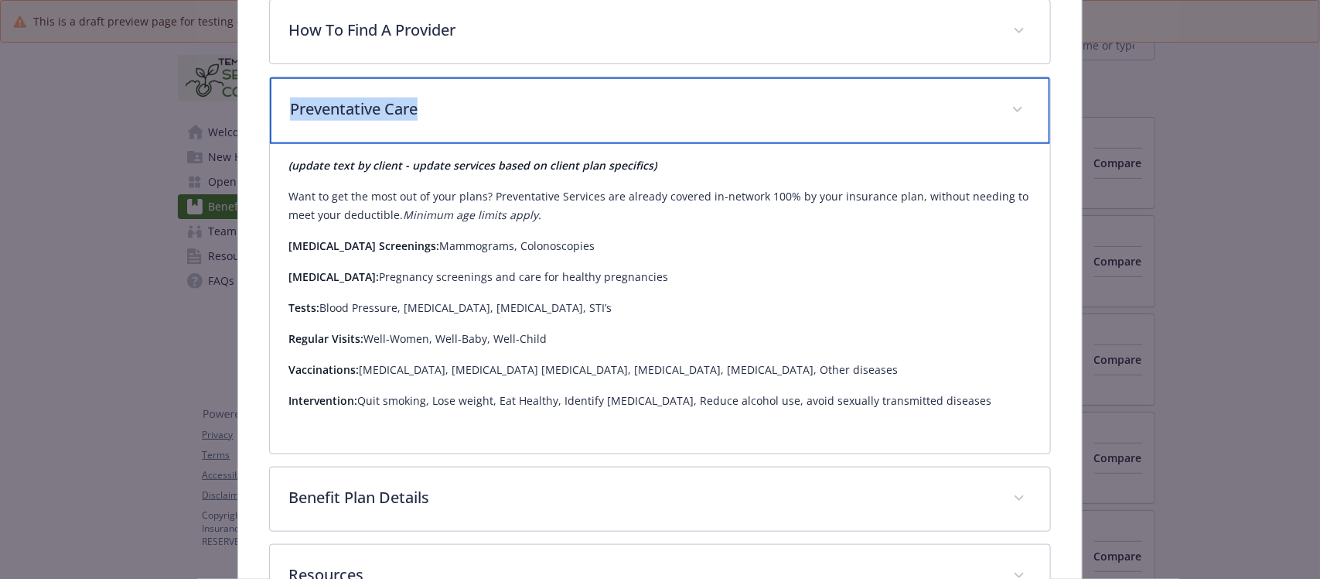
drag, startPoint x: 480, startPoint y: 107, endPoint x: 288, endPoint y: 97, distance: 192.9
click at [290, 97] on p "Preventative Care" at bounding box center [641, 108] width 702 height 23
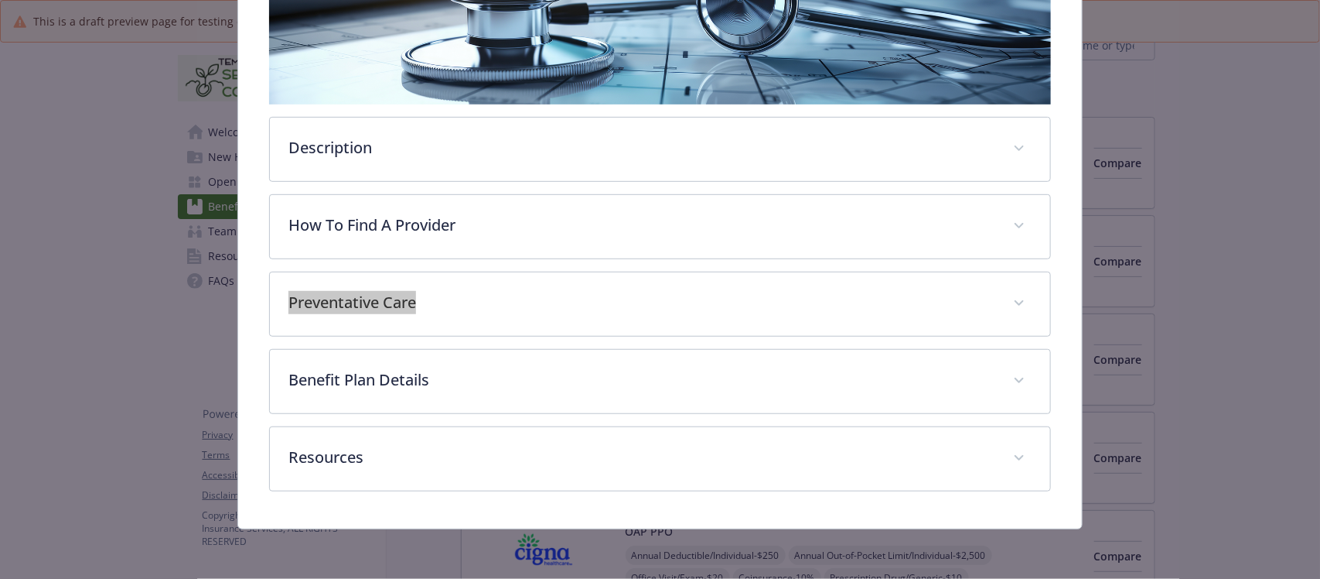
scroll to position [319, 0]
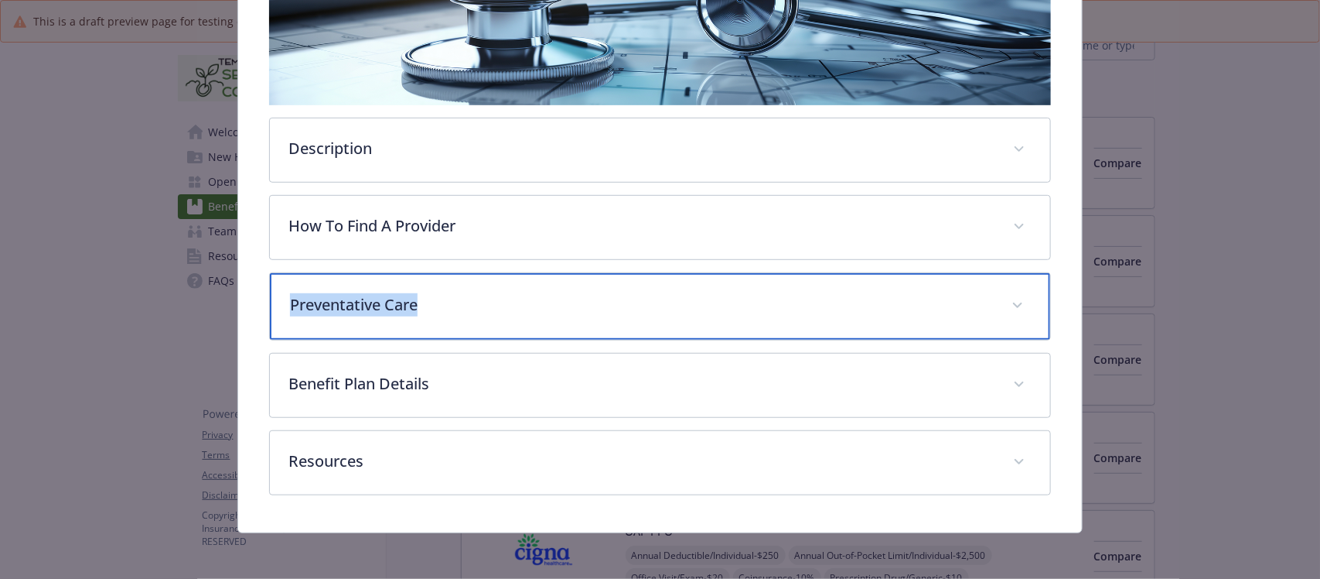
click at [473, 295] on p "Preventative Care" at bounding box center [641, 304] width 702 height 23
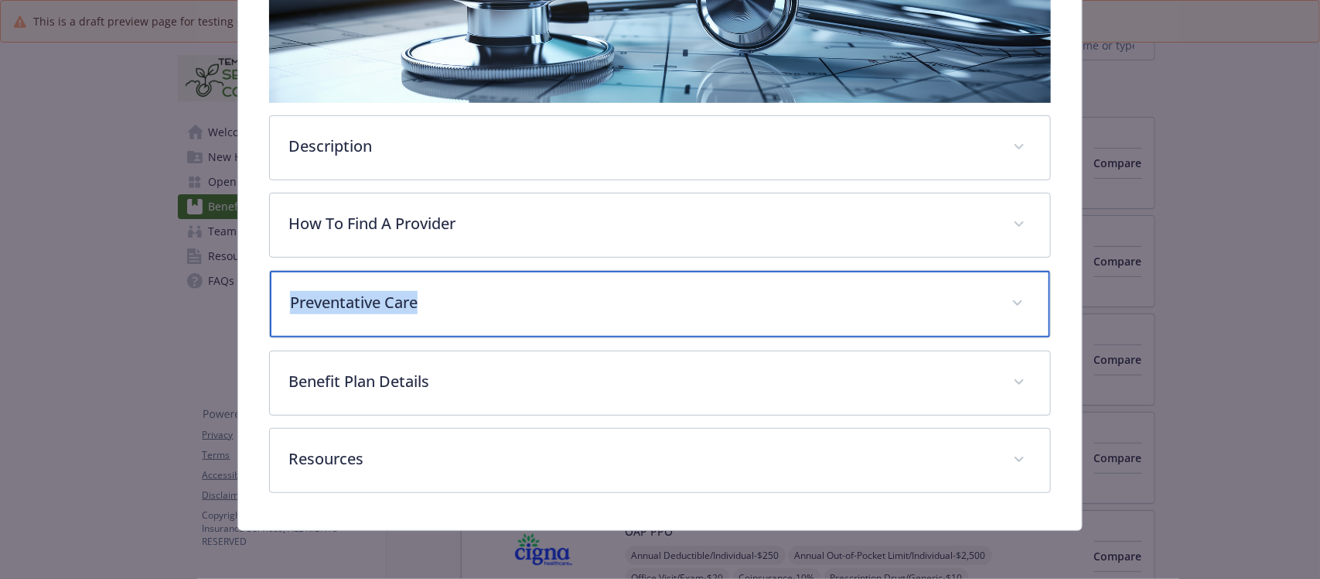
scroll to position [514, 0]
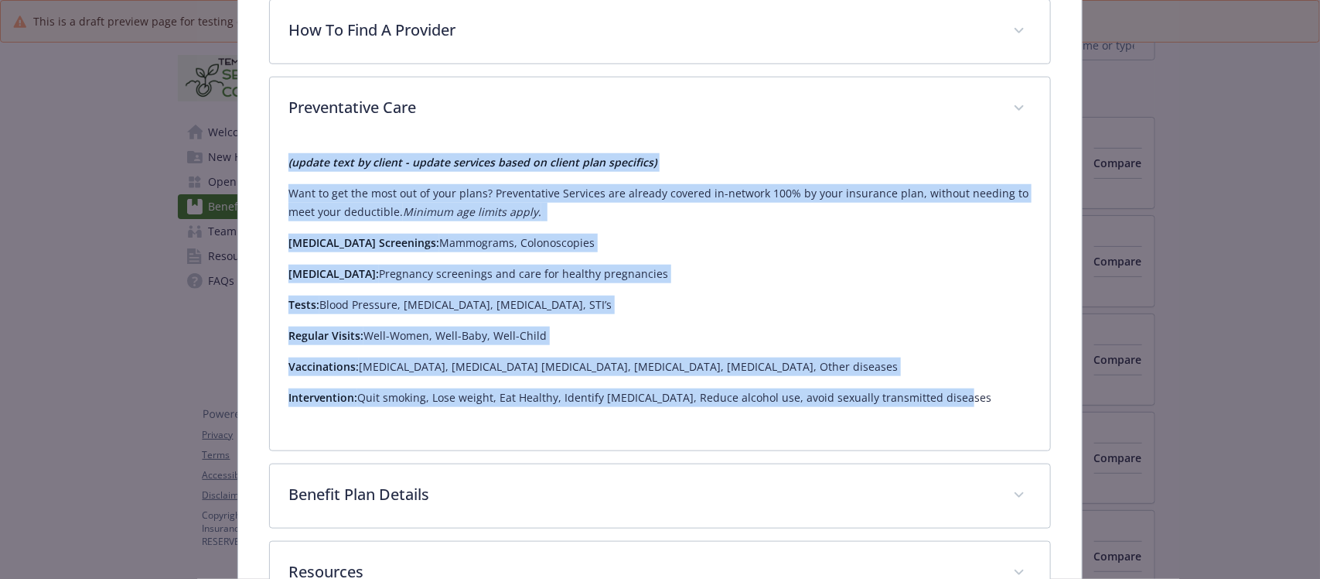
drag, startPoint x: 279, startPoint y: 156, endPoint x: 972, endPoint y: 418, distance: 740.1
click at [972, 418] on div "(update text by client - update services based on client plan specifics) Want t…" at bounding box center [660, 295] width 780 height 309
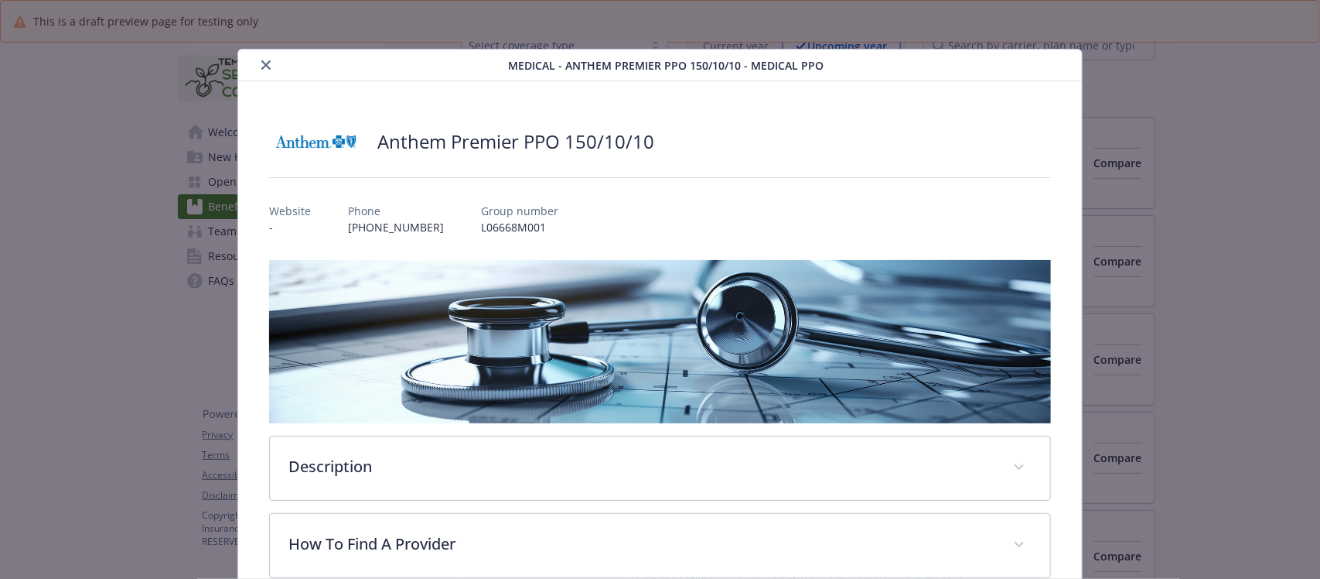
scroll to position [0, 0]
click at [261, 67] on icon "close" at bounding box center [265, 65] width 9 height 9
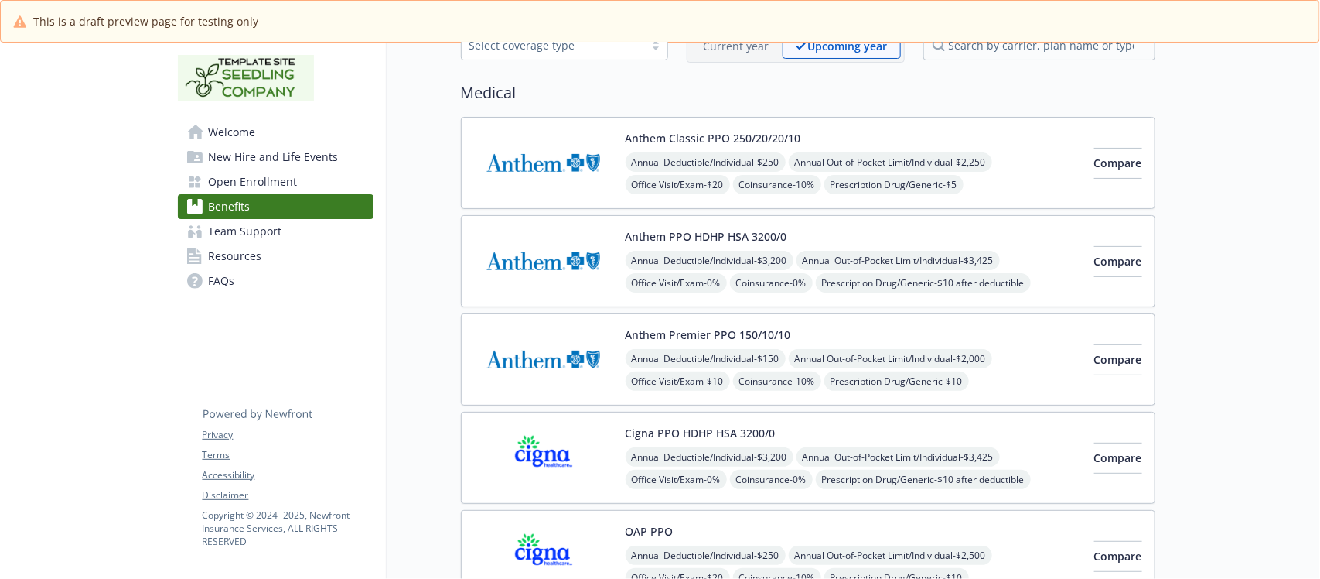
click at [911, 253] on div "Annual Deductible/Individual - $3,200 Annual Out-of-Pocket Limit/Individual - $…" at bounding box center [854, 306] width 456 height 110
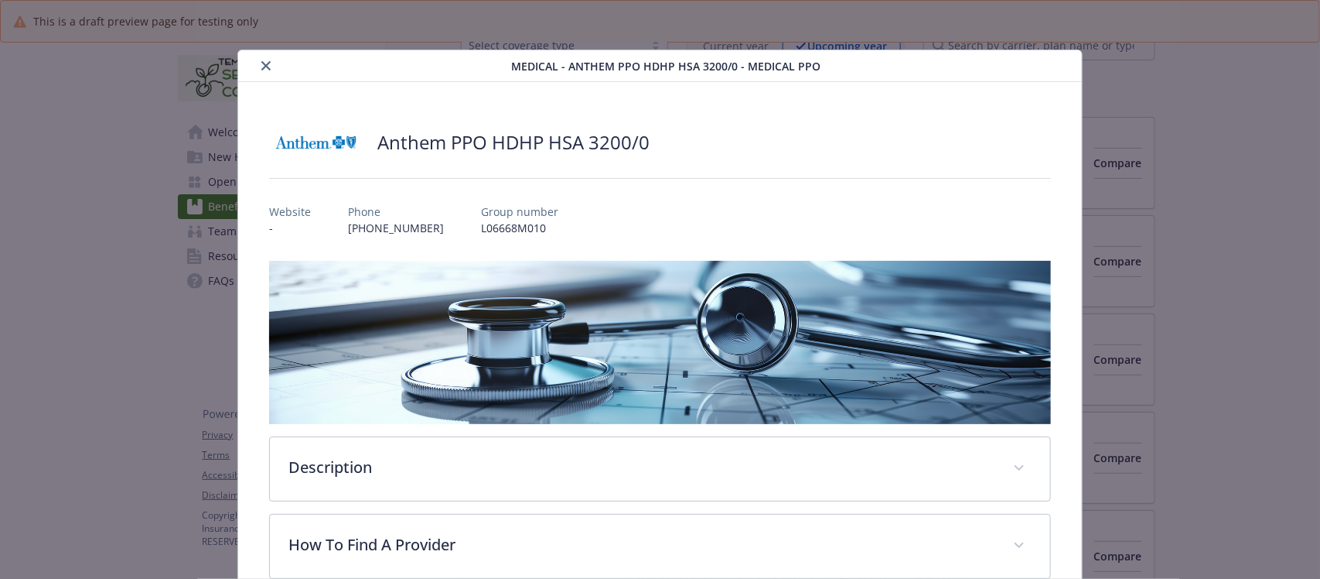
click at [268, 67] on button "close" at bounding box center [266, 65] width 19 height 19
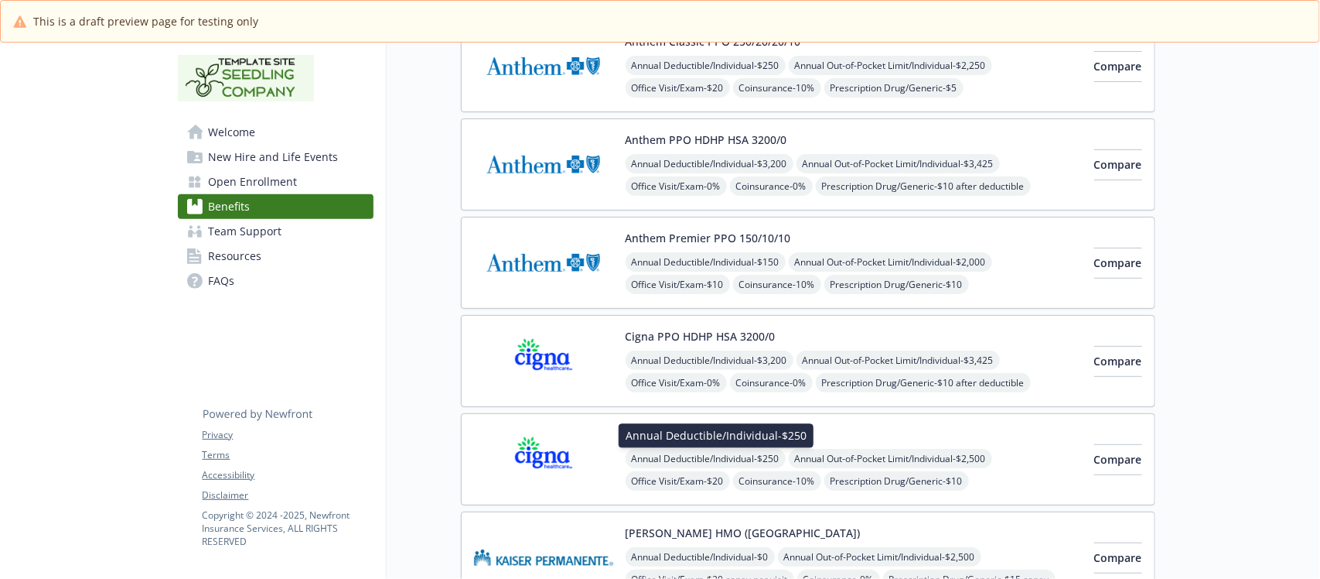
scroll to position [387, 0]
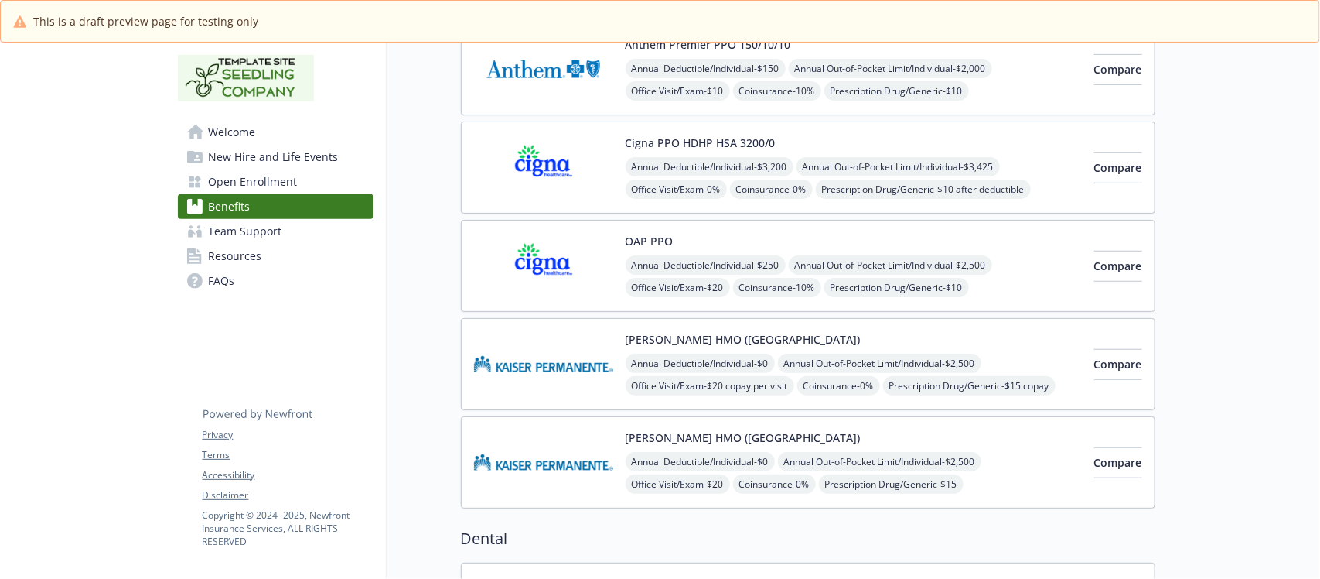
click at [866, 339] on div "Kaiser HMO (Northern CA) Annual Deductible/Individual - $0 Annual Out-of-Pocket…" at bounding box center [854, 364] width 456 height 66
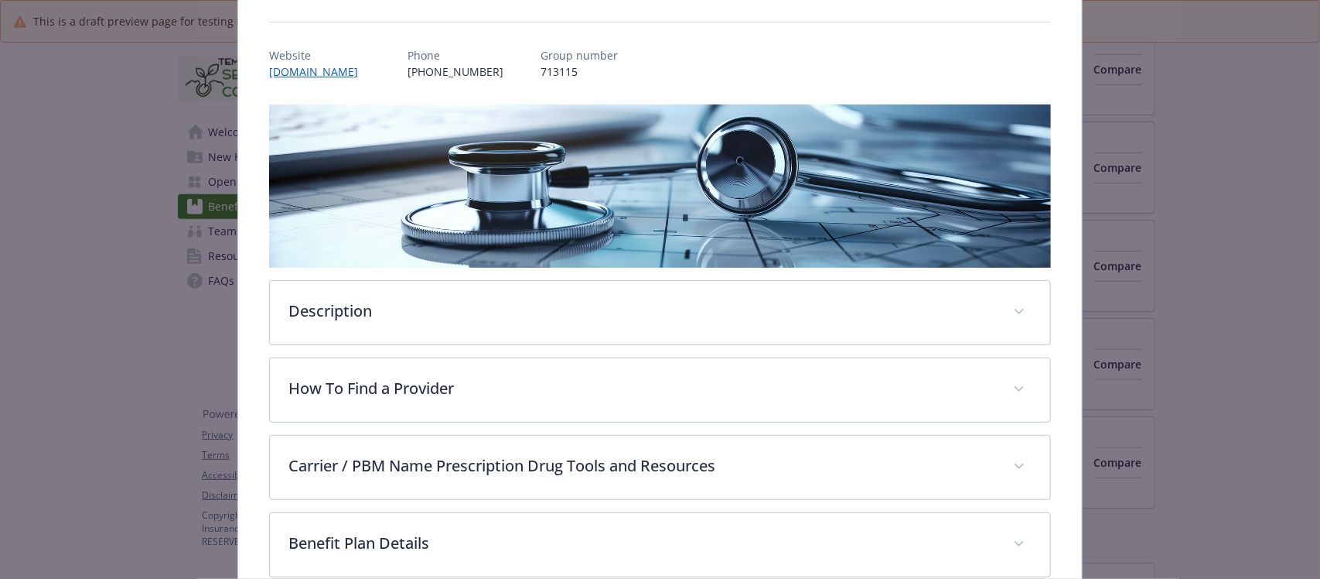
scroll to position [240, 0]
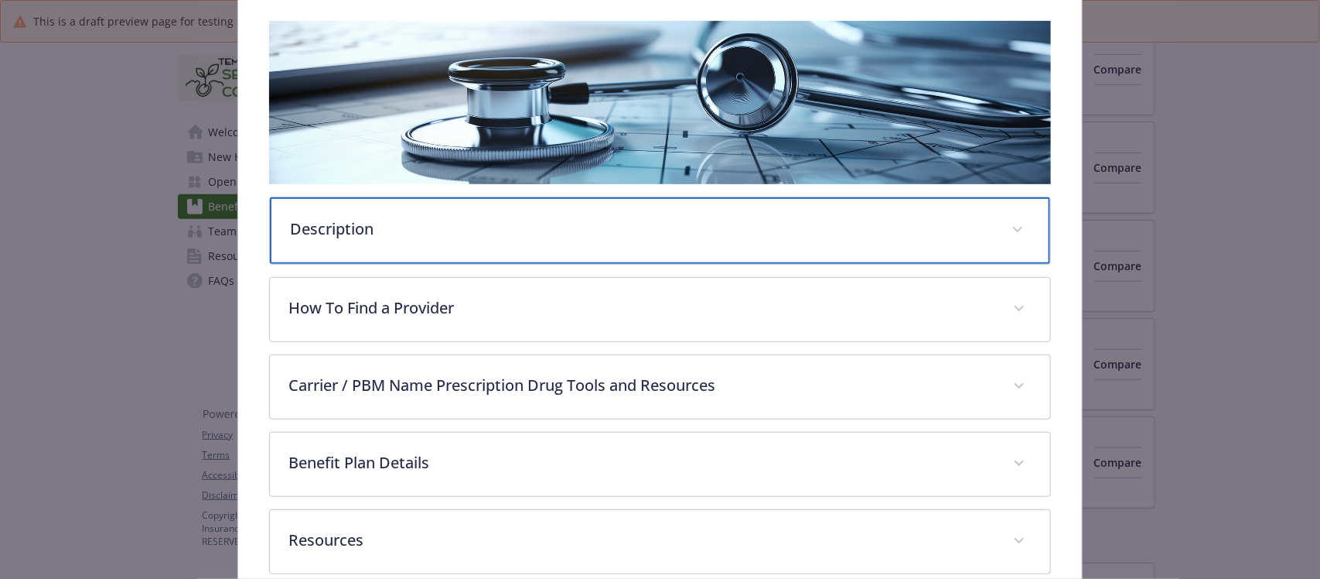
click at [493, 229] on p "Description" at bounding box center [641, 228] width 702 height 23
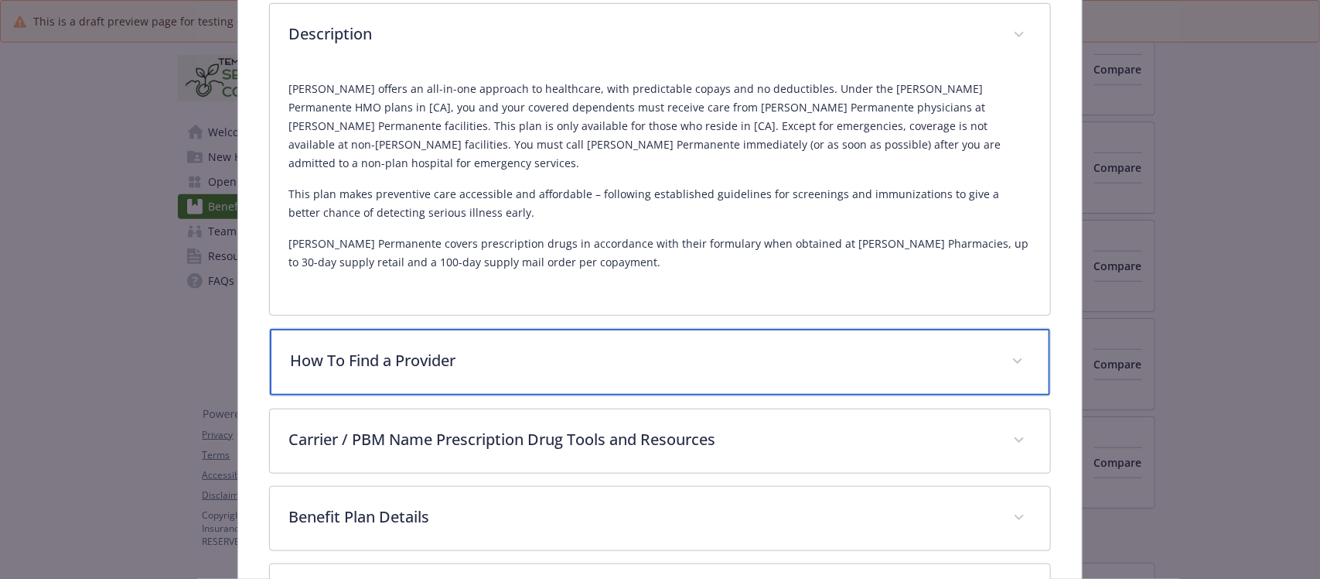
click at [558, 349] on p "How To Find a Provider" at bounding box center [641, 360] width 702 height 23
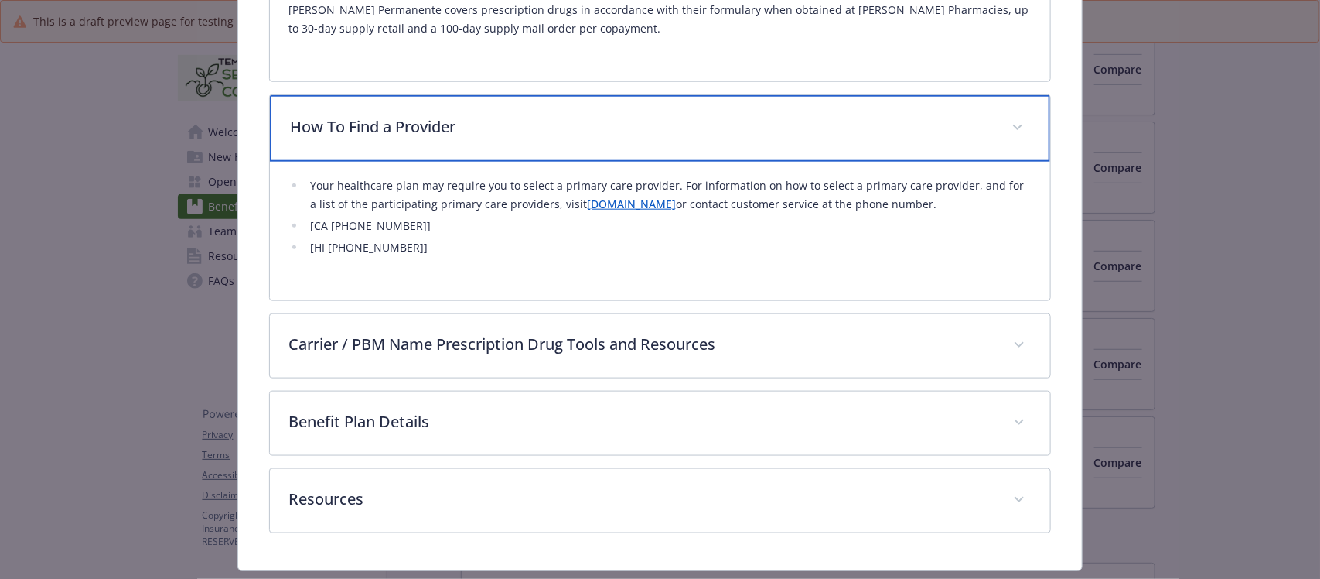
scroll to position [689, 0]
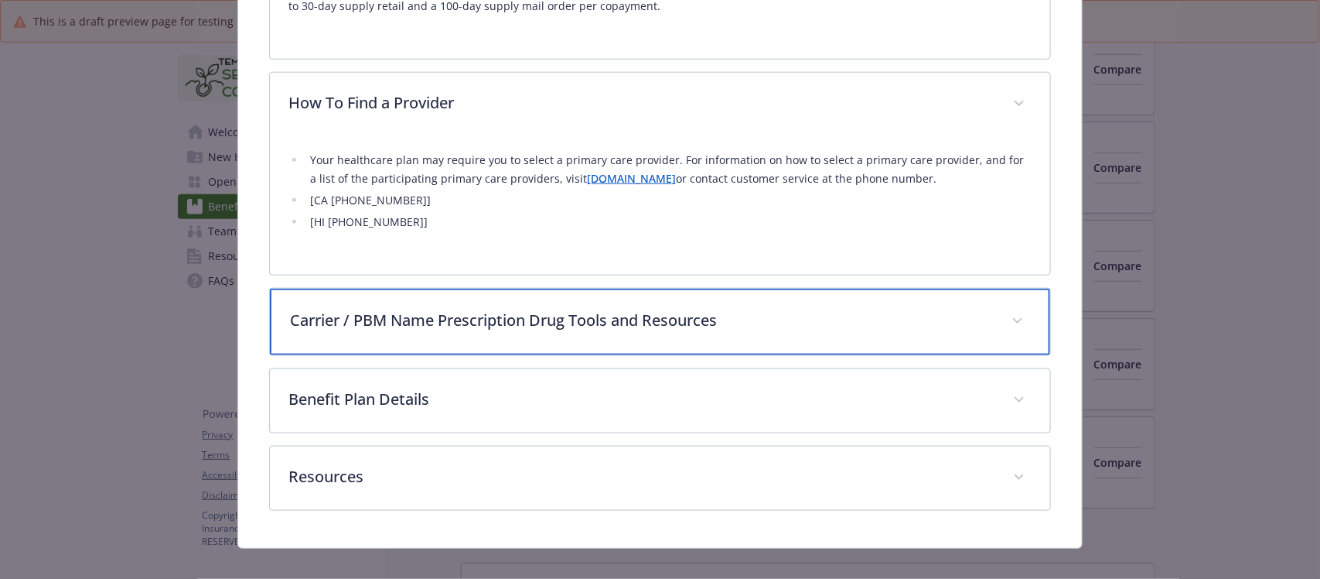
click at [746, 309] on p "Carrier / PBM Name Prescription Drug Tools and Resources" at bounding box center [641, 320] width 702 height 23
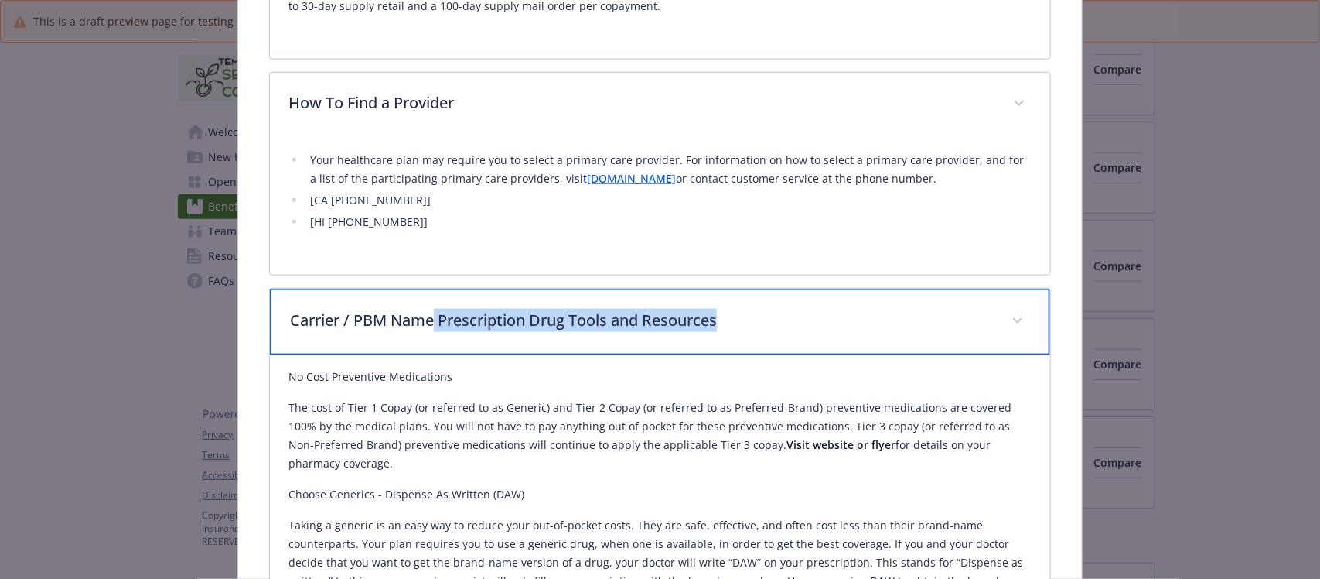
drag, startPoint x: 798, startPoint y: 296, endPoint x: 435, endPoint y: 304, distance: 363.6
click at [435, 309] on p "Carrier / PBM Name Prescription Drug Tools and Resources" at bounding box center [641, 320] width 702 height 23
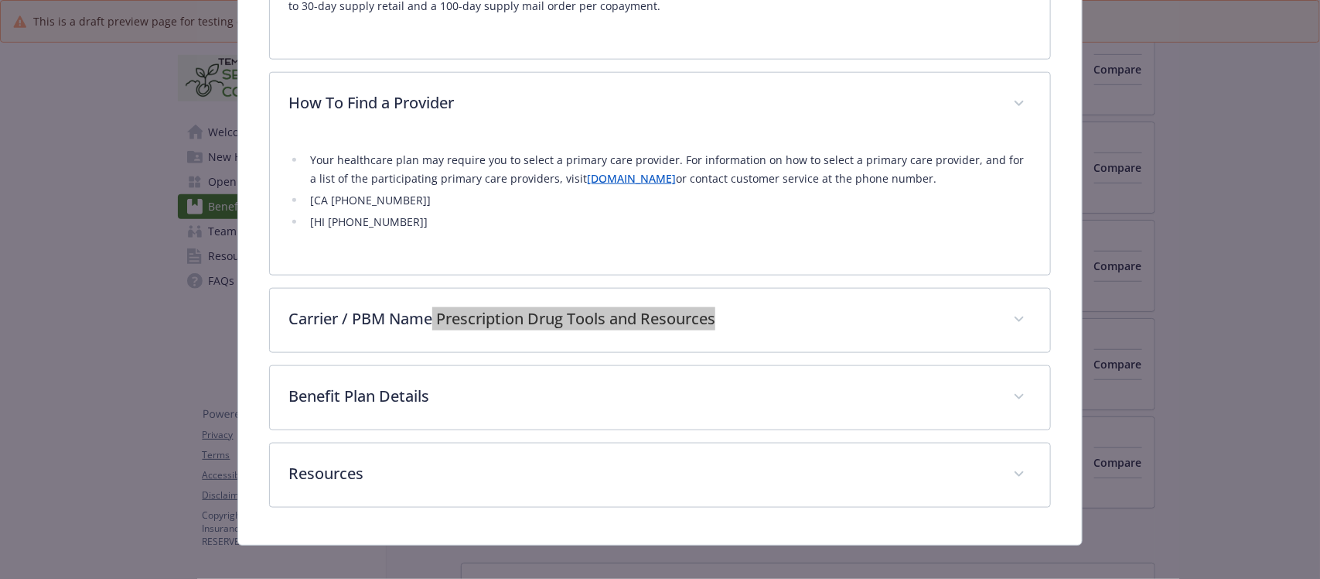
scroll to position [687, 0]
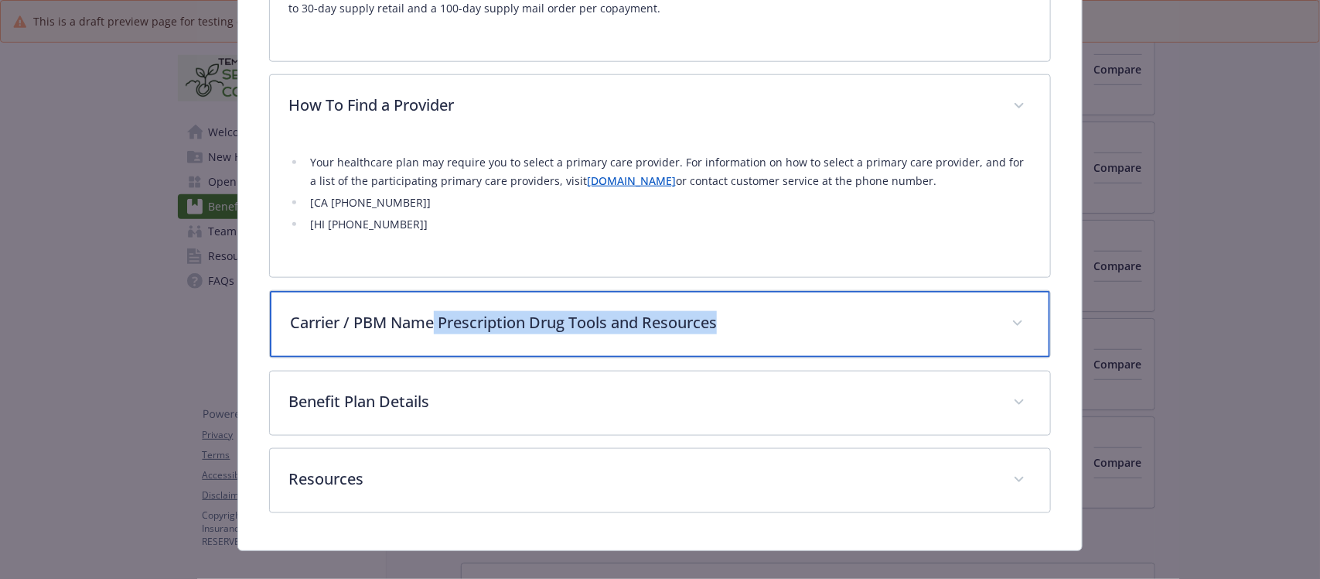
click at [848, 321] on div "Carrier / PBM Name Prescription Drug Tools and Resources" at bounding box center [660, 324] width 780 height 67
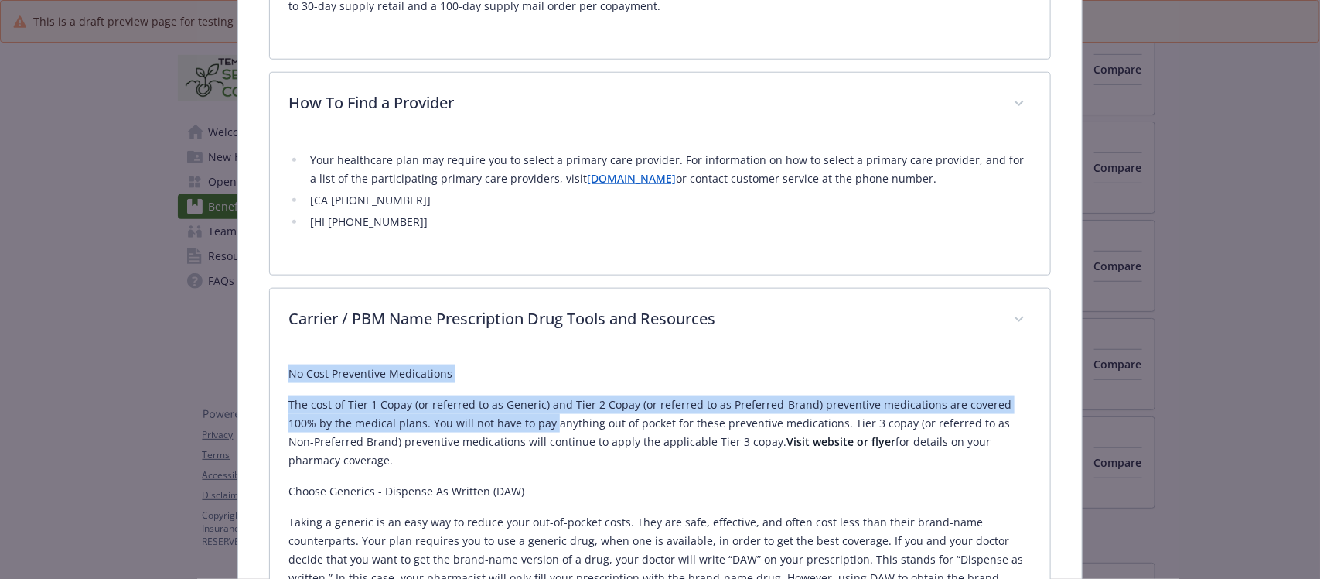
drag, startPoint x: 284, startPoint y: 358, endPoint x: 582, endPoint y: 495, distance: 328.5
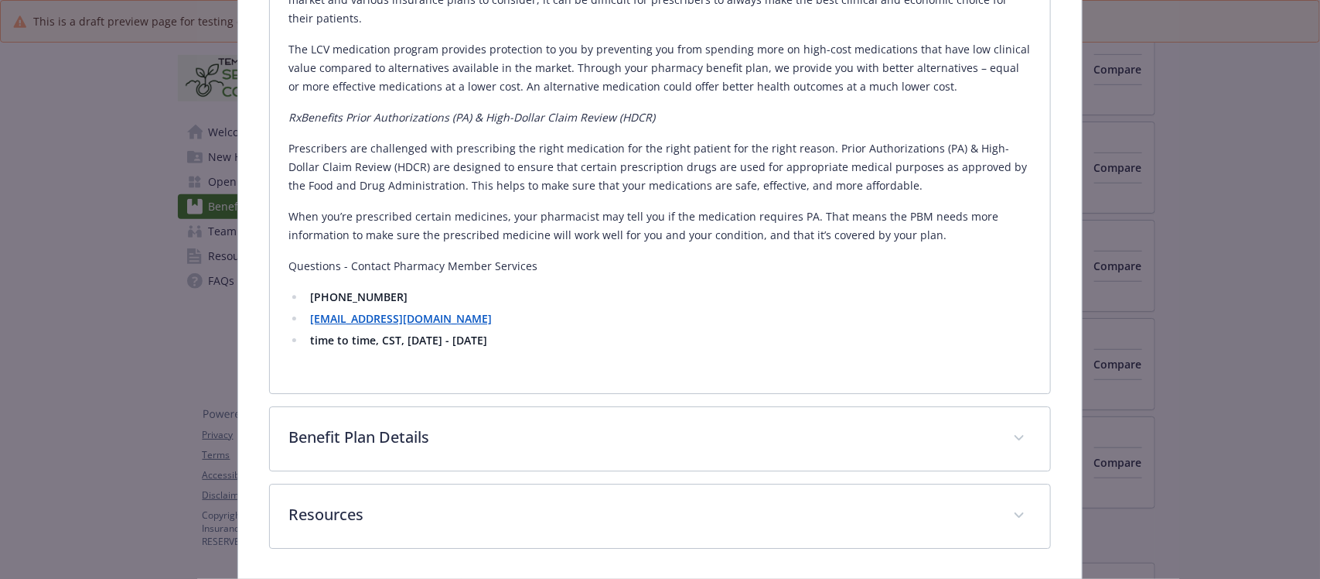
scroll to position [1998, 0]
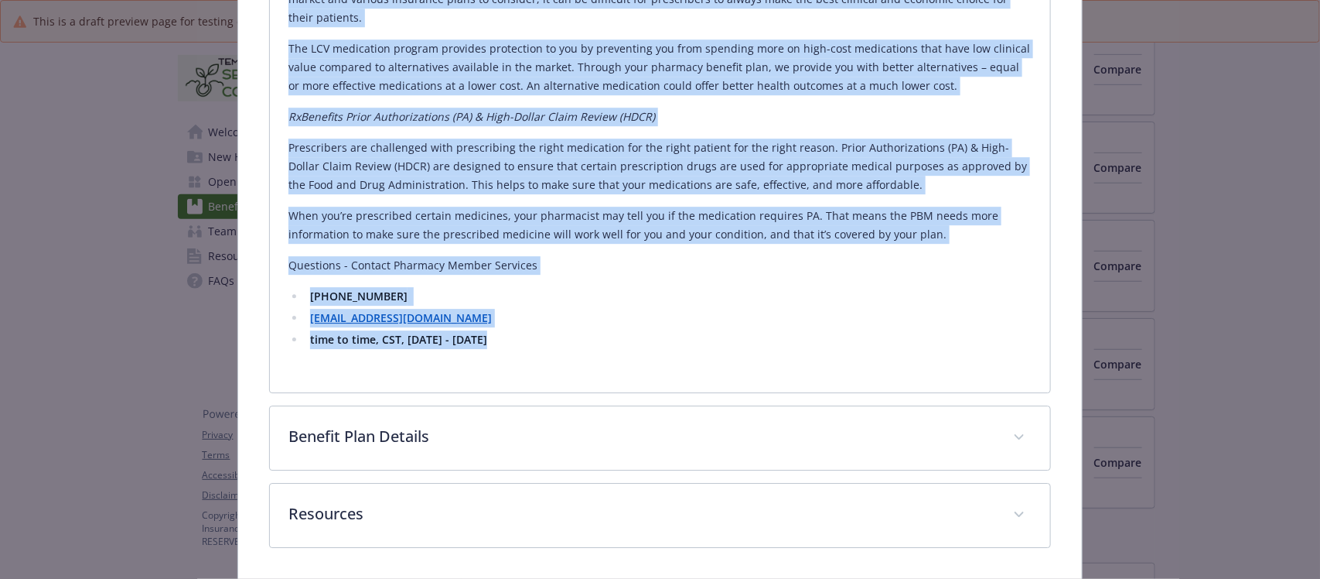
click at [511, 330] on li "time to time, CST, Monday - Friday" at bounding box center [669, 339] width 726 height 19
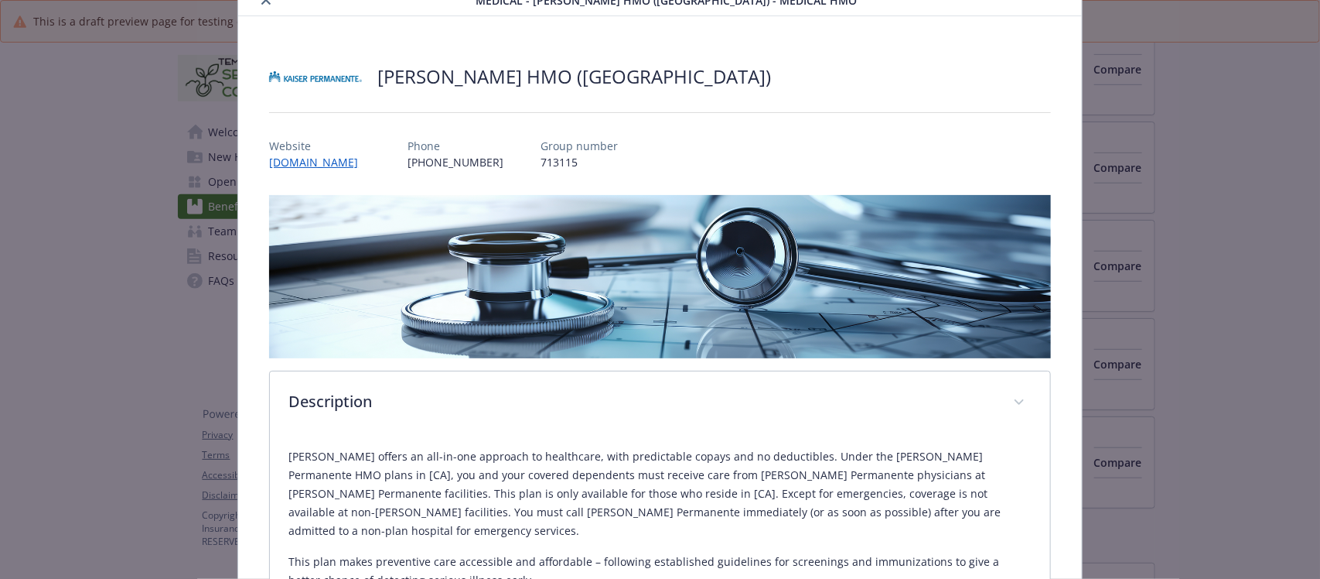
scroll to position [0, 0]
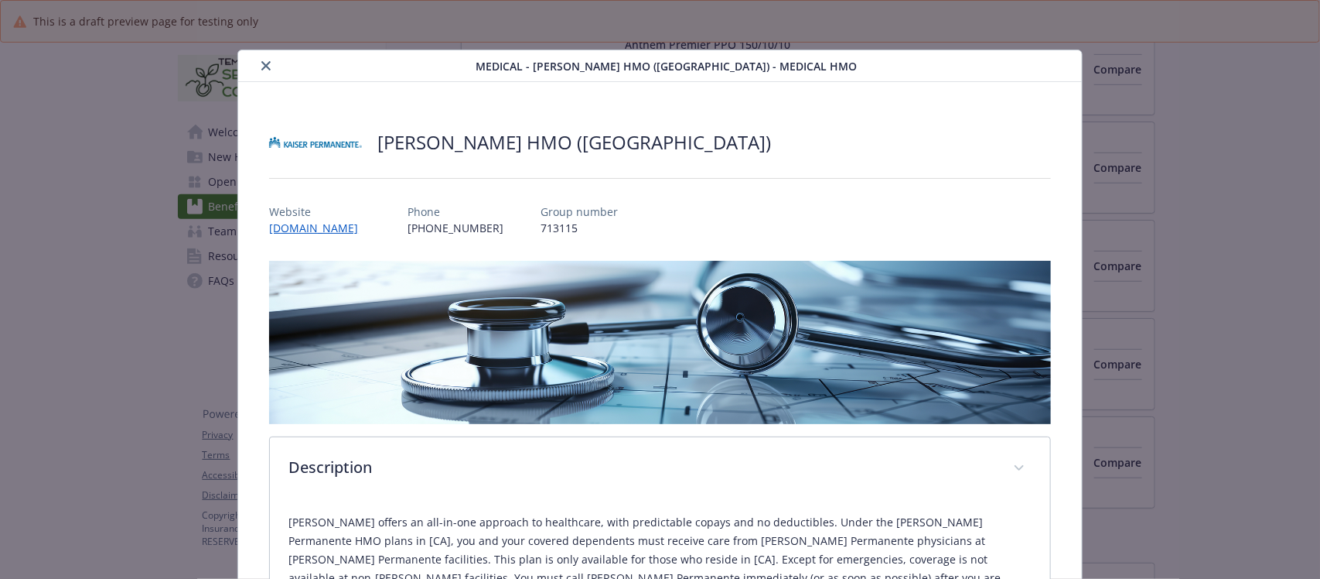
drag, startPoint x: 260, startPoint y: 63, endPoint x: 272, endPoint y: 94, distance: 34.0
click at [261, 63] on icon "close" at bounding box center [265, 65] width 9 height 9
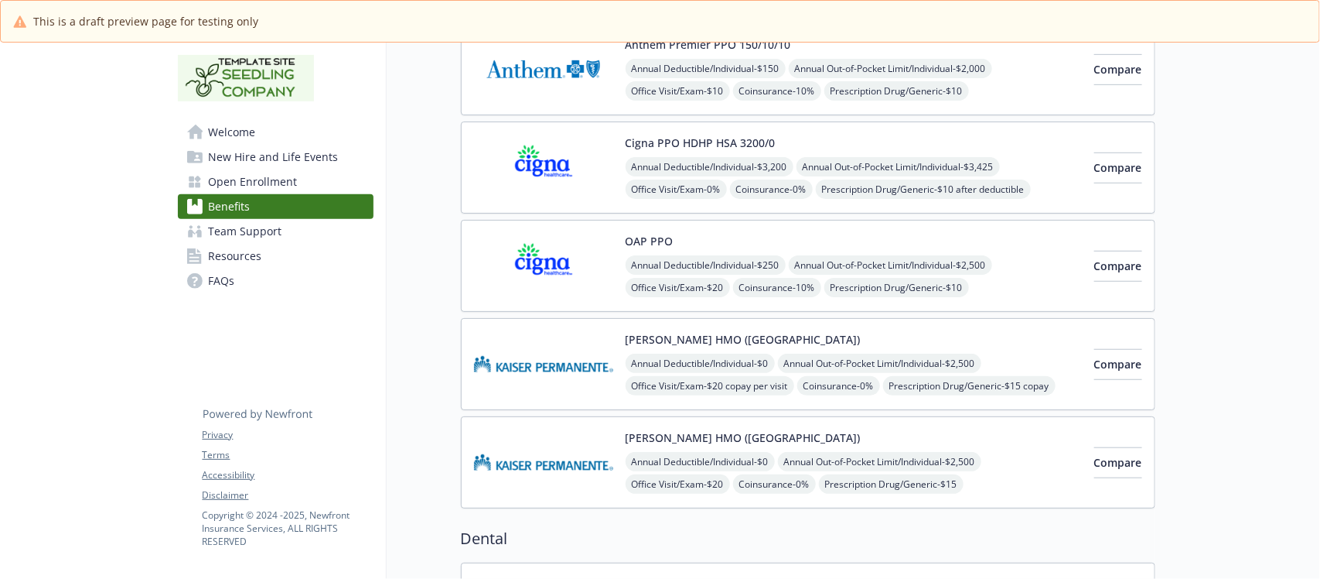
click at [864, 432] on div "Kaiser HMO (Southern CA) Annual Deductible/Individual - $0 Annual Out-of-Pocket…" at bounding box center [854, 462] width 456 height 66
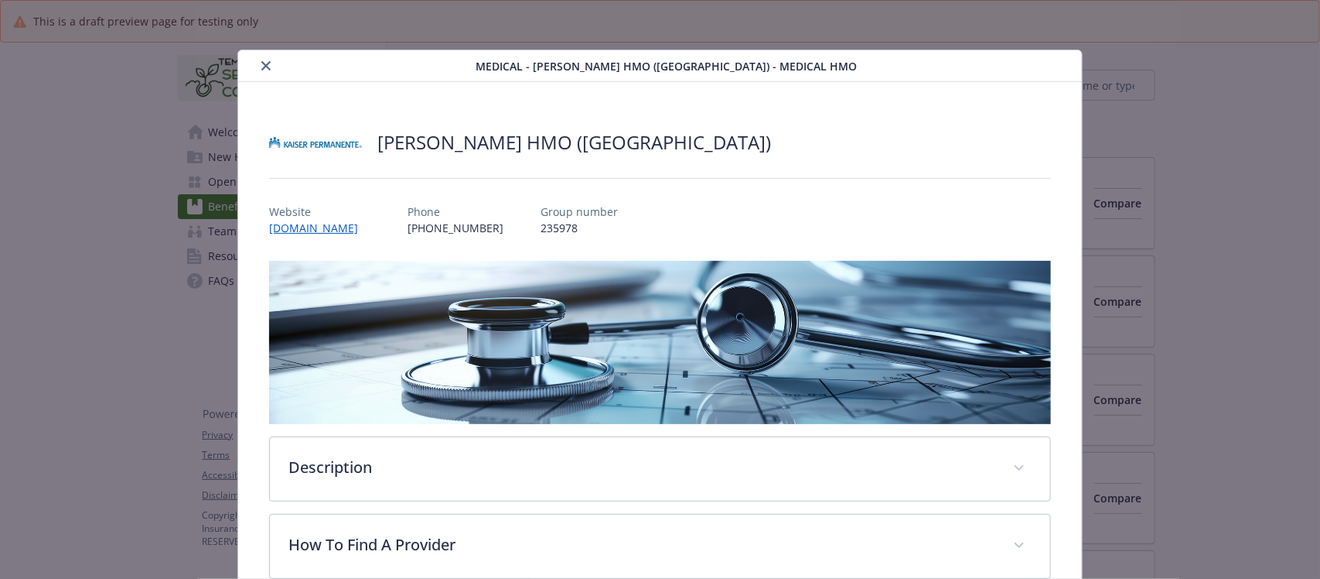
scroll to position [387, 0]
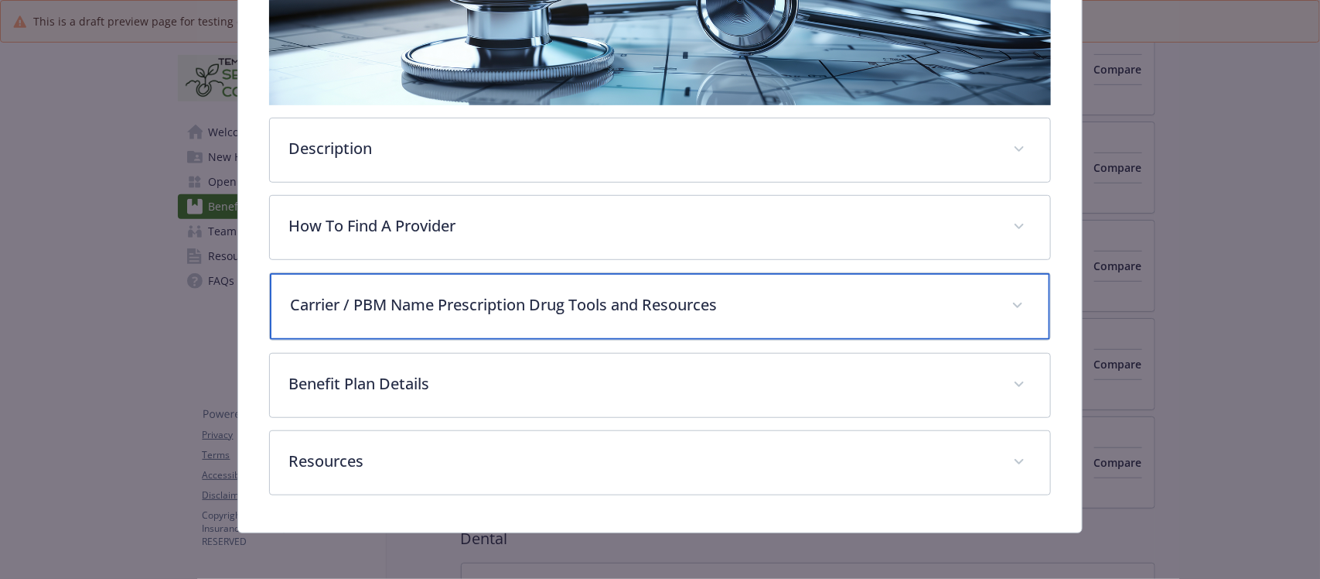
click at [555, 312] on p "Carrier / PBM Name Prescription Drug Tools and Resources" at bounding box center [641, 304] width 702 height 23
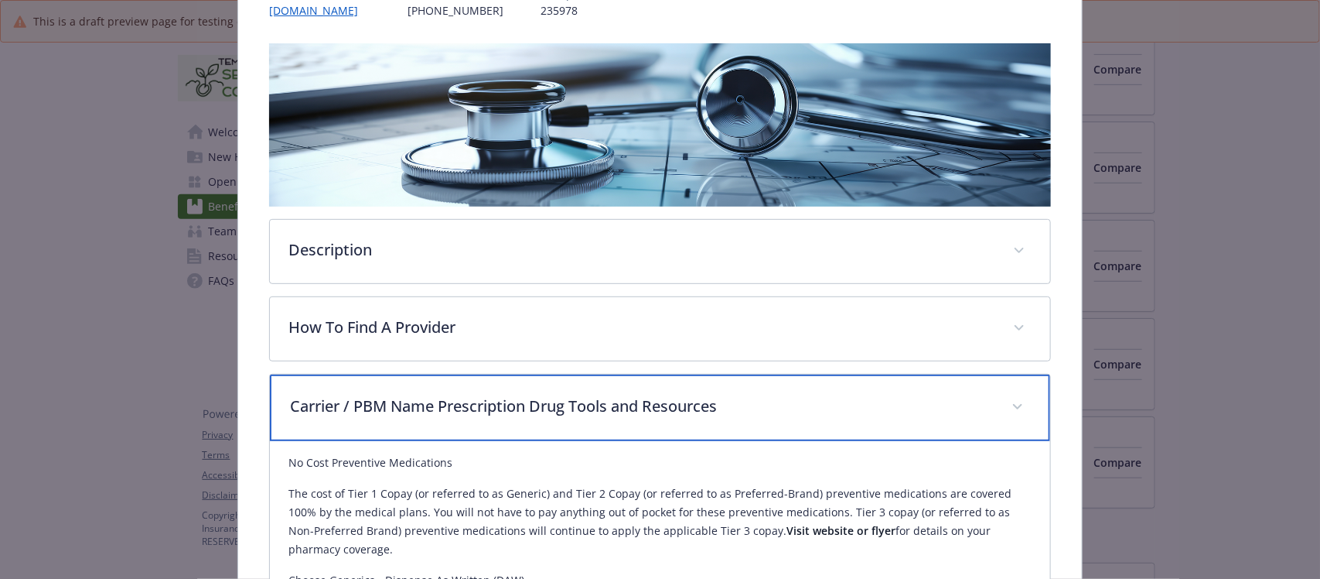
scroll to position [0, 0]
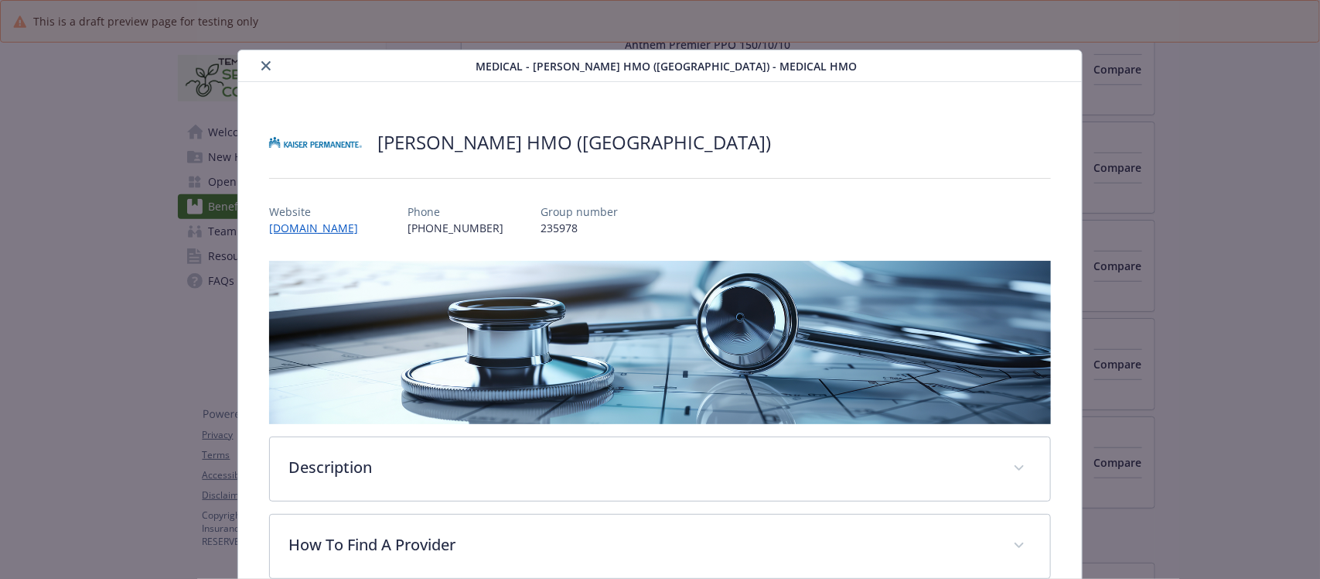
click at [263, 64] on icon "close" at bounding box center [265, 65] width 9 height 9
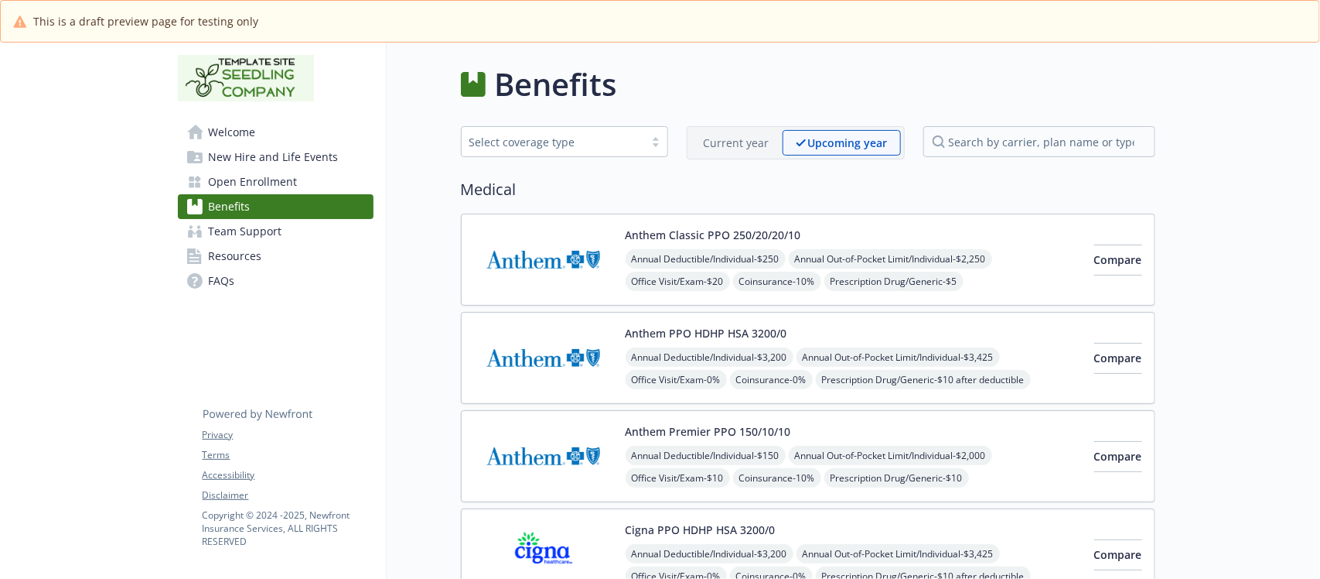
click at [719, 133] on div "Current year" at bounding box center [737, 143] width 92 height 26
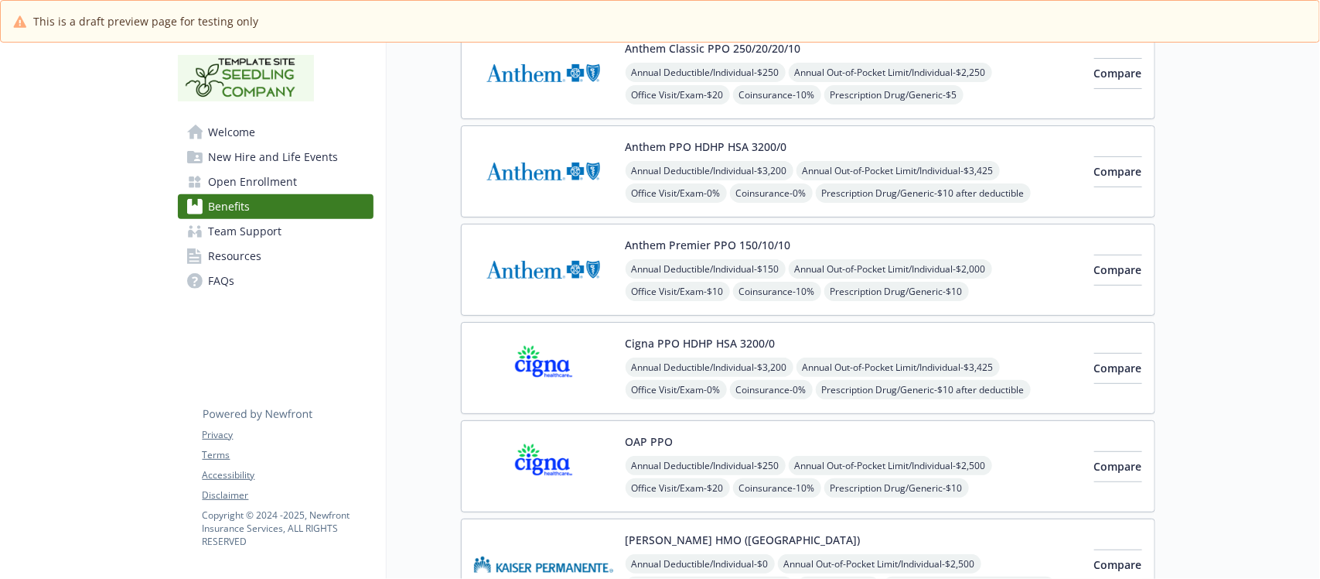
scroll to position [387, 0]
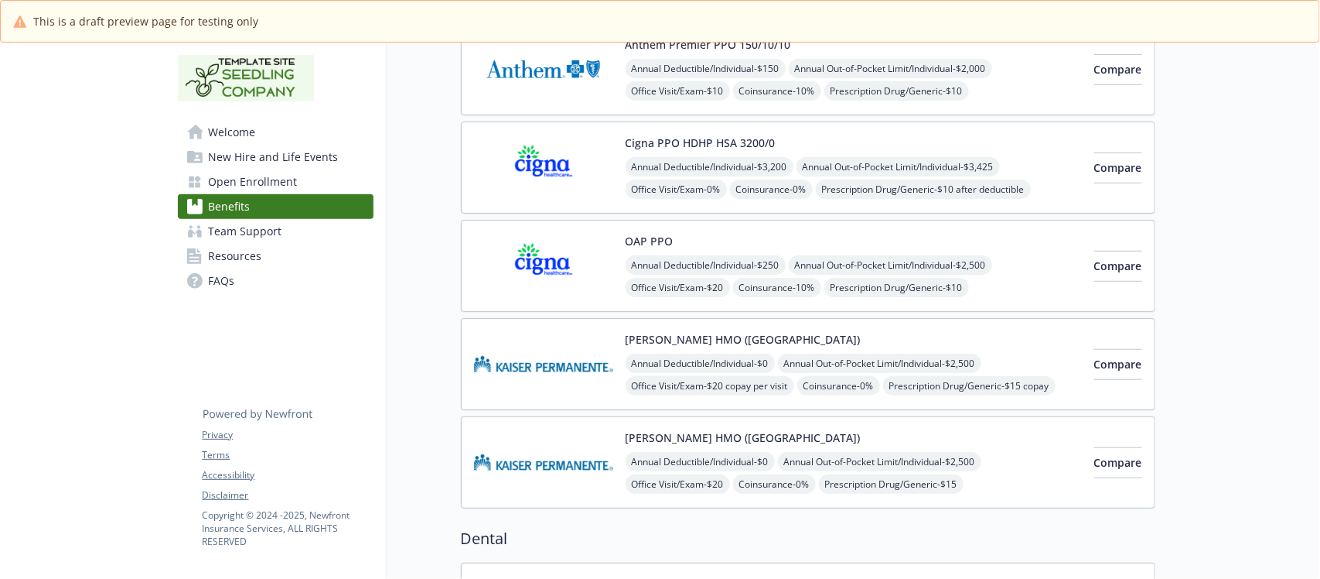
click at [875, 341] on div "Kaiser HMO (Northern CA) Annual Deductible/Individual - $0 Annual Out-of-Pocket…" at bounding box center [854, 364] width 456 height 66
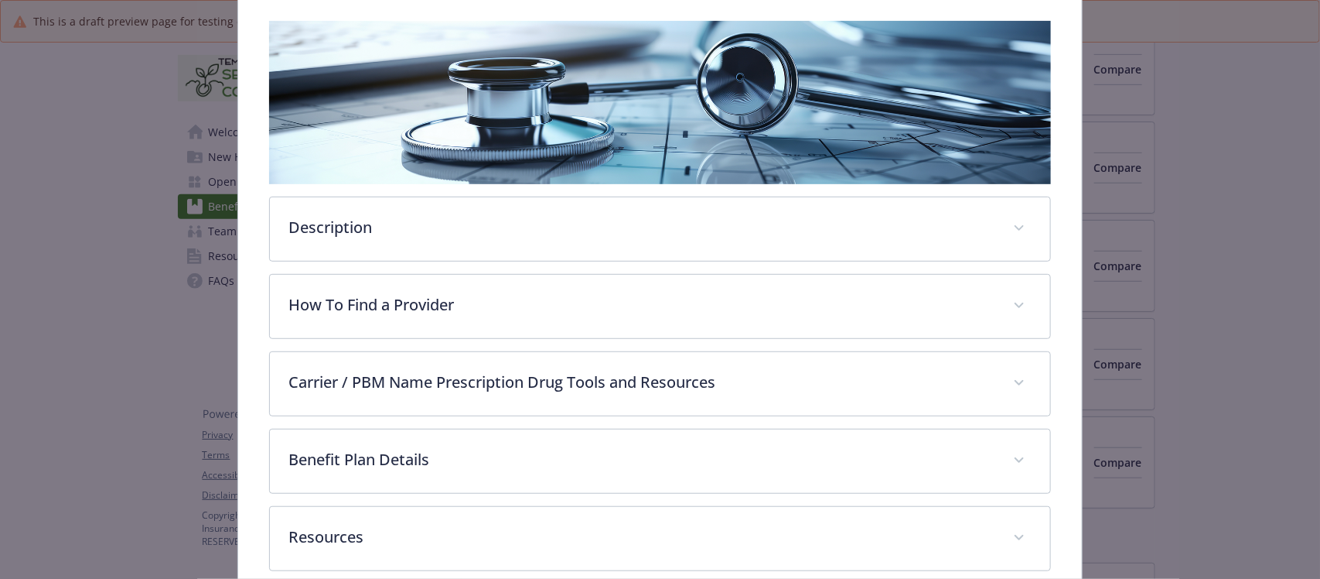
scroll to position [319, 0]
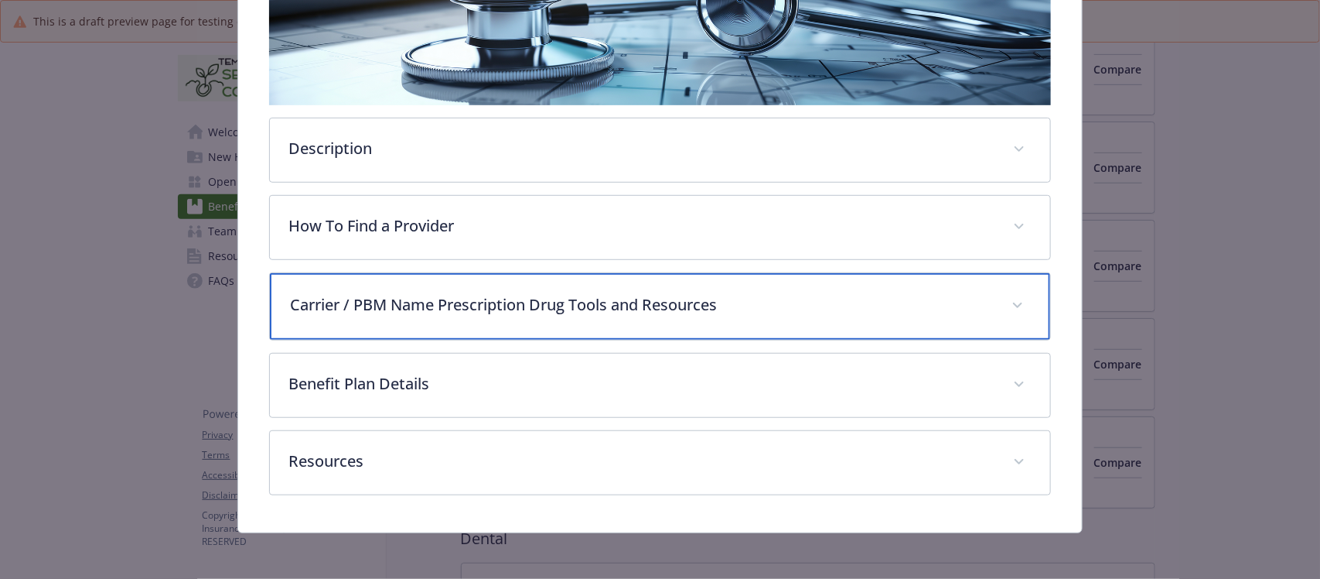
click at [565, 303] on p "Carrier / PBM Name Prescription Drug Tools and Resources" at bounding box center [641, 304] width 702 height 23
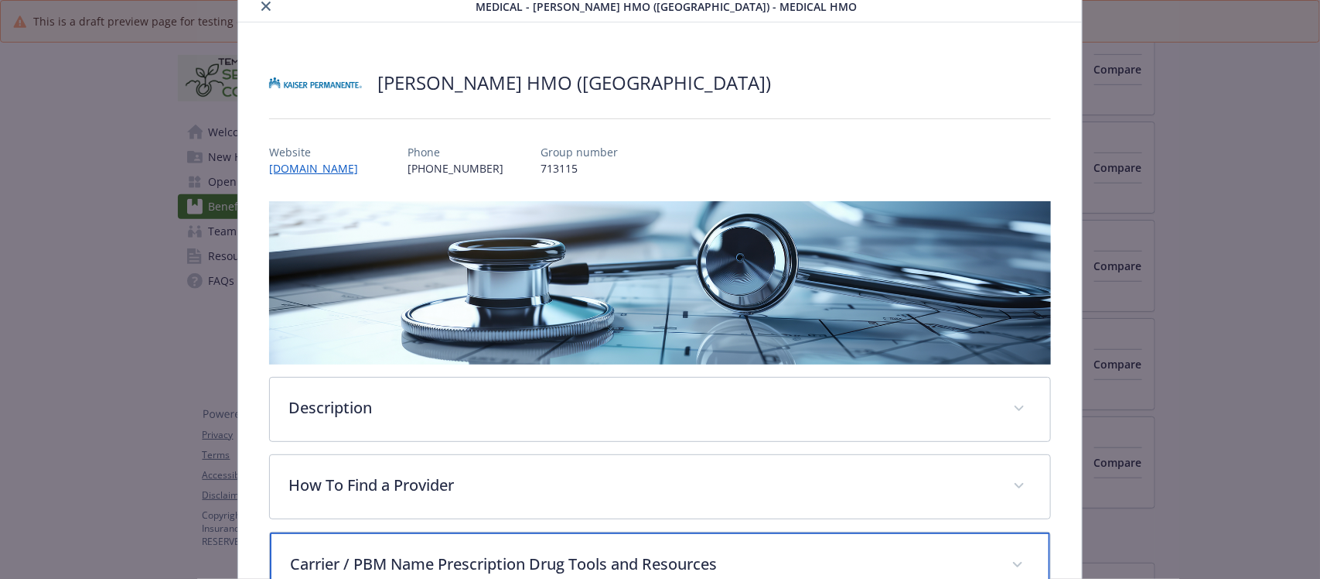
scroll to position [0, 0]
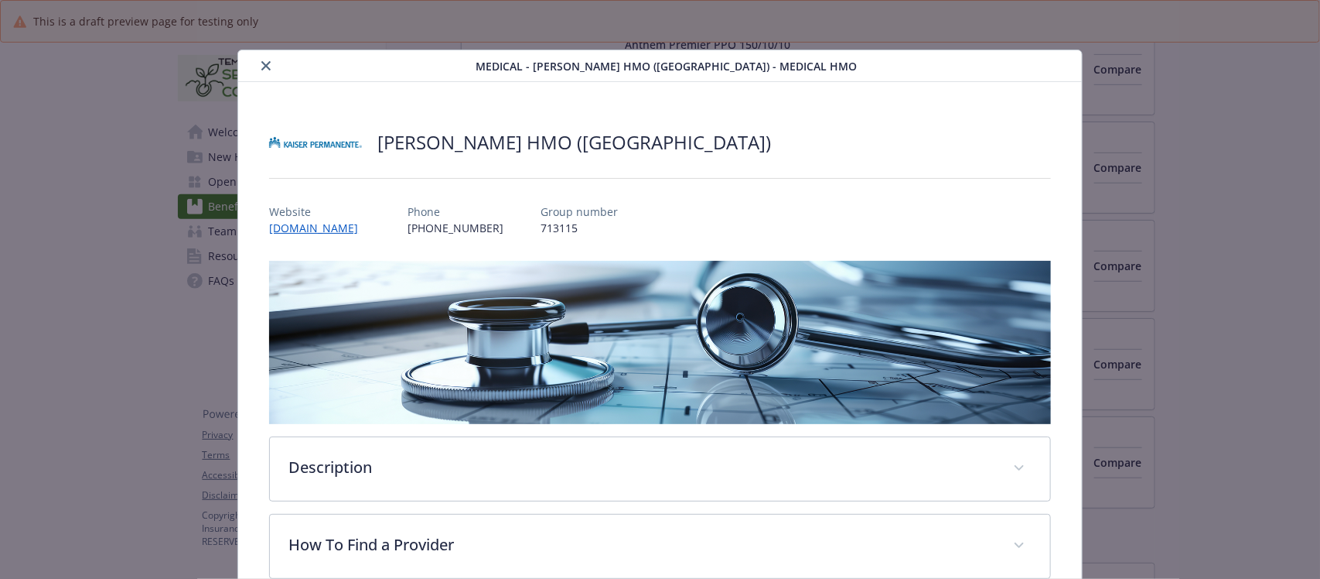
click at [261, 68] on icon "close" at bounding box center [265, 65] width 9 height 9
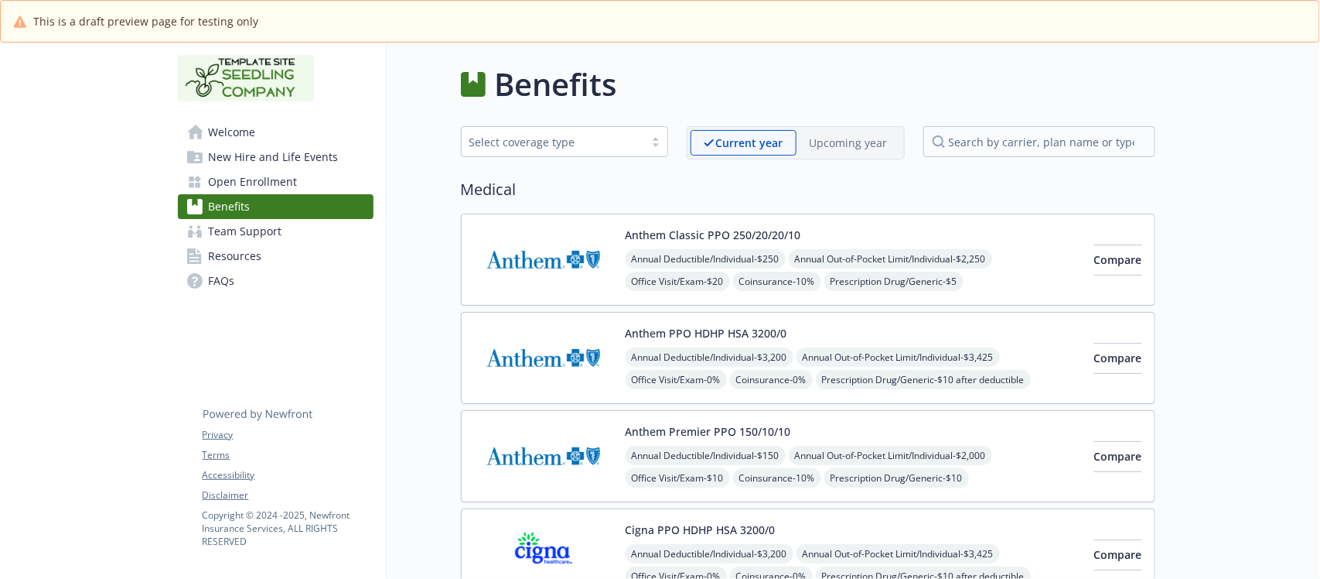
click at [825, 135] on p "Upcoming year" at bounding box center [849, 143] width 78 height 16
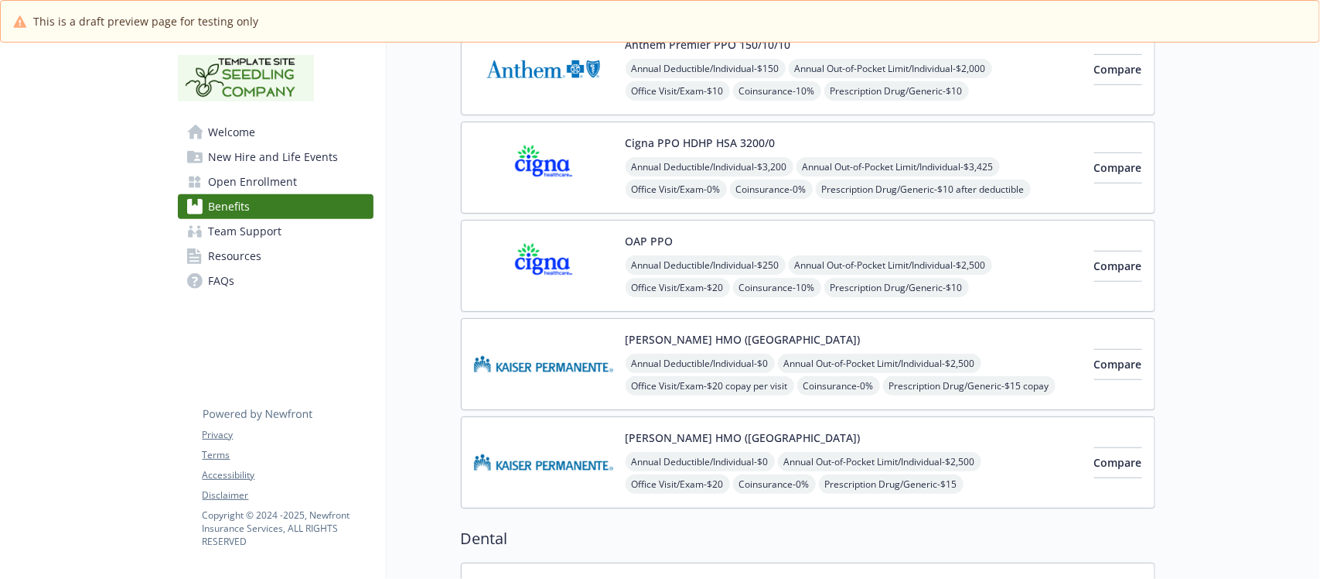
scroll to position [580, 0]
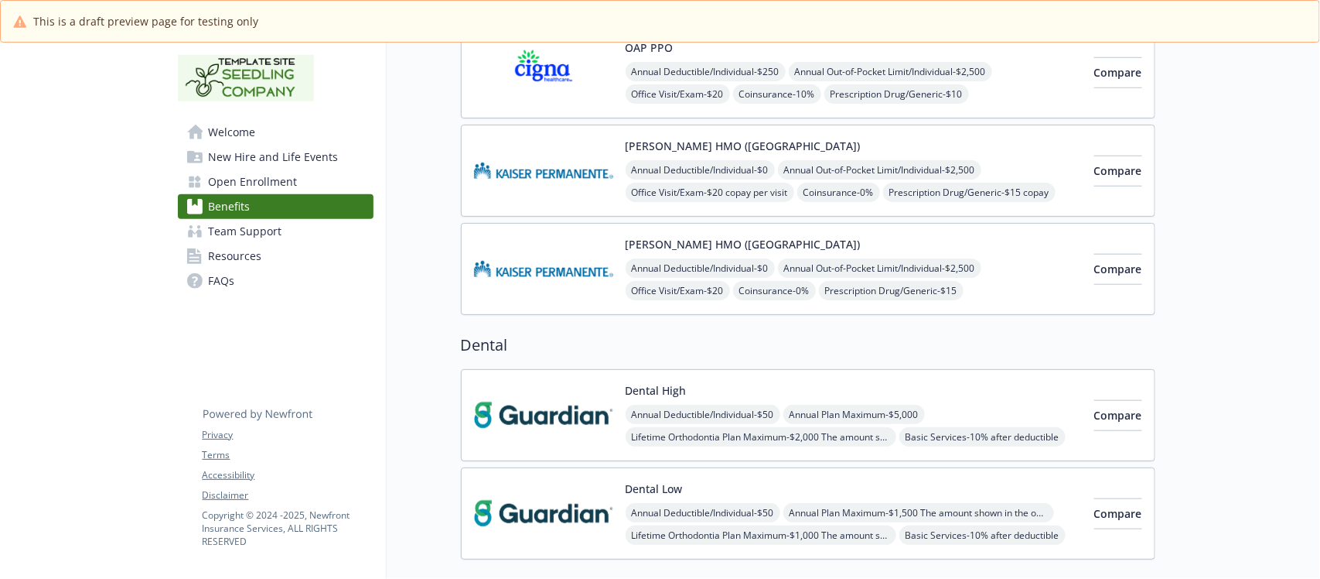
click at [906, 141] on div "Kaiser HMO (Northern CA) Annual Deductible/Individual - $0 Annual Out-of-Pocket…" at bounding box center [854, 171] width 456 height 66
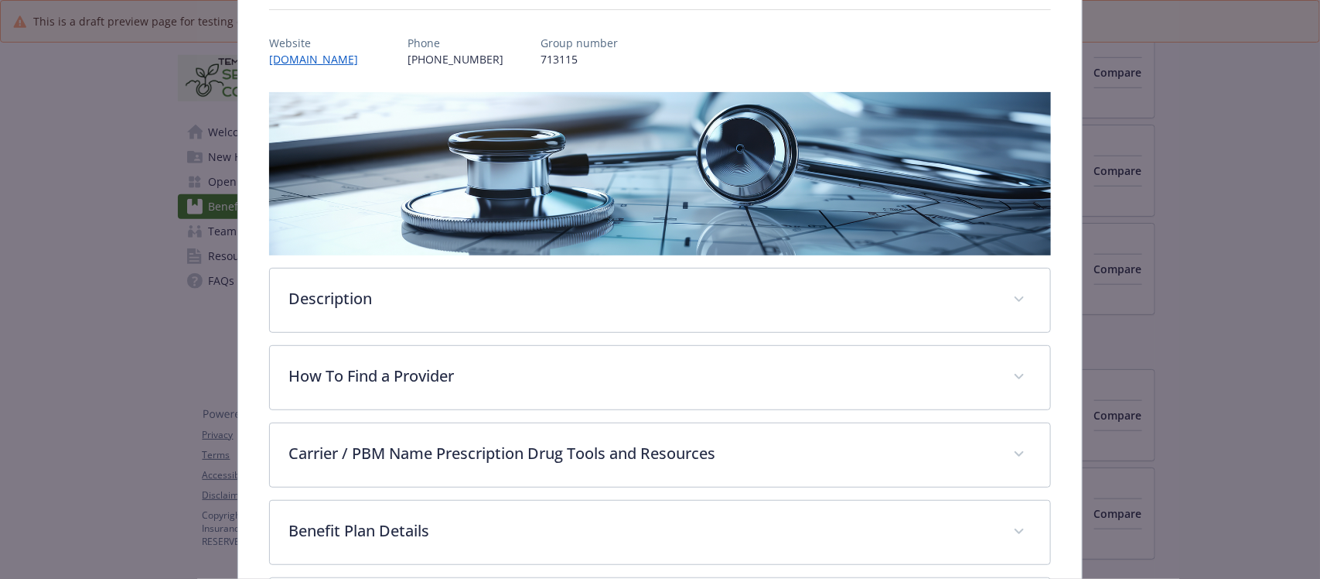
scroll to position [319, 0]
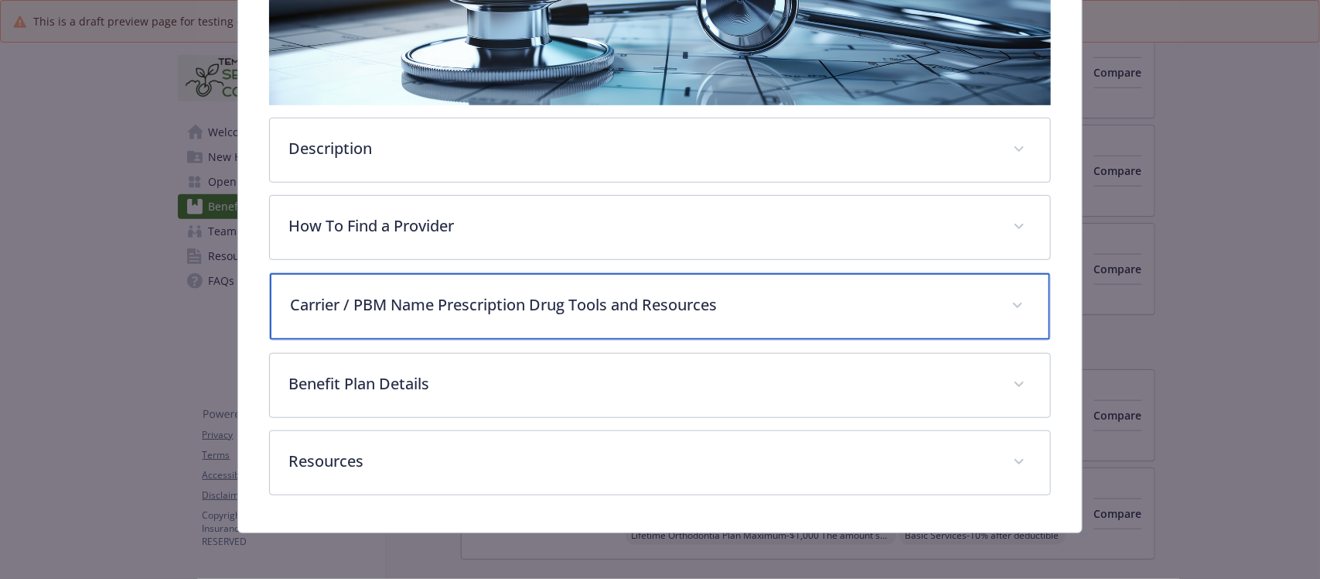
click at [814, 293] on p "Carrier / PBM Name Prescription Drug Tools and Resources" at bounding box center [641, 304] width 702 height 23
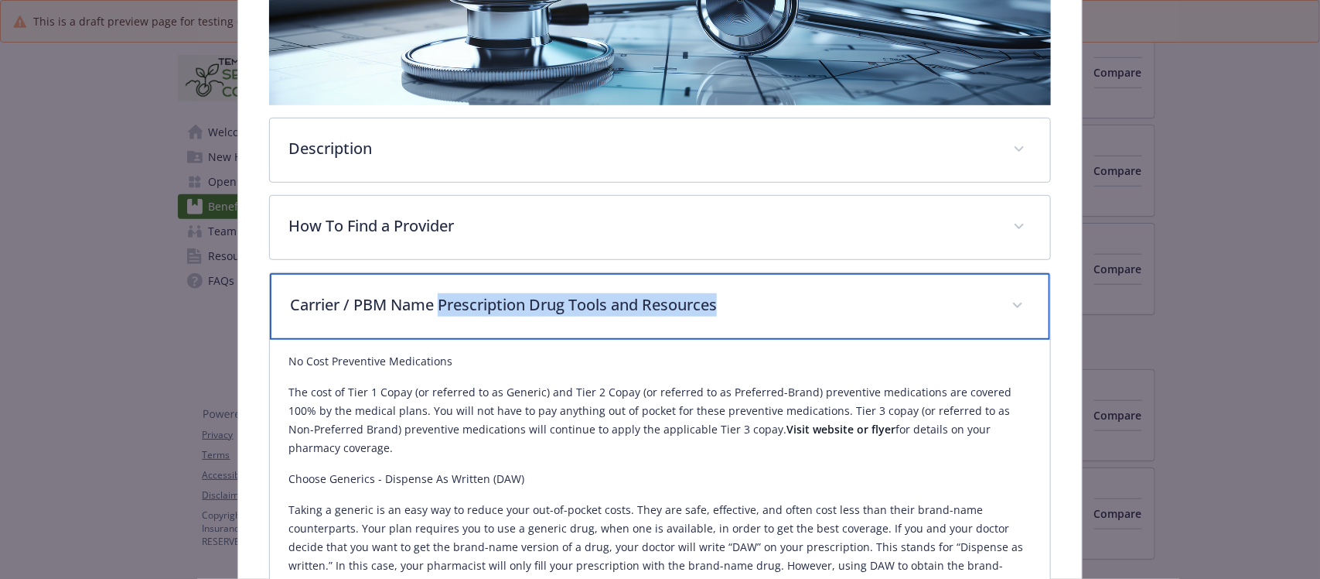
drag, startPoint x: 750, startPoint y: 302, endPoint x: 439, endPoint y: 306, distance: 311.8
click at [439, 306] on p "Carrier / PBM Name Prescription Drug Tools and Resources" at bounding box center [641, 304] width 702 height 23
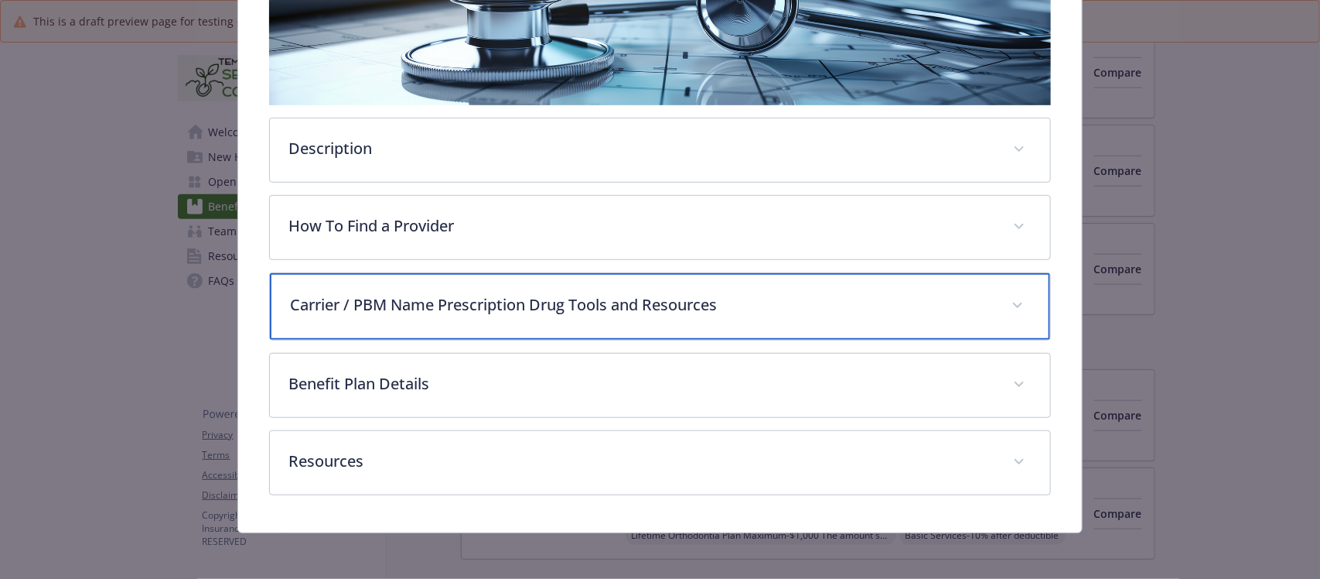
click at [403, 295] on p "Carrier / PBM Name Prescription Drug Tools and Resources" at bounding box center [641, 304] width 702 height 23
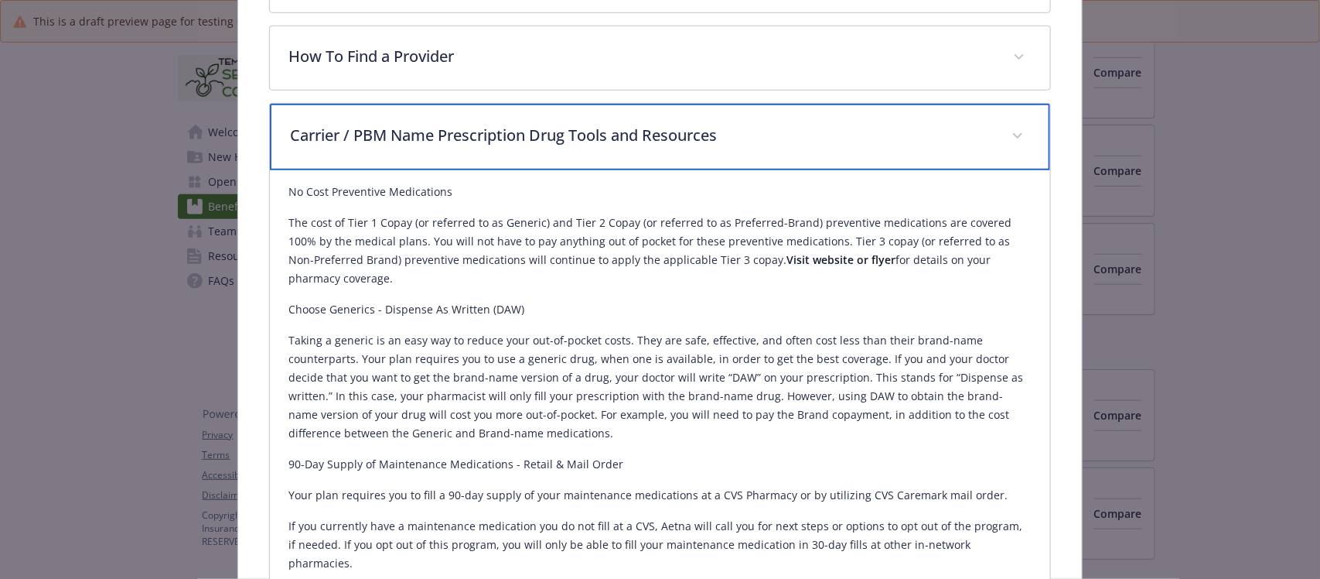
scroll to position [512, 0]
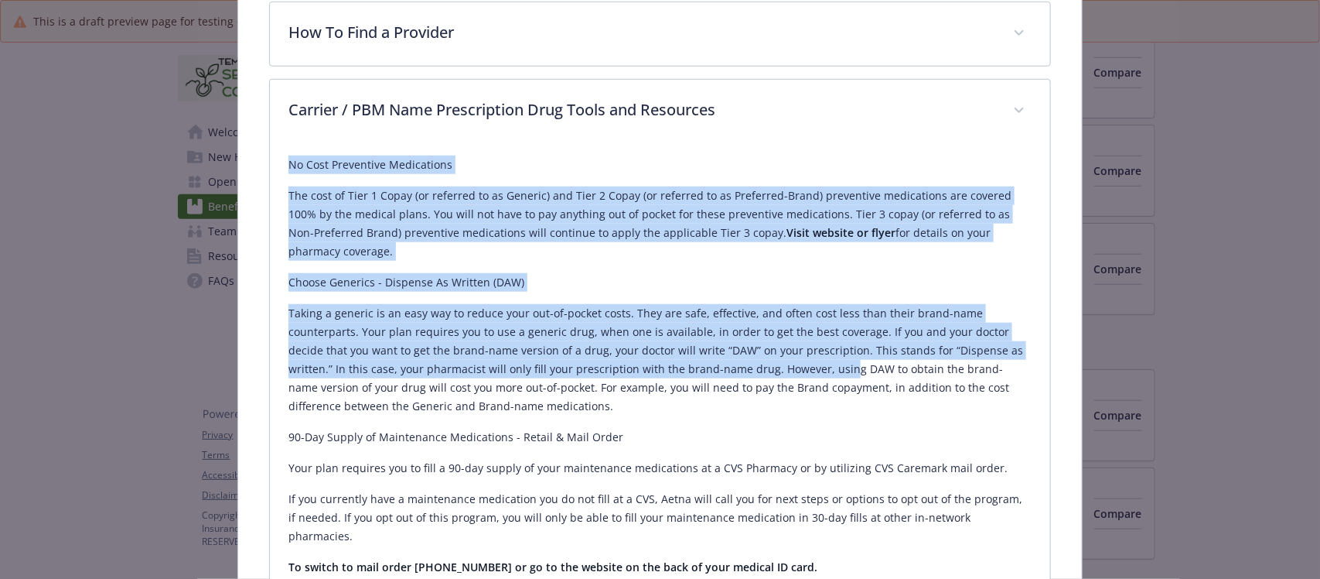
drag, startPoint x: 282, startPoint y: 159, endPoint x: 799, endPoint y: 383, distance: 563.0
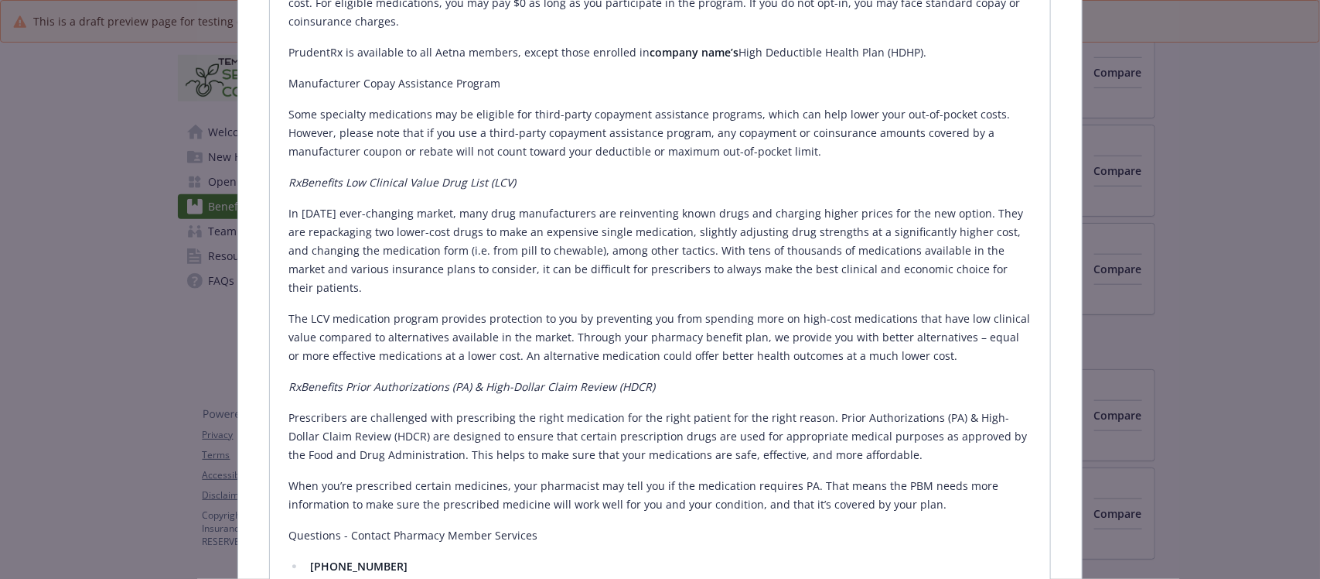
scroll to position [1382, 0]
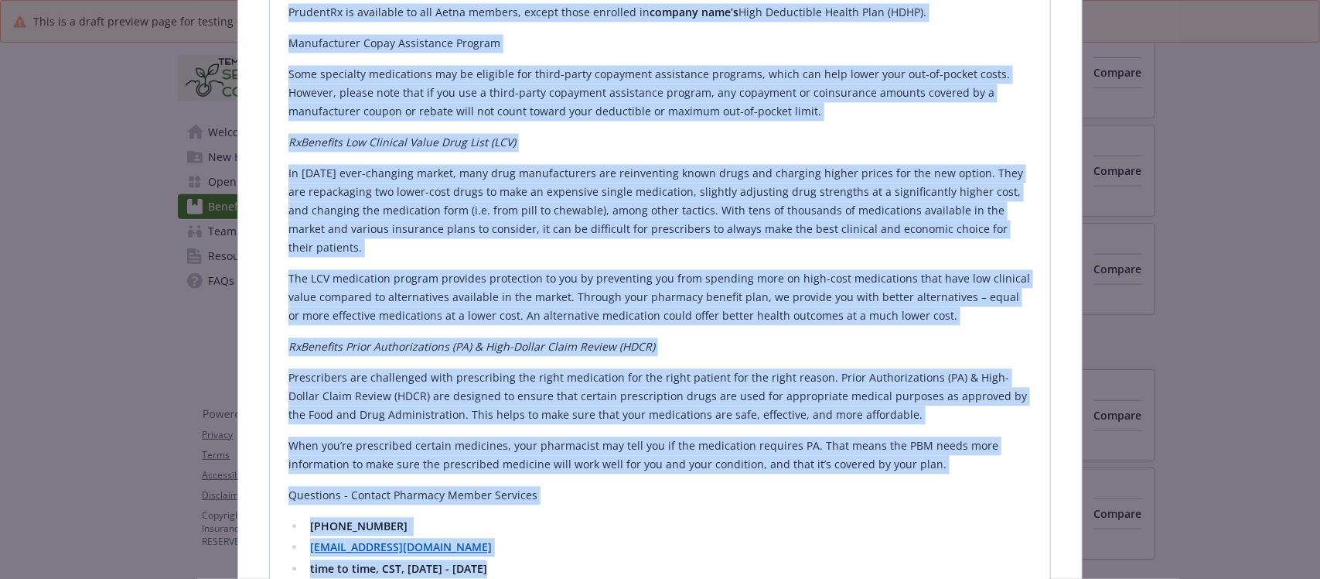
click at [503, 559] on li "time to time, CST, Monday - Friday" at bounding box center [669, 568] width 726 height 19
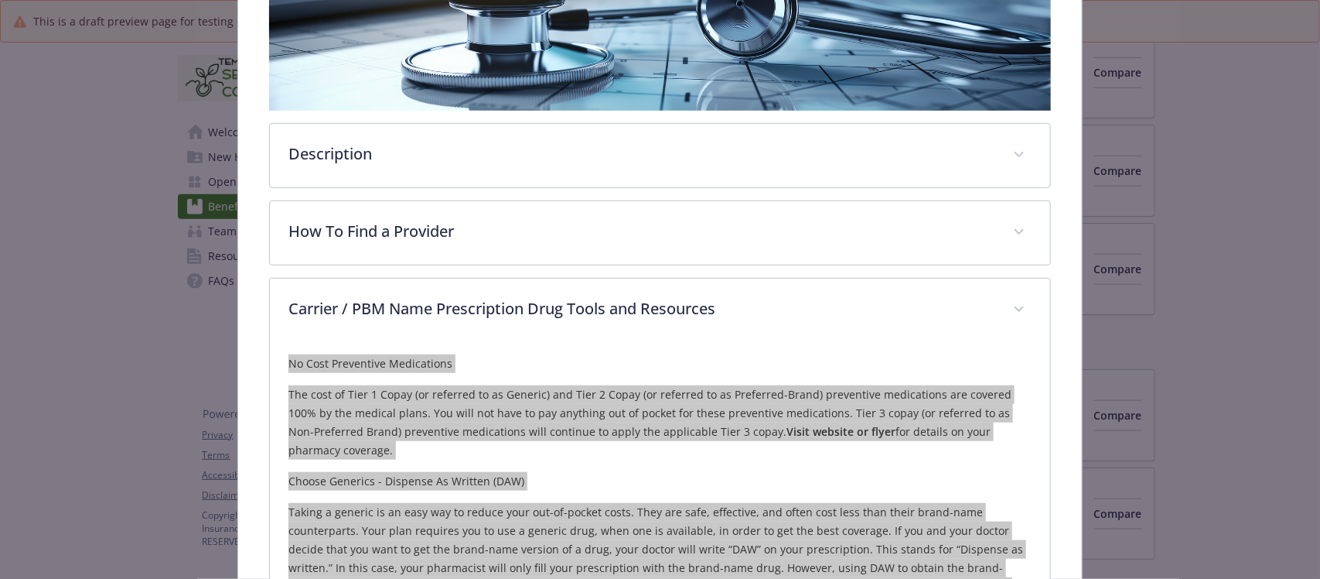
scroll to position [29, 0]
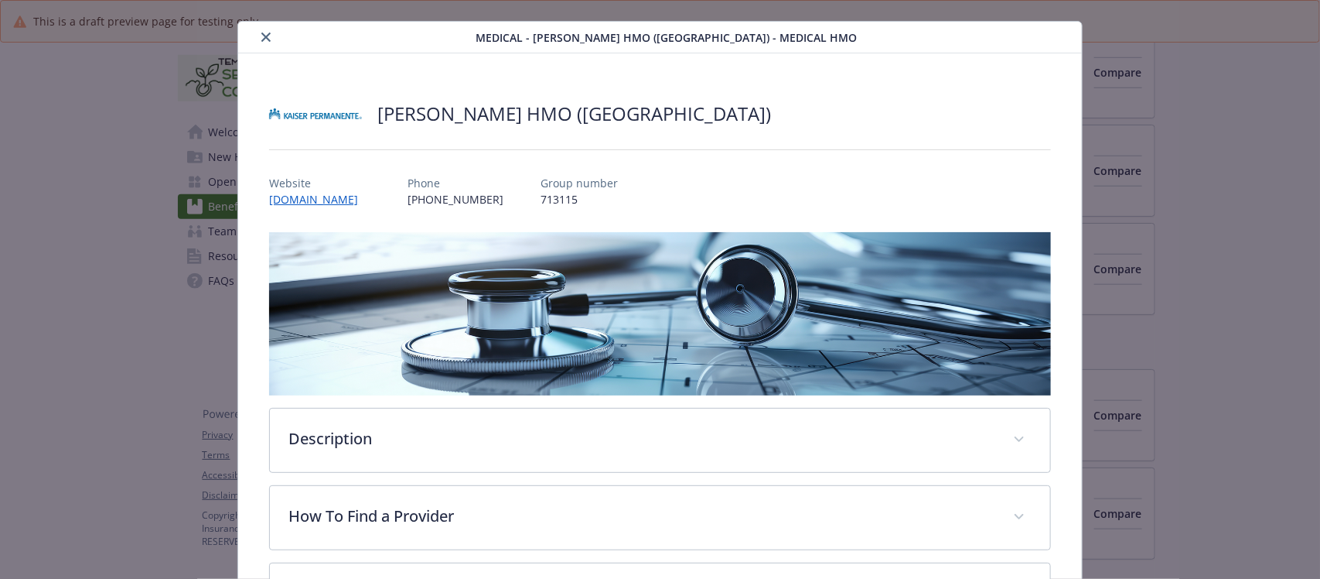
click at [265, 28] on div "details for plan Medical - Kaiser HMO (Northern CA) - Medical HMO" at bounding box center [359, 37] width 231 height 19
click at [261, 33] on icon "close" at bounding box center [265, 36] width 9 height 9
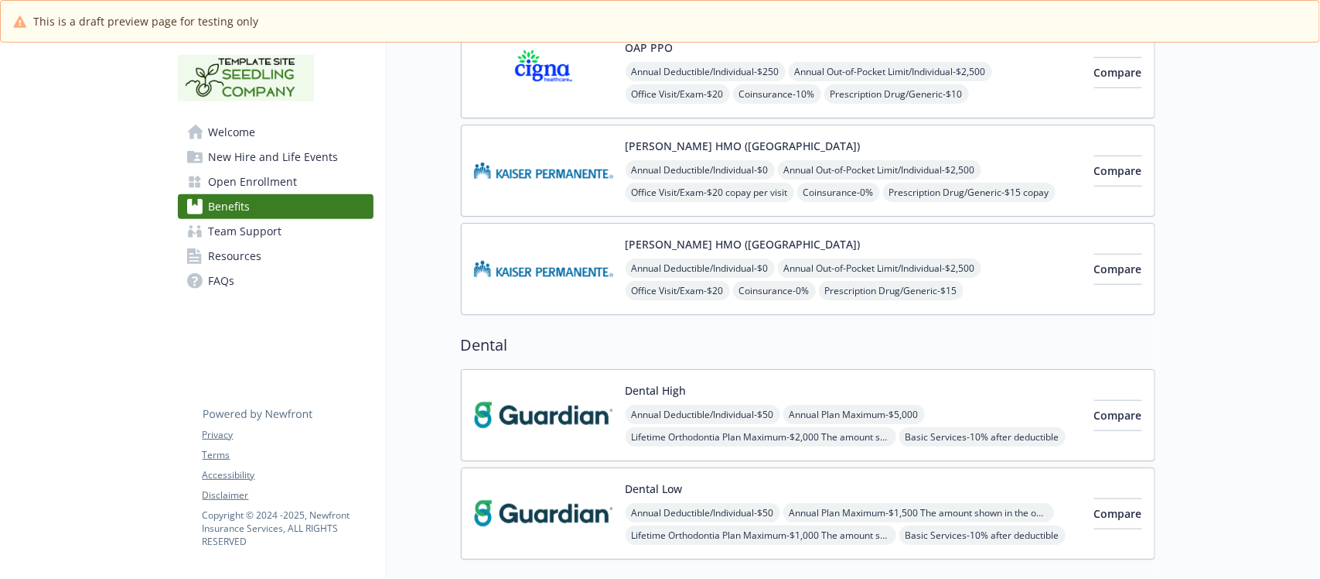
click at [942, 389] on div "Dental High Annual Deductible/Individual - $50 Annual Plan Maximum - $5,000 Lif…" at bounding box center [854, 415] width 456 height 66
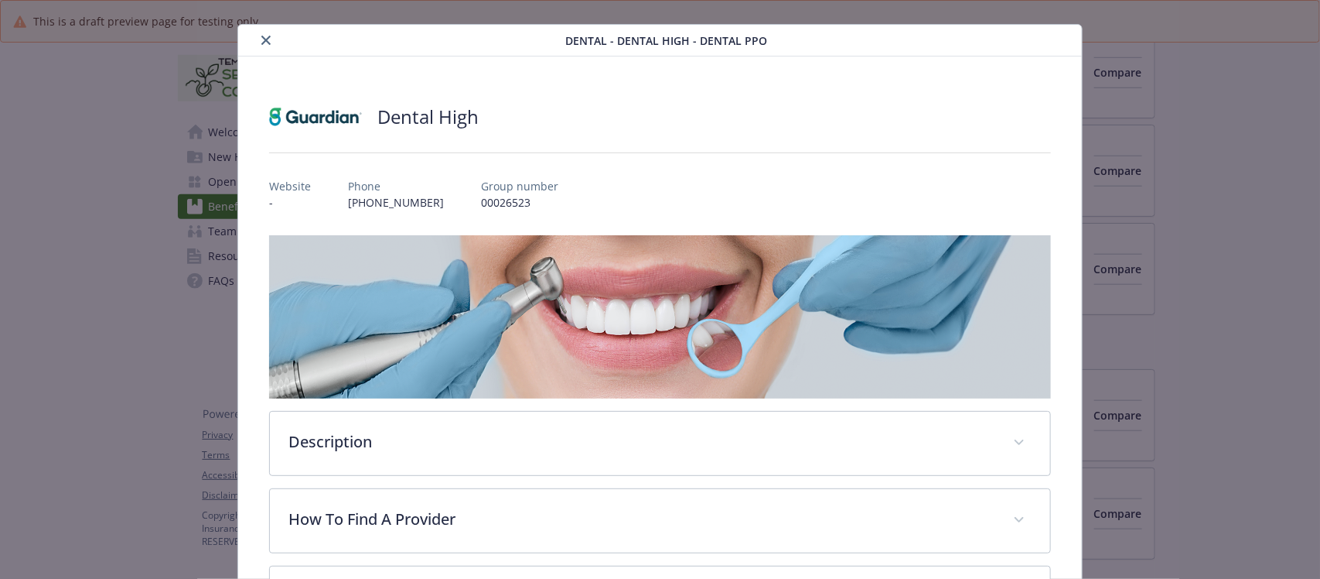
scroll to position [219, 0]
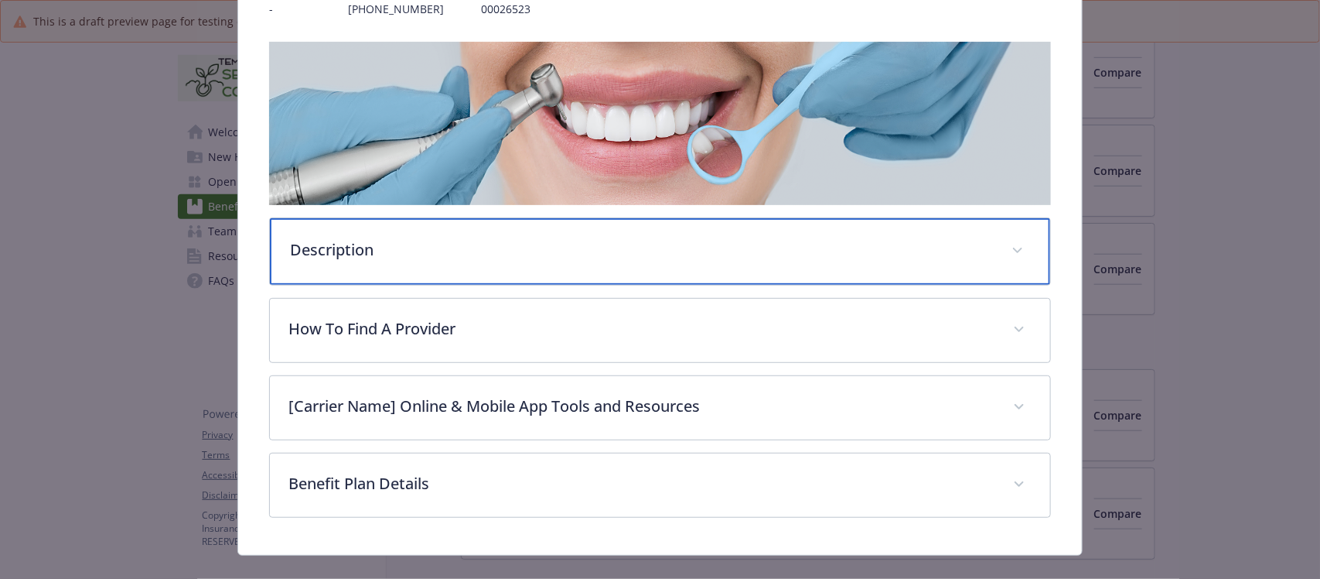
click at [459, 229] on div "Description" at bounding box center [660, 251] width 780 height 67
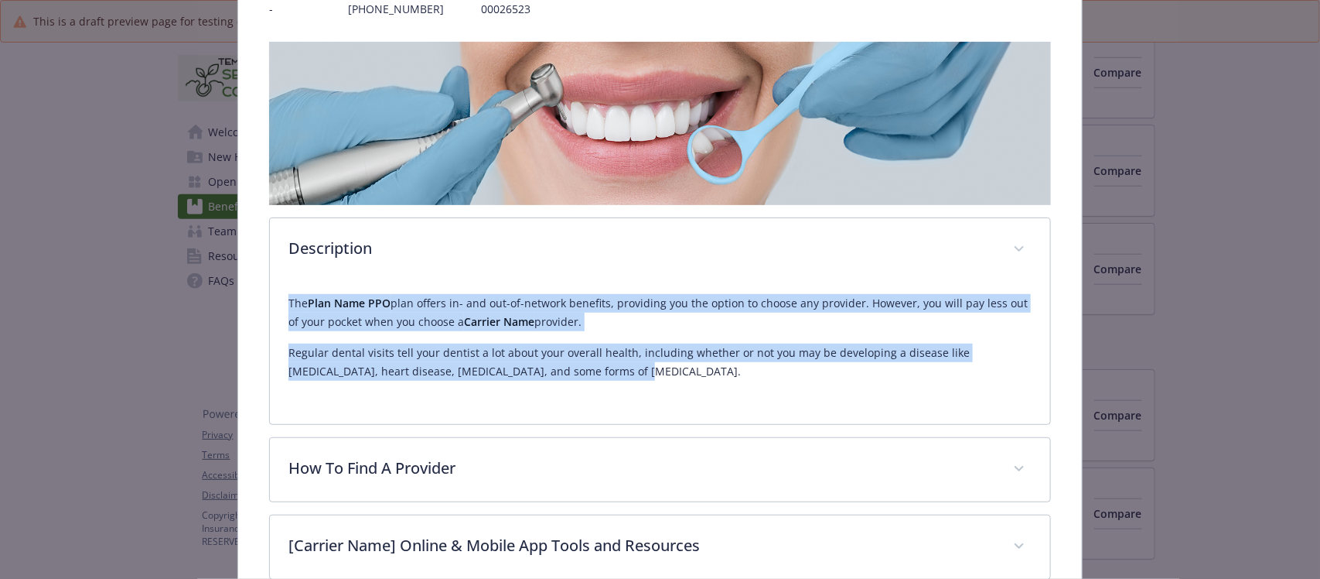
drag, startPoint x: 627, startPoint y: 377, endPoint x: 269, endPoint y: 292, distance: 368.1
click at [270, 292] on div "The Plan Name PPO plan offers in- and out-of-network benefits, providing you th…" at bounding box center [660, 353] width 780 height 142
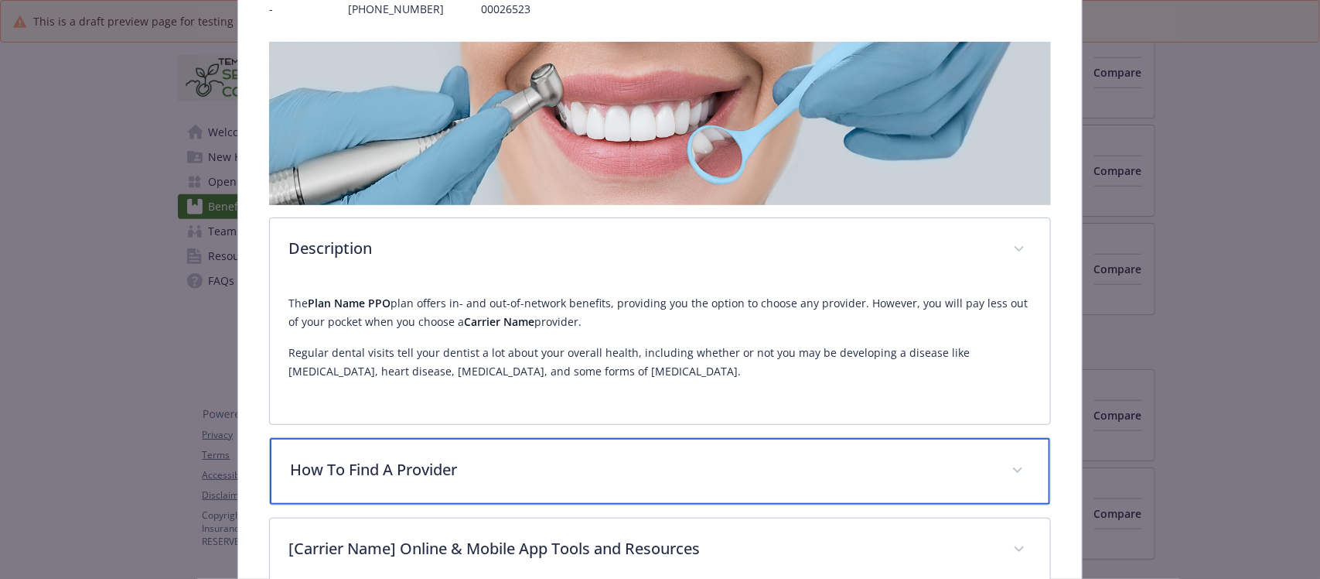
click at [381, 464] on p "How To Find A Provider" at bounding box center [641, 469] width 702 height 23
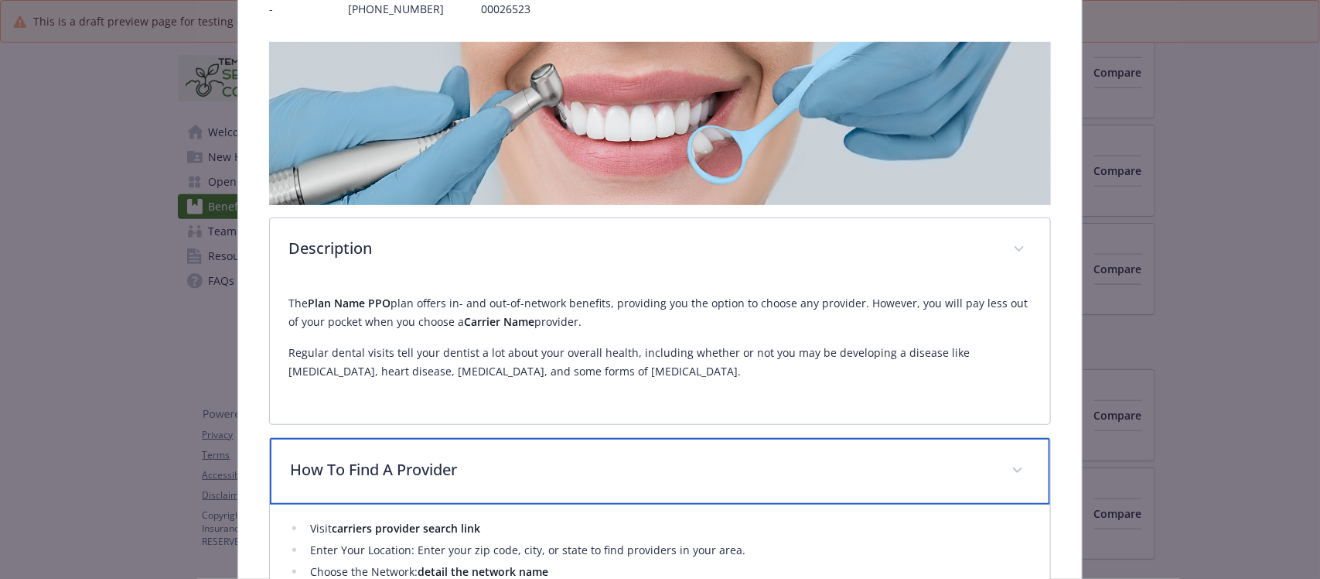
scroll to position [412, 0]
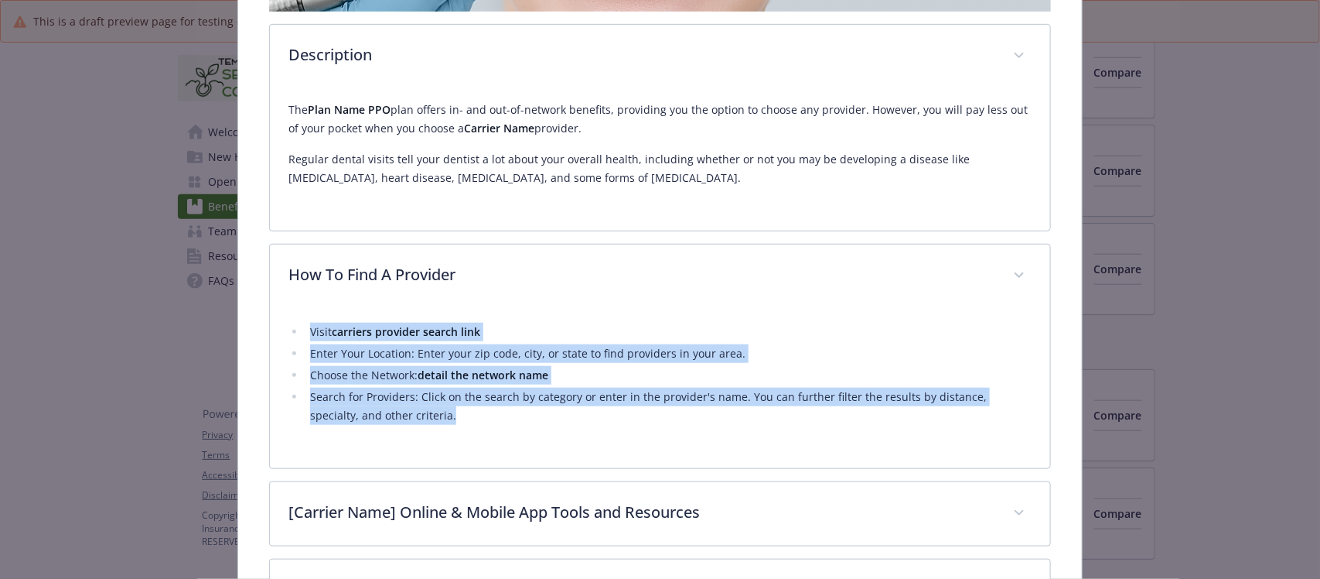
drag, startPoint x: 477, startPoint y: 422, endPoint x: 292, endPoint y: 330, distance: 206.2
click at [292, 330] on ul "Visit carriers provider search link Enter Your Location: Enter your zip code, c…" at bounding box center [660, 374] width 743 height 102
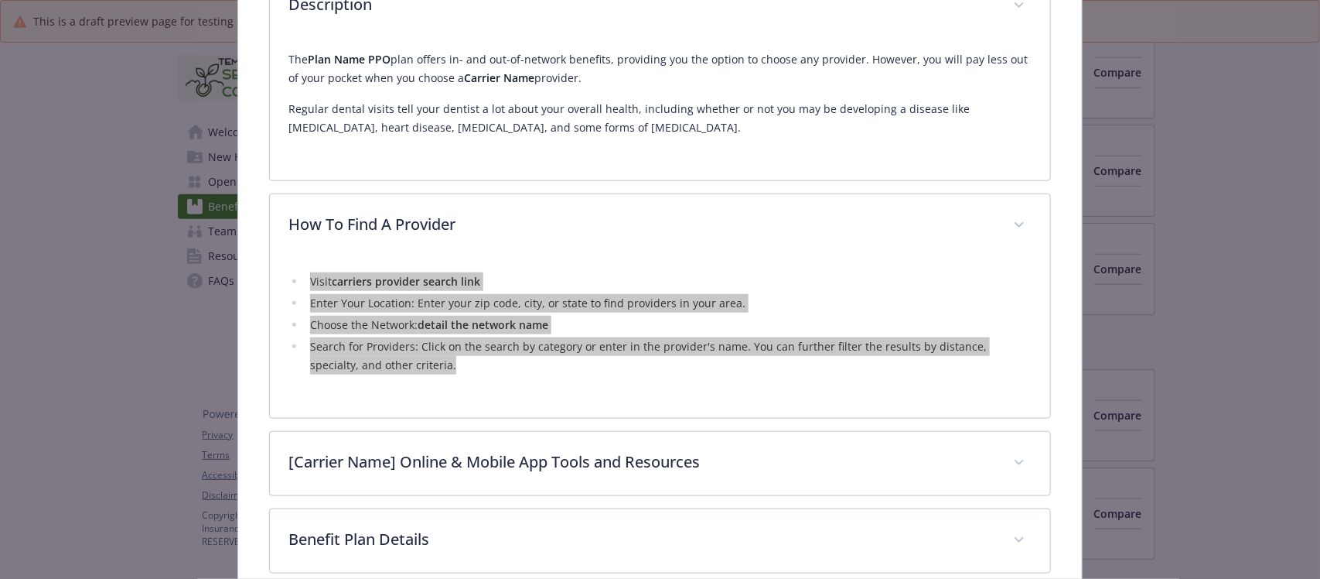
scroll to position [544, 0]
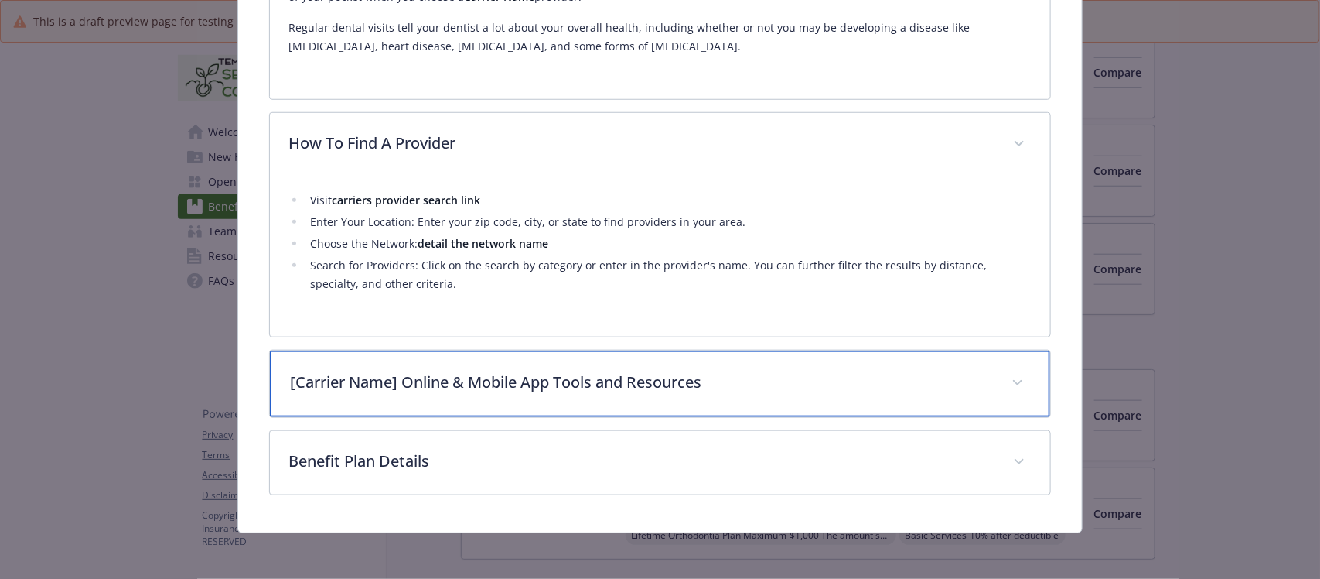
click at [683, 387] on p "[Carrier Name] Online & Mobile App Tools and Resources" at bounding box center [641, 382] width 702 height 23
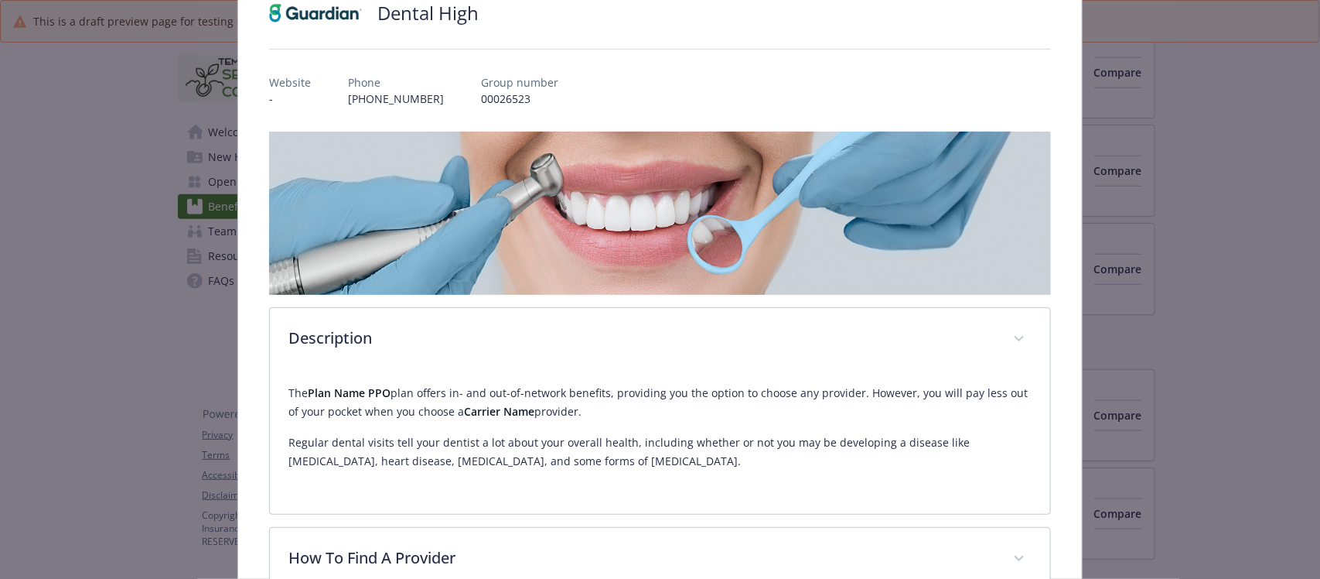
scroll to position [290, 0]
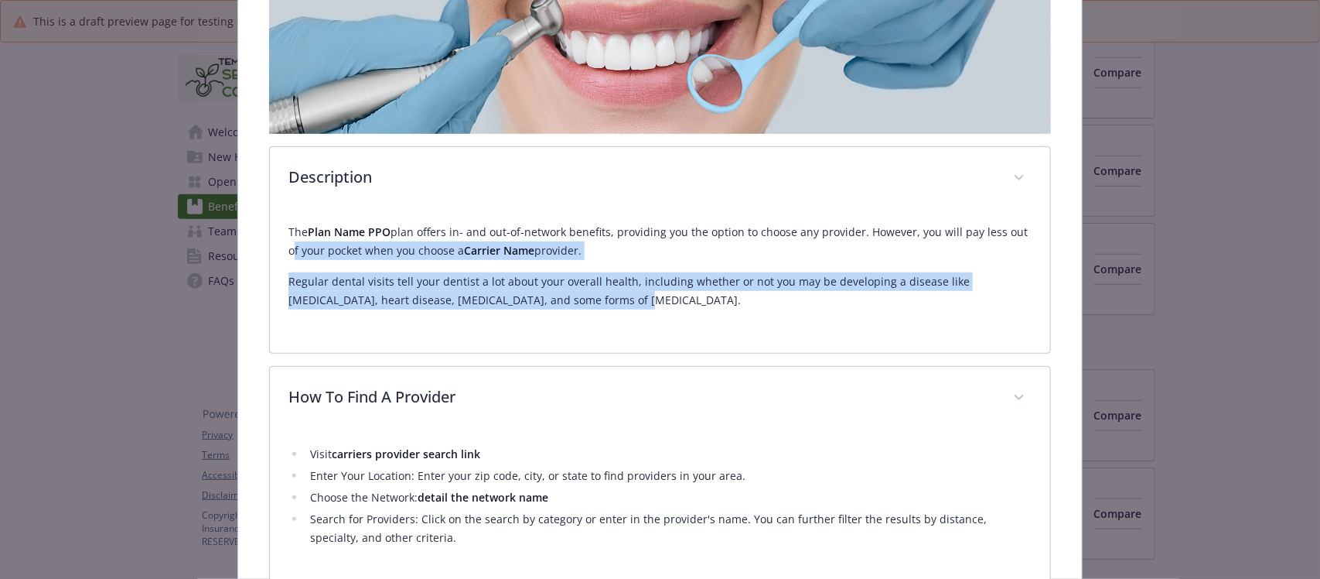
drag, startPoint x: 586, startPoint y: 302, endPoint x: 244, endPoint y: 240, distance: 347.6
click at [244, 240] on div "Dental High Website - Phone (800) 627-4200 Group number 00026523 Description Th…" at bounding box center [659, 324] width 843 height 1065
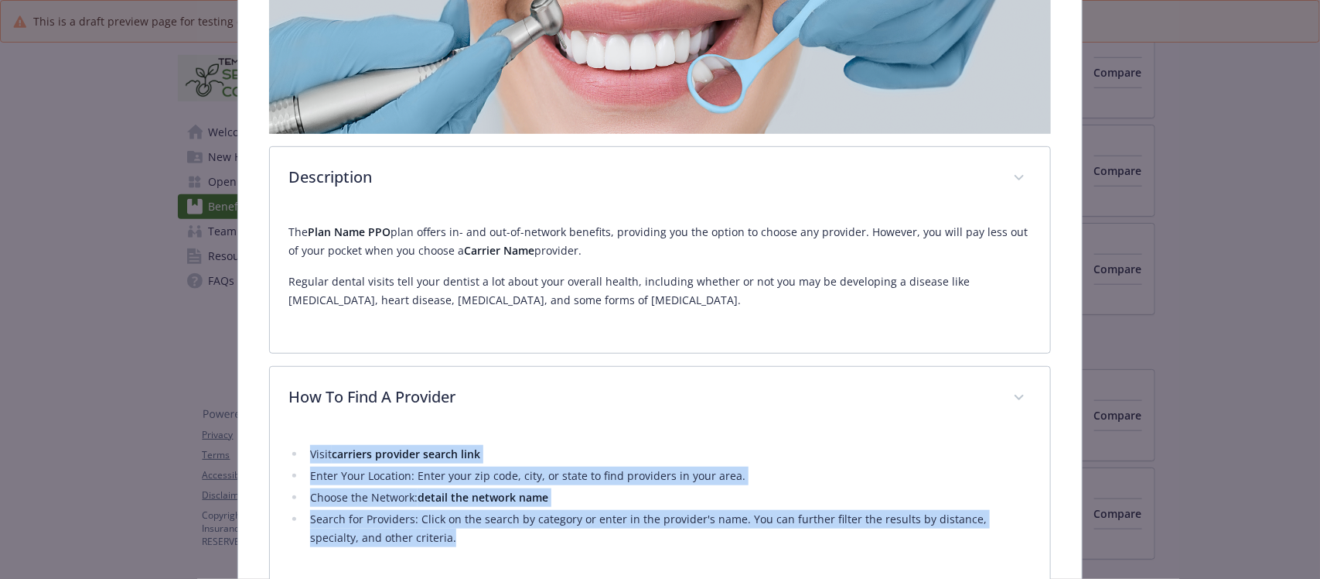
drag, startPoint x: 306, startPoint y: 449, endPoint x: 449, endPoint y: 535, distance: 167.3
click at [449, 535] on ul "Visit carriers provider search link Enter Your Location: Enter your zip code, c…" at bounding box center [660, 496] width 743 height 102
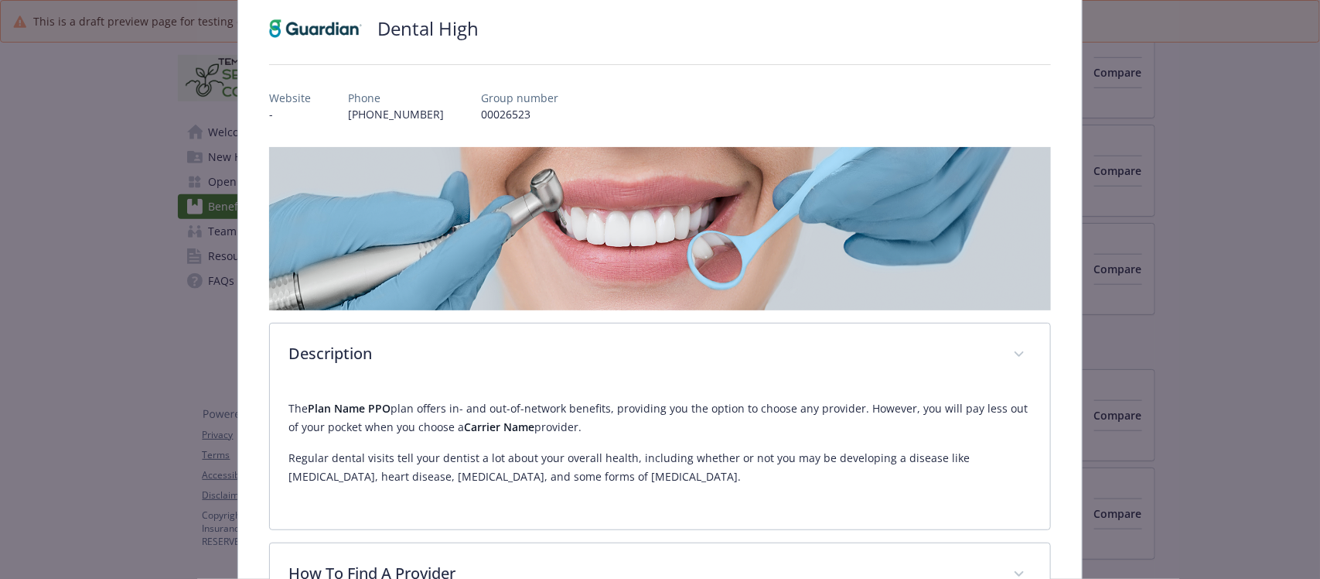
scroll to position [0, 0]
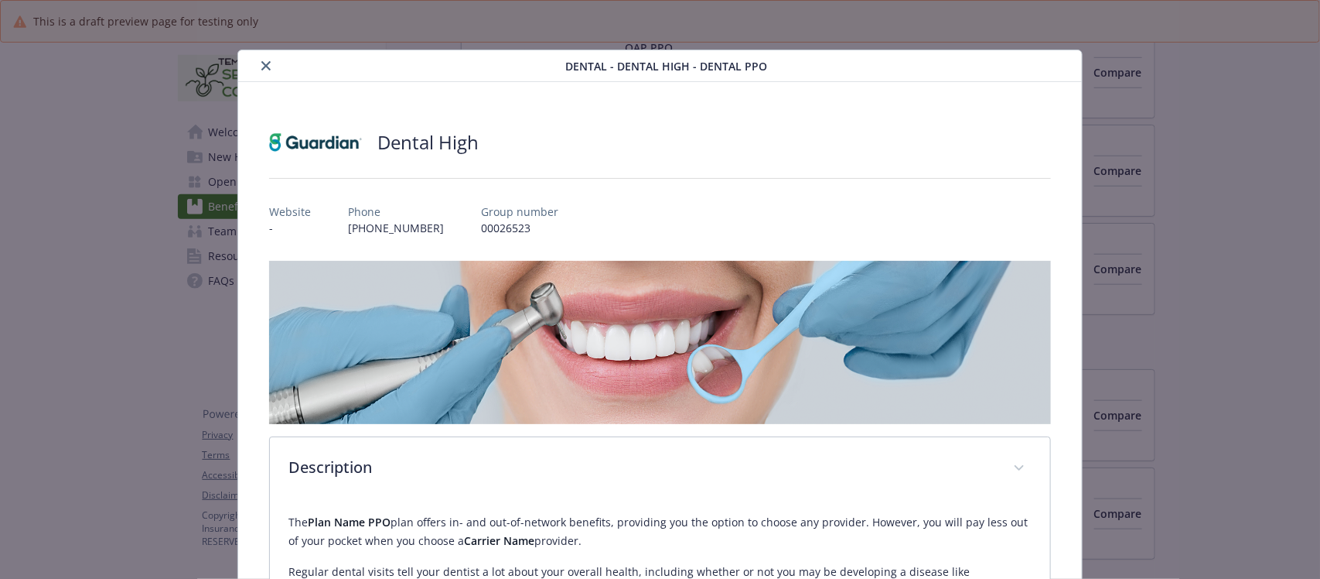
click at [261, 64] on icon "close" at bounding box center [265, 65] width 9 height 9
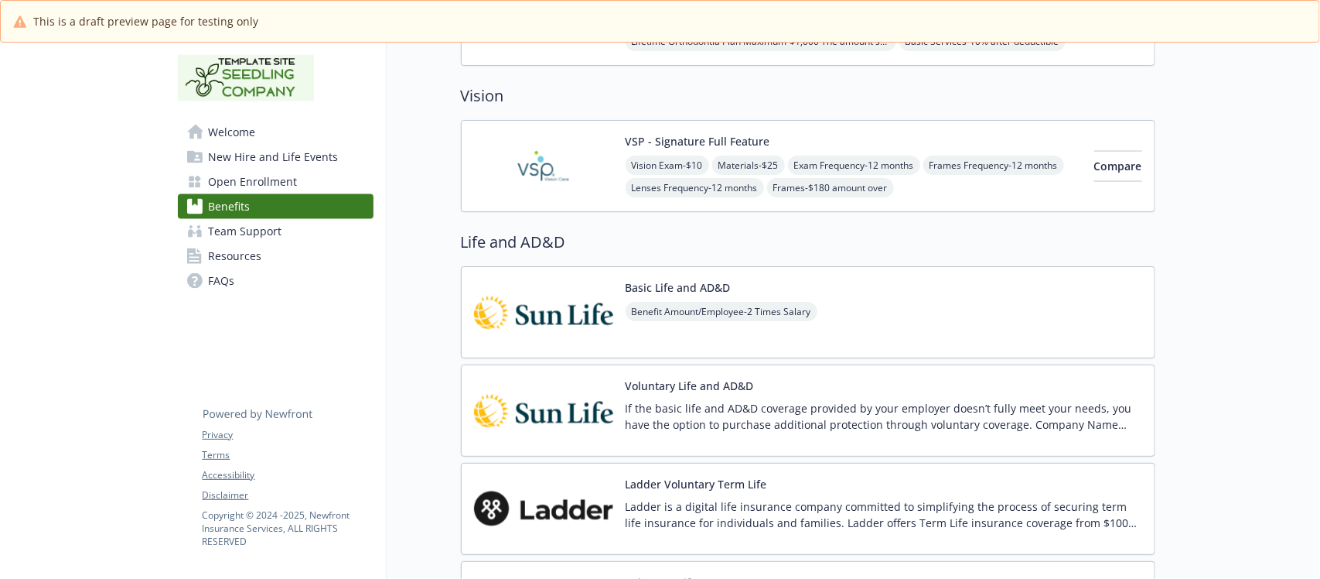
scroll to position [1257, 0]
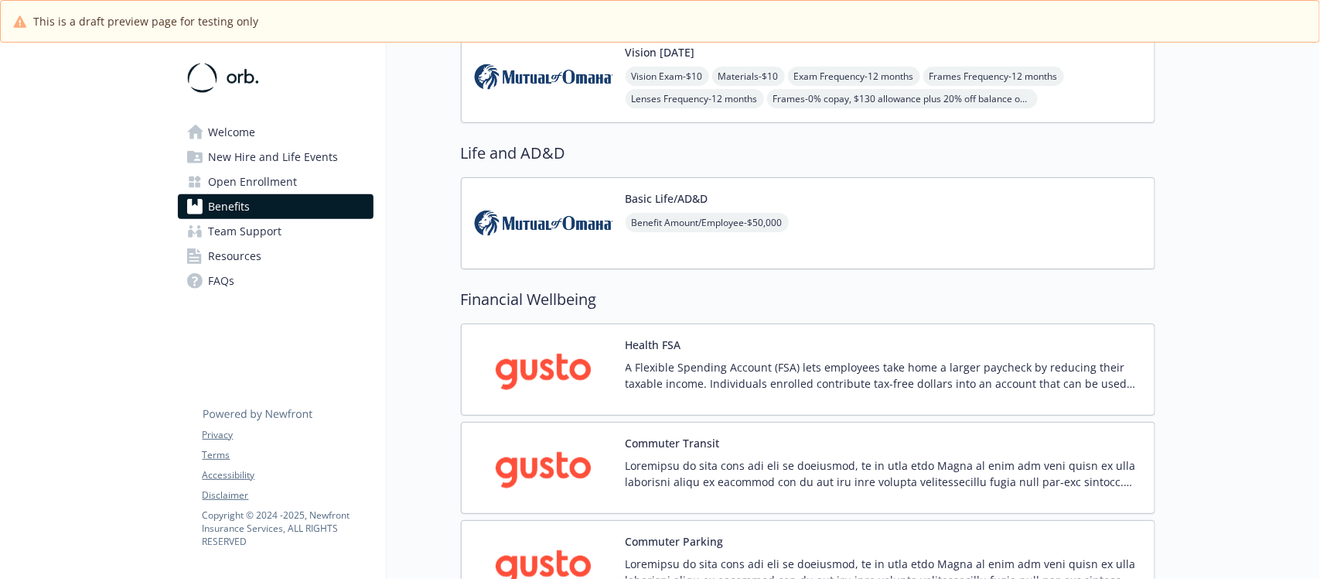
scroll to position [593, 0]
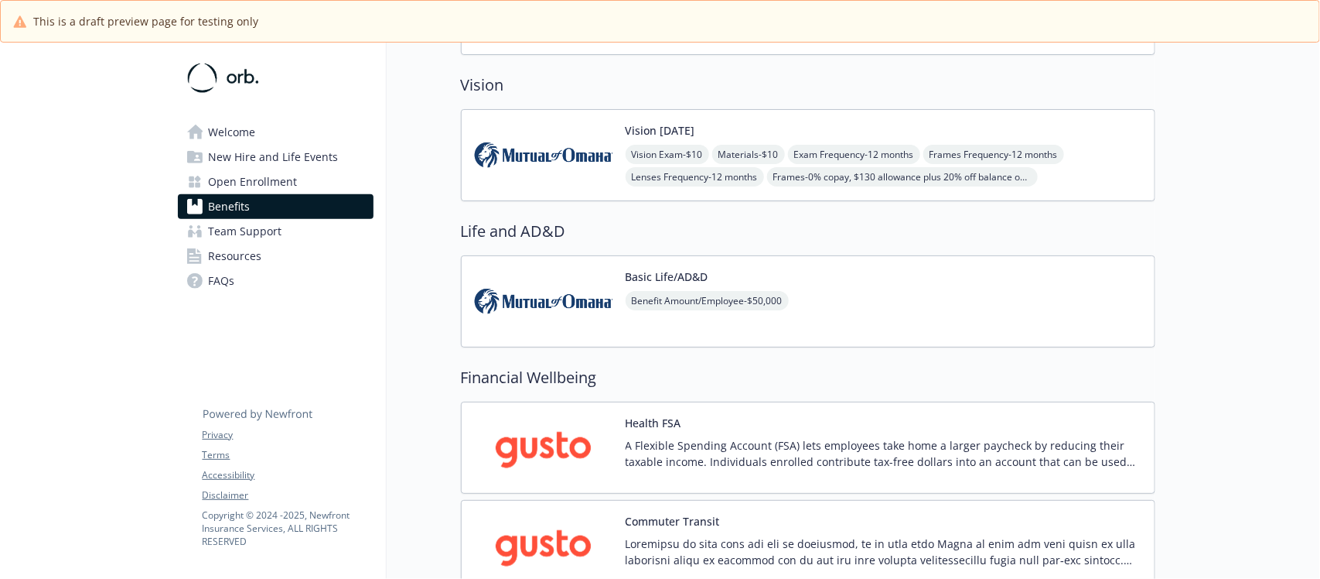
click at [856, 288] on div "Basic Life/AD&D Benefit Amount/Employee - $50,000" at bounding box center [808, 301] width 695 height 92
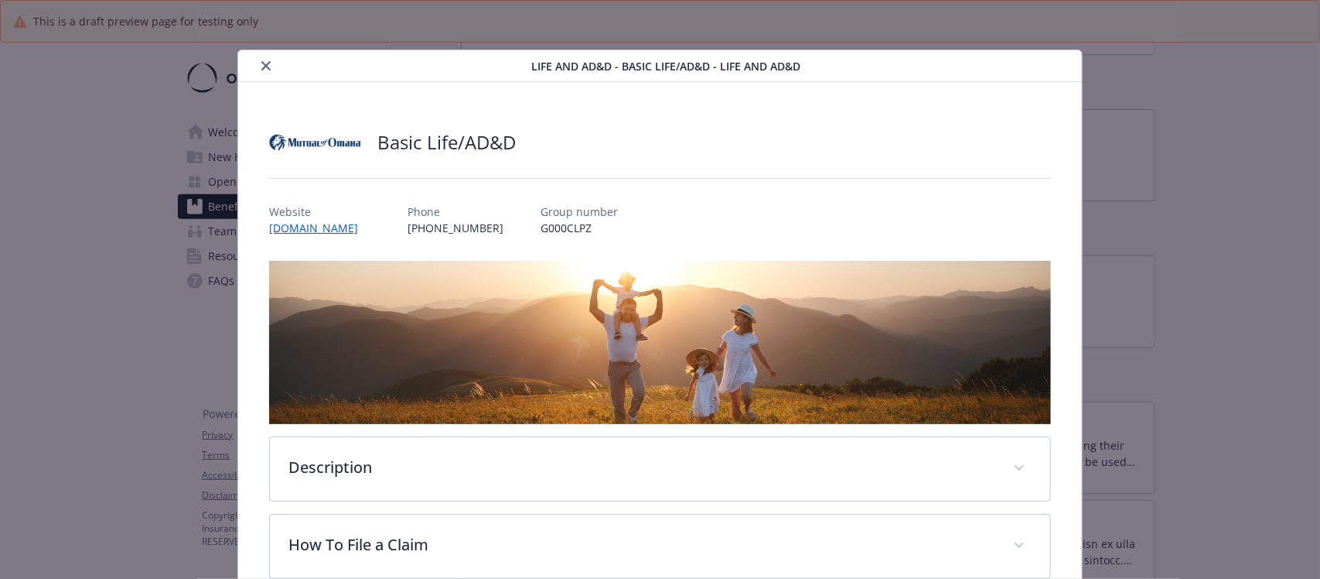
click at [261, 63] on icon "close" at bounding box center [265, 65] width 9 height 9
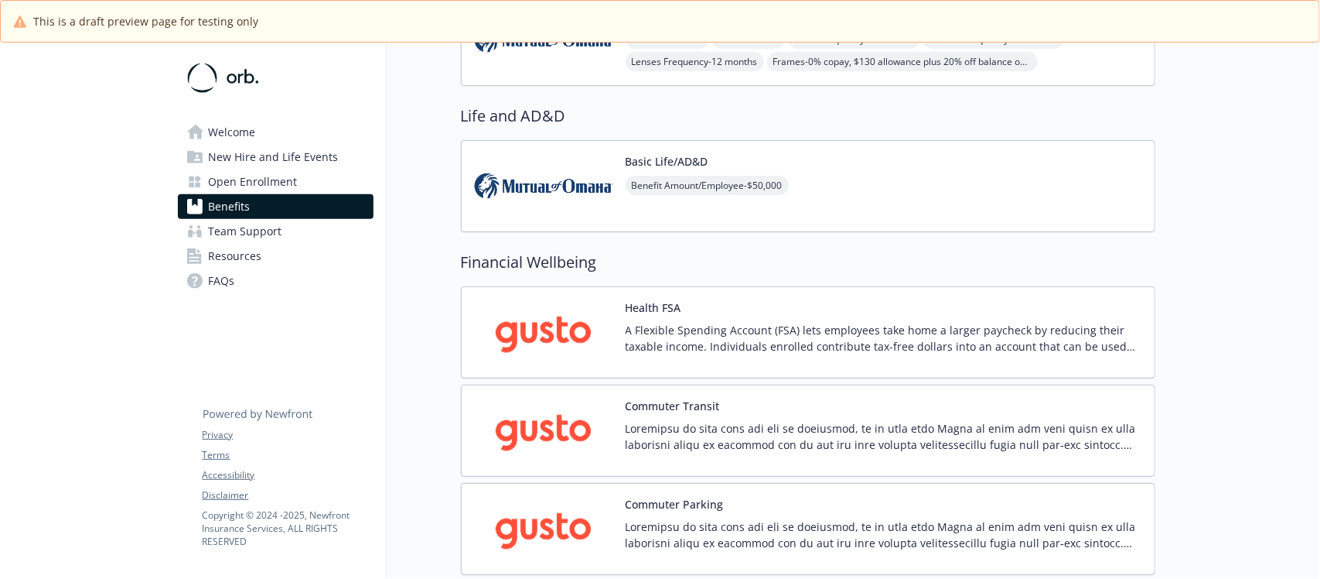
scroll to position [883, 0]
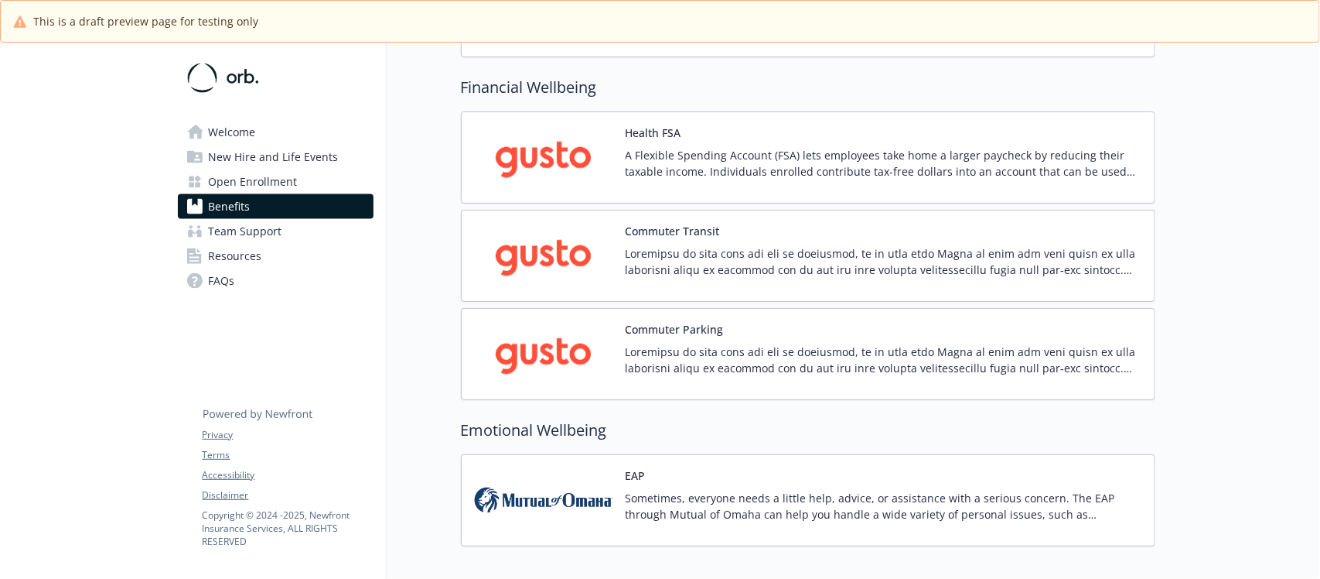
click at [893, 128] on div "Health FSA A Flexible Spending Account (FSA) lets employees take home a larger …" at bounding box center [884, 158] width 517 height 66
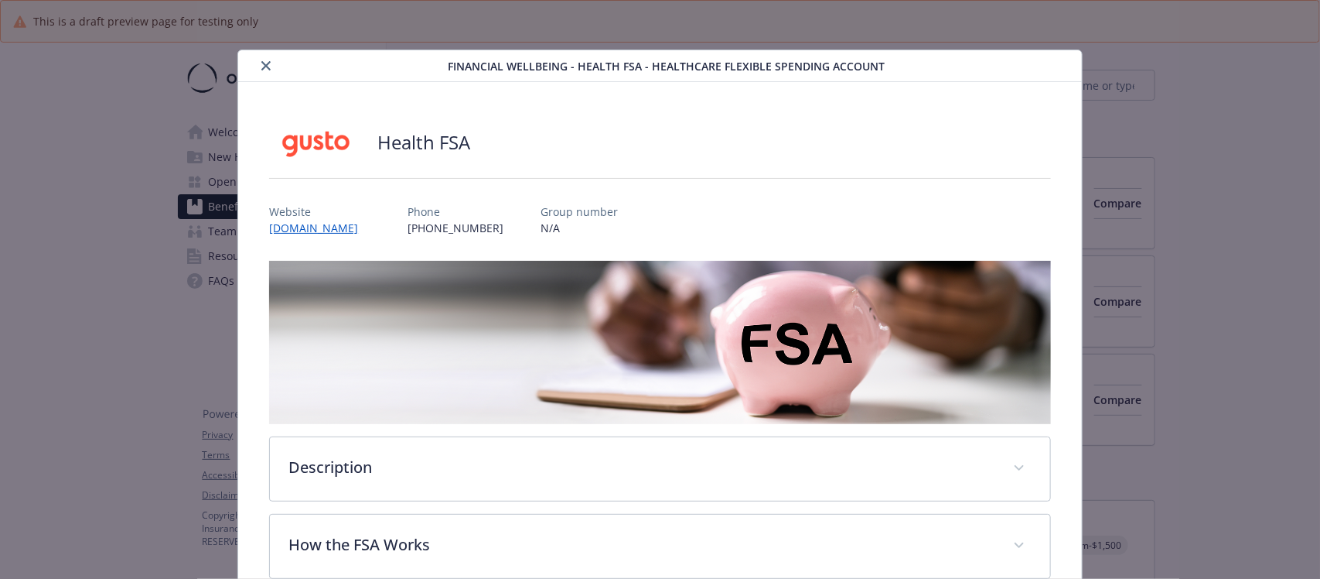
scroll to position [883, 0]
click at [367, 242] on div "Health FSA Website [DOMAIN_NAME] Phone [PHONE_NUMBER] Group number N/A Descript…" at bounding box center [659, 348] width 781 height 459
drag, startPoint x: 365, startPoint y: 234, endPoint x: 277, endPoint y: 236, distance: 88.2
click at [277, 236] on div "Website [DOMAIN_NAME] Phone [PHONE_NUMBER] Group number N/A" at bounding box center [659, 213] width 781 height 45
copy div "[DOMAIN_NAME]"
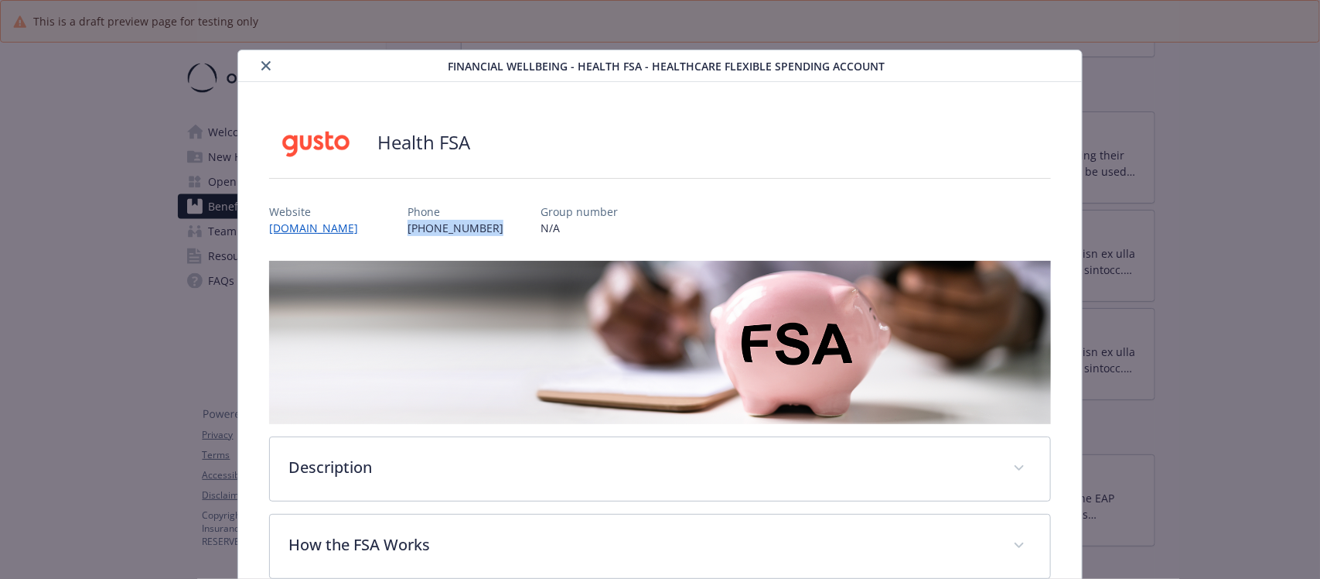
drag, startPoint x: 483, startPoint y: 230, endPoint x: 395, endPoint y: 230, distance: 89.0
click at [395, 230] on div "Website [DOMAIN_NAME] Phone [PHONE_NUMBER] Group number N/A" at bounding box center [659, 213] width 781 height 45
copy p "[PHONE_NUMBER]"
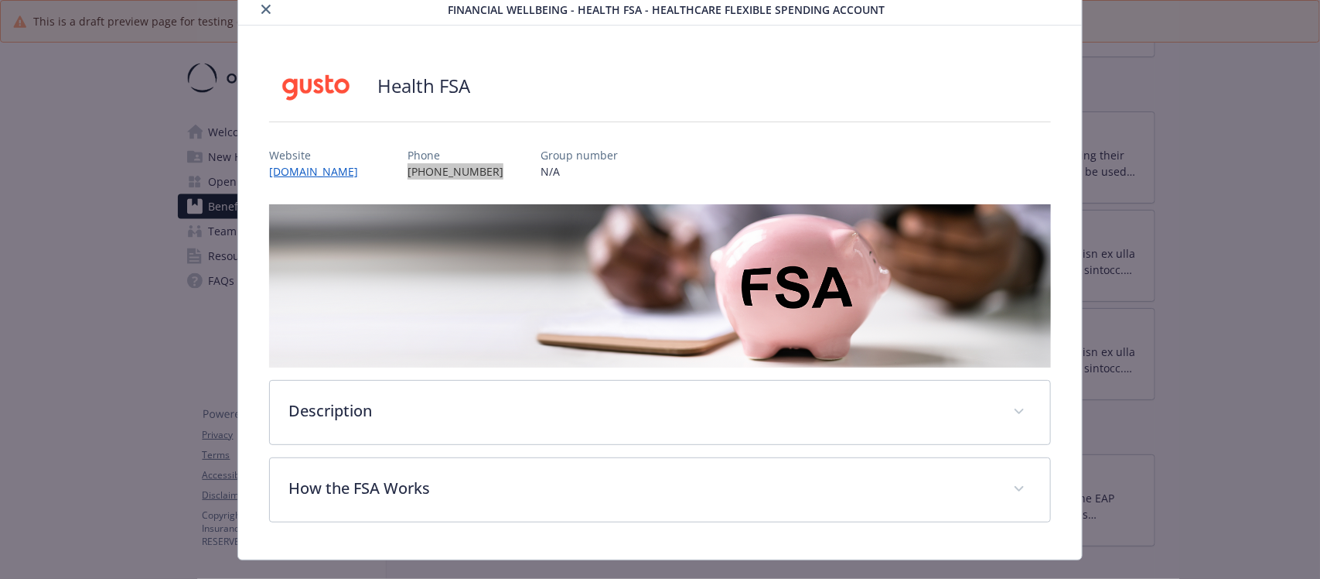
scroll to position [86, 0]
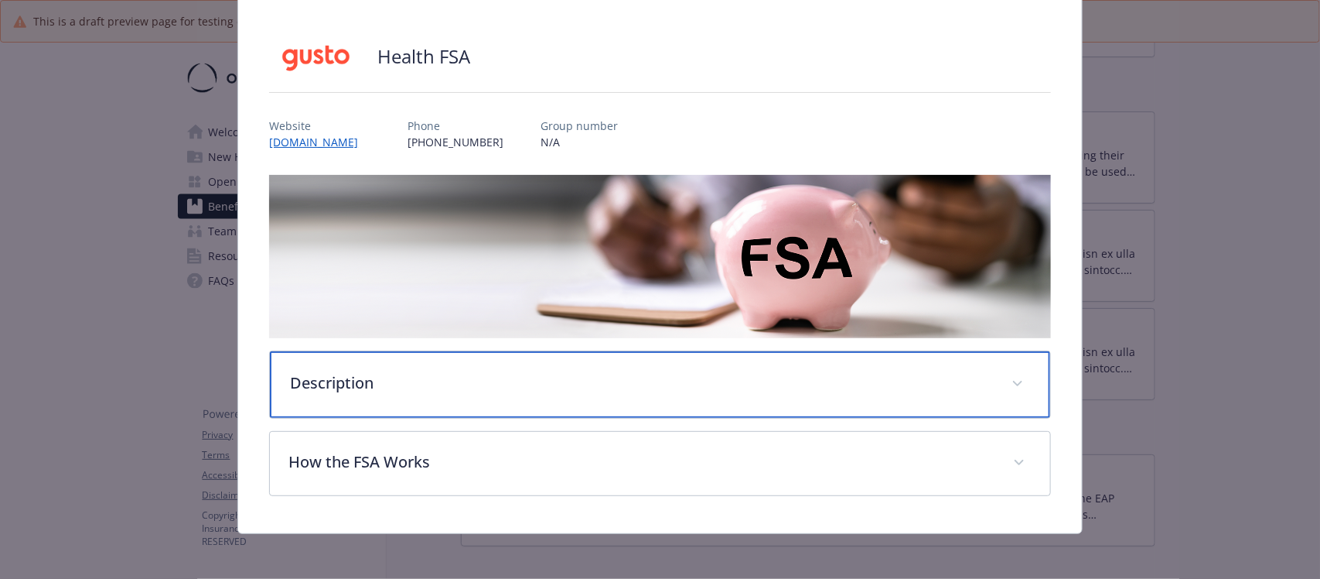
click at [462, 380] on p "Description" at bounding box center [641, 382] width 702 height 23
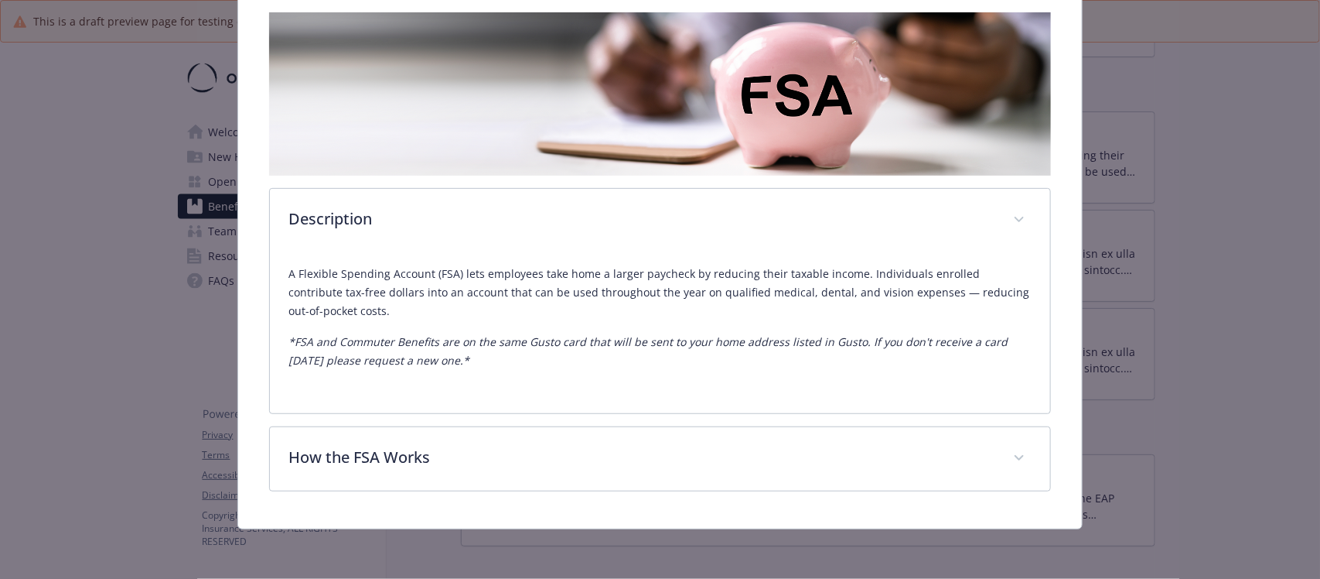
scroll to position [246, 0]
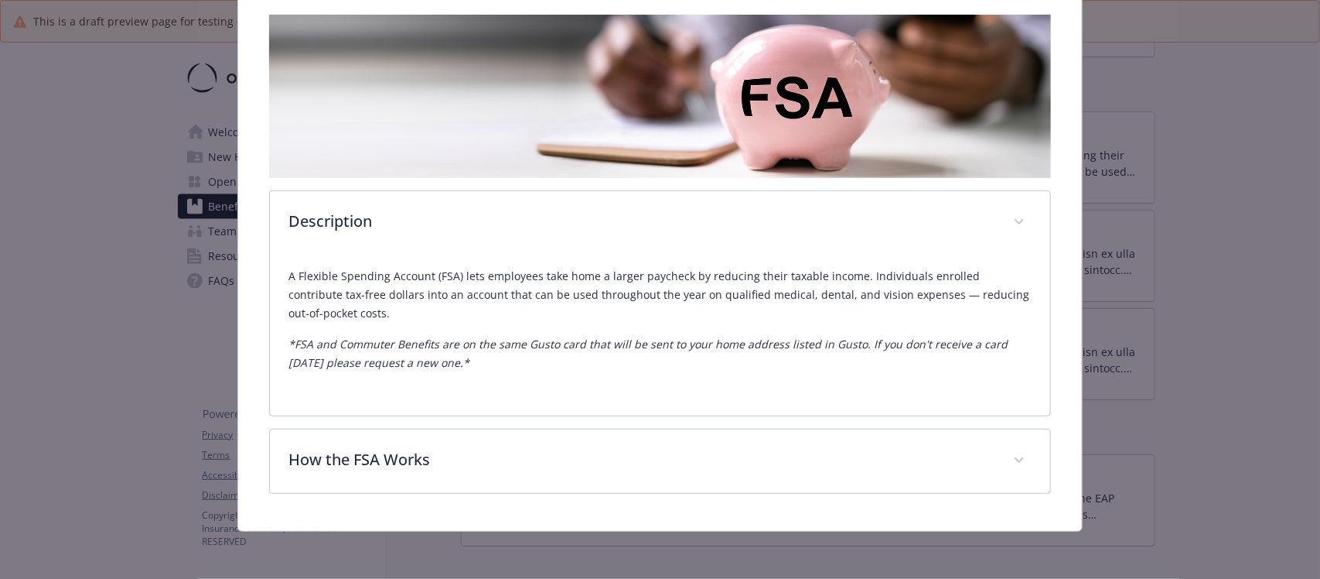
drag, startPoint x: 480, startPoint y: 364, endPoint x: 283, endPoint y: 276, distance: 216.1
click at [283, 276] on div "A Flexible Spending Account (FSA) lets employees take home a larger paycheck by…" at bounding box center [660, 334] width 780 height 161
copy div "A Flexible Spending Account (FSA) lets employees take home a larger paycheck by…"
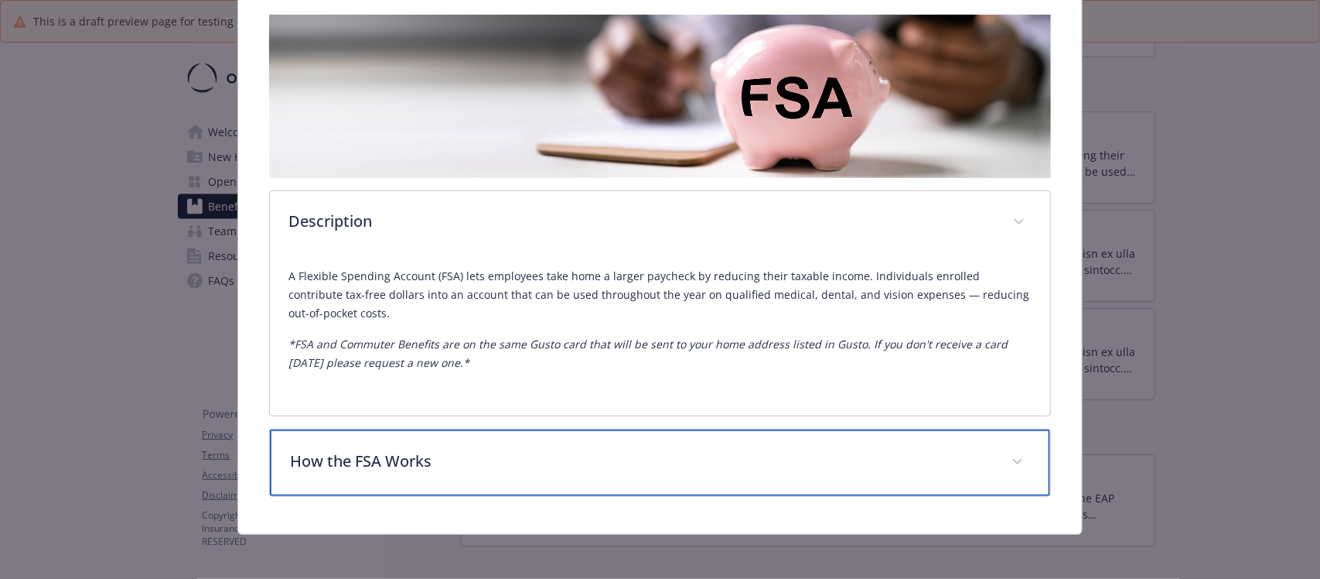
click at [408, 462] on p "How the FSA Works" at bounding box center [641, 460] width 702 height 23
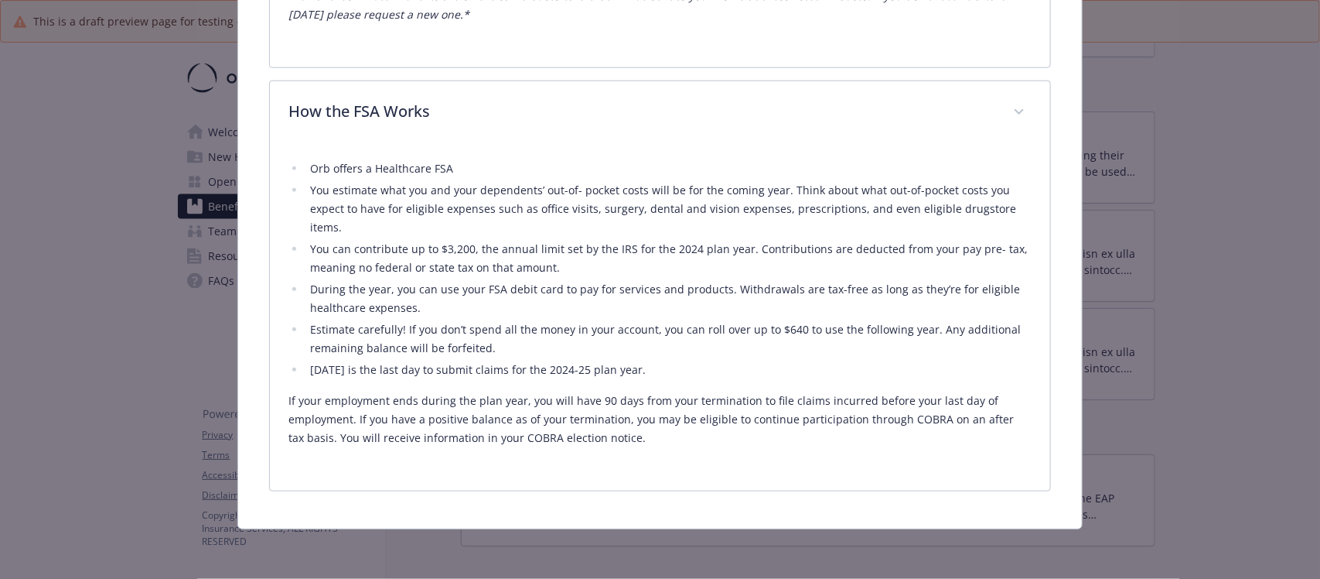
scroll to position [593, 0]
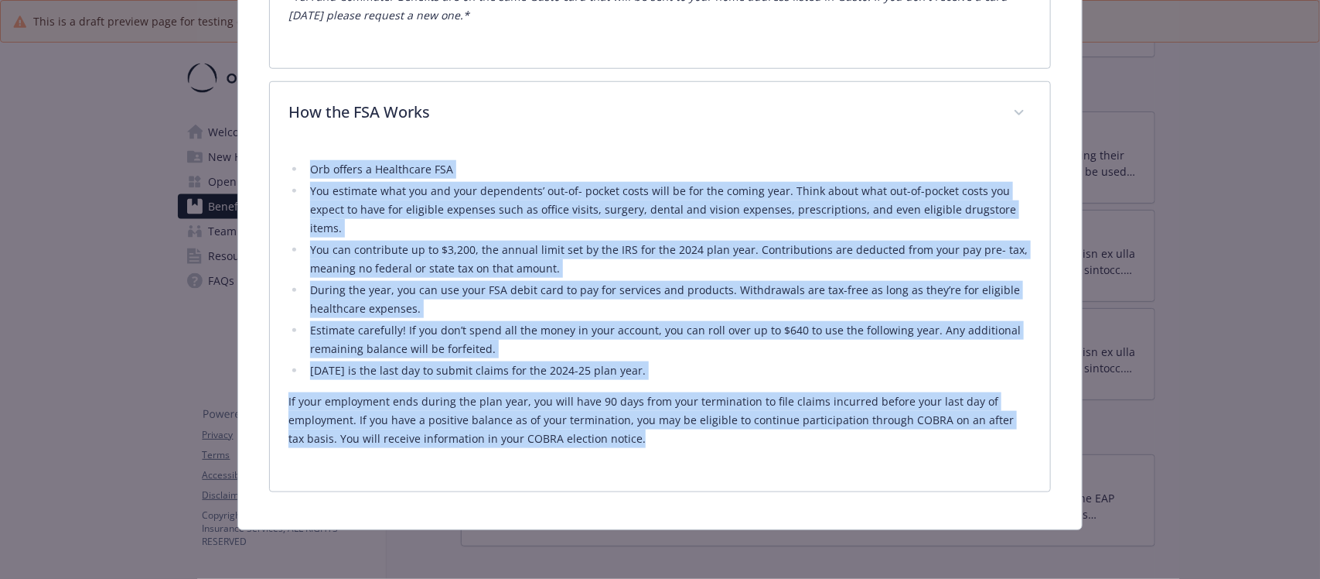
drag, startPoint x: 279, startPoint y: 169, endPoint x: 642, endPoint y: 457, distance: 463.5
click at [642, 457] on div "Orb offers a Healthcare FSA You estimate what you and your dependents’ out-of- …" at bounding box center [660, 318] width 780 height 347
copy div "Lor ipsumd s Ametconsec ADI Eli seddoeiu temp inc utl etdo magnaaliqu’ eni-ad- …"
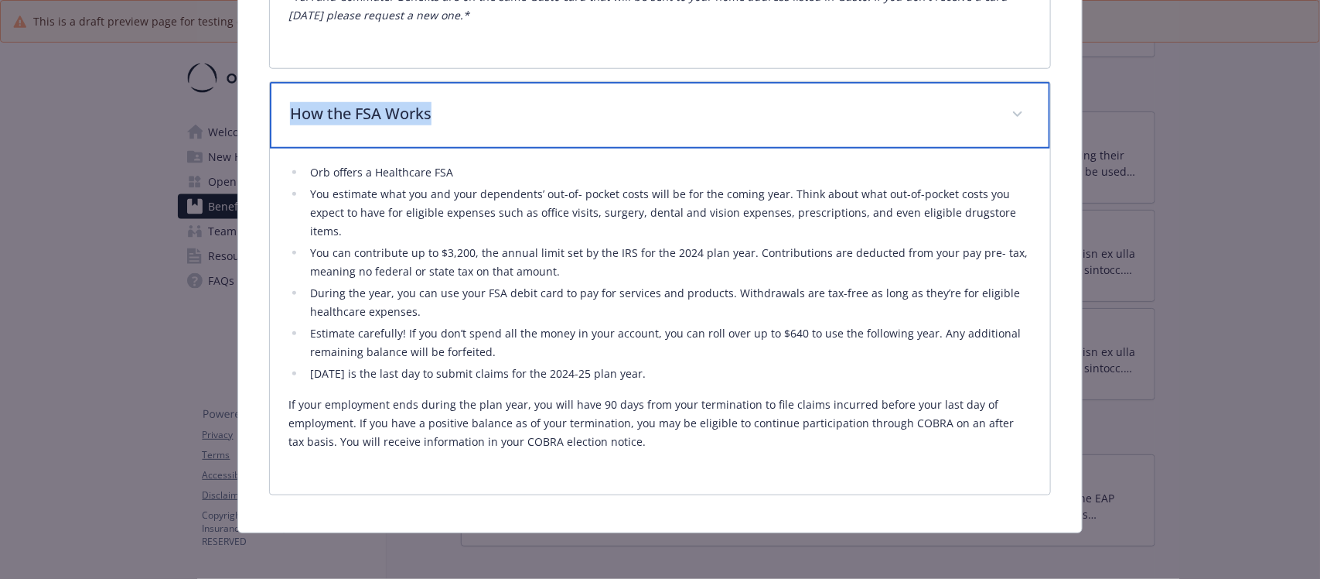
drag, startPoint x: 477, startPoint y: 101, endPoint x: 285, endPoint y: 114, distance: 192.3
click at [285, 114] on div "How the FSA Works" at bounding box center [660, 115] width 780 height 67
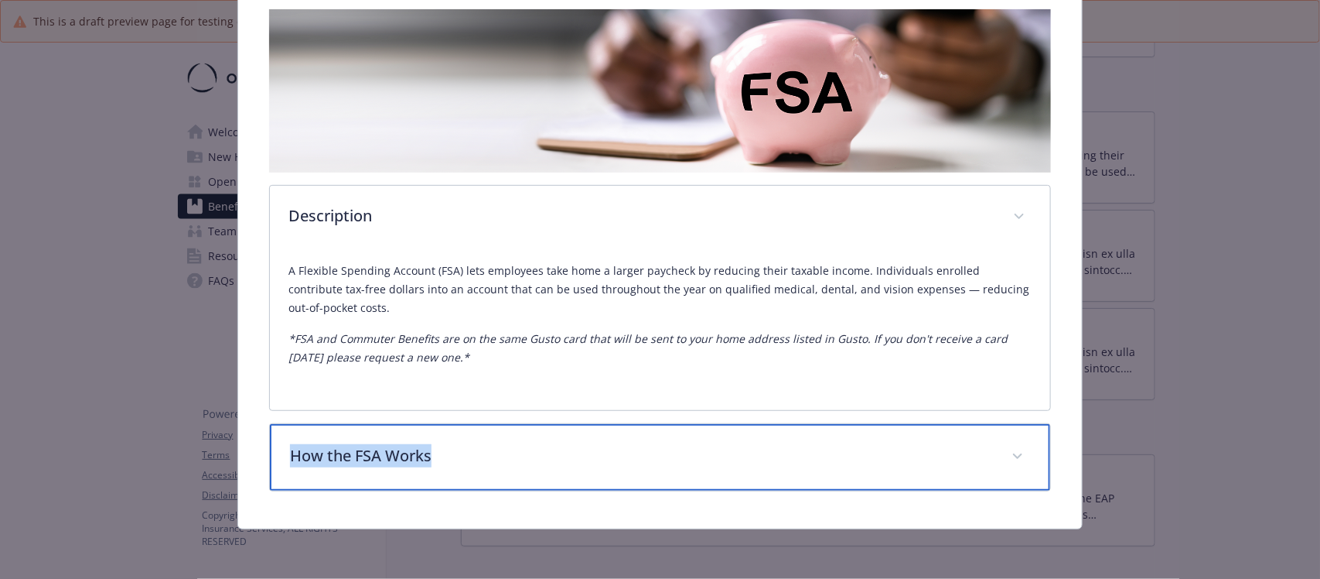
scroll to position [248, 0]
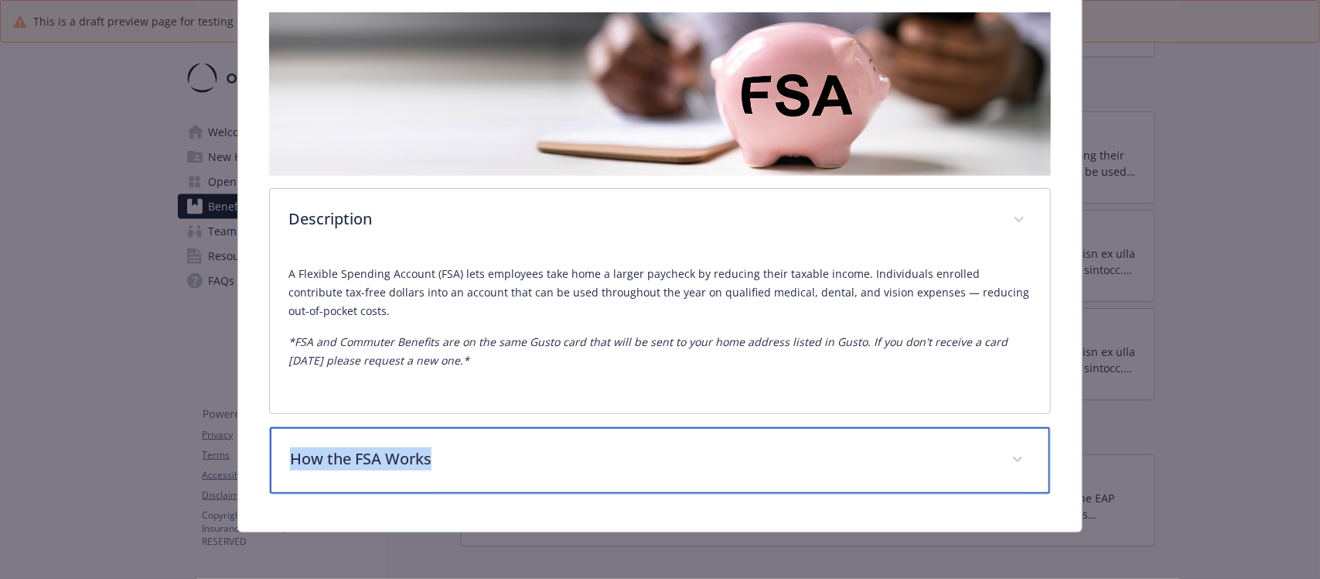
copy p "How the FSA Works"
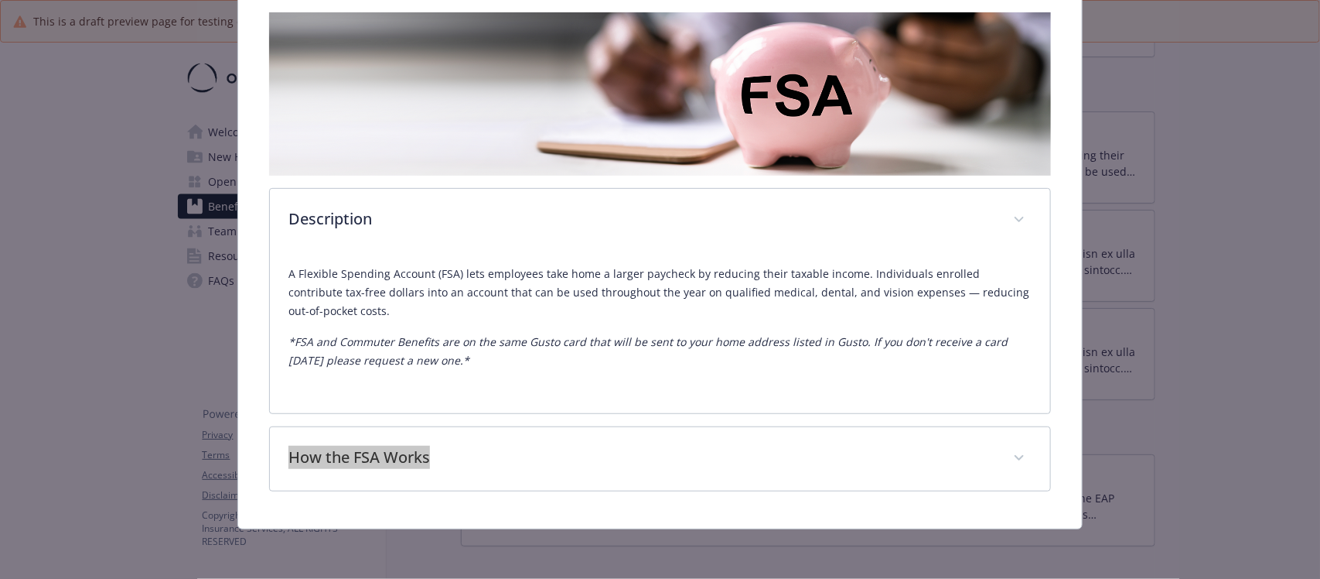
scroll to position [246, 0]
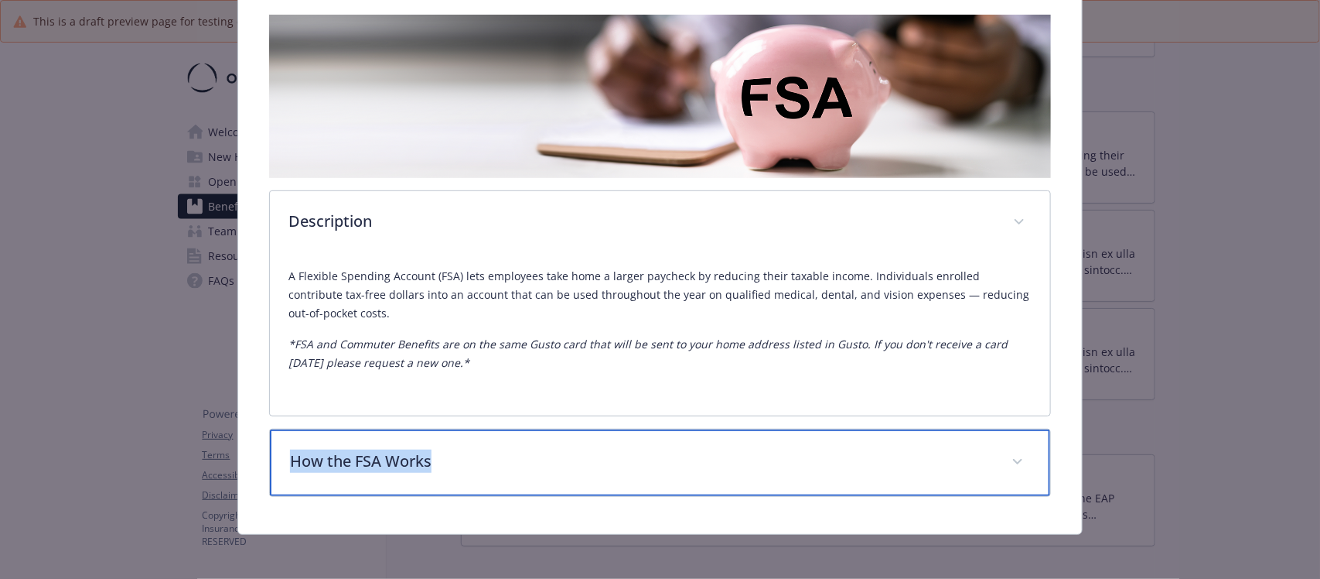
click at [495, 455] on p "How the FSA Works" at bounding box center [641, 460] width 702 height 23
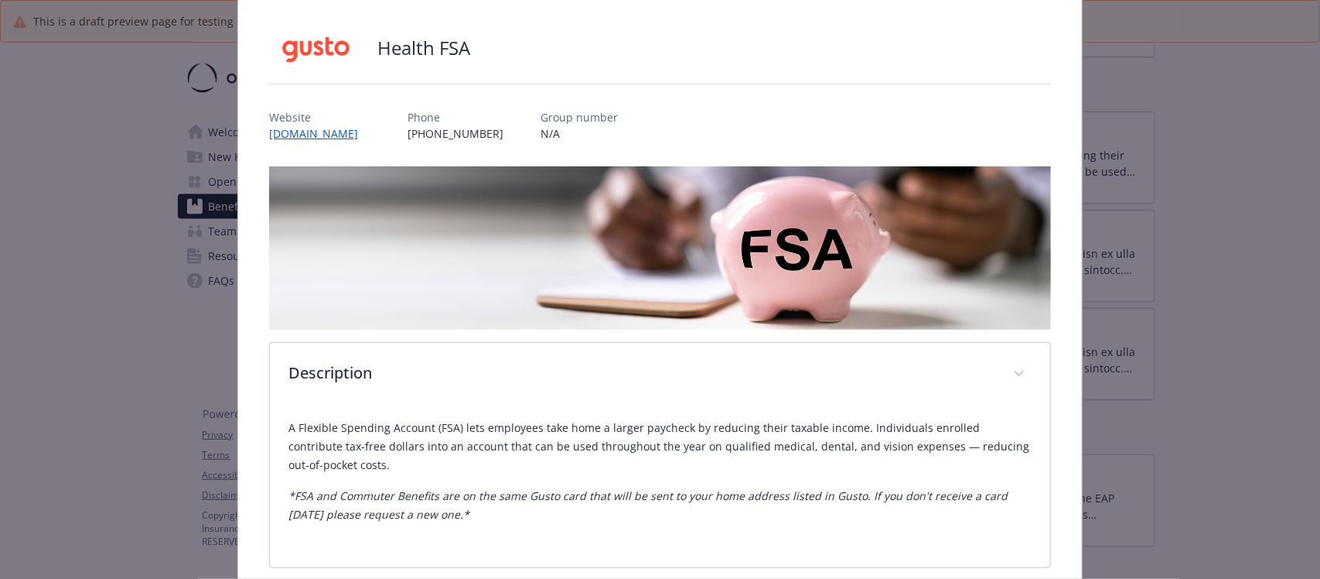
scroll to position [13, 0]
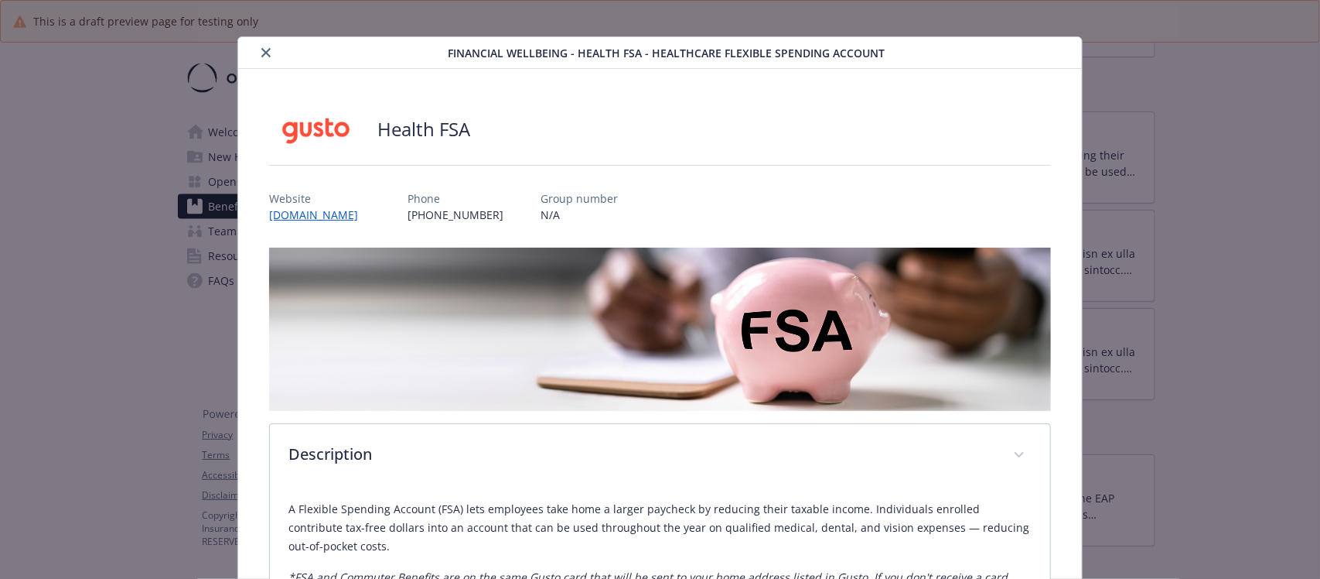
click at [263, 51] on icon "close" at bounding box center [265, 52] width 9 height 9
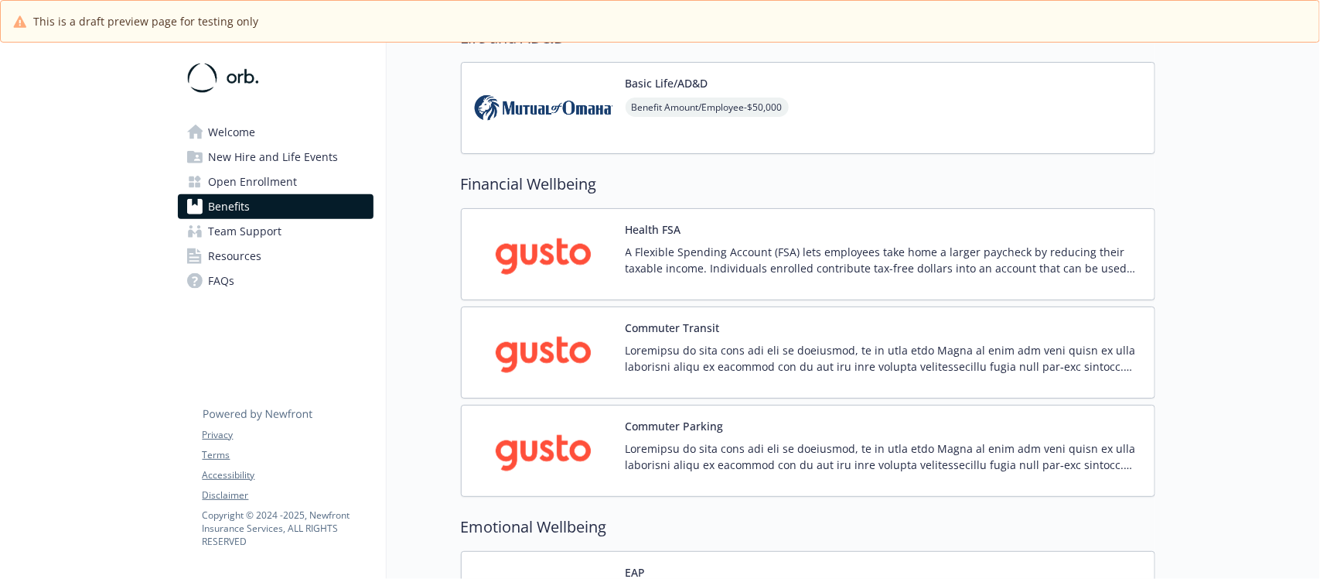
scroll to position [883, 0]
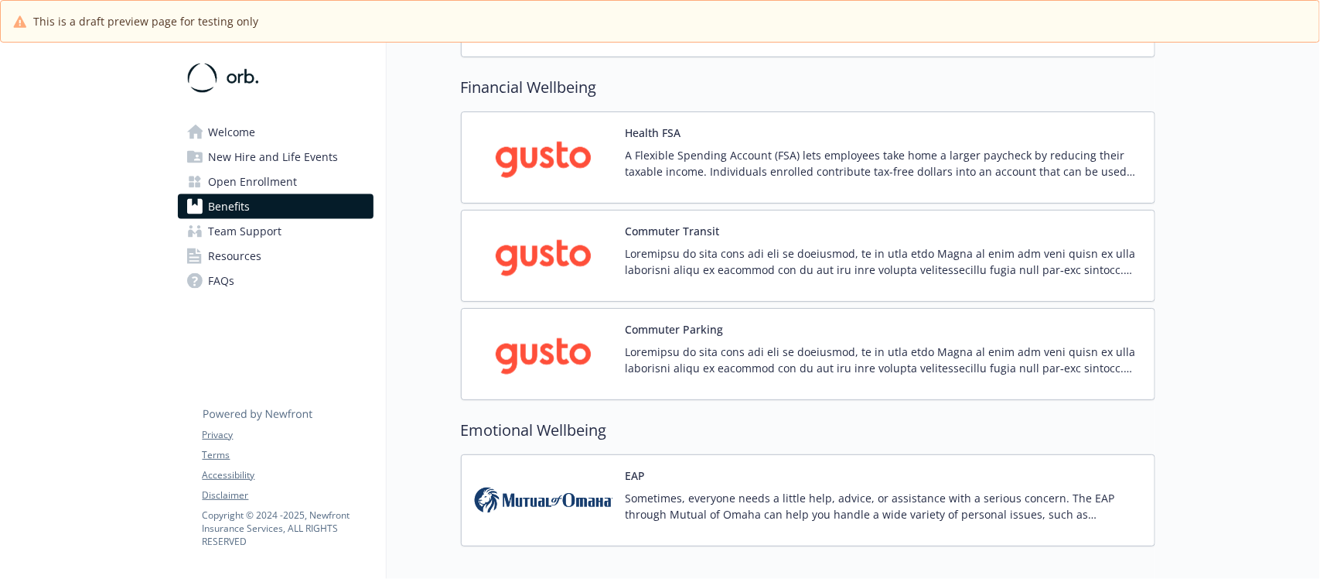
click at [815, 128] on div "Health FSA A Flexible Spending Account (FSA) lets employees take home a larger …" at bounding box center [884, 158] width 517 height 66
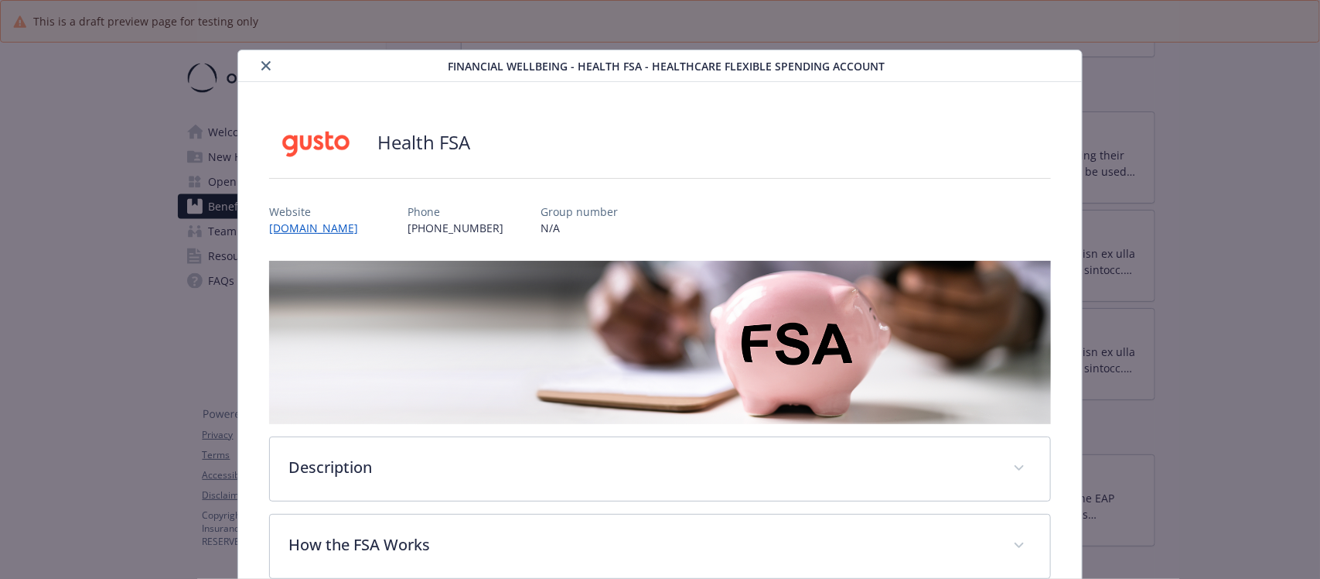
scroll to position [32, 0]
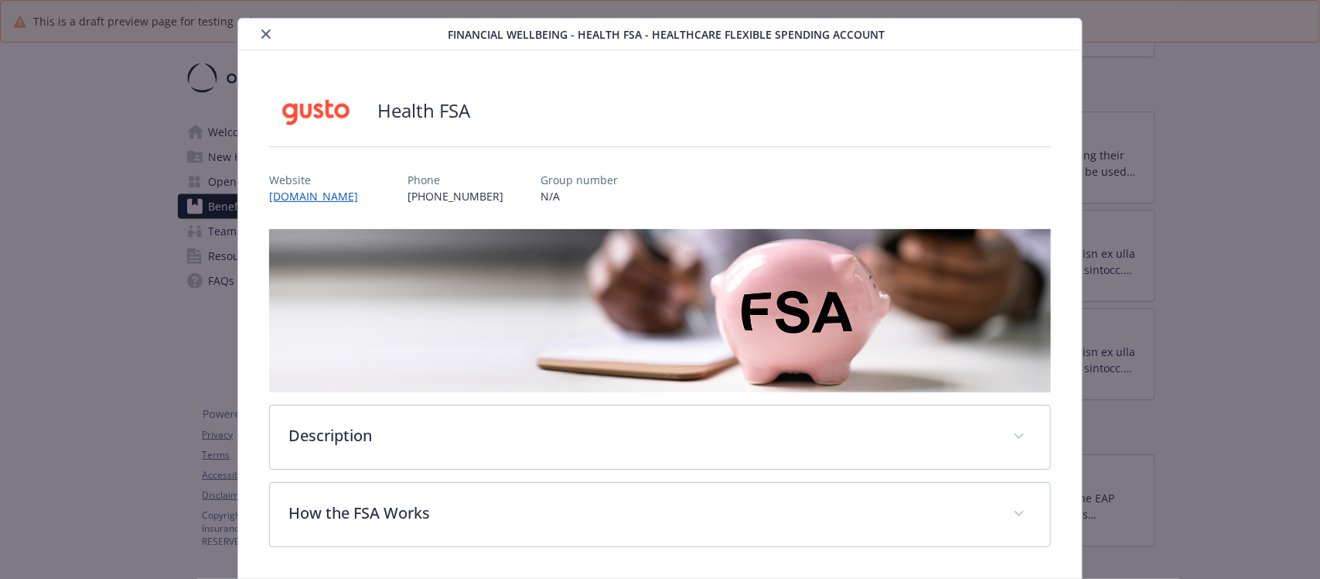
click at [319, 227] on div "Health FSA Website [DOMAIN_NAME] Phone [PHONE_NUMBER] Group number N/A Descript…" at bounding box center [659, 316] width 781 height 459
drag, startPoint x: 365, startPoint y: 203, endPoint x: 269, endPoint y: 202, distance: 95.9
click at [269, 202] on div "Website [DOMAIN_NAME] Phone [PHONE_NUMBER] Group number N/A" at bounding box center [659, 181] width 781 height 45
copy link "[DOMAIN_NAME]"
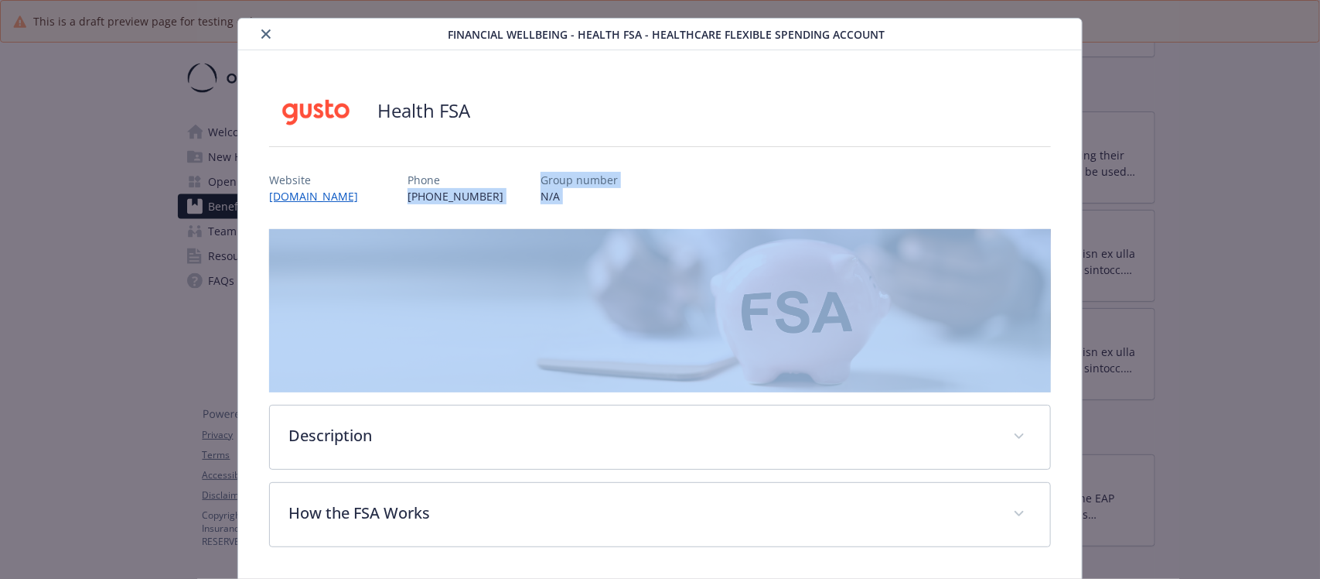
drag, startPoint x: 488, startPoint y: 206, endPoint x: 399, endPoint y: 200, distance: 89.2
click at [398, 200] on div "Health FSA Website [DOMAIN_NAME] Phone [PHONE_NUMBER] Group number N/A Descript…" at bounding box center [659, 316] width 781 height 459
click at [411, 217] on div "Health FSA Website [DOMAIN_NAME] Phone [PHONE_NUMBER] Group number N/A Descript…" at bounding box center [659, 316] width 781 height 459
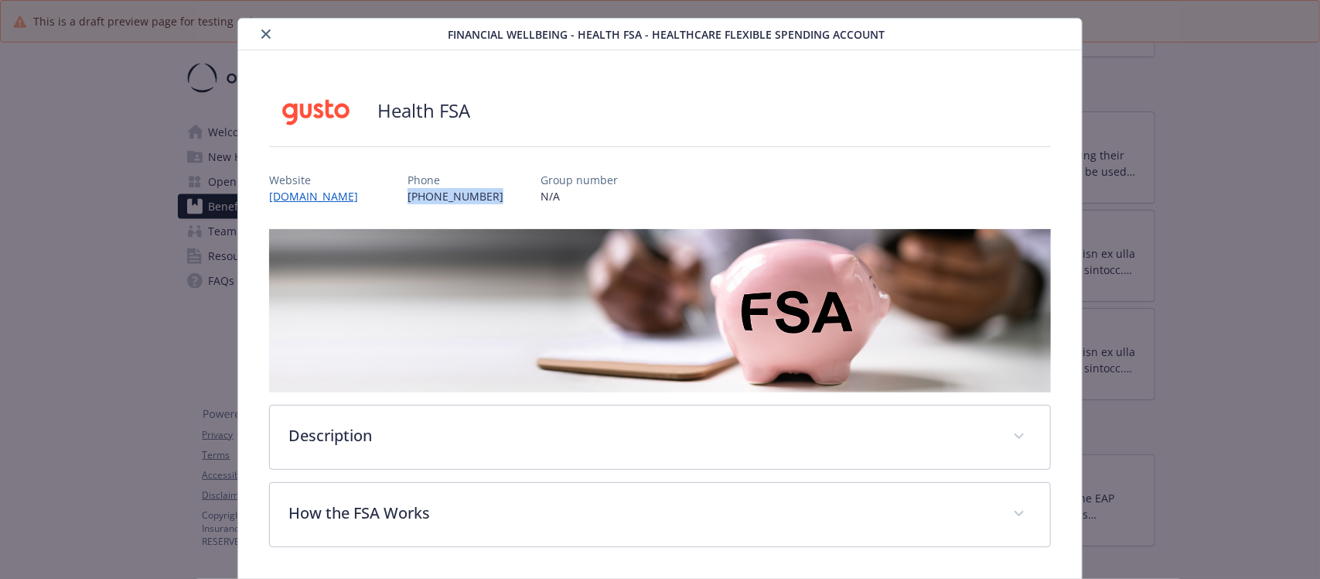
drag, startPoint x: 473, startPoint y: 198, endPoint x: 388, endPoint y: 200, distance: 85.1
click at [388, 200] on div "Website [DOMAIN_NAME] Phone [PHONE_NUMBER] Group number N/A" at bounding box center [659, 181] width 781 height 45
copy p "[PHONE_NUMBER]"
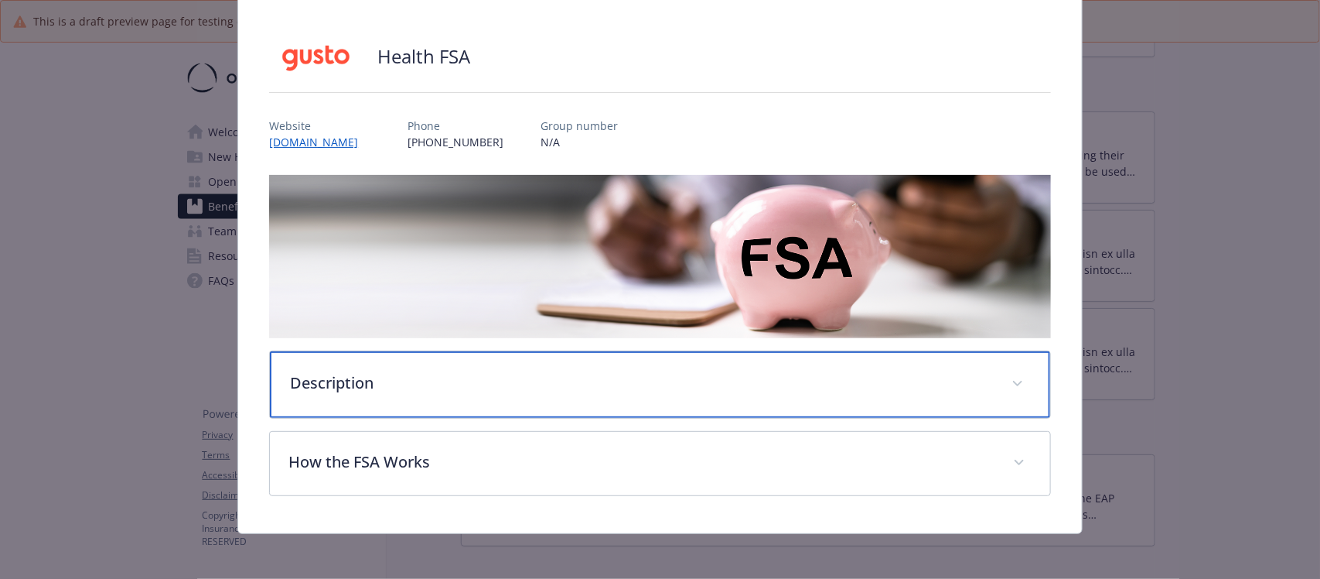
click at [597, 373] on p "Description" at bounding box center [641, 382] width 702 height 23
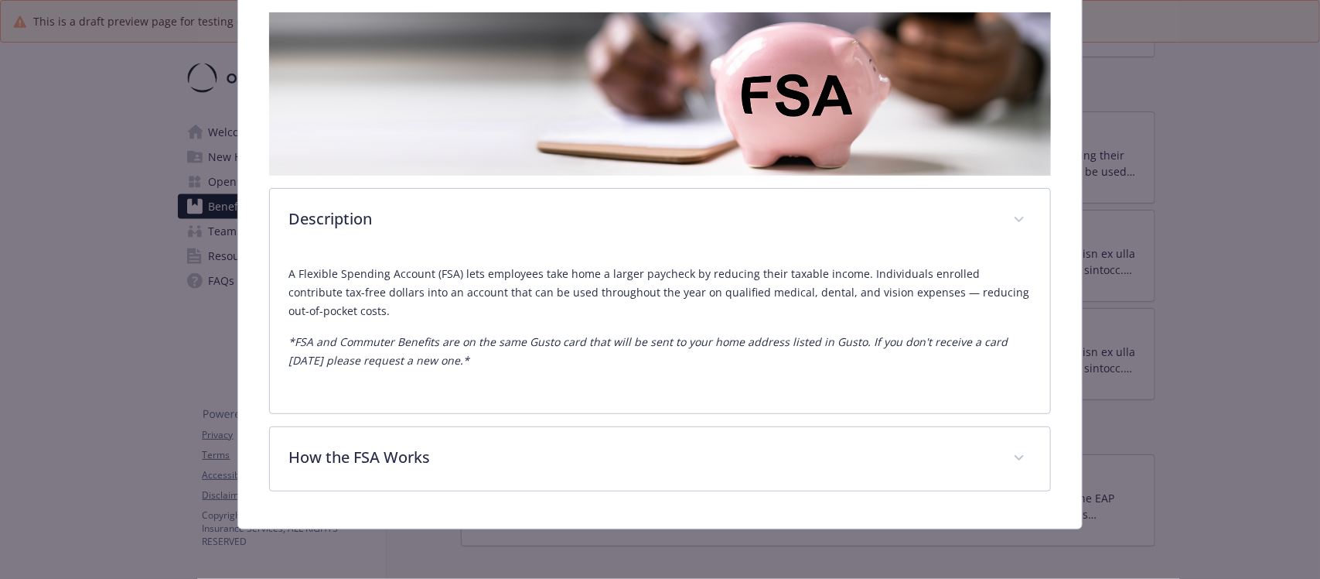
scroll to position [246, 0]
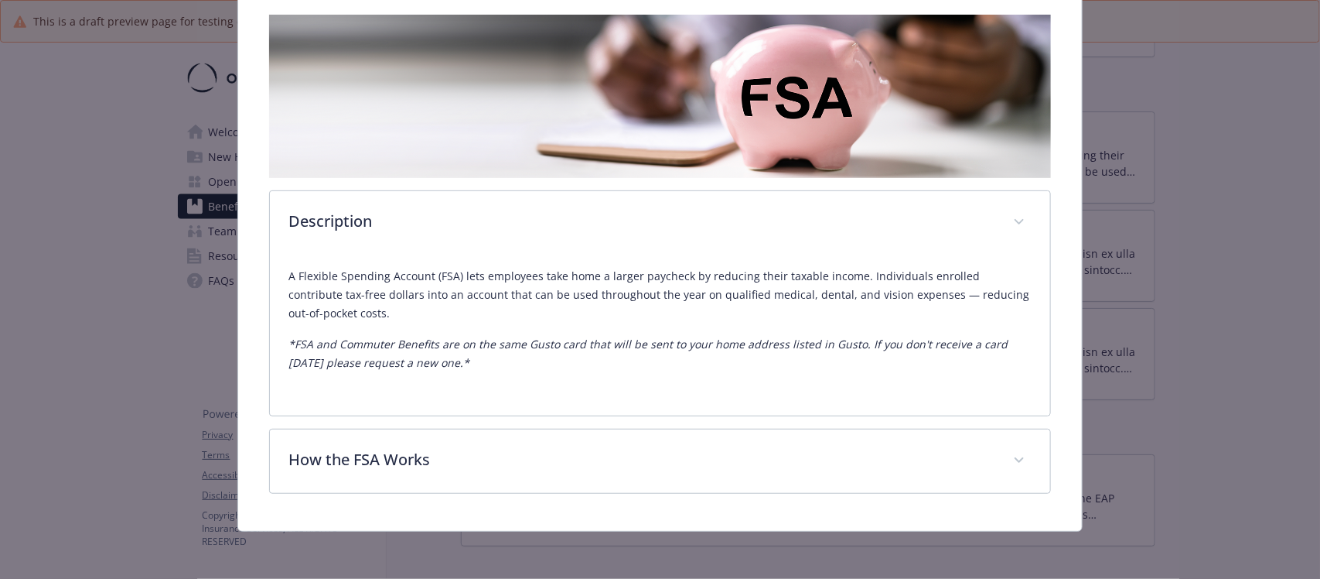
drag, startPoint x: 503, startPoint y: 366, endPoint x: 275, endPoint y: 268, distance: 247.4
click at [275, 268] on div "A Flexible Spending Account (FSA) lets employees take home a larger paycheck by…" at bounding box center [660, 334] width 780 height 161
copy div "A Flexible Spending Account (FSA) lets employees take home a larger paycheck by…"
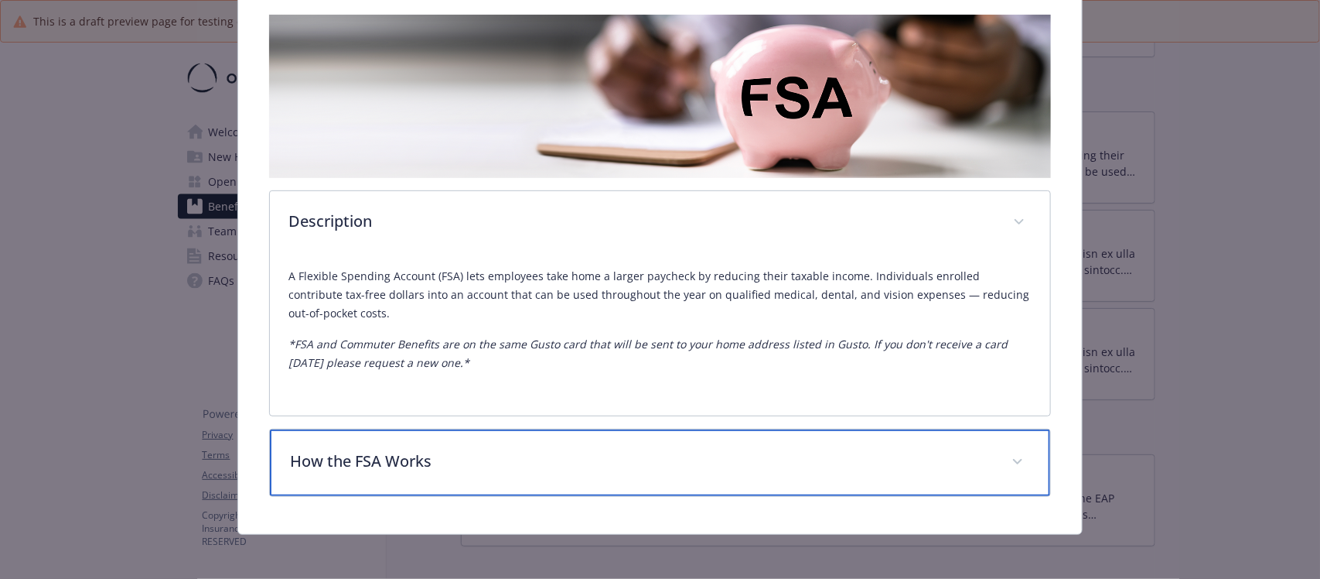
click at [436, 455] on p "How the FSA Works" at bounding box center [641, 460] width 702 height 23
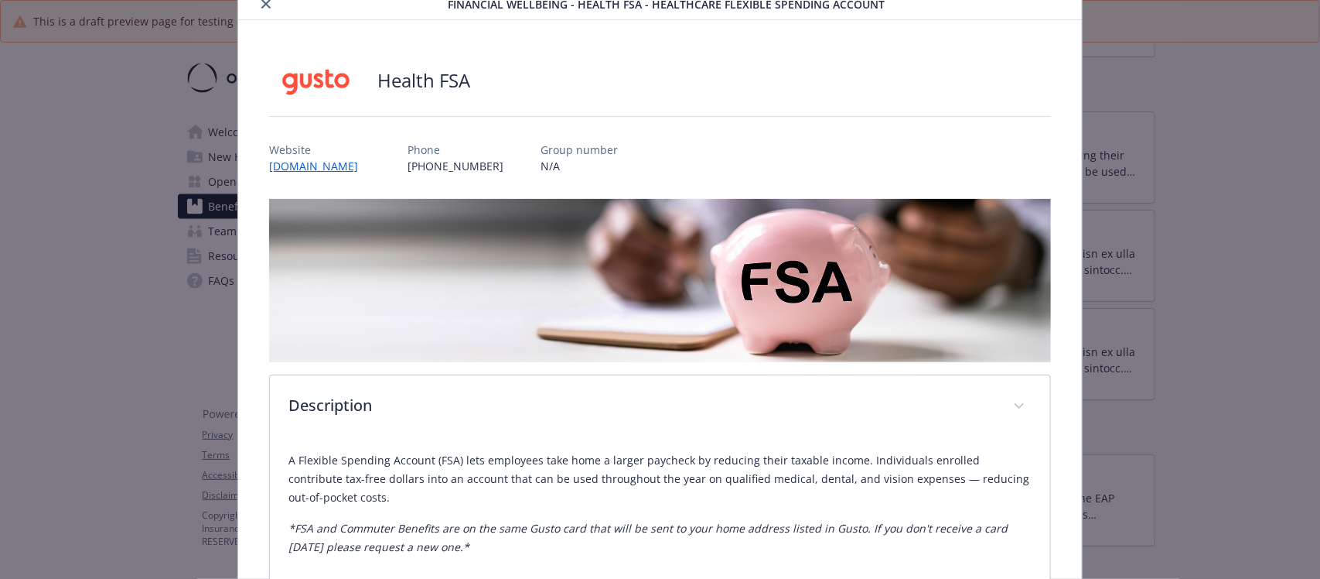
scroll to position [0, 0]
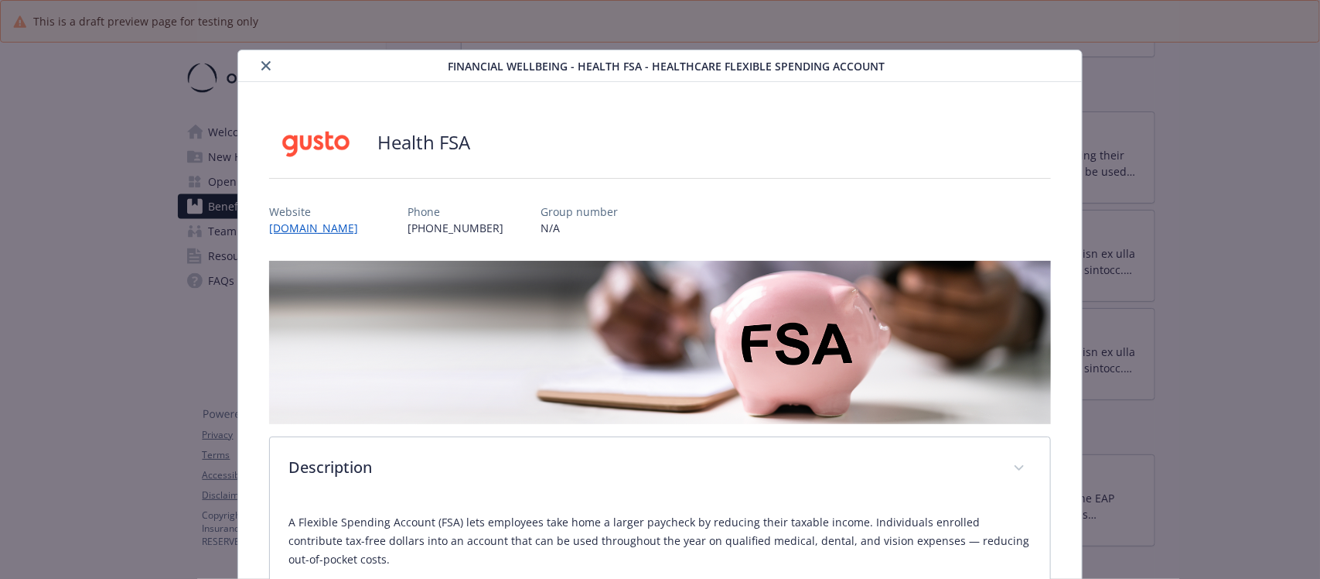
click at [264, 67] on icon "close" at bounding box center [265, 65] width 9 height 9
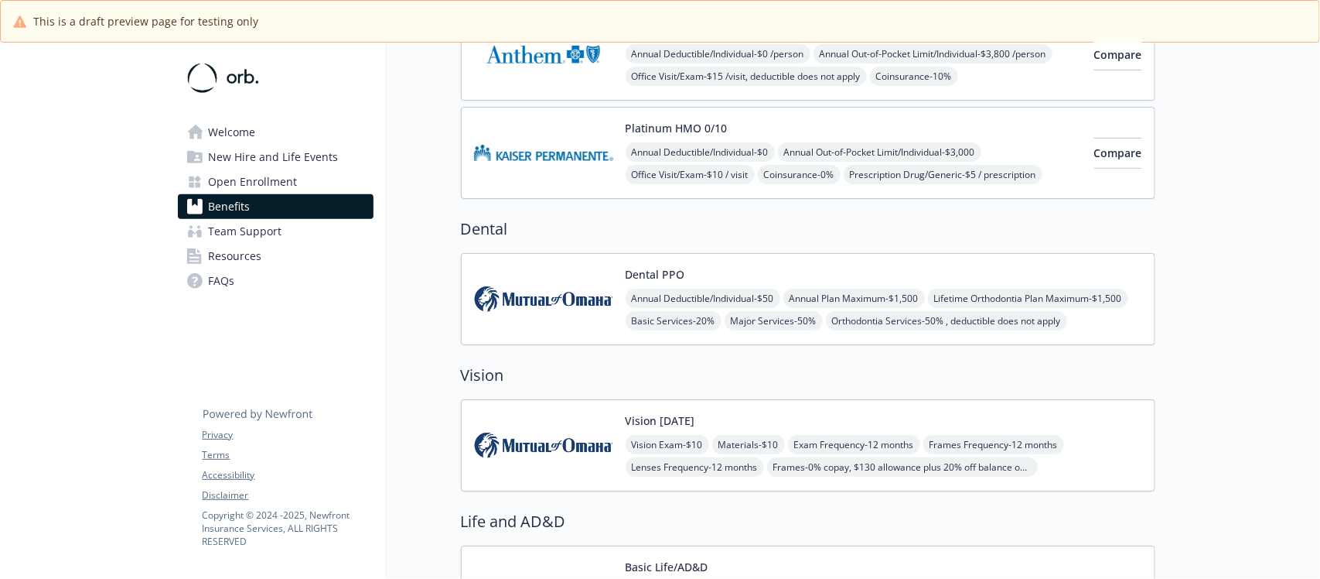
click at [767, 275] on div "Dental PPO Annual Deductible/Individual - $50 Annual Plan Maximum - $1,500 Life…" at bounding box center [884, 299] width 517 height 66
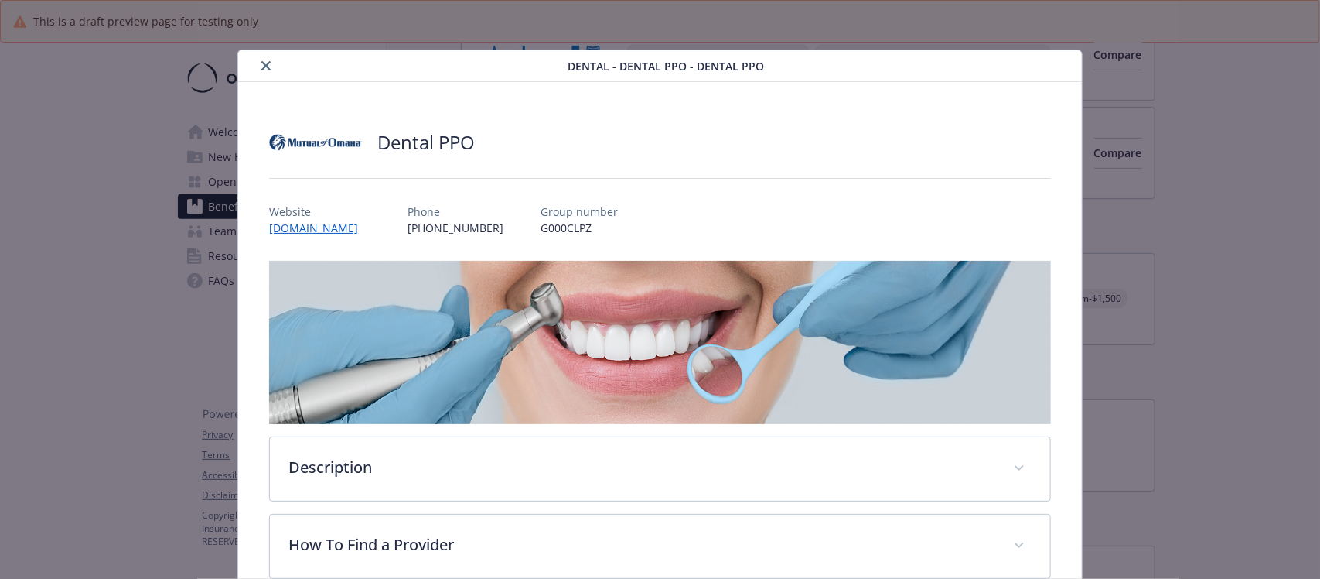
scroll to position [46, 0]
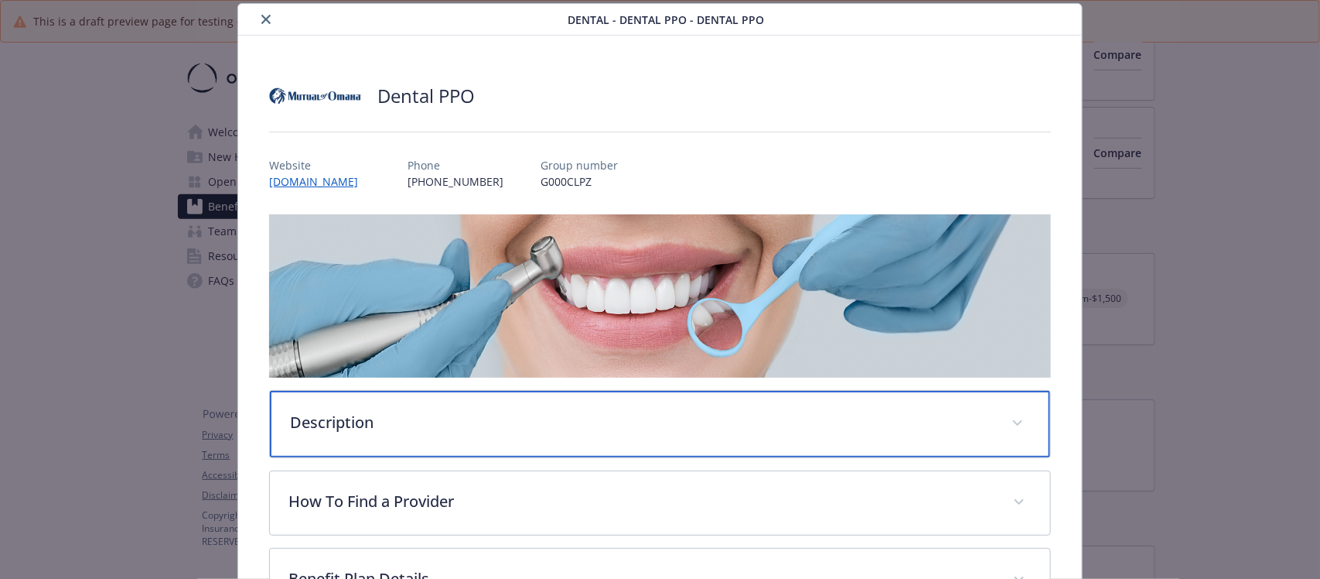
click at [343, 418] on p "Description" at bounding box center [641, 422] width 702 height 23
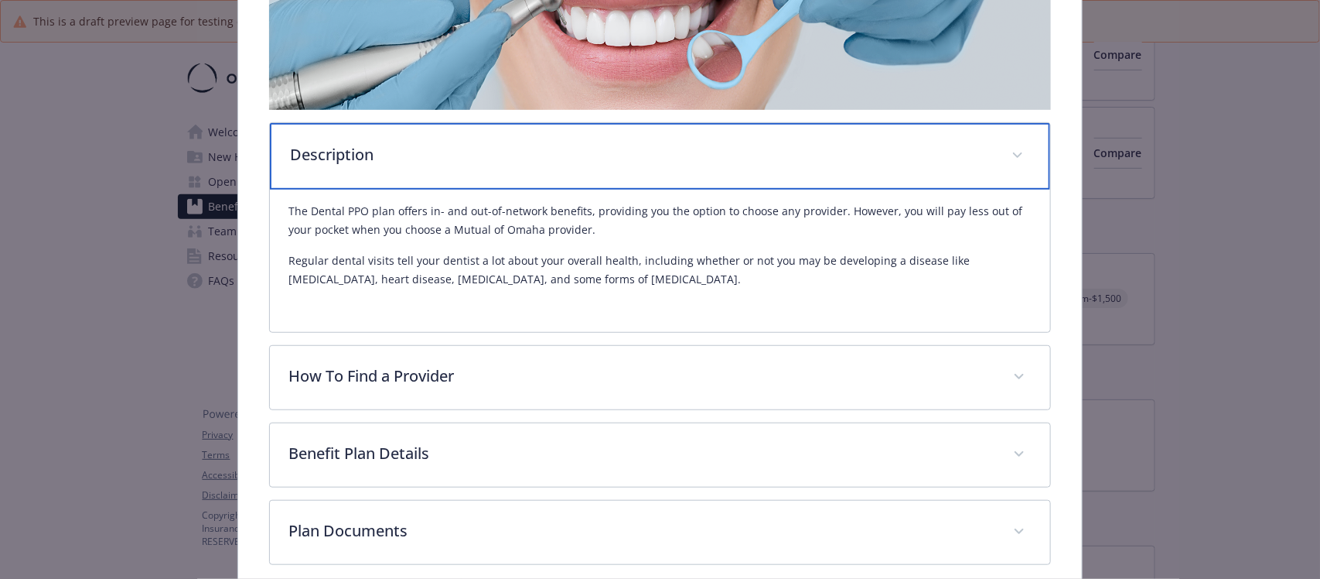
scroll to position [336, 0]
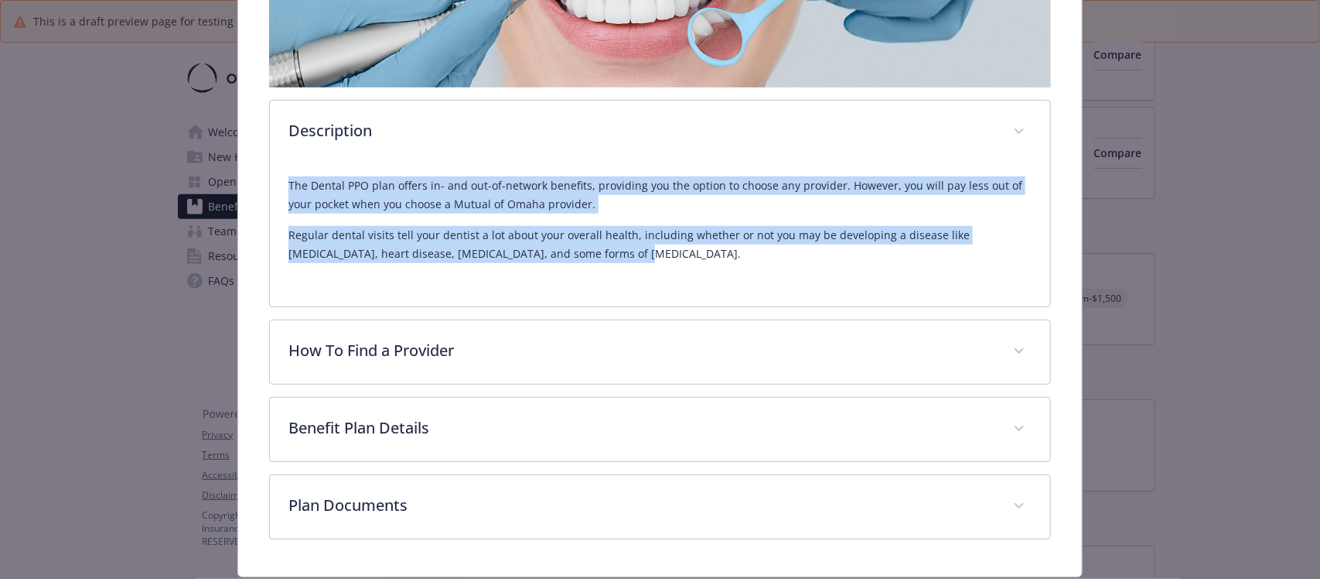
drag, startPoint x: 285, startPoint y: 187, endPoint x: 685, endPoint y: 256, distance: 405.8
click at [685, 256] on div "The Dental PPO plan offers in- and out-of-network benefits, providing you the o…" at bounding box center [660, 235] width 780 height 142
copy div "The Dental PPO plan offers in- and out-of-network benefits, providing you the o…"
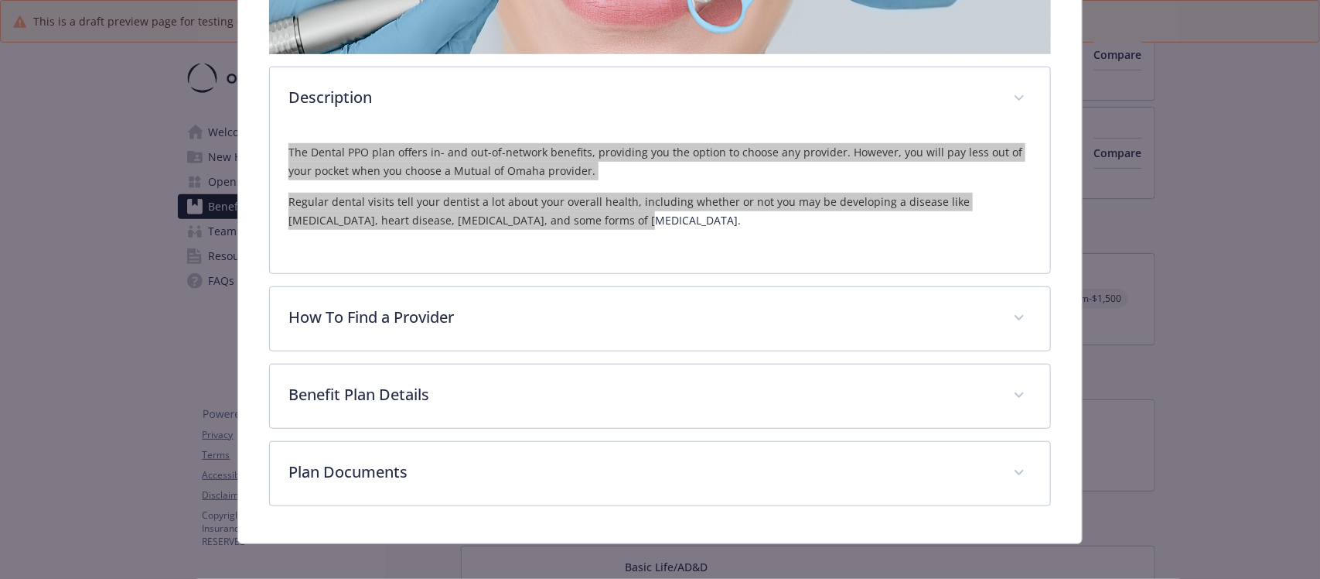
scroll to position [384, 0]
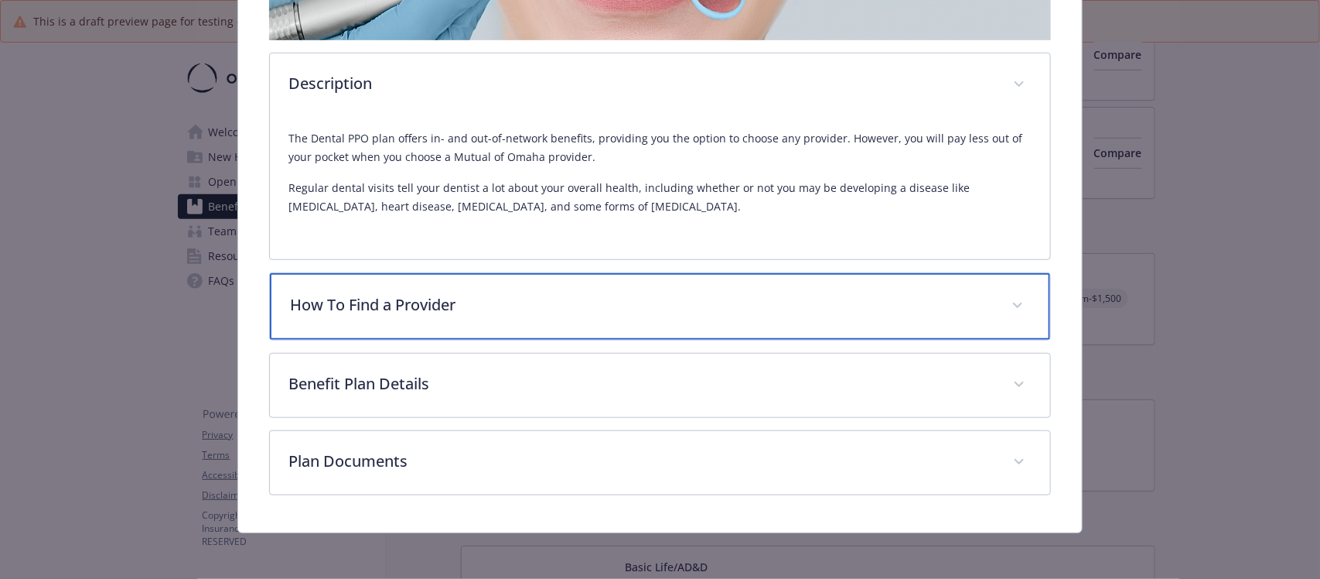
click at [532, 290] on div "How To Find a Provider" at bounding box center [660, 306] width 780 height 67
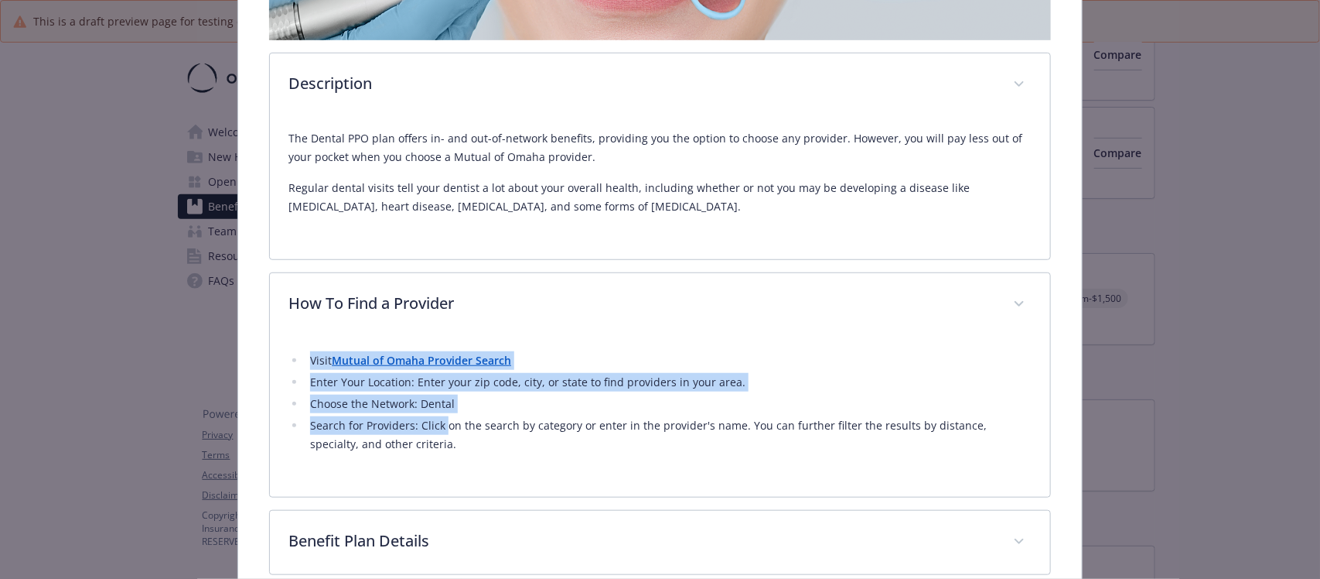
drag, startPoint x: 292, startPoint y: 360, endPoint x: 443, endPoint y: 431, distance: 167.2
click at [443, 431] on div "Visit Mutual of Omaha Provider Search Enter Your Location: Enter your zip code,…" at bounding box center [660, 416] width 780 height 161
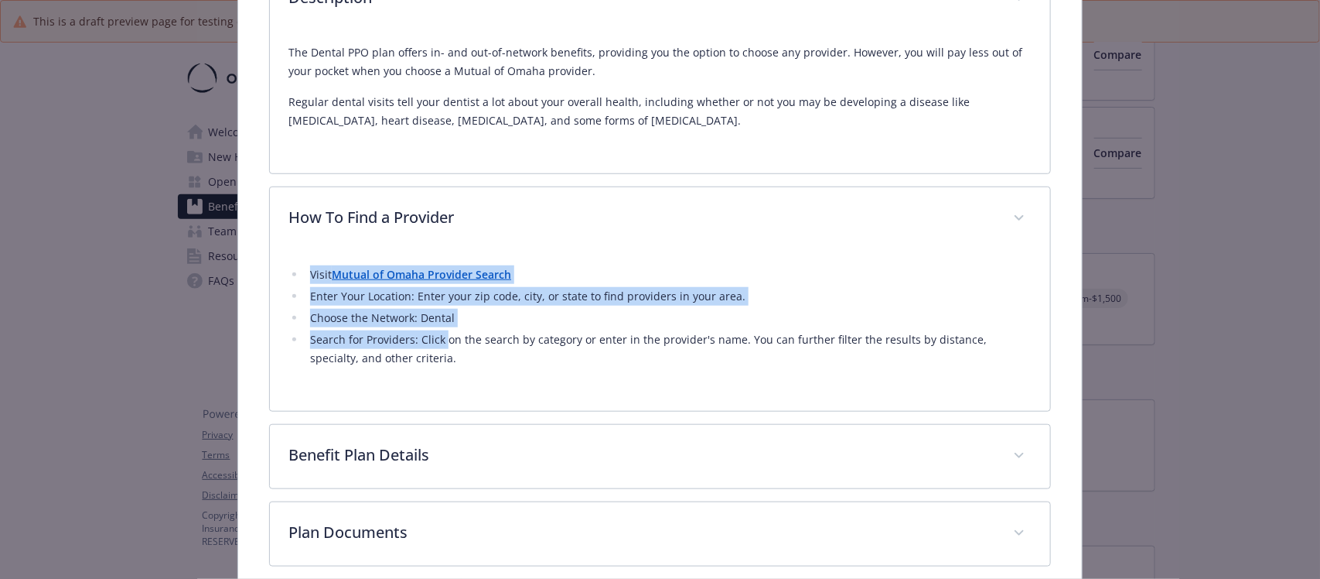
scroll to position [544, 0]
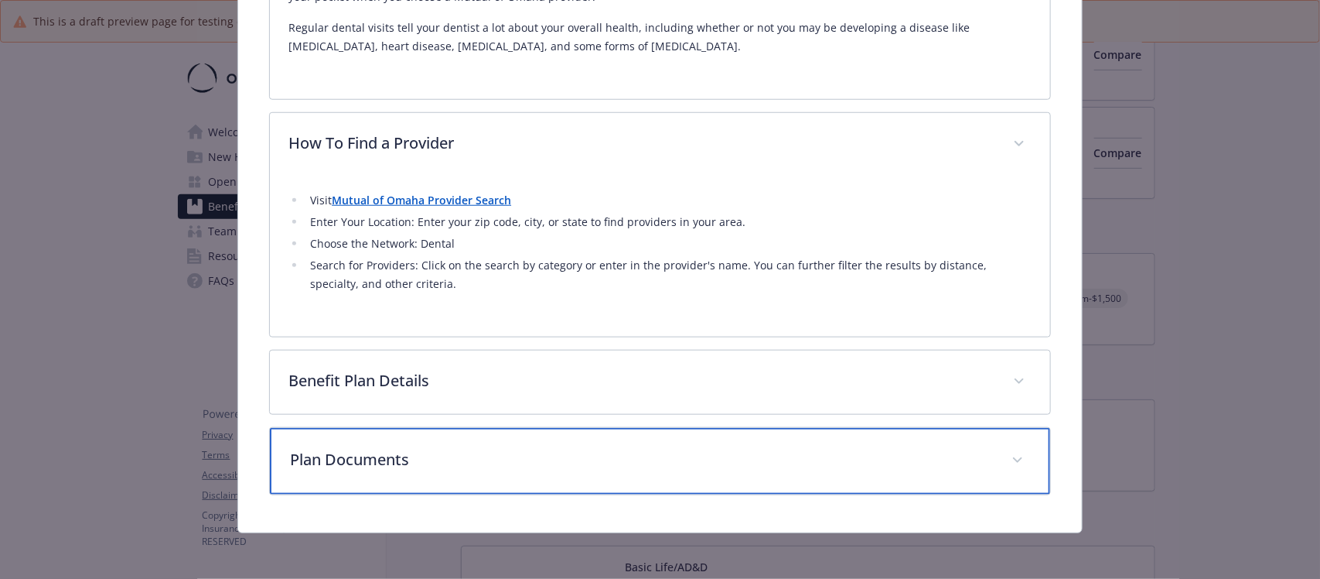
click at [695, 470] on div "Plan Documents" at bounding box center [660, 461] width 780 height 67
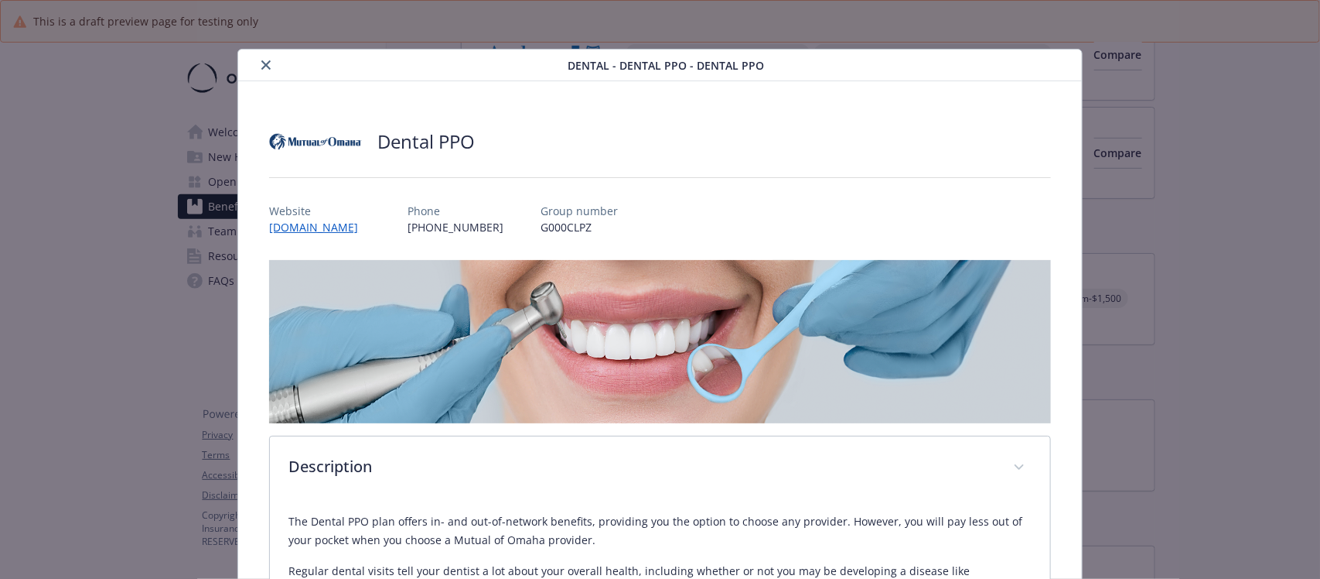
scroll to position [0, 0]
click at [264, 63] on icon "close" at bounding box center [265, 65] width 9 height 9
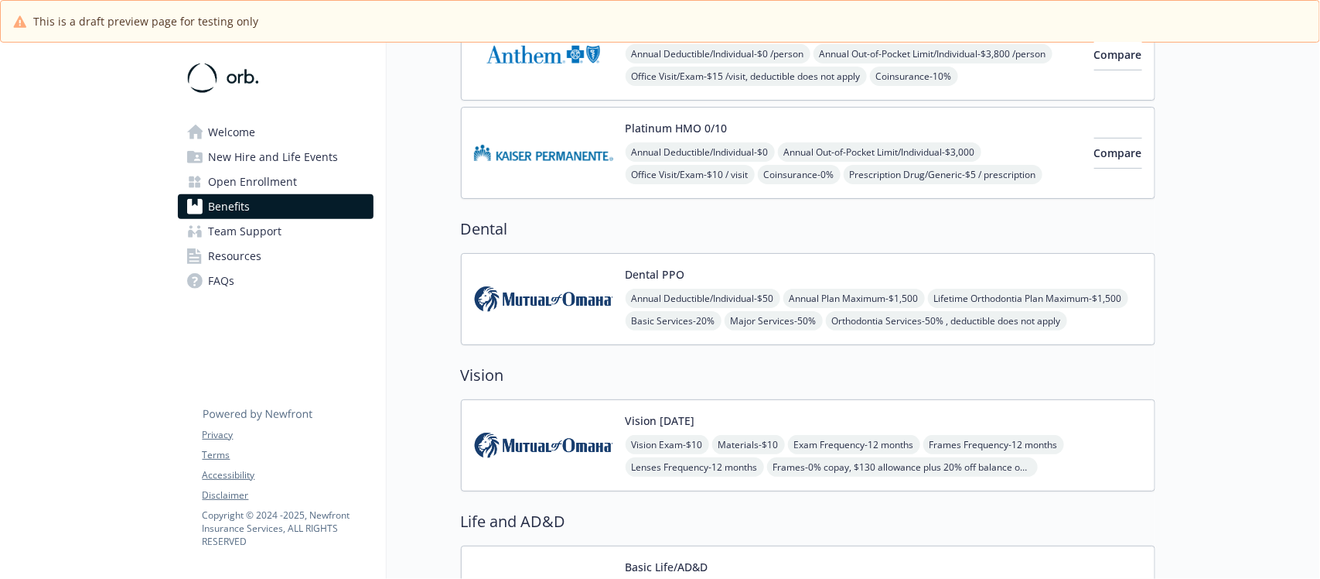
click at [1099, 289] on div "Dental PPO Annual Deductible/Individual - $50 Annual Plan Maximum - $1,500 Life…" at bounding box center [884, 299] width 517 height 66
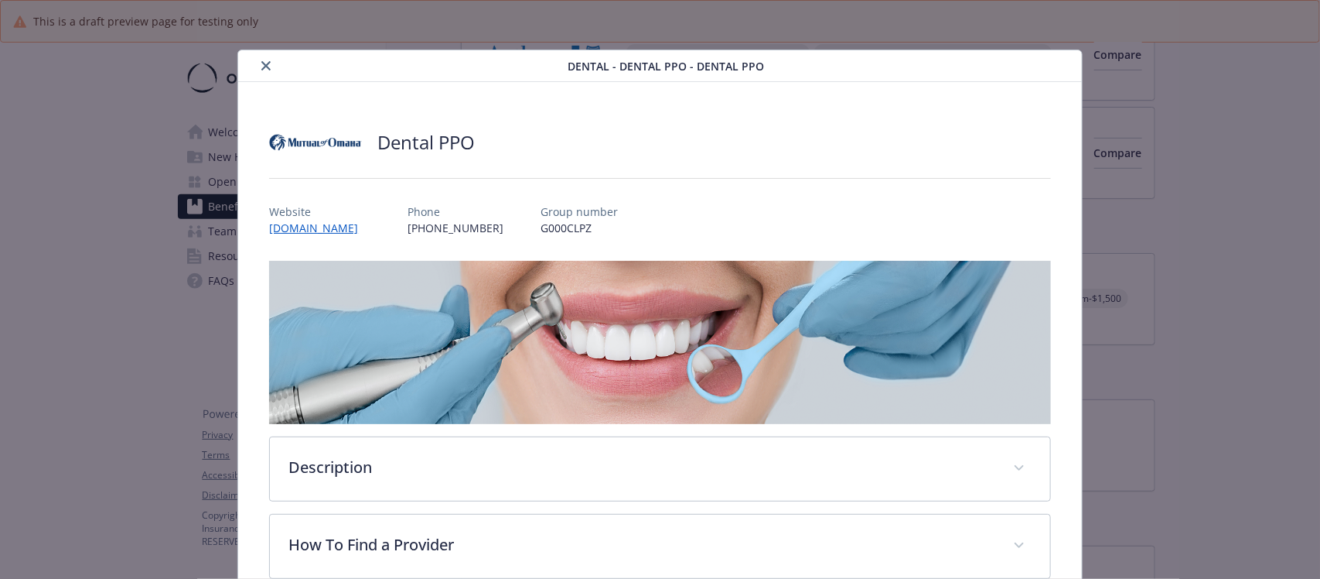
scroll to position [46, 0]
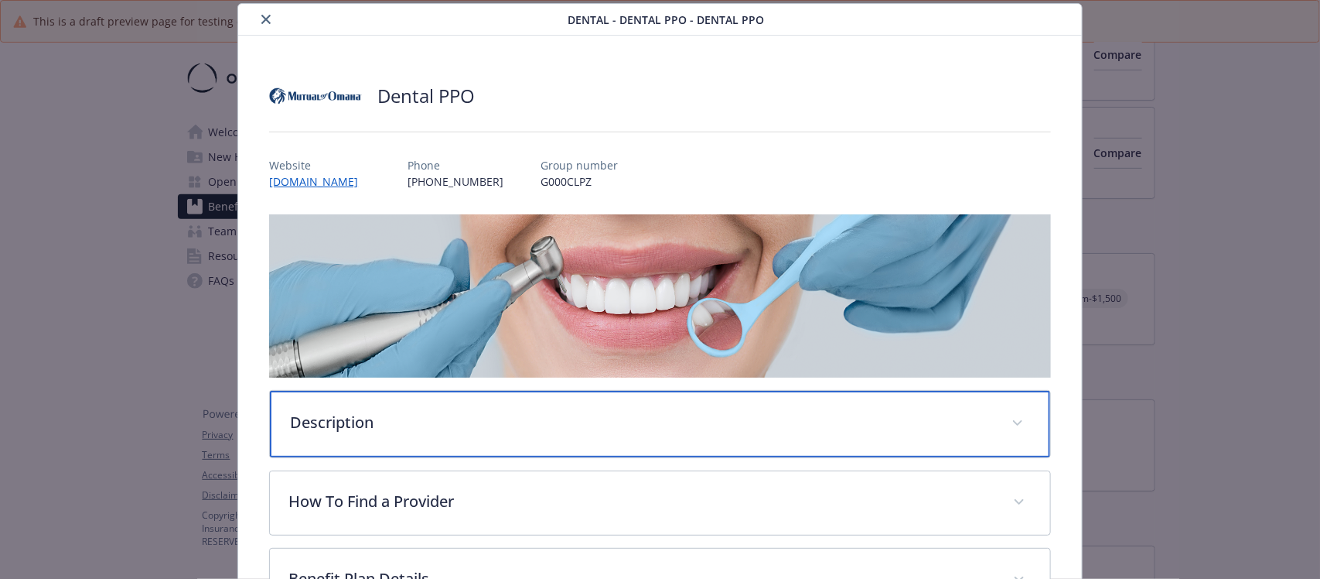
click at [442, 415] on p "Description" at bounding box center [641, 422] width 702 height 23
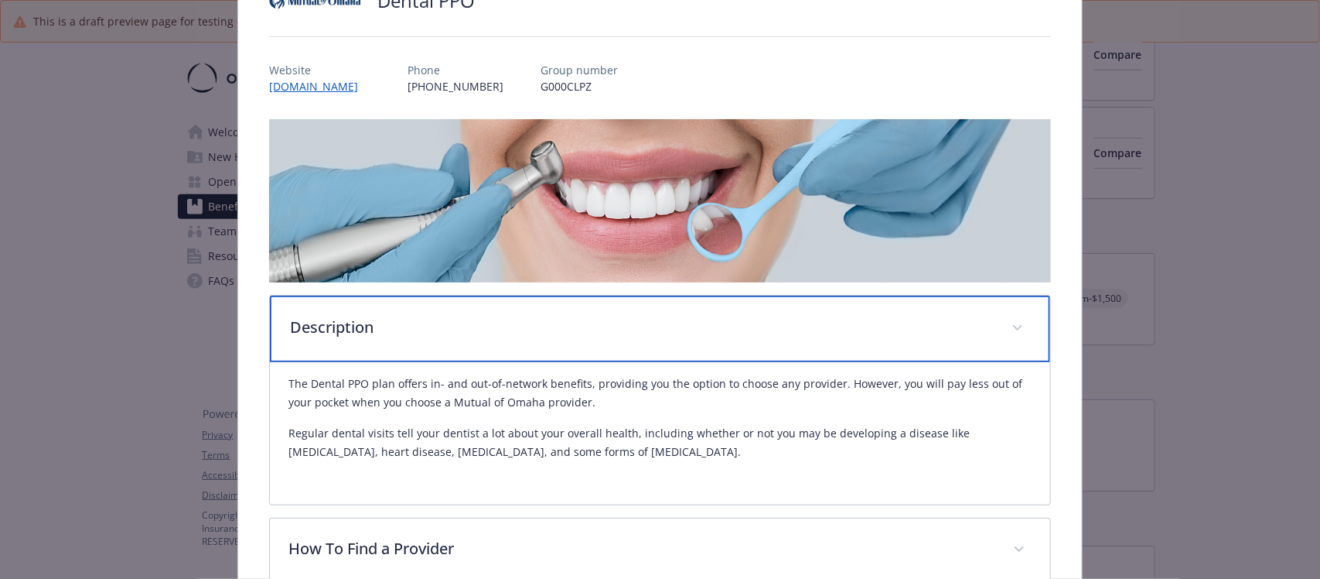
scroll to position [143, 0]
